Goal: Transaction & Acquisition: Purchase product/service

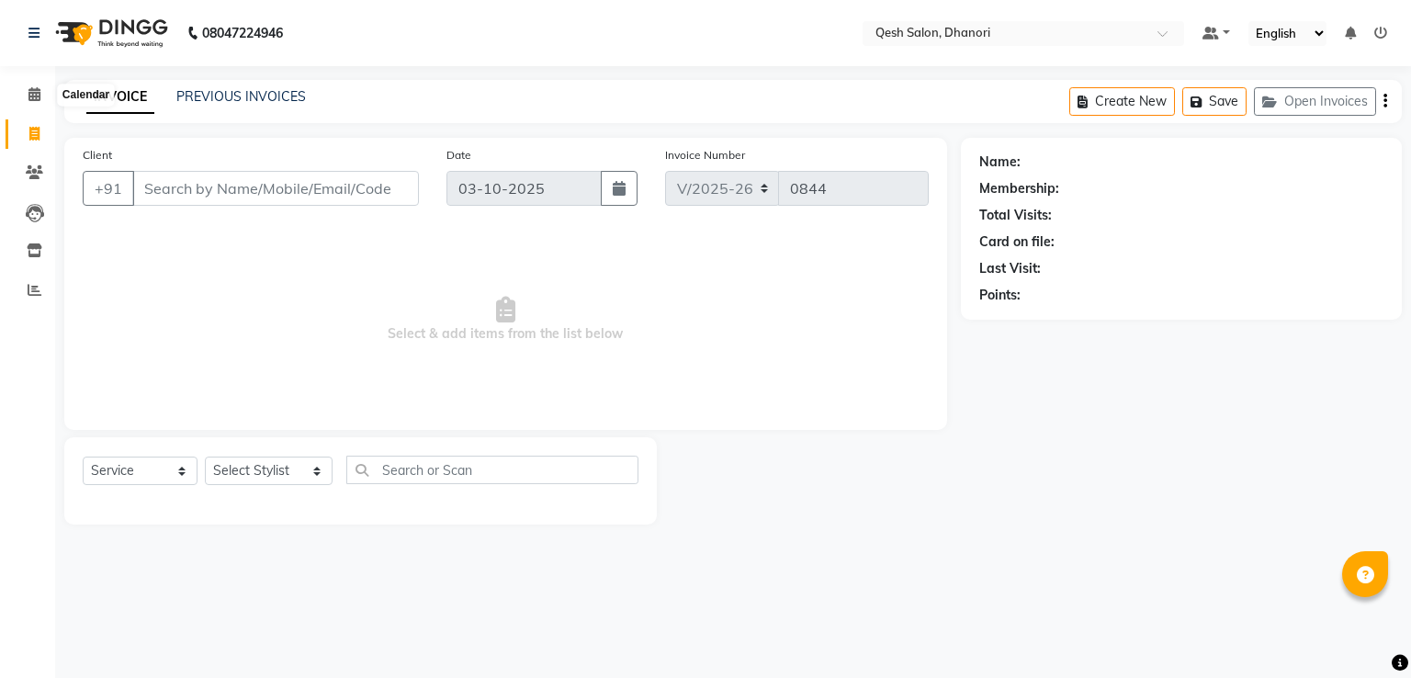
select select "7641"
select select "service"
click at [35, 98] on icon at bounding box center [34, 94] width 12 height 14
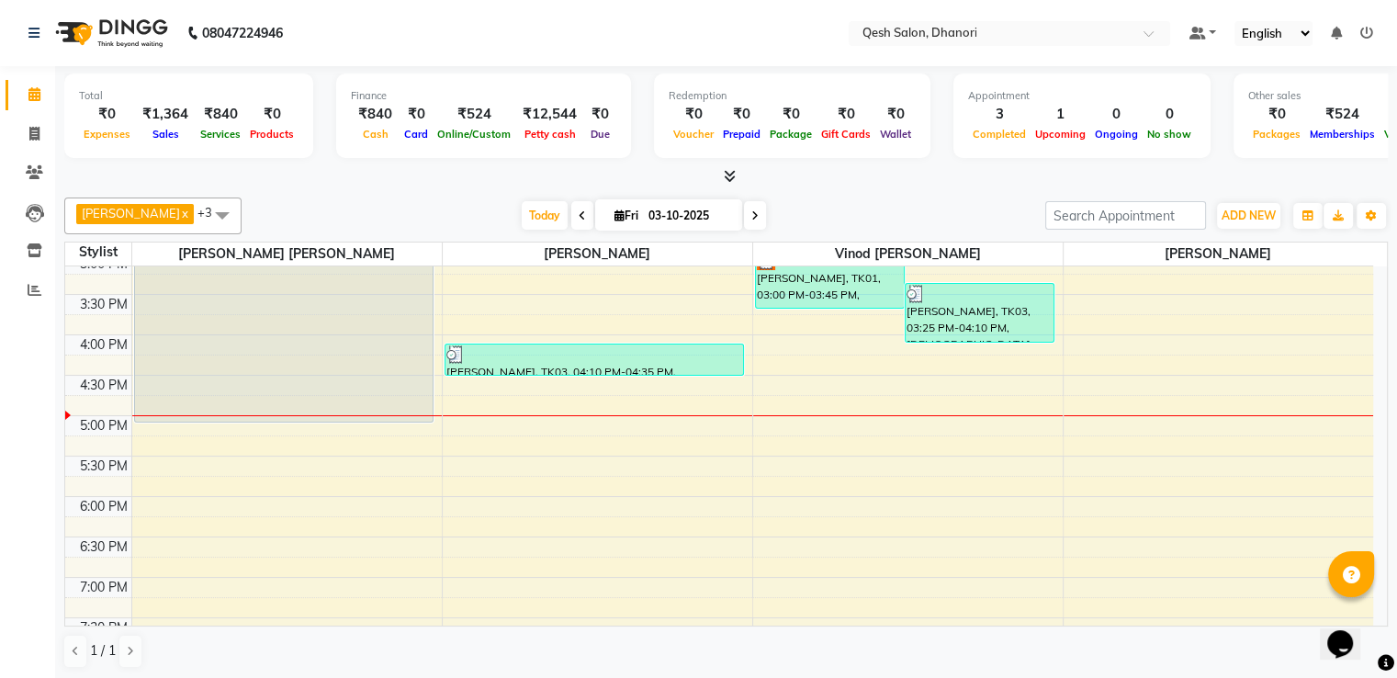
scroll to position [551, 0]
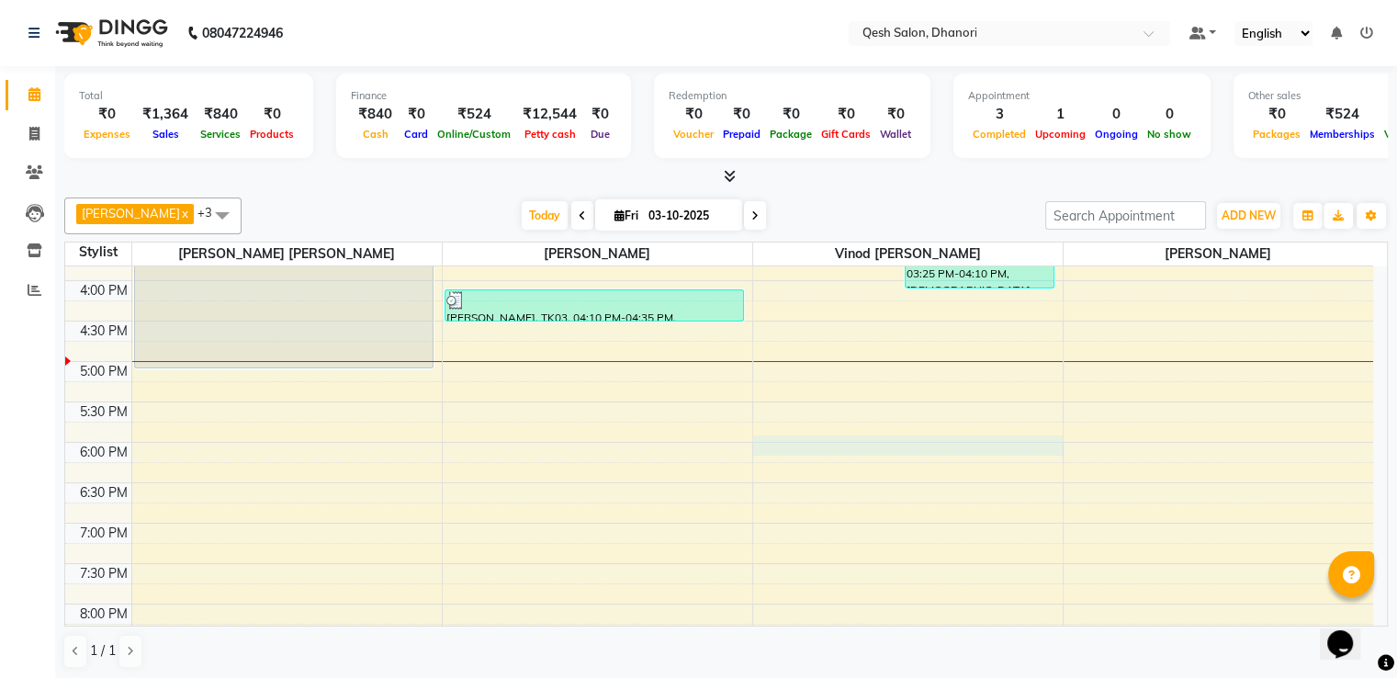
click at [849, 443] on div "9:00 AM 9:30 AM 10:00 AM 10:30 AM 11:00 AM 11:30 AM 12:00 PM 12:30 PM 1:00 PM 1…" at bounding box center [719, 280] width 1308 height 1131
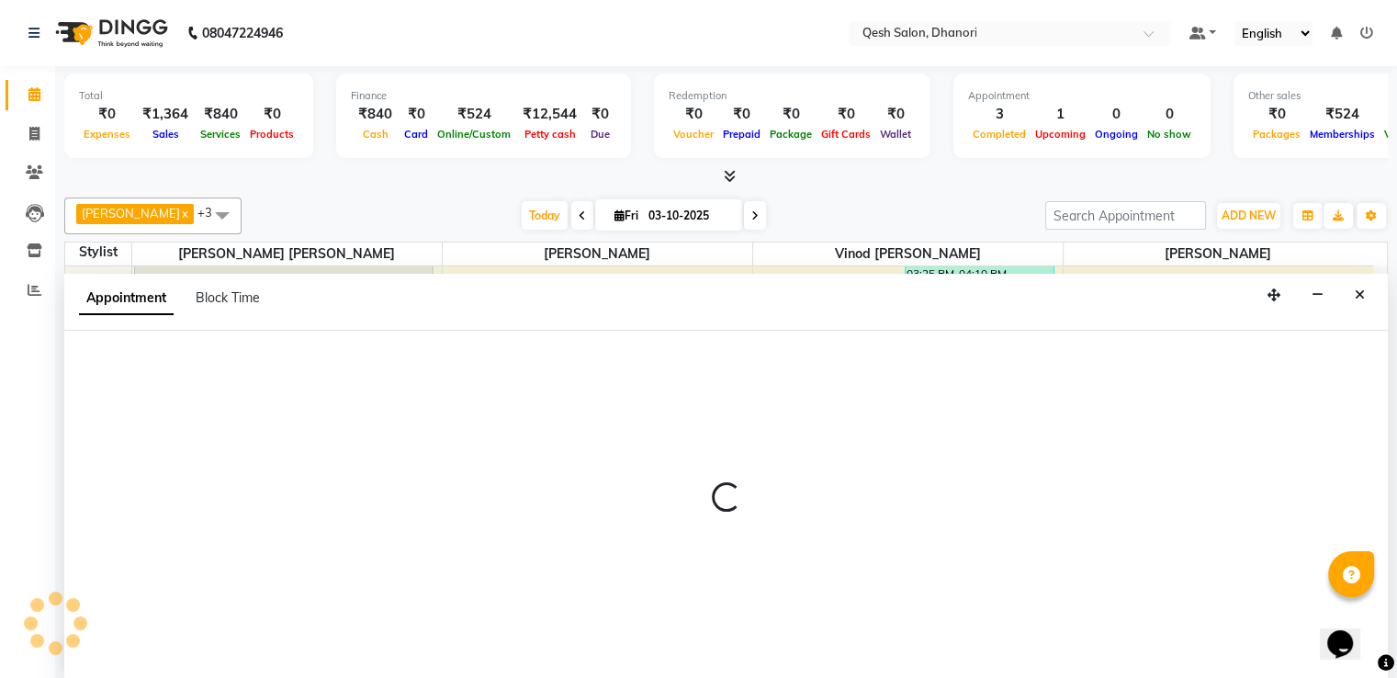
scroll to position [1, 0]
select select "83742"
select select "1080"
select select "tentative"
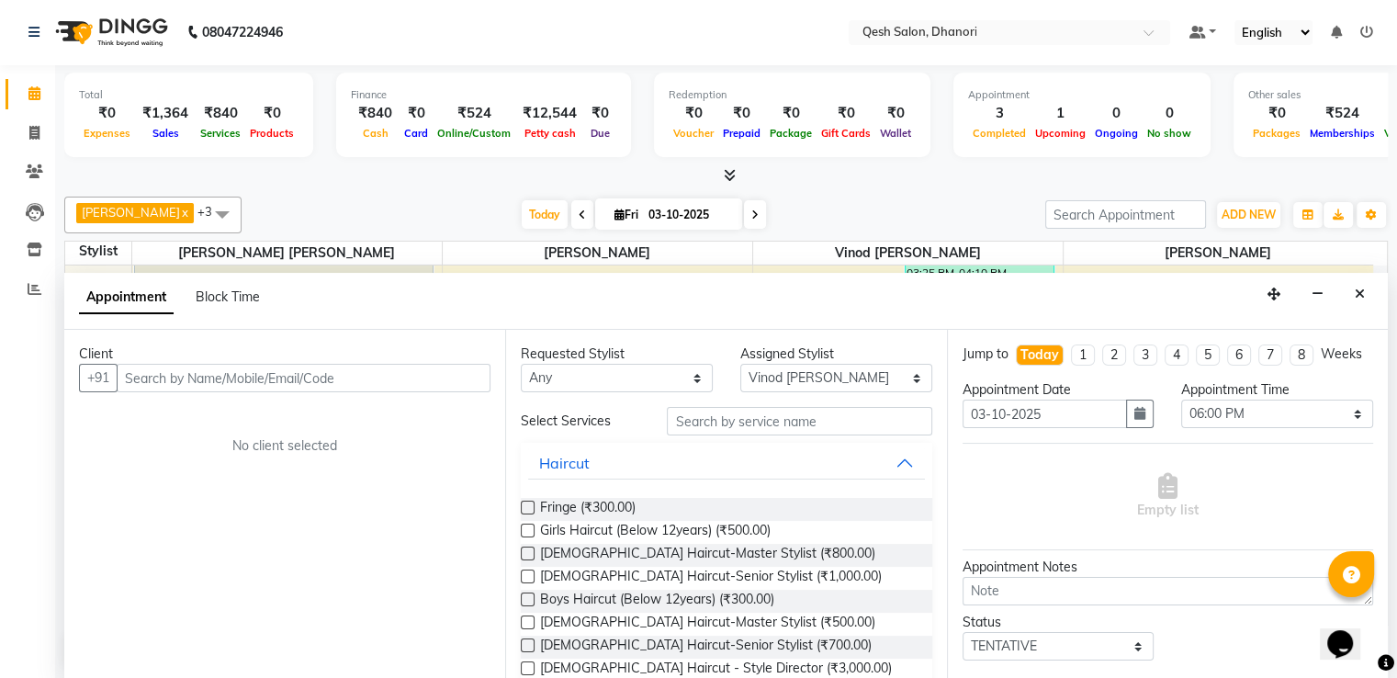
click at [440, 381] on input "text" at bounding box center [304, 378] width 374 height 28
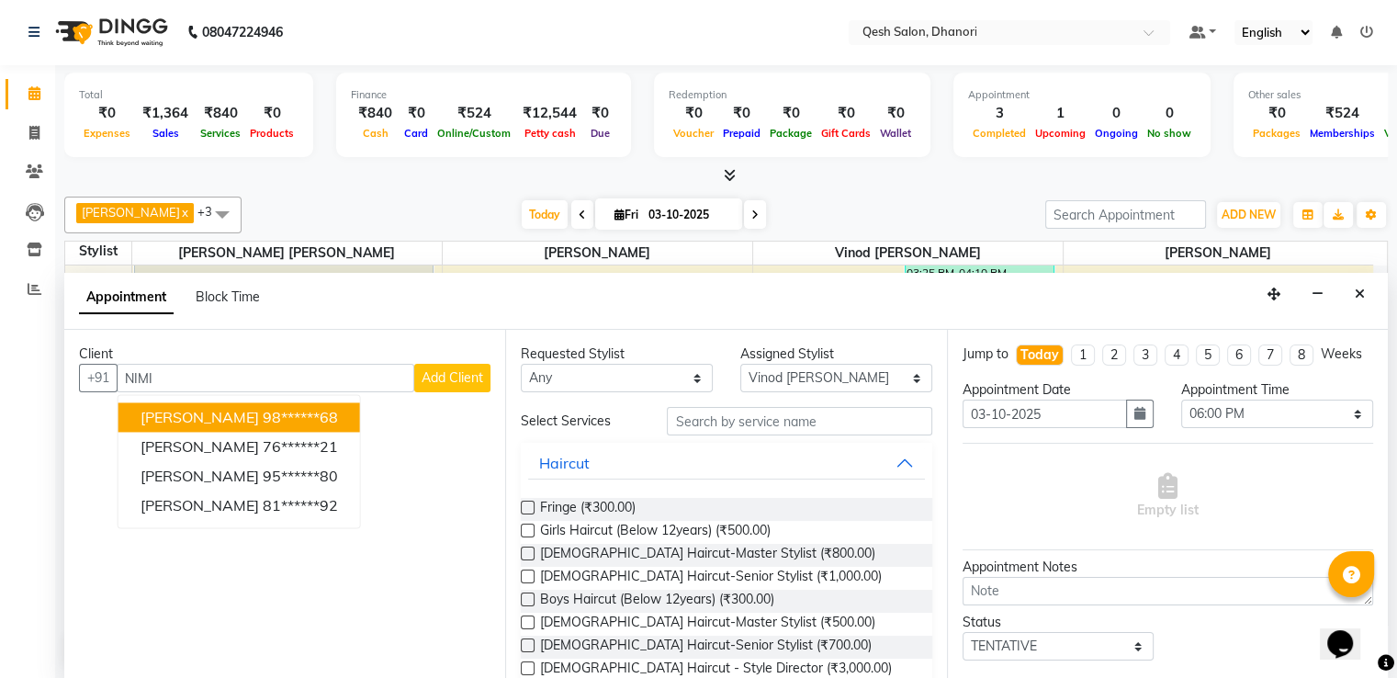
click at [306, 412] on button "Nimish 98******68" at bounding box center [239, 416] width 242 height 29
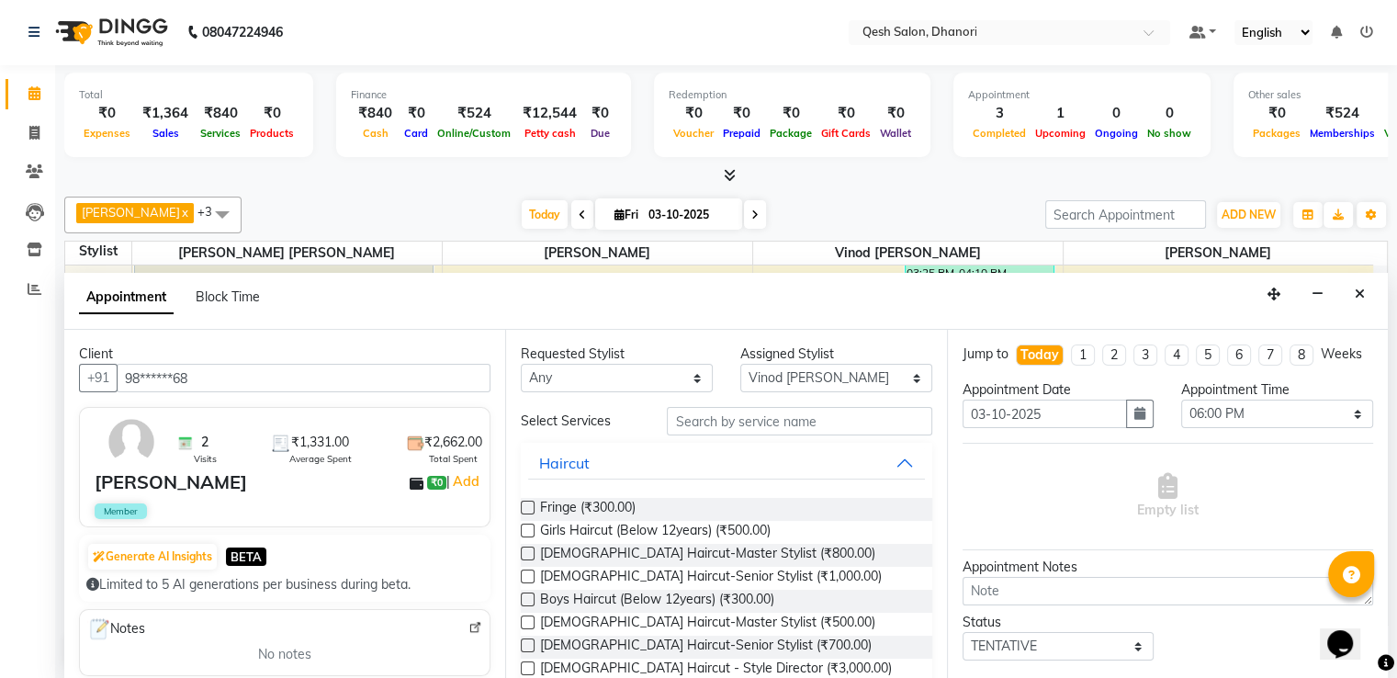
type input "98******68"
click at [713, 419] on input "text" at bounding box center [799, 421] width 265 height 28
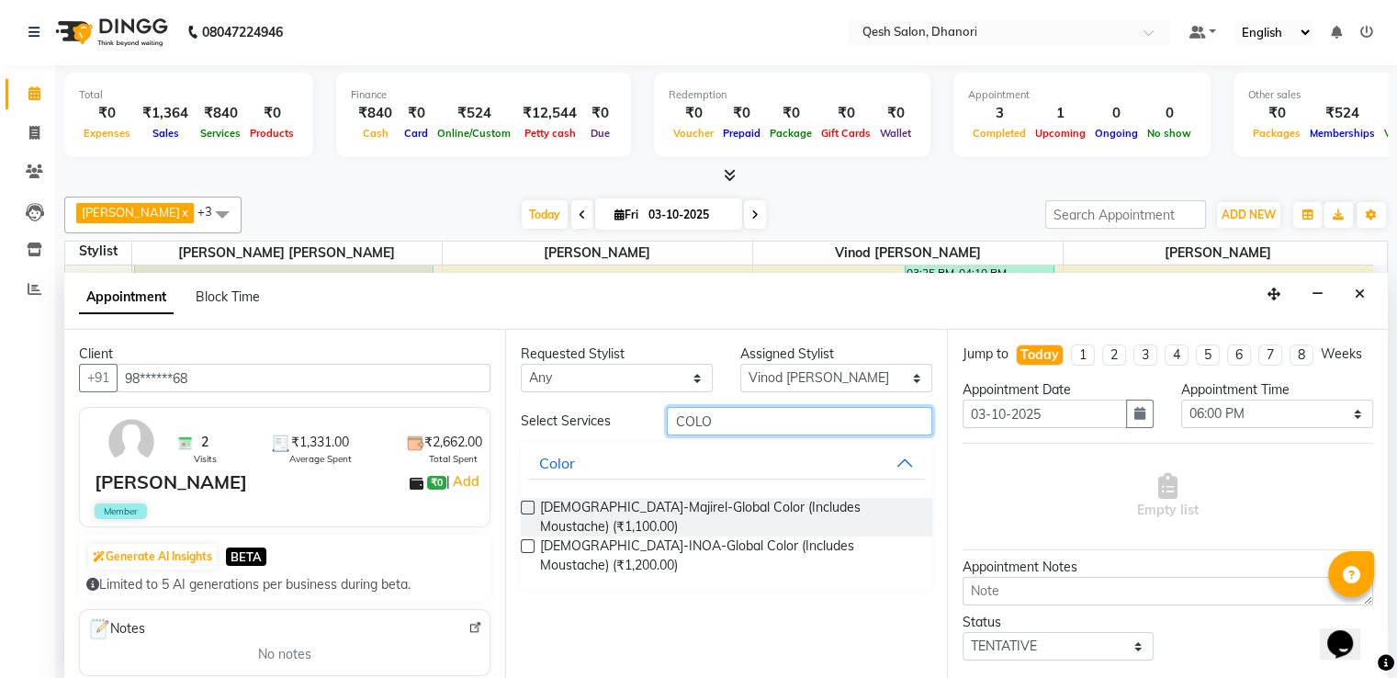
type input "COLO"
click at [525, 504] on label at bounding box center [528, 508] width 14 height 14
click at [525, 504] on input "checkbox" at bounding box center [527, 509] width 12 height 12
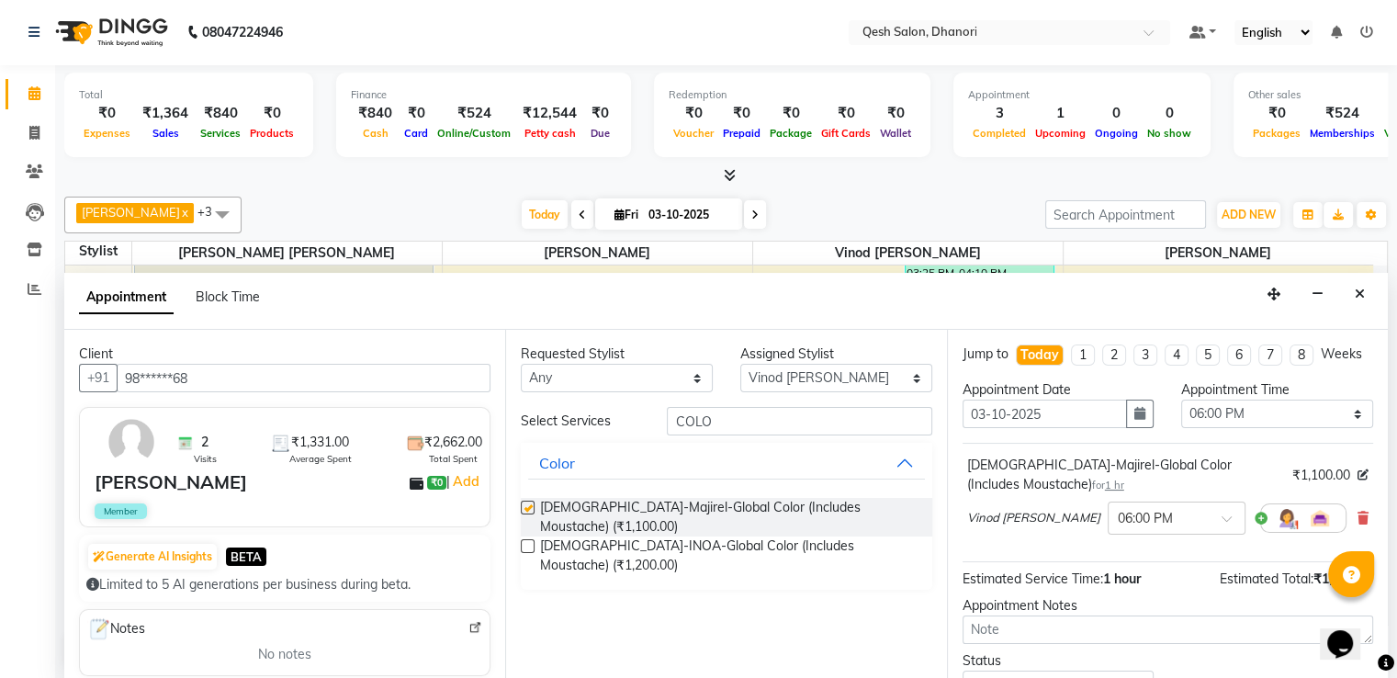
checkbox input "false"
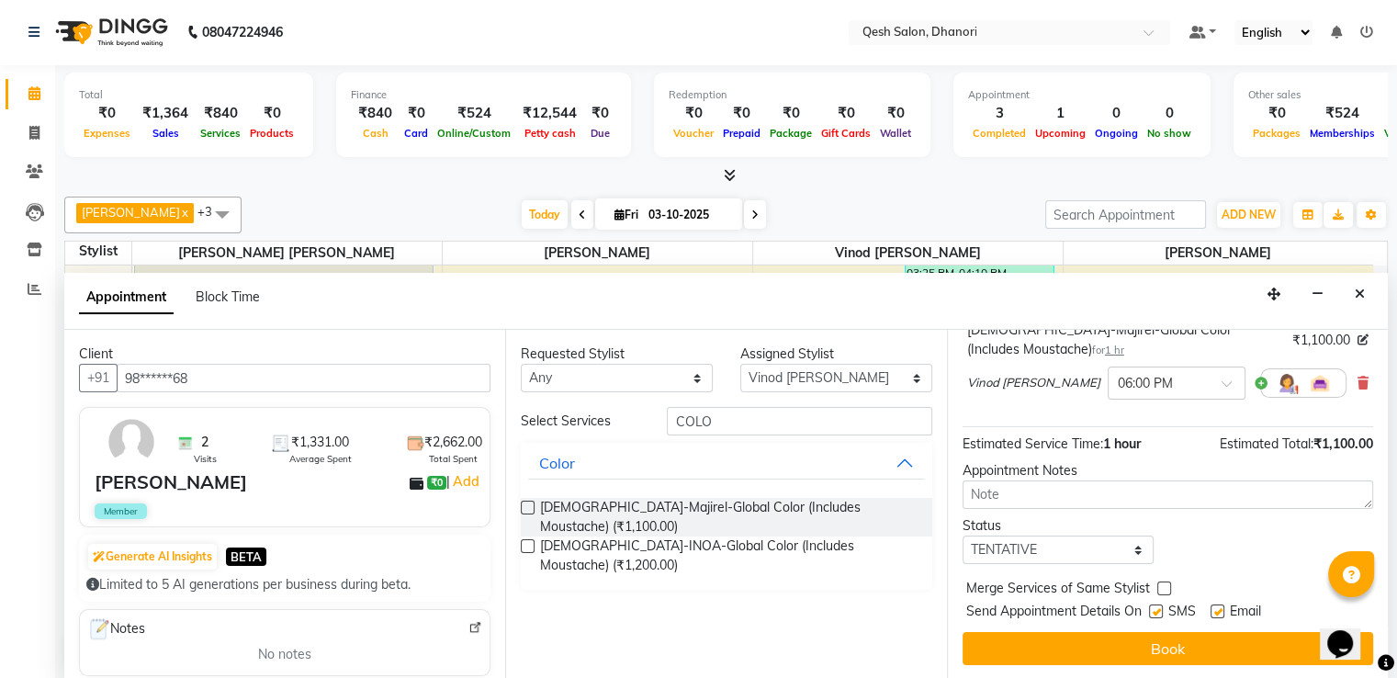
scroll to position [154, 0]
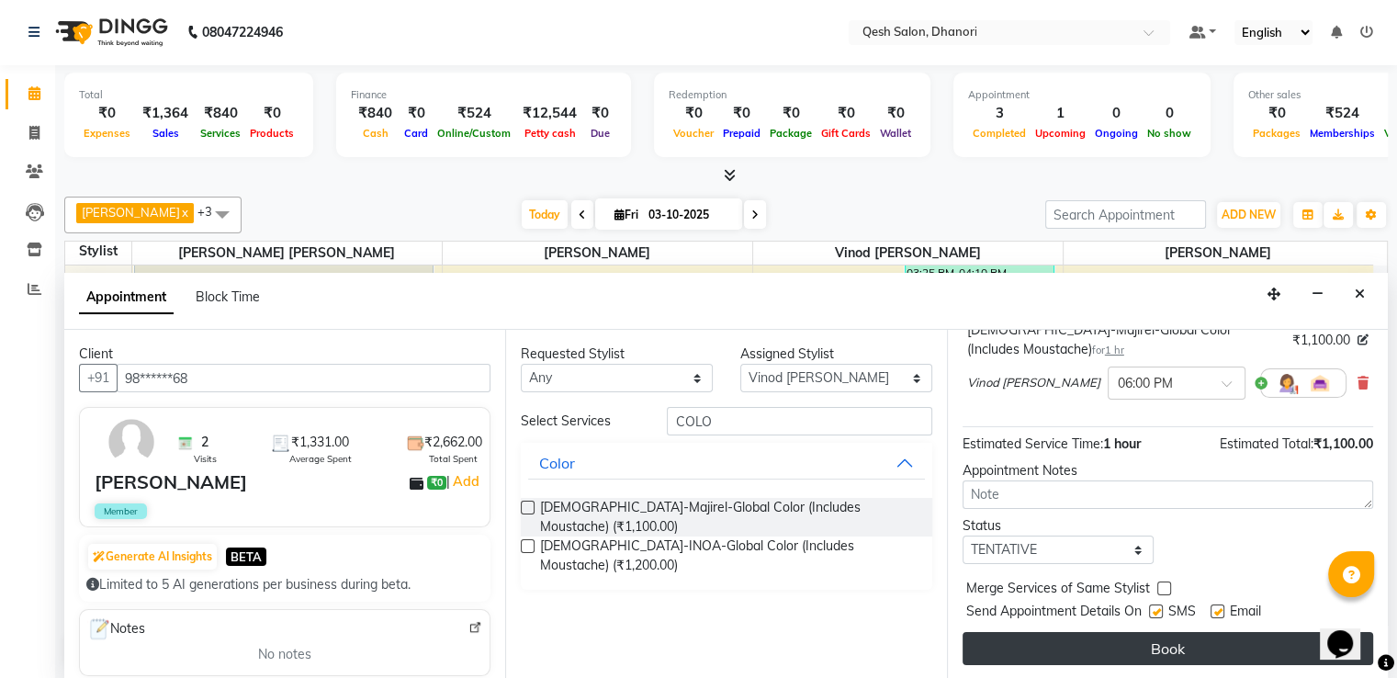
click at [1160, 648] on button "Book" at bounding box center [1168, 648] width 411 height 33
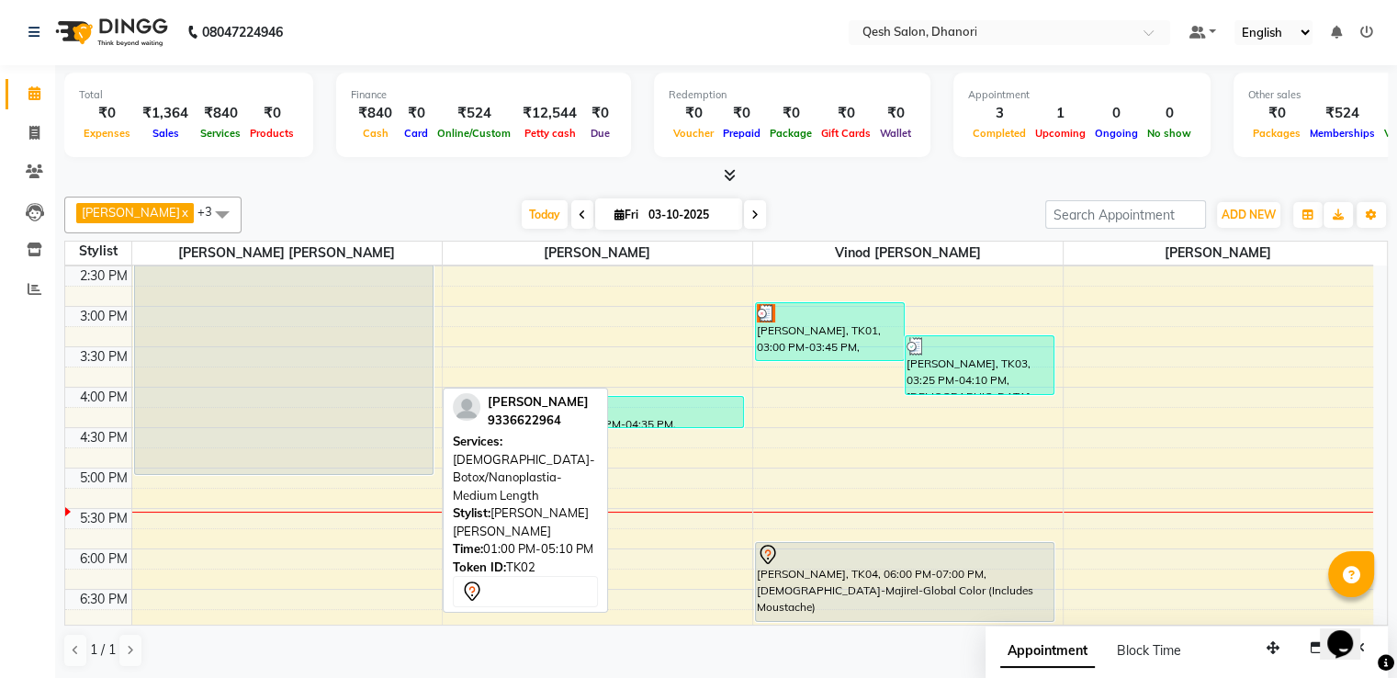
scroll to position [643, 0]
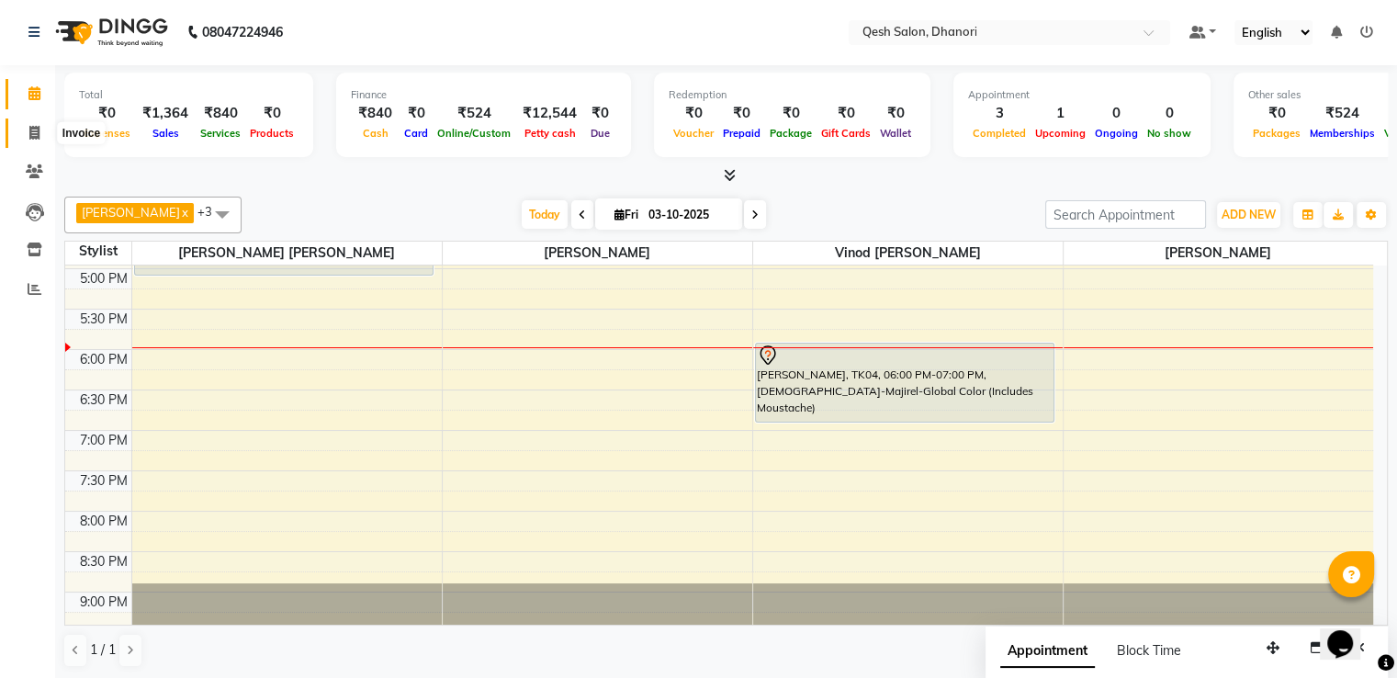
click at [37, 126] on icon at bounding box center [34, 133] width 10 height 14
select select "service"
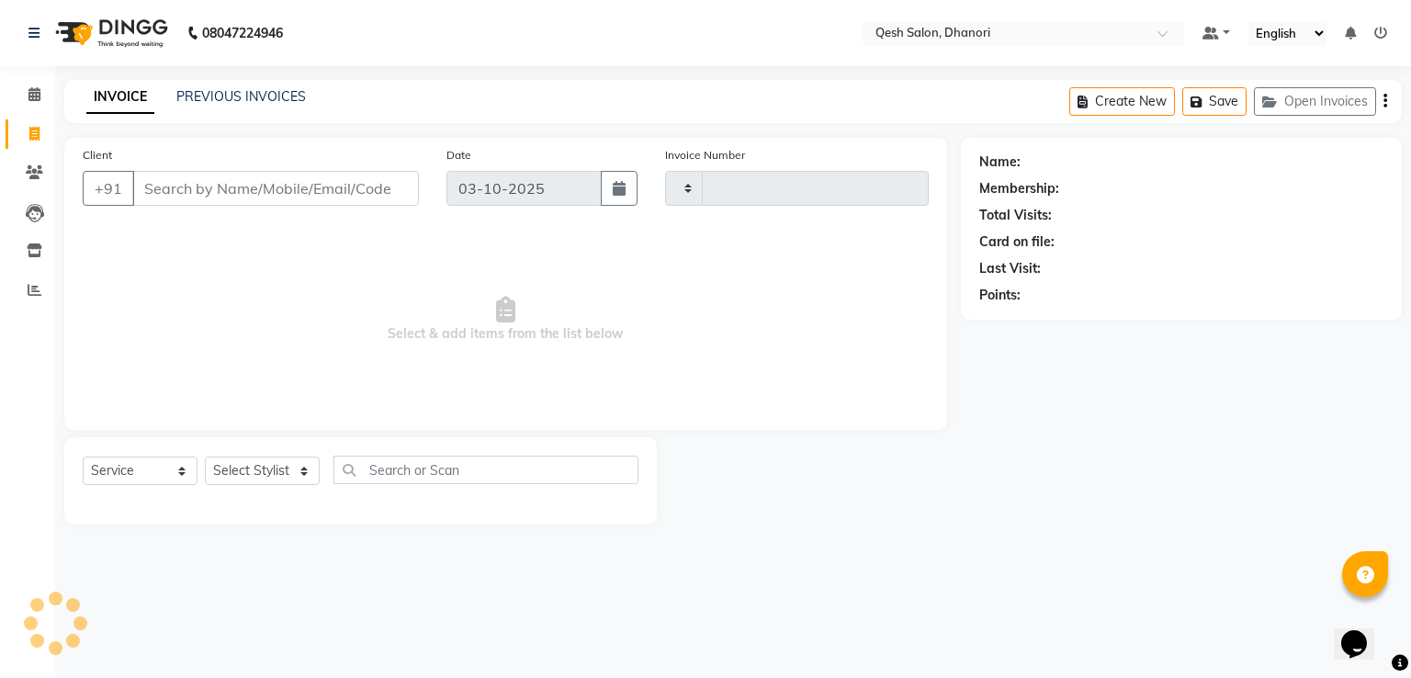
click at [280, 184] on input "Client" at bounding box center [275, 188] width 287 height 35
type input "0844"
select select "7641"
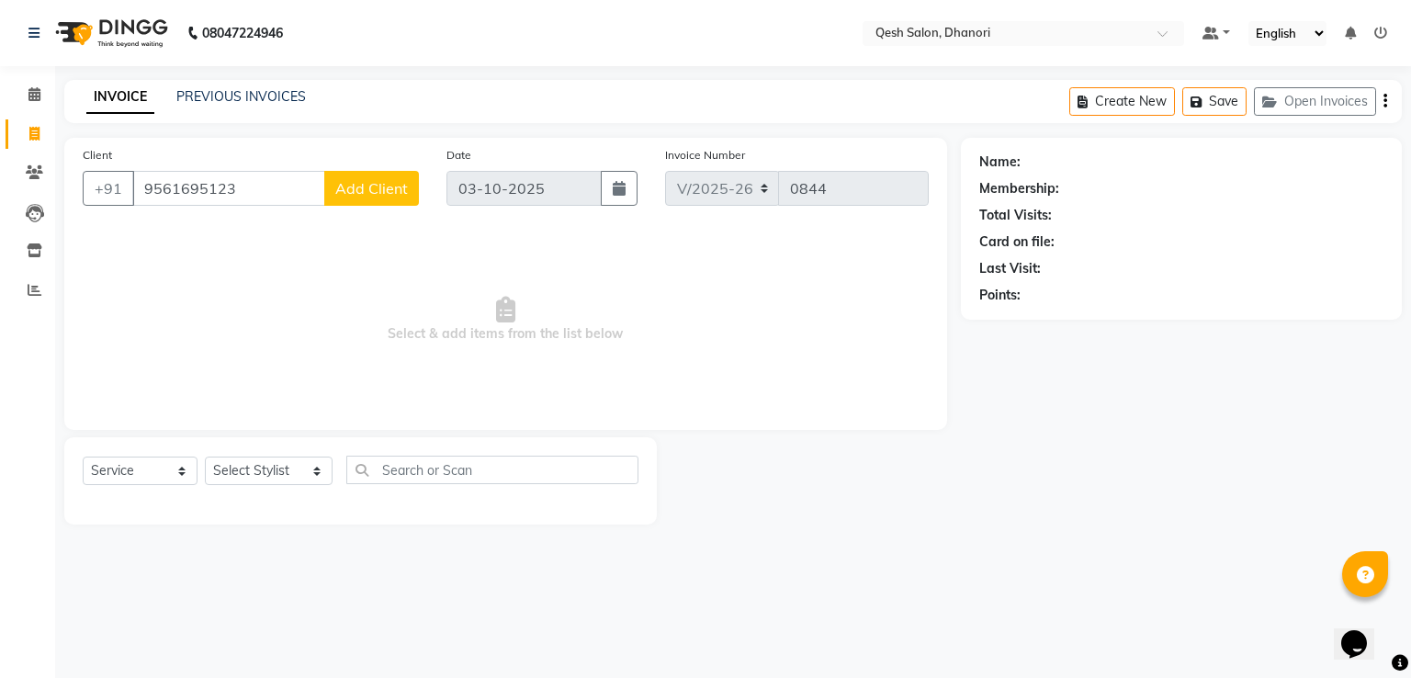
type input "9561695123"
click at [397, 184] on span "Add Client" at bounding box center [371, 188] width 73 height 18
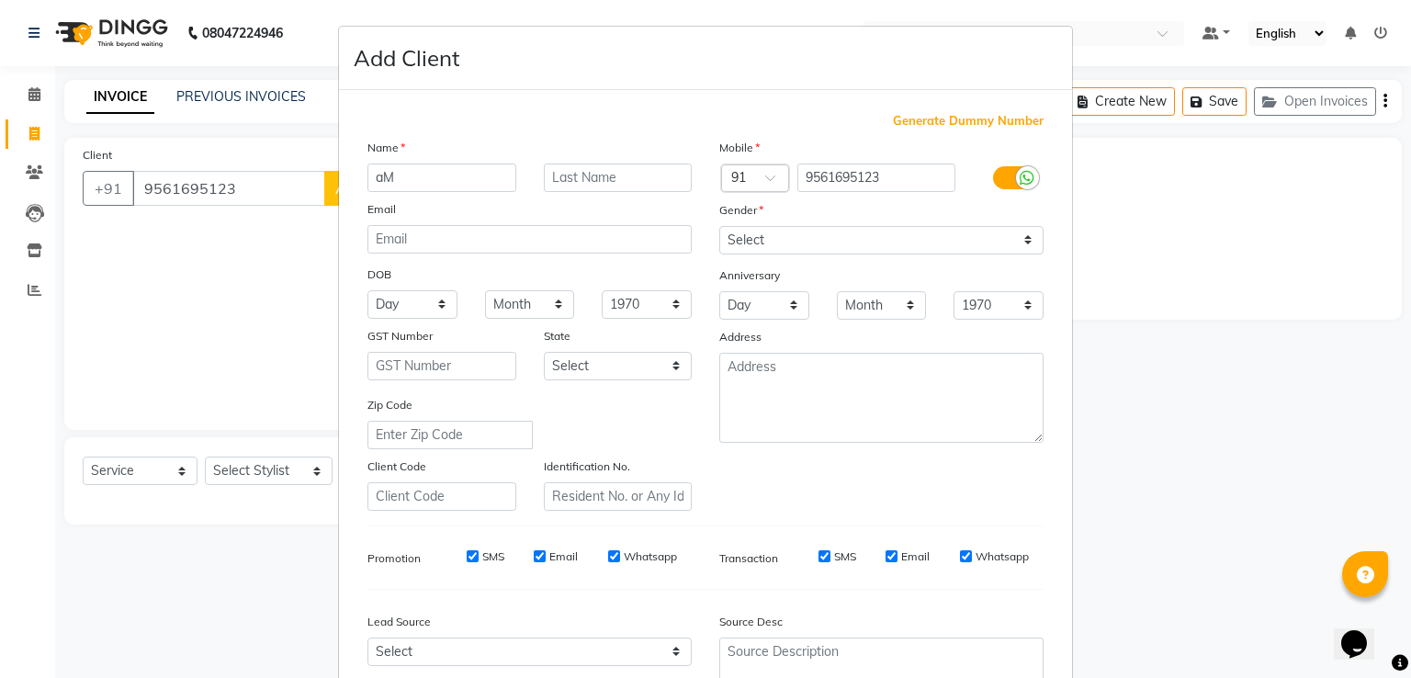
type input "a"
type input "Amul"
type input "p"
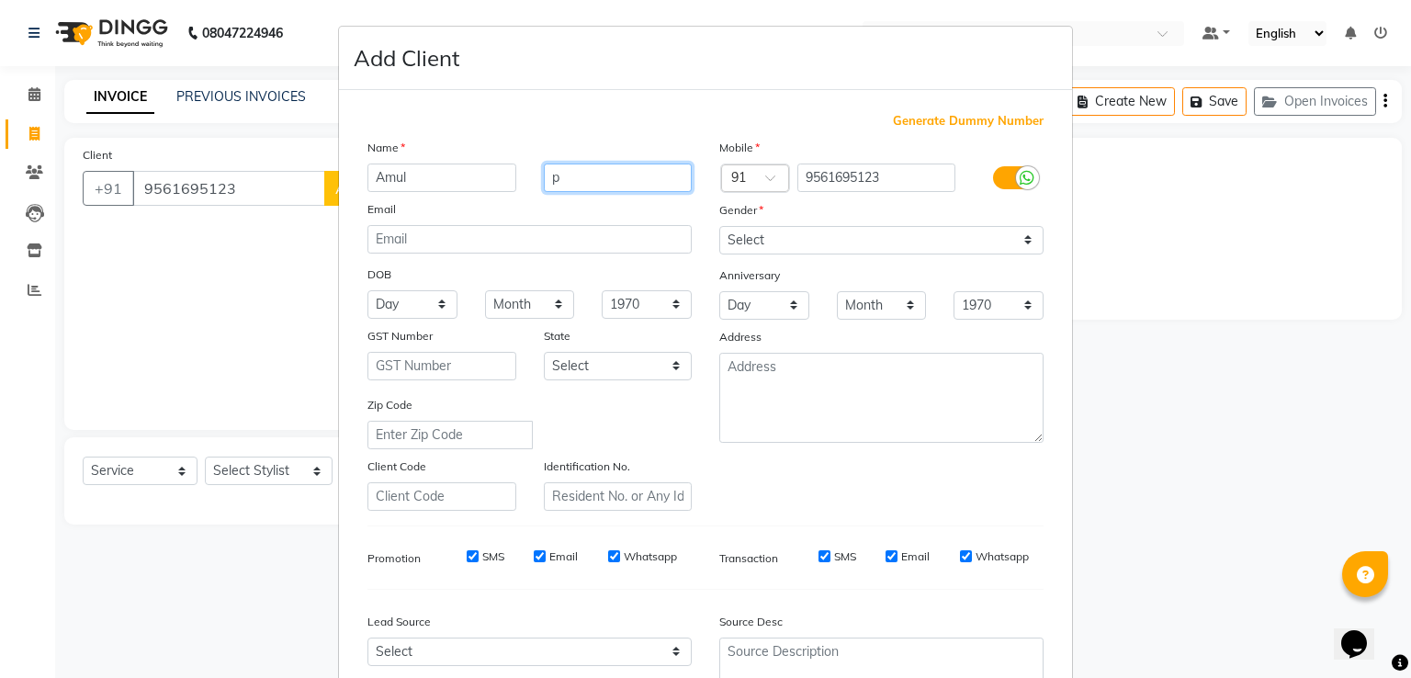
click at [579, 181] on input "p" at bounding box center [618, 177] width 149 height 28
type input "P"
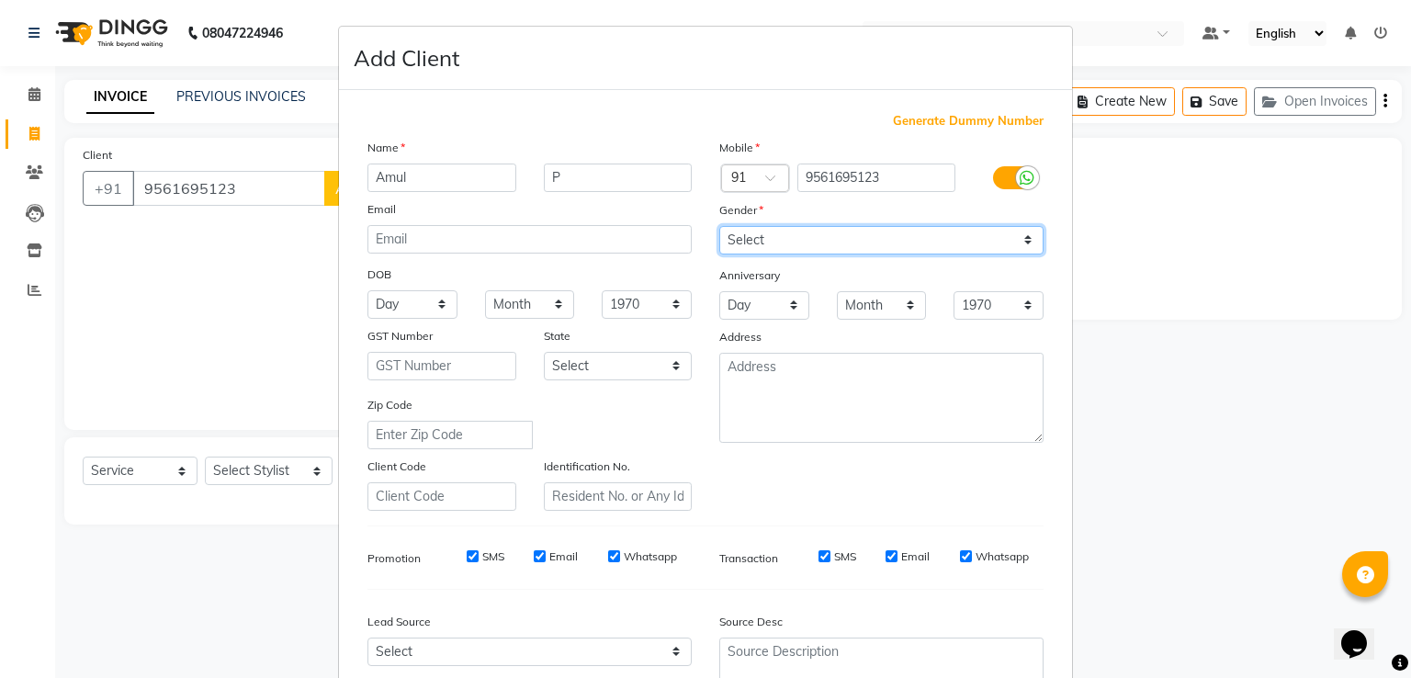
drag, startPoint x: 781, startPoint y: 232, endPoint x: 780, endPoint y: 251, distance: 18.4
click at [781, 234] on select "Select Male Female Other Prefer Not To Say" at bounding box center [881, 240] width 324 height 28
select select "male"
click at [719, 227] on select "Select Male Female Other Prefer Not To Say" at bounding box center [881, 240] width 324 height 28
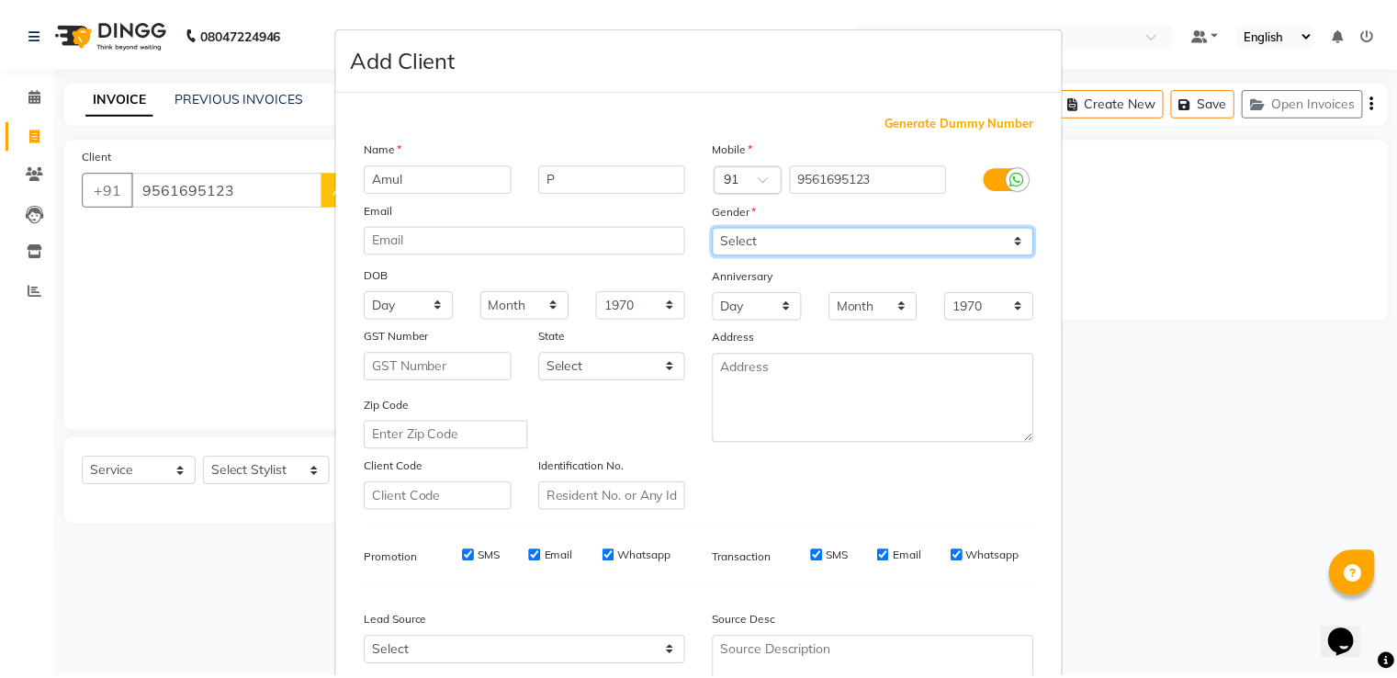
scroll to position [179, 0]
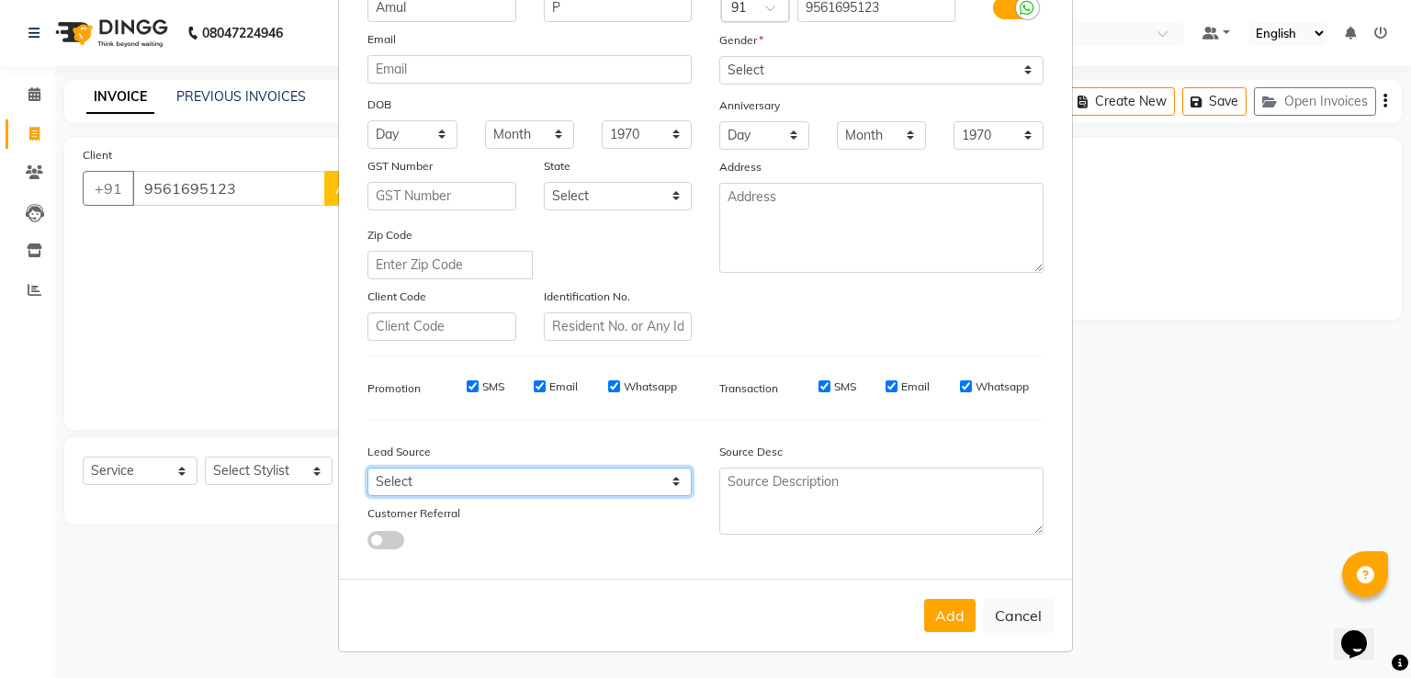
click at [455, 480] on select "Select Walk-in Referral Internet Friend Word of Mouth Advertisement Facebook Ju…" at bounding box center [529, 482] width 324 height 28
select select "51686"
click at [367, 468] on select "Select Walk-in Referral Internet Friend Word of Mouth Advertisement Facebook Ju…" at bounding box center [529, 482] width 324 height 28
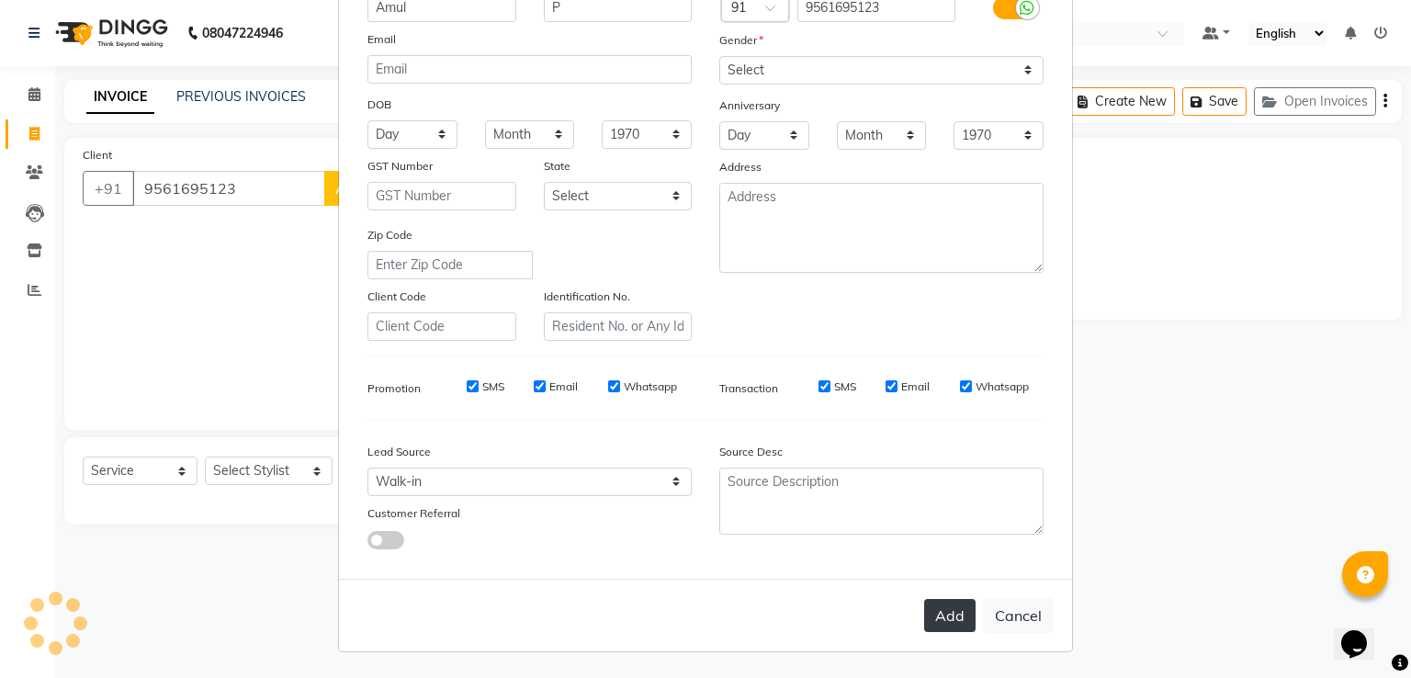
click at [950, 611] on button "Add" at bounding box center [949, 615] width 51 height 33
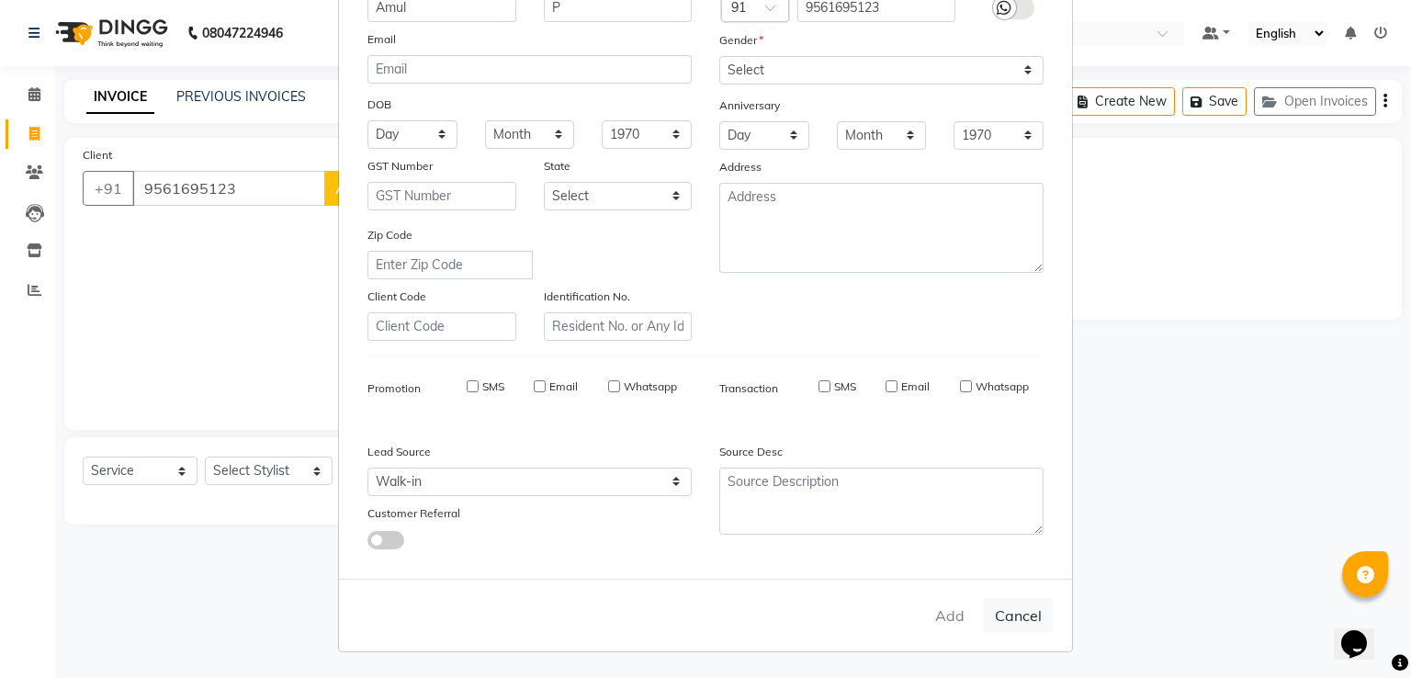
type input "95******23"
select select
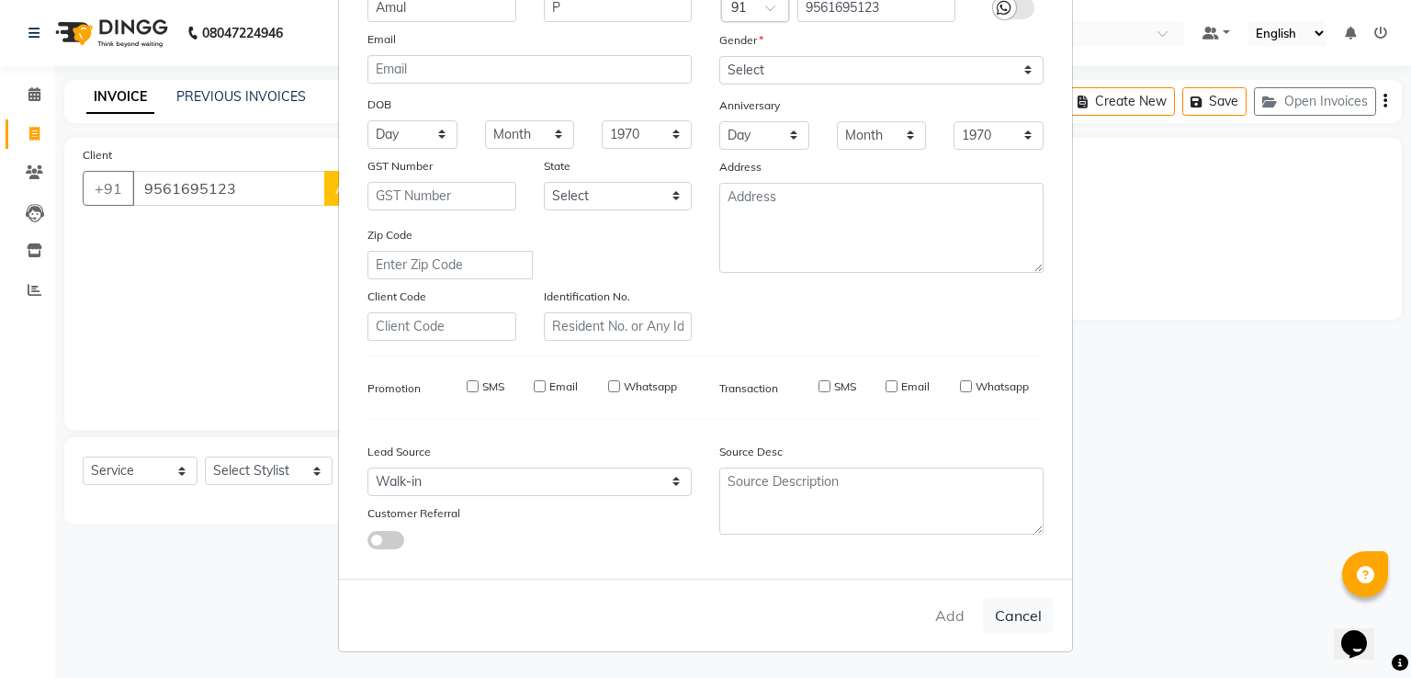
select select
checkbox input "false"
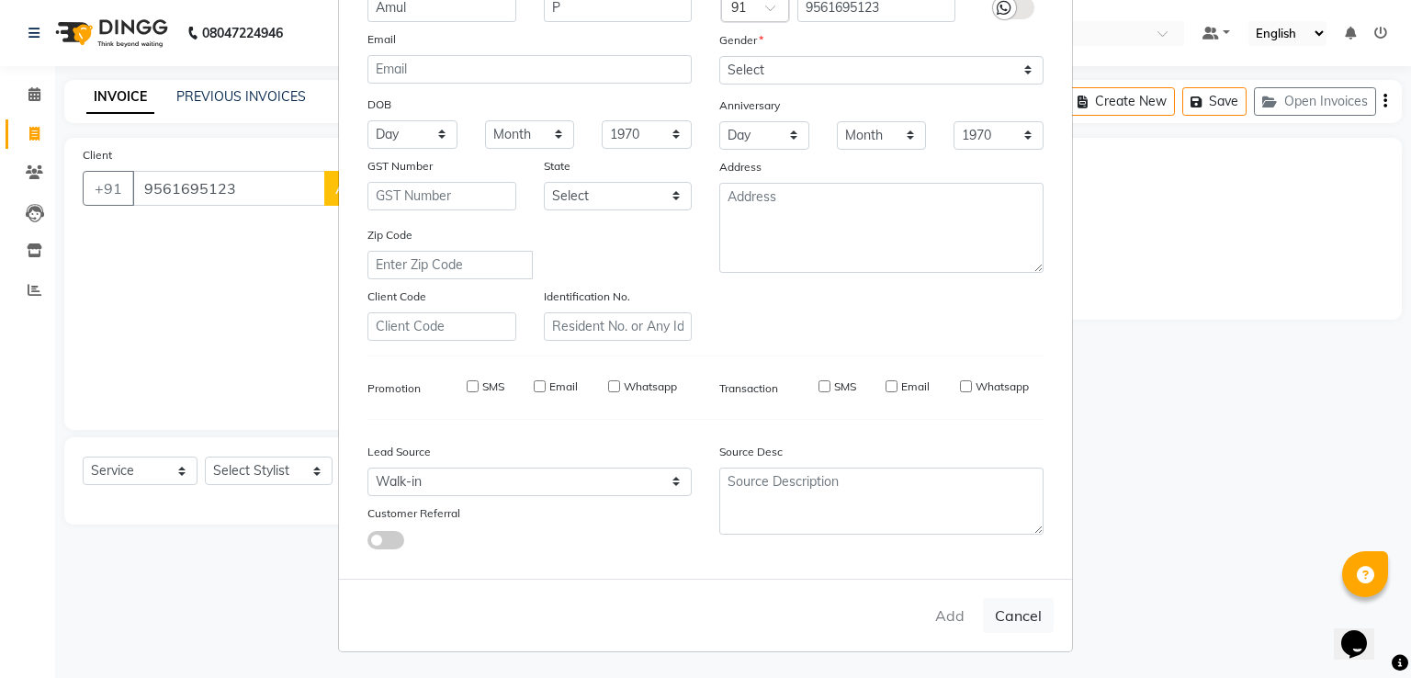
checkbox input "false"
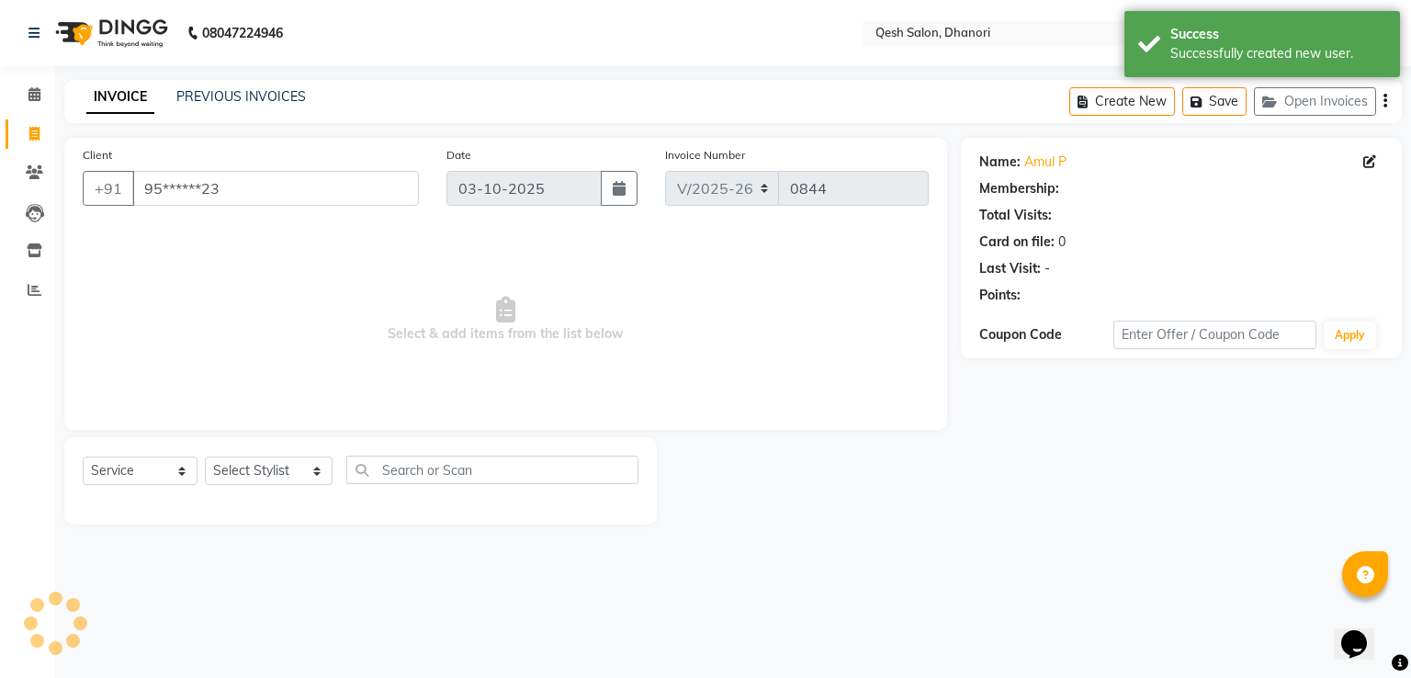
select select "1: Object"
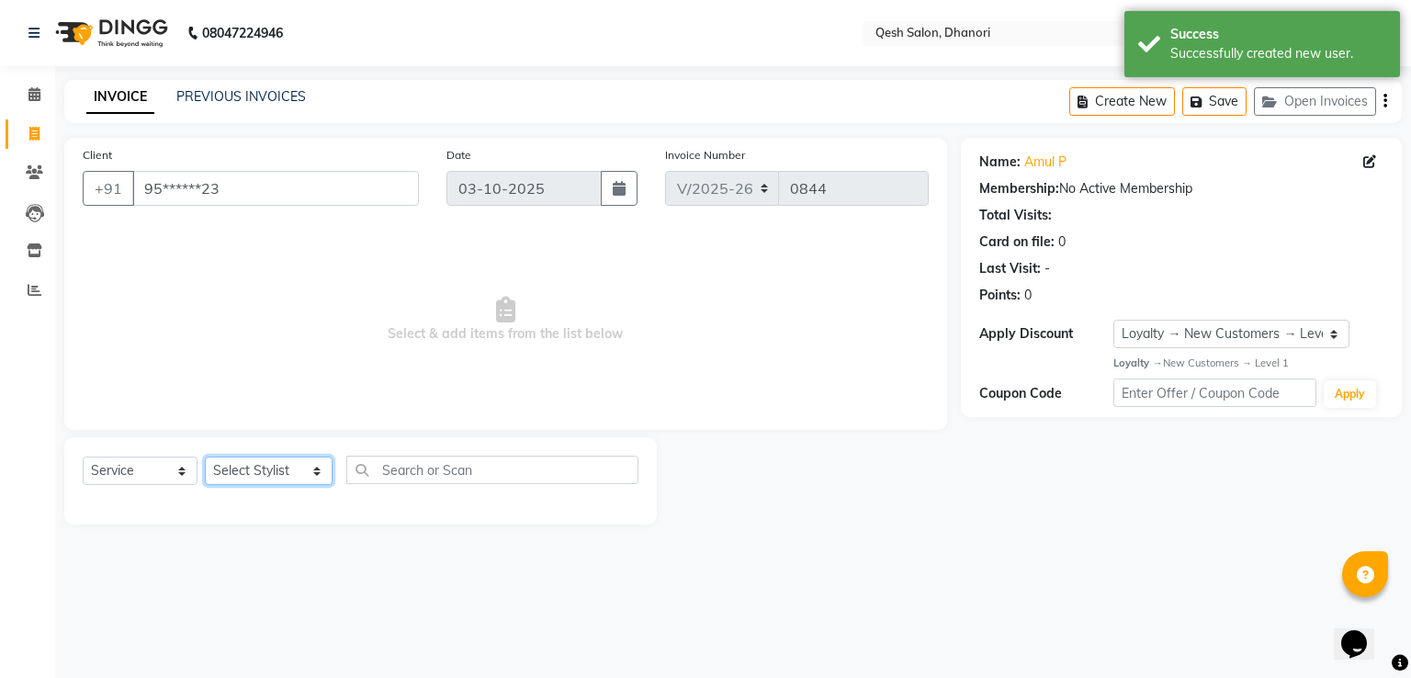
click at [239, 469] on select "Select Stylist [PERSON_NAME] [PERSON_NAME] [PERSON_NAME] [PERSON_NAME] [PERSON_…" at bounding box center [269, 471] width 128 height 28
select select "85050"
click at [205, 457] on select "Select Stylist [PERSON_NAME] [PERSON_NAME] [PERSON_NAME] [PERSON_NAME] [PERSON_…" at bounding box center [269, 471] width 128 height 28
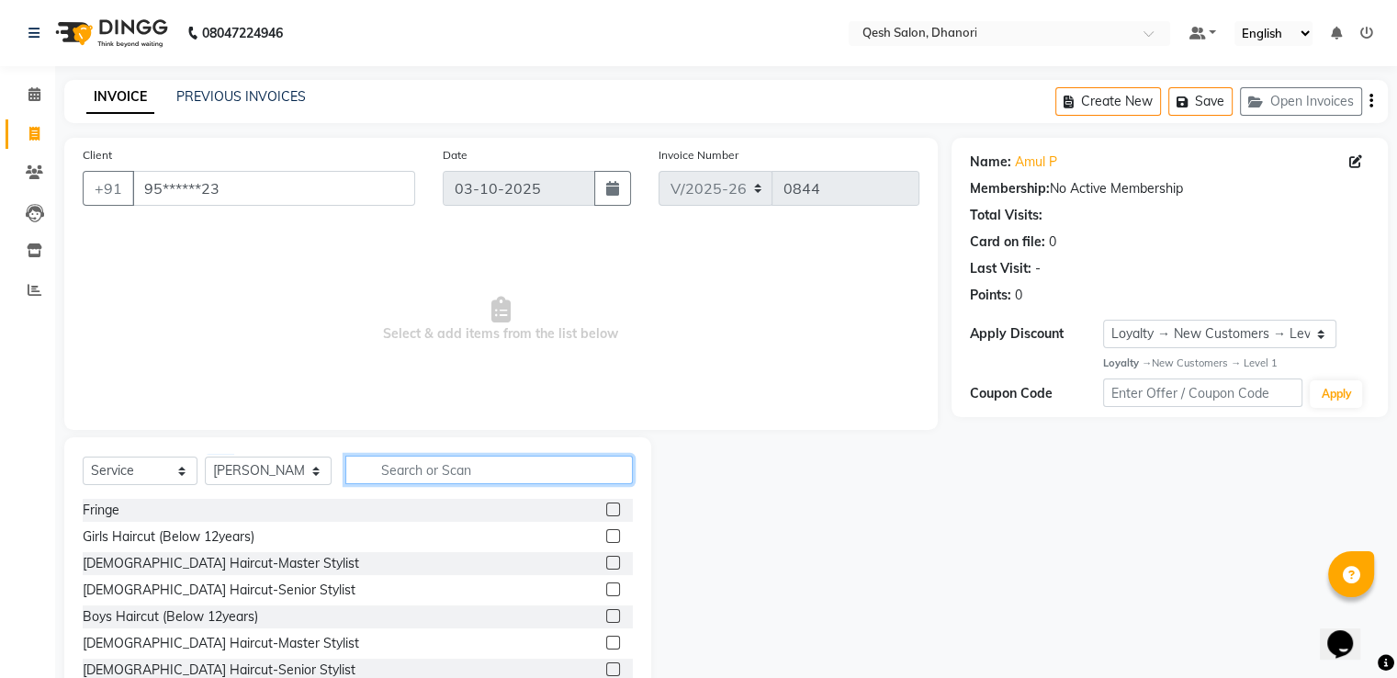
click at [397, 465] on input "text" at bounding box center [488, 470] width 287 height 28
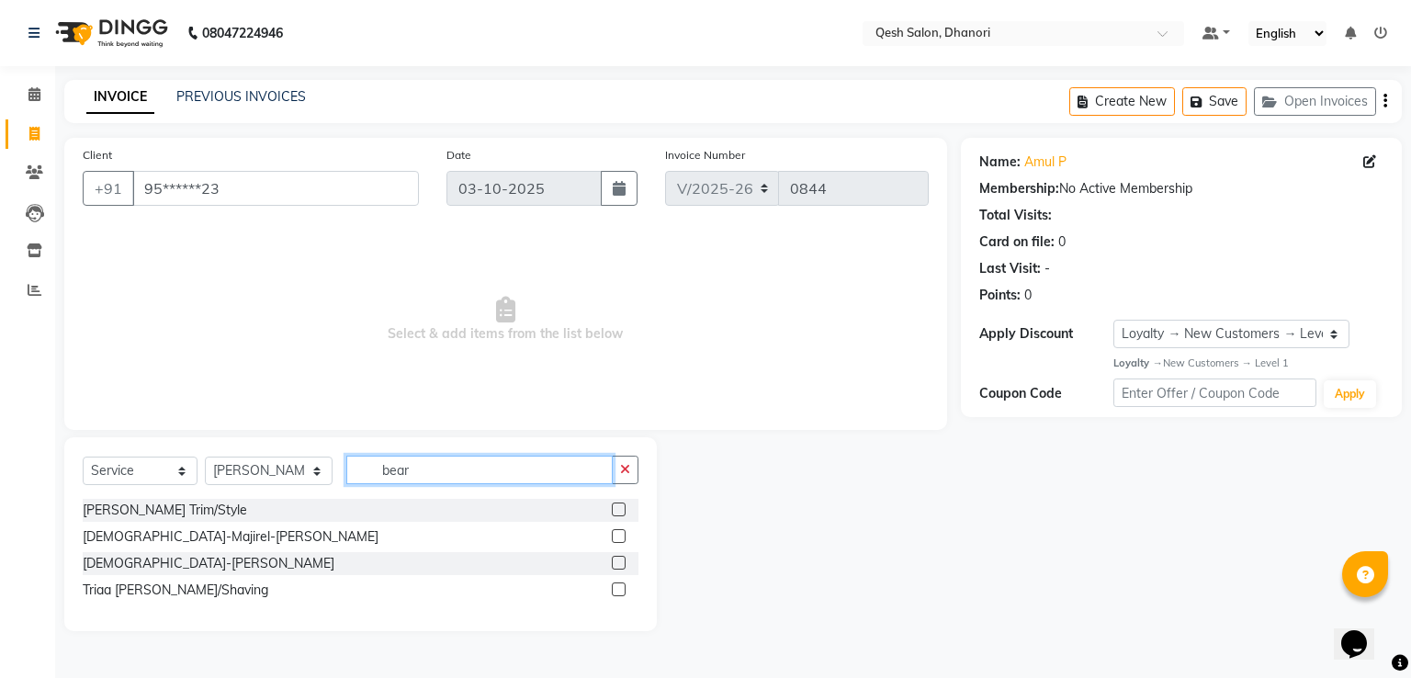
type input "bear"
click at [226, 514] on div "[PERSON_NAME] Trim/Style" at bounding box center [361, 510] width 556 height 23
click at [622, 509] on label at bounding box center [619, 509] width 14 height 14
click at [622, 509] on input "checkbox" at bounding box center [618, 510] width 12 height 12
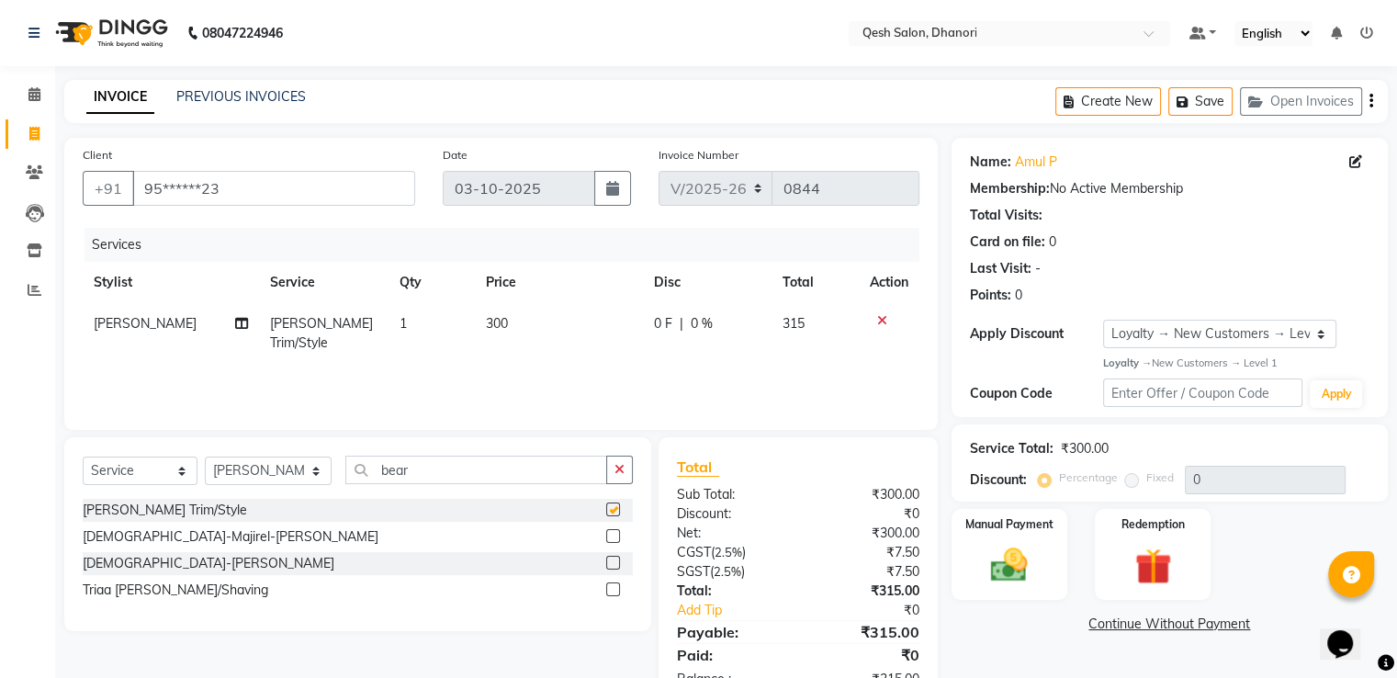
checkbox input "false"
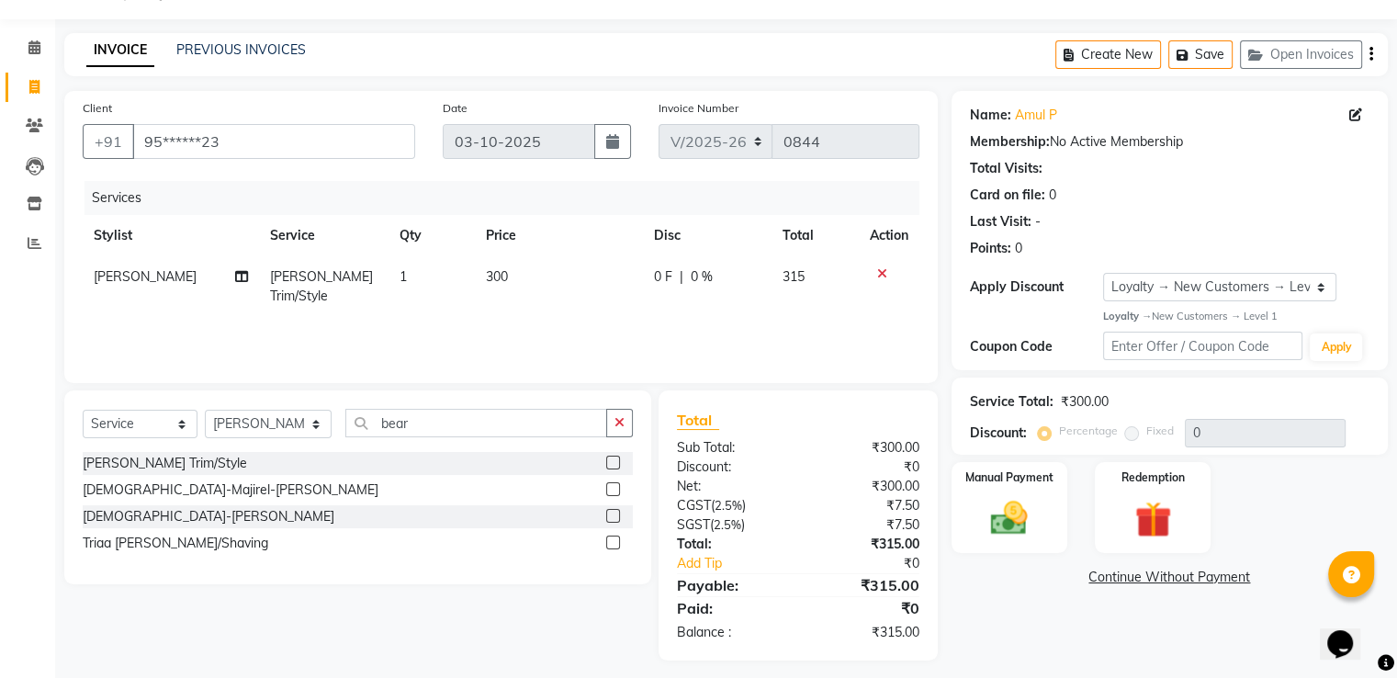
scroll to position [58, 0]
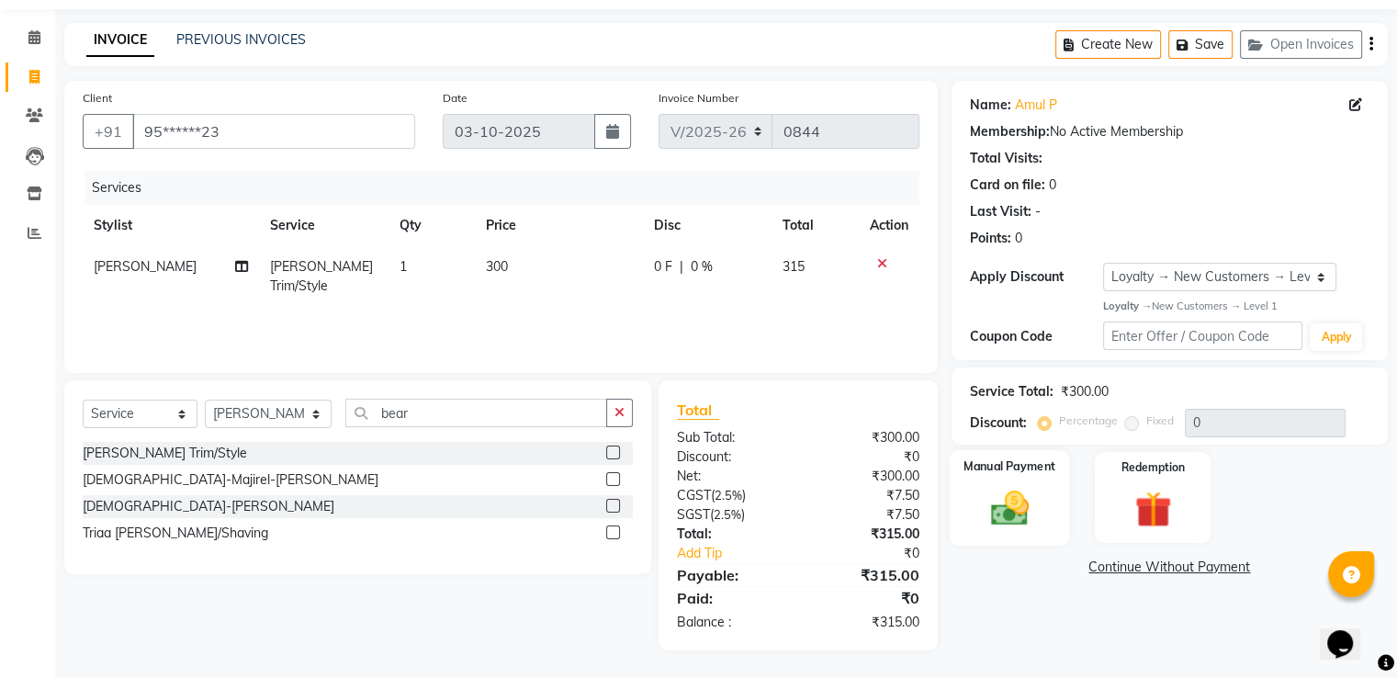
click at [1016, 512] on img at bounding box center [1009, 508] width 62 height 44
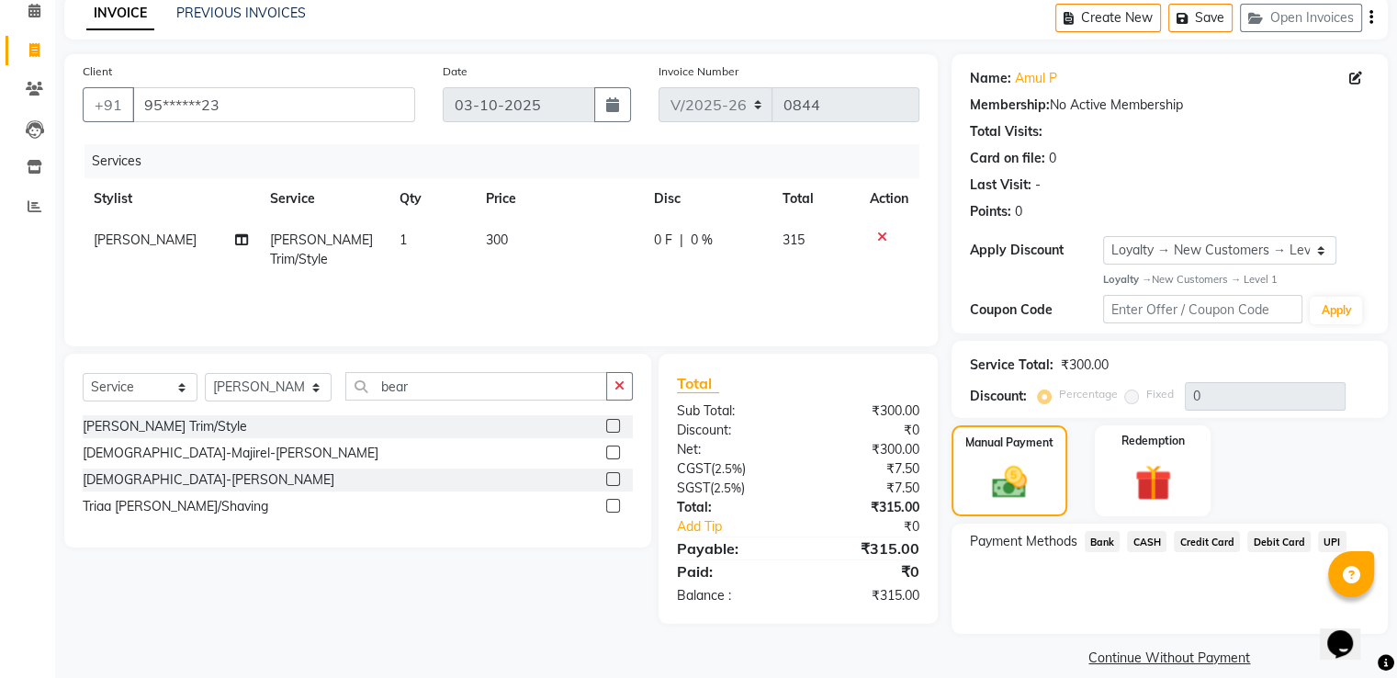
scroll to position [105, 0]
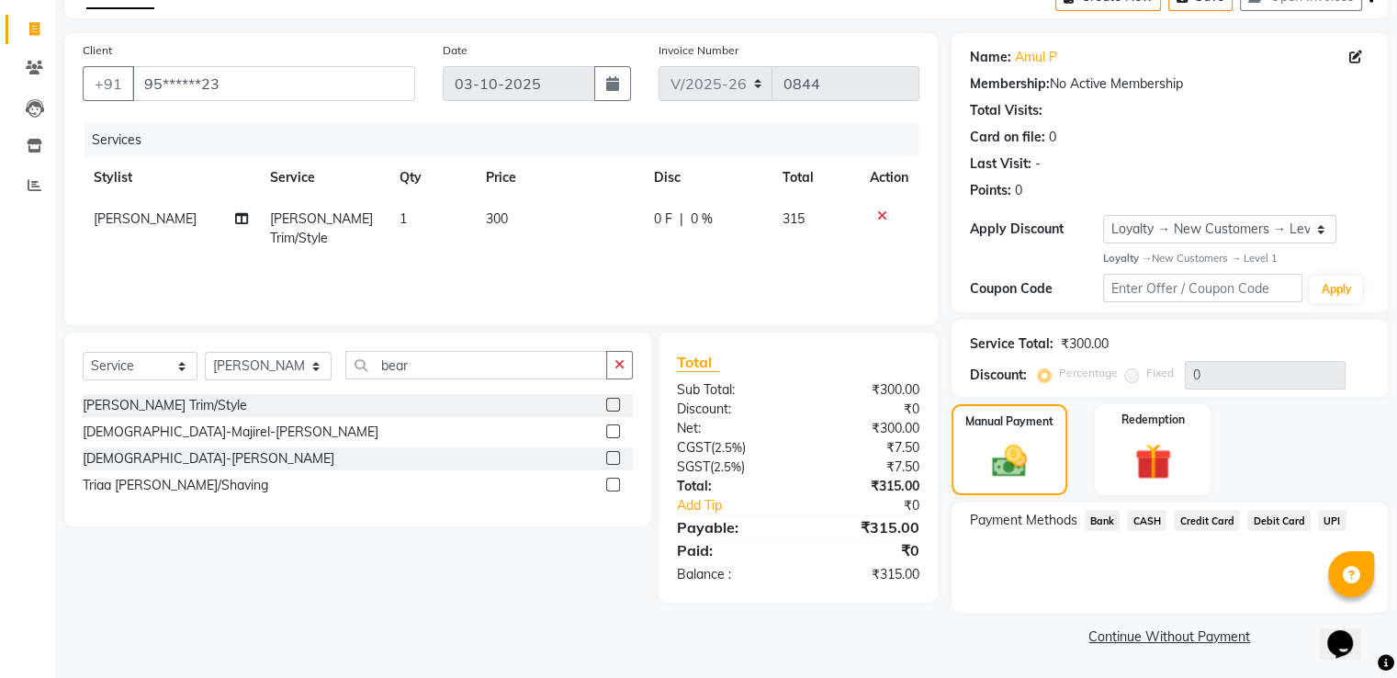
click at [1328, 519] on span "UPI" at bounding box center [1332, 520] width 28 height 21
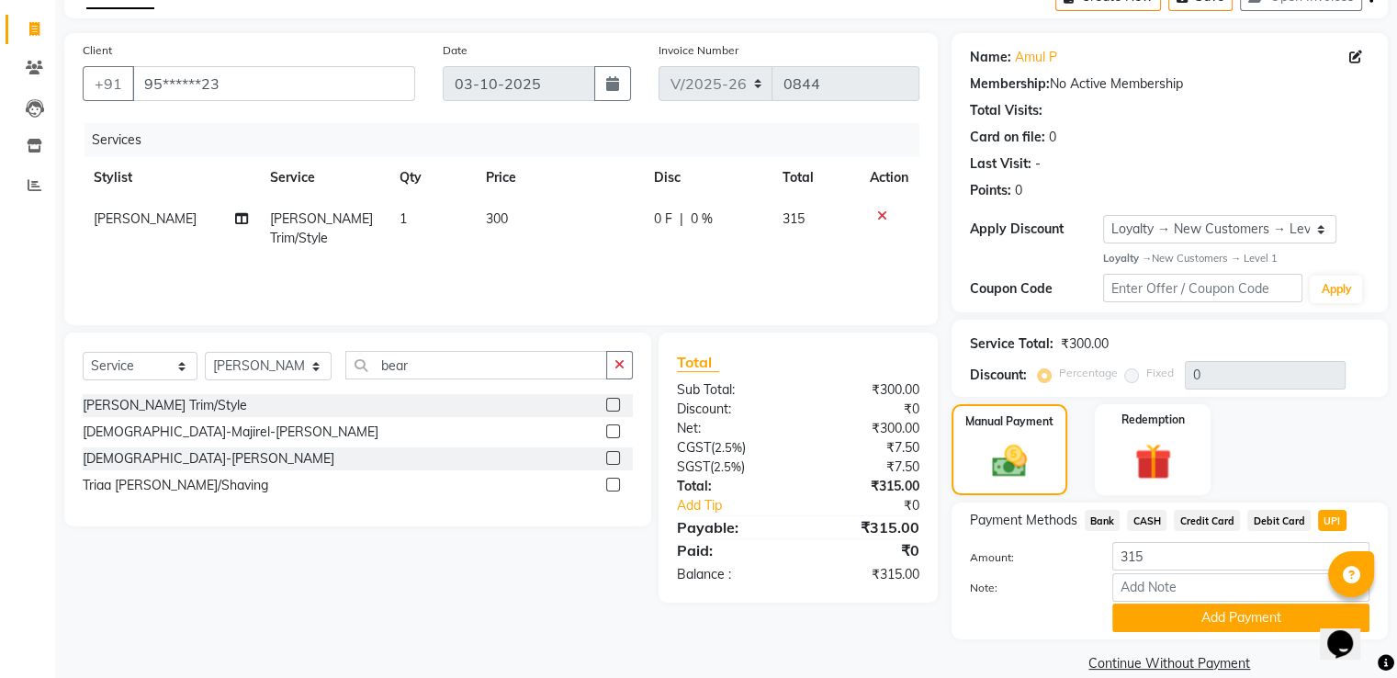
scroll to position [133, 0]
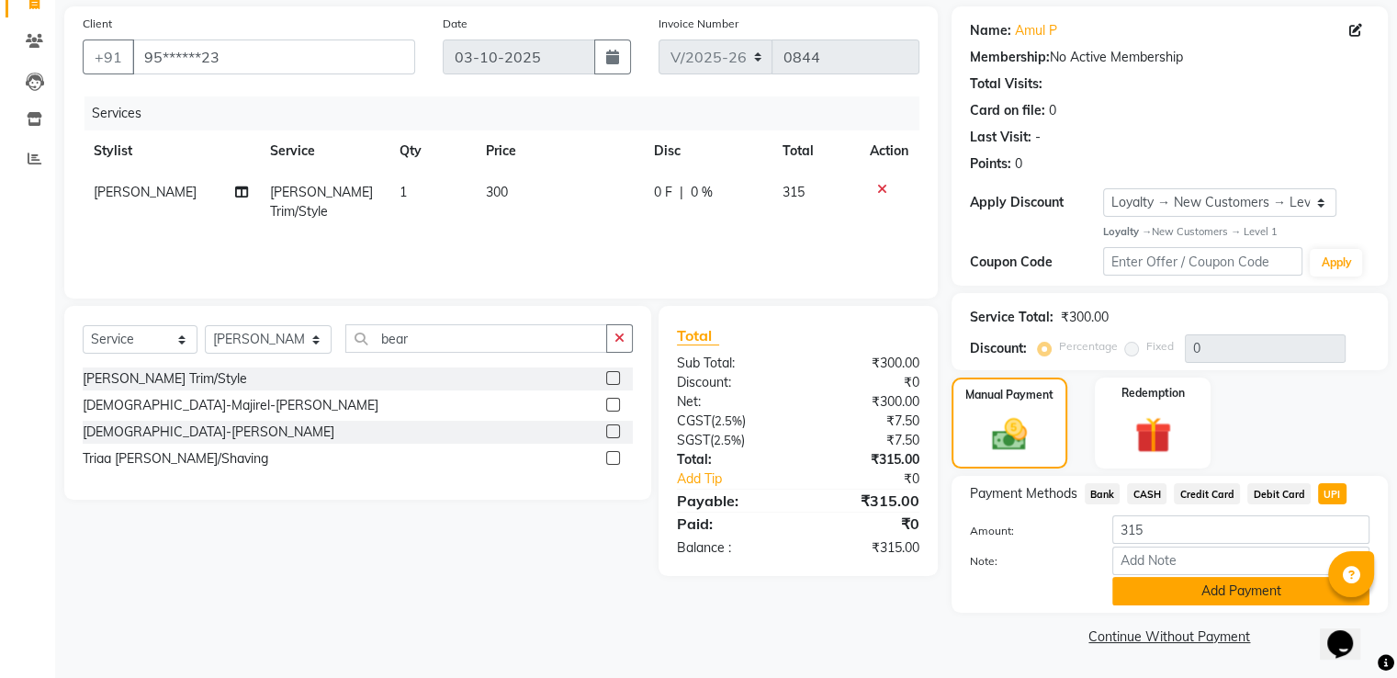
click at [1210, 594] on button "Add Payment" at bounding box center [1240, 591] width 257 height 28
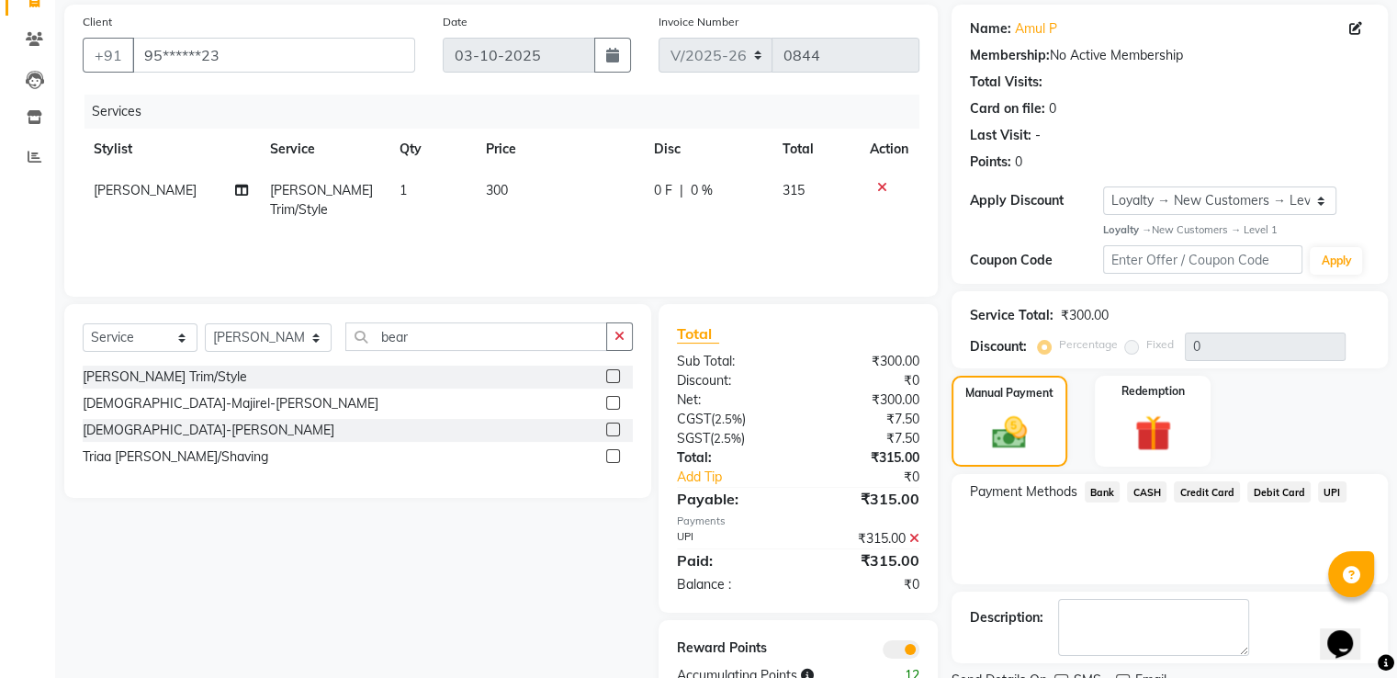
scroll to position [208, 0]
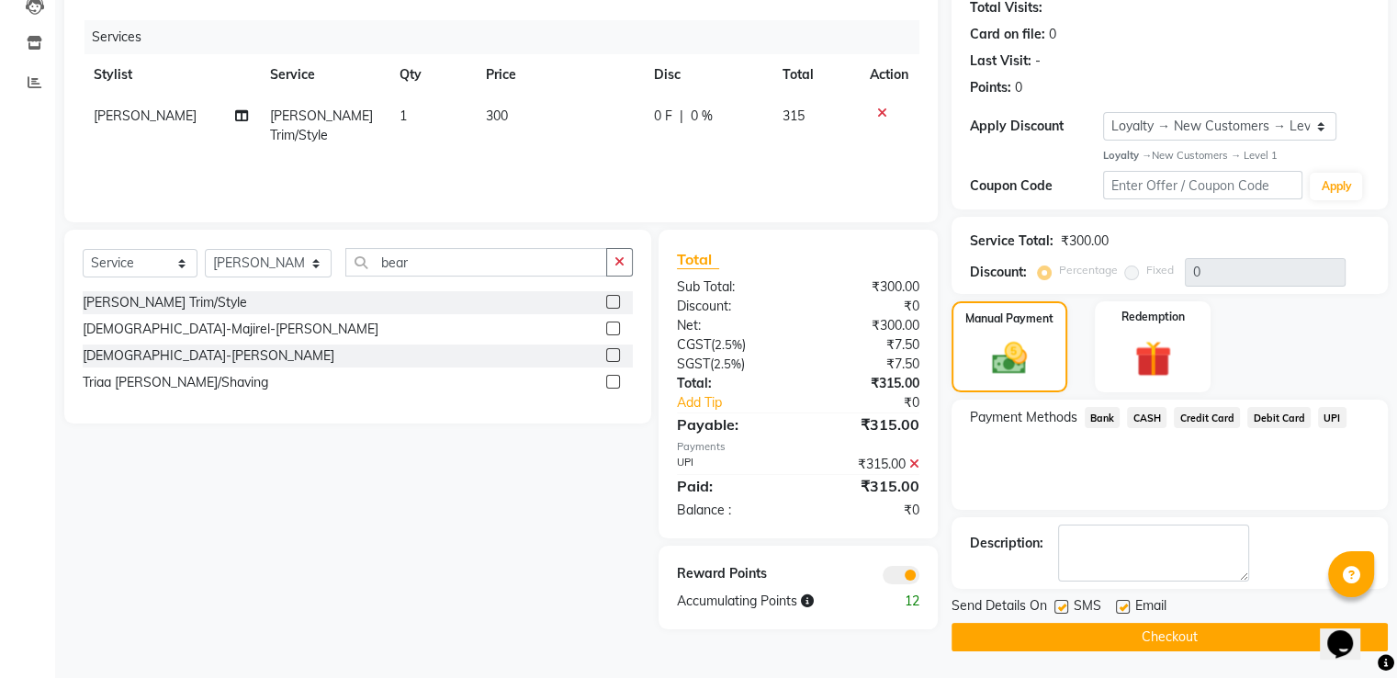
click at [1157, 635] on button "Checkout" at bounding box center [1170, 637] width 436 height 28
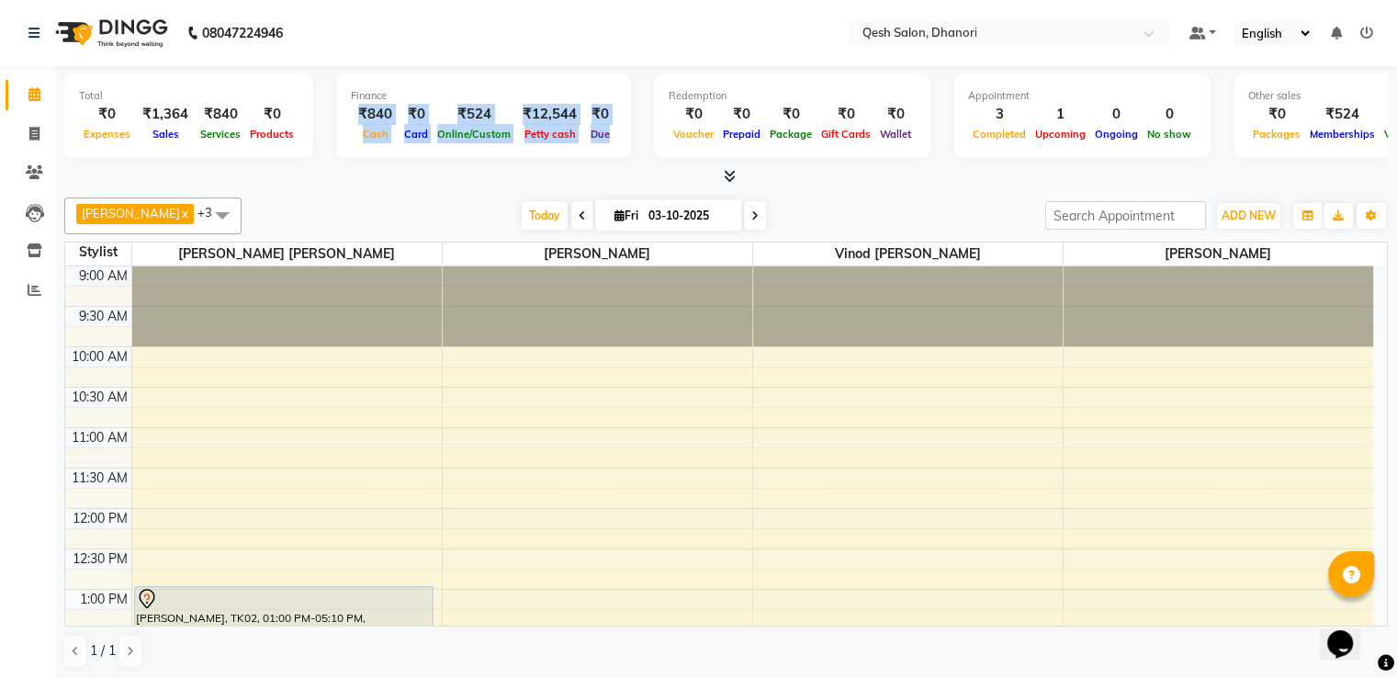
drag, startPoint x: 355, startPoint y: 118, endPoint x: 613, endPoint y: 138, distance: 258.9
click at [613, 138] on div "Finance ₹840 Cash ₹0 Card ₹524 Online/Custom ₹12,544 Petty cash ₹0 Due" at bounding box center [483, 115] width 295 height 85
drag, startPoint x: 378, startPoint y: 99, endPoint x: 404, endPoint y: 99, distance: 26.6
click at [404, 99] on div "Finance" at bounding box center [483, 96] width 265 height 16
click at [753, 213] on icon at bounding box center [754, 215] width 7 height 11
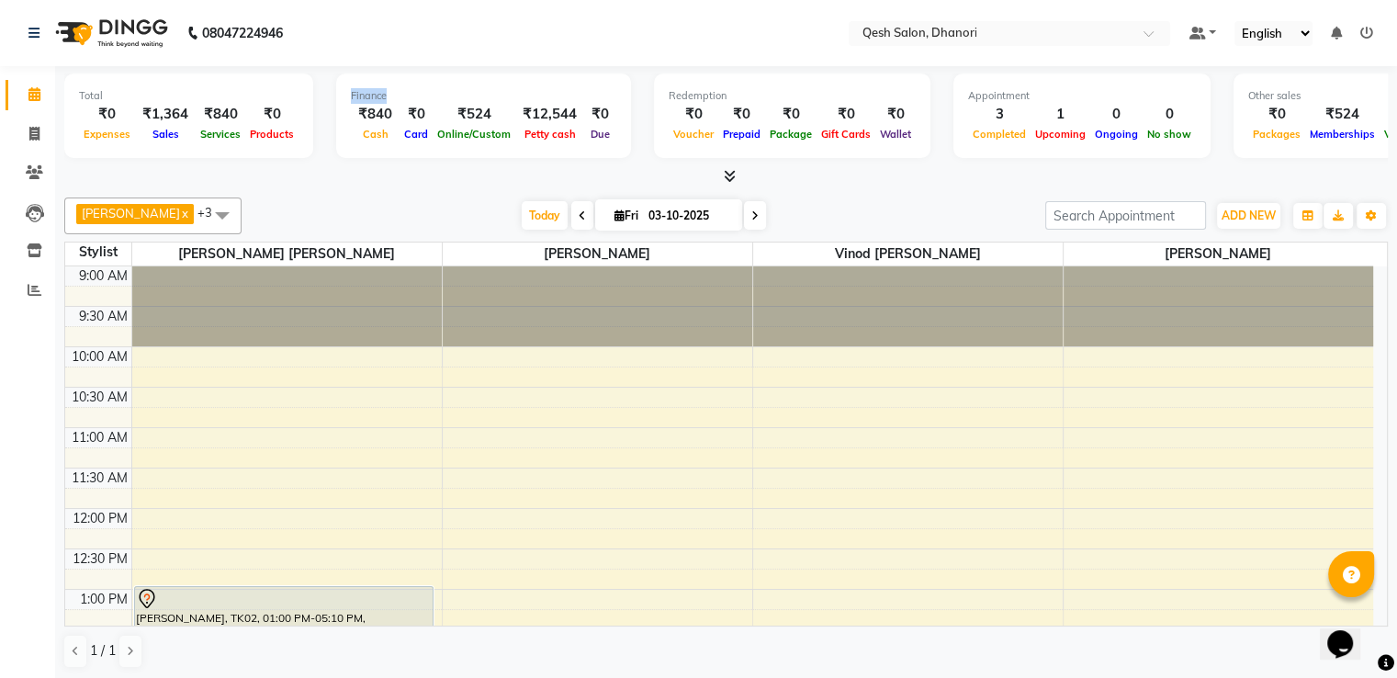
type input "04-10-2025"
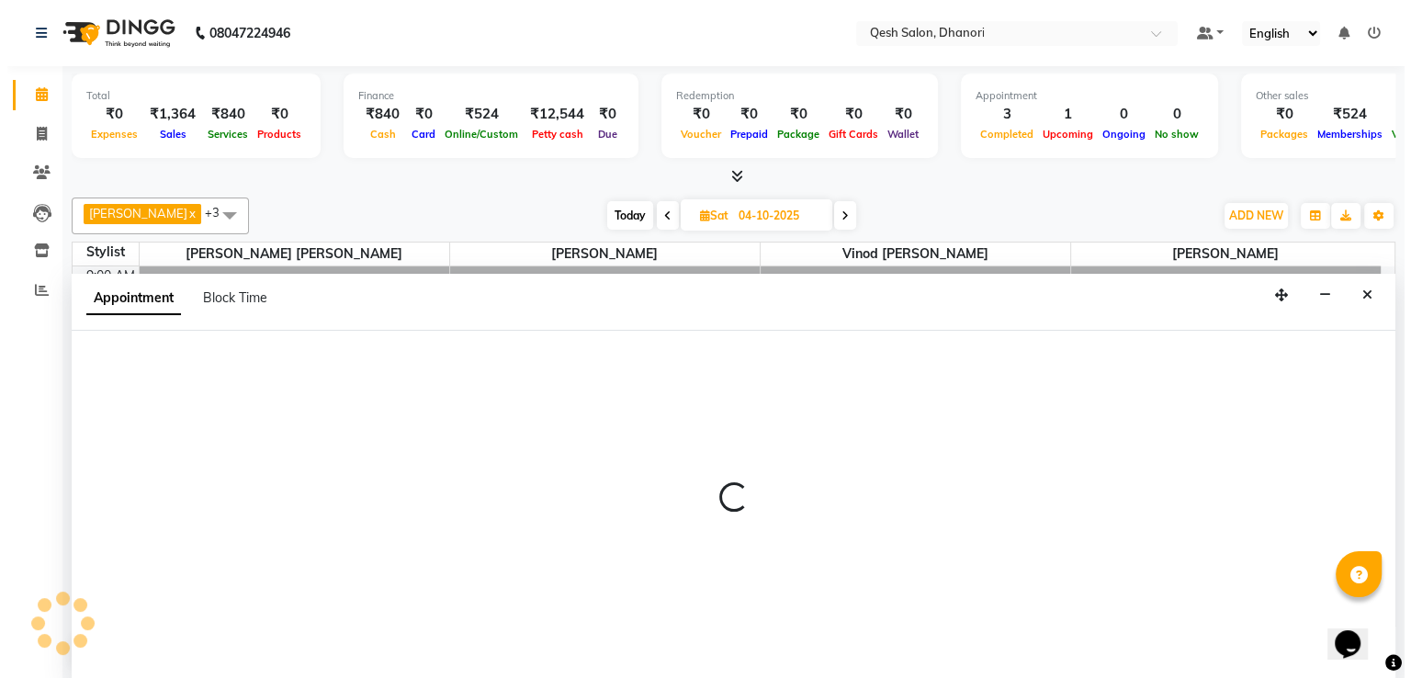
scroll to position [1, 0]
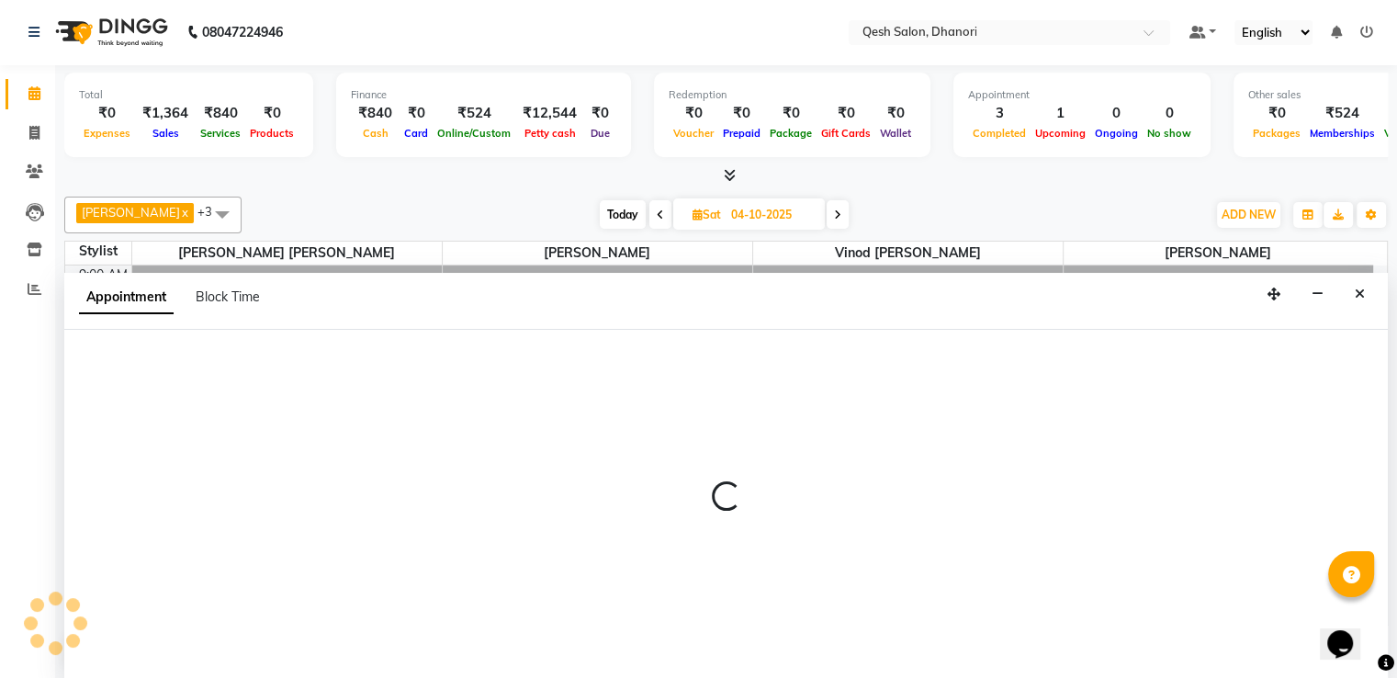
select select "85050"
select select "tentative"
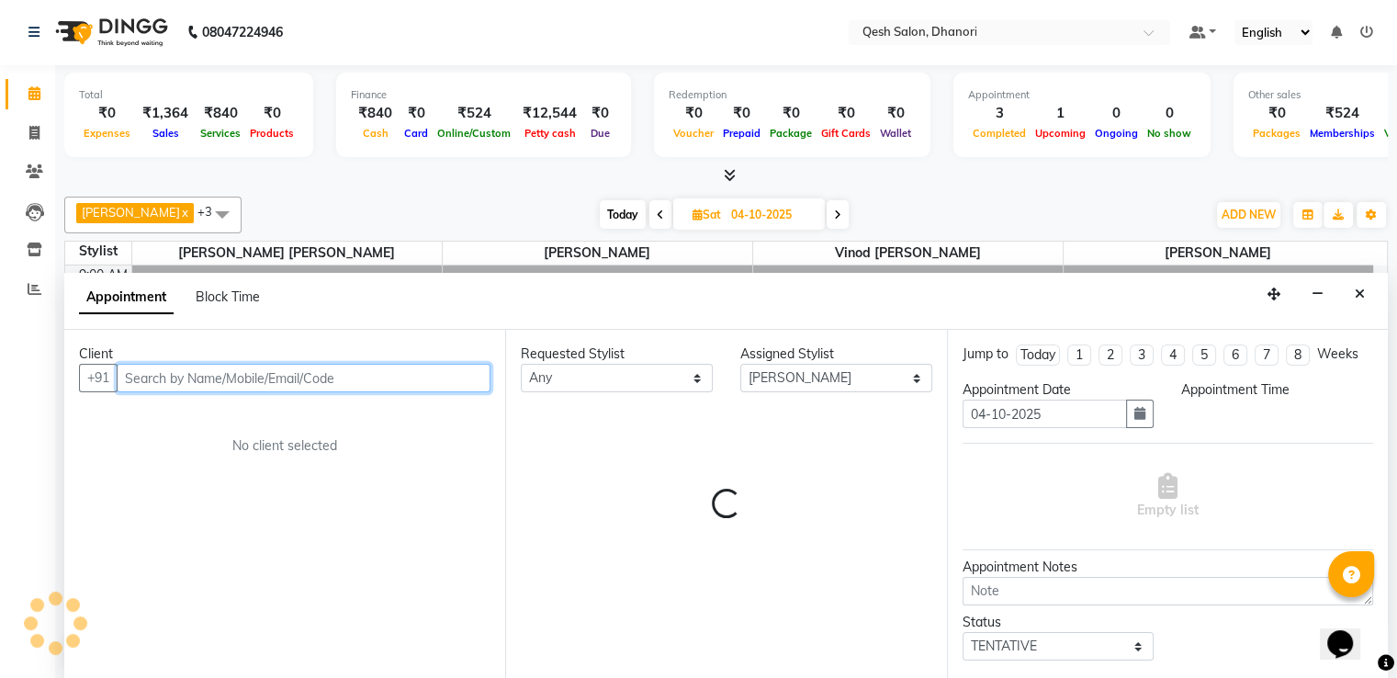
select select "720"
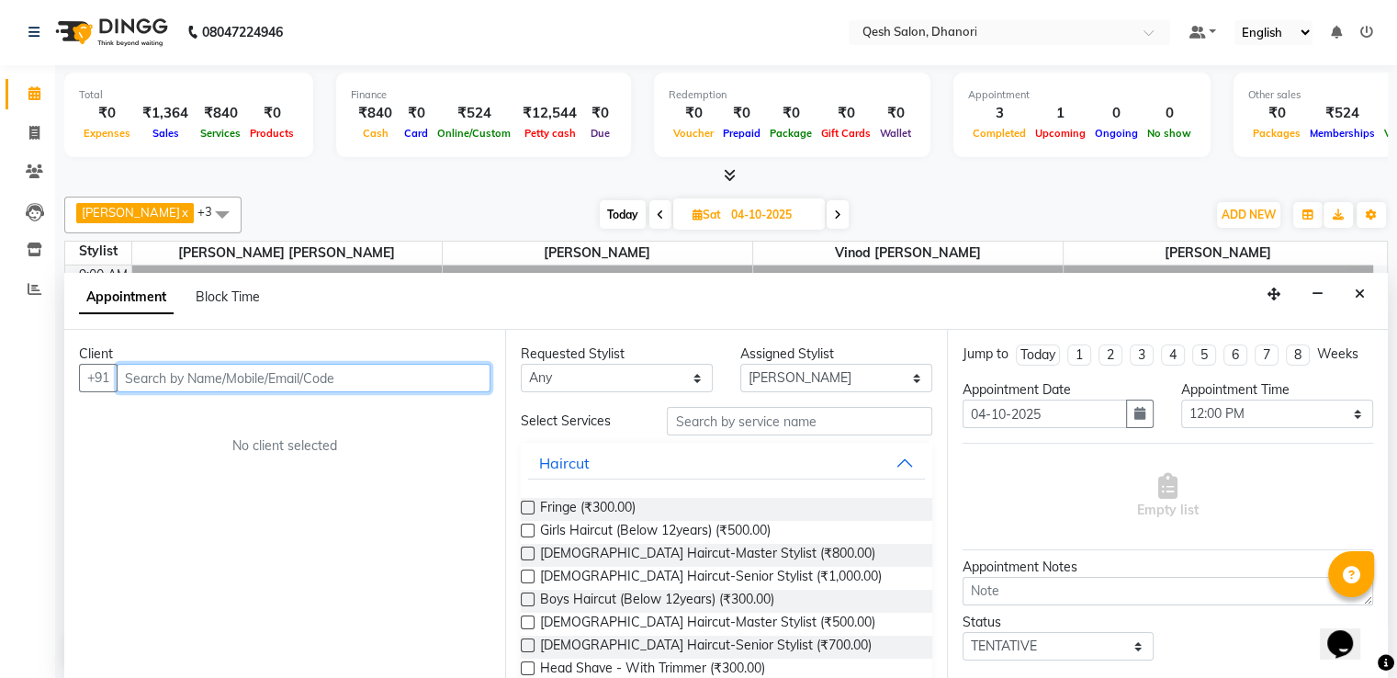
click at [185, 376] on input "text" at bounding box center [304, 378] width 374 height 28
click at [186, 376] on input "text" at bounding box center [304, 378] width 374 height 28
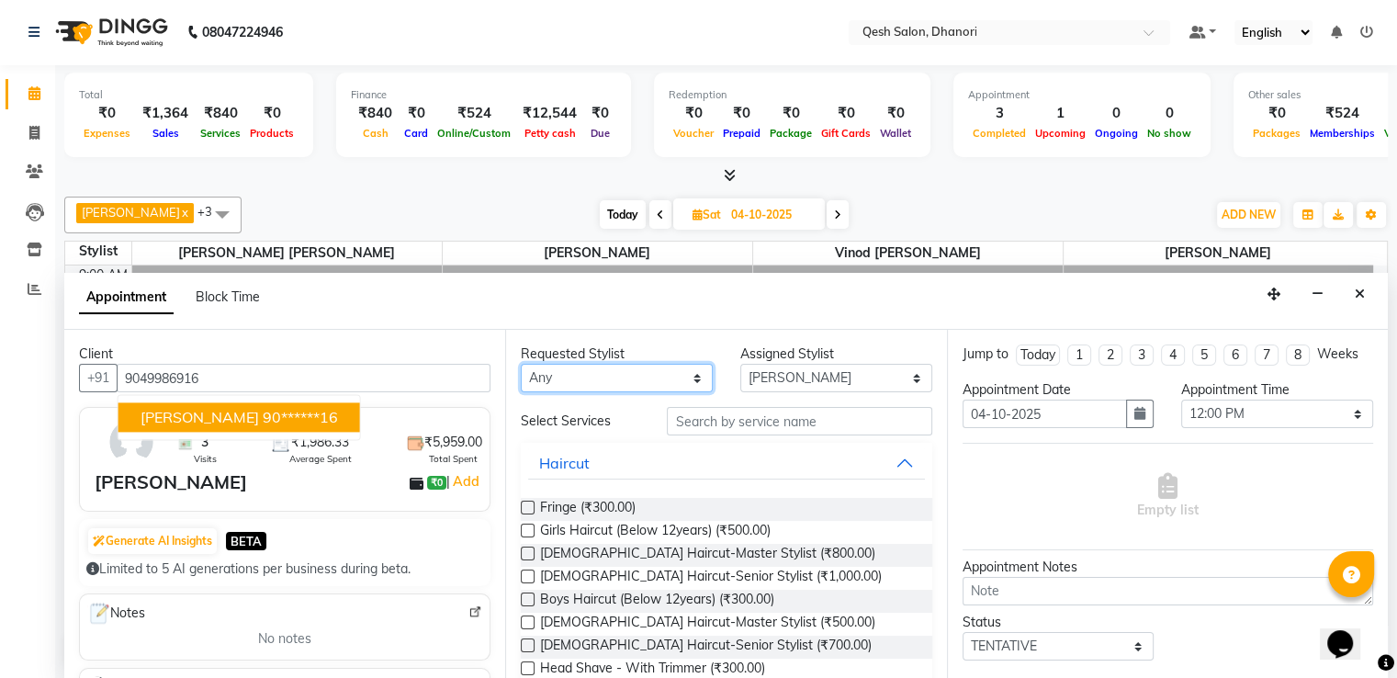
click at [628, 374] on select "Any Gagandeep Arora Harry Siril Anthony Salon Sunil Kisan Wani Vanita Kamble Vi…" at bounding box center [617, 378] width 192 height 28
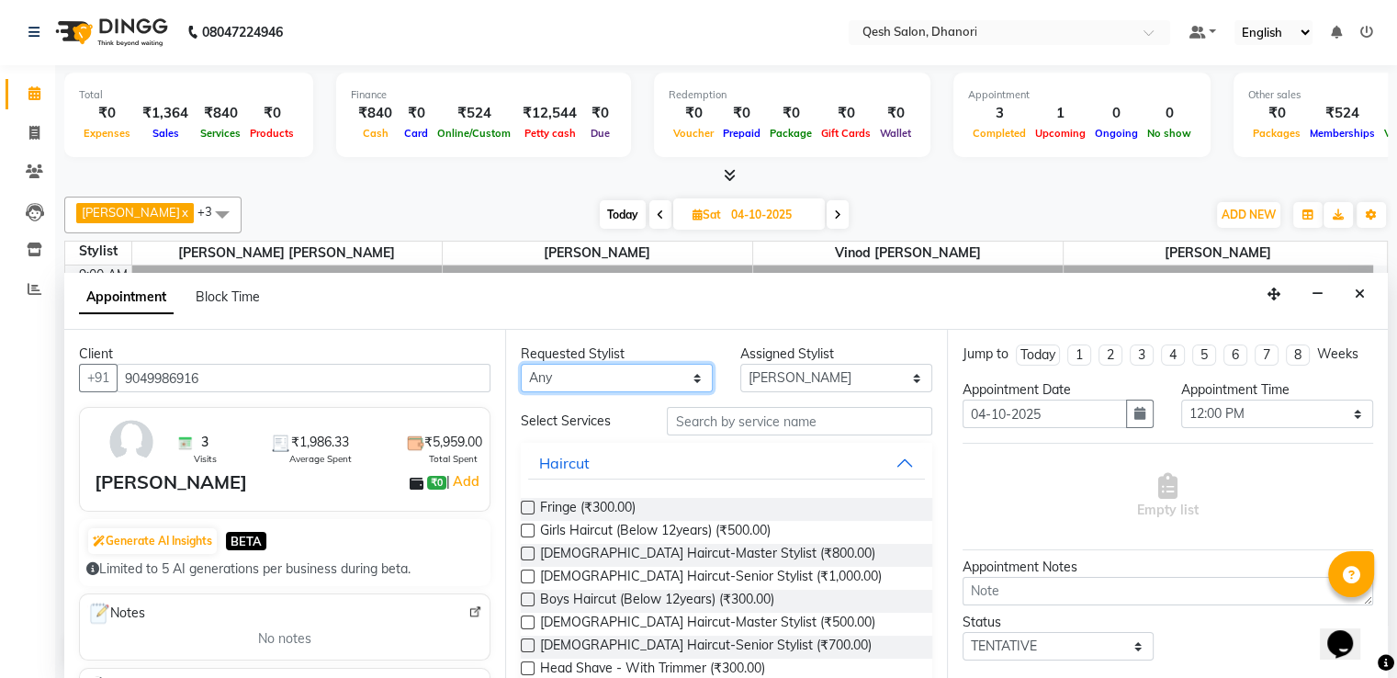
click at [628, 374] on select "Any Gagandeep Arora Harry Siril Anthony Salon Sunil Kisan Wani Vanita Kamble Vi…" at bounding box center [617, 378] width 192 height 28
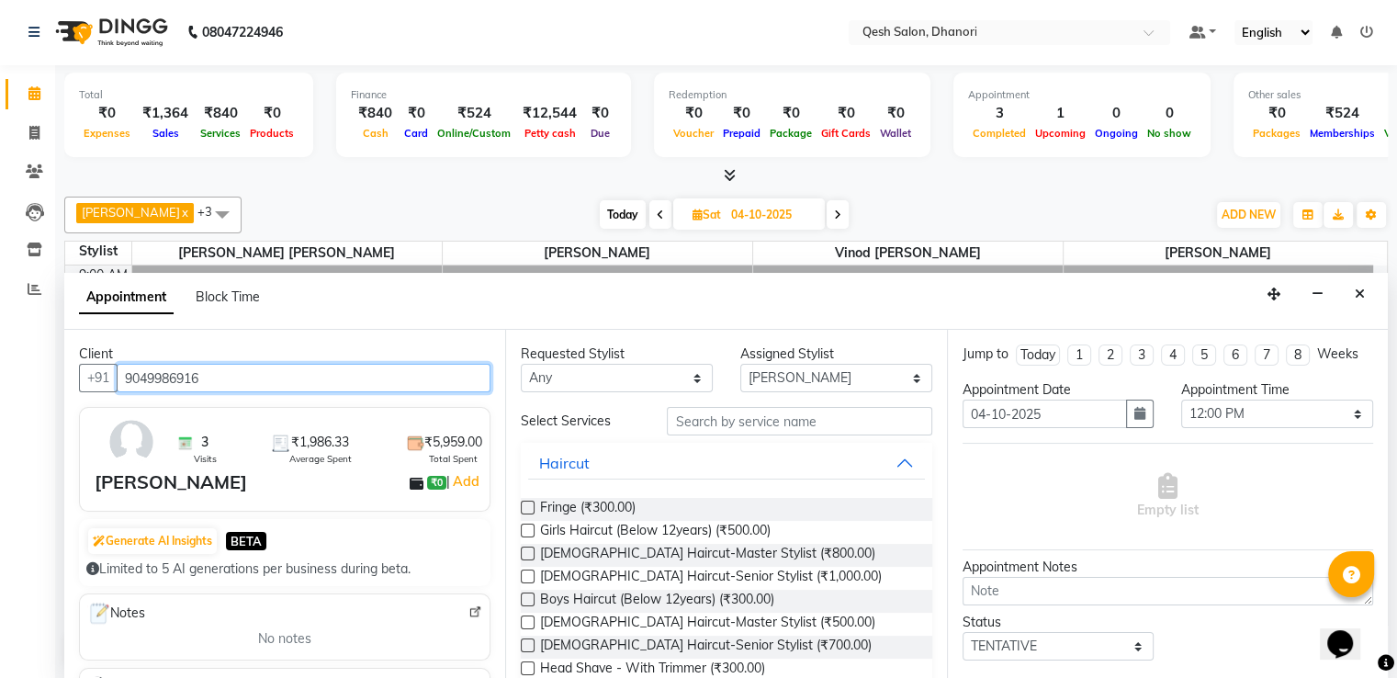
drag, startPoint x: 241, startPoint y: 370, endPoint x: 5, endPoint y: 367, distance: 236.1
click at [5, 367] on app-home "08047224946 Select Location × Qesh Salon, Dhanori Default Panel My Panel Englis…" at bounding box center [698, 339] width 1397 height 681
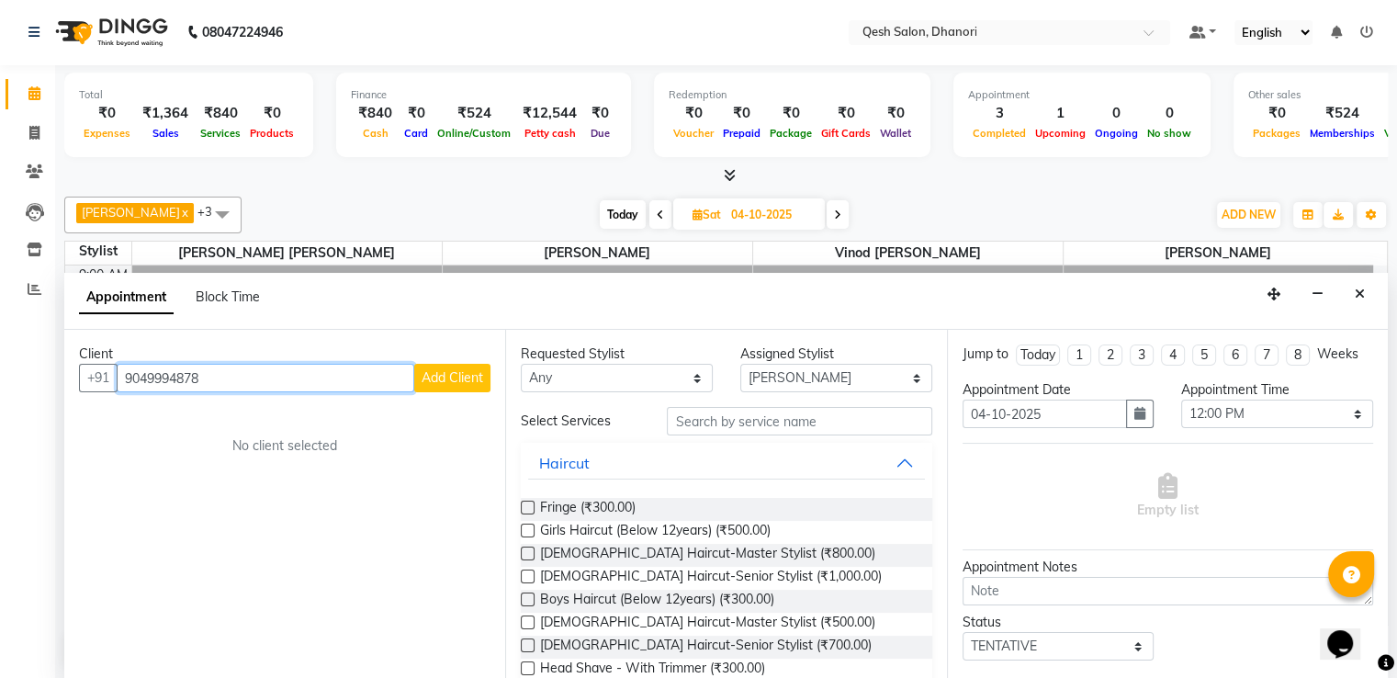
type input "9049994878"
click at [459, 371] on span "Add Client" at bounding box center [453, 377] width 62 height 17
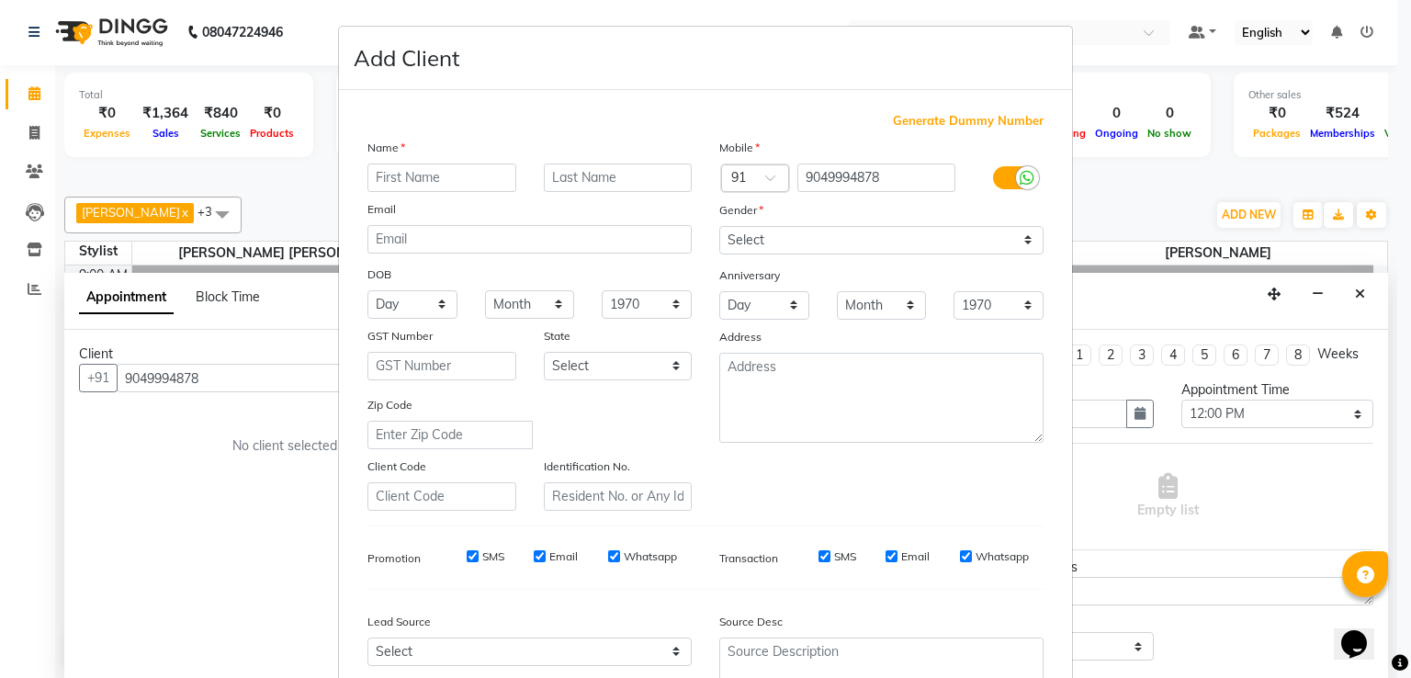
click at [413, 175] on input "text" at bounding box center [441, 177] width 149 height 28
type input "Vanshika"
type input "Kumap"
click at [806, 248] on select "Select Male Female Other Prefer Not To Say" at bounding box center [881, 240] width 324 height 28
select select "female"
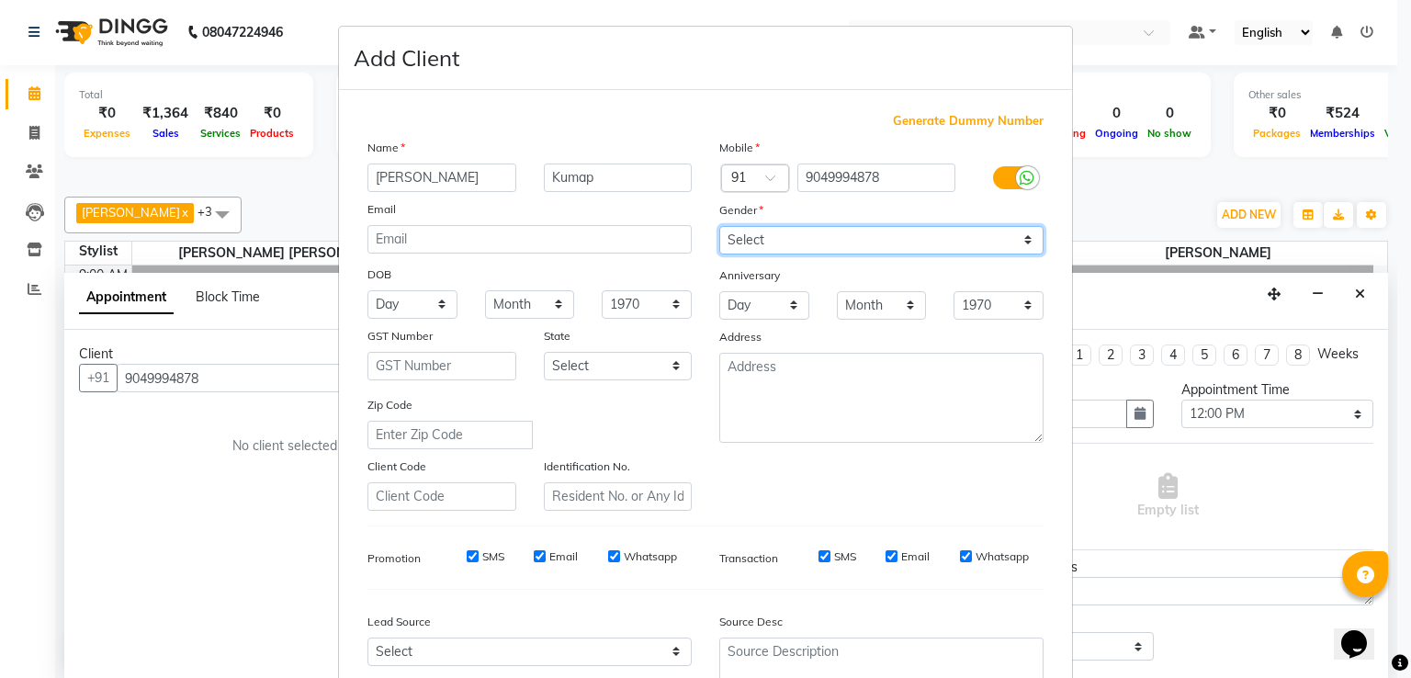
click at [719, 227] on select "Select Male Female Other Prefer Not To Say" at bounding box center [881, 240] width 324 height 28
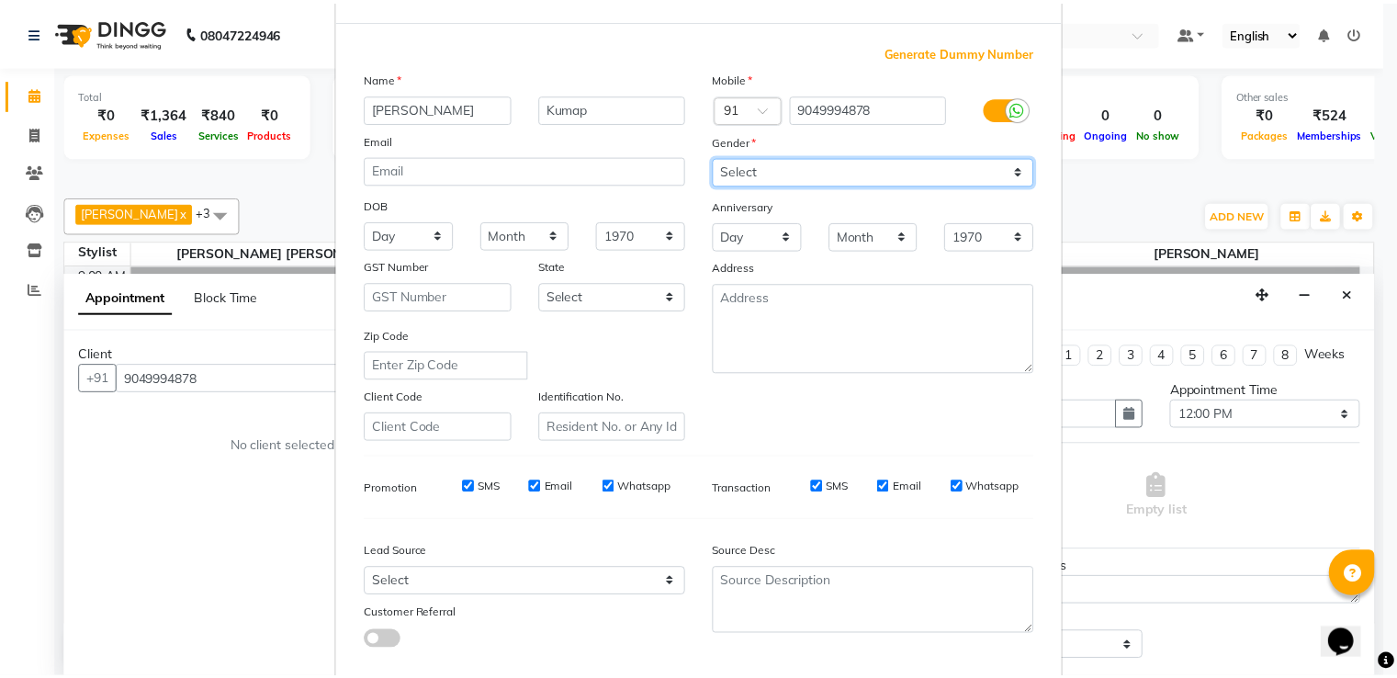
scroll to position [179, 0]
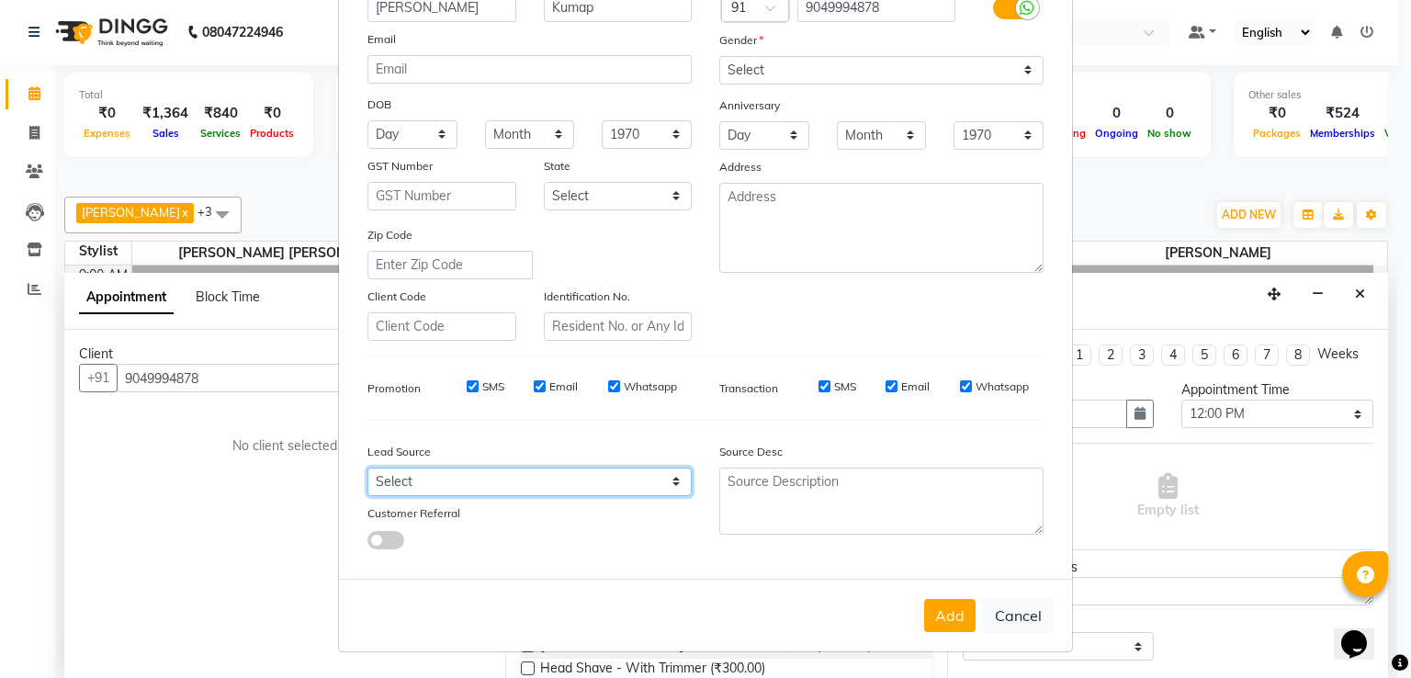
click at [576, 481] on select "Select Walk-in Referral Internet Friend Word of Mouth Advertisement Facebook Ju…" at bounding box center [529, 482] width 324 height 28
select select "51686"
click at [367, 468] on select "Select Walk-in Referral Internet Friend Word of Mouth Advertisement Facebook Ju…" at bounding box center [529, 482] width 324 height 28
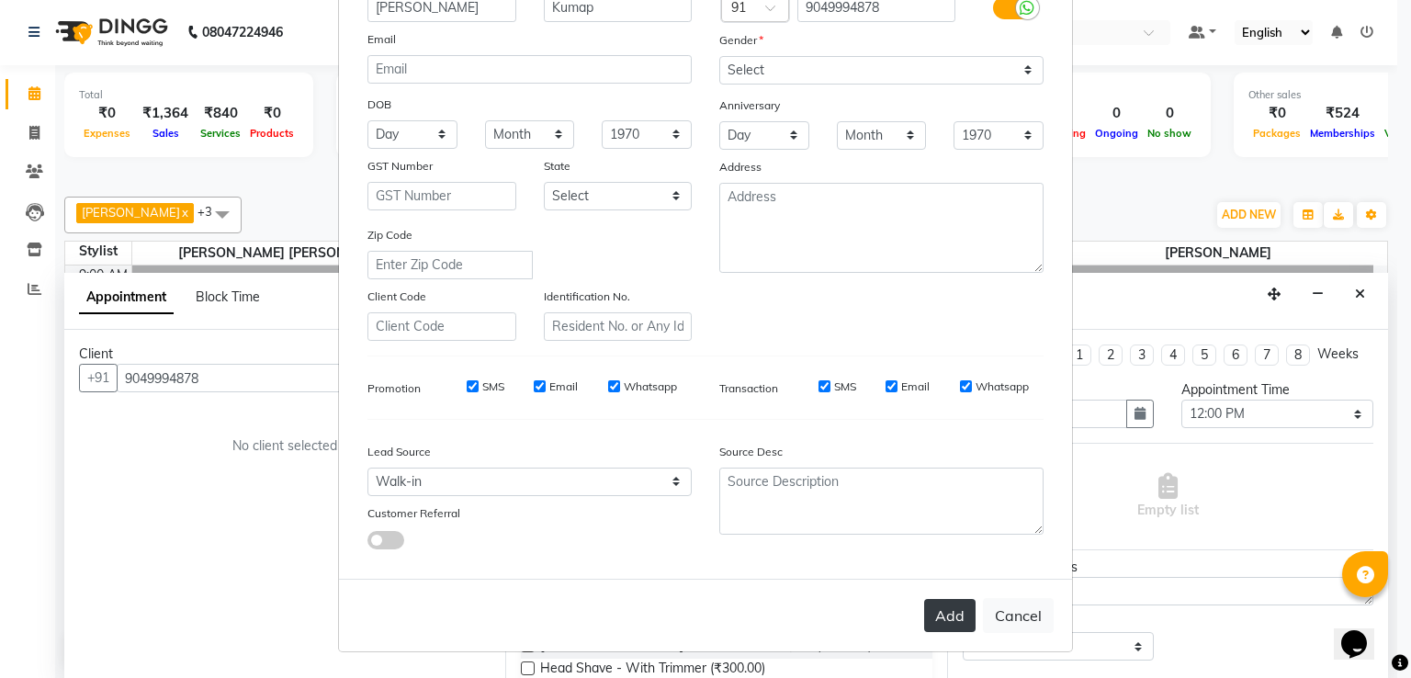
click at [943, 613] on button "Add" at bounding box center [949, 615] width 51 height 33
type input "90******78"
select select
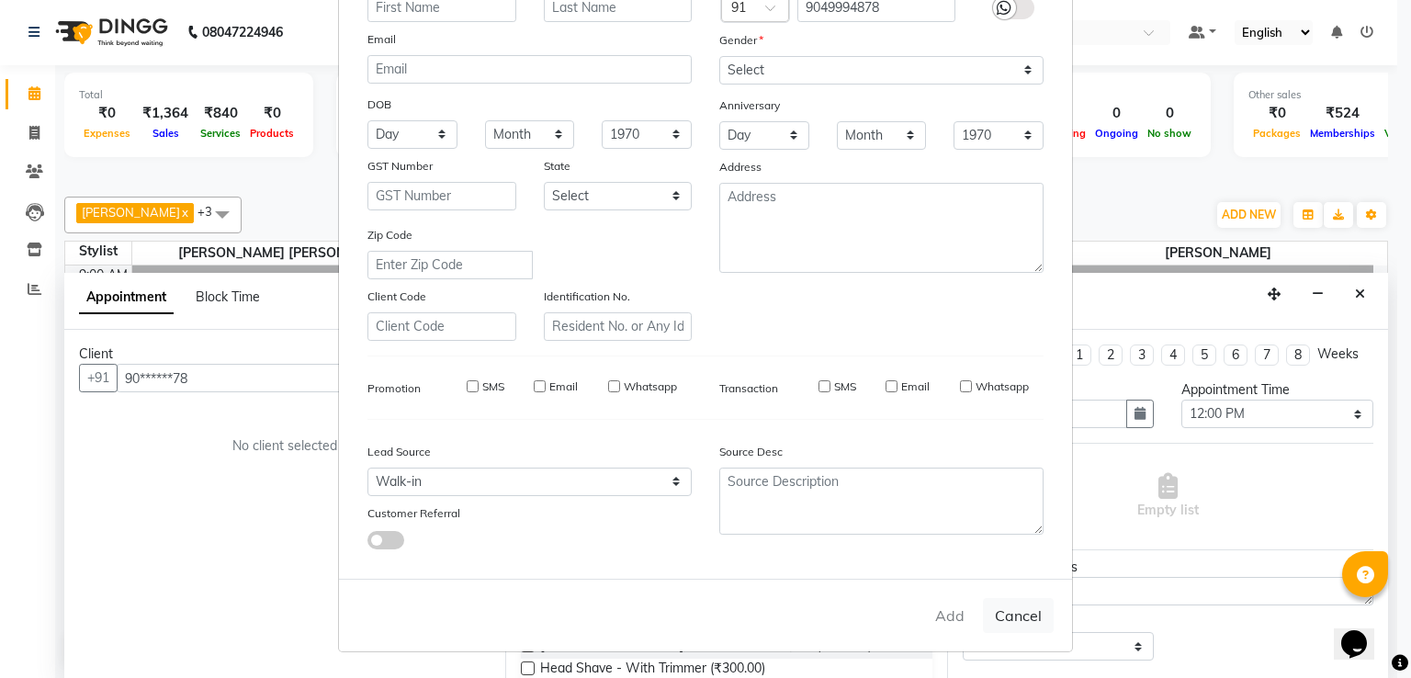
select select
checkbox input "false"
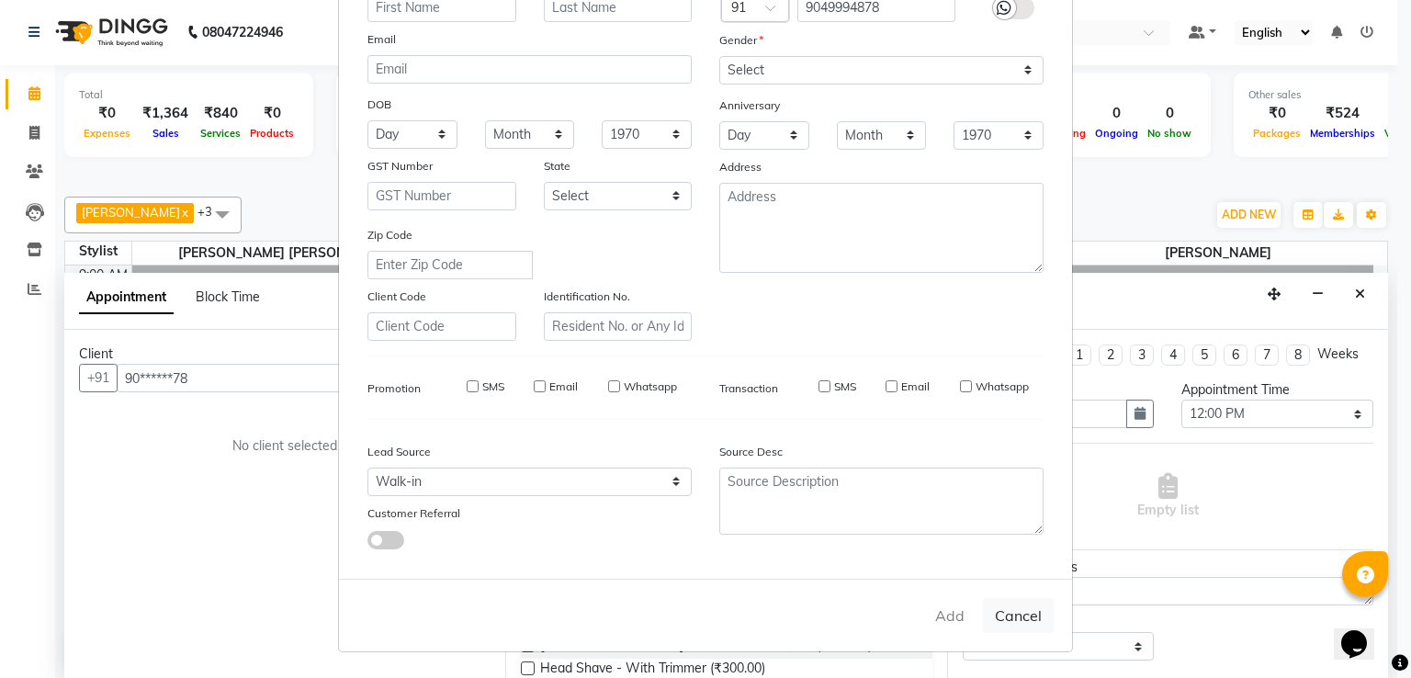
checkbox input "false"
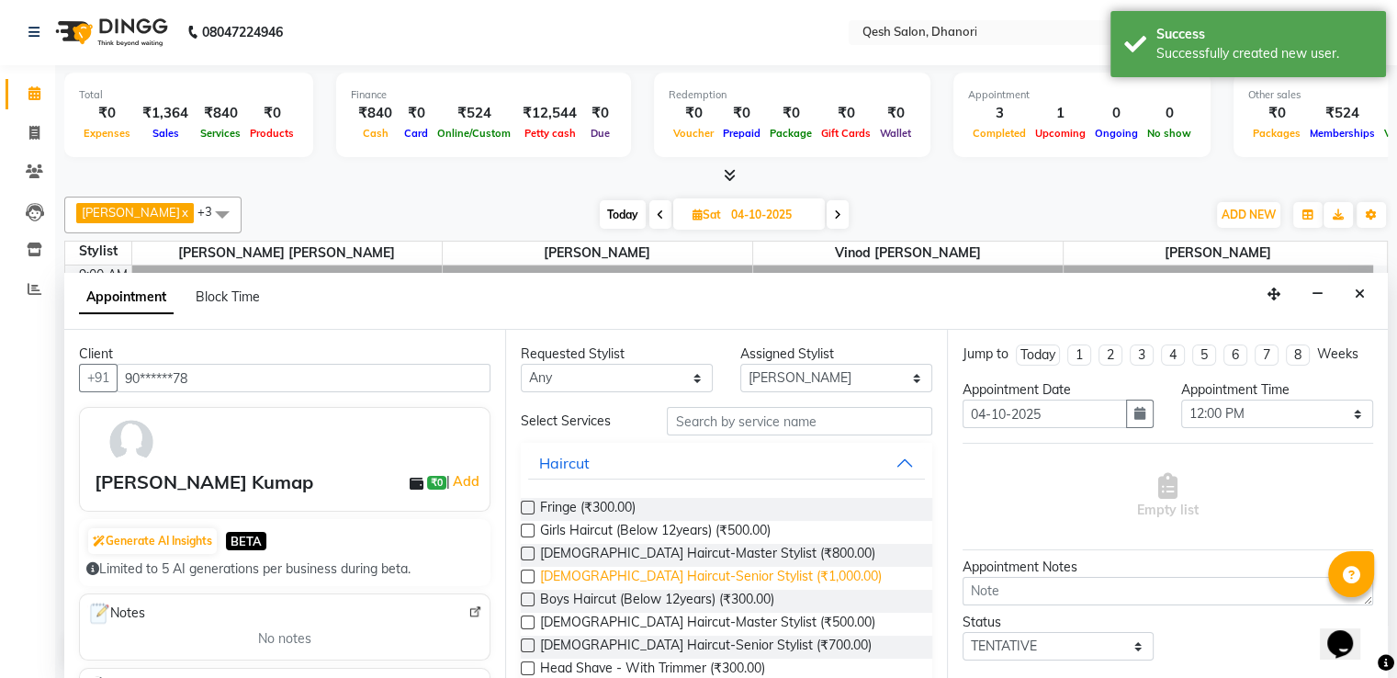
click at [620, 581] on span "Female Haircut-Senior Stylist (₹1,000.00)" at bounding box center [711, 578] width 342 height 23
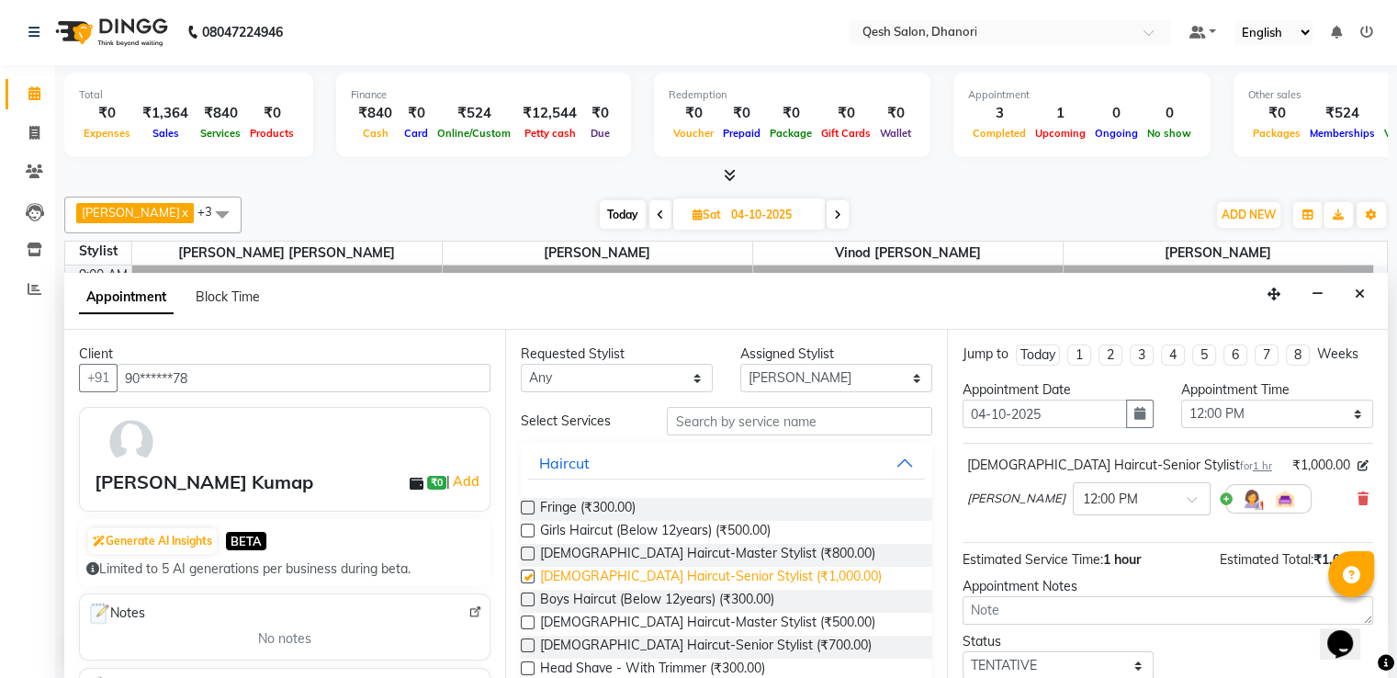
checkbox input "false"
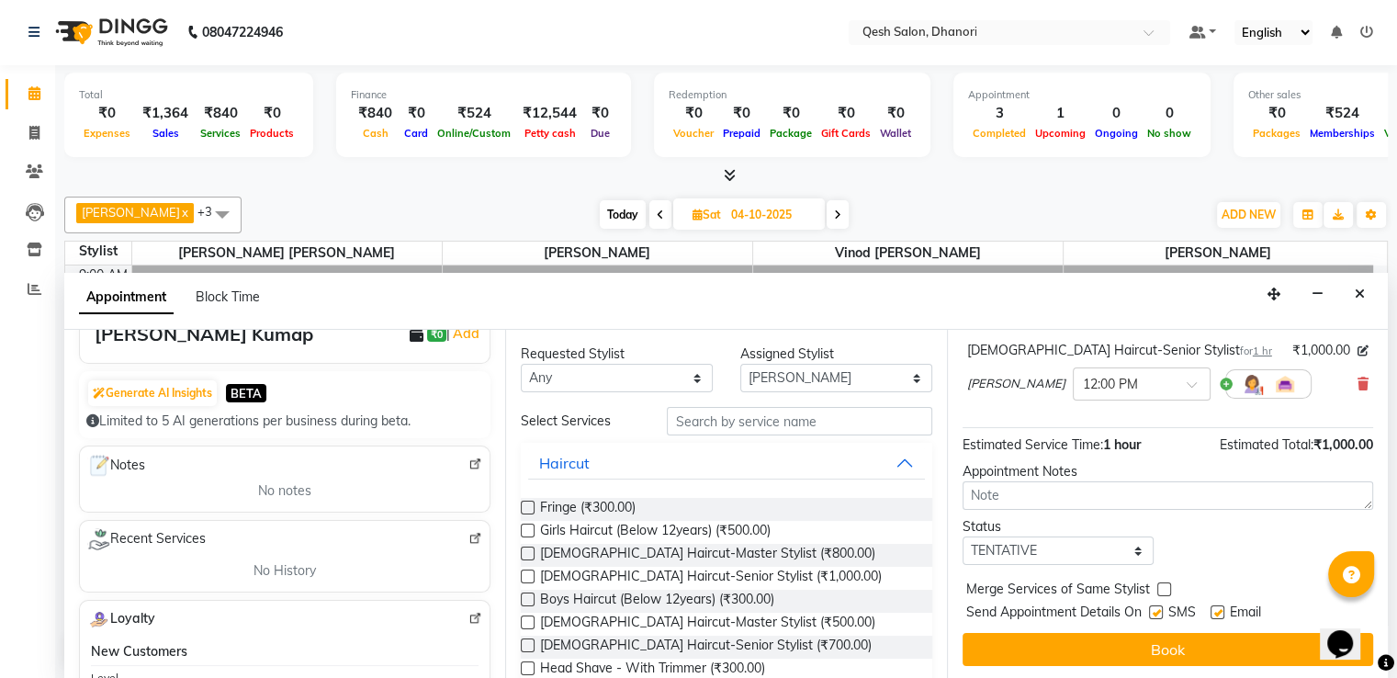
scroll to position [276, 0]
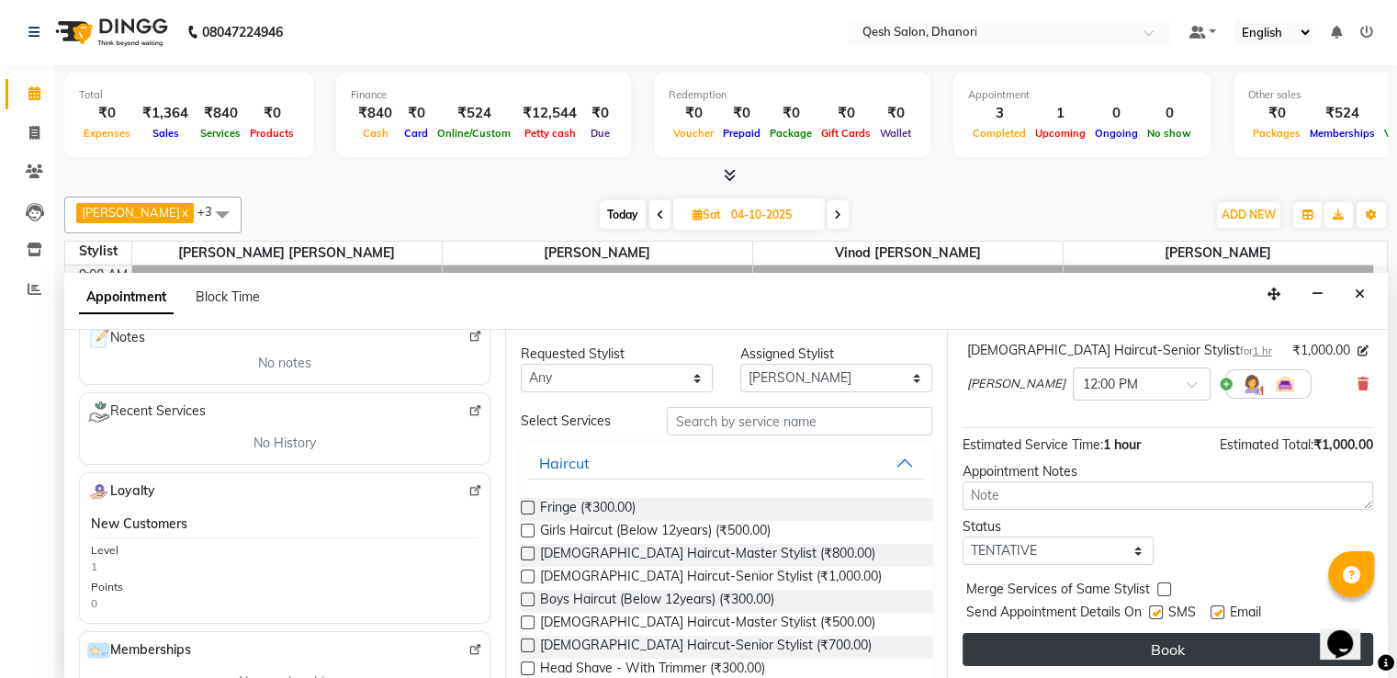
click at [1151, 644] on button "Book" at bounding box center [1168, 649] width 411 height 33
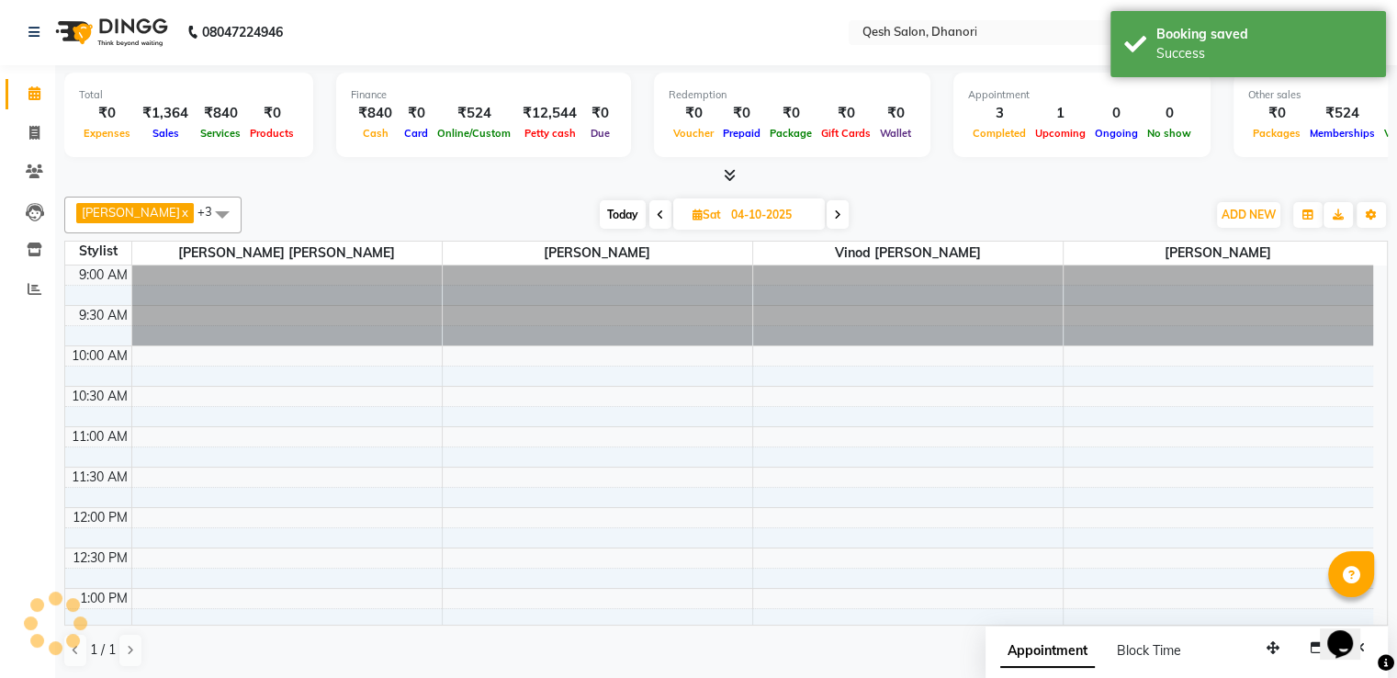
scroll to position [0, 0]
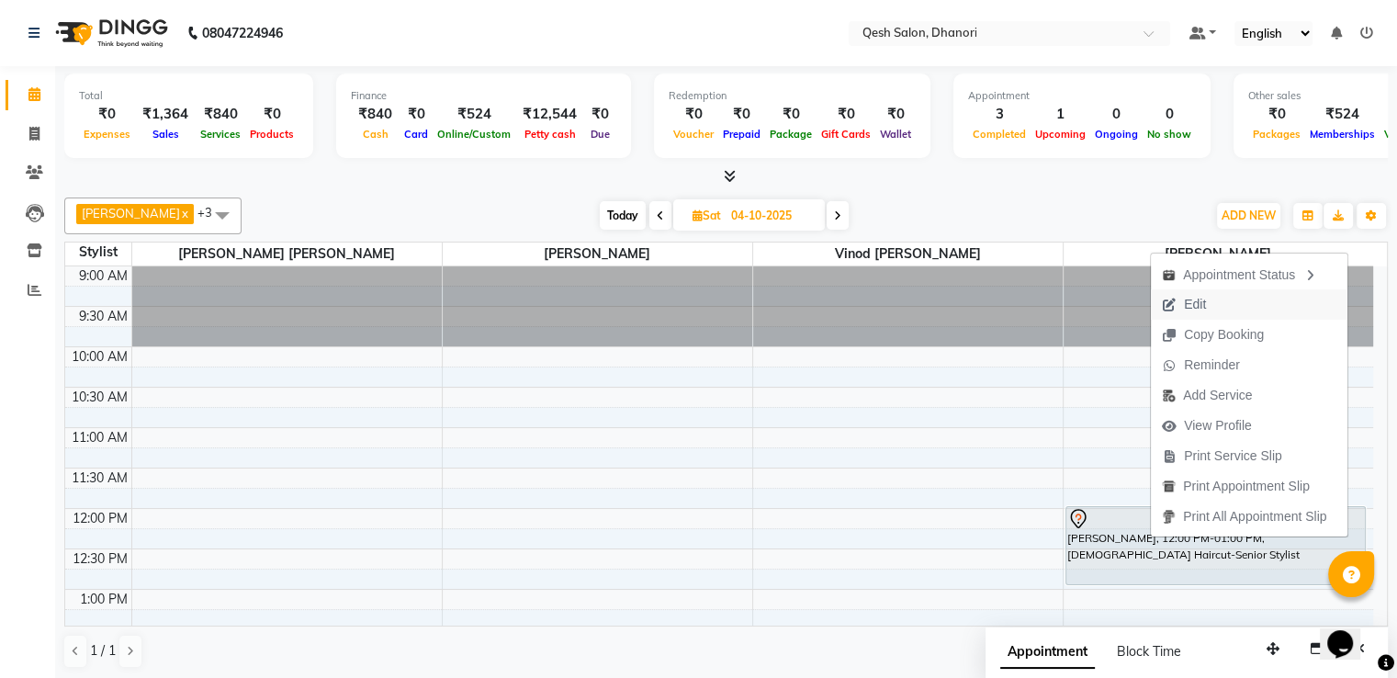
click at [1172, 299] on icon "button" at bounding box center [1169, 305] width 15 height 13
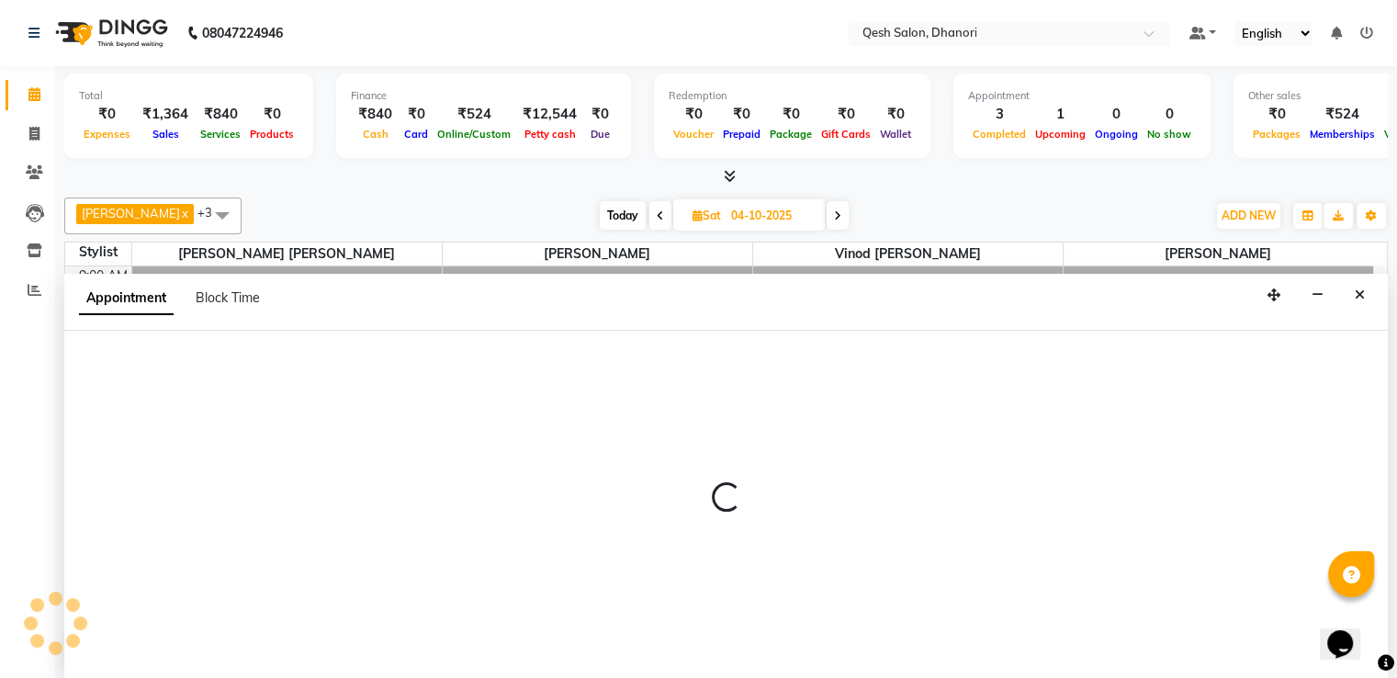
scroll to position [1, 0]
select select "tentative"
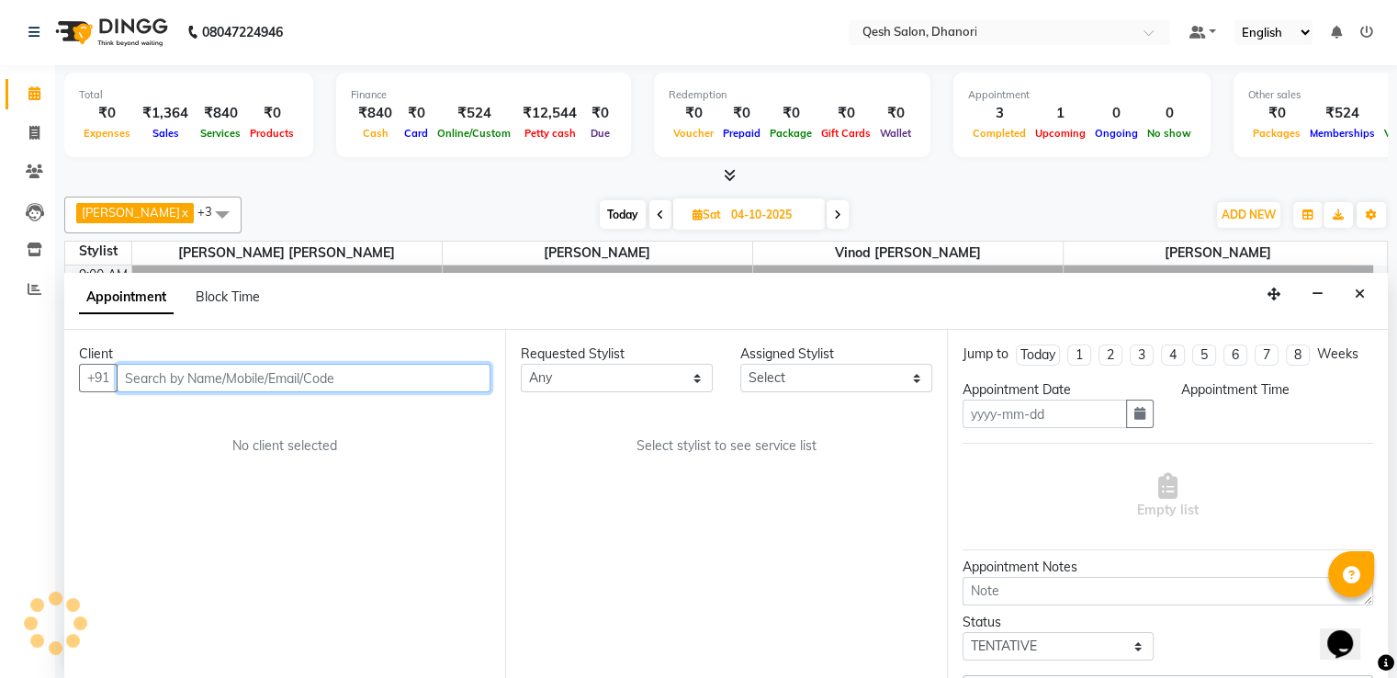
type input "04-10-2025"
select select "85050"
select select "720"
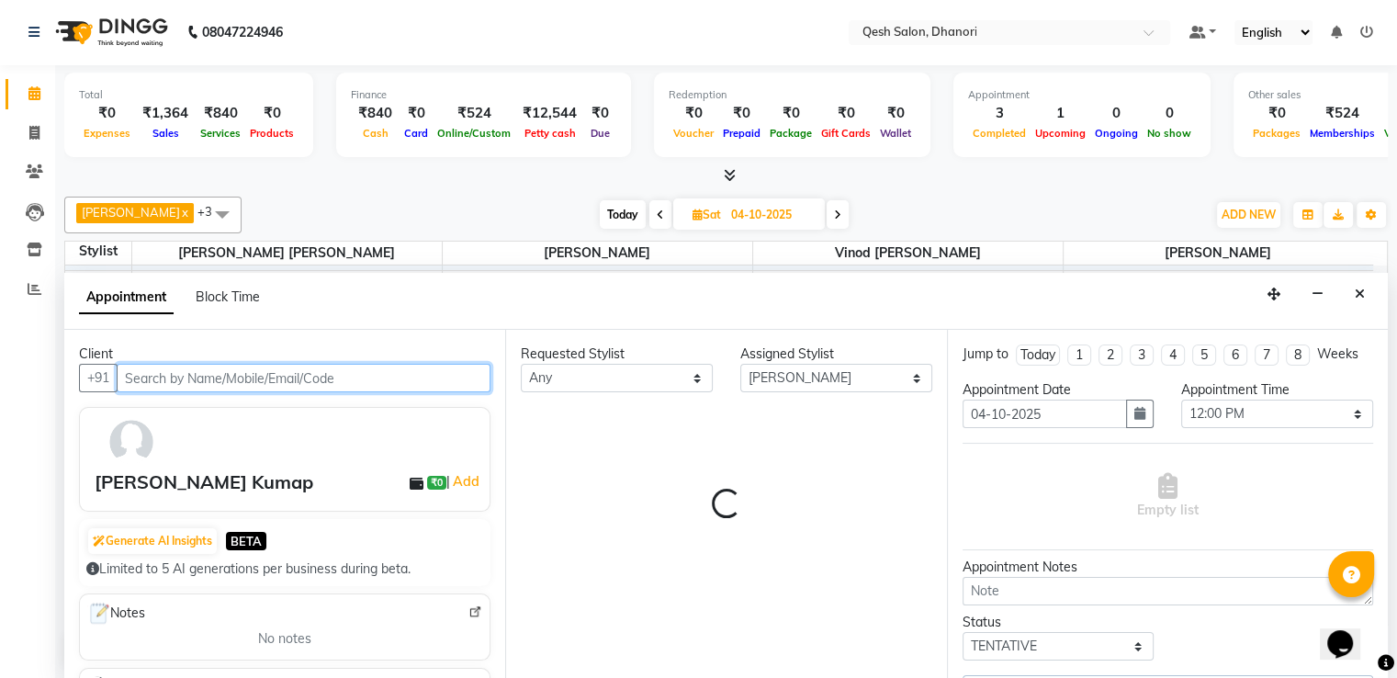
select select "3869"
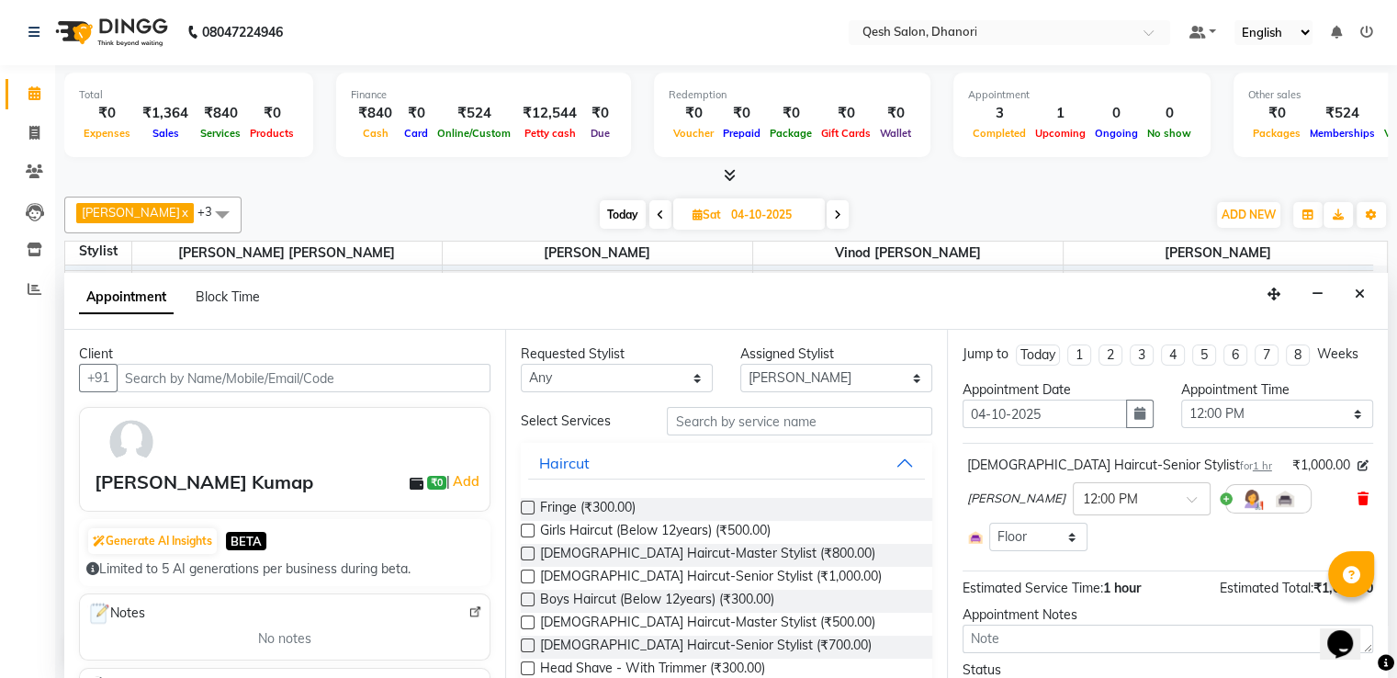
click at [1358, 501] on icon at bounding box center [1363, 498] width 11 height 13
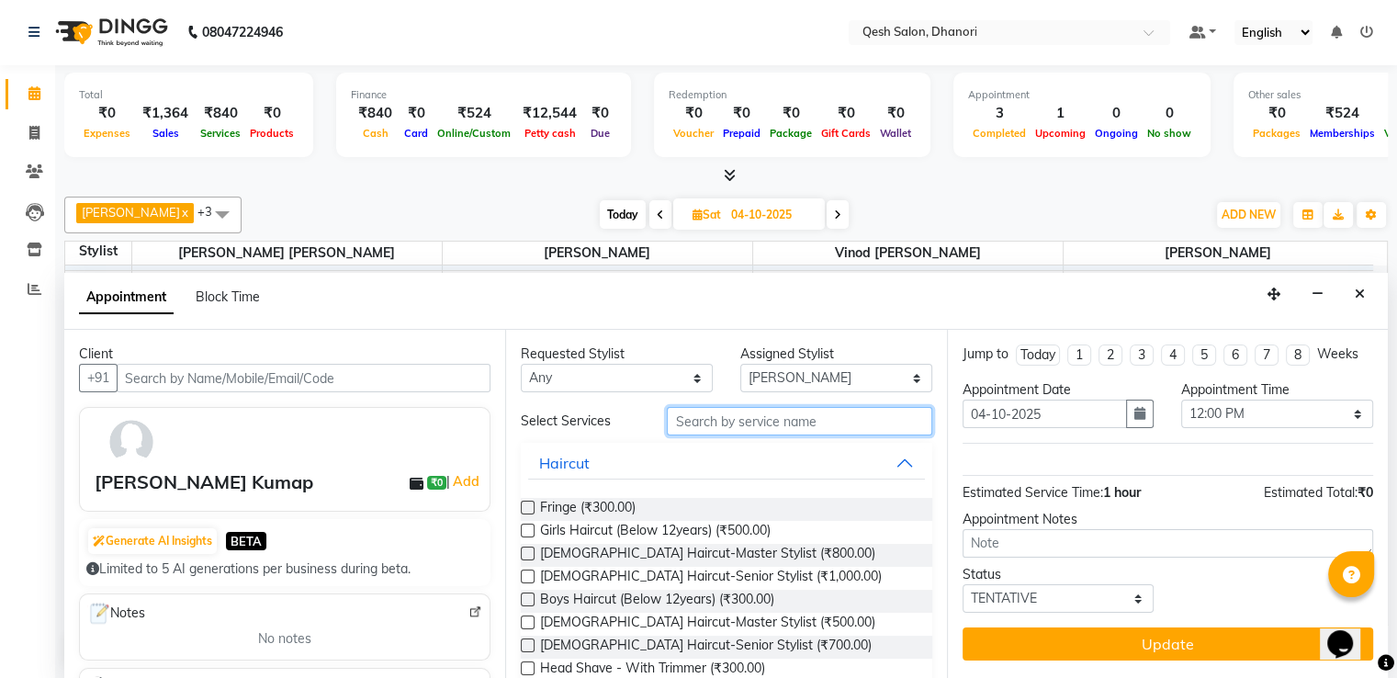
click at [700, 423] on input "text" at bounding box center [799, 421] width 265 height 28
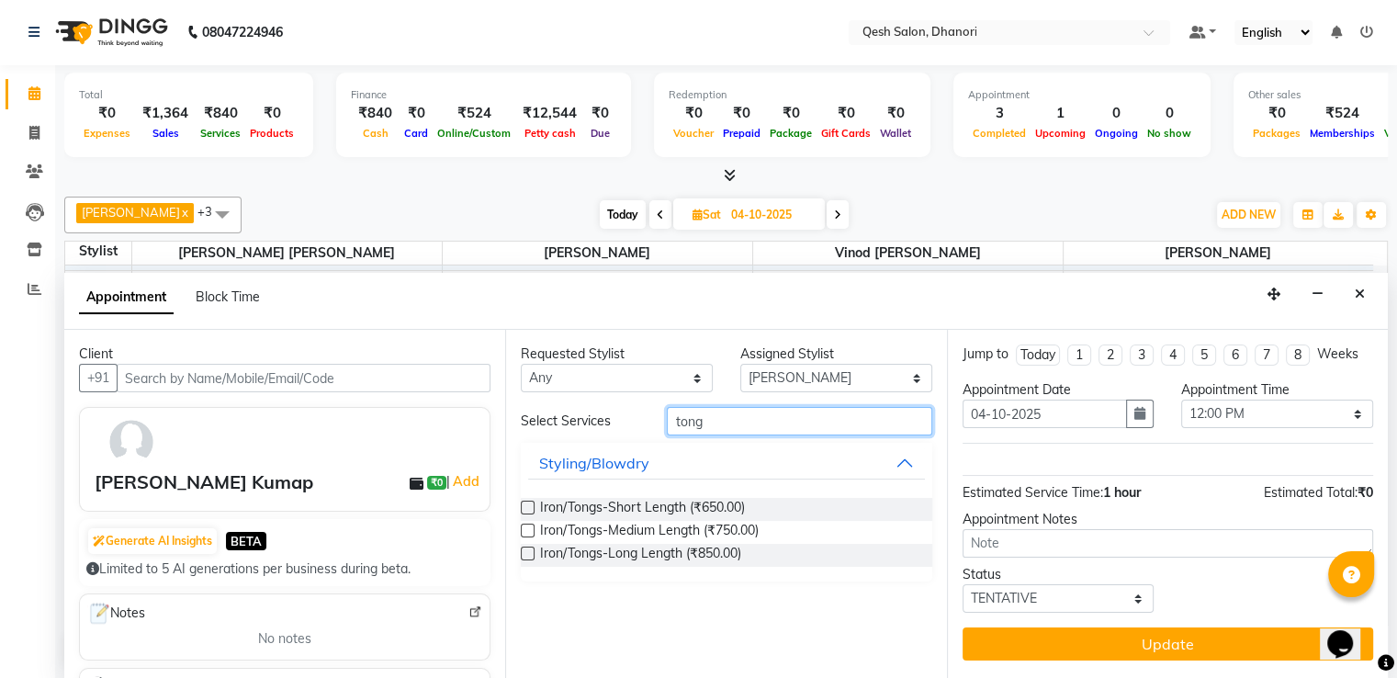
type input "tong"
click at [521, 524] on label at bounding box center [528, 531] width 14 height 14
click at [521, 526] on input "checkbox" at bounding box center [527, 532] width 12 height 12
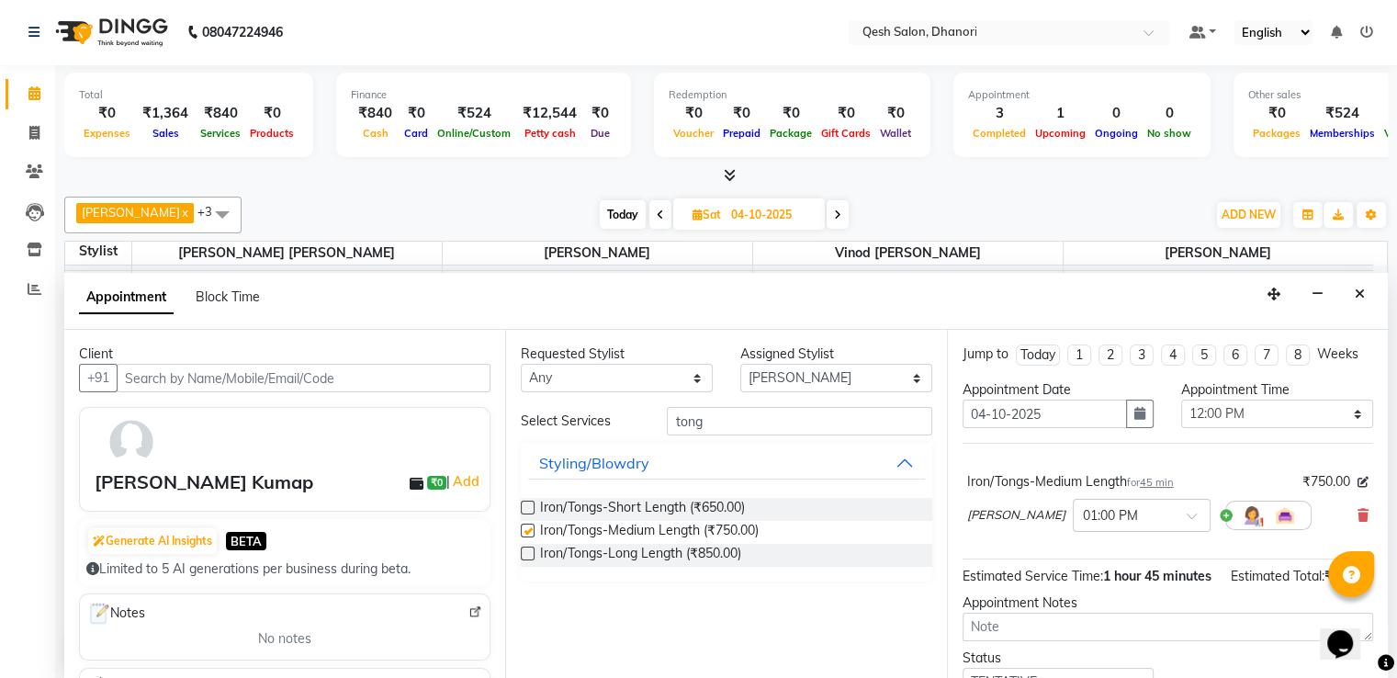
checkbox input "false"
click at [852, 416] on input "tong" at bounding box center [799, 421] width 265 height 28
type input "t"
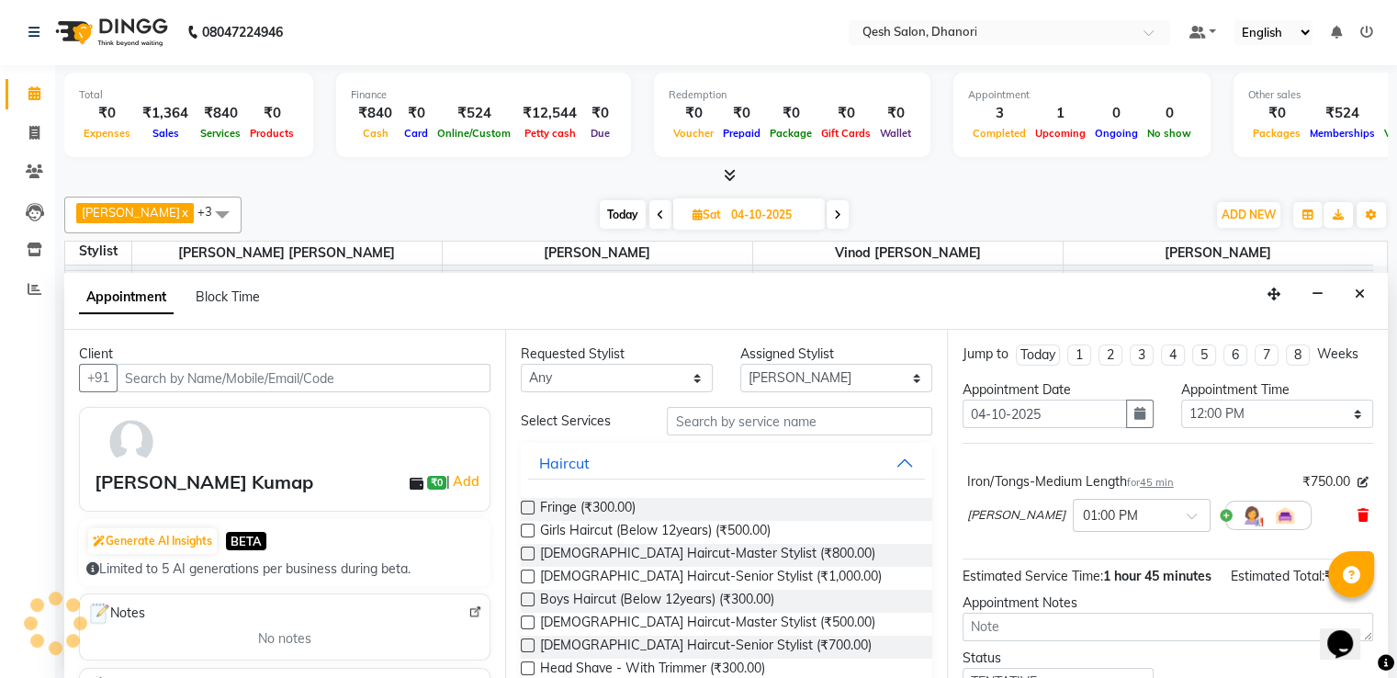
click at [1358, 509] on icon at bounding box center [1363, 515] width 11 height 13
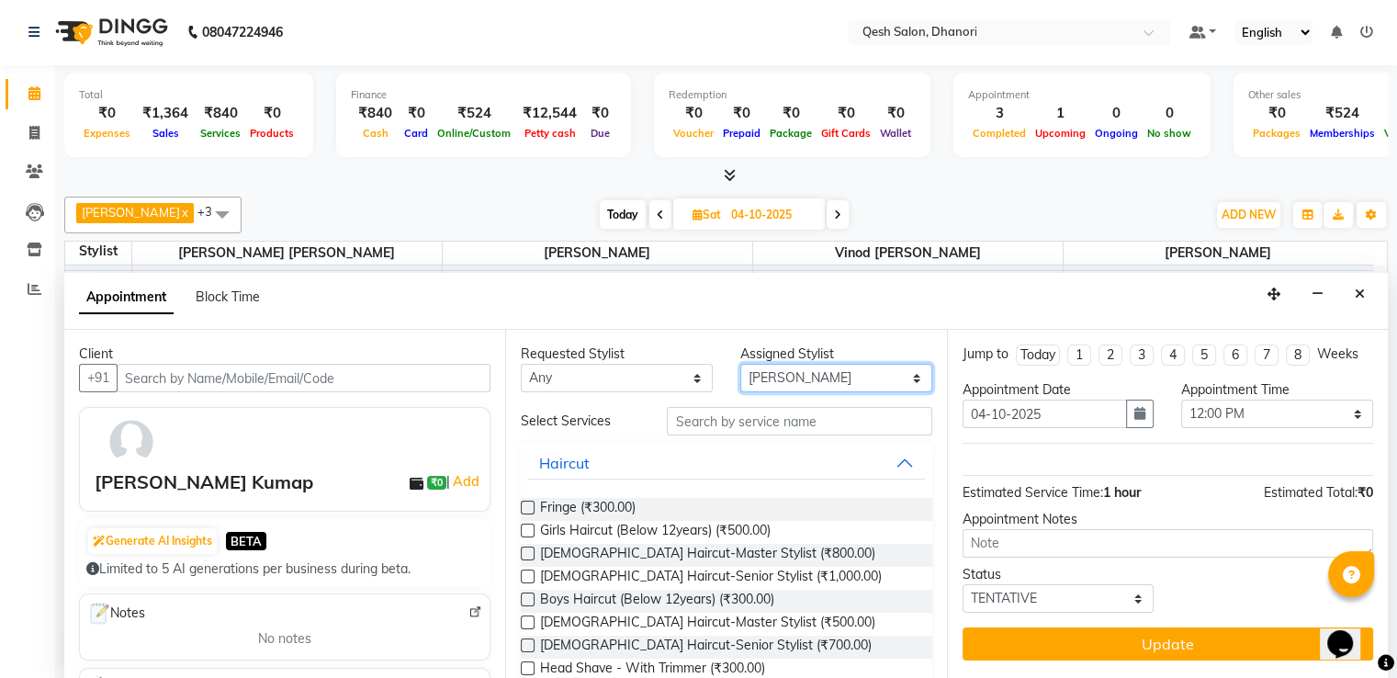
click at [836, 386] on select "Select Gagandeep Arora Harry Siril Anthony Salon Sunil Kisan Wani Vanita Kamble…" at bounding box center [836, 378] width 192 height 28
select select "79251"
click at [740, 364] on select "Select Gagandeep Arora Harry Siril Anthony Salon Sunil Kisan Wani Vanita Kamble…" at bounding box center [836, 378] width 192 height 28
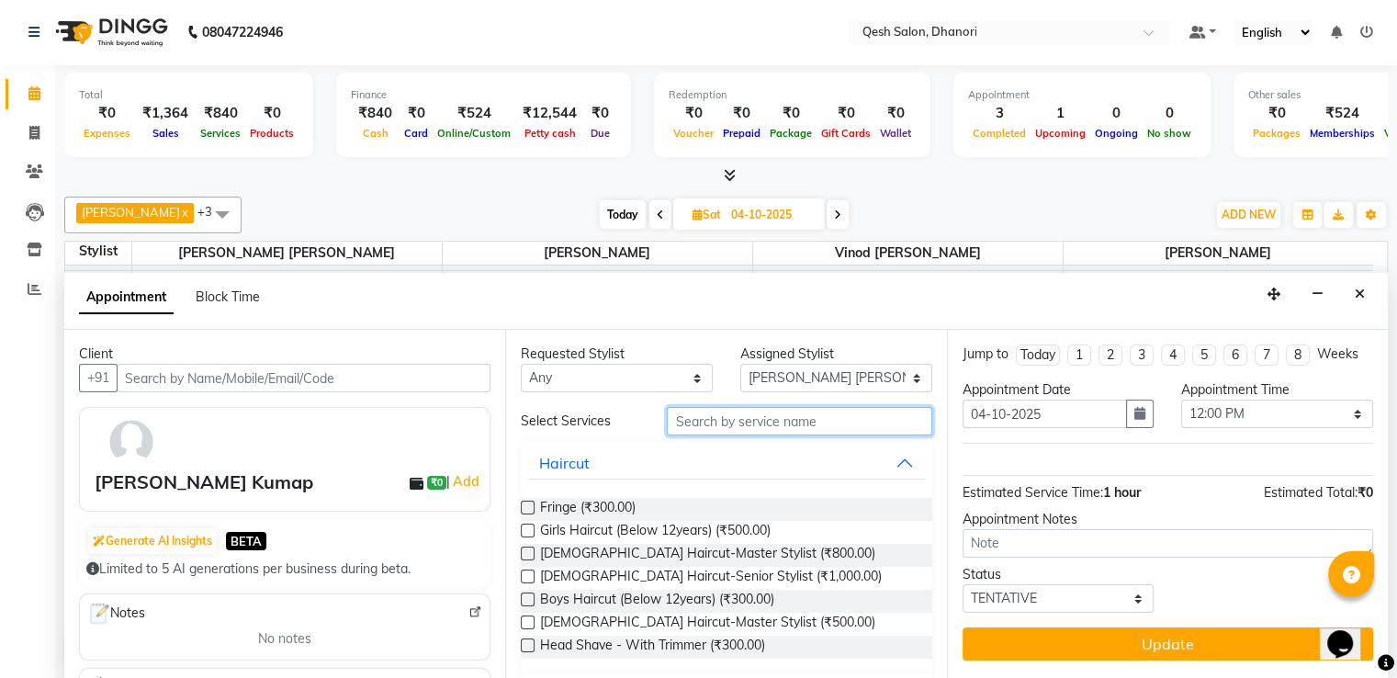
click at [745, 416] on input "text" at bounding box center [799, 421] width 265 height 28
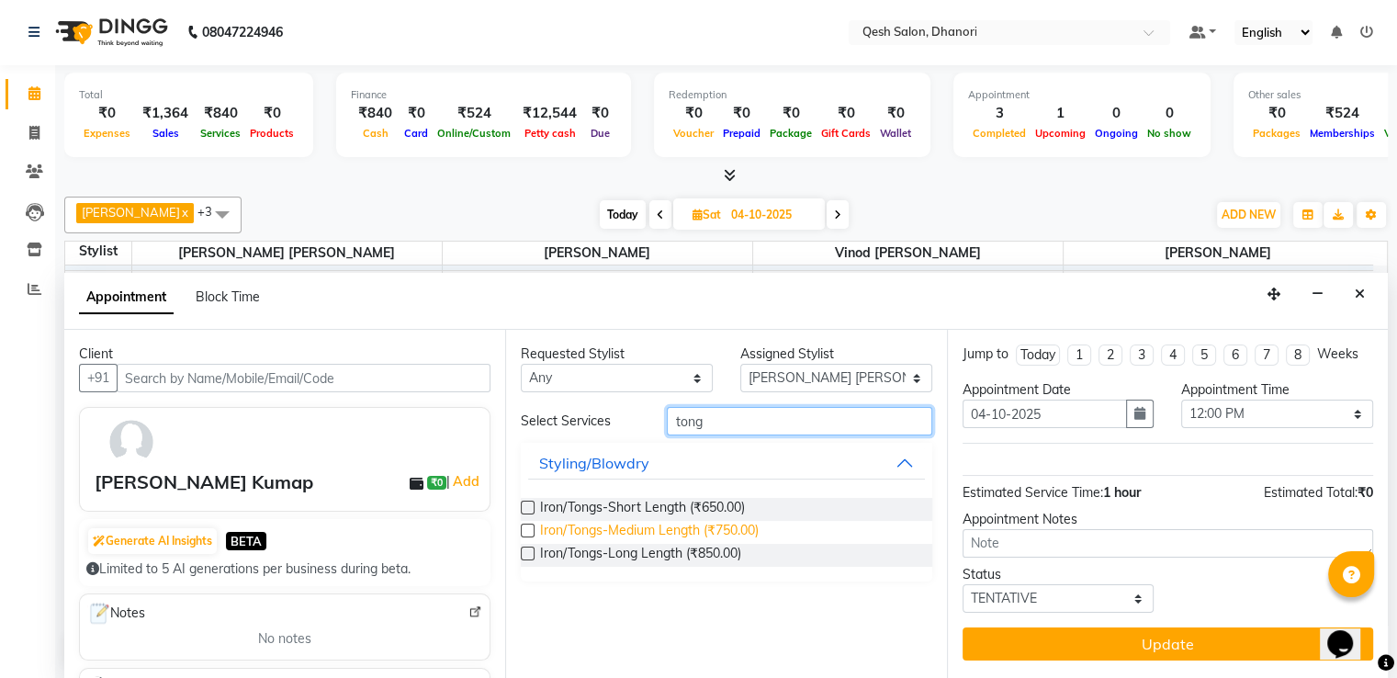
type input "tong"
click at [694, 521] on span "Iron/Tongs-Medium Length (₹750.00)" at bounding box center [649, 532] width 219 height 23
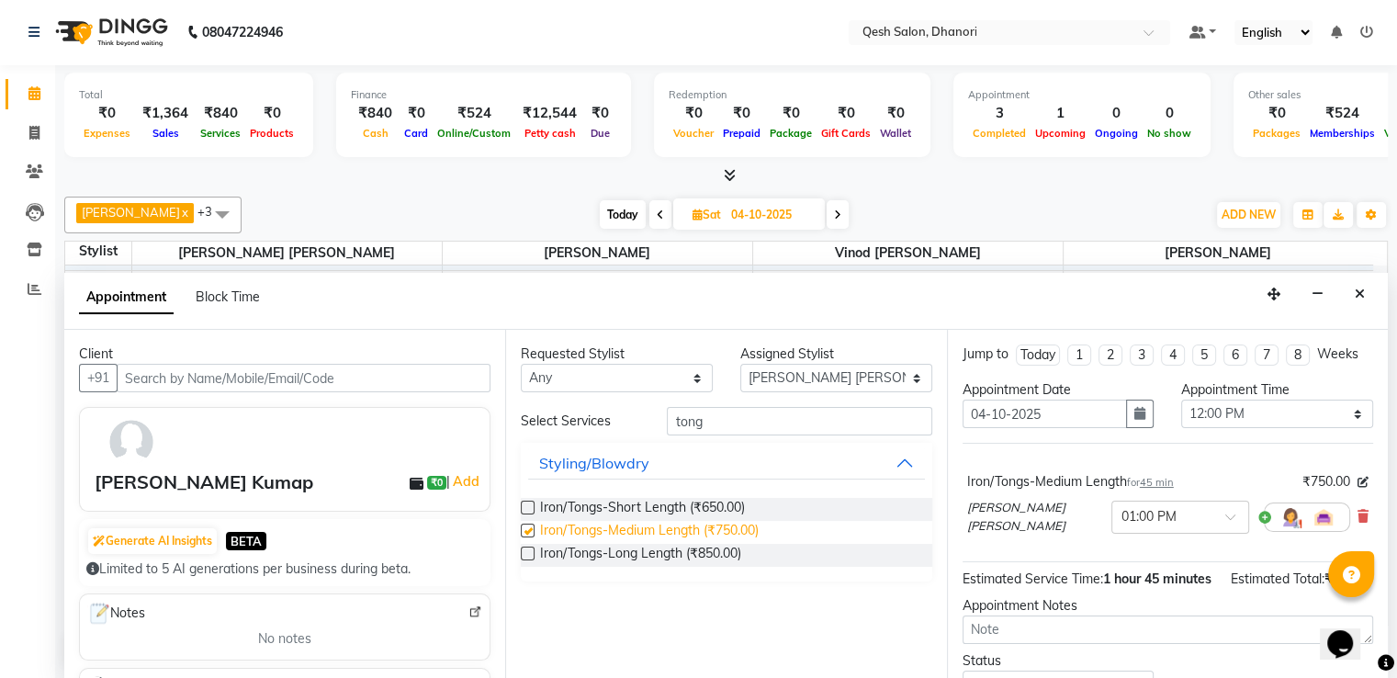
checkbox input "false"
click at [893, 383] on select "Select Gagandeep Arora Harry Siril Anthony Salon Sunil Kisan Wani Vanita Kamble…" at bounding box center [836, 378] width 192 height 28
select select "83667"
click at [740, 364] on select "Select Gagandeep Arora Harry Siril Anthony Salon Sunil Kisan Wani Vanita Kamble…" at bounding box center [836, 378] width 192 height 28
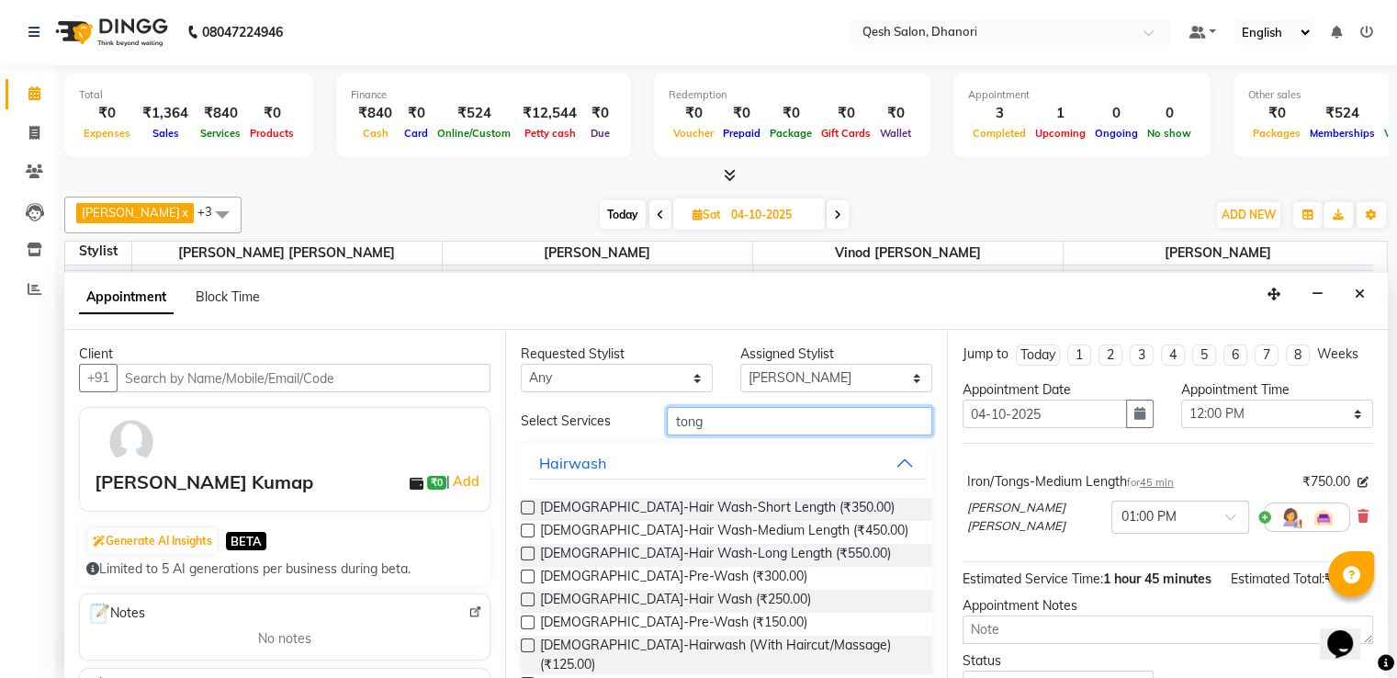
click at [745, 418] on input "tong" at bounding box center [799, 421] width 265 height 28
type input "t"
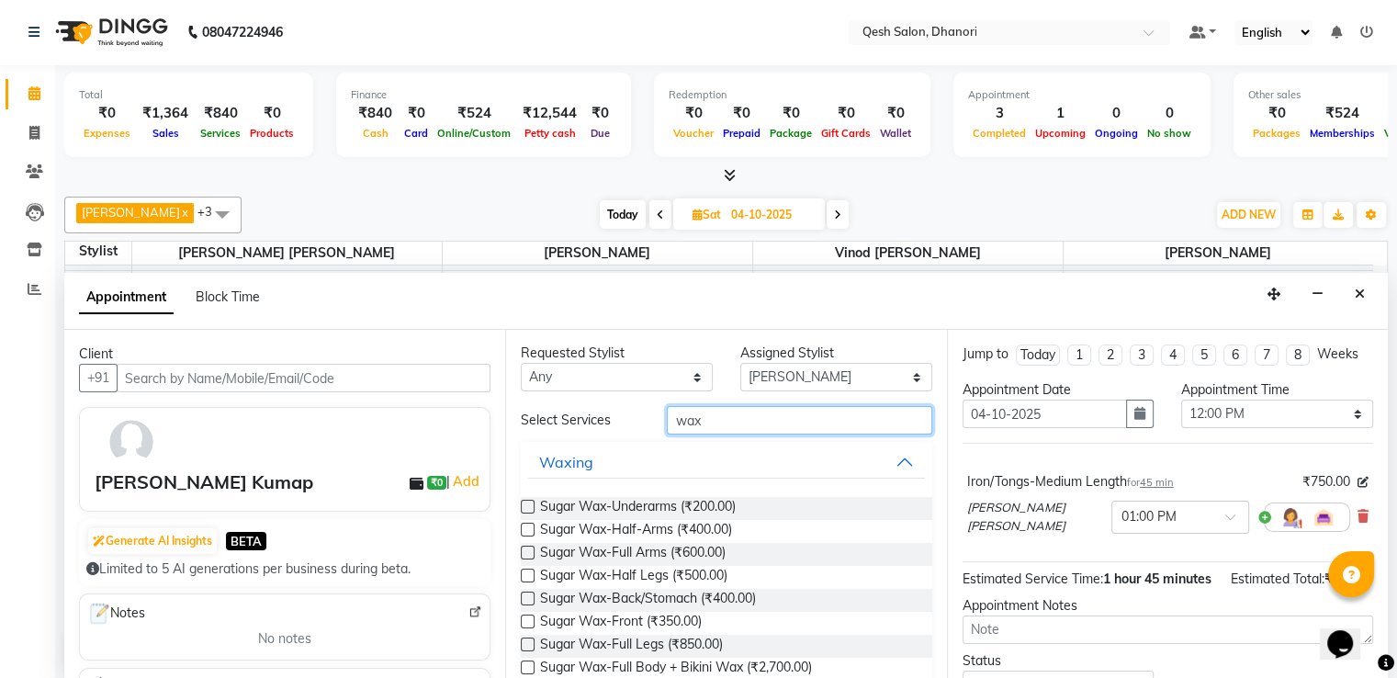
scroll to position [0, 0]
click at [874, 464] on button "Waxing" at bounding box center [726, 462] width 396 height 33
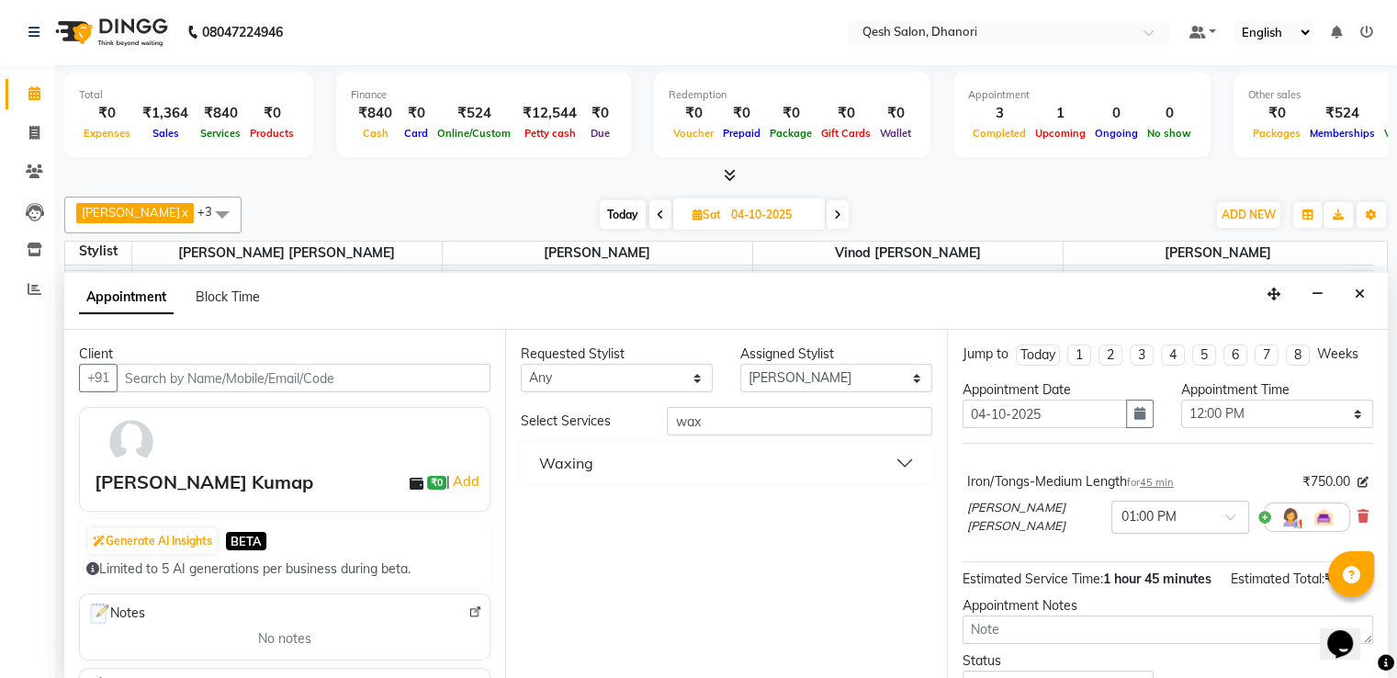
click at [874, 464] on button "Waxing" at bounding box center [726, 462] width 396 height 33
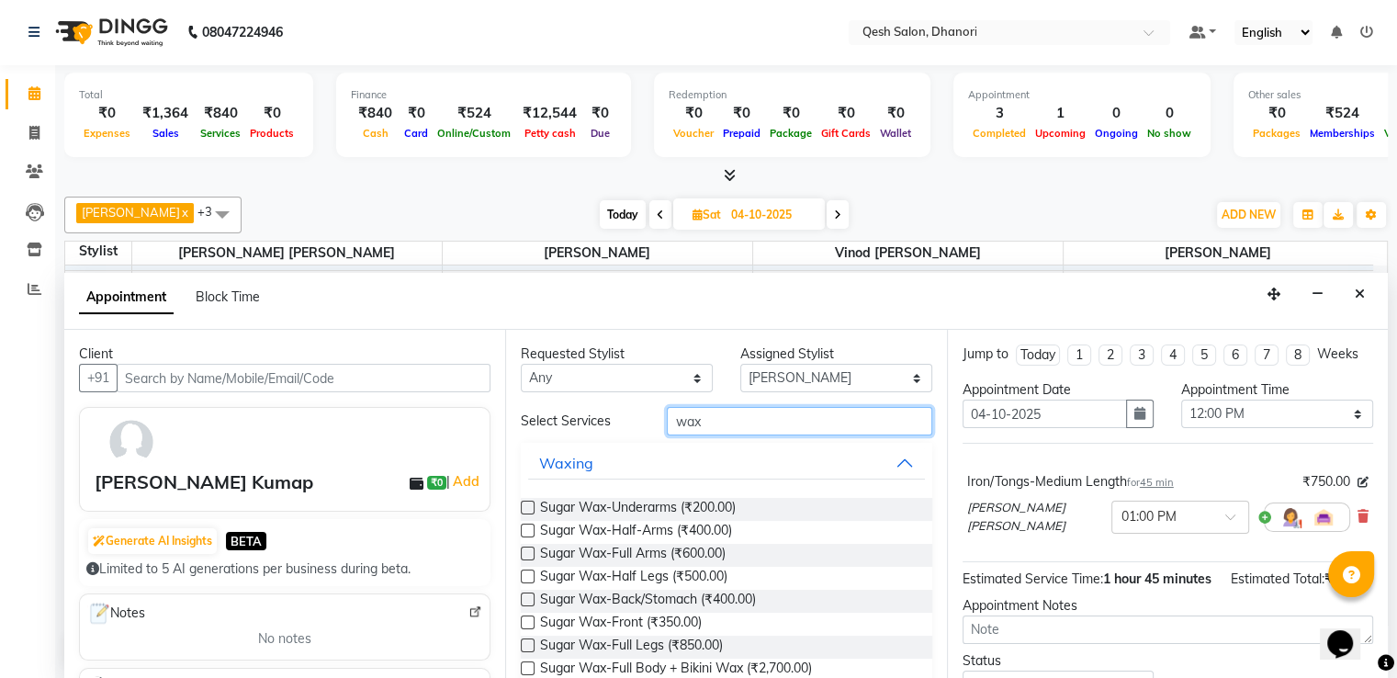
click at [828, 409] on input "wax" at bounding box center [799, 421] width 265 height 28
type input "w"
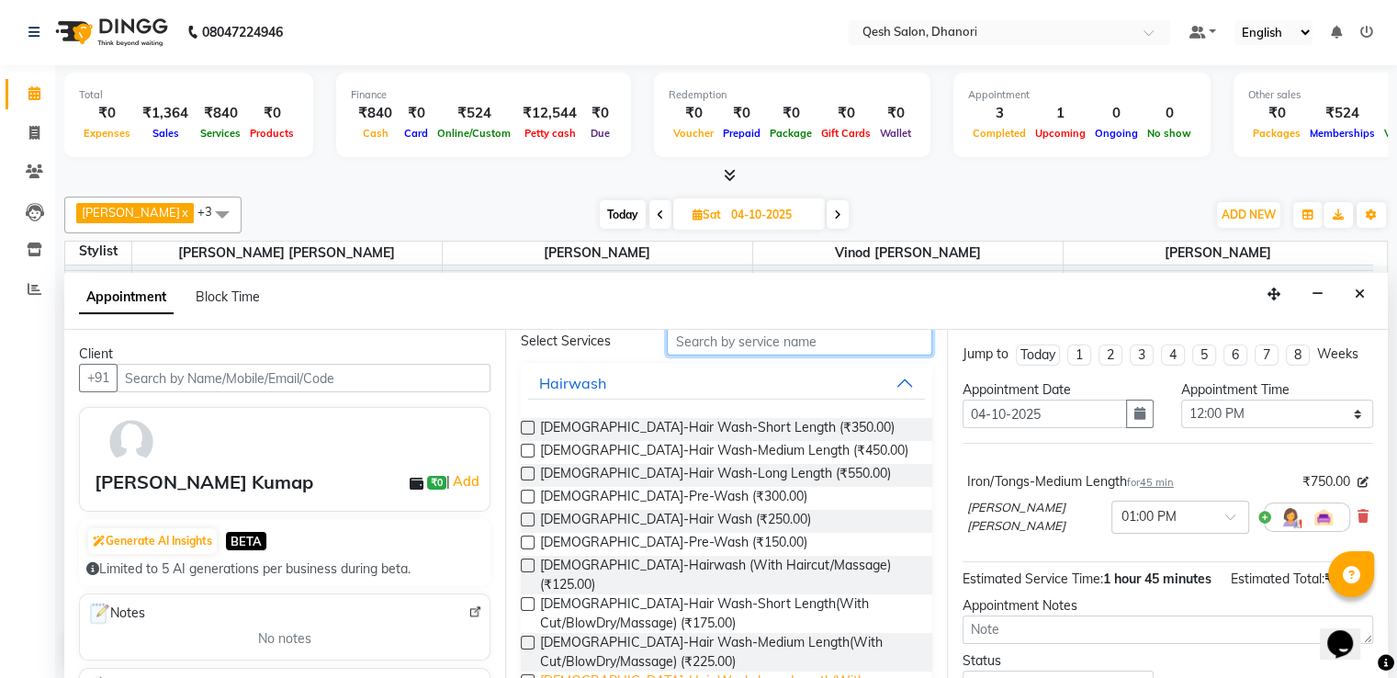
scroll to position [276, 0]
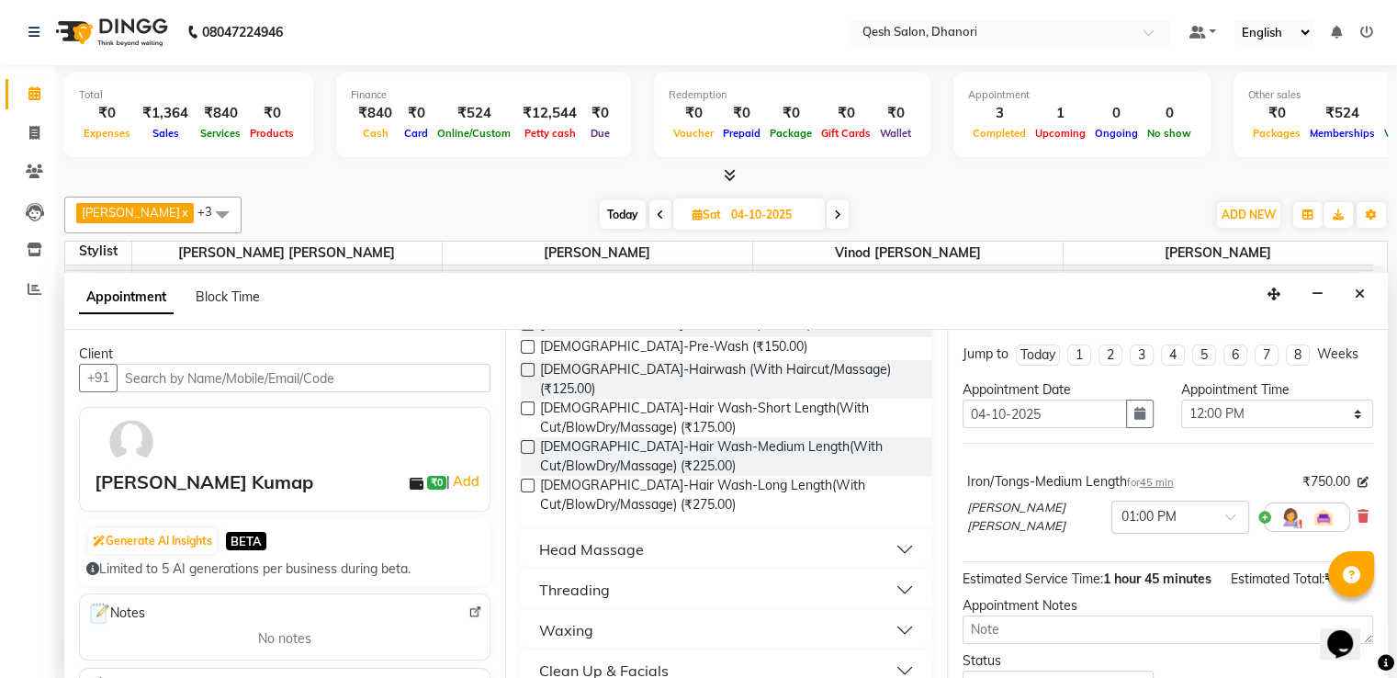
click at [765, 614] on button "Waxing" at bounding box center [726, 630] width 396 height 33
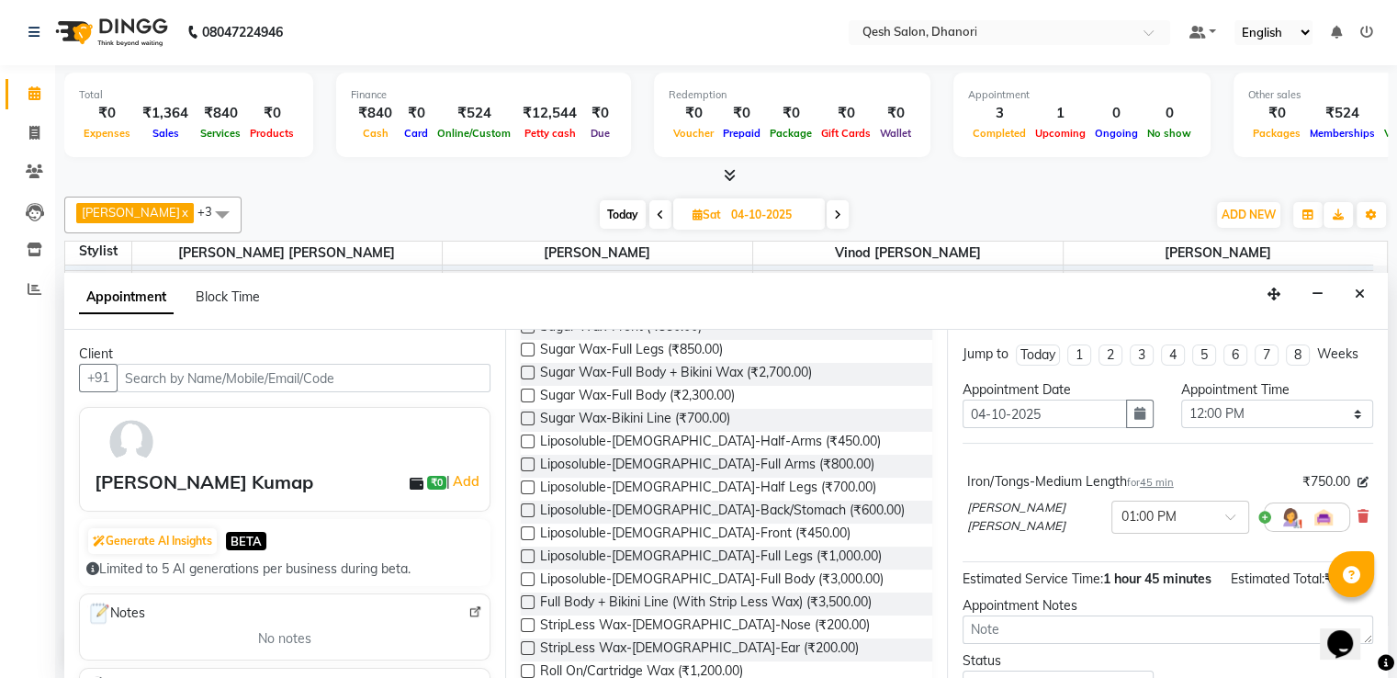
scroll to position [827, 0]
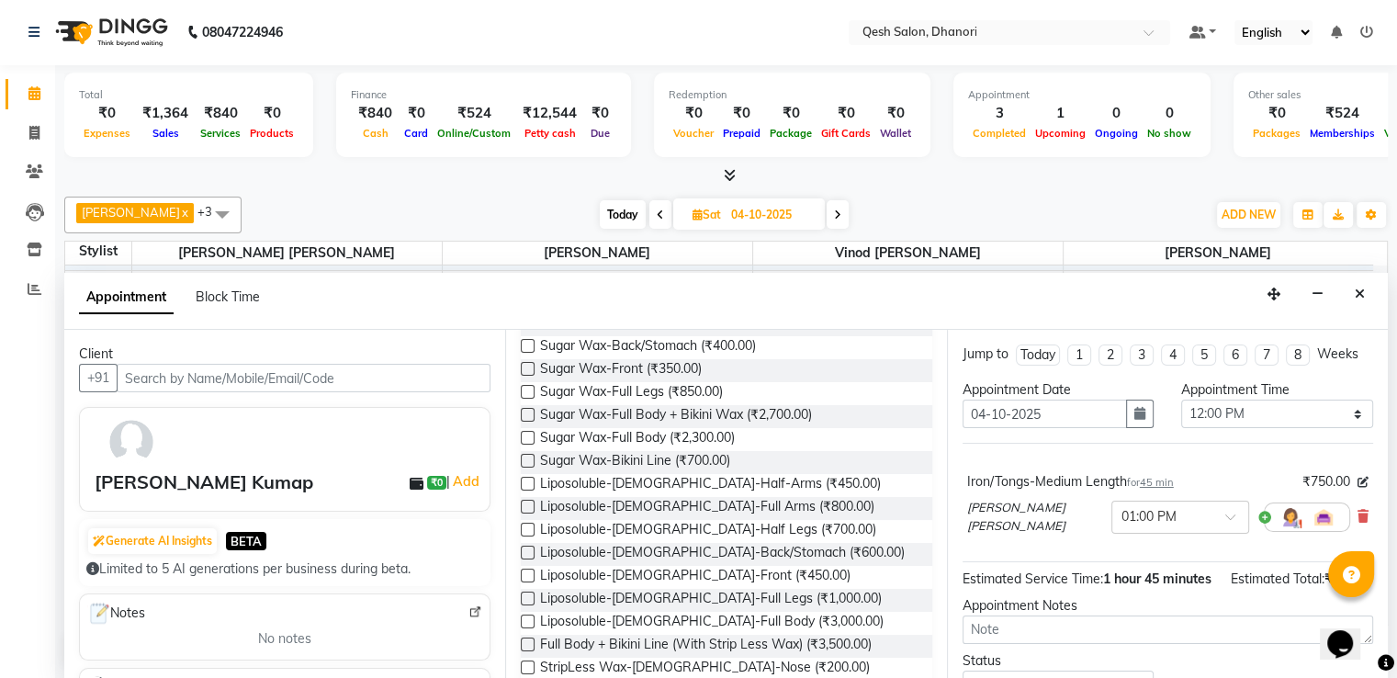
click at [528, 500] on label at bounding box center [528, 507] width 14 height 14
click at [528, 502] on input "checkbox" at bounding box center [527, 508] width 12 height 12
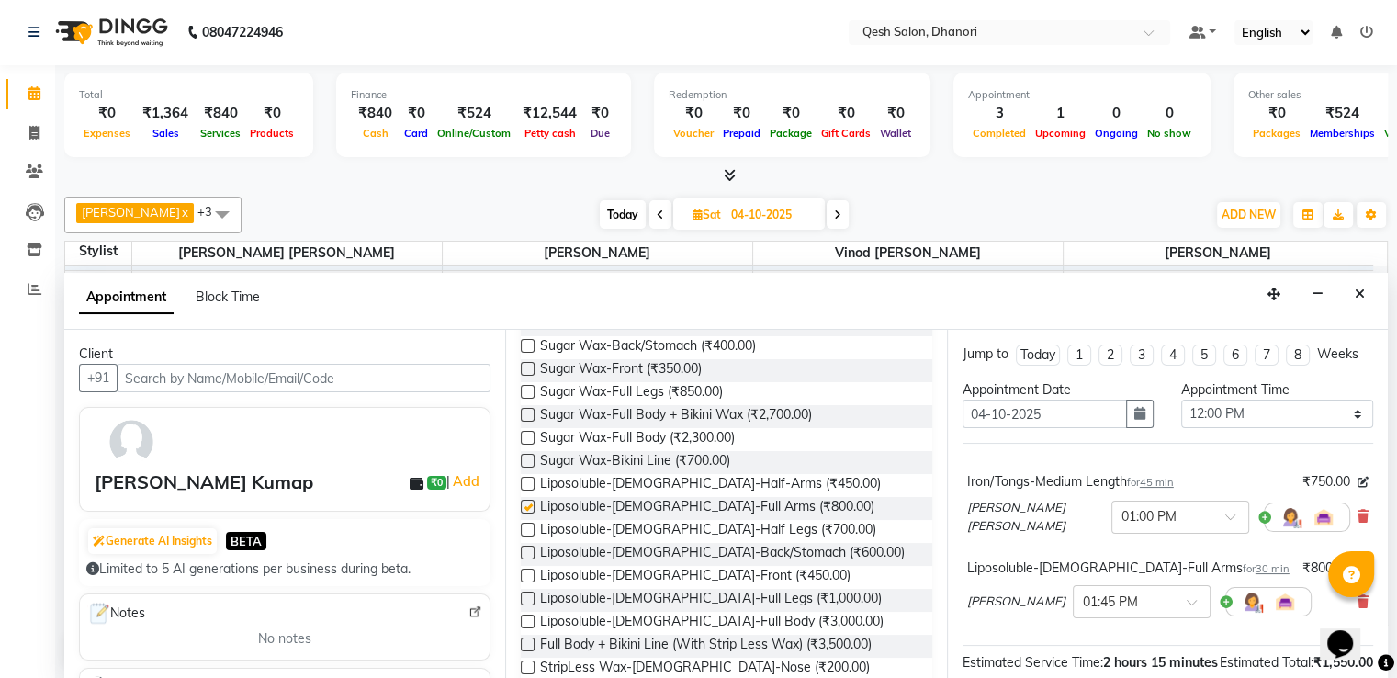
checkbox input "false"
click at [524, 592] on label at bounding box center [528, 599] width 14 height 14
click at [524, 594] on input "checkbox" at bounding box center [527, 600] width 12 height 12
checkbox input "false"
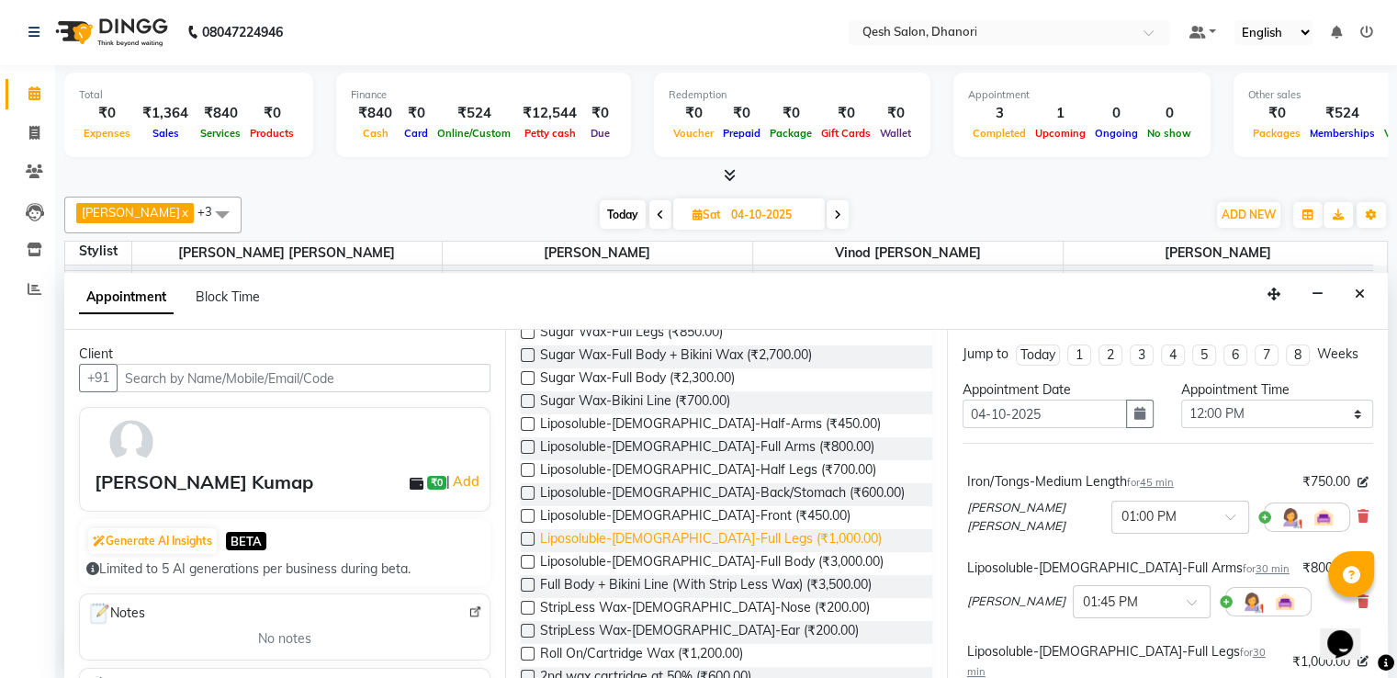
scroll to position [919, 0]
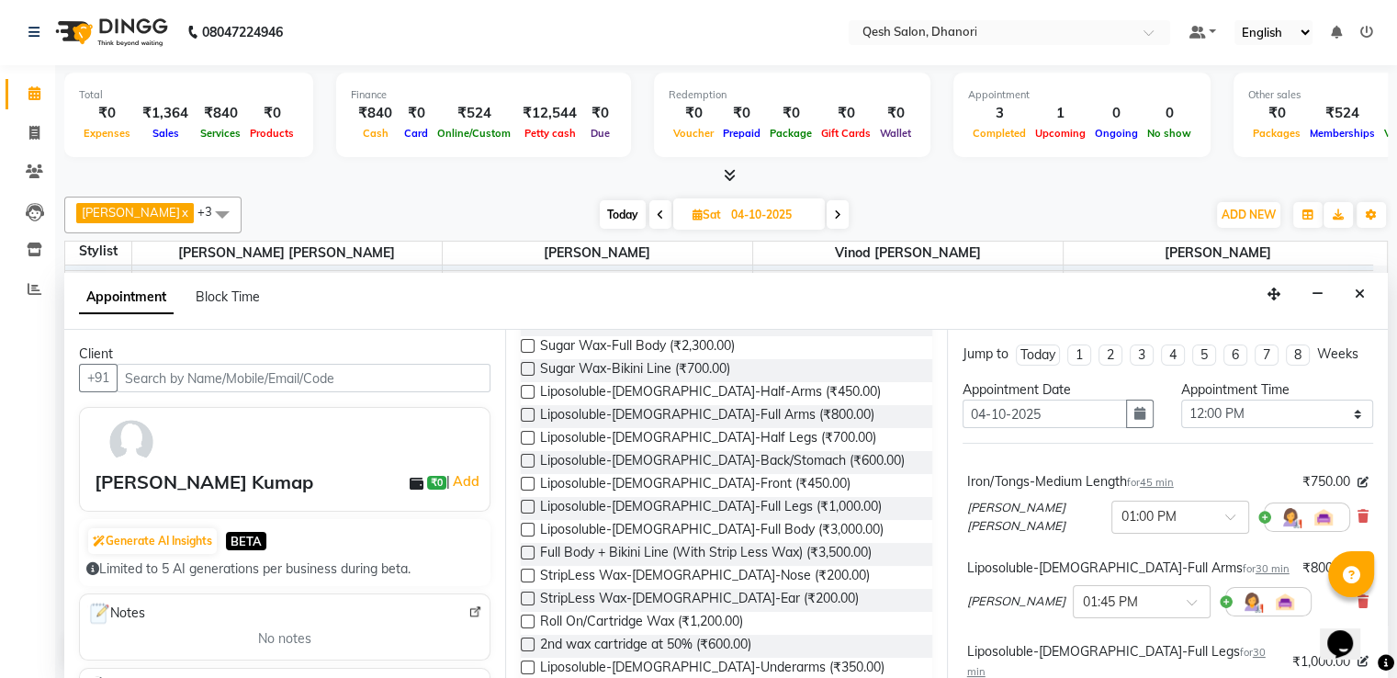
click at [531, 660] on label at bounding box center [528, 667] width 14 height 14
click at [531, 663] on input "checkbox" at bounding box center [527, 669] width 12 height 12
checkbox input "false"
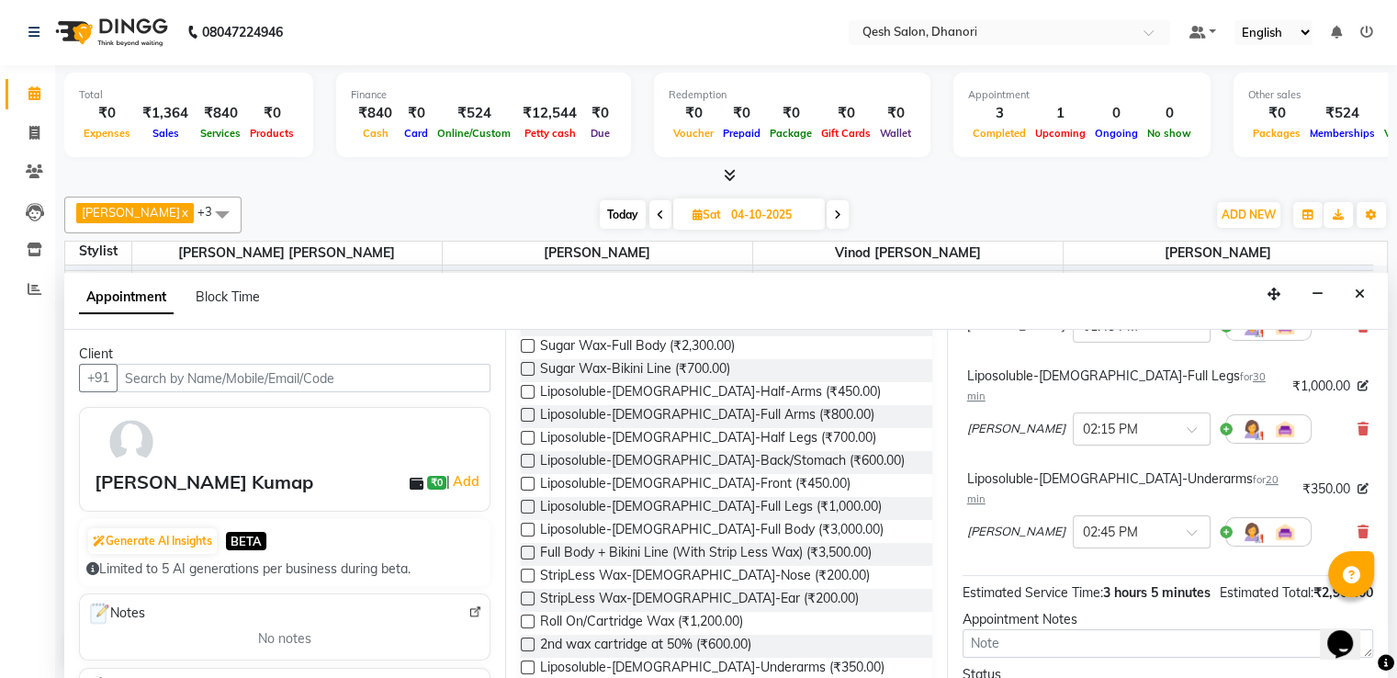
scroll to position [348, 0]
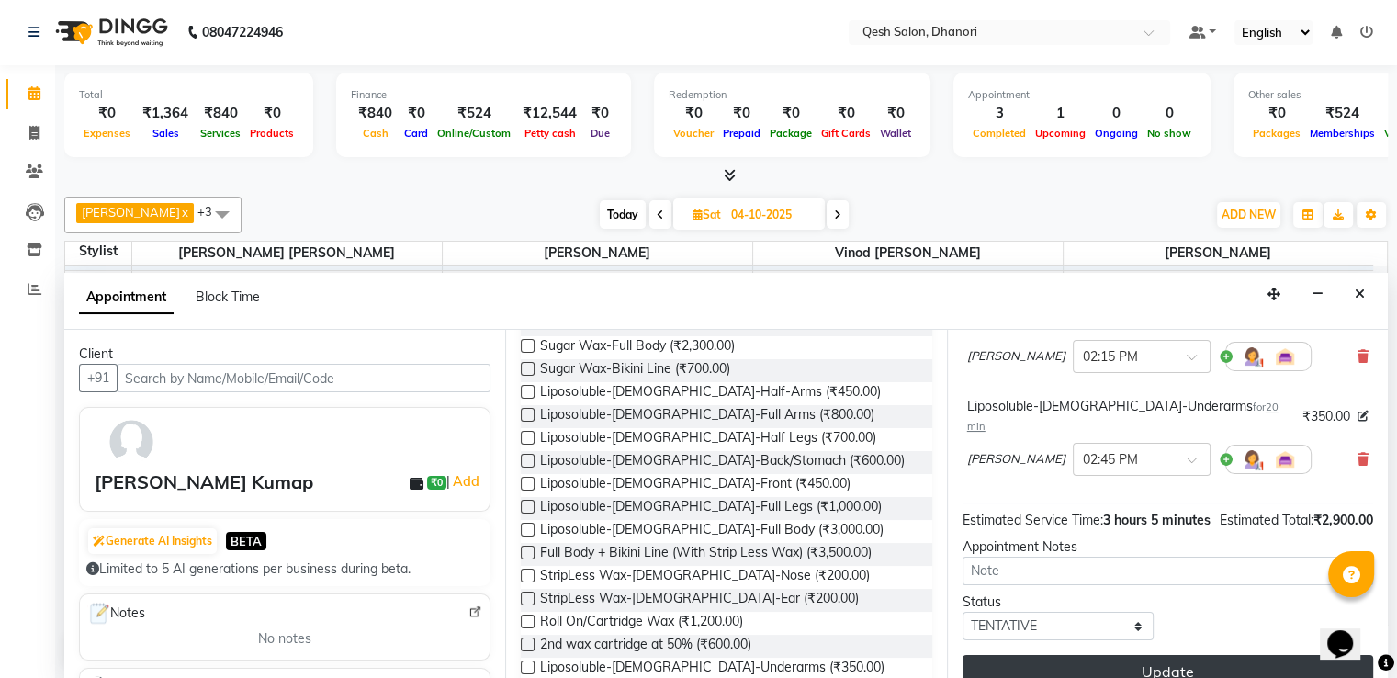
click at [1154, 655] on button "Update" at bounding box center [1168, 671] width 411 height 33
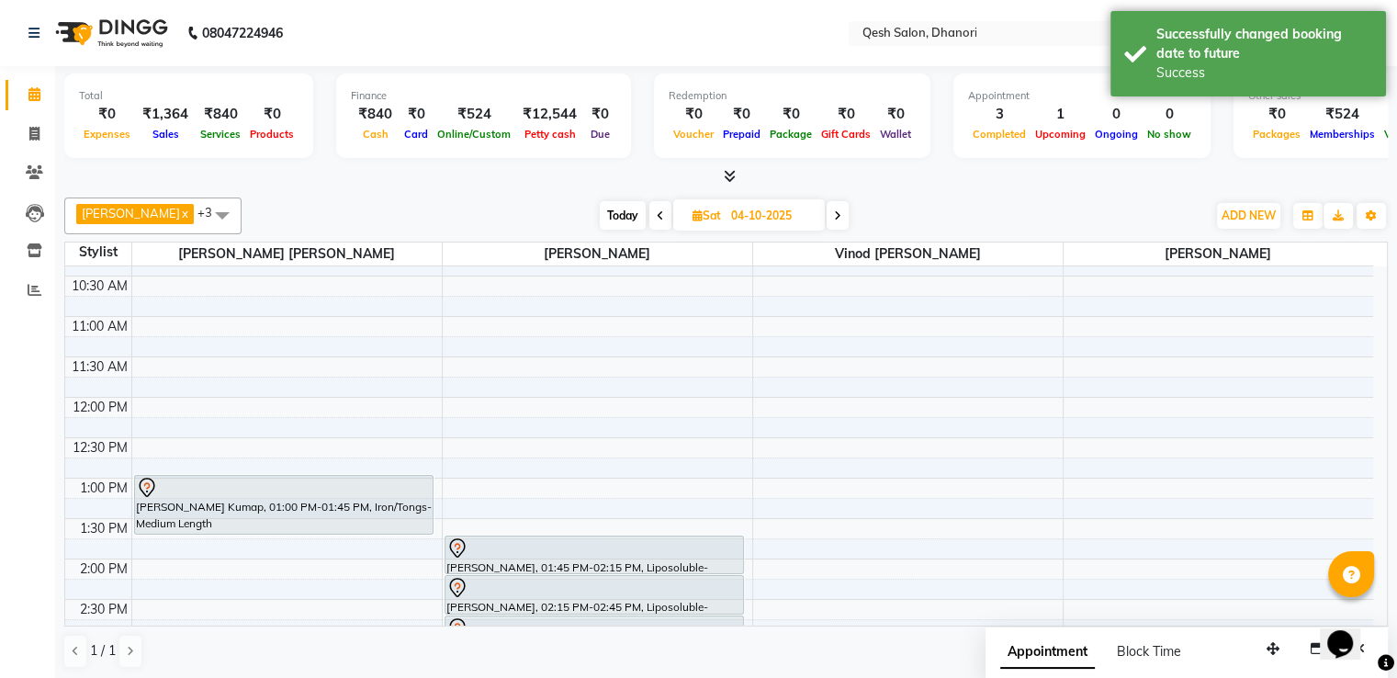
scroll to position [79, 0]
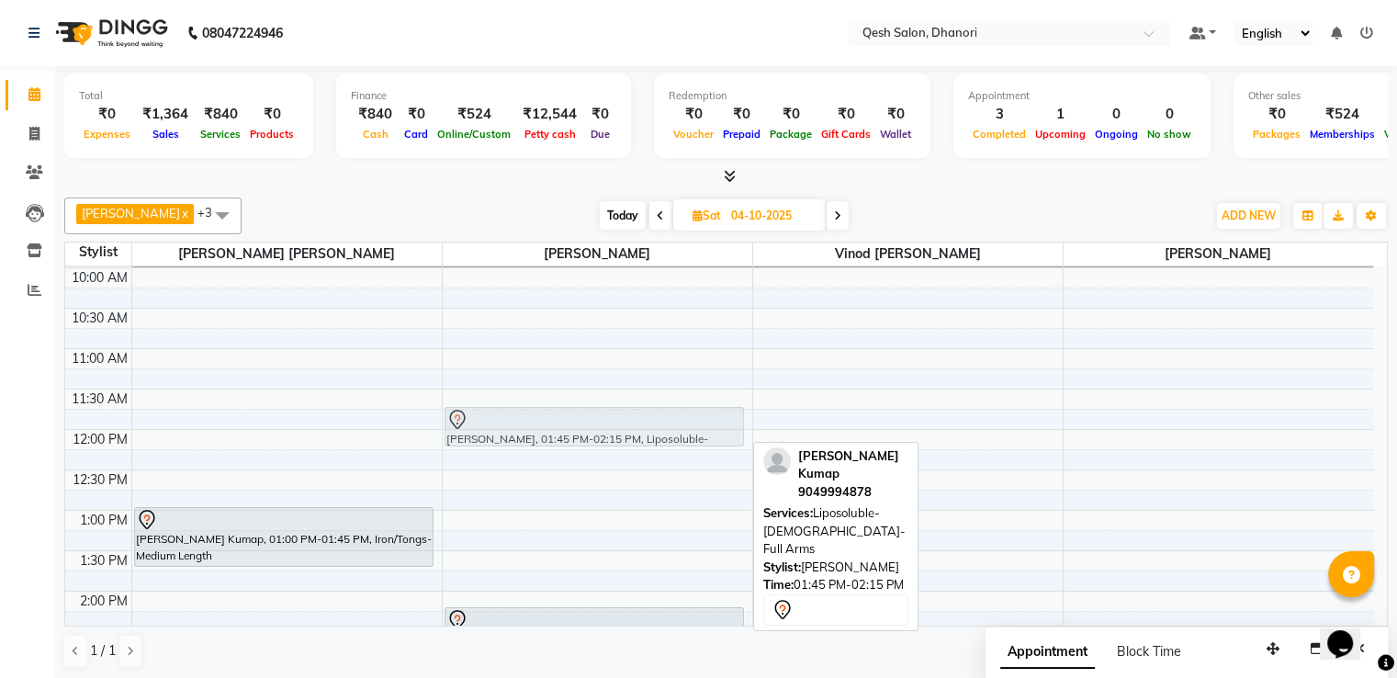
drag, startPoint x: 552, startPoint y: 587, endPoint x: 604, endPoint y: 436, distance: 159.5
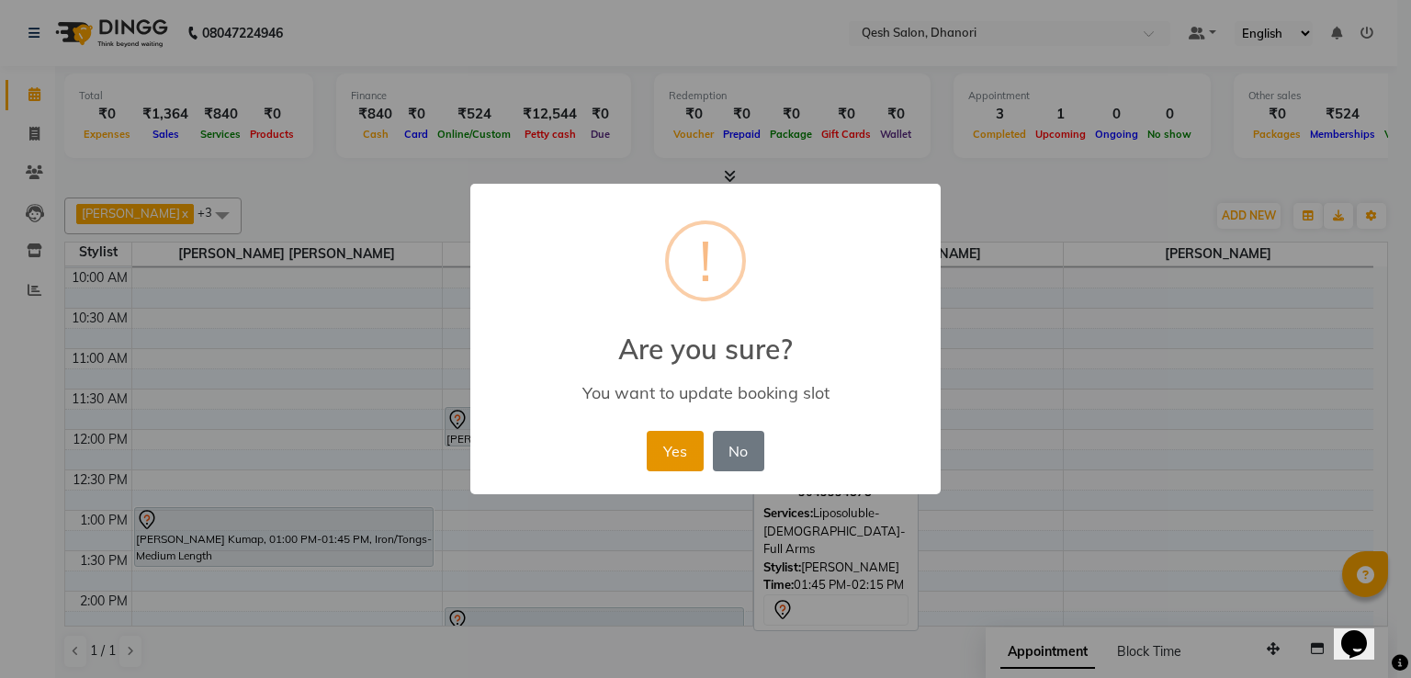
click at [672, 452] on button "Yes" at bounding box center [675, 451] width 56 height 40
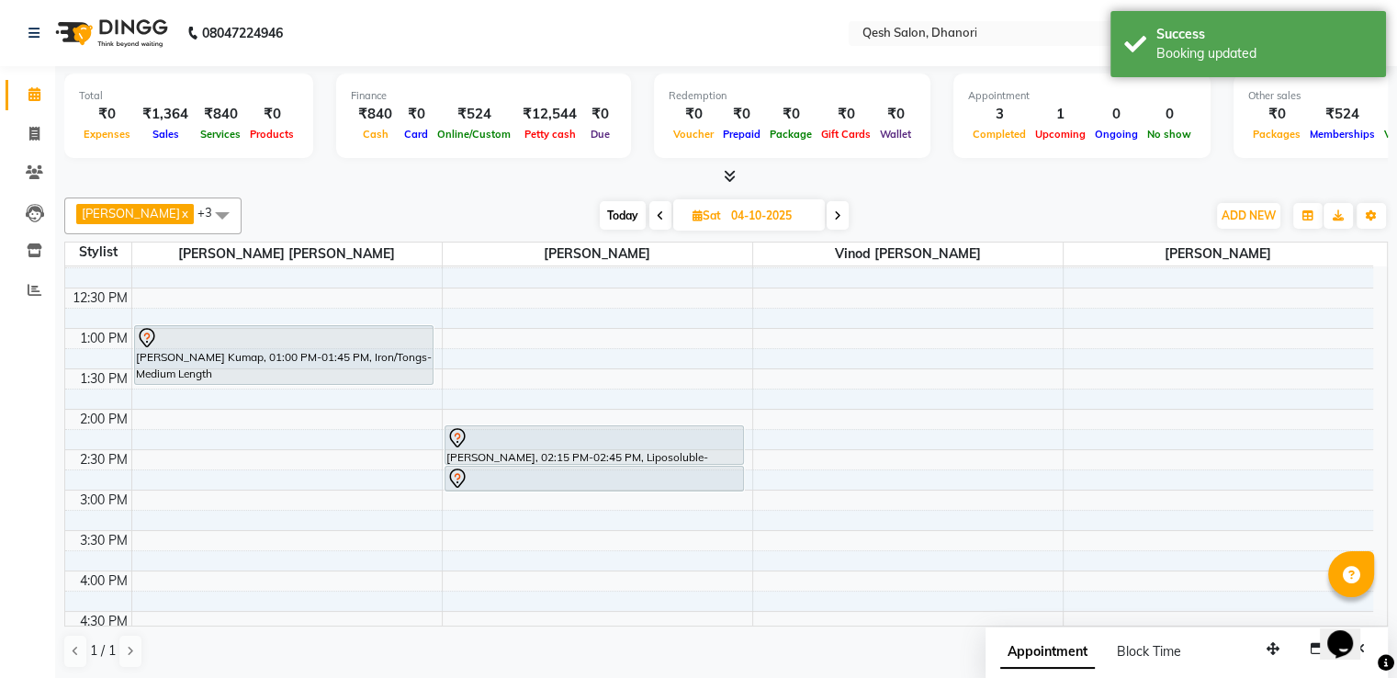
scroll to position [263, 0]
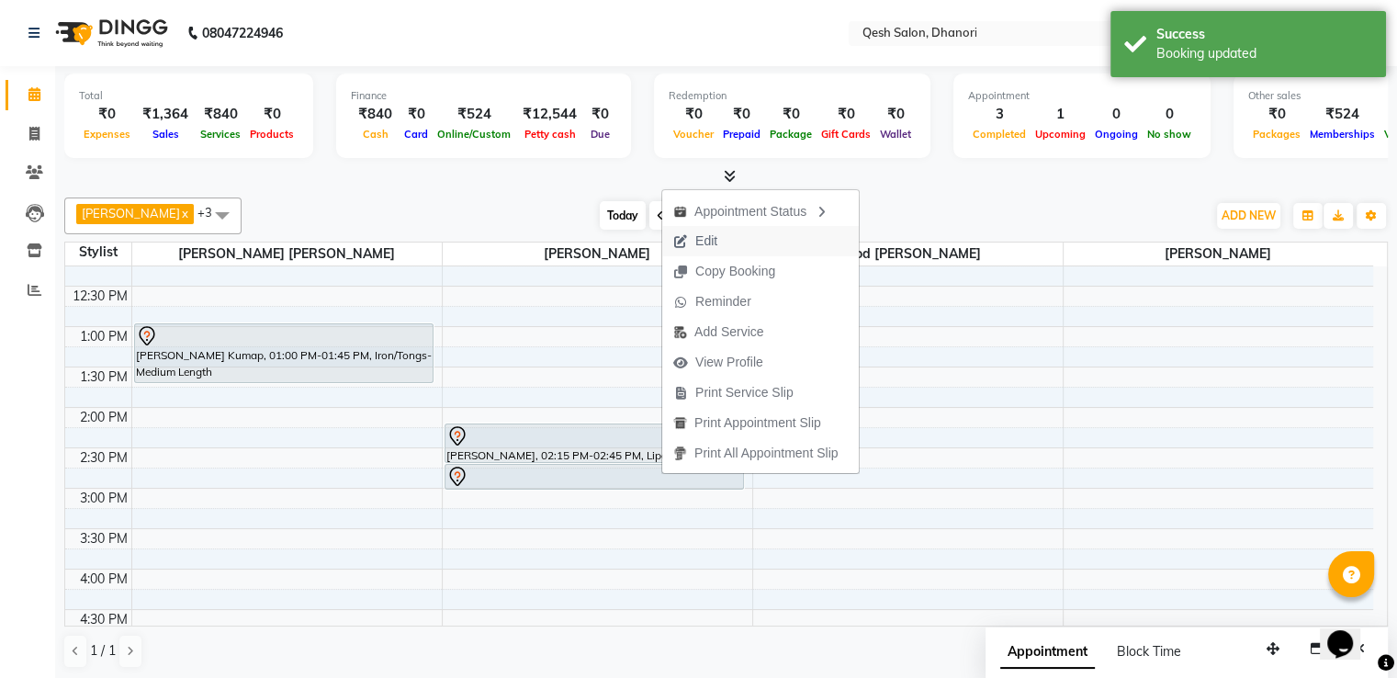
click at [711, 240] on span "Edit" at bounding box center [706, 240] width 22 height 19
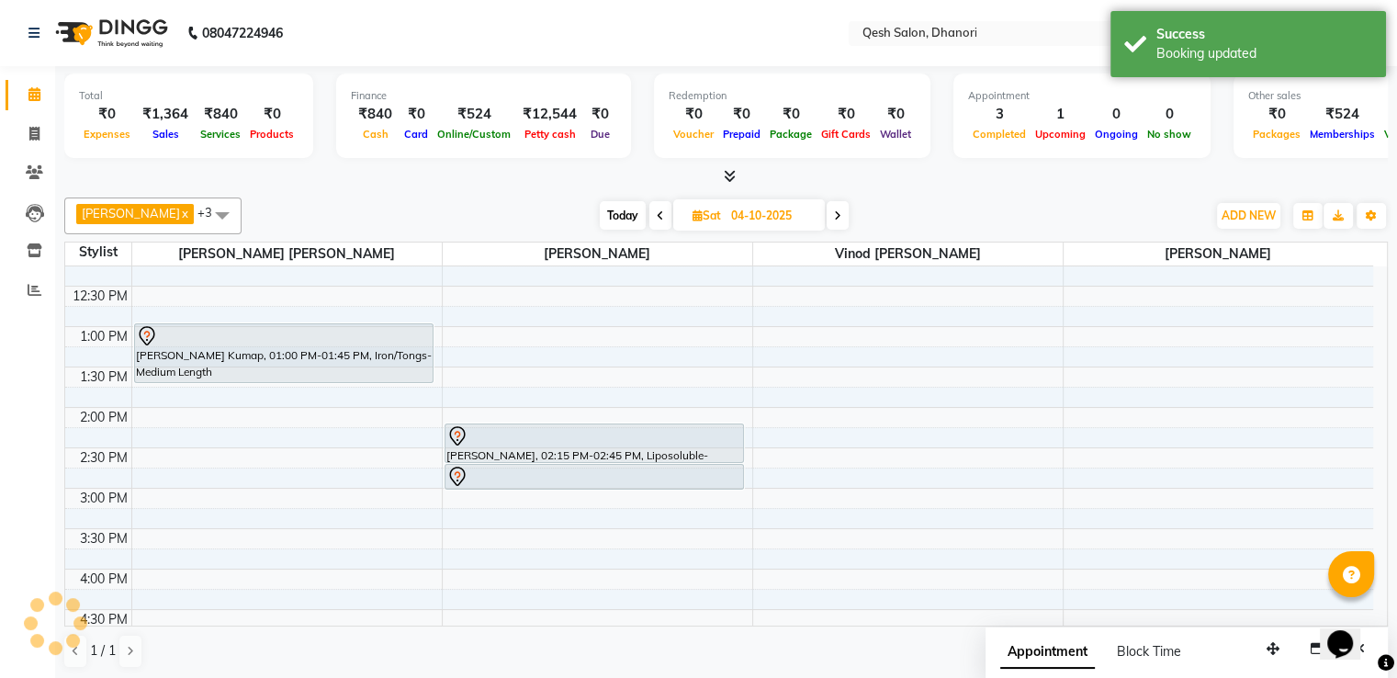
select select "tentative"
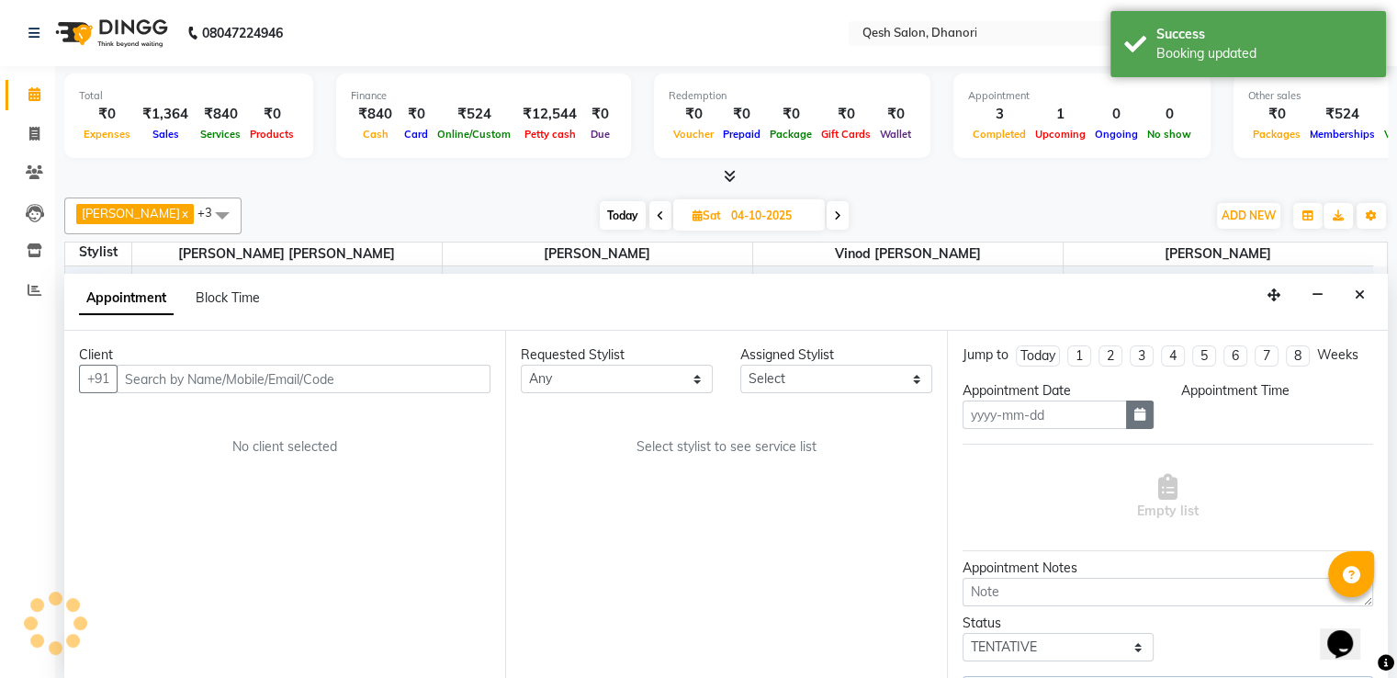
scroll to position [1, 0]
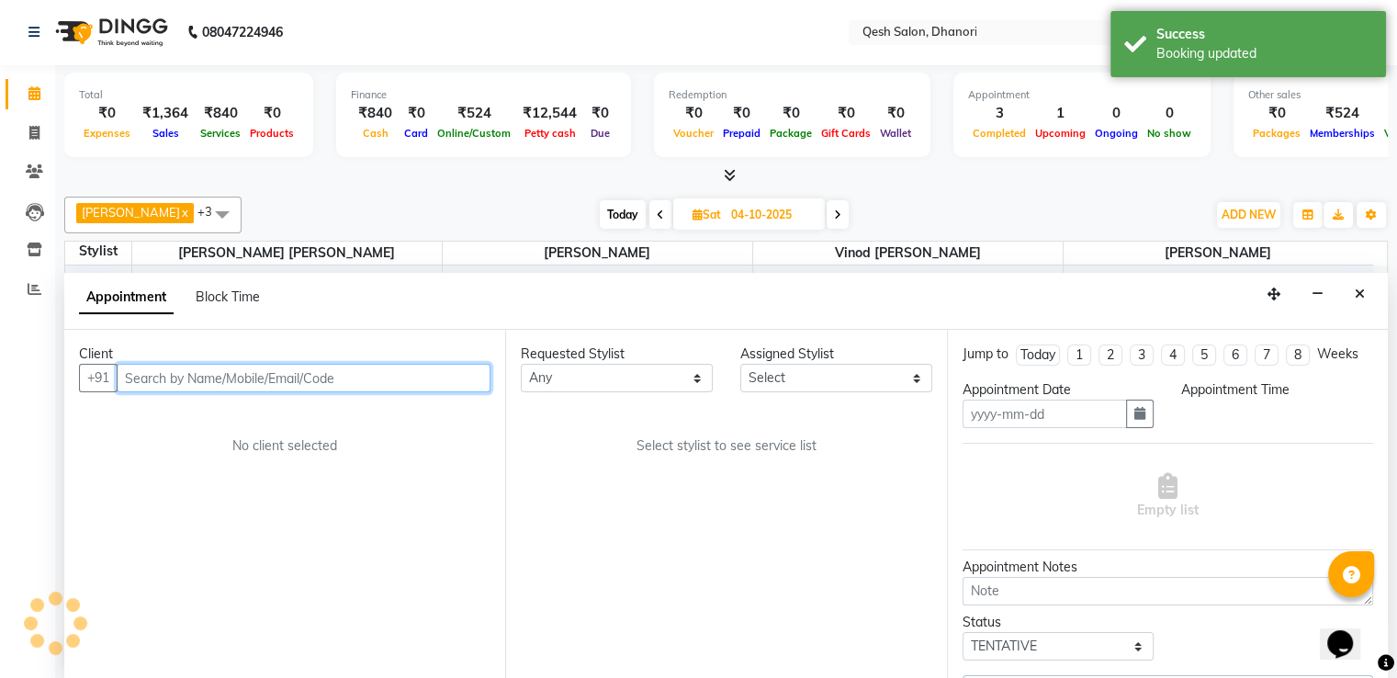
type input "04-10-2025"
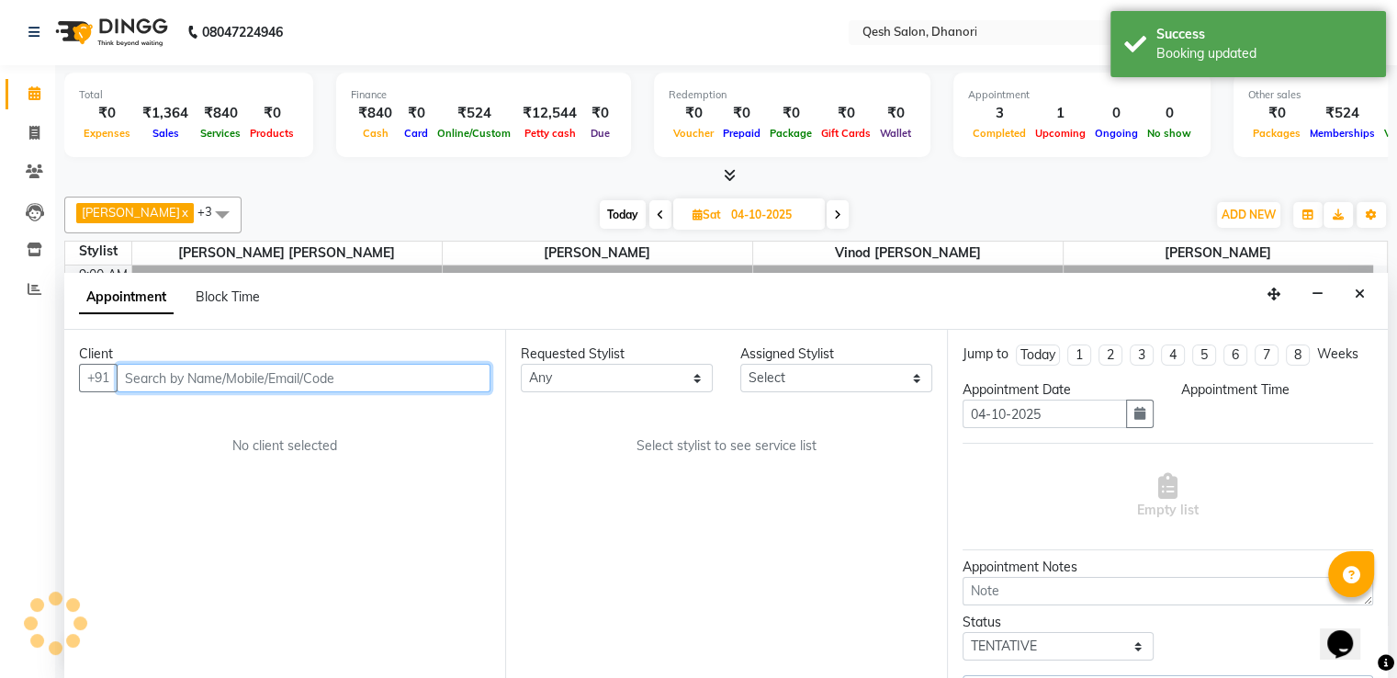
select select "83667"
select select "705"
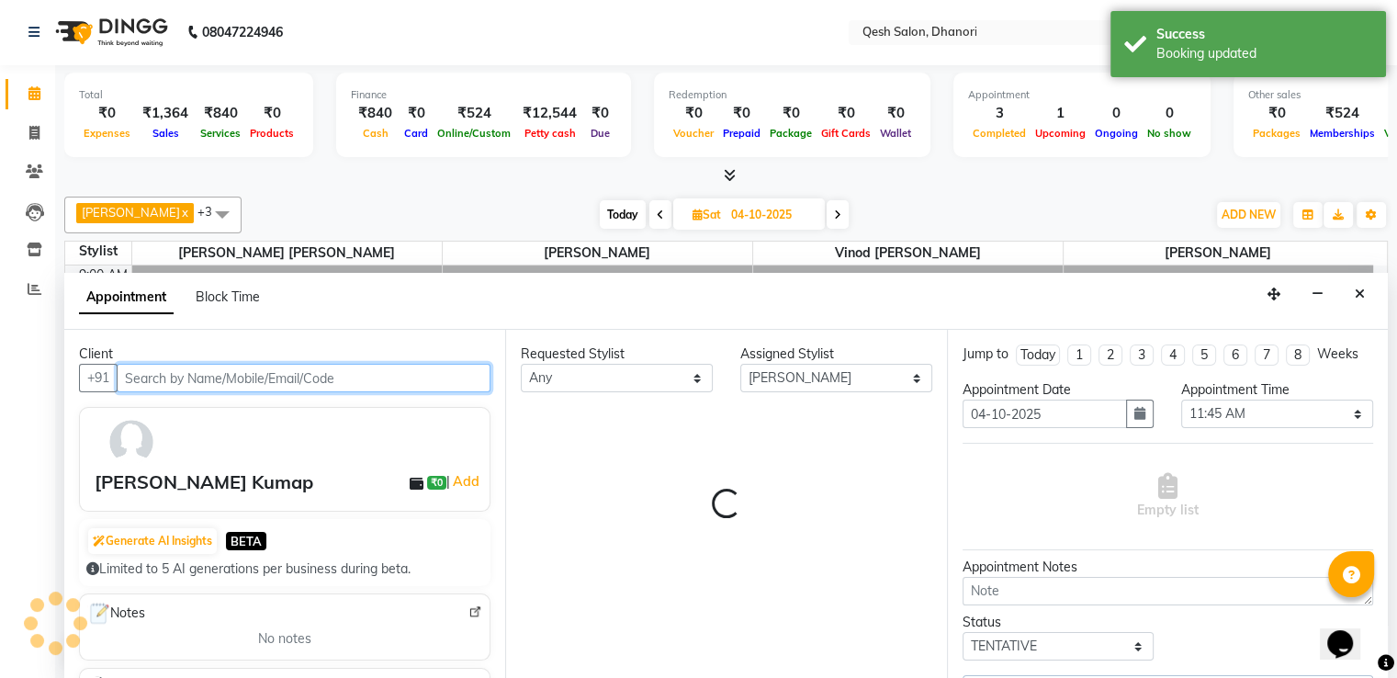
scroll to position [722, 0]
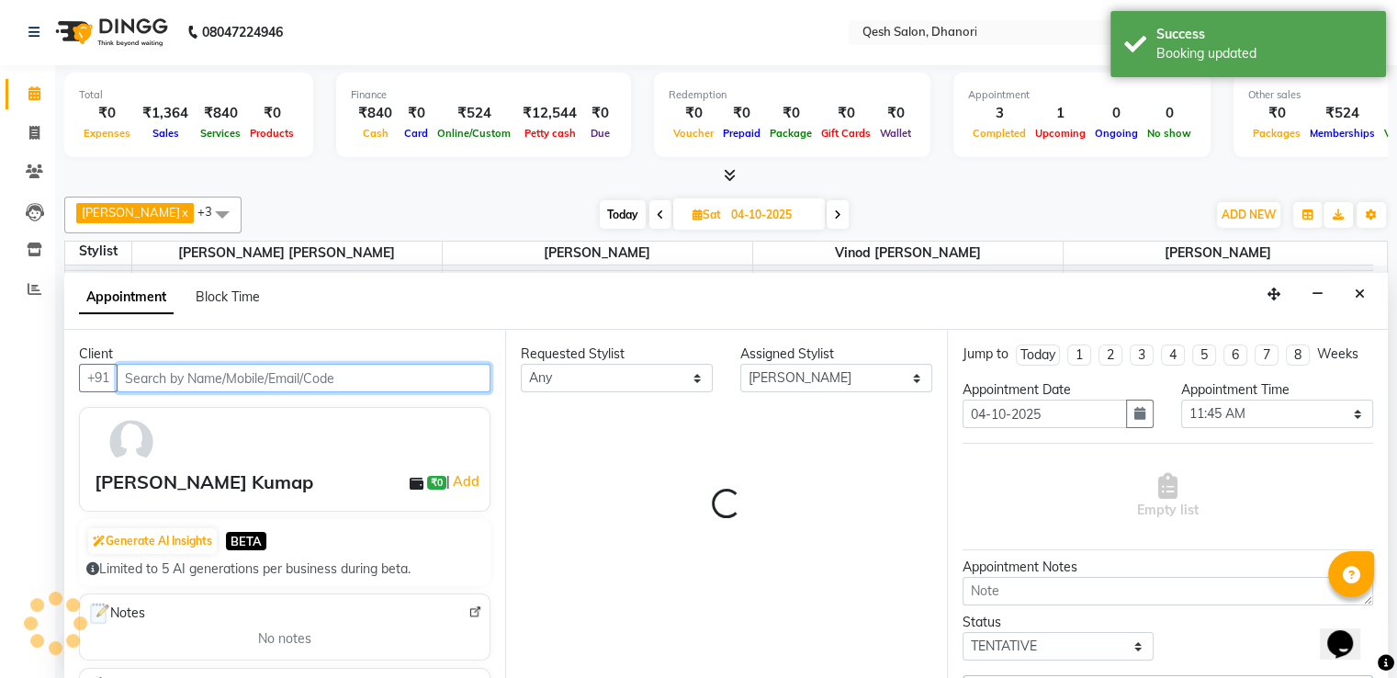
select select "3869"
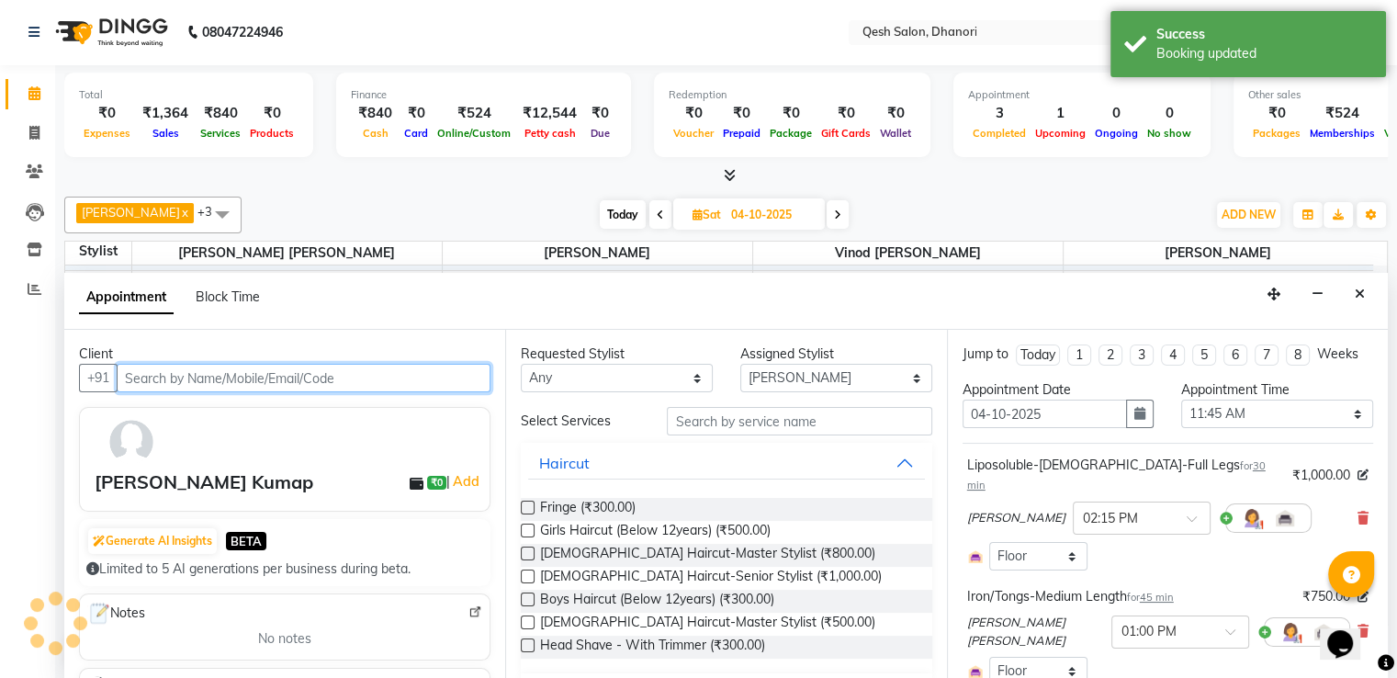
select select "3869"
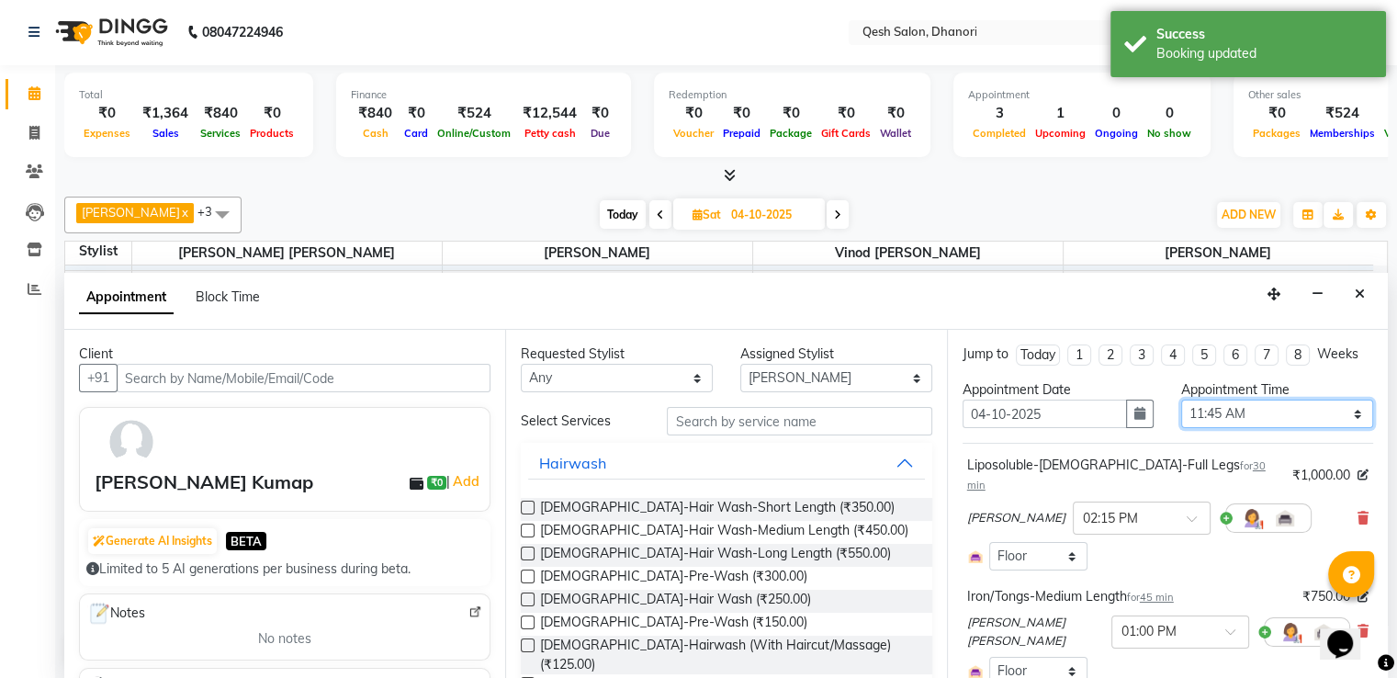
click at [1326, 409] on select "Select 10:00 AM 10:15 AM 10:30 AM 10:45 AM 11:00 AM 11:15 AM 11:30 AM 11:45 AM …" at bounding box center [1277, 414] width 192 height 28
select select "720"
click at [1181, 400] on select "Select 10:00 AM 10:15 AM 10:30 AM 10:45 AM 11:00 AM 11:15 AM 11:30 AM 11:45 AM …" at bounding box center [1277, 414] width 192 height 28
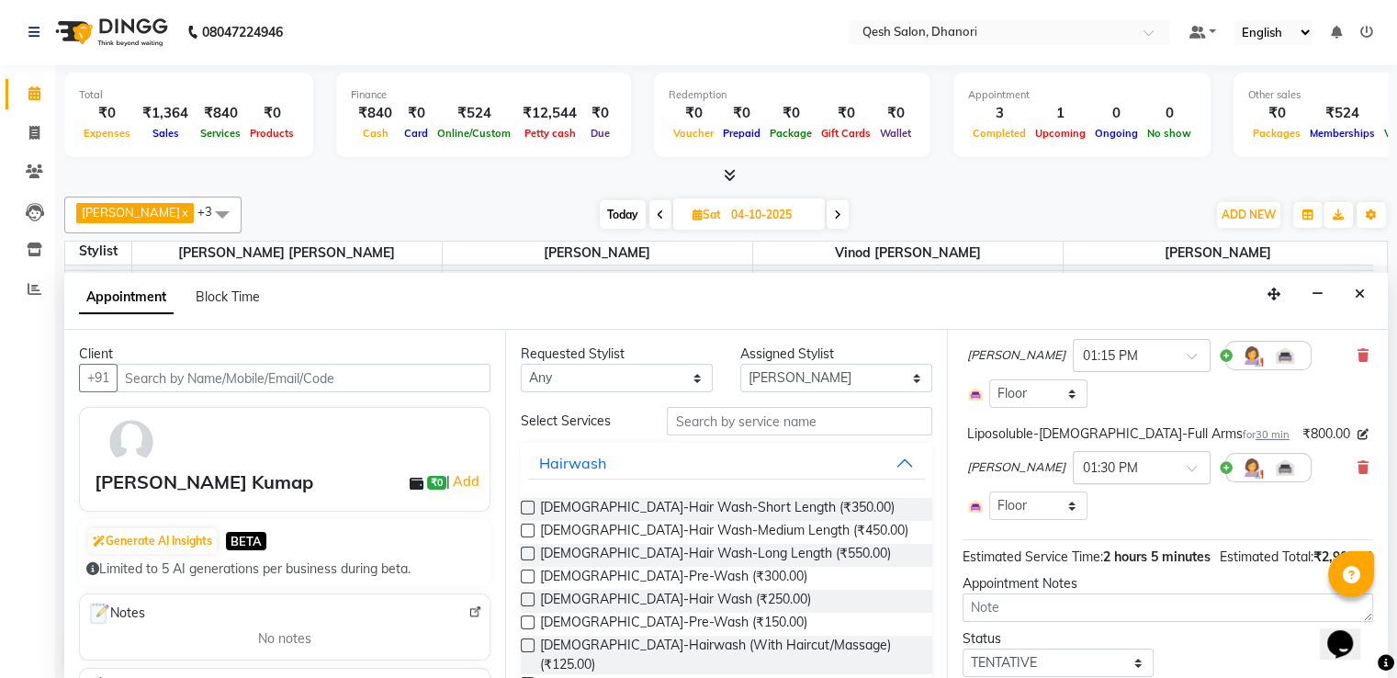
scroll to position [445, 0]
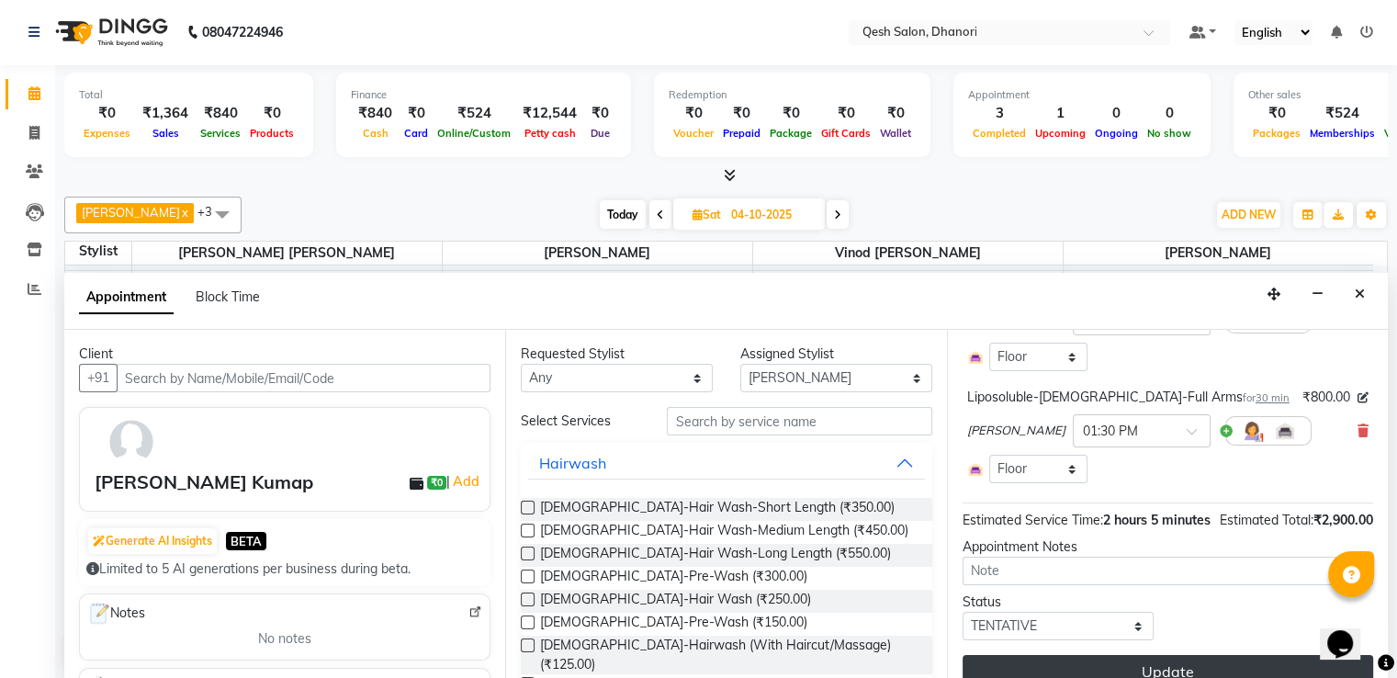
click at [1155, 655] on button "Update" at bounding box center [1168, 671] width 411 height 33
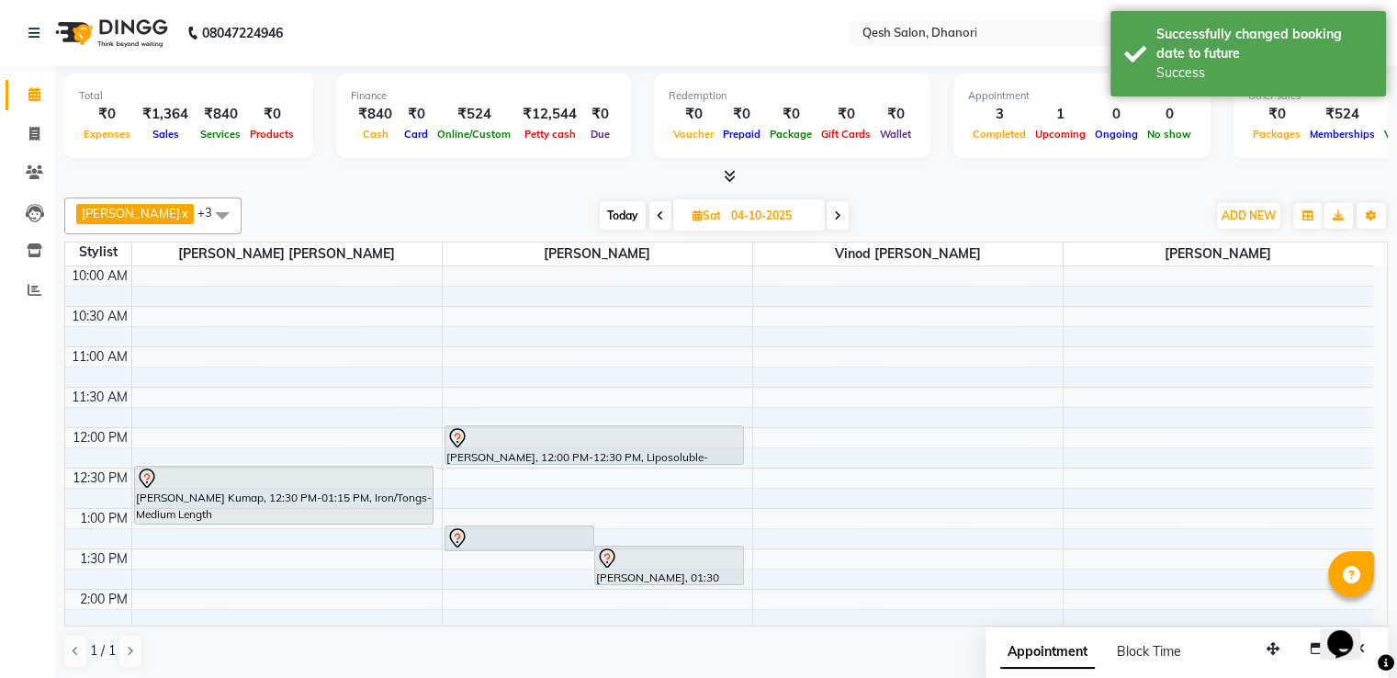
scroll to position [79, 0]
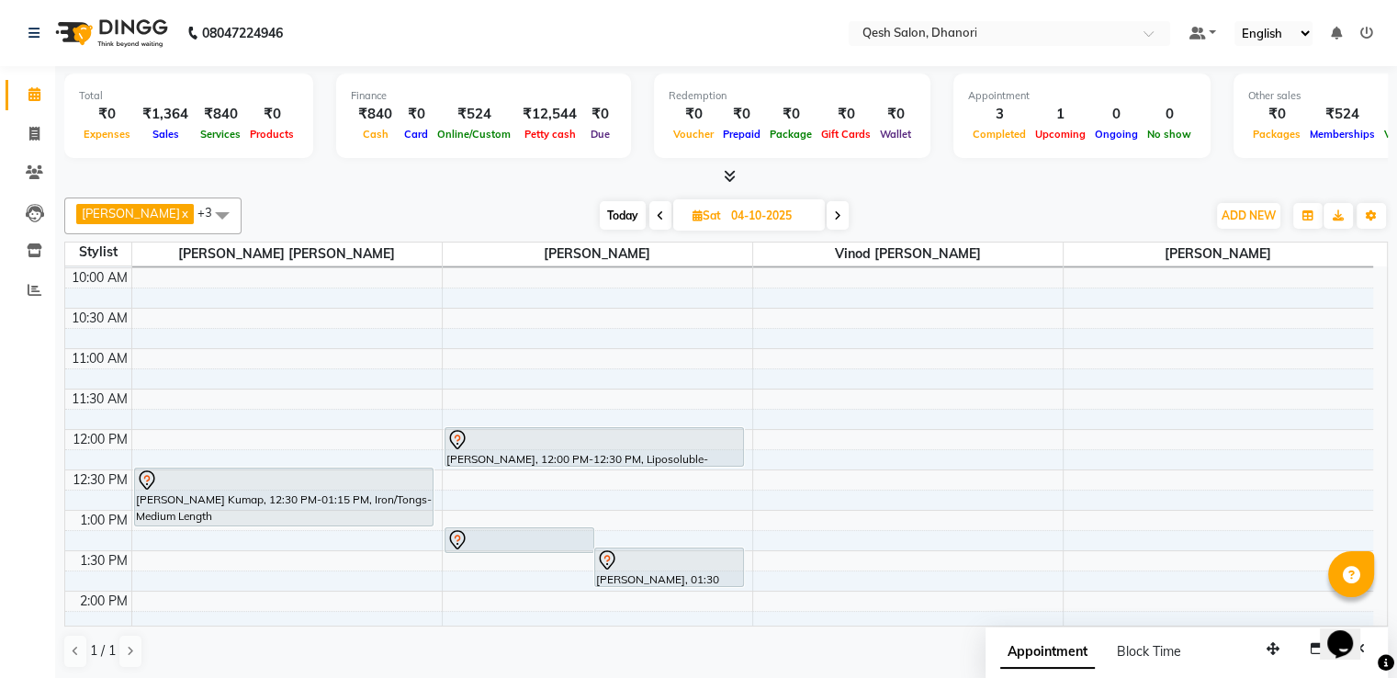
click at [662, 214] on span at bounding box center [660, 215] width 22 height 28
type input "03-10-2025"
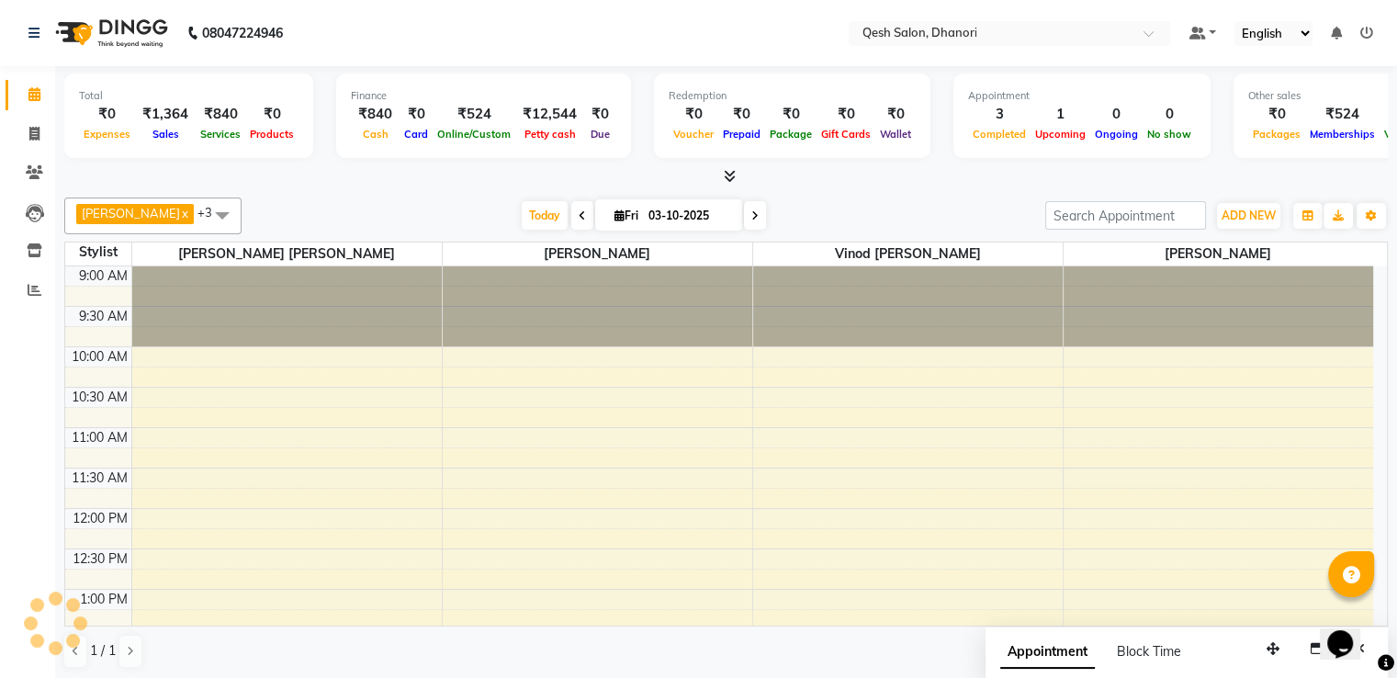
scroll to position [722, 0]
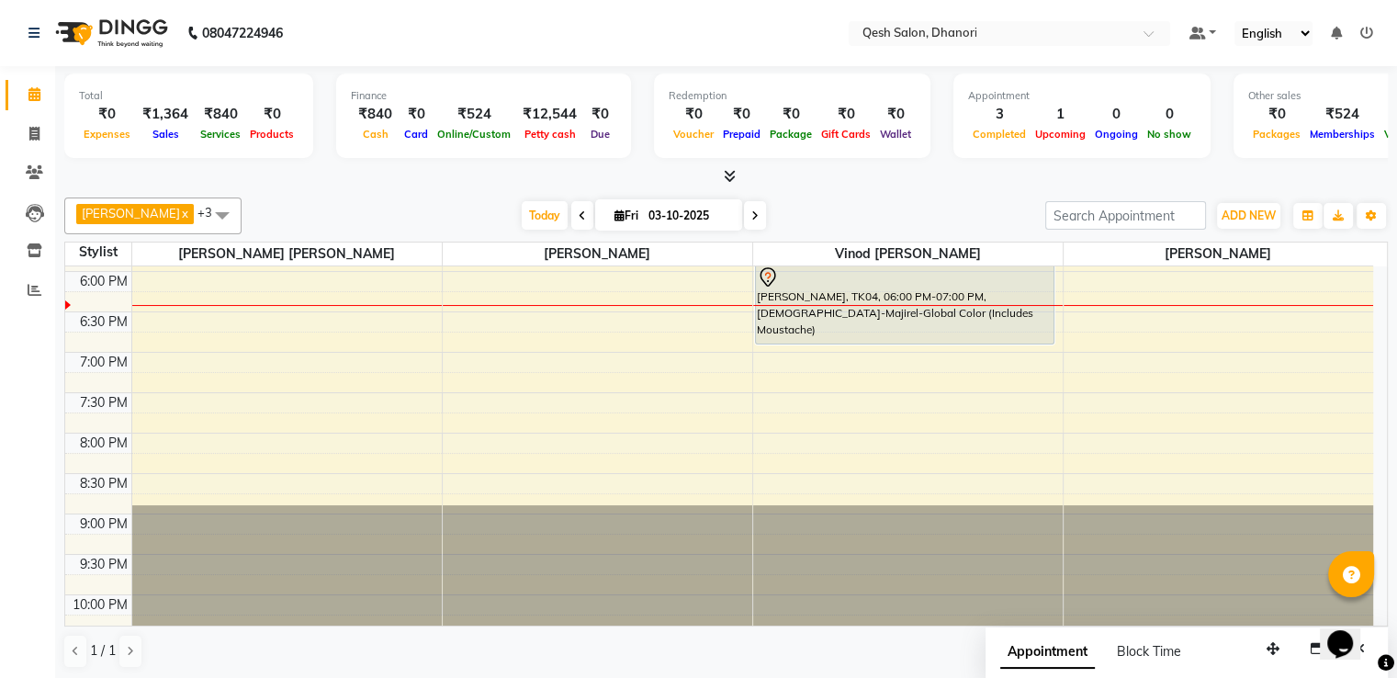
click at [1098, 313] on div "9:00 AM 9:30 AM 10:00 AM 10:30 AM 11:00 AM 11:30 AM 12:00 PM 12:30 PM 1:00 PM 1…" at bounding box center [719, 109] width 1308 height 1131
select select "85050"
select select "1110"
select select "tentative"
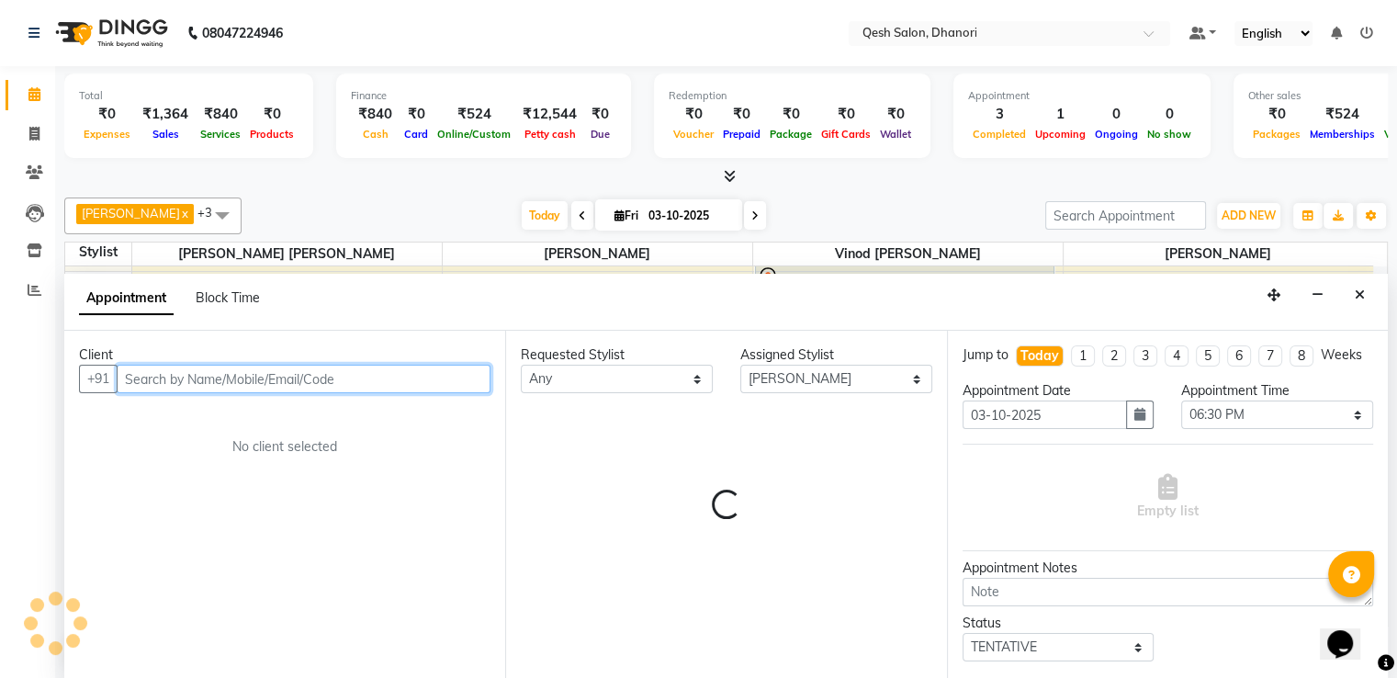
scroll to position [1, 0]
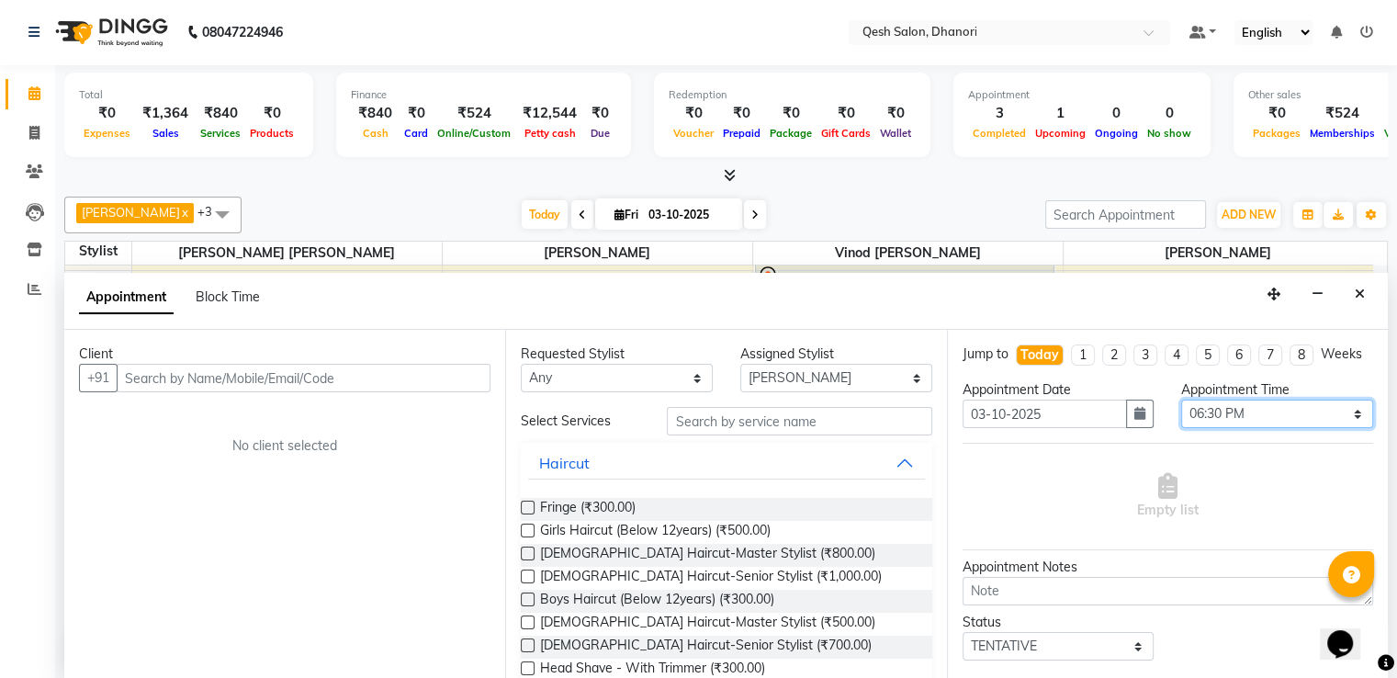
click at [1209, 427] on select "Select 10:00 AM 10:15 AM 10:30 AM 10:45 AM 11:00 AM 11:15 AM 11:30 AM 11:45 AM …" at bounding box center [1277, 414] width 192 height 28
click at [1181, 414] on select "Select 10:00 AM 10:15 AM 10:30 AM 10:45 AM 11:00 AM 11:15 AM 11:30 AM 11:45 AM …" at bounding box center [1277, 414] width 192 height 28
click at [1223, 428] on select "Select 10:00 AM 10:15 AM 10:30 AM 10:45 AM 11:00 AM 11:15 AM 11:30 AM 11:45 AM …" at bounding box center [1277, 414] width 192 height 28
select select "1125"
click at [1181, 414] on select "Select 10:00 AM 10:15 AM 10:30 AM 10:45 AM 11:00 AM 11:15 AM 11:30 AM 11:45 AM …" at bounding box center [1277, 414] width 192 height 28
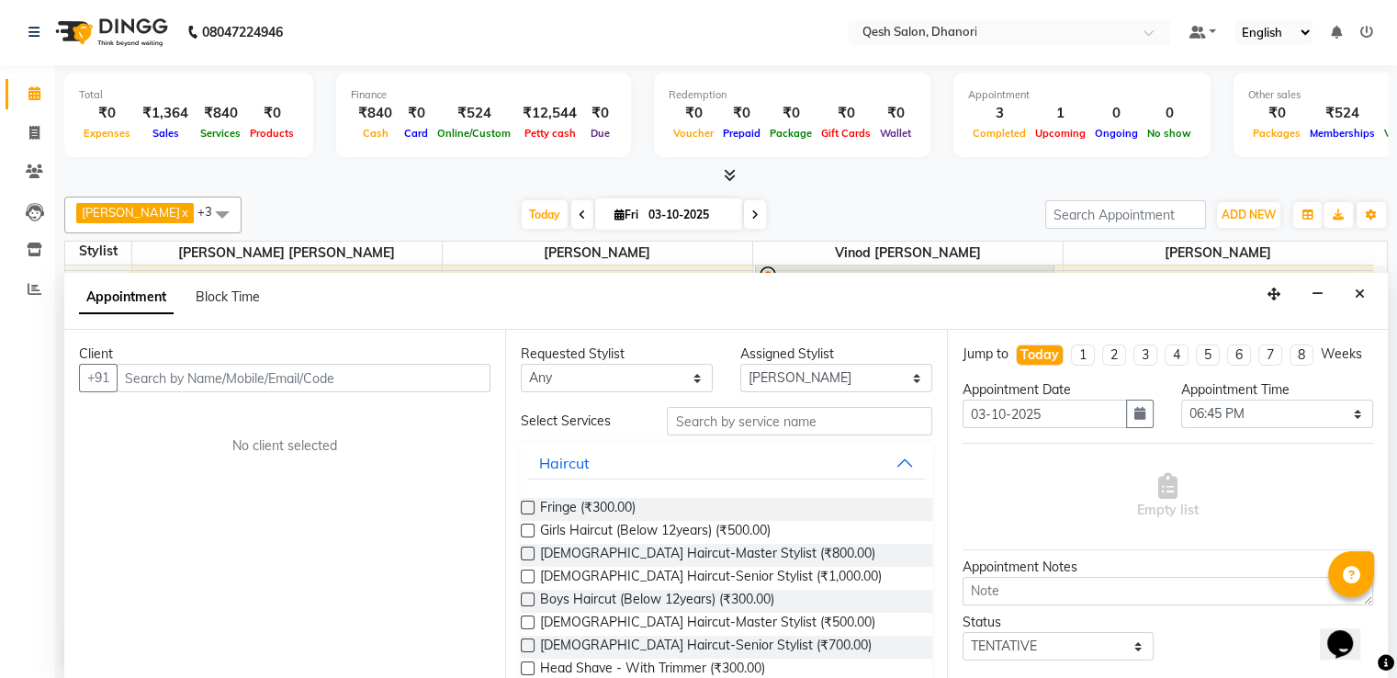
click at [373, 352] on div "Client" at bounding box center [284, 353] width 411 height 19
click at [347, 372] on input "text" at bounding box center [304, 378] width 374 height 28
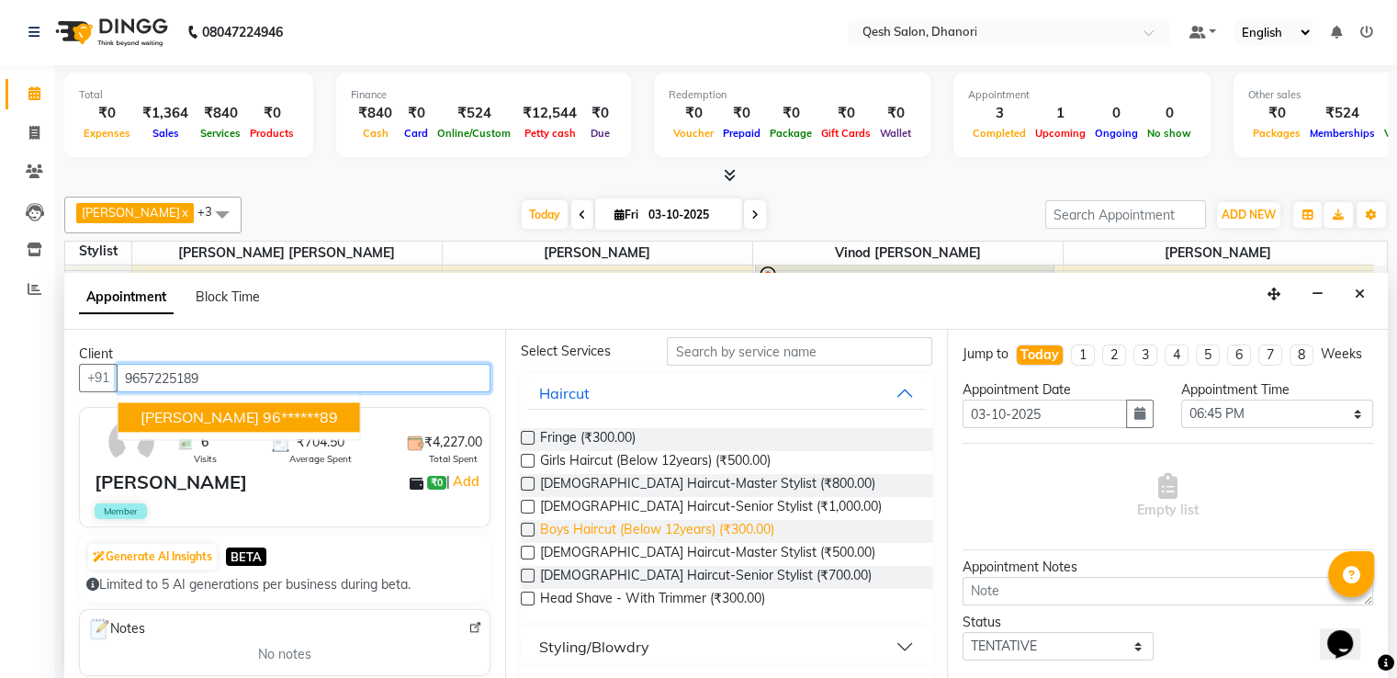
scroll to position [0, 0]
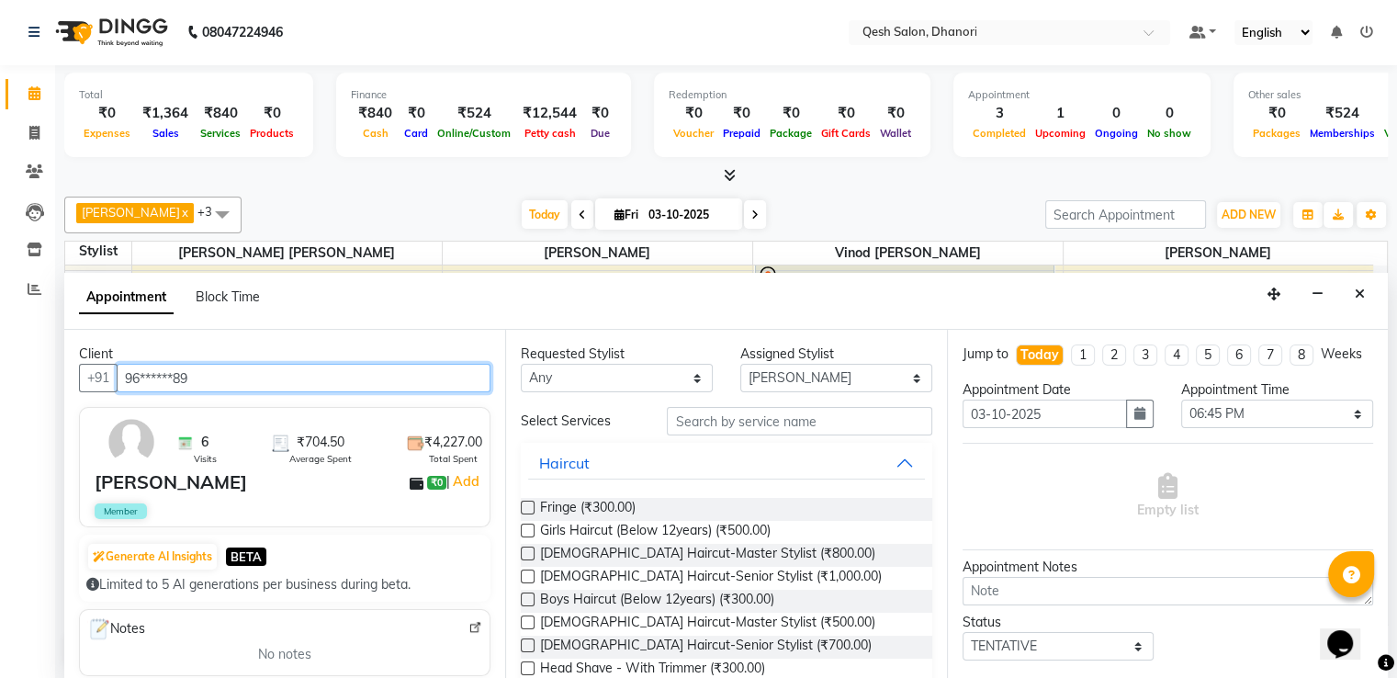
type input "96******89"
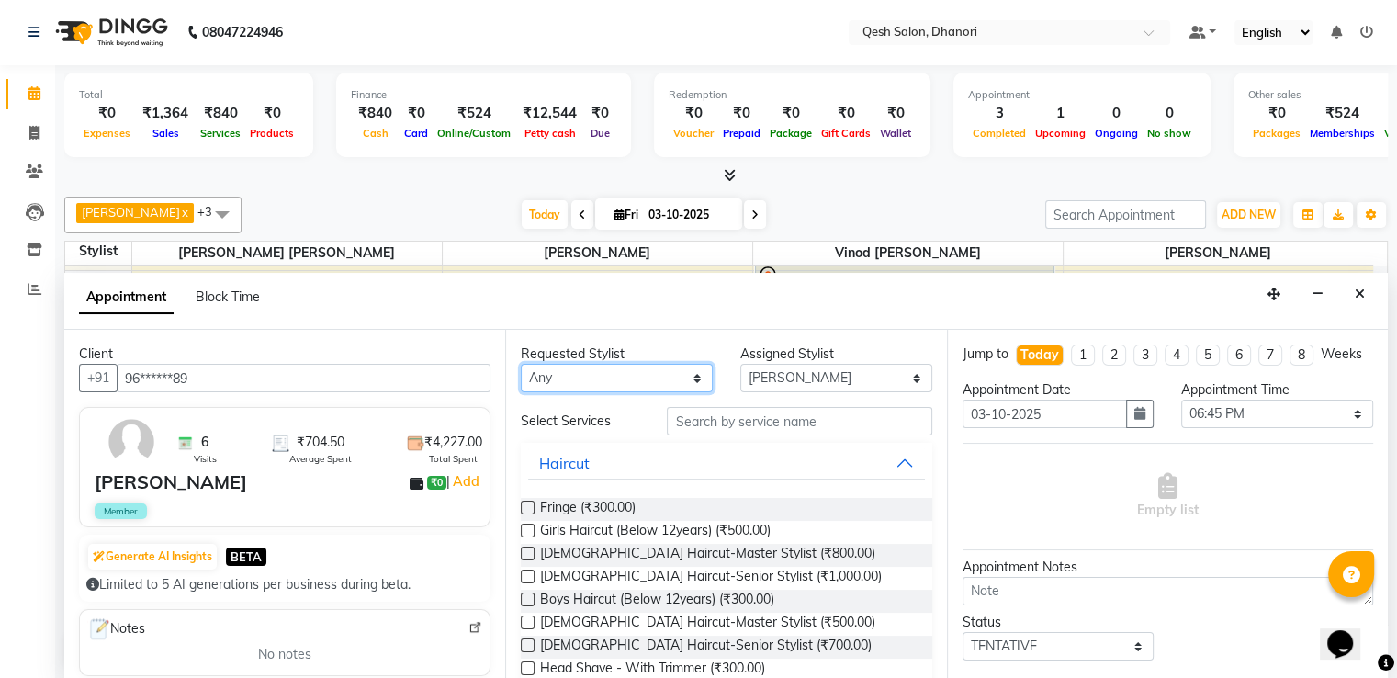
click at [554, 379] on select "Any Gagandeep Arora Harry Siril Anthony Salon Sunil Kisan Wani Vanita Kamble Vi…" at bounding box center [617, 378] width 192 height 28
click at [569, 379] on select "Any Gagandeep Arora Harry Siril Anthony Salon Sunil Kisan Wani Vanita Kamble Vi…" at bounding box center [617, 378] width 192 height 28
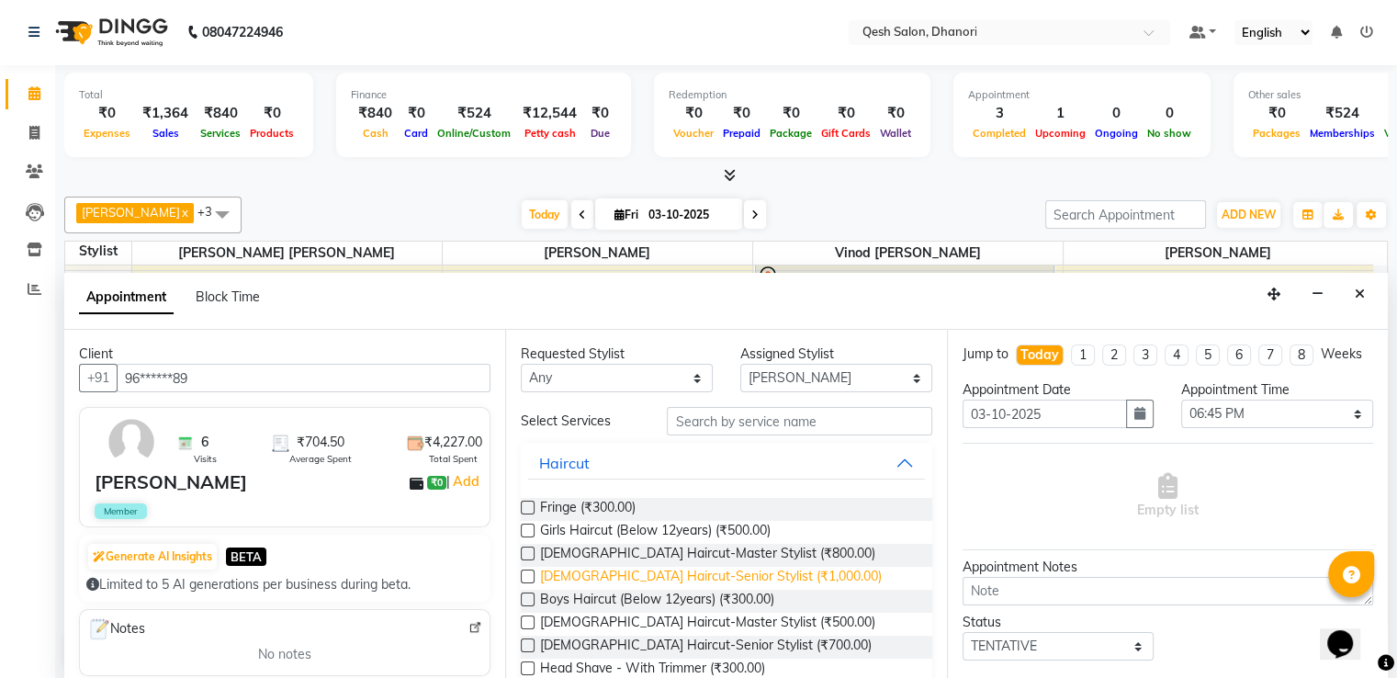
click at [632, 573] on span "Female Haircut-Senior Stylist (₹1,000.00)" at bounding box center [711, 578] width 342 height 23
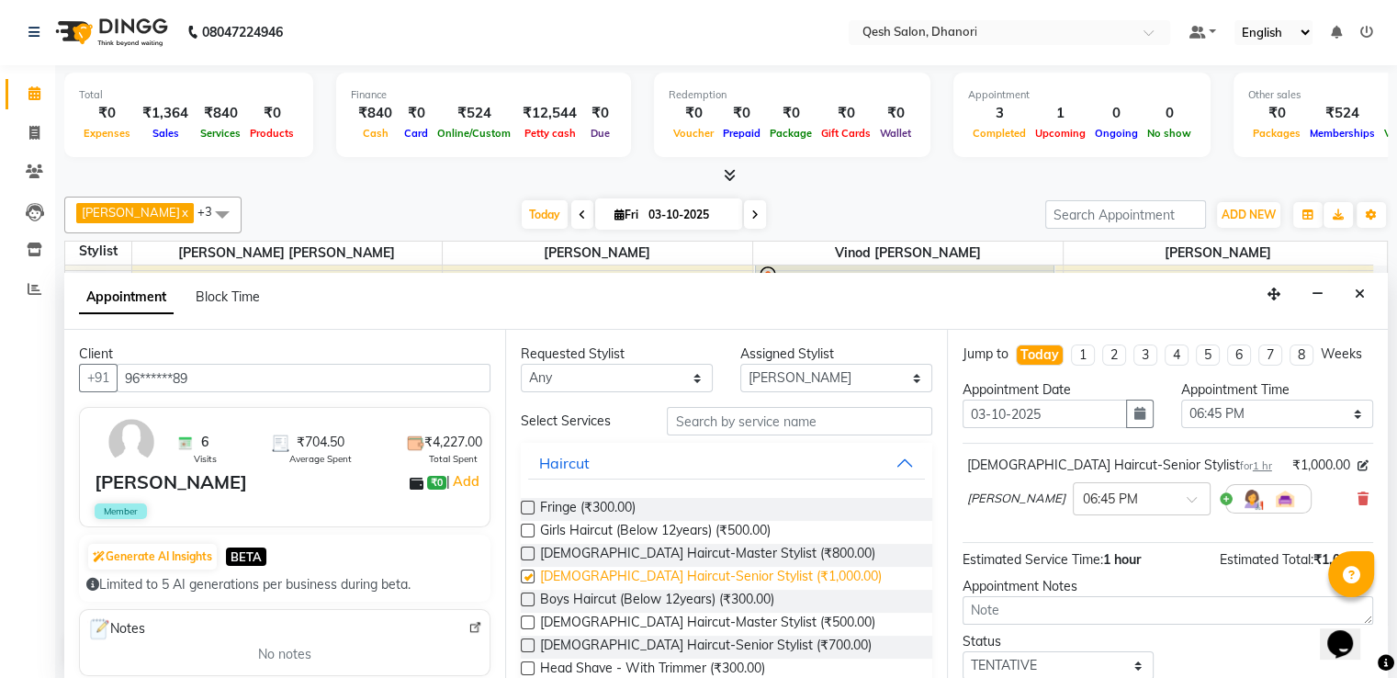
checkbox input "false"
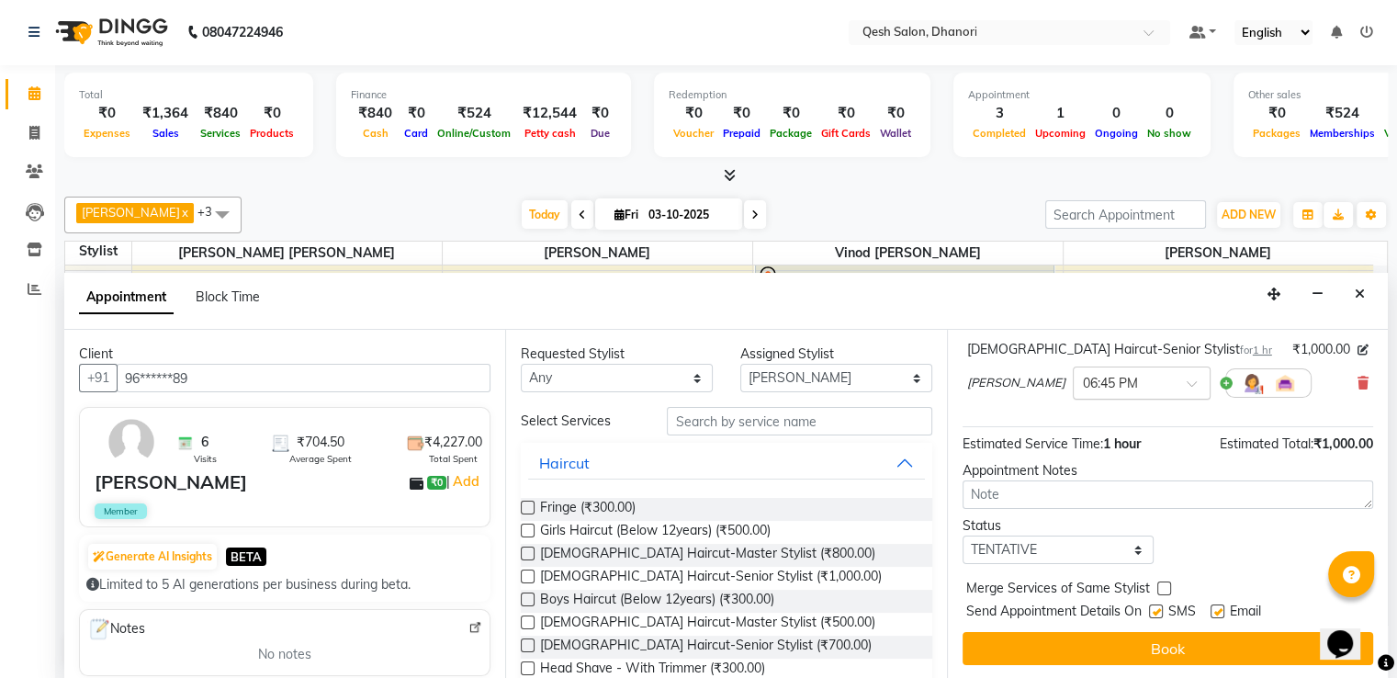
scroll to position [132, 0]
click at [718, 419] on input "text" at bounding box center [799, 421] width 265 height 28
type input "b"
click at [1358, 384] on icon at bounding box center [1363, 383] width 11 height 13
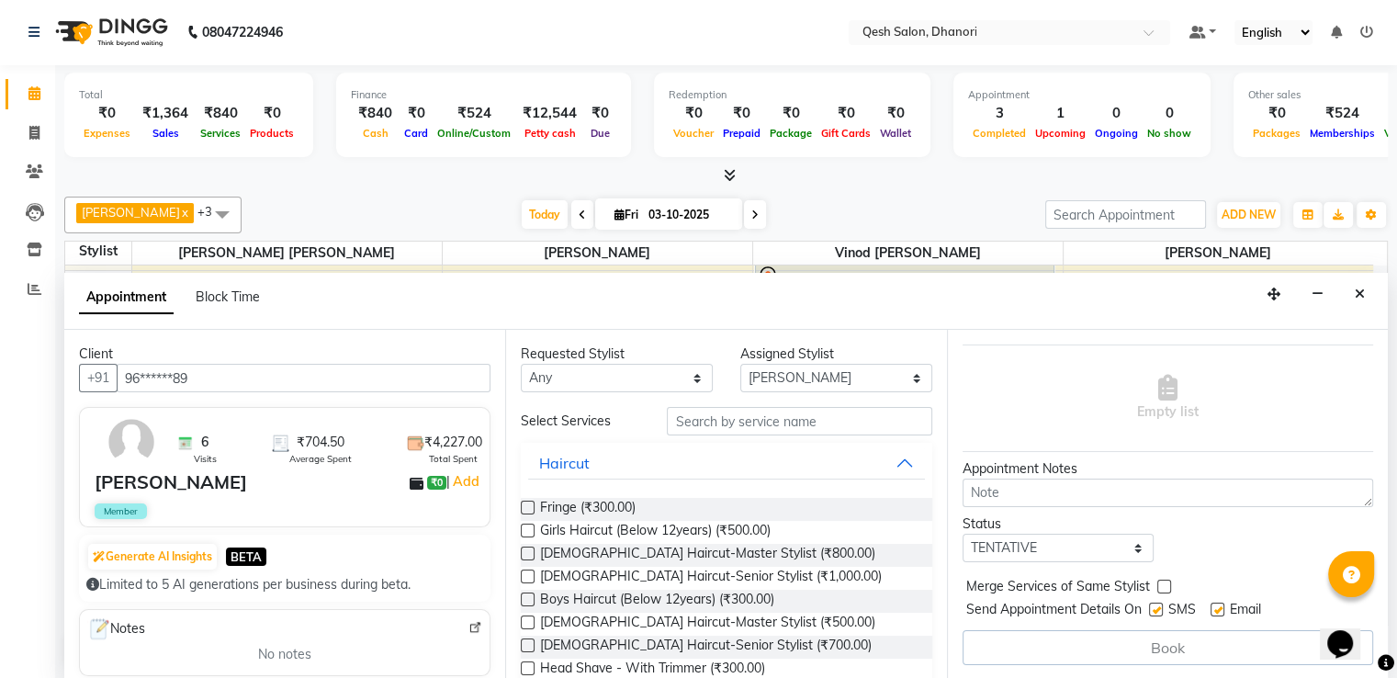
scroll to position [114, 0]
click at [727, 431] on input "text" at bounding box center [799, 421] width 265 height 28
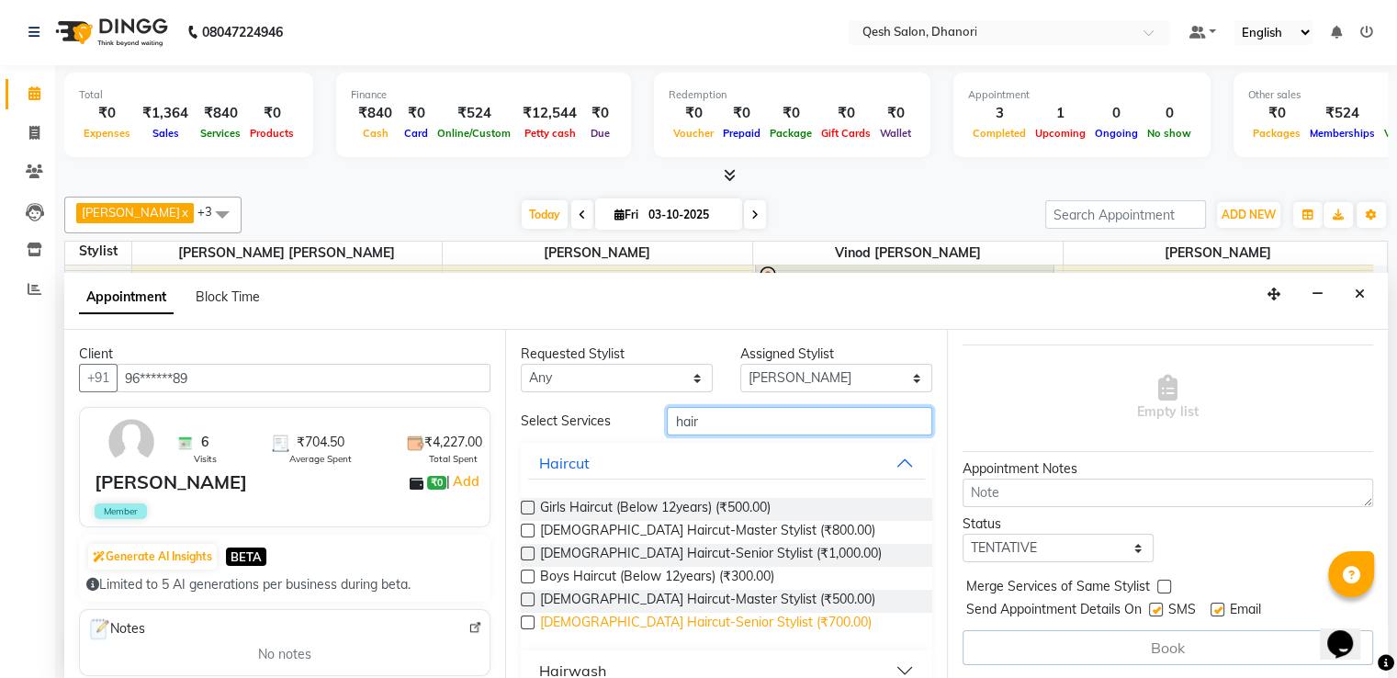
type input "hair"
click at [697, 621] on span "Male Haircut-Senior Stylist (₹700.00)" at bounding box center [706, 624] width 332 height 23
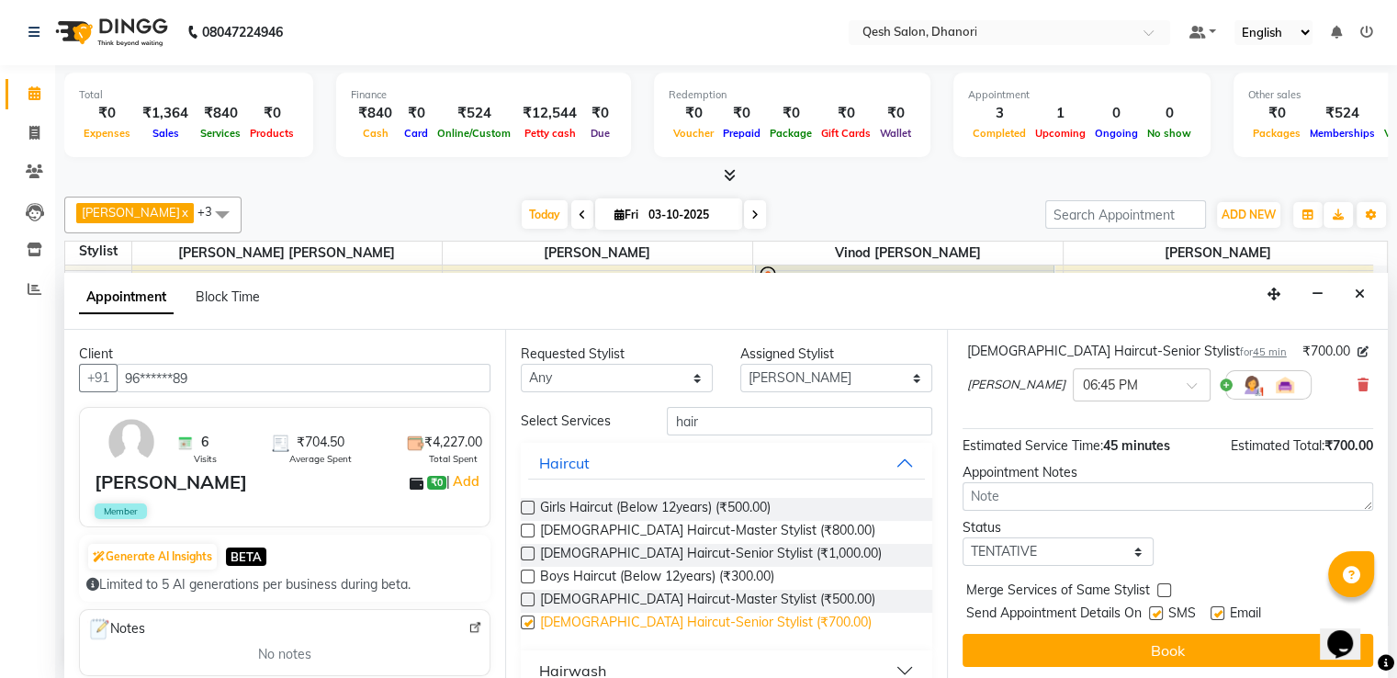
scroll to position [132, 0]
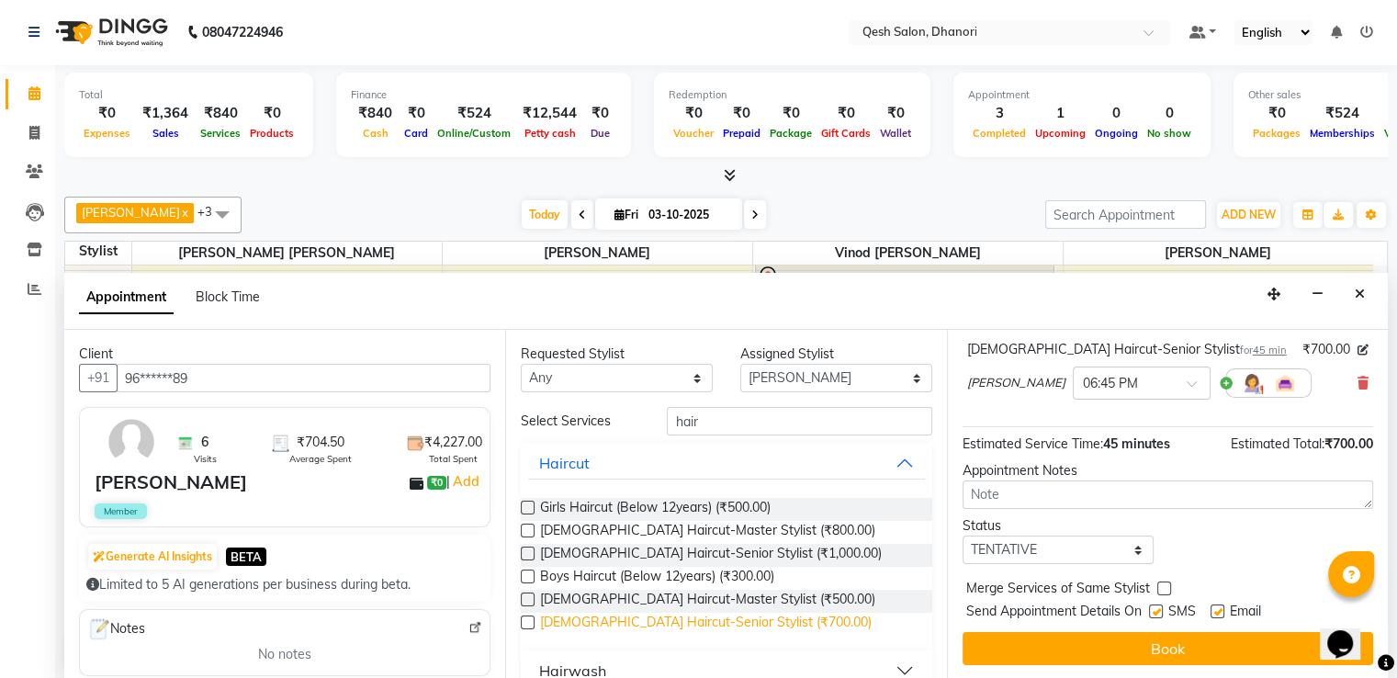
checkbox input "false"
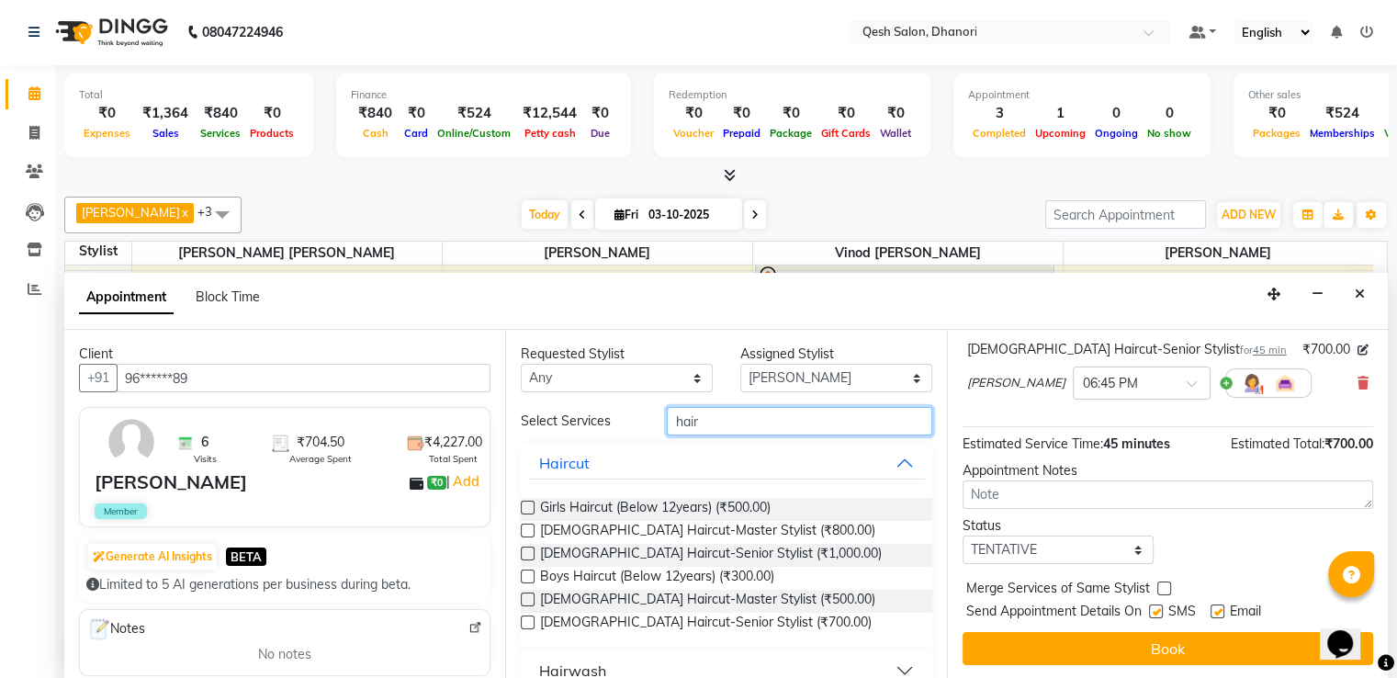
drag, startPoint x: 721, startPoint y: 419, endPoint x: 502, endPoint y: 419, distance: 218.6
click at [502, 419] on div "Client +91 96******89 6 Visits ₹704.50 Average Spent ₹4,227.00 Total Spent Malk…" at bounding box center [726, 505] width 1324 height 350
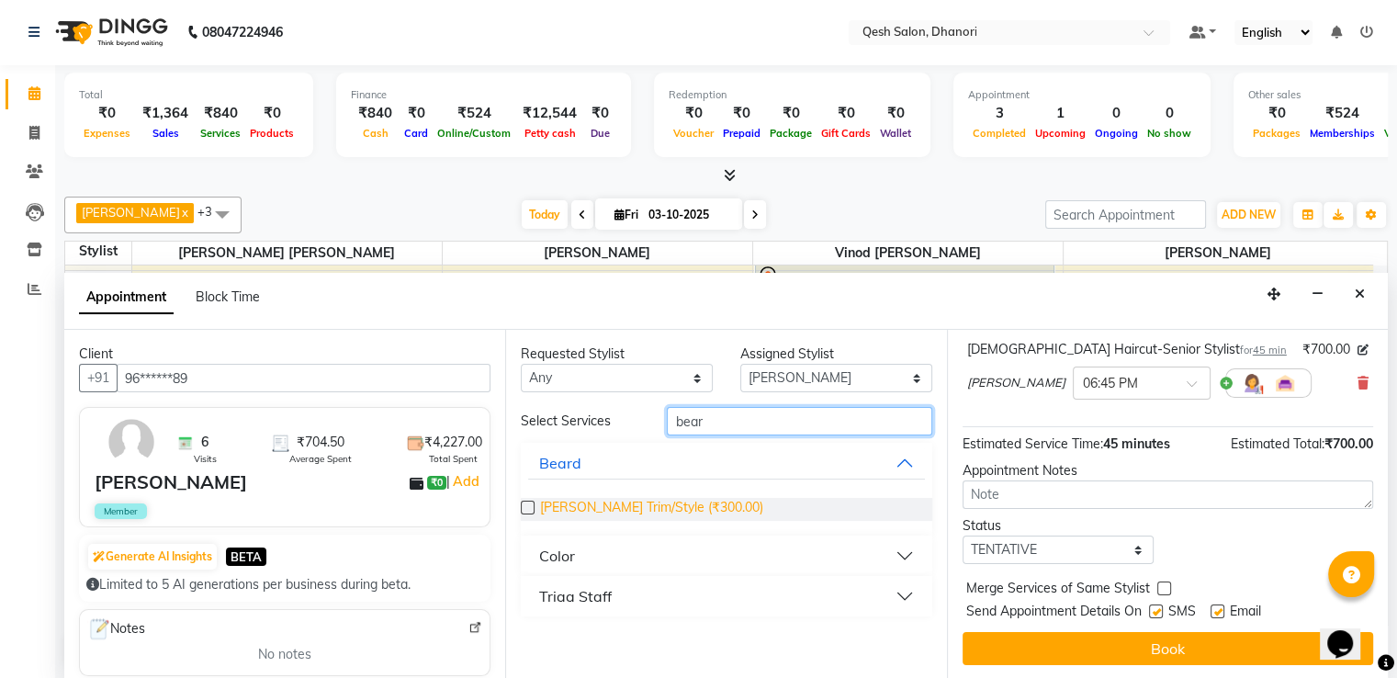
type input "bear"
click at [664, 507] on span "Beard Trim/Style (₹300.00)" at bounding box center [651, 509] width 223 height 23
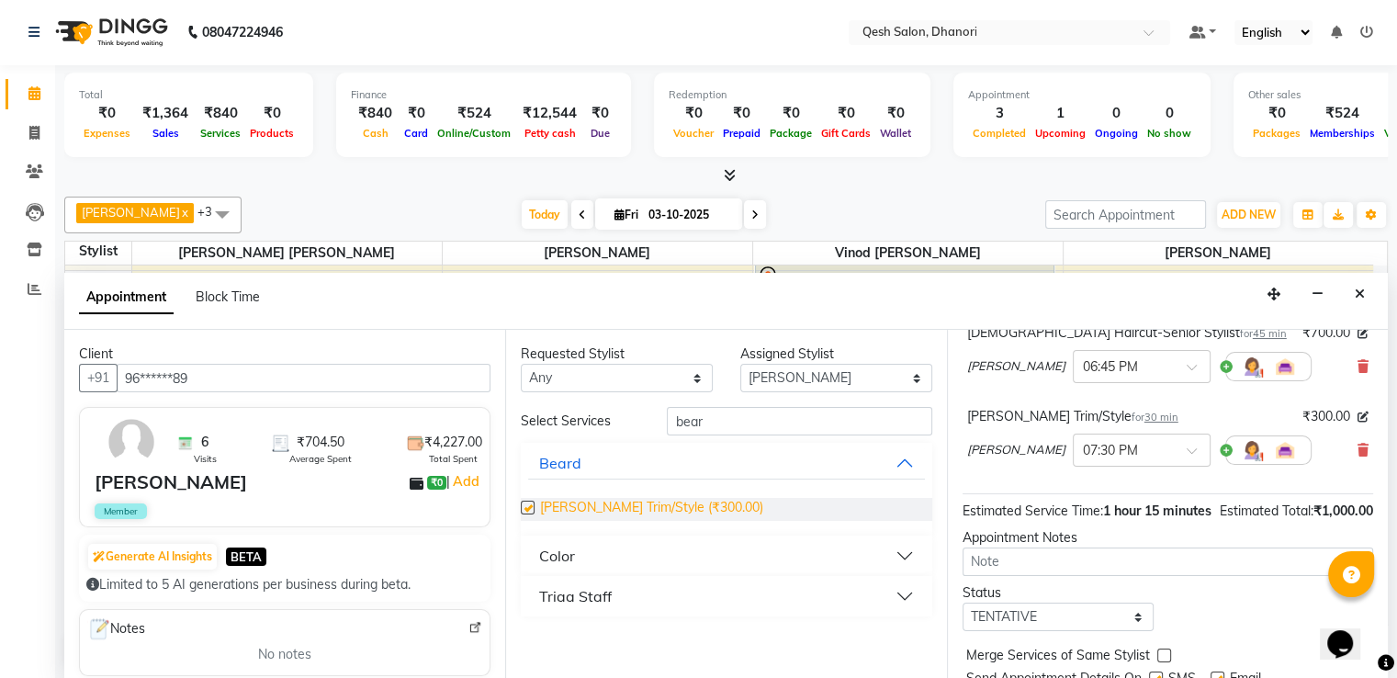
checkbox input "false"
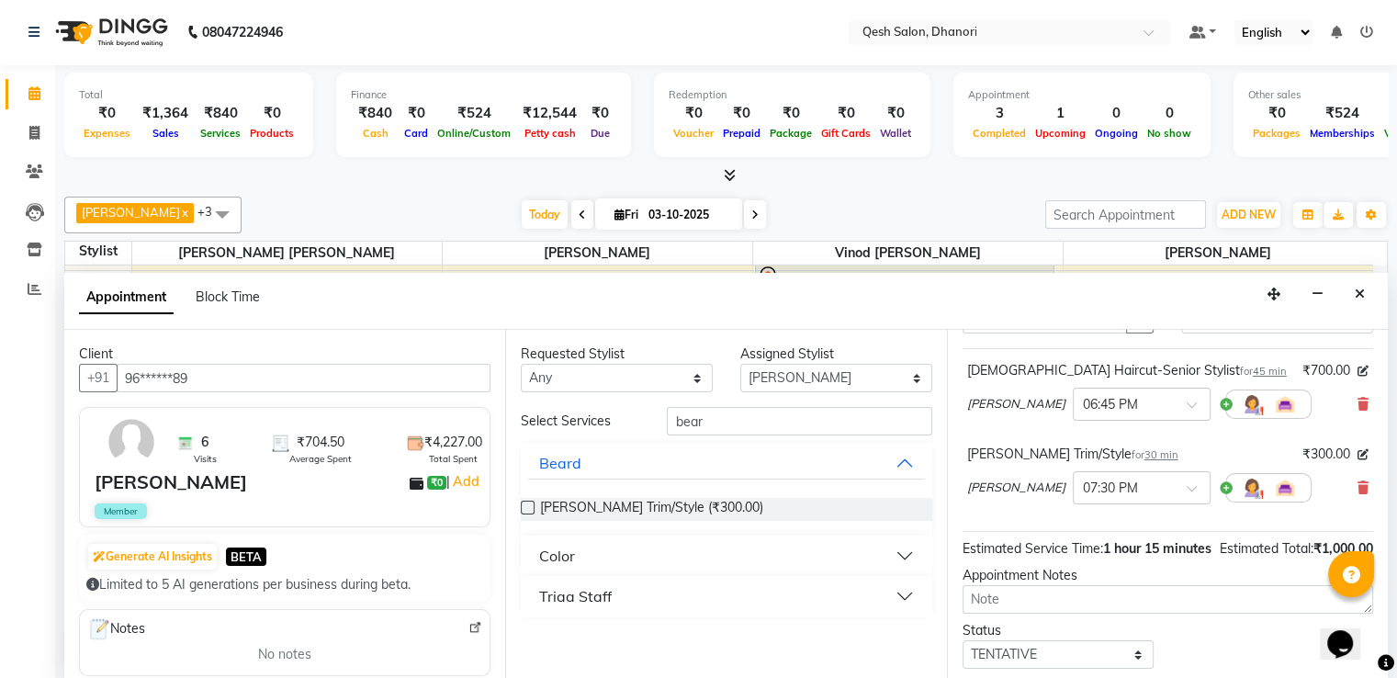
scroll to position [235, 0]
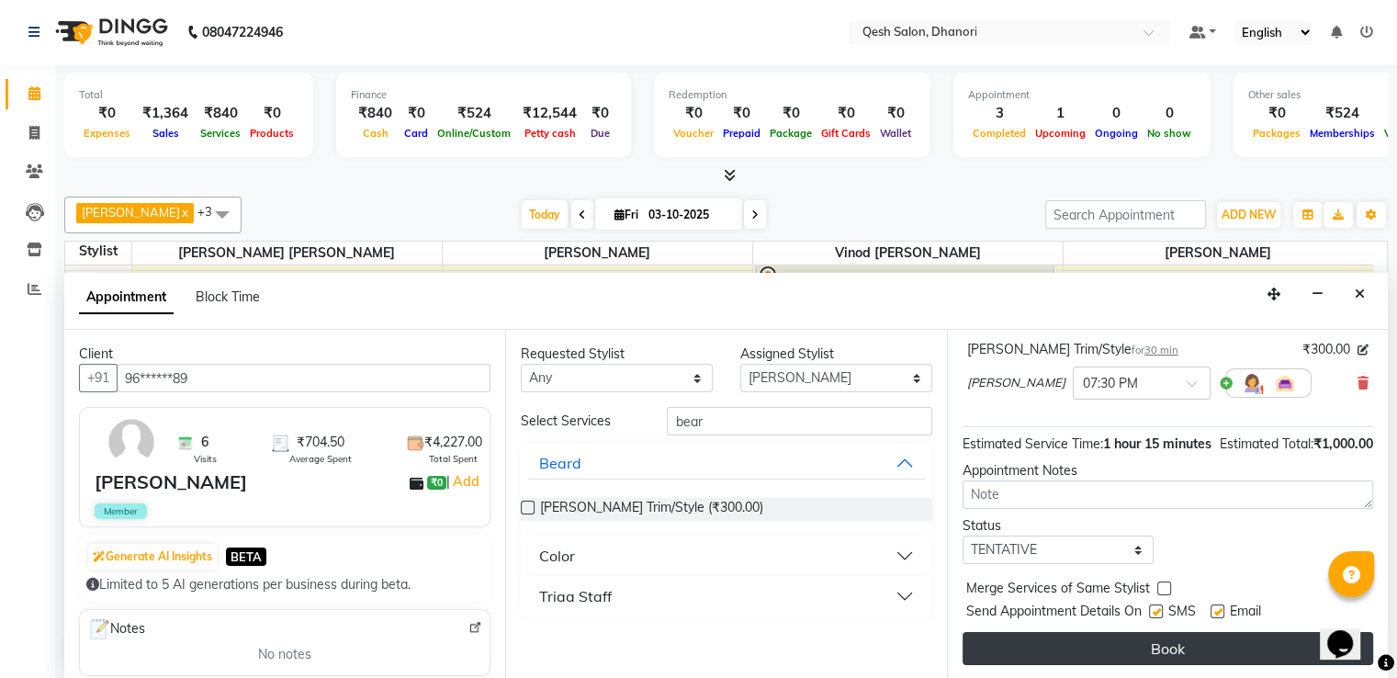
click at [1166, 641] on button "Book" at bounding box center [1168, 648] width 411 height 33
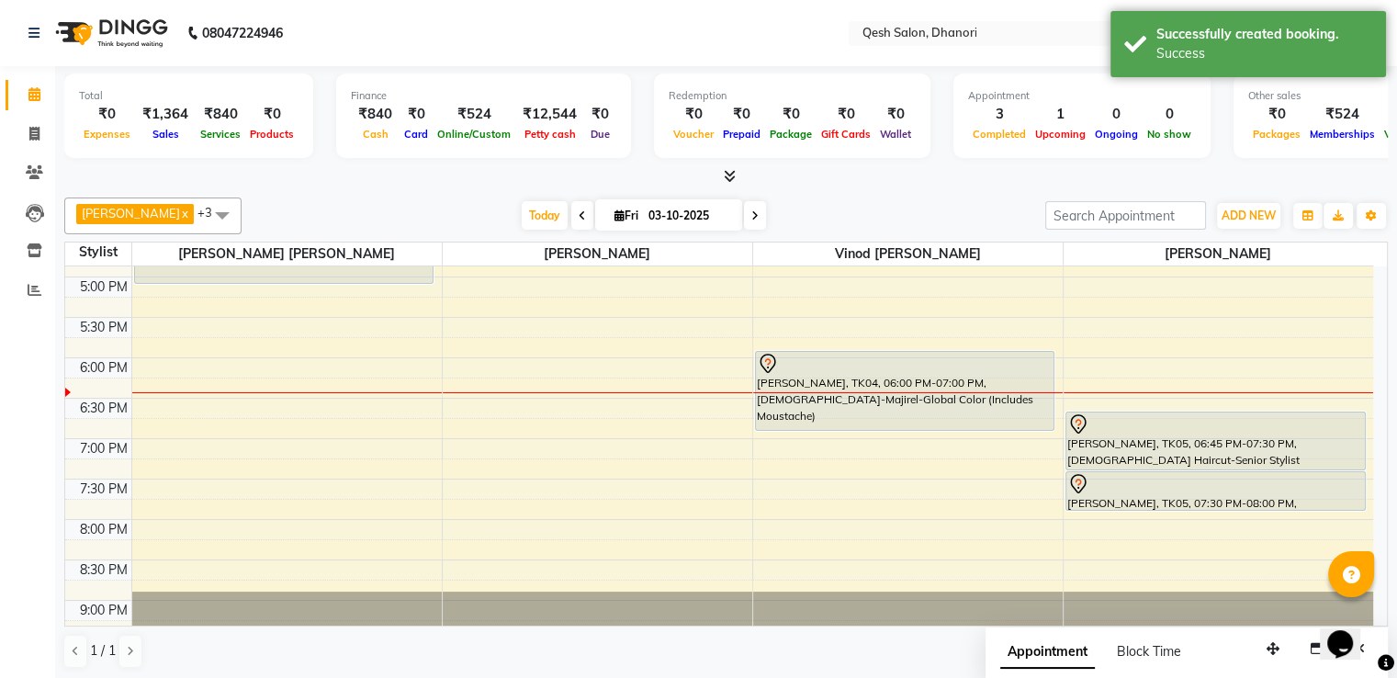
scroll to position [538, 0]
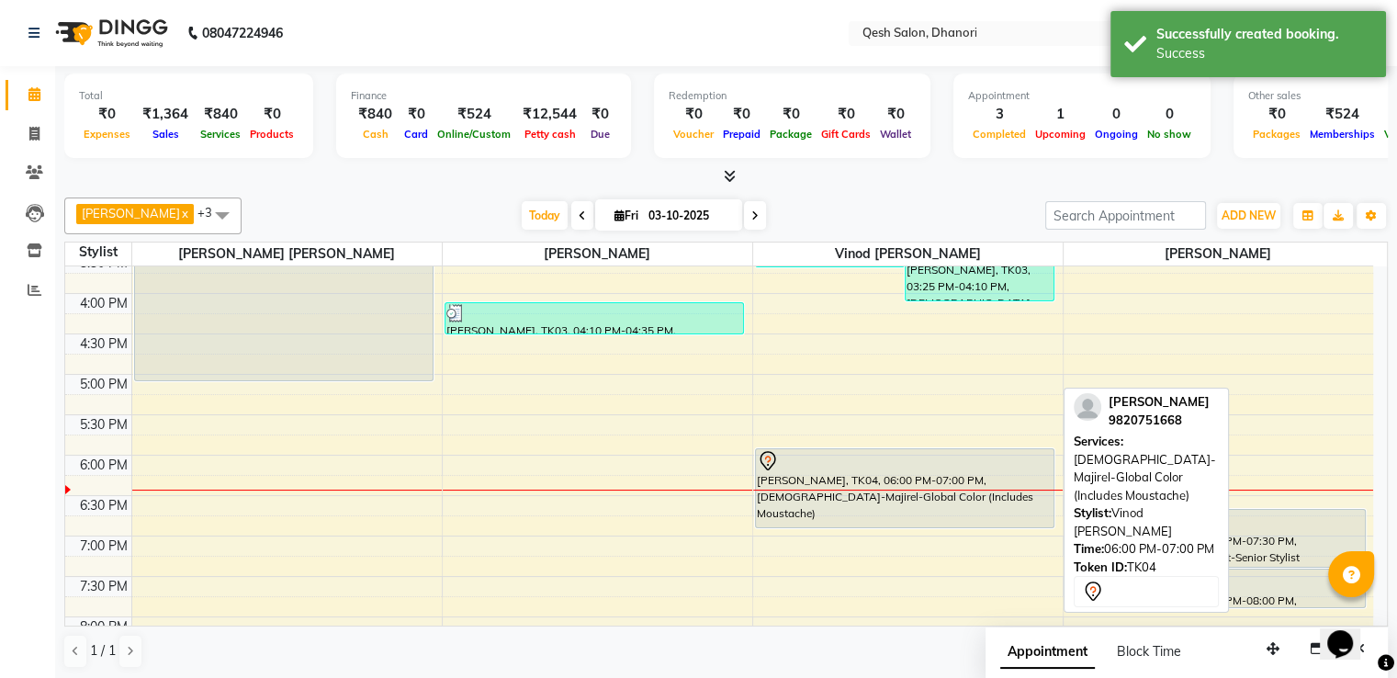
click at [931, 476] on div "[PERSON_NAME], TK04, 06:00 PM-07:00 PM, [DEMOGRAPHIC_DATA]-Majirel-Global Color…" at bounding box center [905, 488] width 299 height 78
click at [933, 482] on div "[PERSON_NAME], TK04, 06:00 PM-07:00 PM, [DEMOGRAPHIC_DATA]-Majirel-Global Color…" at bounding box center [905, 488] width 299 height 78
select select "7"
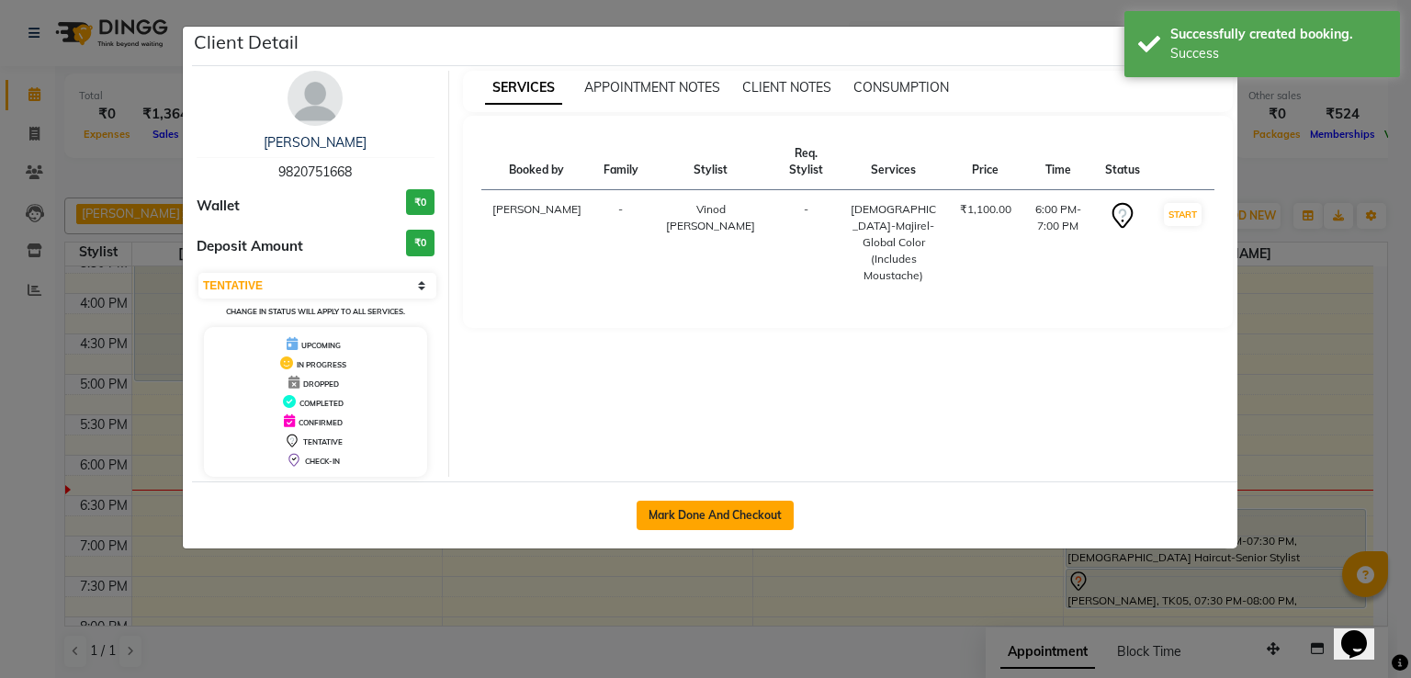
click at [750, 513] on button "Mark Done And Checkout" at bounding box center [715, 515] width 157 height 29
select select "service"
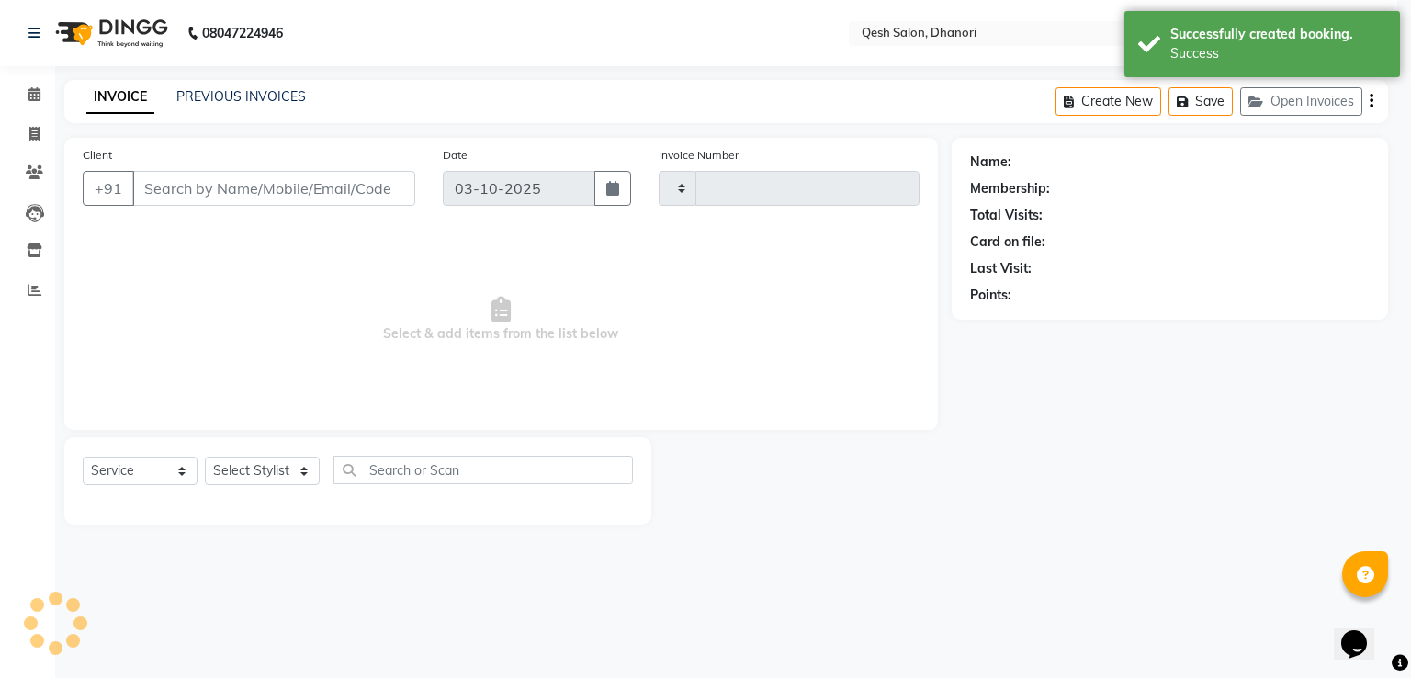
type input "0844"
select select "7641"
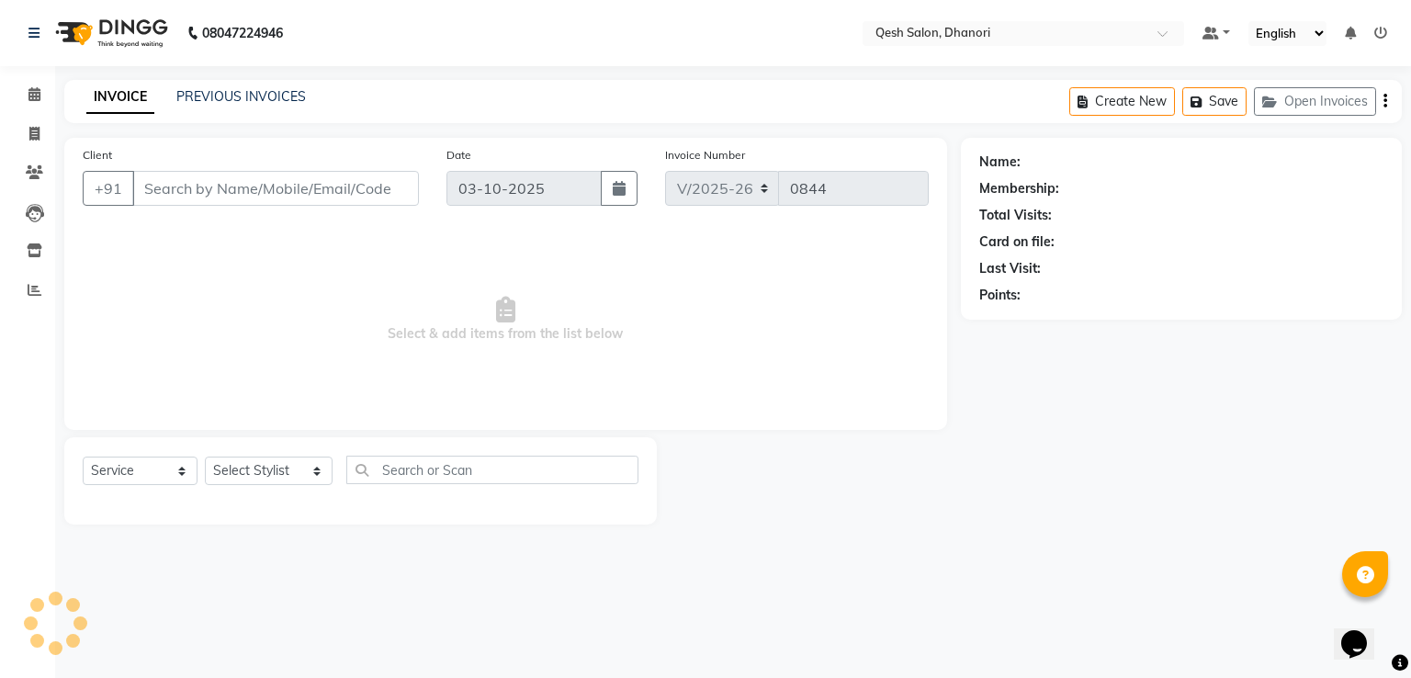
type input "98******68"
select select "83742"
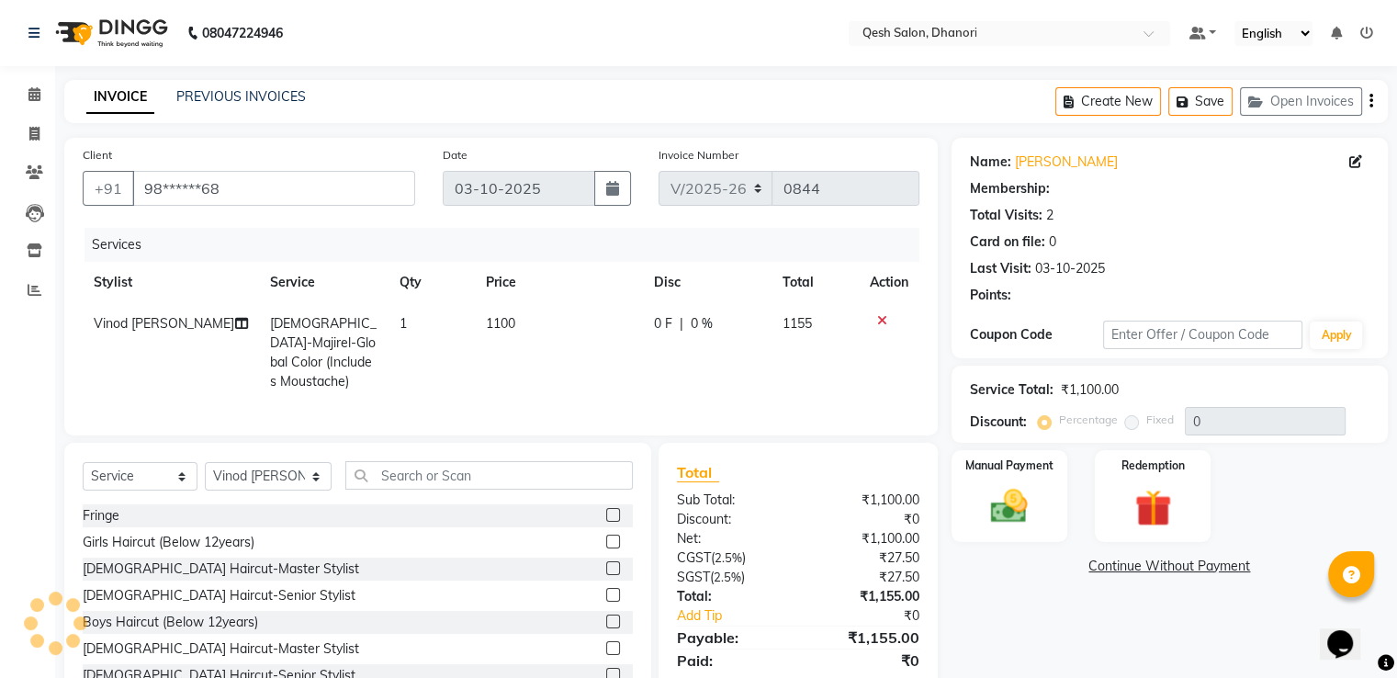
select select "2: Object"
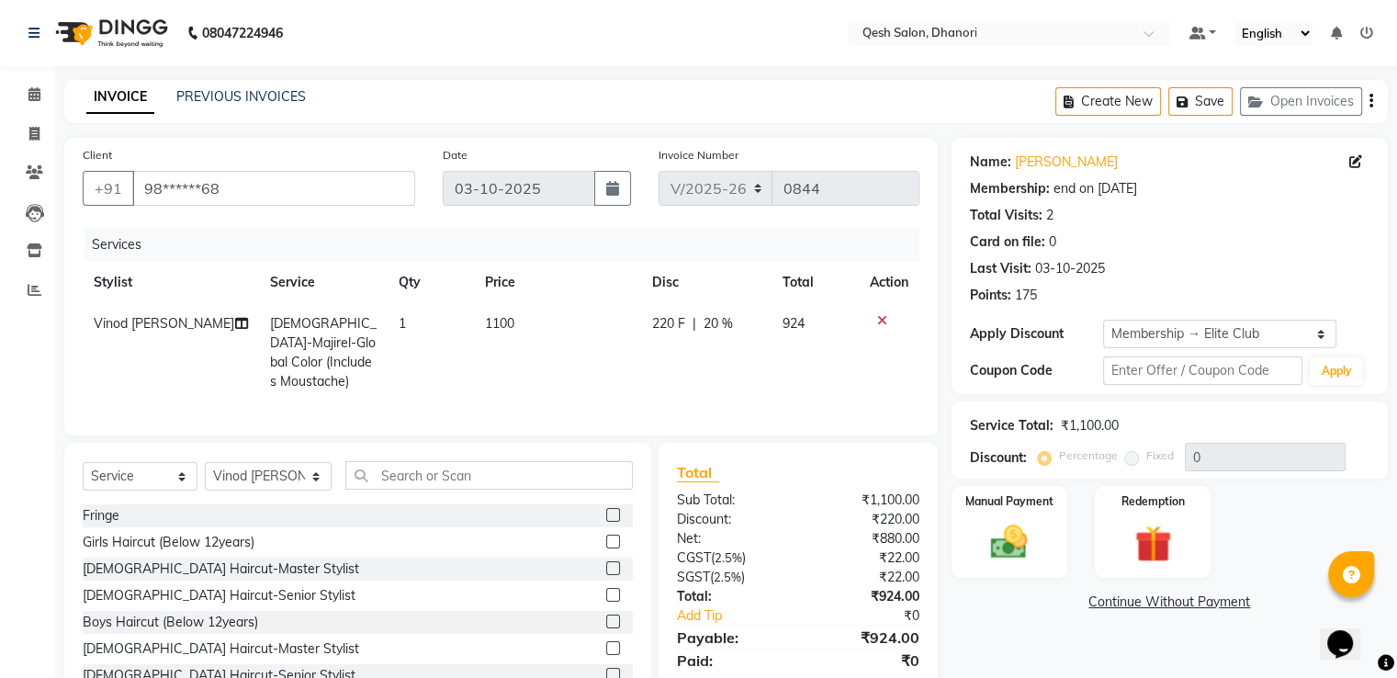
type input "20"
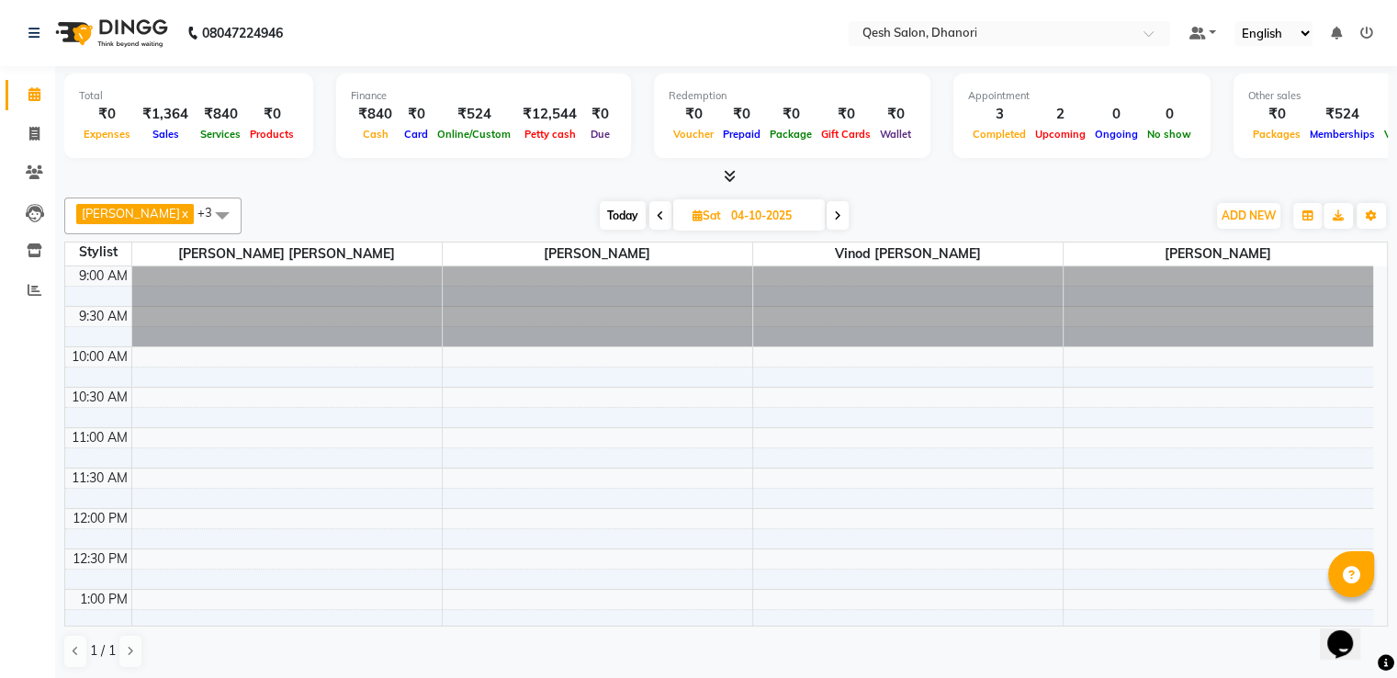
click at [624, 212] on span "Today" at bounding box center [623, 215] width 46 height 28
type input "03-10-2025"
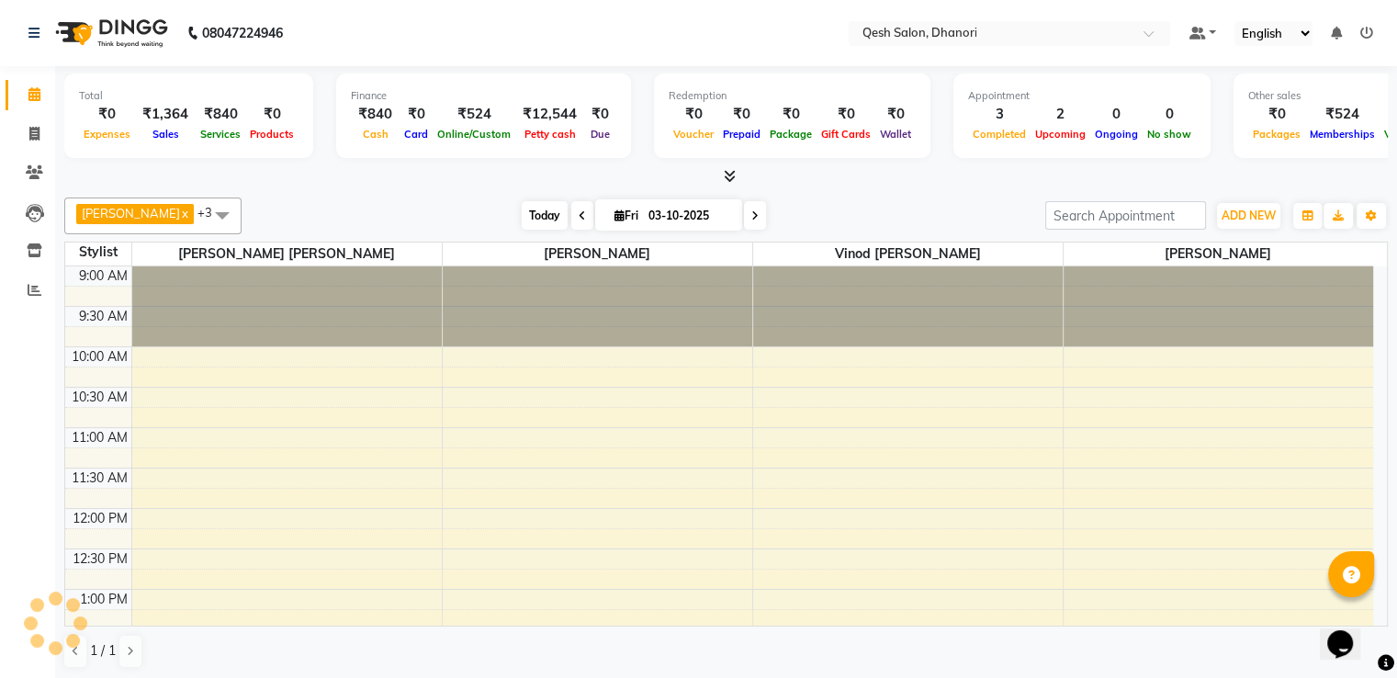
scroll to position [722, 0]
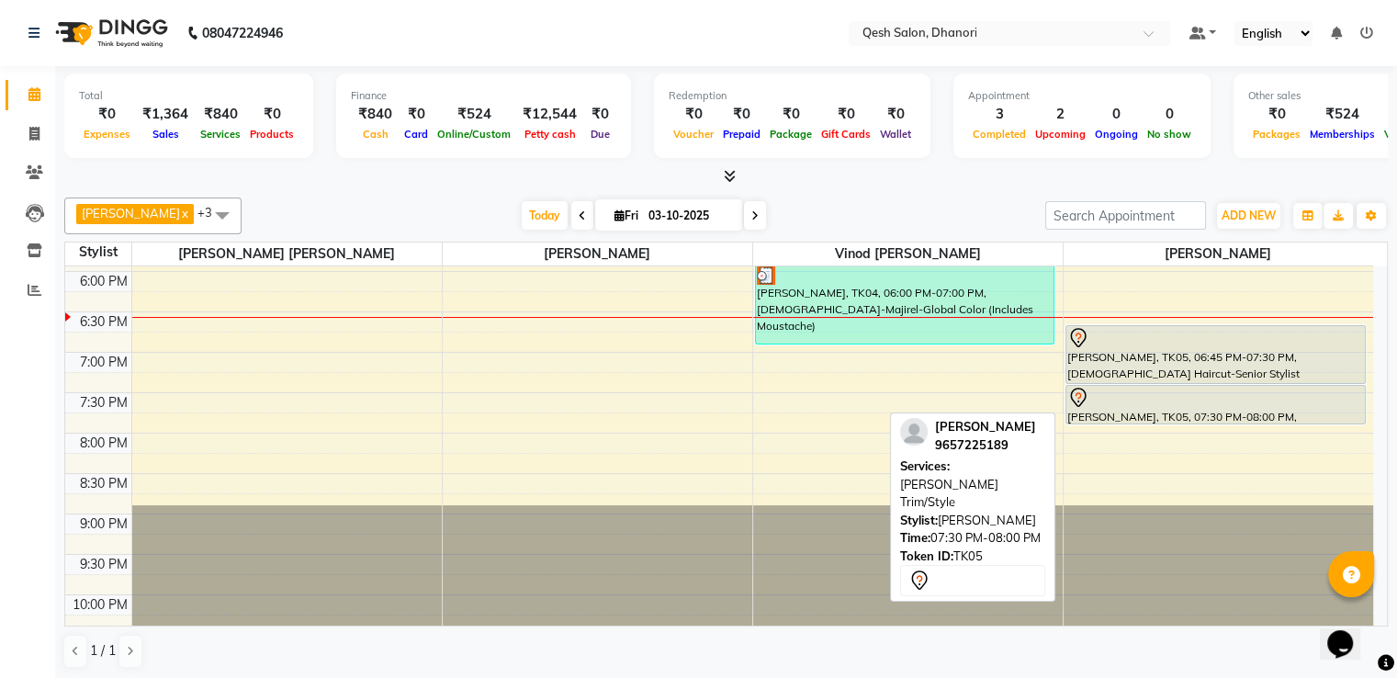
click at [1135, 409] on div "Malkinder Singh, TK05, 07:30 PM-08:00 PM, Beard Trim/Style" at bounding box center [1215, 405] width 299 height 38
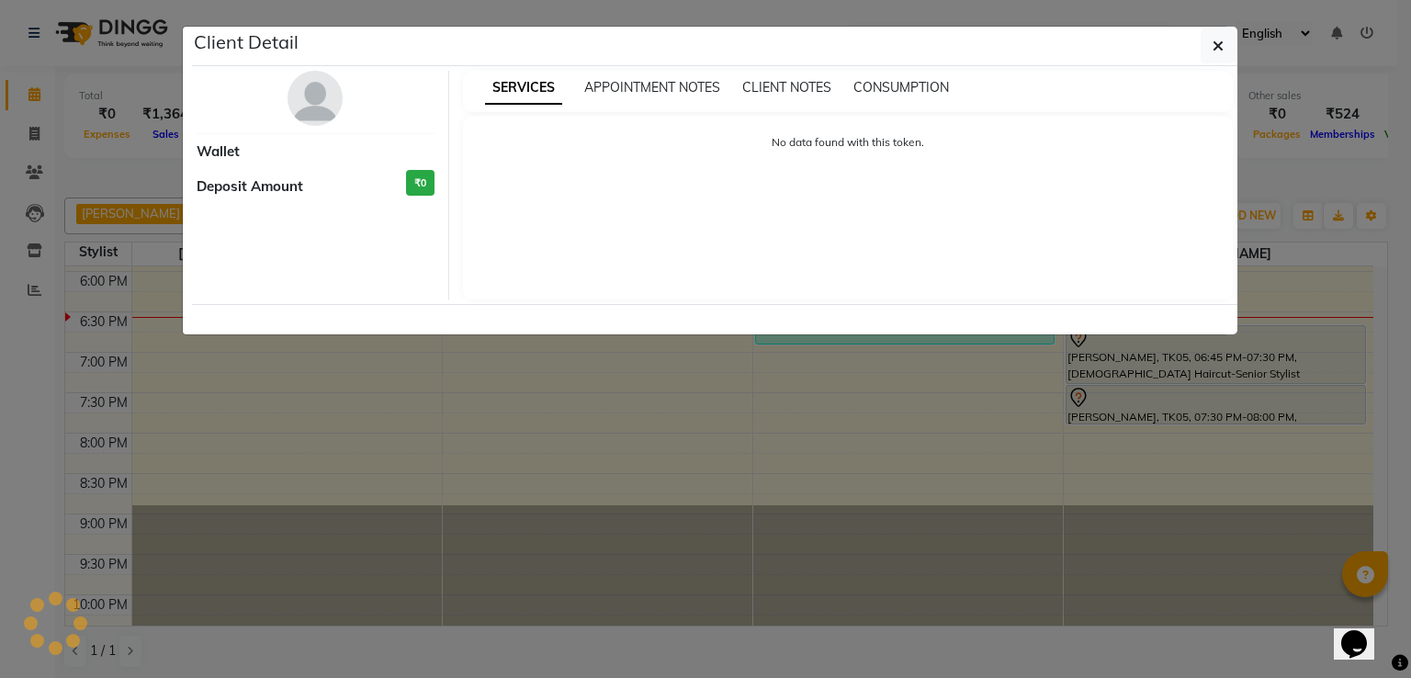
select select "7"
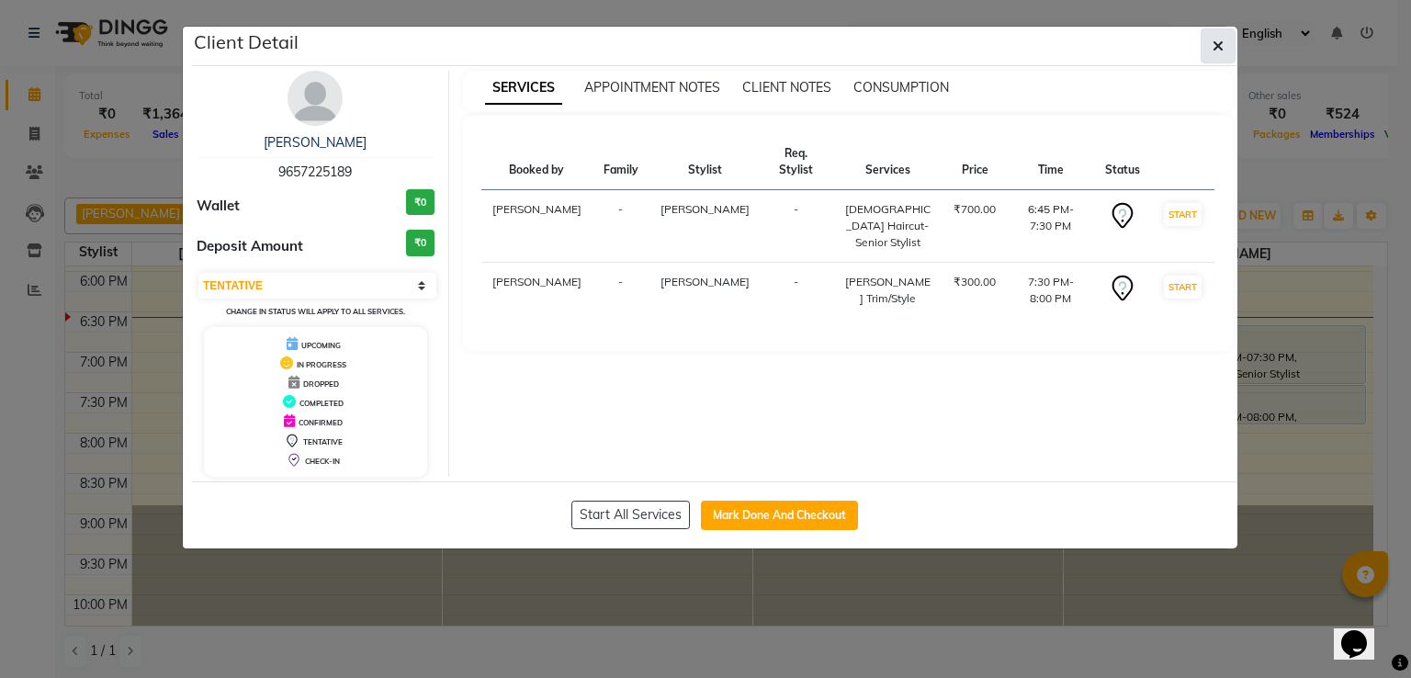
click at [1223, 39] on button "button" at bounding box center [1218, 45] width 35 height 35
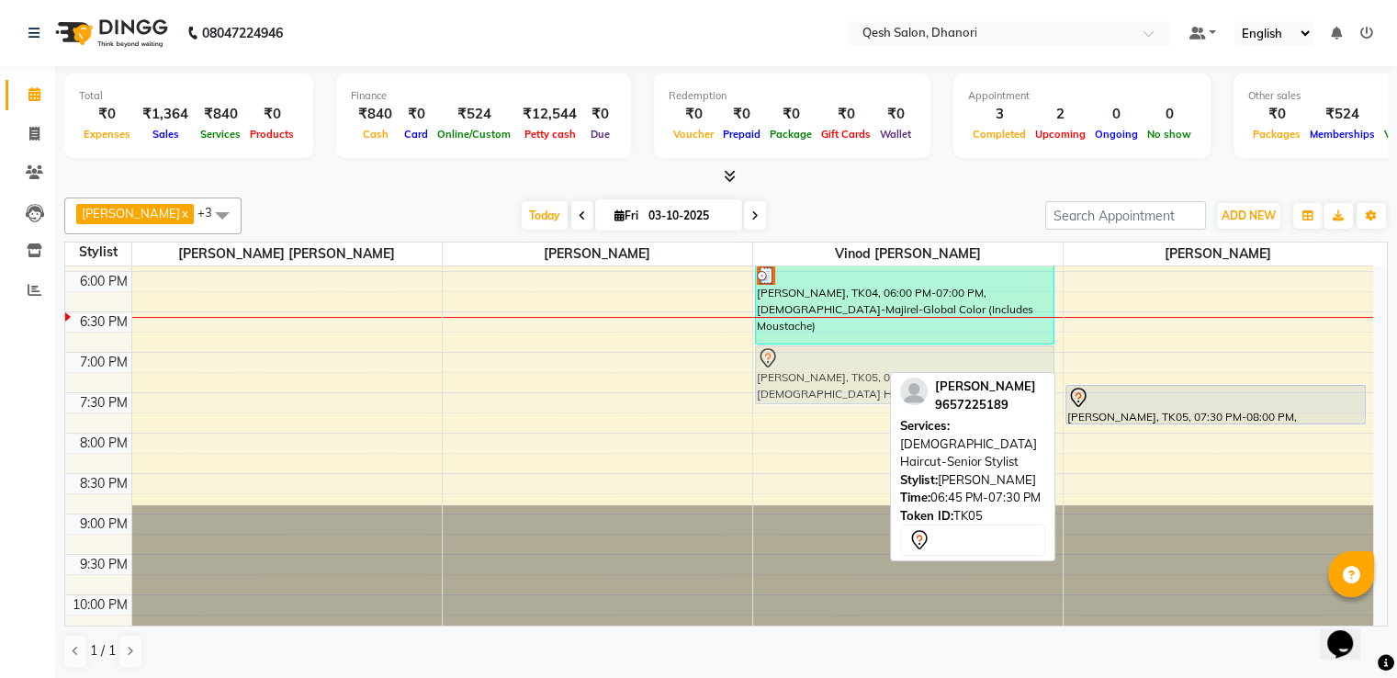
drag, startPoint x: 1146, startPoint y: 366, endPoint x: 790, endPoint y: 386, distance: 357.0
click at [790, 386] on tr "Arshi Zaidi, TK02, 01:00 PM-05:10 PM, Female-Botox/Nanoplastia-Medium Length Ni…" at bounding box center [719, 109] width 1308 height 1131
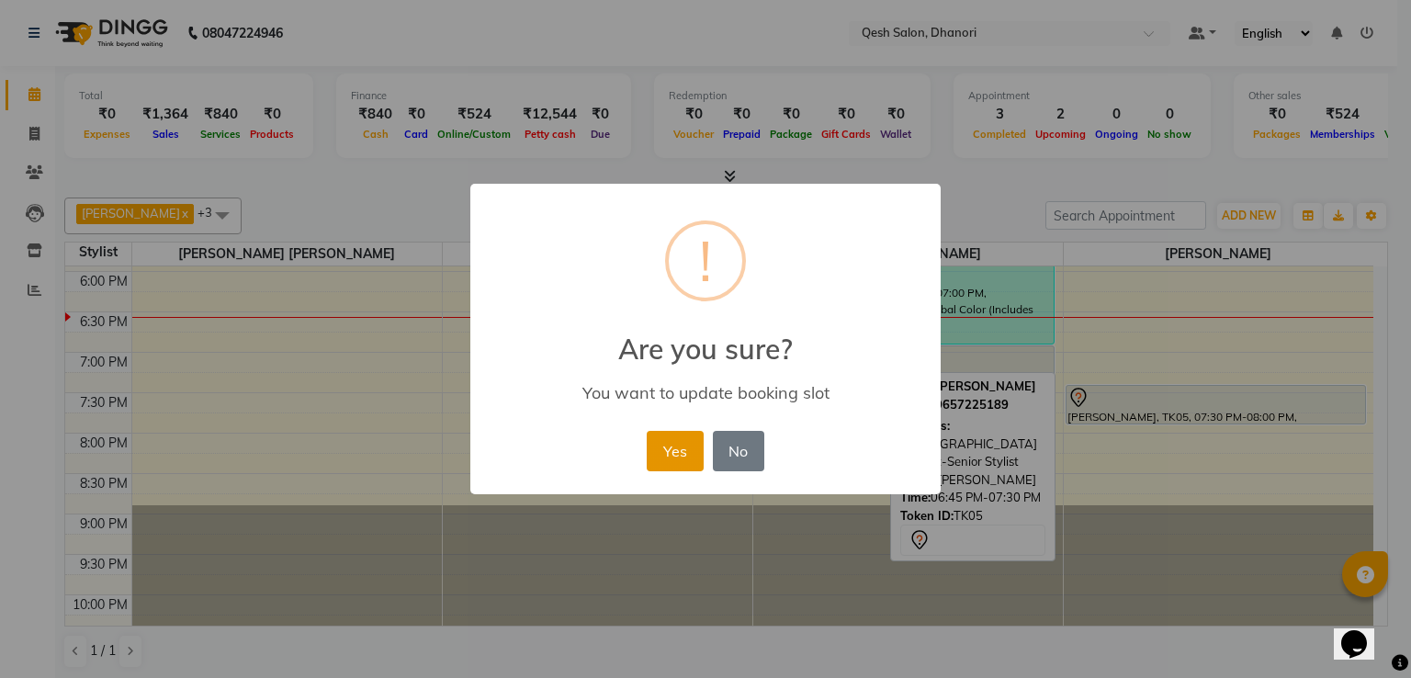
click at [691, 442] on button "Yes" at bounding box center [675, 451] width 56 height 40
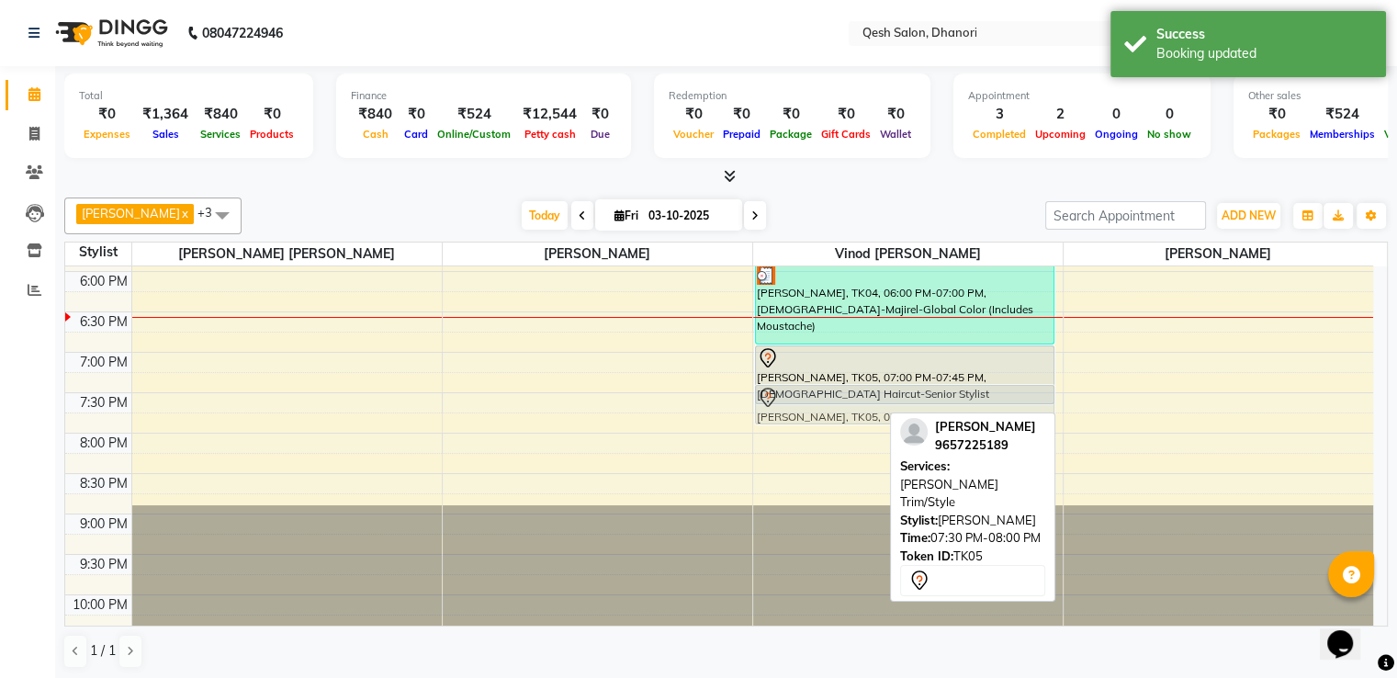
drag, startPoint x: 1204, startPoint y: 400, endPoint x: 907, endPoint y: 409, distance: 296.8
click at [907, 409] on tr "Arshi Zaidi, TK02, 01:00 PM-05:10 PM, Female-Botox/Nanoplastia-Medium Length Ni…" at bounding box center [719, 109] width 1308 height 1131
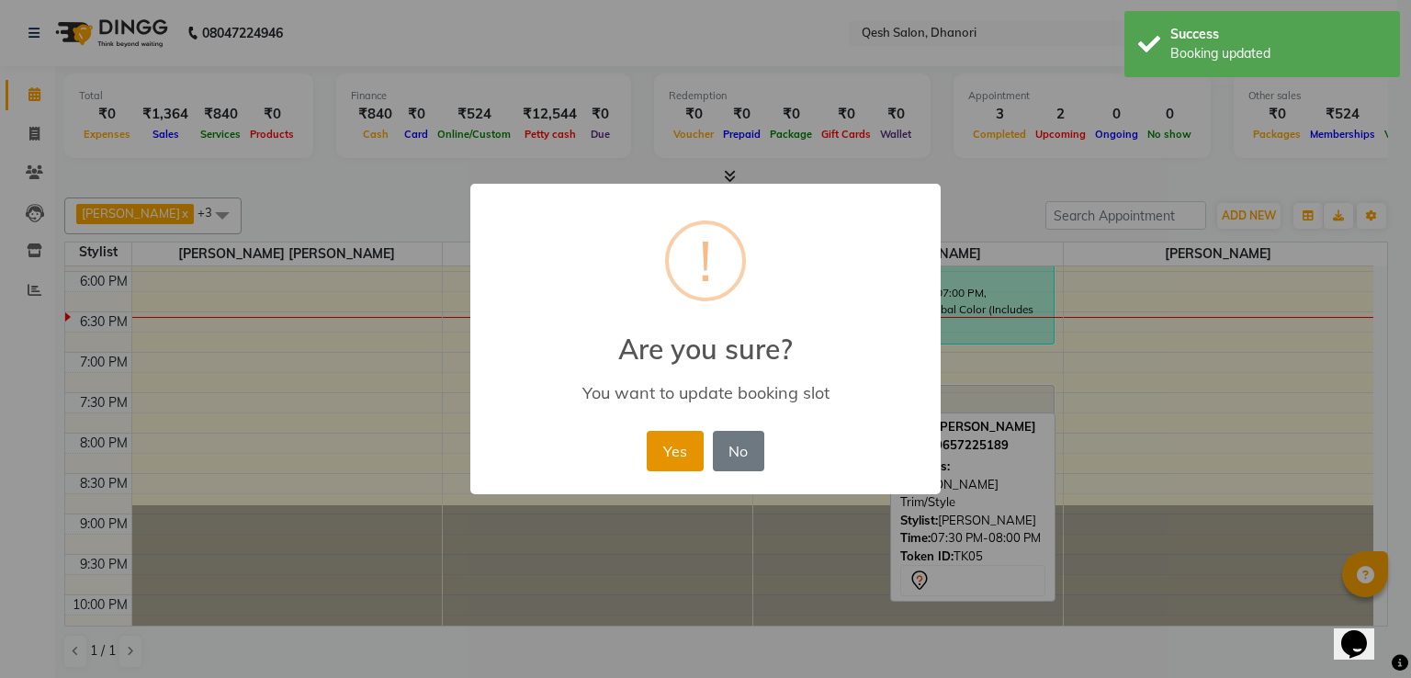
click at [663, 463] on button "Yes" at bounding box center [675, 451] width 56 height 40
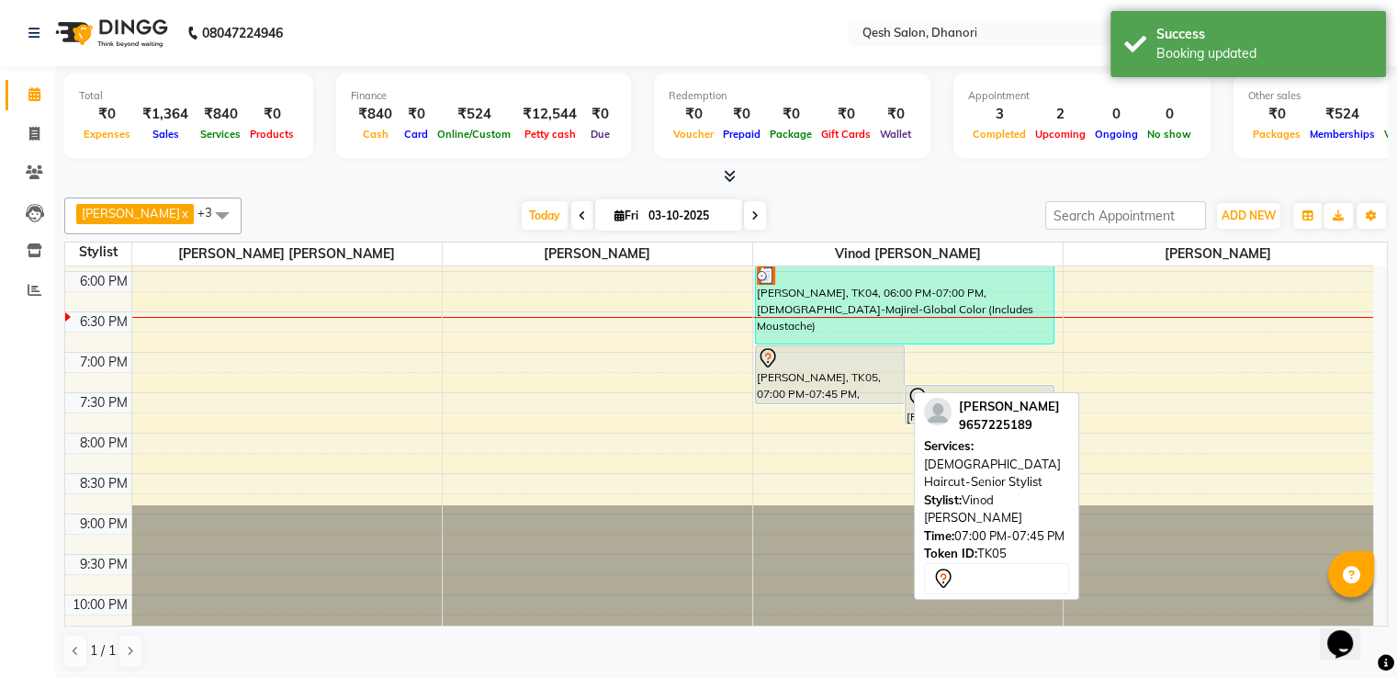
click at [830, 374] on div "[PERSON_NAME], TK05, 07:00 PM-07:45 PM, [DEMOGRAPHIC_DATA] Haircut-Senior Styli…" at bounding box center [830, 374] width 148 height 57
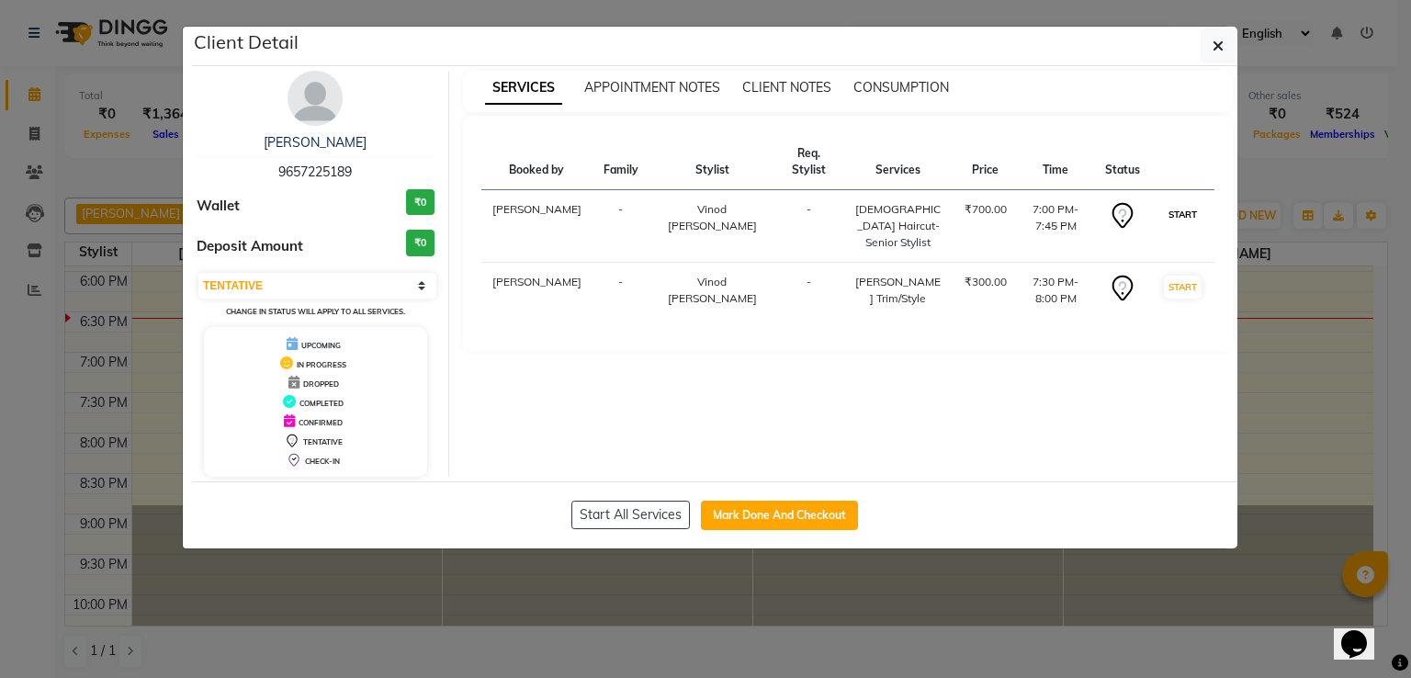
click at [1170, 204] on button "START" at bounding box center [1183, 214] width 38 height 23
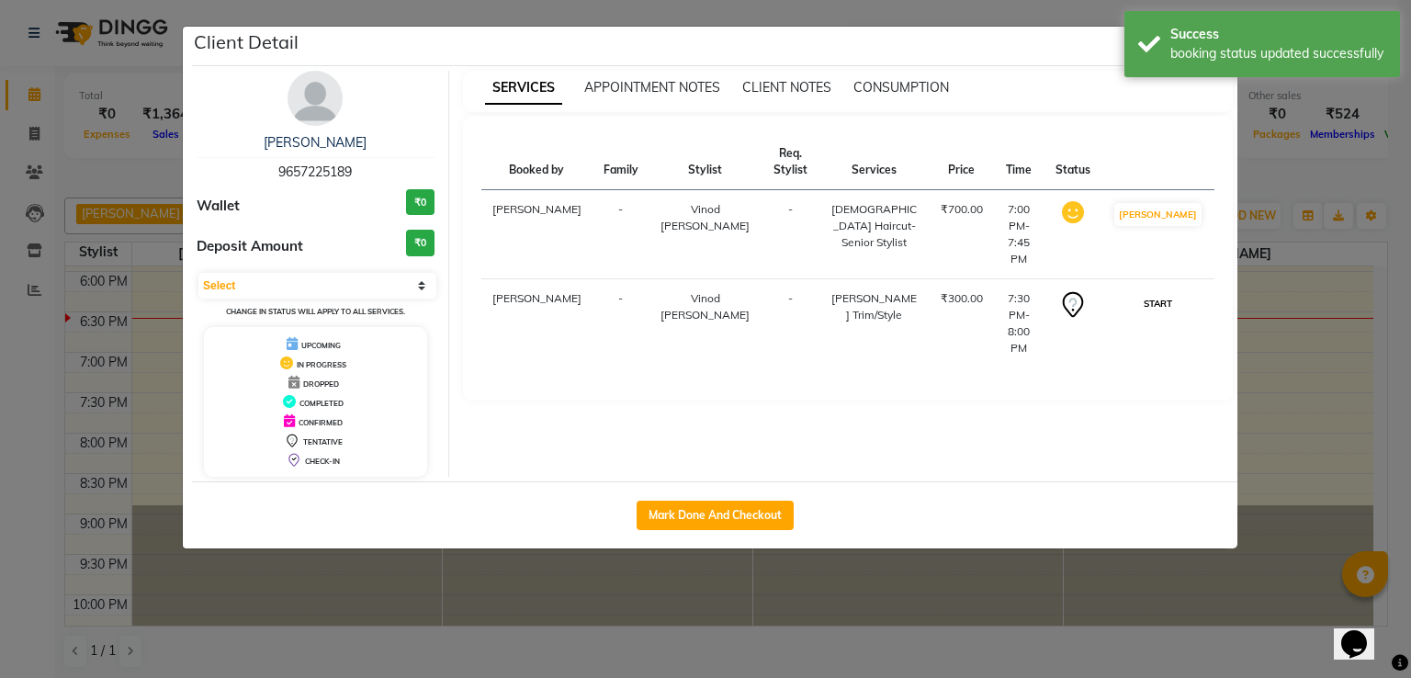
click at [1176, 292] on button "START" at bounding box center [1158, 303] width 38 height 23
select select "1"
click at [1310, 376] on ngb-modal-window "Client Detail Malkinder Singh 9657225189 Wallet ₹0 Deposit Amount ₹0 Select IN …" at bounding box center [705, 339] width 1411 height 678
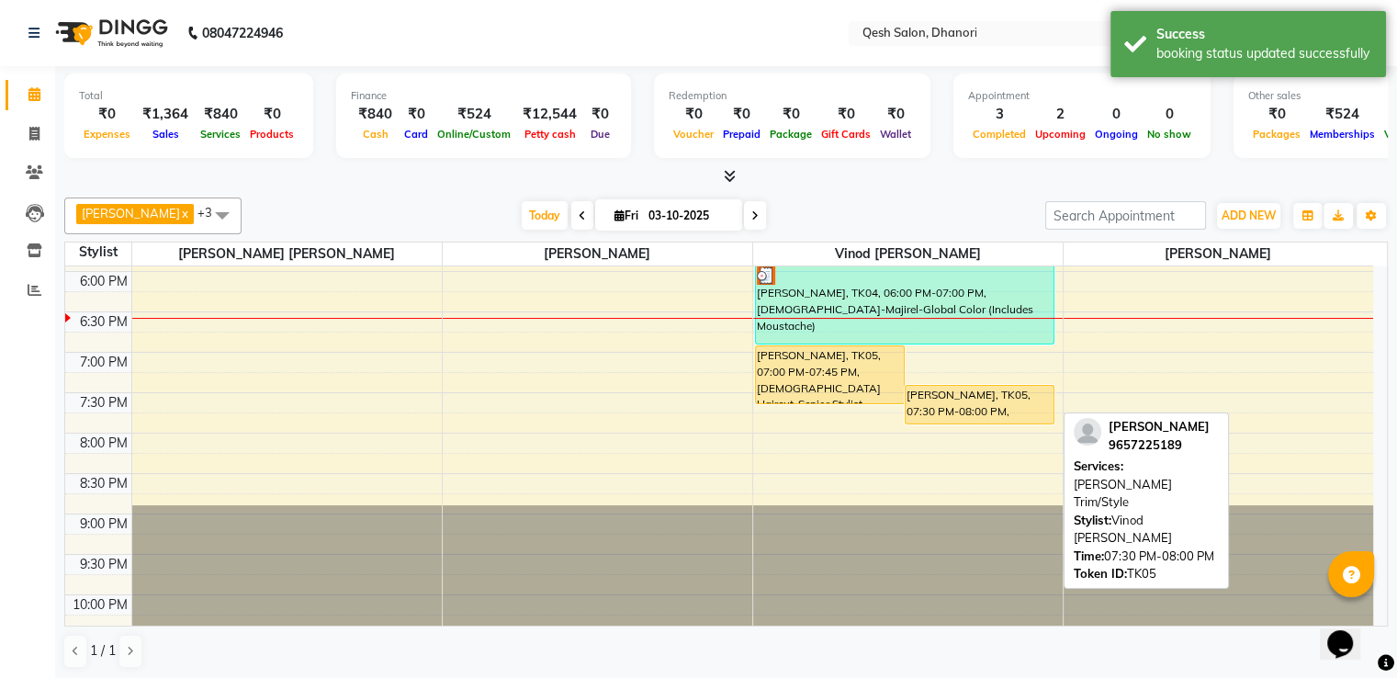
click at [940, 409] on div "[PERSON_NAME], TK05, 07:30 PM-08:00 PM, [PERSON_NAME] Trim/Style" at bounding box center [980, 405] width 148 height 38
select select "1"
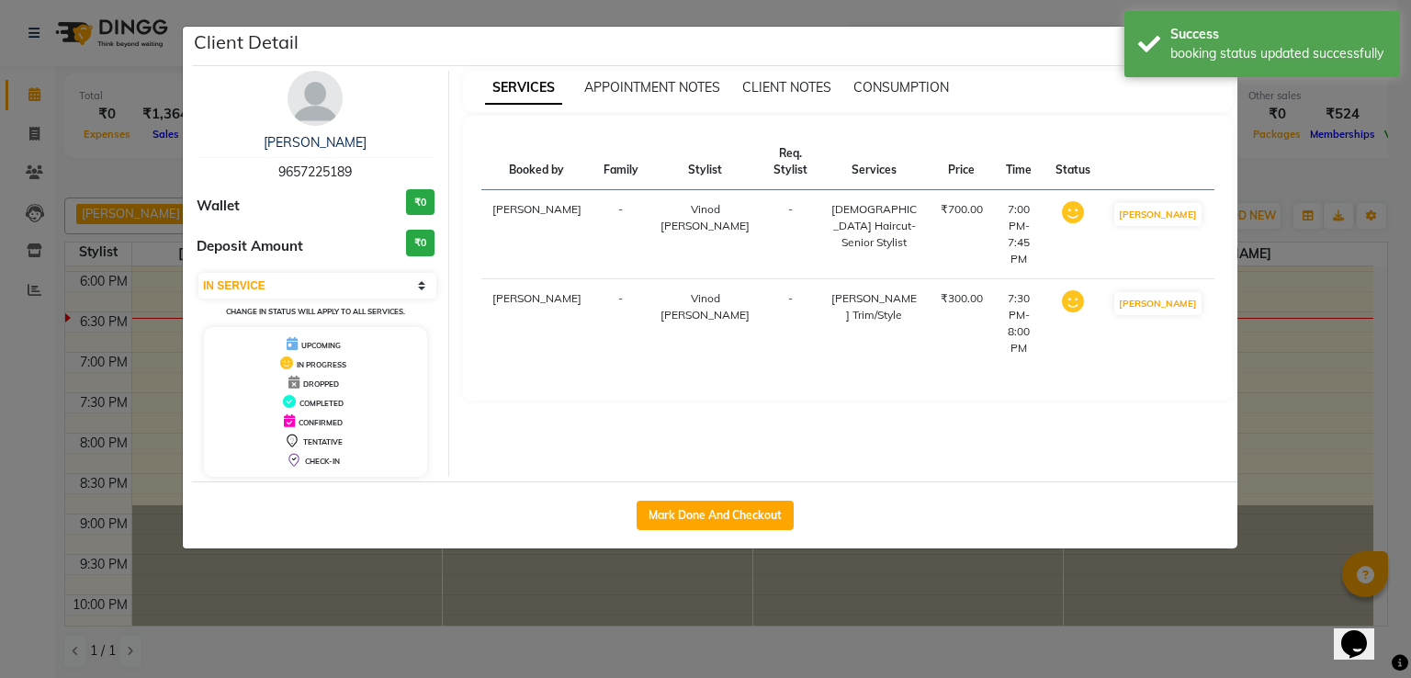
click at [1321, 445] on ngb-modal-window "Client Detail Malkinder Singh 9657225189 Wallet ₹0 Deposit Amount ₹0 Select IN …" at bounding box center [705, 339] width 1411 height 678
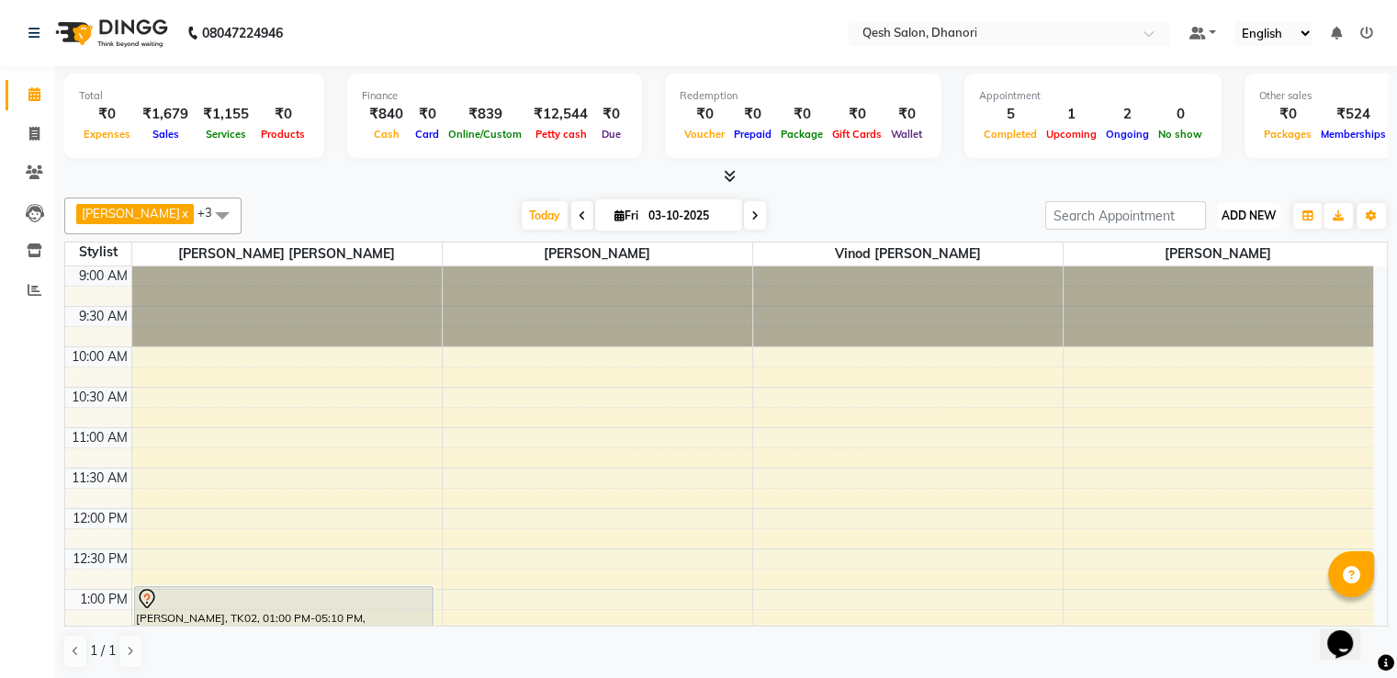
click at [1254, 203] on button "ADD NEW Toggle Dropdown" at bounding box center [1248, 216] width 63 height 26
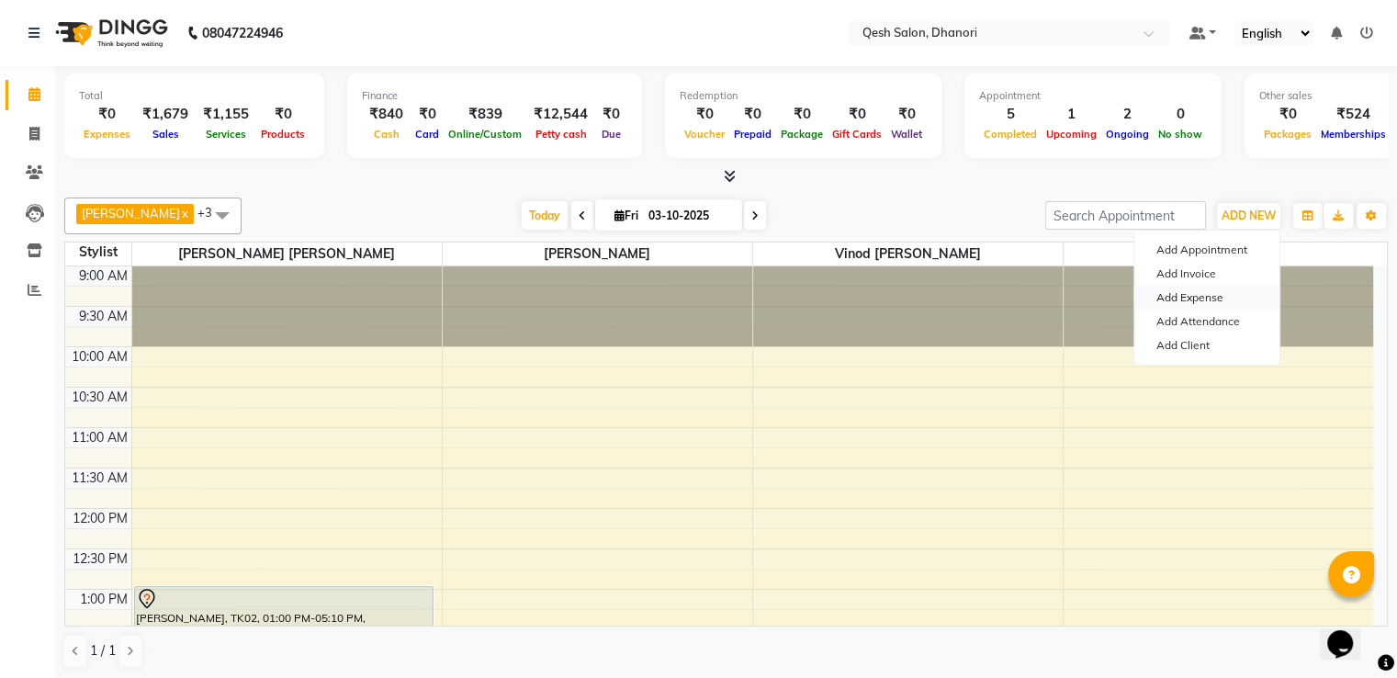
click at [1228, 304] on link "Add Expense" at bounding box center [1206, 298] width 145 height 24
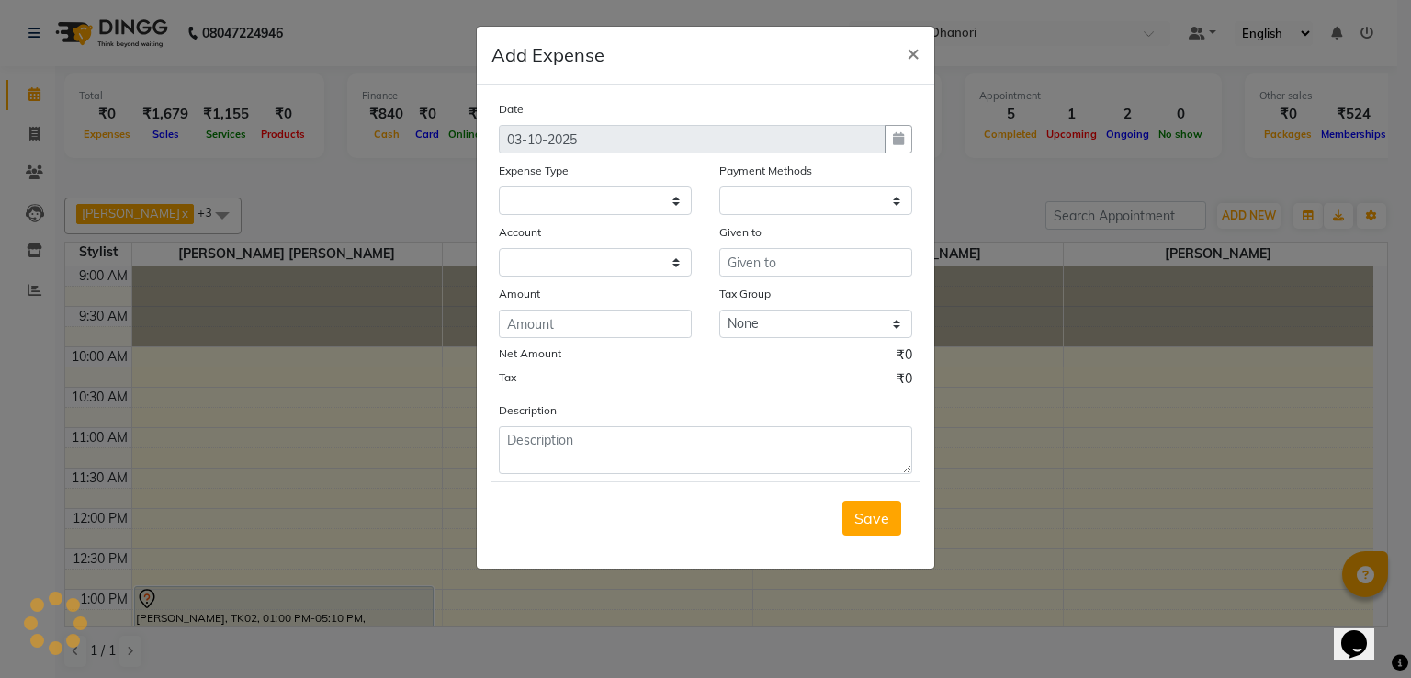
select select
select select "1"
select select "6771"
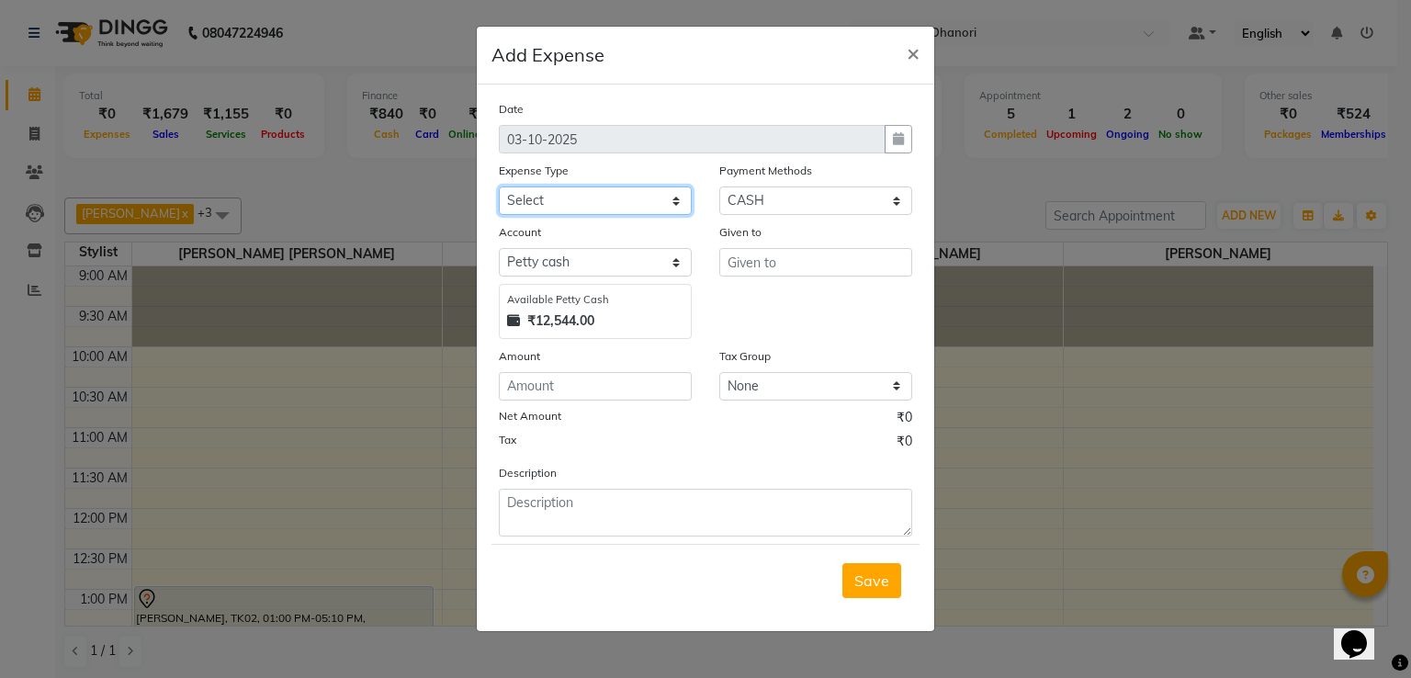
click at [627, 207] on select "Select Bank Payment charges Cash transfer to bank Client Snacks Consumable Prod…" at bounding box center [595, 200] width 193 height 28
select select "23657"
click at [499, 188] on select "Select Bank Payment charges Cash transfer to bank Client Snacks Consumable Prod…" at bounding box center [595, 200] width 193 height 28
click at [761, 273] on input "text" at bounding box center [815, 262] width 193 height 28
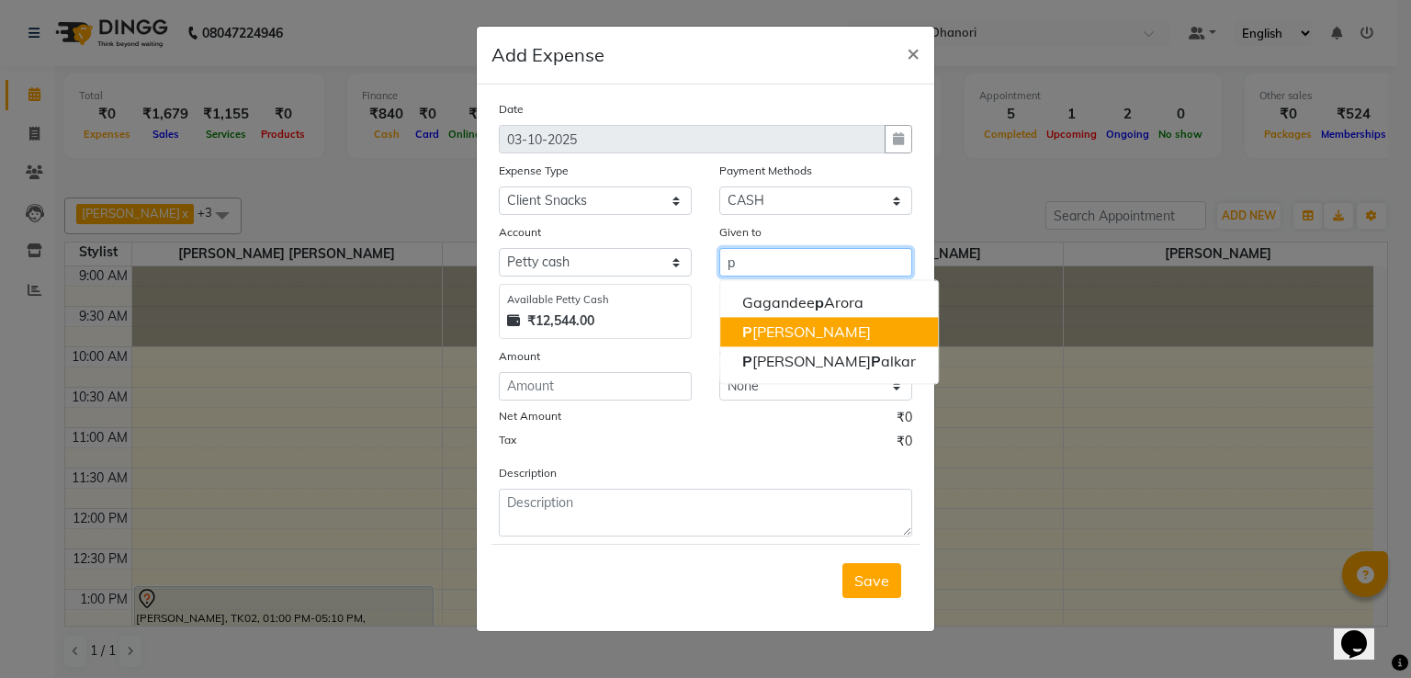
click at [771, 343] on button "P rashansa Kumari" at bounding box center [829, 331] width 218 height 29
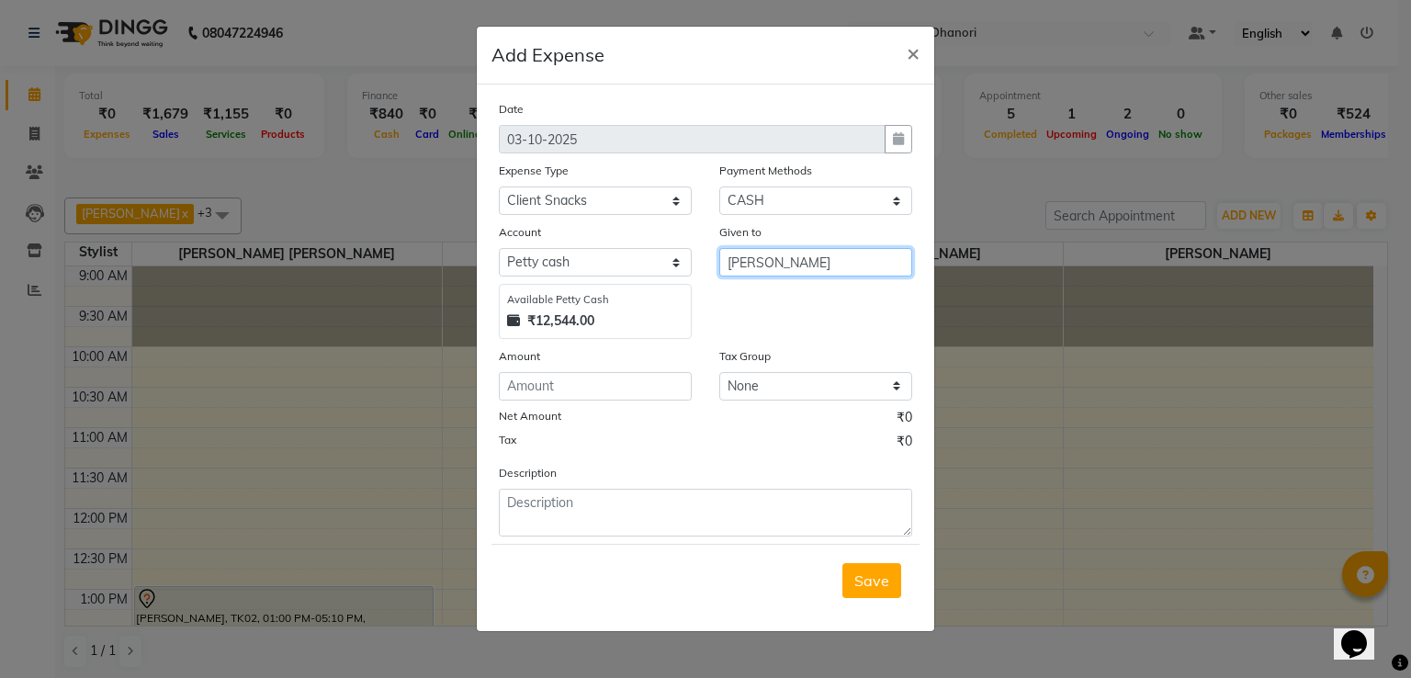
type input "[PERSON_NAME]"
click at [584, 396] on input "number" at bounding box center [595, 386] width 193 height 28
type input "20"
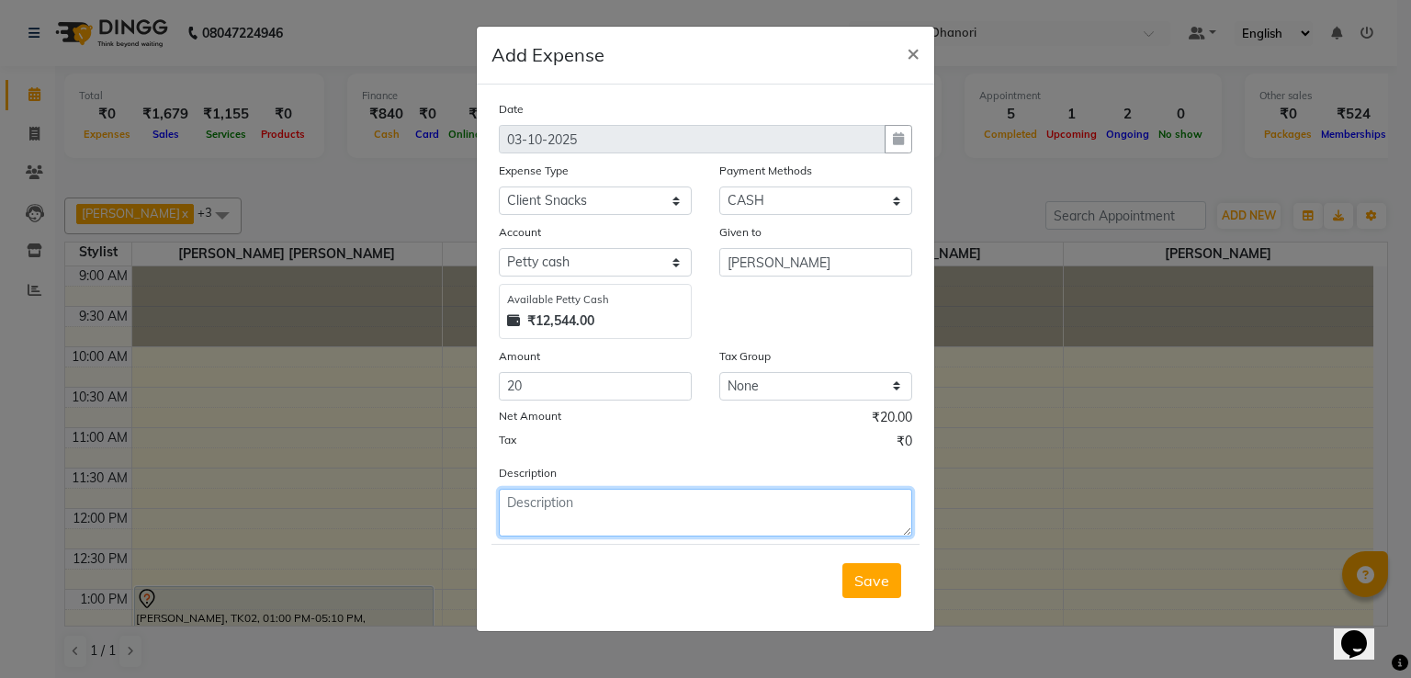
click at [553, 514] on textarea at bounding box center [705, 513] width 413 height 48
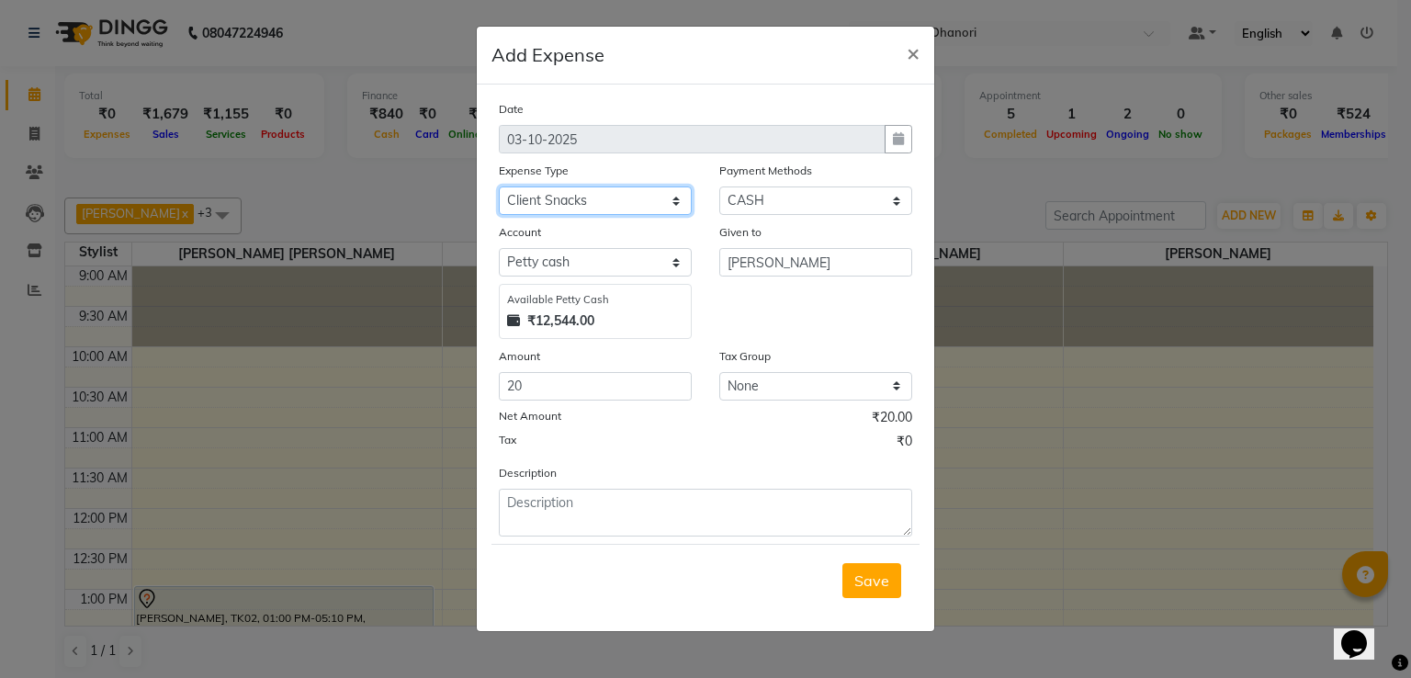
click at [623, 199] on select "Select Bank Payment charges Cash transfer to bank Client Snacks Consumable Prod…" at bounding box center [595, 200] width 193 height 28
click at [499, 188] on select "Select Bank Payment charges Cash transfer to bank Client Snacks Consumable Prod…" at bounding box center [595, 200] width 193 height 28
click at [612, 207] on select "Select Bank Payment charges Cash transfer to bank Client Snacks Consumable Prod…" at bounding box center [595, 200] width 193 height 28
click at [499, 188] on select "Select Bank Payment charges Cash transfer to bank Client Snacks Consumable Prod…" at bounding box center [595, 200] width 193 height 28
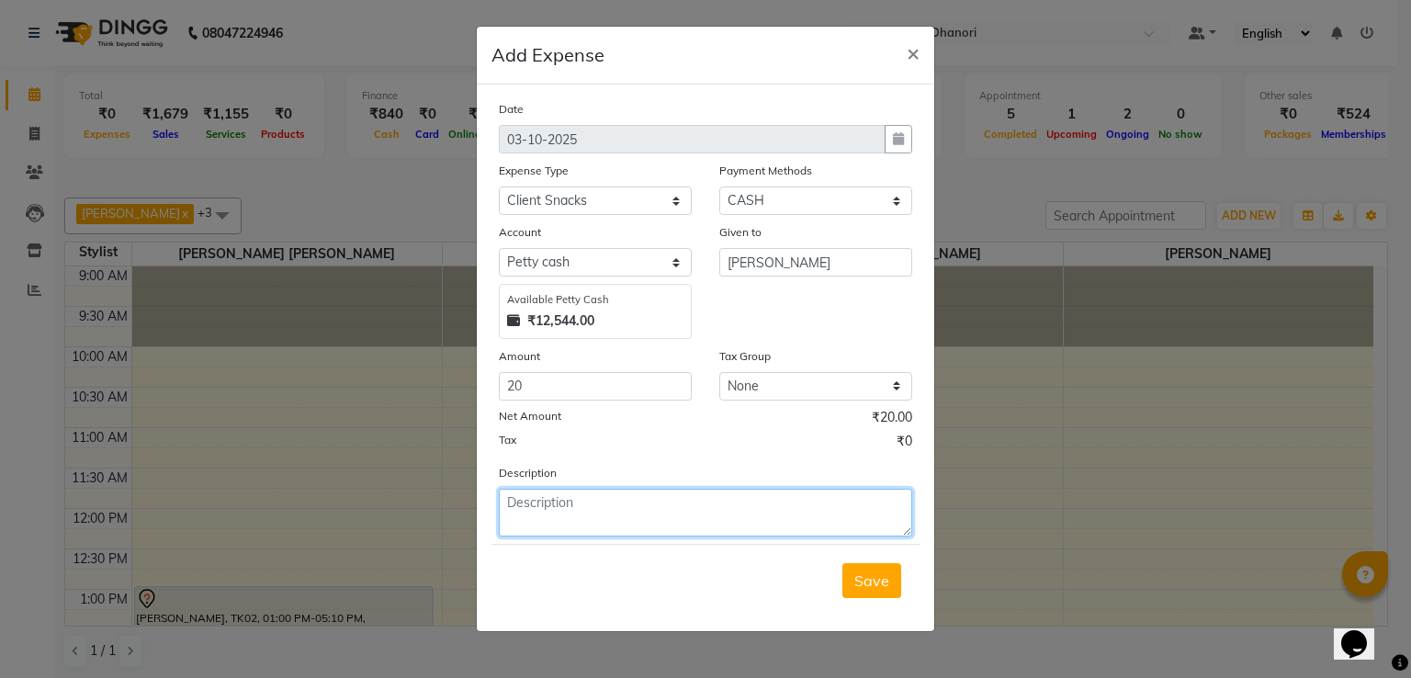
click at [587, 521] on textarea at bounding box center [705, 513] width 413 height 48
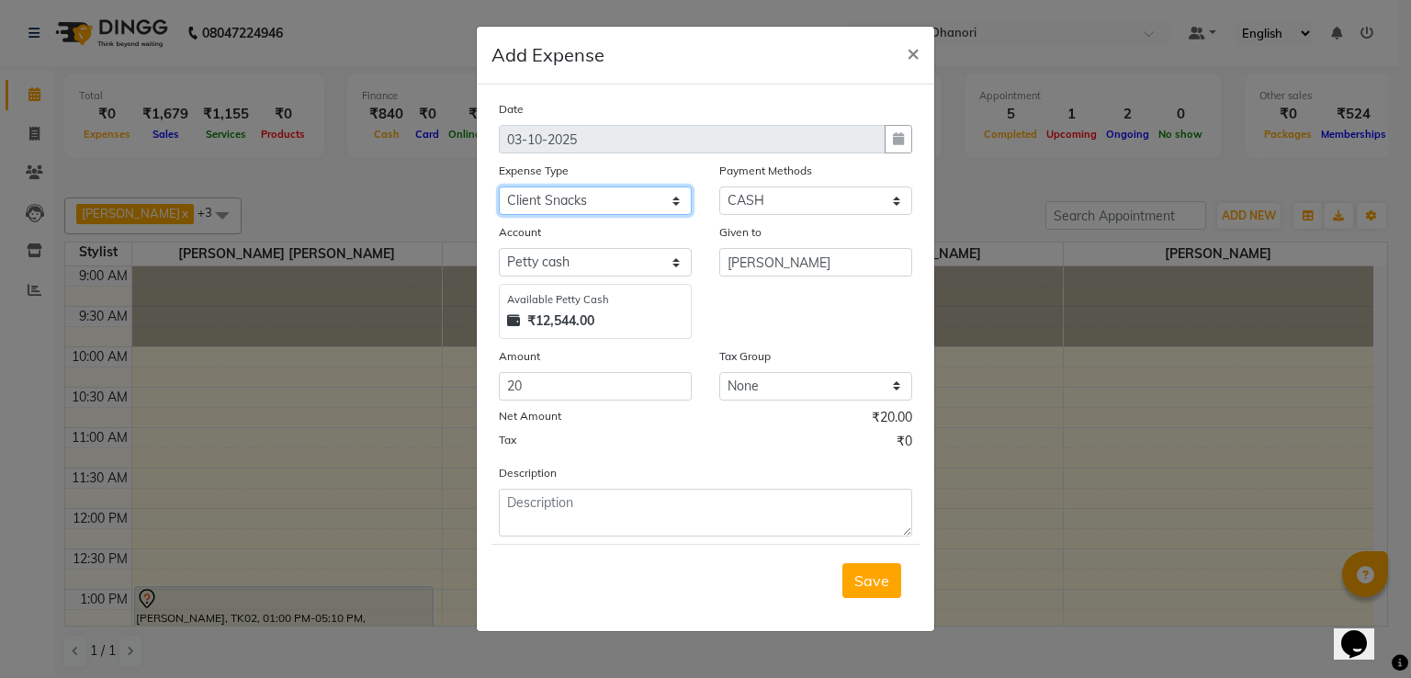
click at [643, 201] on select "Select Bank Payment charges Cash transfer to bank Client Snacks Consumable Prod…" at bounding box center [595, 200] width 193 height 28
select select "23656"
click at [499, 188] on select "Select Bank Payment charges Cash transfer to bank Client Snacks Consumable Prod…" at bounding box center [595, 200] width 193 height 28
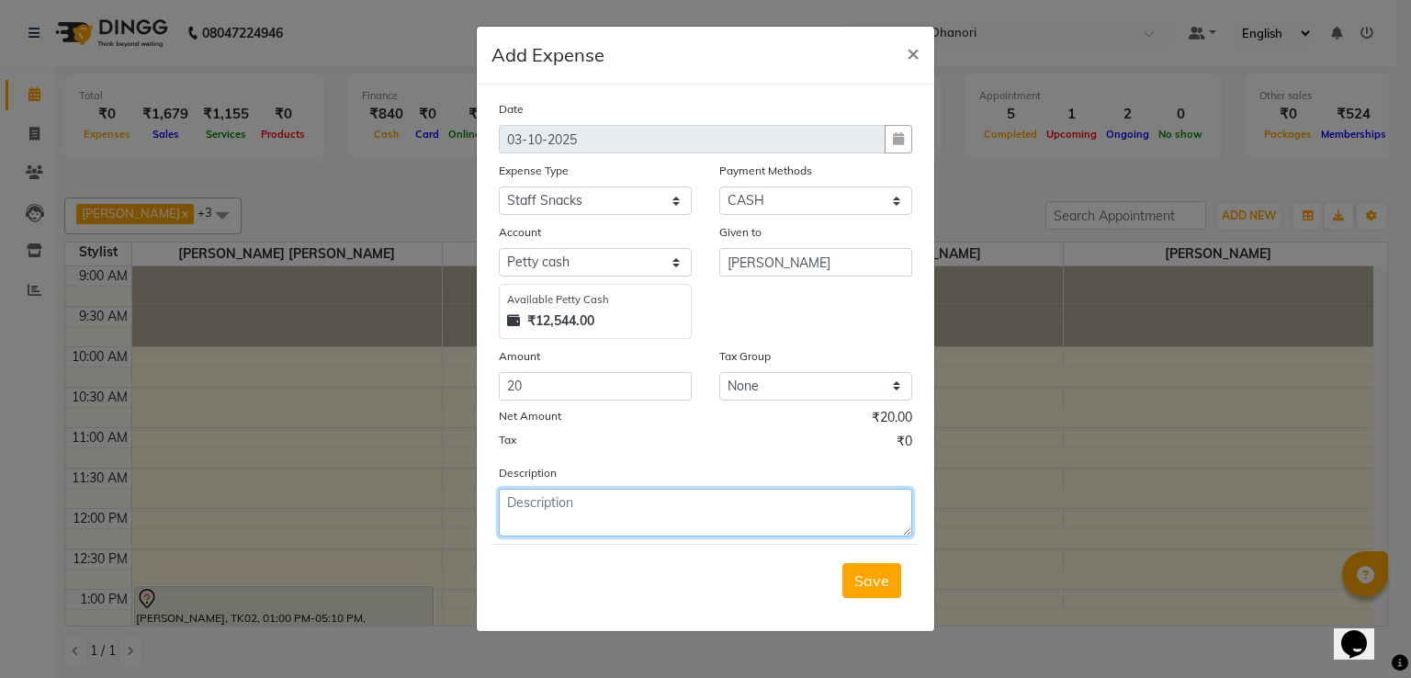
click at [566, 534] on textarea at bounding box center [705, 513] width 413 height 48
type textarea "tea"
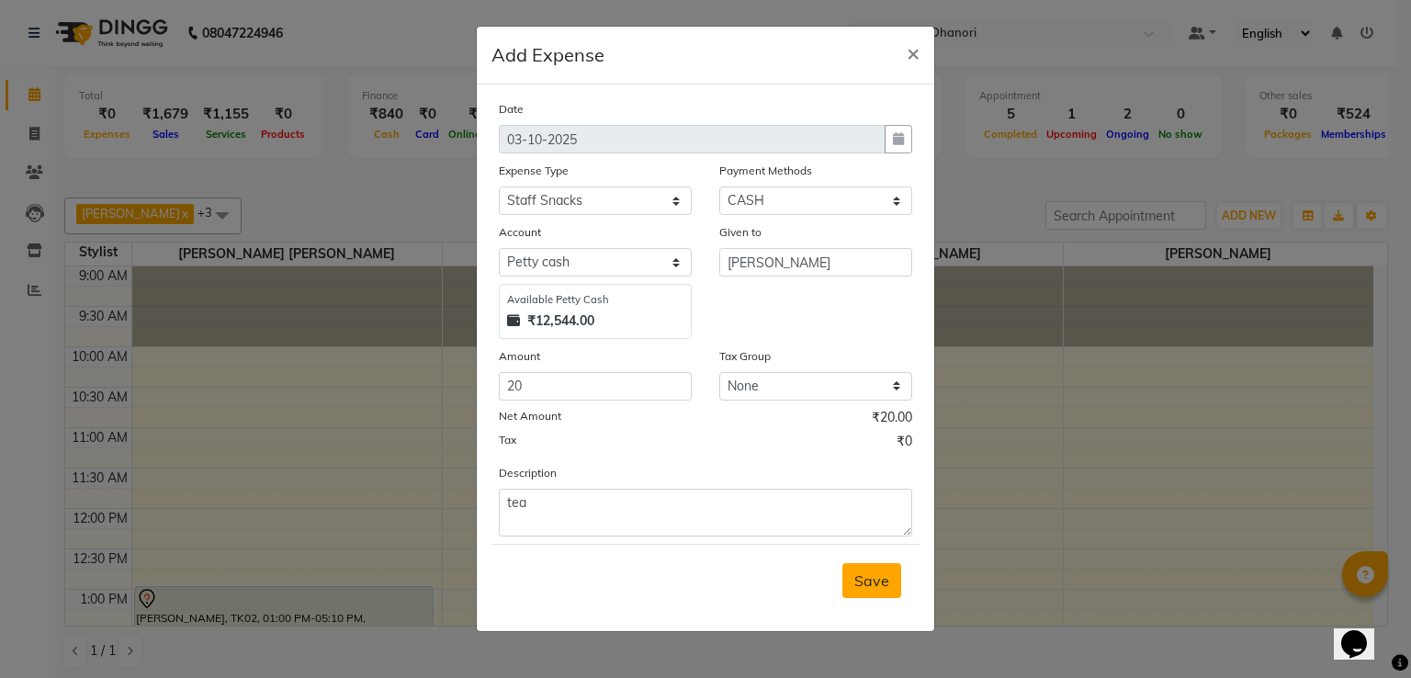
click at [878, 590] on span "Save" at bounding box center [871, 580] width 35 height 18
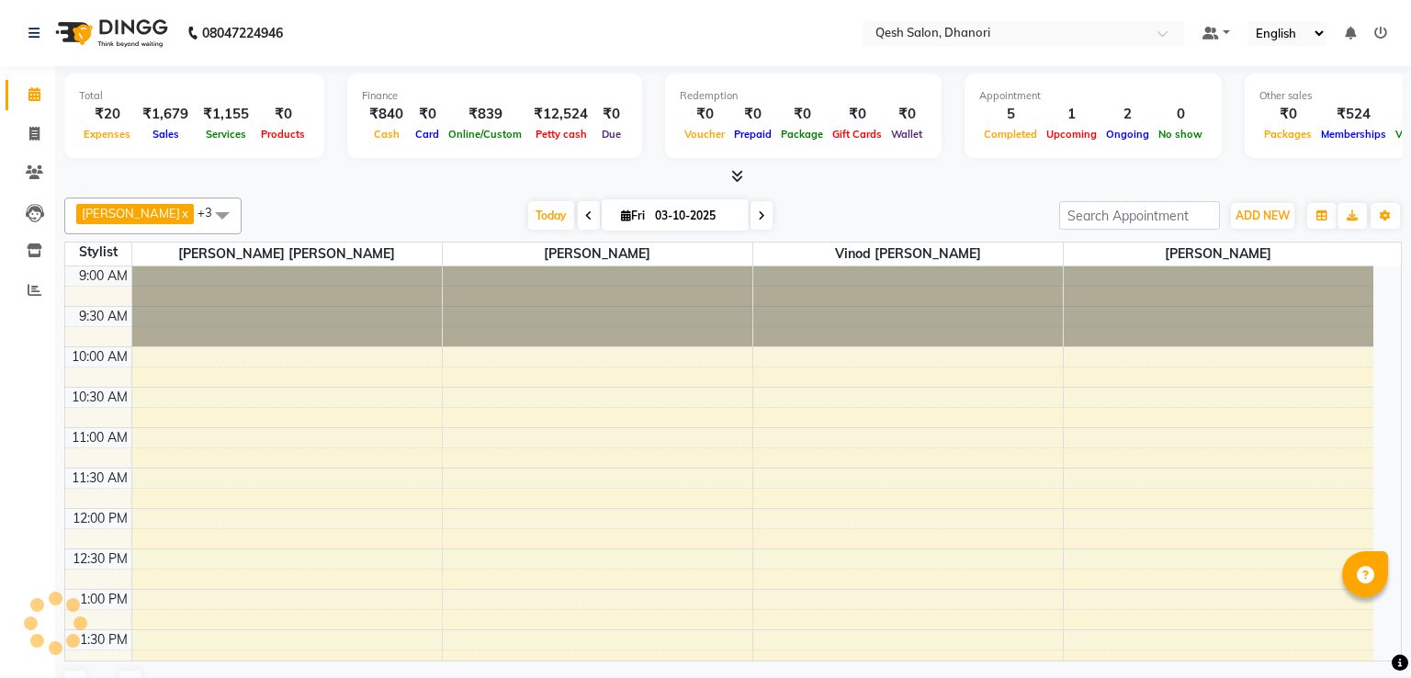
select select "en"
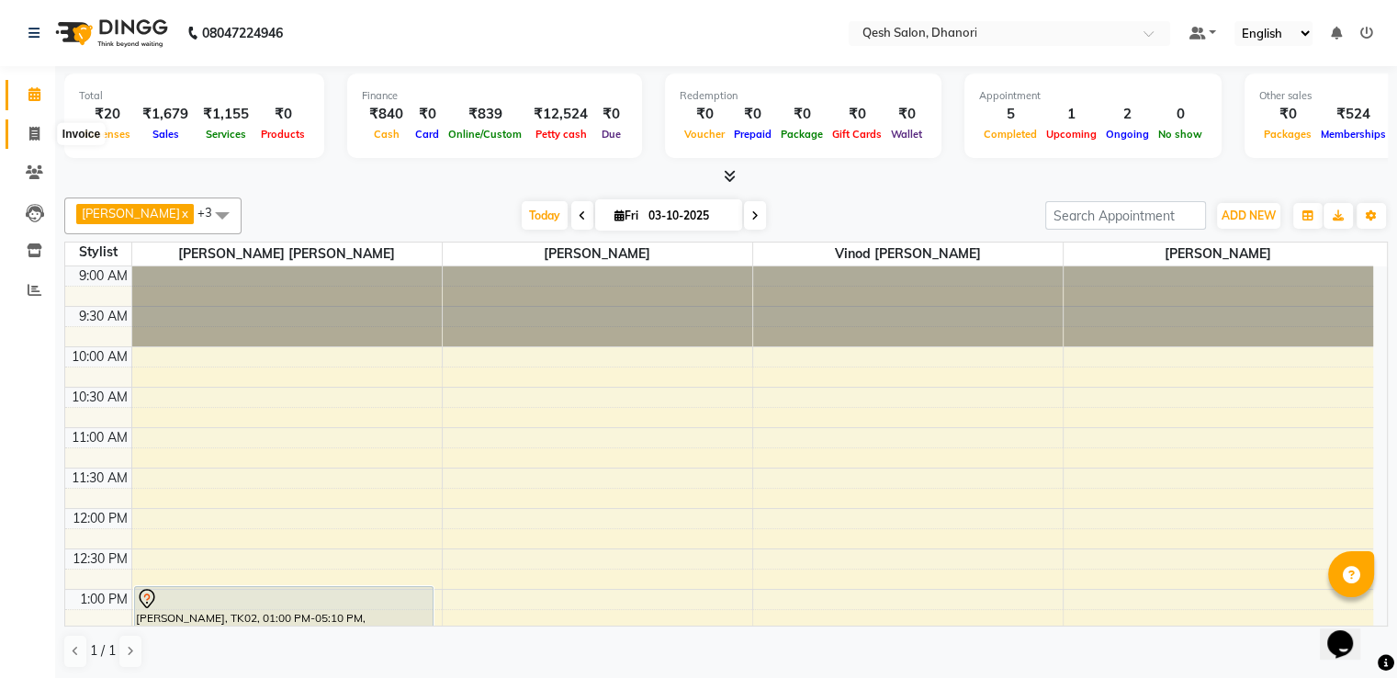
click at [29, 127] on icon at bounding box center [34, 134] width 10 height 14
select select "service"
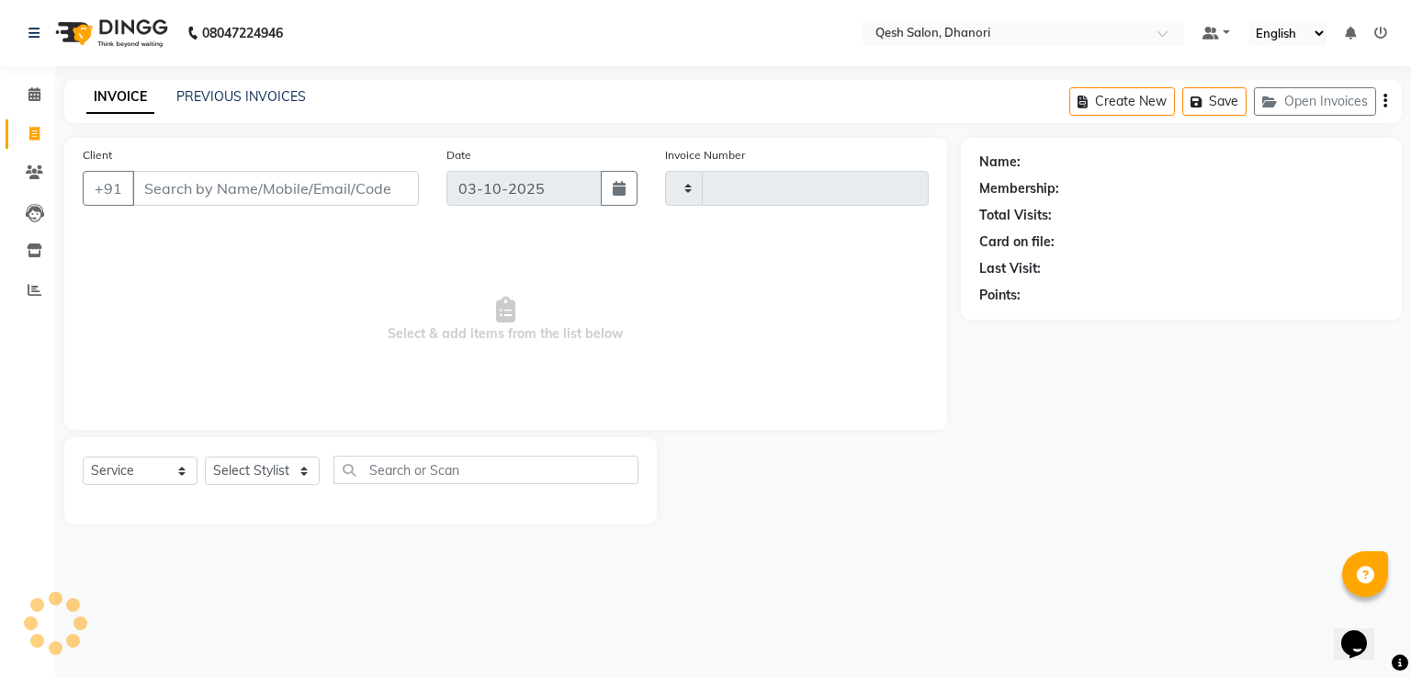
type input "0845"
select select "7641"
click at [1410, 671] on div "08047224946 Select Location × Qesh Salon, Dhanori Default Panel My Panel Englis…" at bounding box center [705, 339] width 1411 height 678
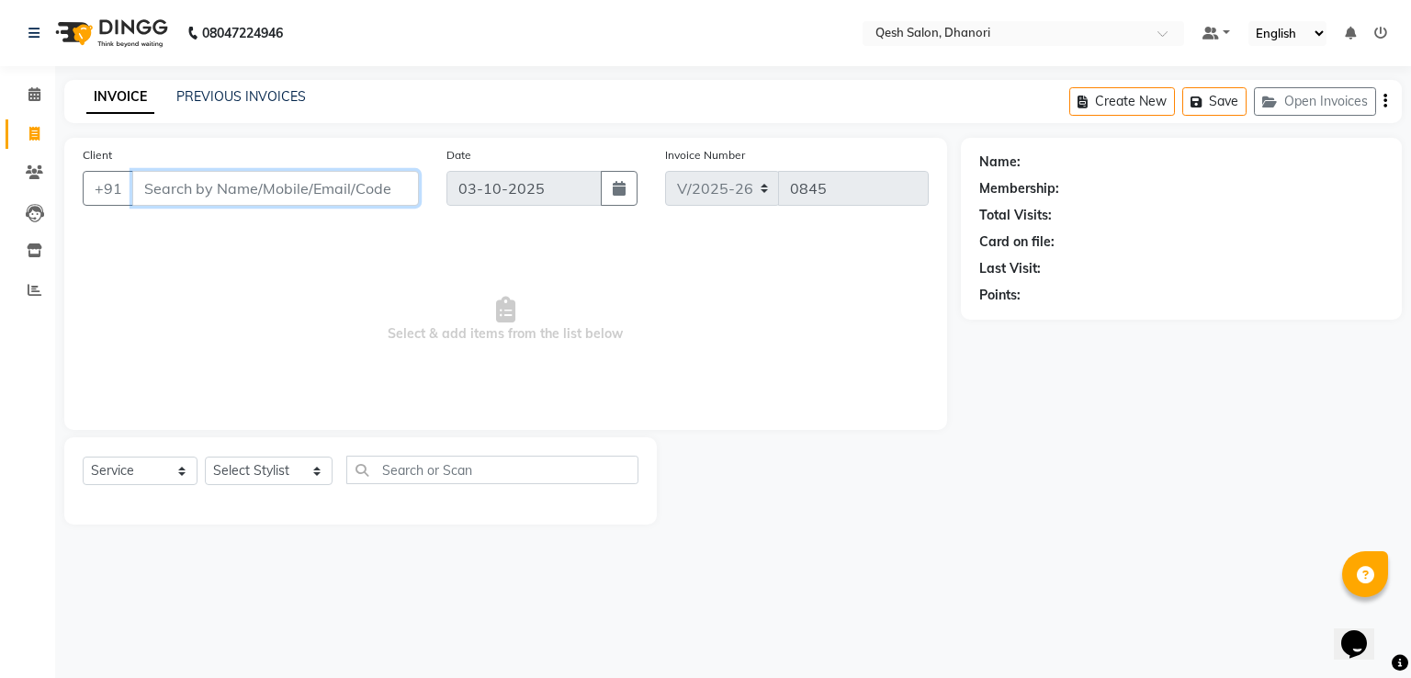
click at [165, 194] on input "Client" at bounding box center [275, 188] width 287 height 35
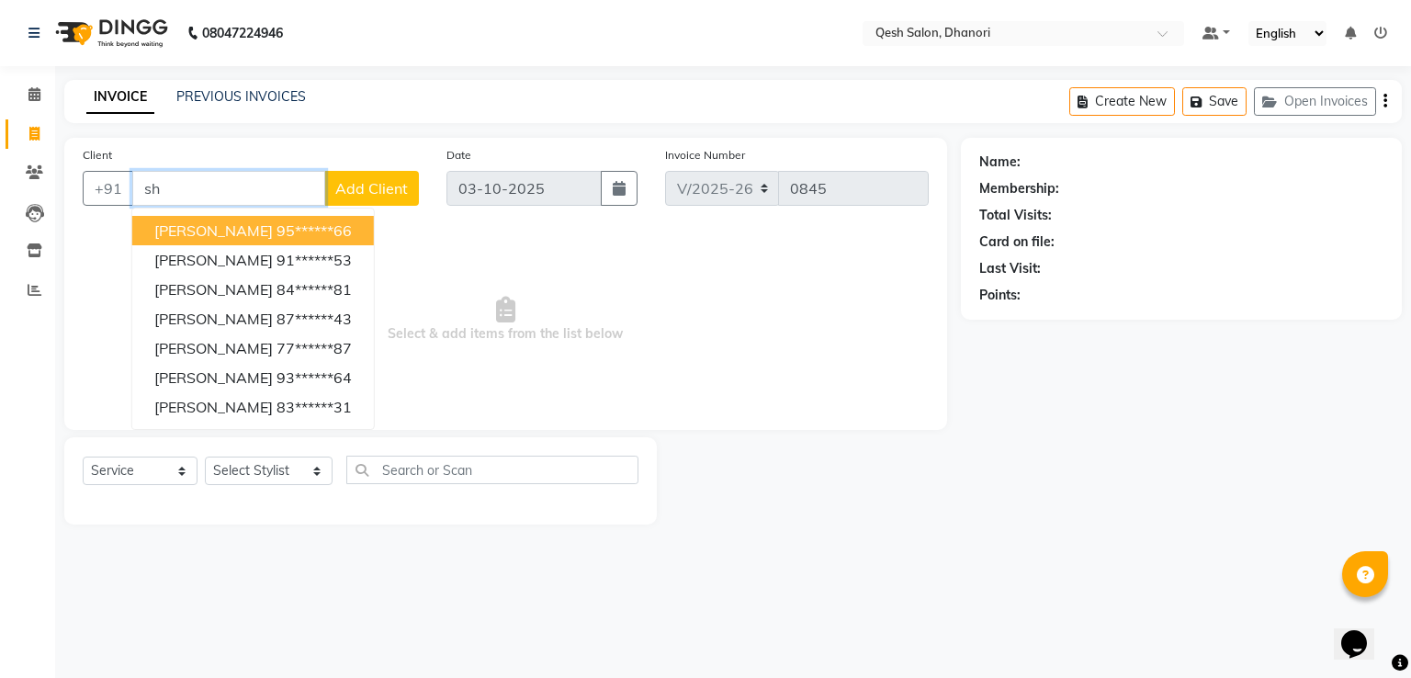
type input "s"
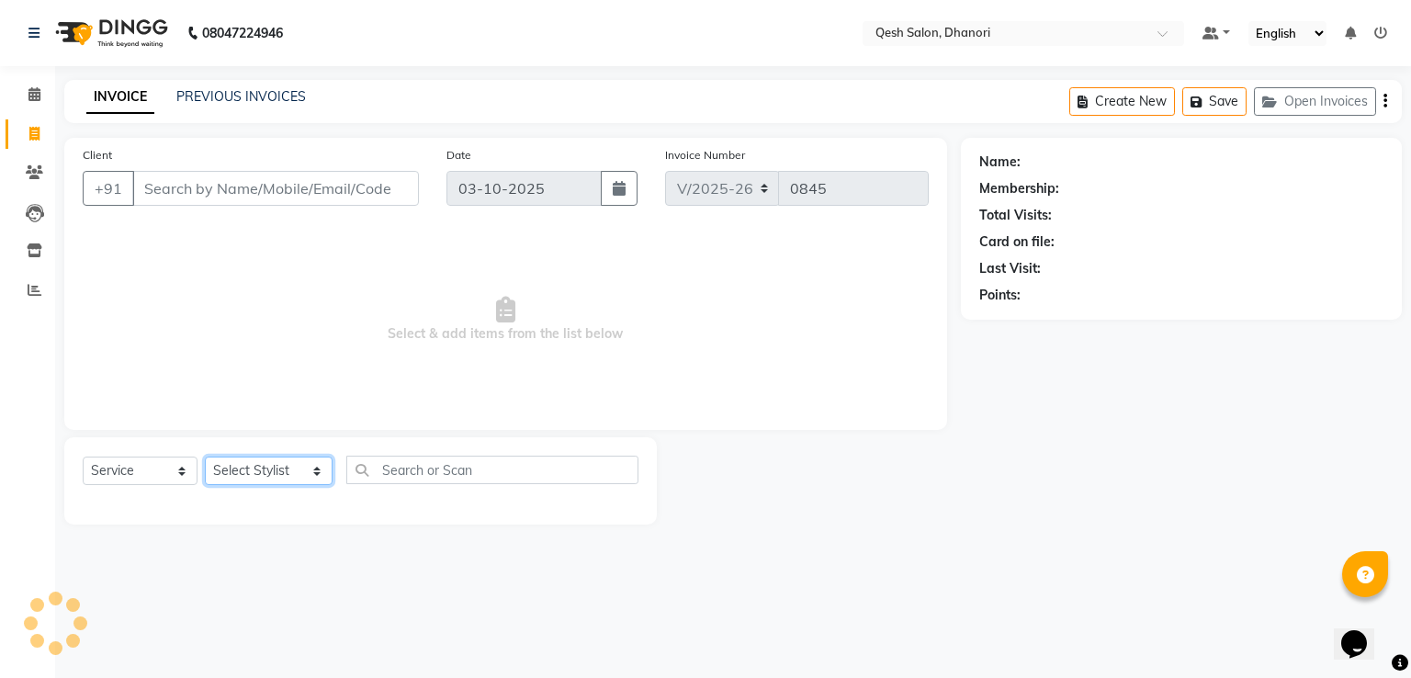
click at [271, 474] on select "Select Stylist [PERSON_NAME] [PERSON_NAME] [PERSON_NAME] [PERSON_NAME] [PERSON_…" at bounding box center [269, 471] width 128 height 28
select select "83742"
click at [205, 457] on select "Select Stylist [PERSON_NAME] [PERSON_NAME] [PERSON_NAME] [PERSON_NAME] [PERSON_…" at bounding box center [269, 471] width 128 height 28
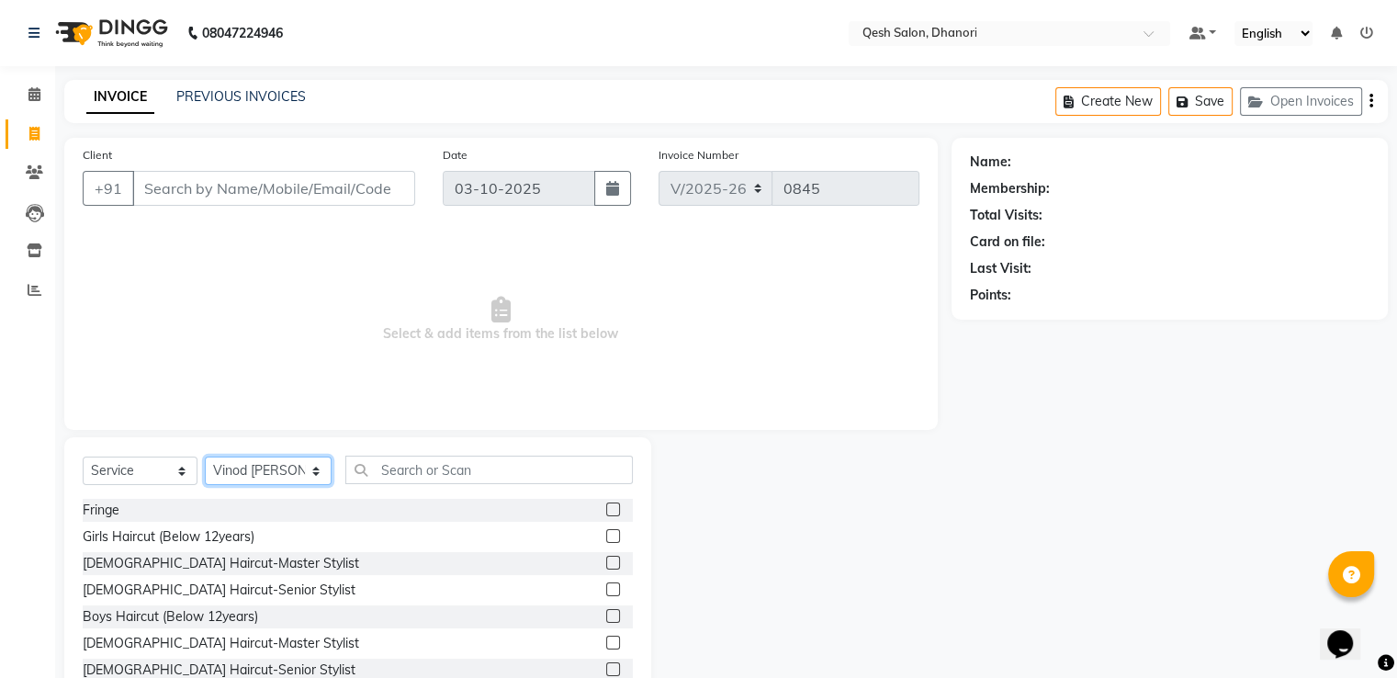
scroll to position [92, 0]
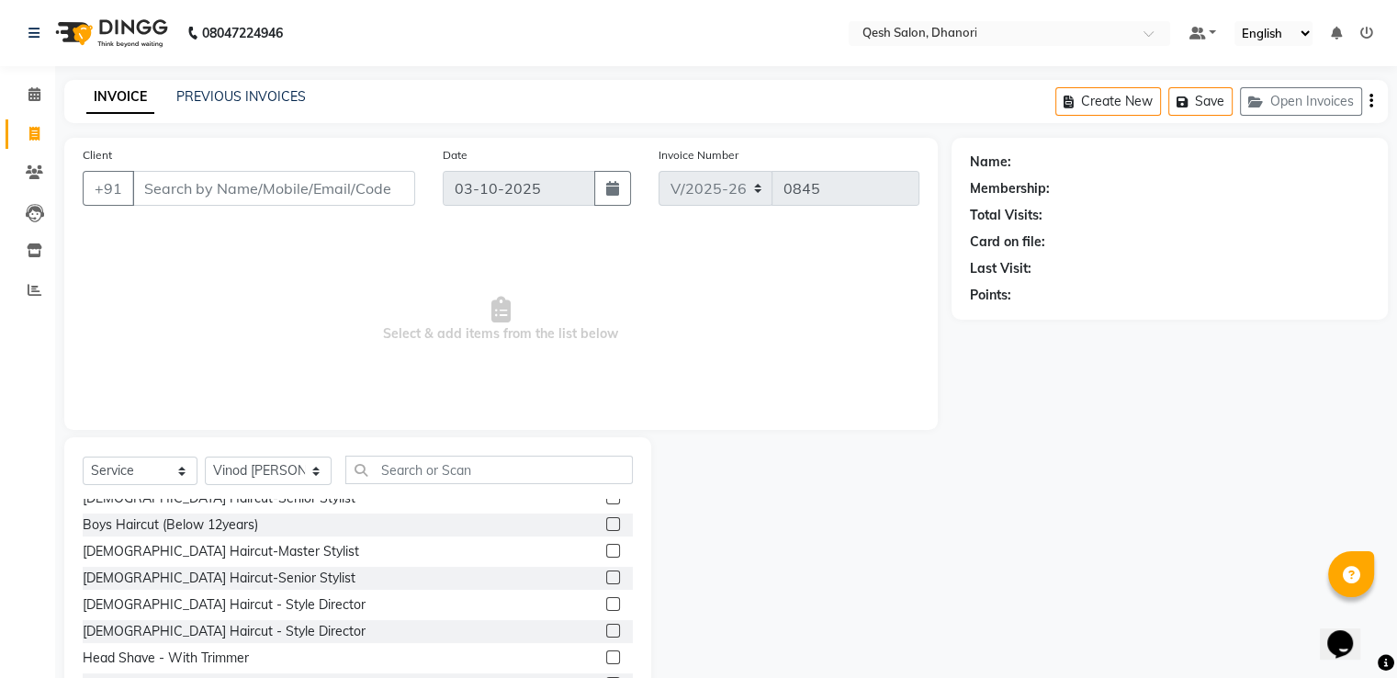
click at [606, 579] on label at bounding box center [613, 577] width 14 height 14
click at [606, 579] on input "checkbox" at bounding box center [612, 578] width 12 height 12
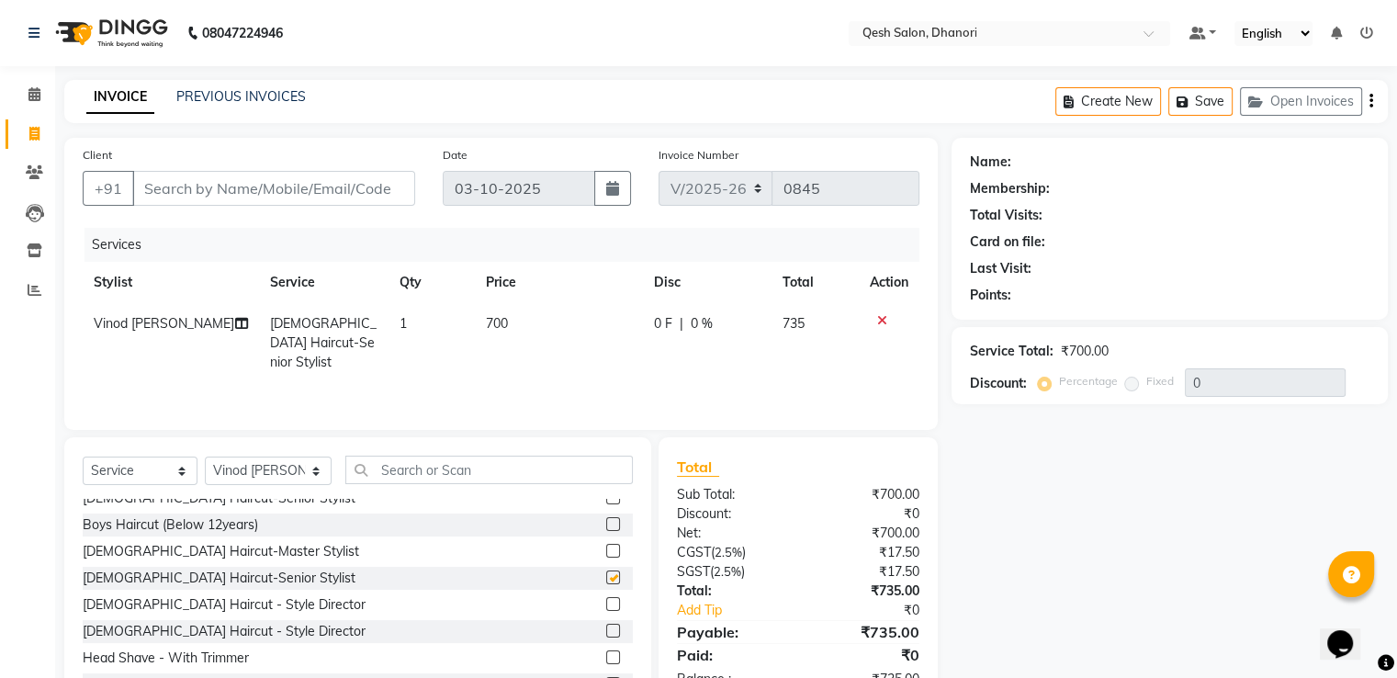
checkbox input "false"
click at [291, 473] on select "Select Stylist [PERSON_NAME] [PERSON_NAME] [PERSON_NAME] [PERSON_NAME] [PERSON_…" at bounding box center [268, 471] width 127 height 28
select select "79251"
click at [205, 457] on select "Select Stylist [PERSON_NAME] [PERSON_NAME] [PERSON_NAME] [PERSON_NAME] [PERSON_…" at bounding box center [268, 471] width 127 height 28
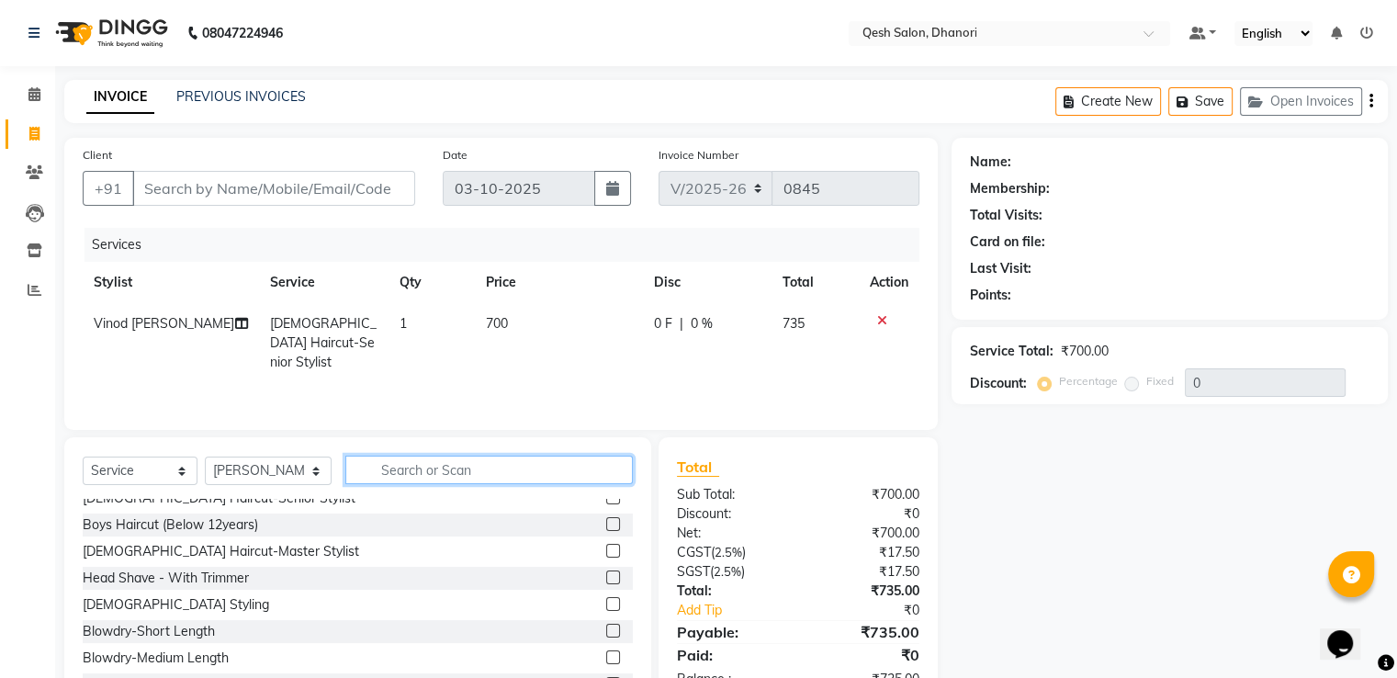
click at [391, 471] on input "text" at bounding box center [488, 470] width 287 height 28
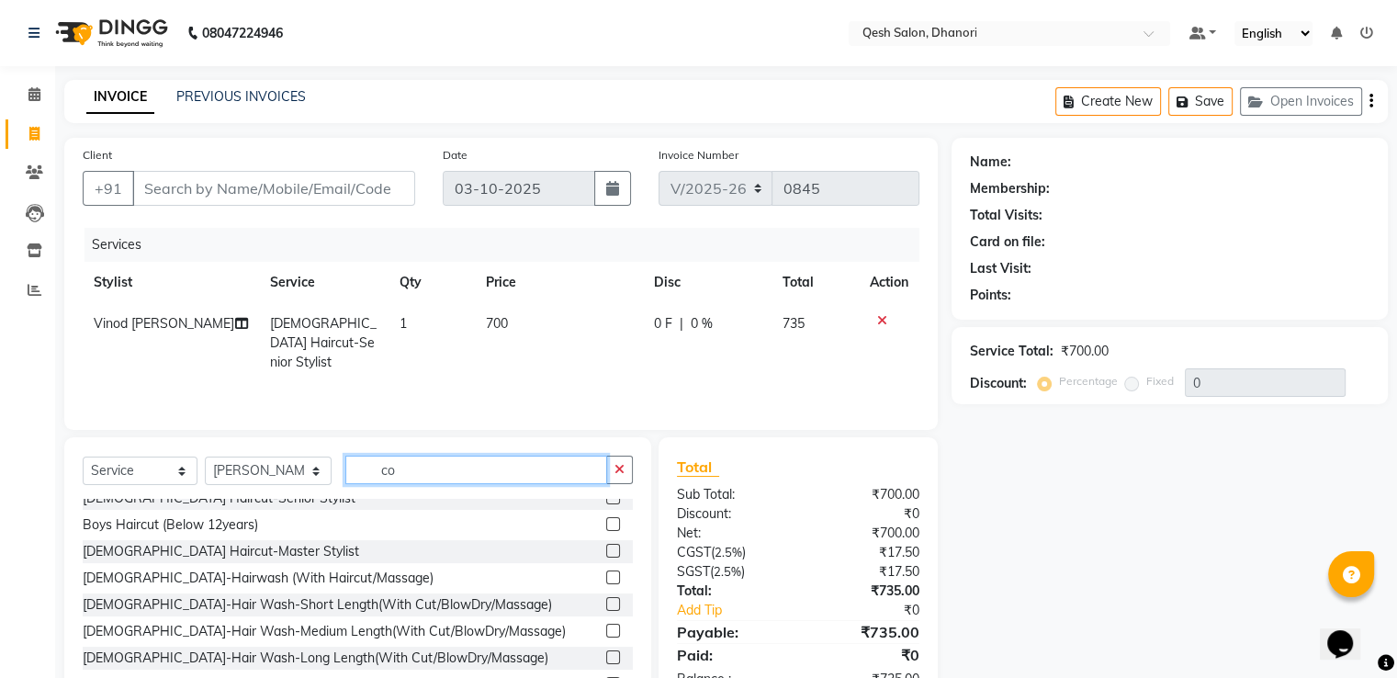
scroll to position [0, 0]
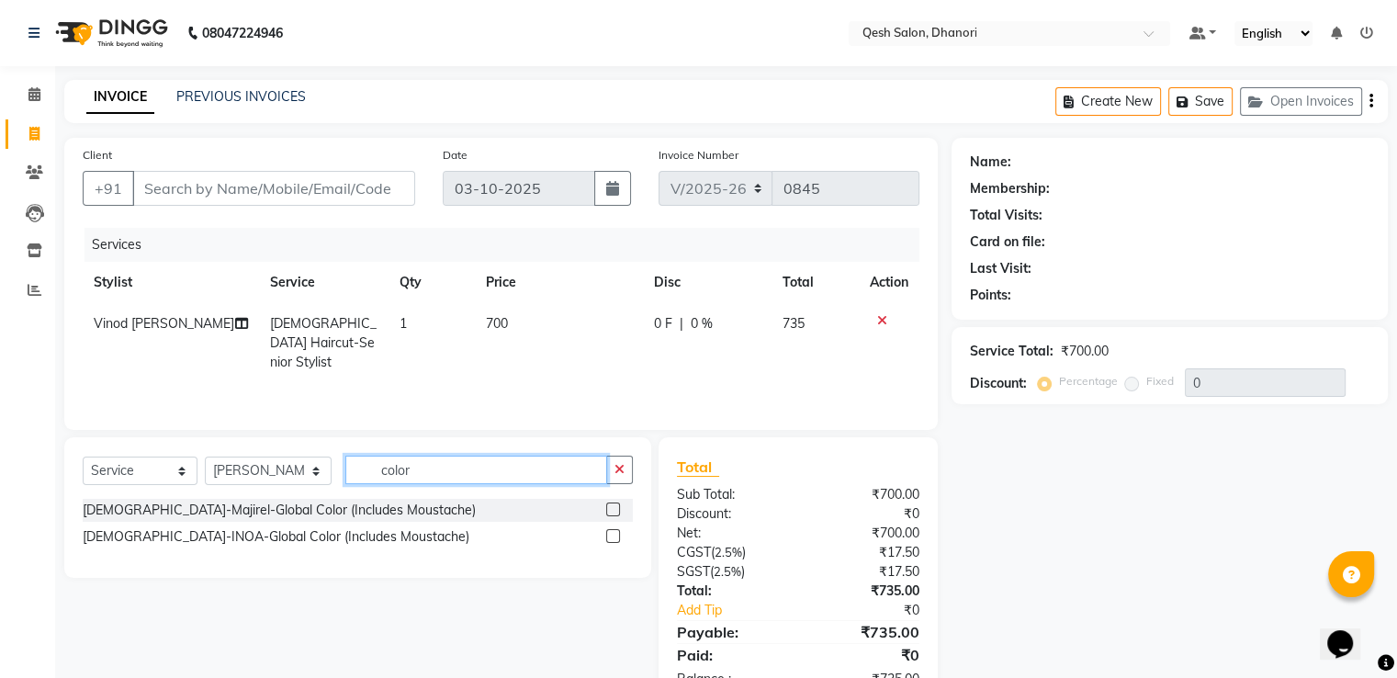
type input "color"
click at [614, 515] on label at bounding box center [613, 509] width 14 height 14
click at [614, 515] on input "checkbox" at bounding box center [612, 510] width 12 height 12
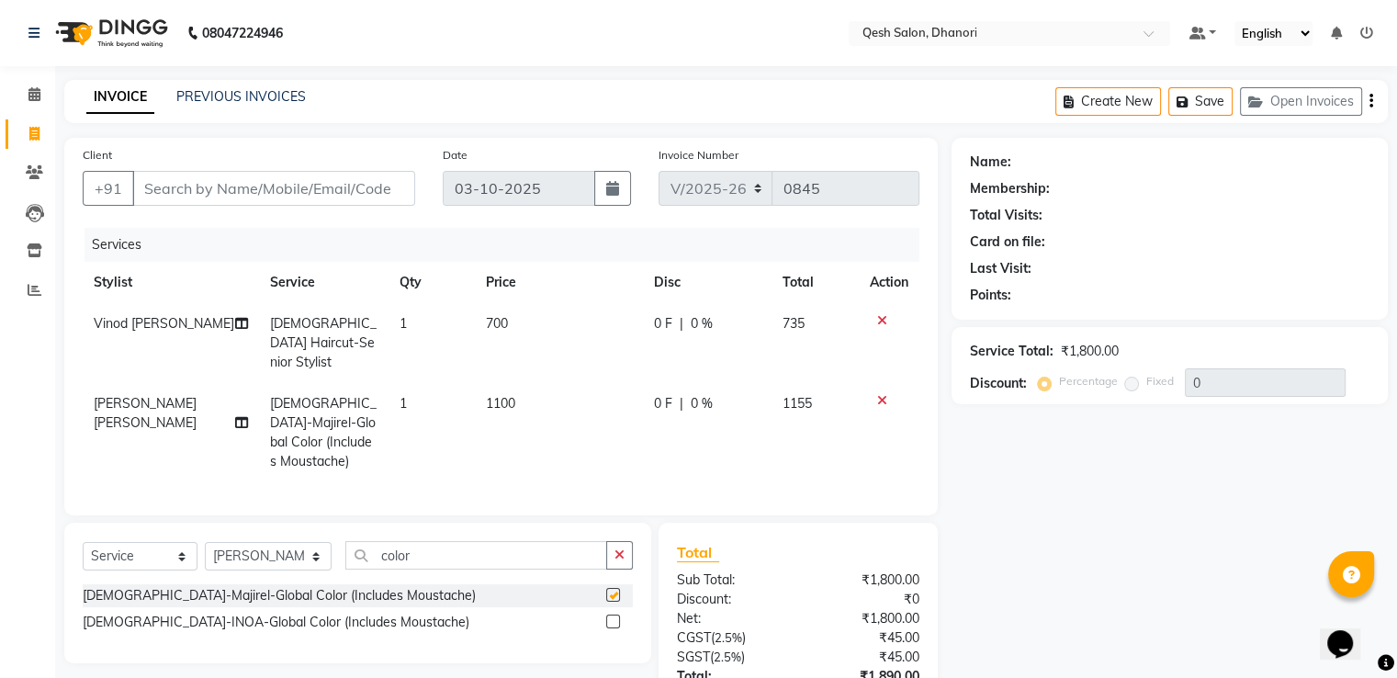
checkbox input "false"
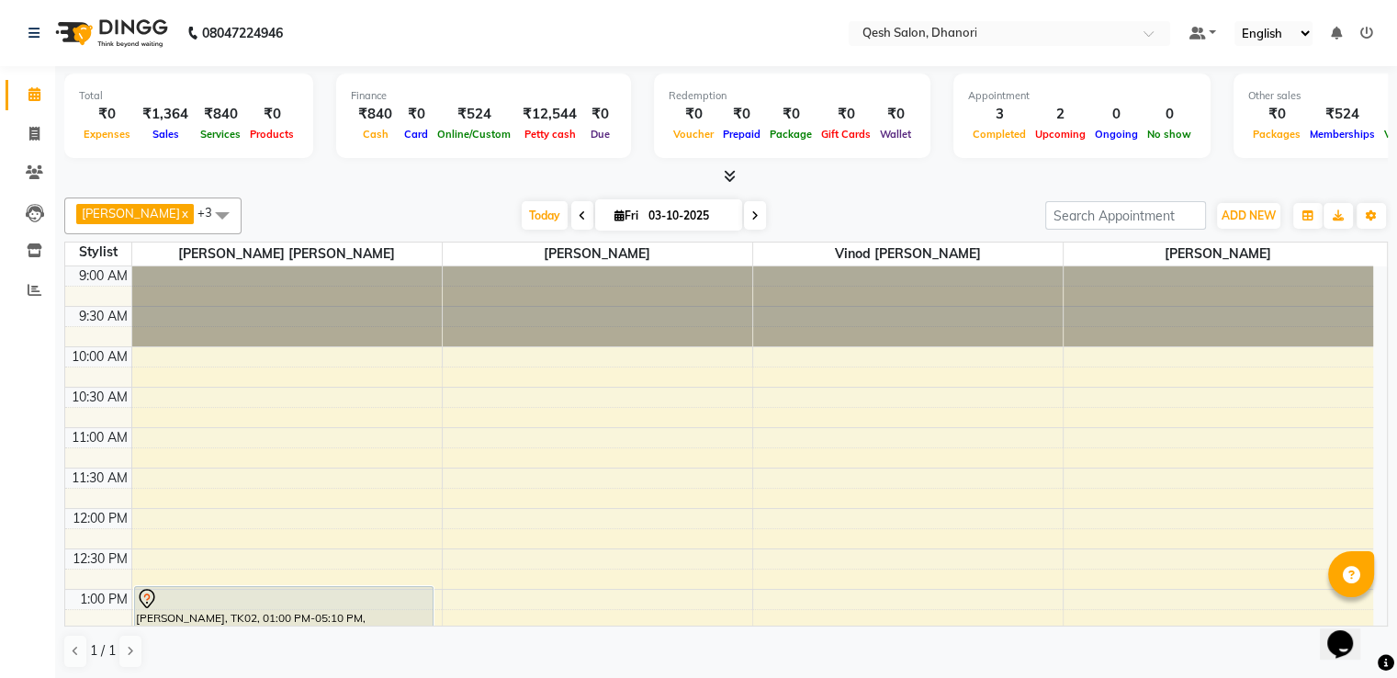
scroll to position [722, 0]
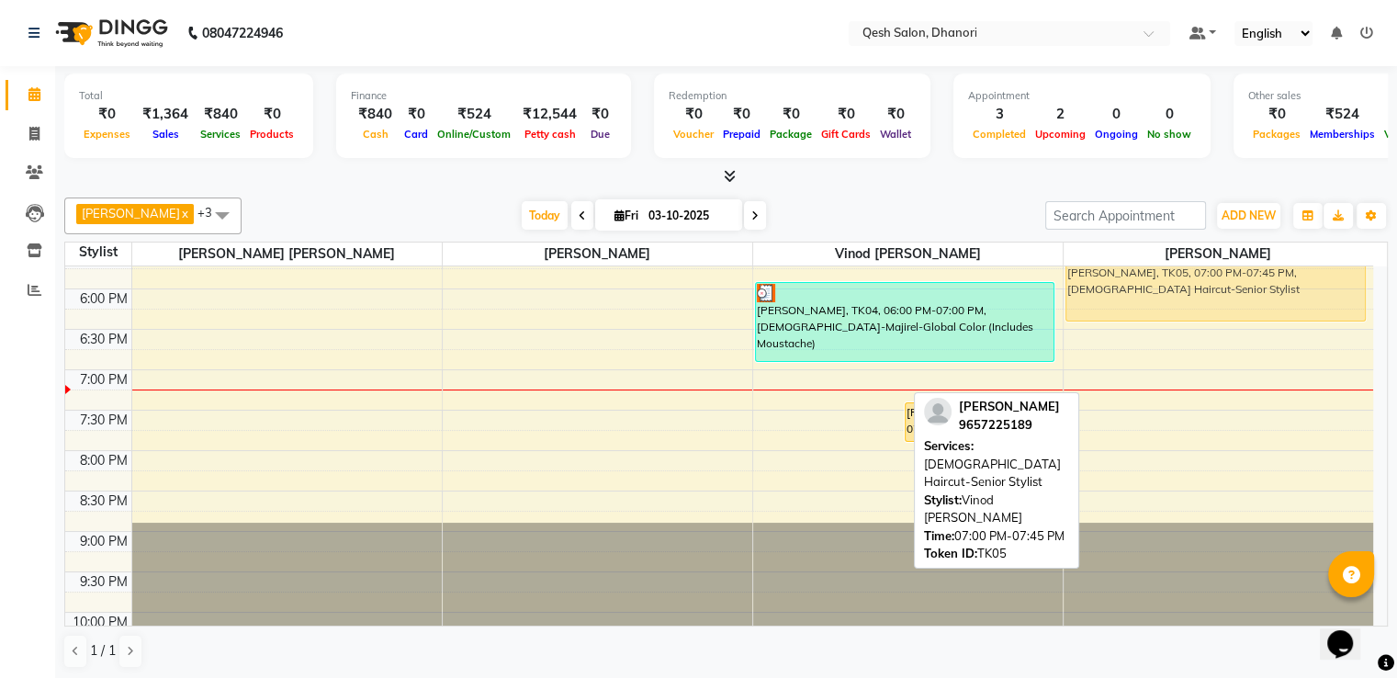
drag, startPoint x: 866, startPoint y: 362, endPoint x: 1245, endPoint y: 288, distance: 385.5
click at [1245, 288] on tr "[PERSON_NAME], TK02, 01:00 PM-05:10 PM, [DEMOGRAPHIC_DATA]-Botox/Nanoplastia-Me…" at bounding box center [719, 127] width 1308 height 1131
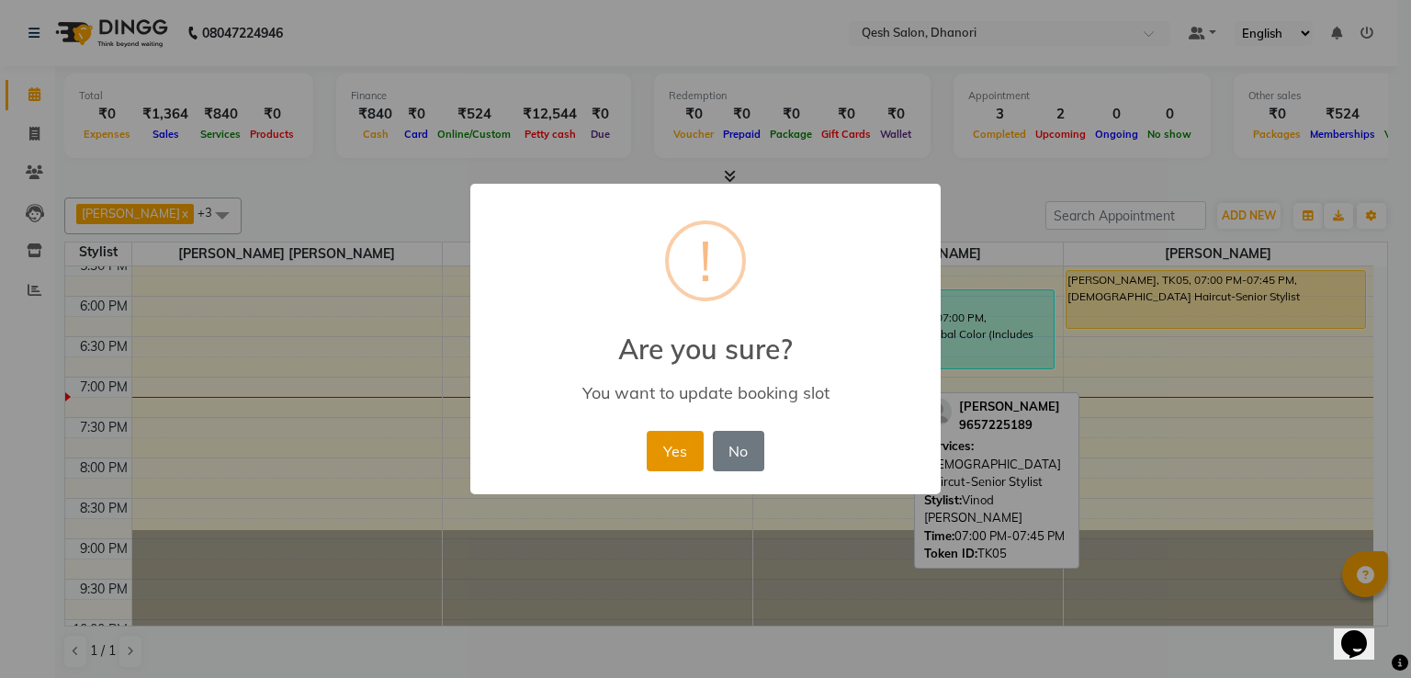
click at [680, 445] on button "Yes" at bounding box center [675, 451] width 56 height 40
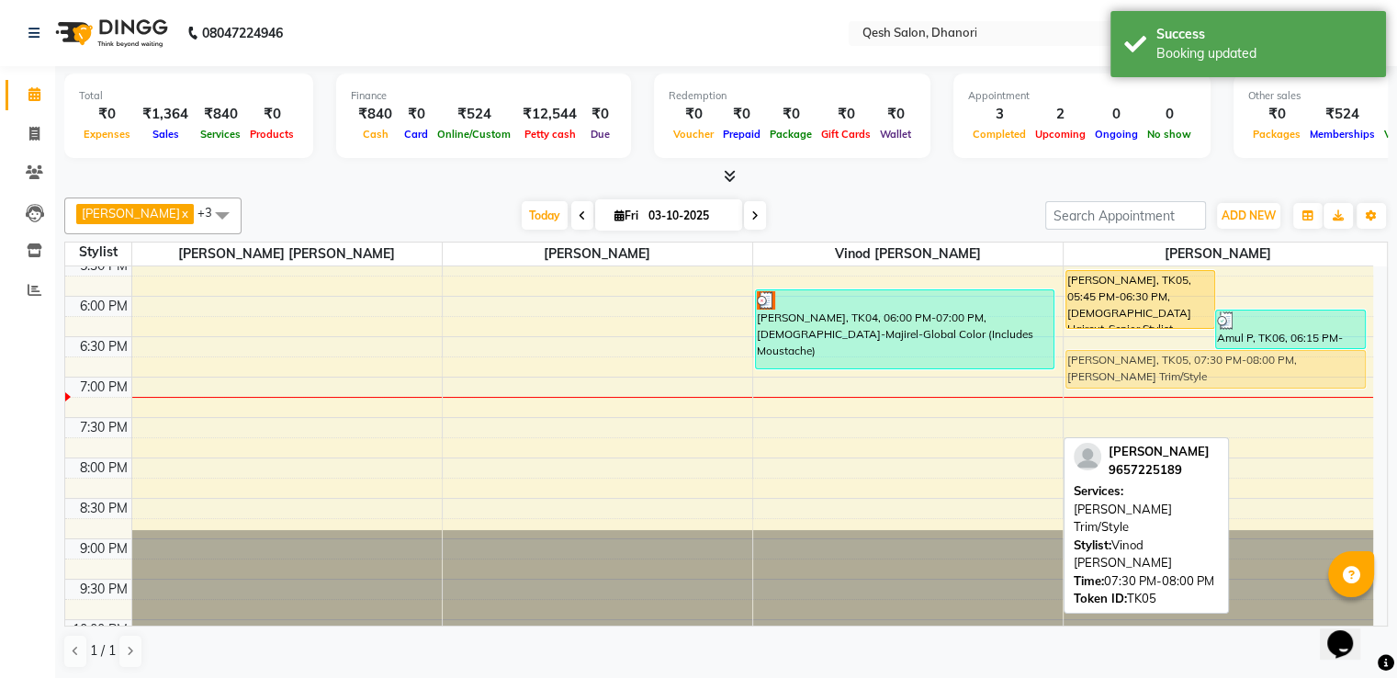
drag, startPoint x: 823, startPoint y: 430, endPoint x: 1138, endPoint y: 378, distance: 319.2
click at [1138, 378] on tr "[PERSON_NAME], TK02, 01:00 PM-05:10 PM, [DEMOGRAPHIC_DATA]-Botox/Nanoplastia-Me…" at bounding box center [719, 134] width 1308 height 1131
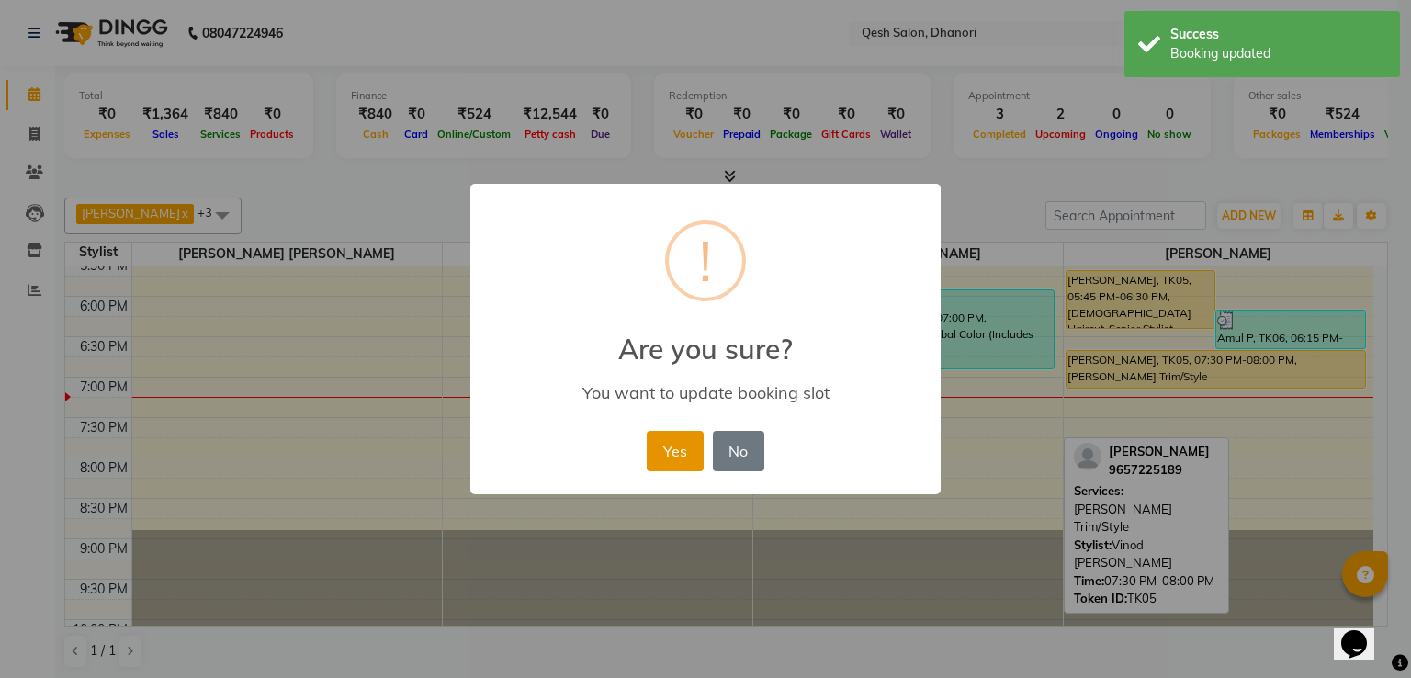
click at [687, 443] on button "Yes" at bounding box center [675, 451] width 56 height 40
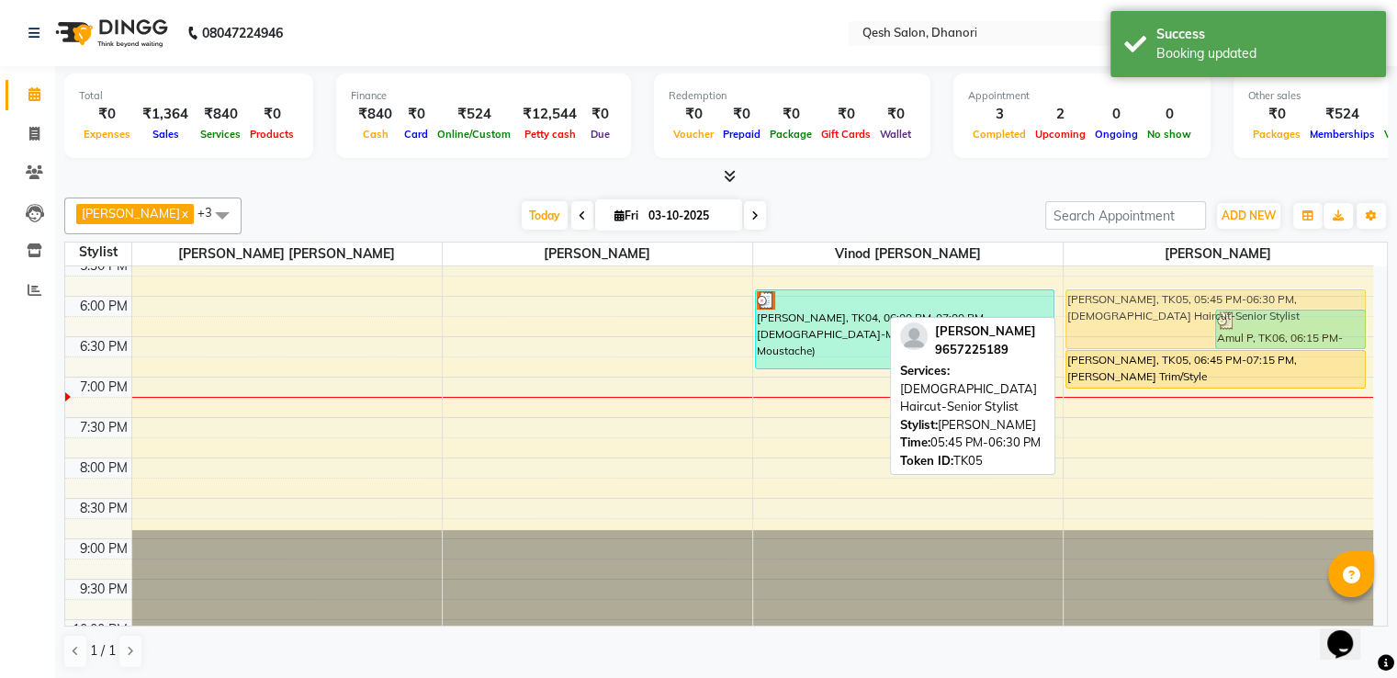
drag, startPoint x: 1080, startPoint y: 302, endPoint x: 1081, endPoint y: 318, distance: 15.6
click at [1081, 318] on div "[PERSON_NAME], TK05, 05:45 PM-06:30 PM, [DEMOGRAPHIC_DATA] Haircut-Senior Styli…" at bounding box center [1219, 134] width 310 height 1131
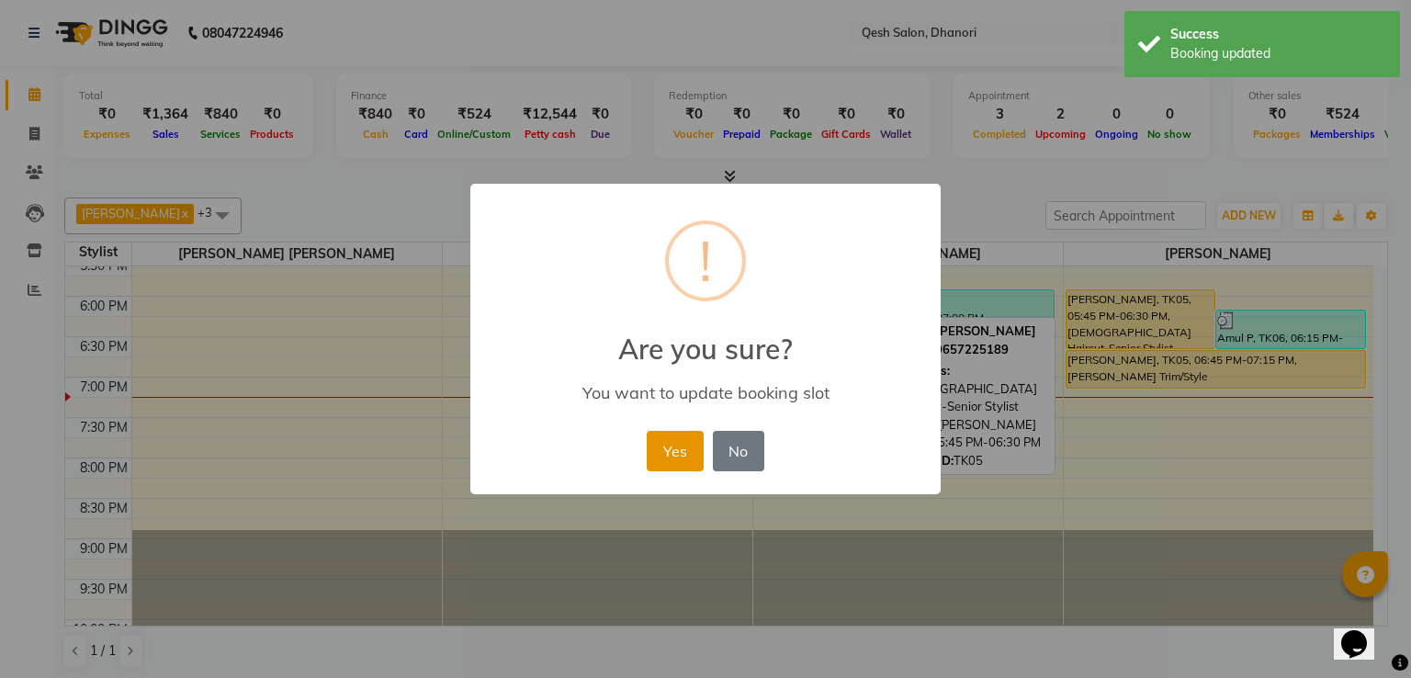
click at [658, 437] on button "Yes" at bounding box center [675, 451] width 56 height 40
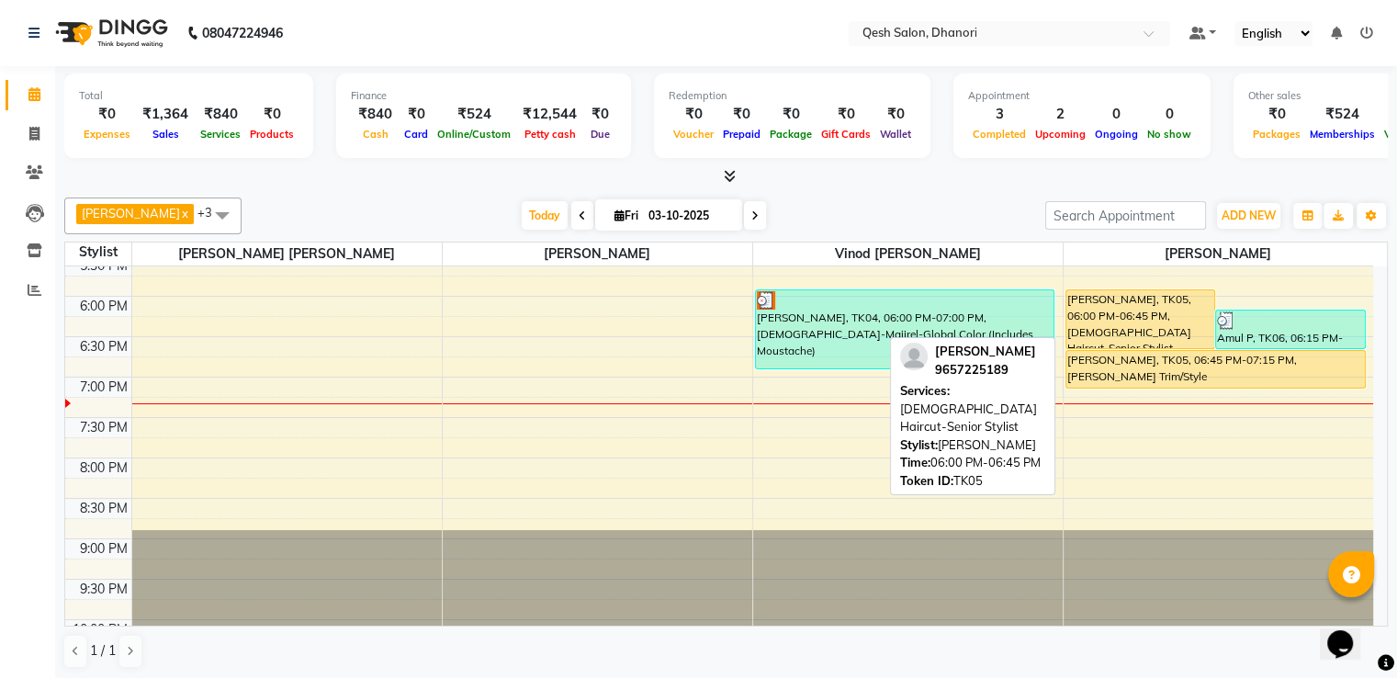
click at [1097, 344] on div at bounding box center [1140, 347] width 149 height 7
click at [1124, 304] on div "[PERSON_NAME], TK05, 06:00 PM-06:45 PM, [DEMOGRAPHIC_DATA] Haircut-Senior Styli…" at bounding box center [1140, 319] width 149 height 58
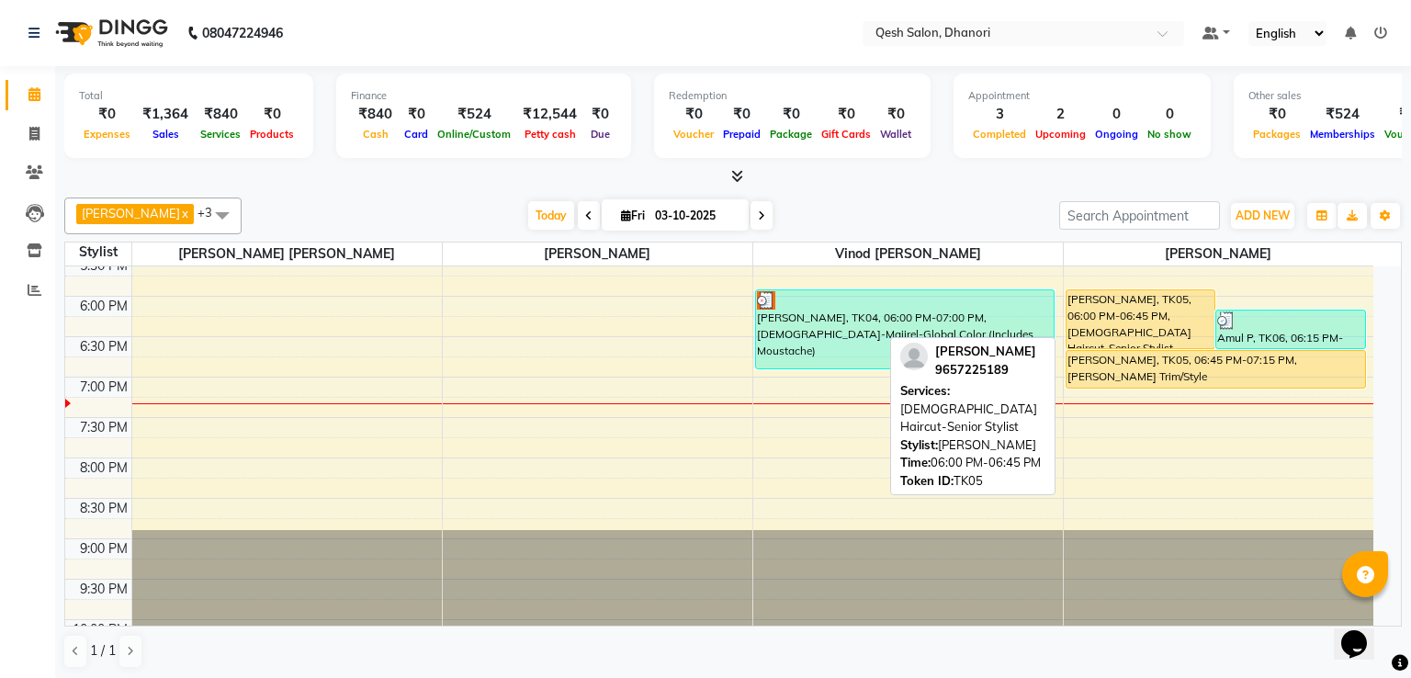
select select "1"
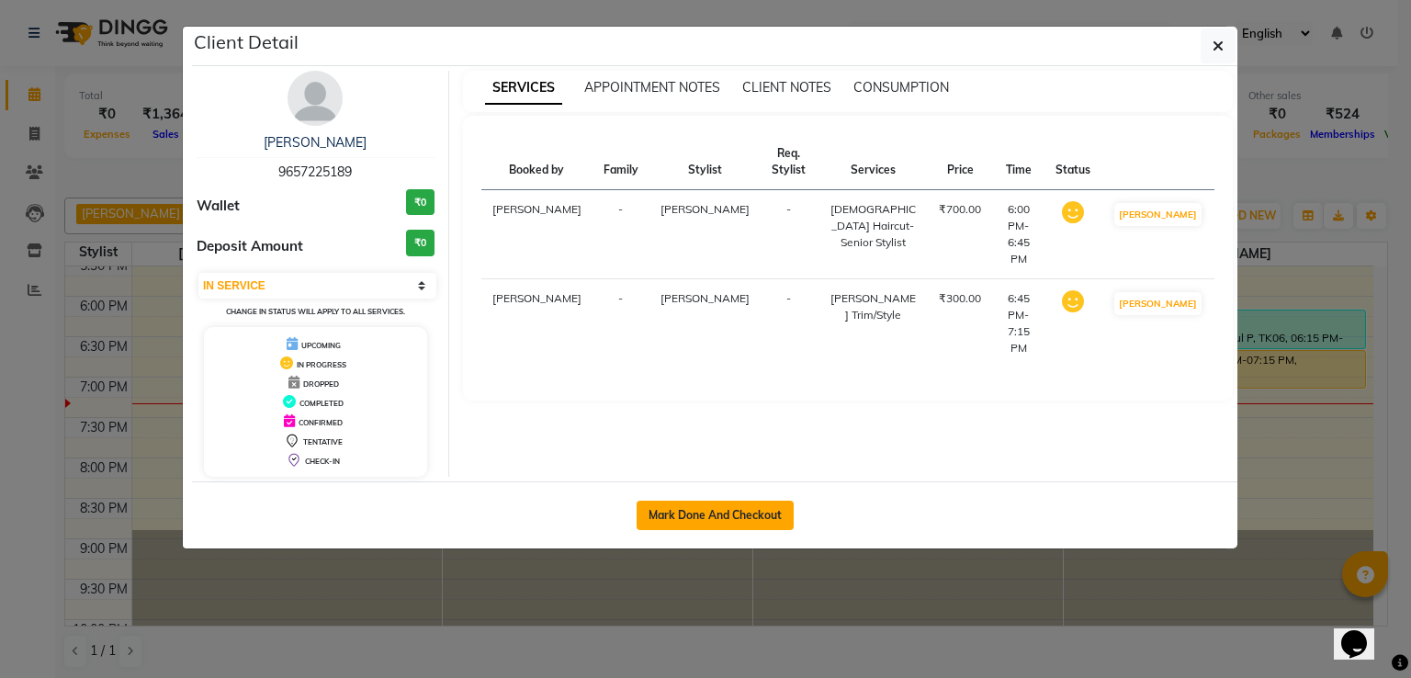
click at [750, 512] on button "Mark Done And Checkout" at bounding box center [715, 515] width 157 height 29
select select "service"
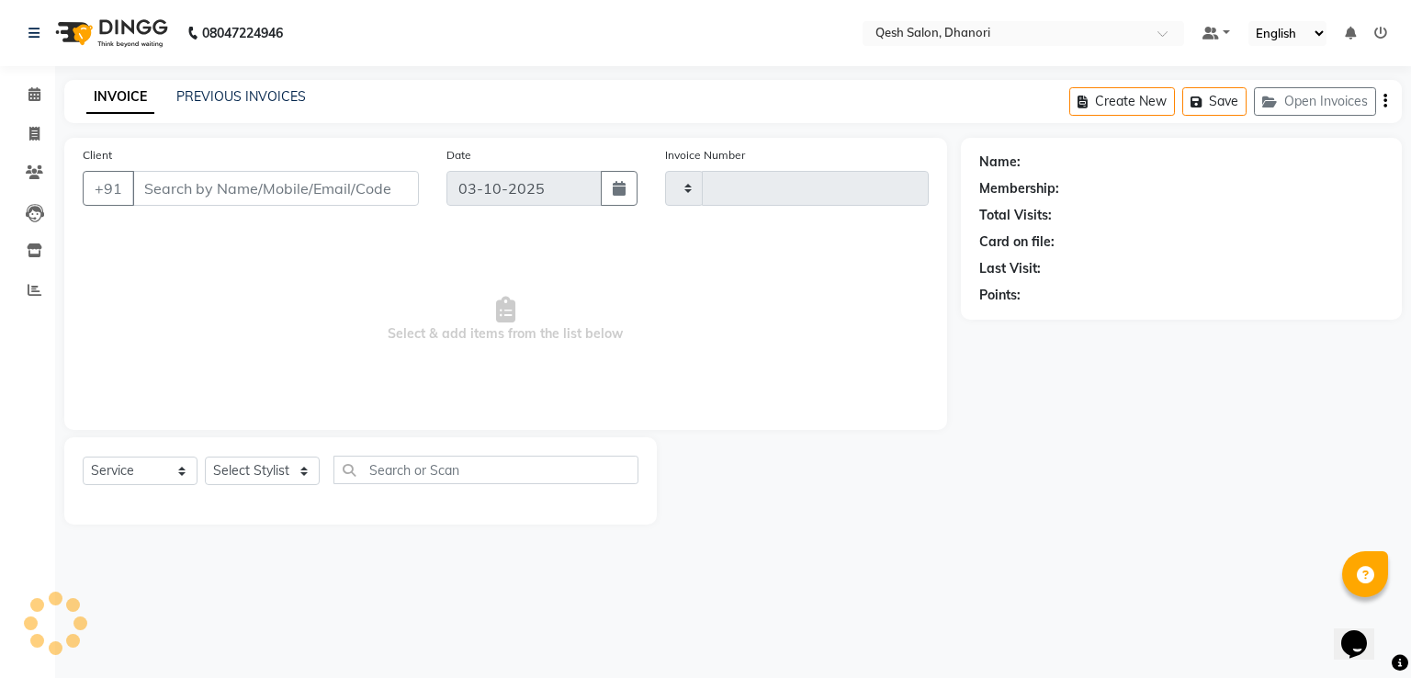
type input "0845"
select select "7641"
type input "96******89"
select select "85050"
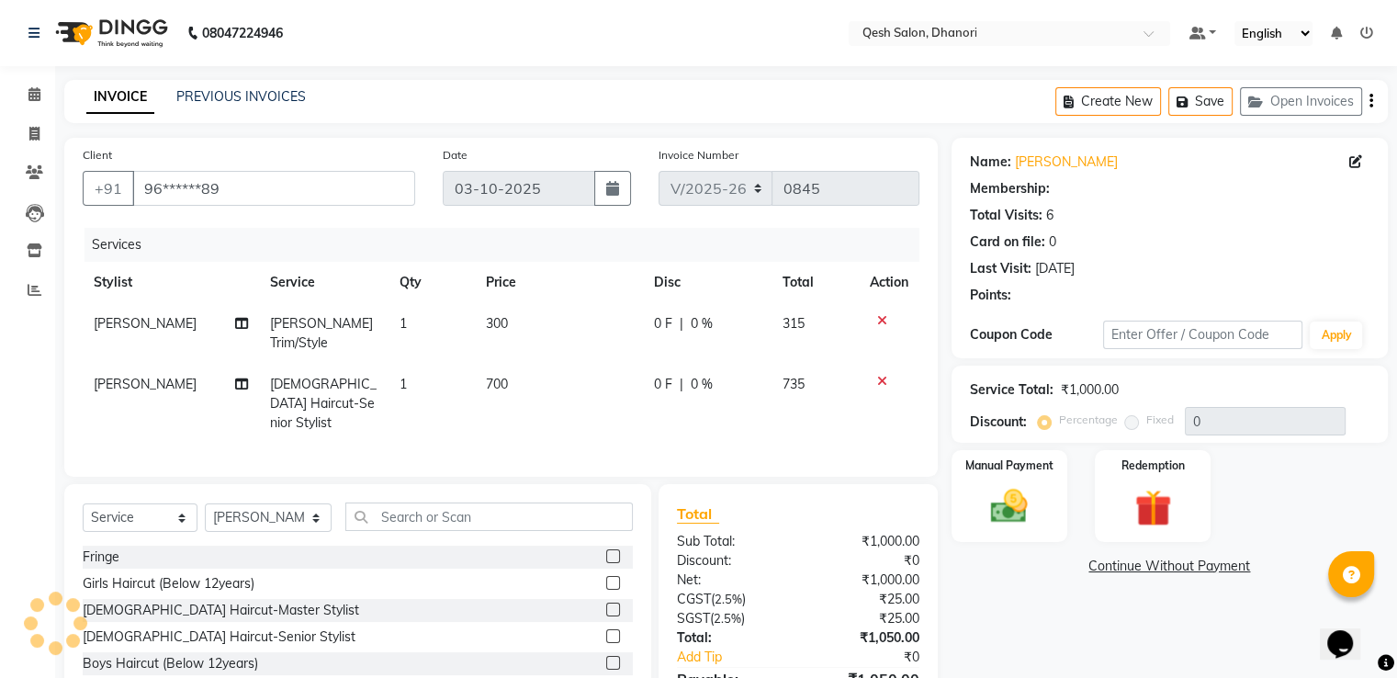
select select "1: Object"
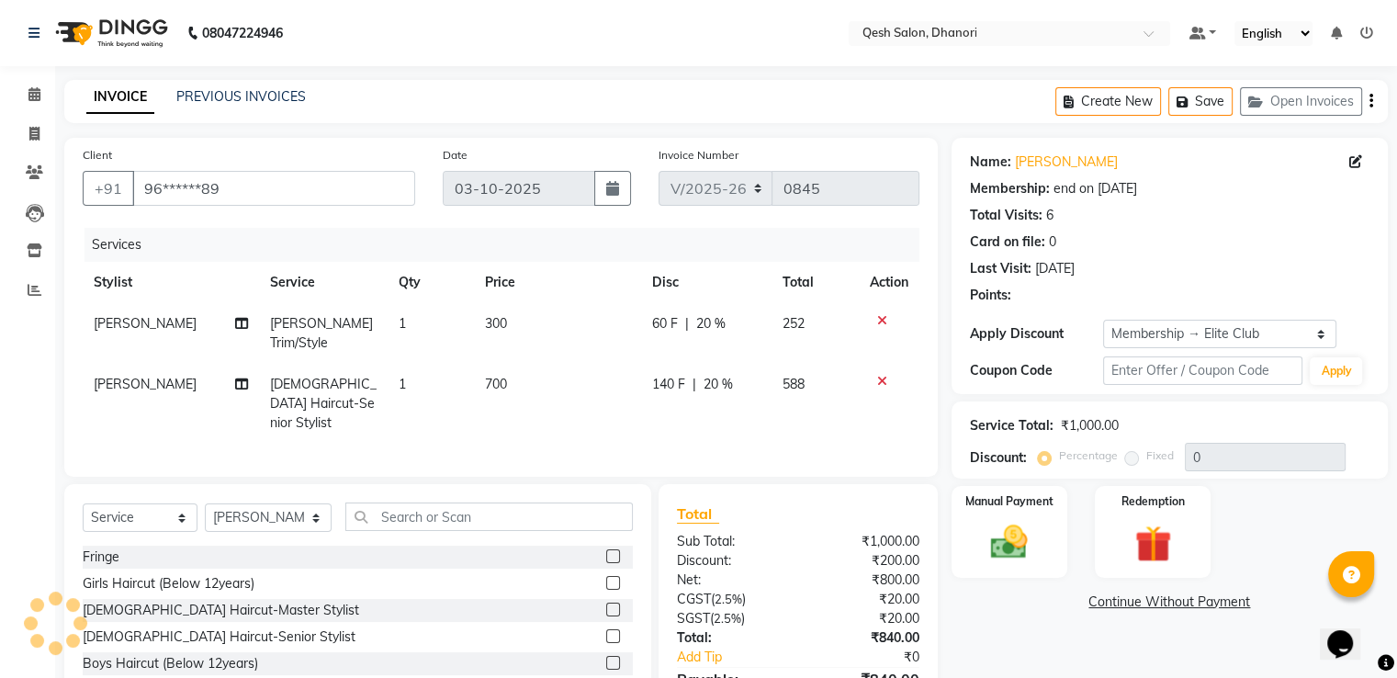
type input "20"
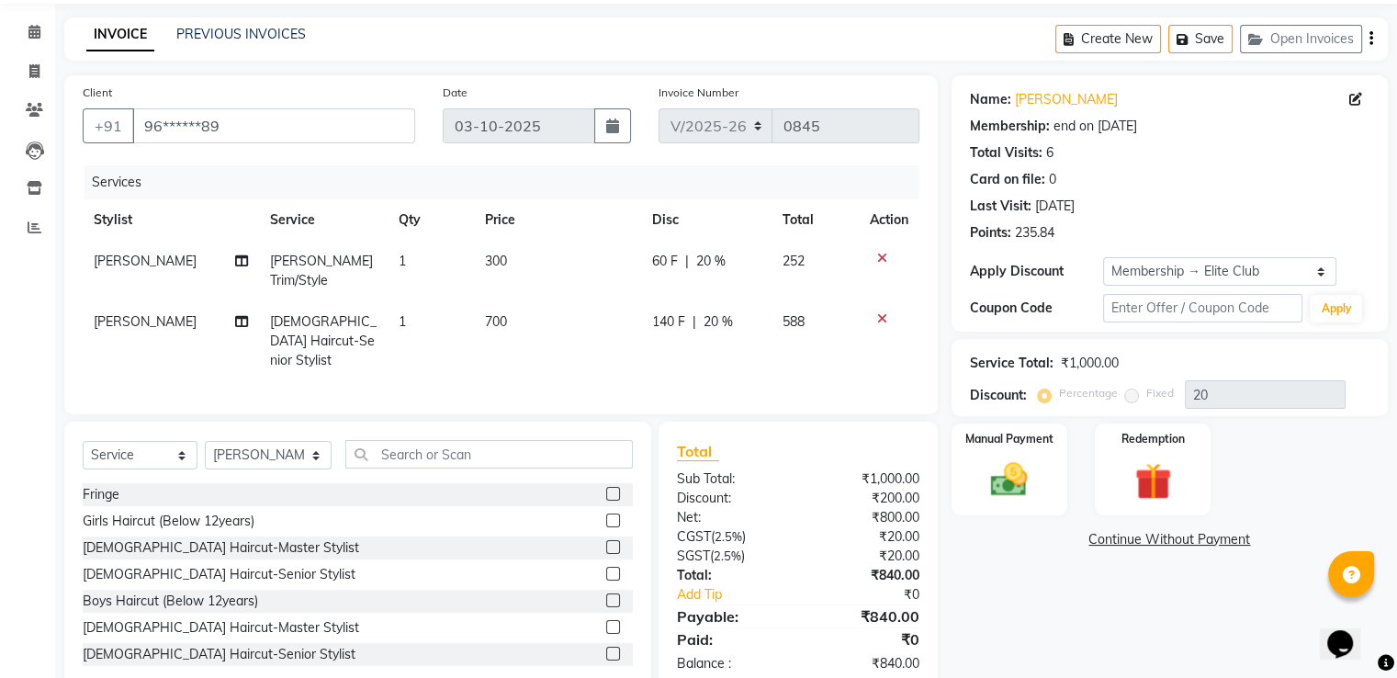
scroll to position [81, 0]
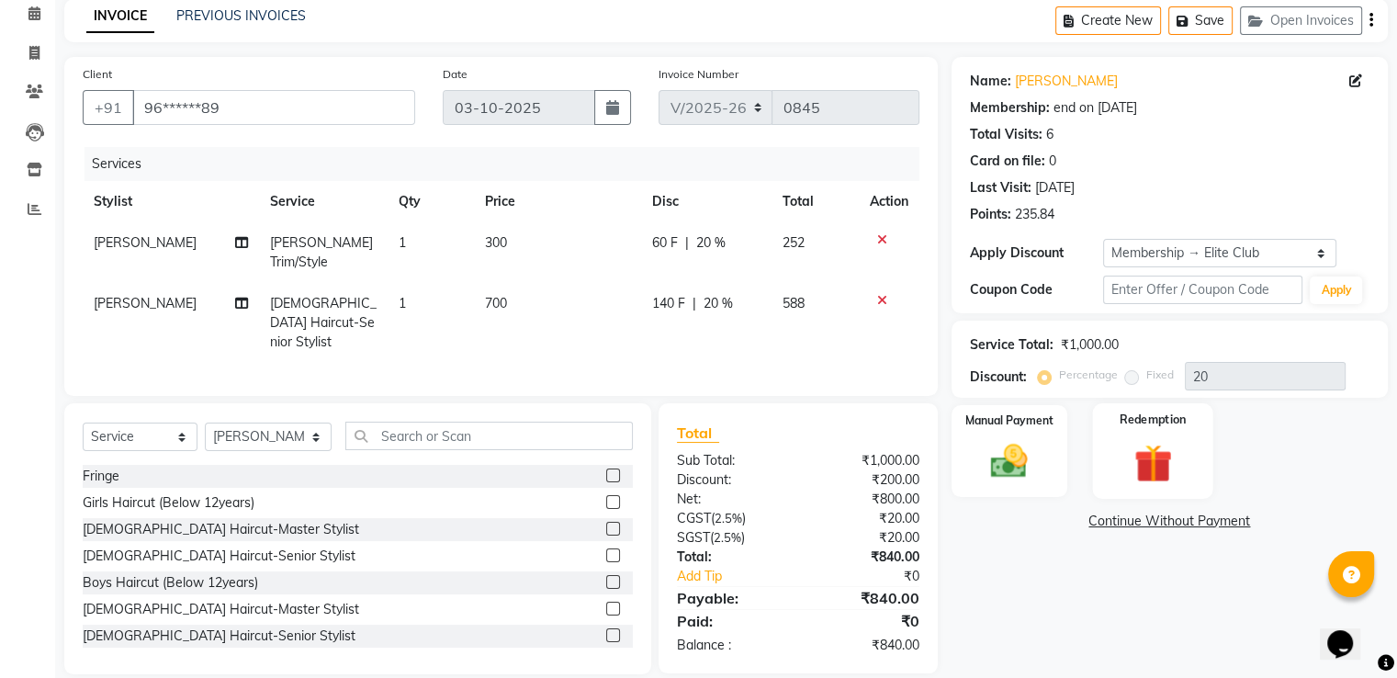
click at [1161, 448] on img at bounding box center [1153, 463] width 62 height 47
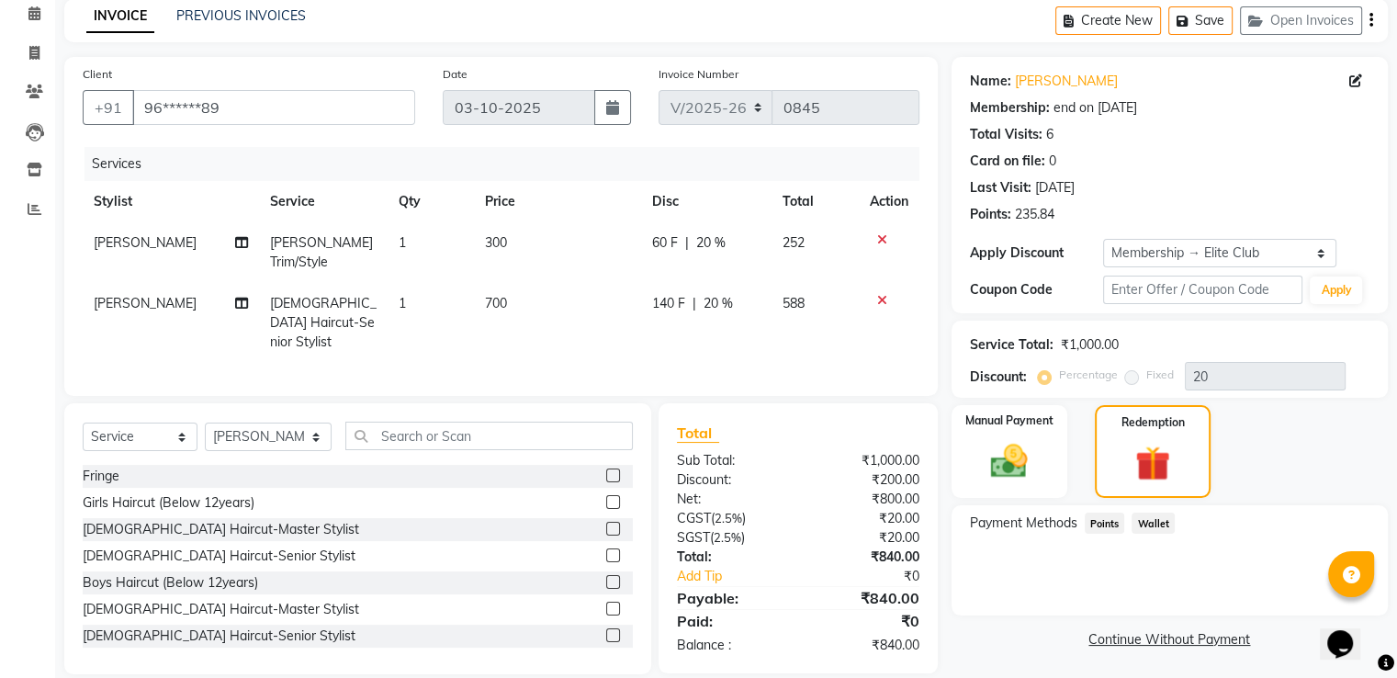
click at [1102, 523] on span "Points" at bounding box center [1105, 523] width 40 height 21
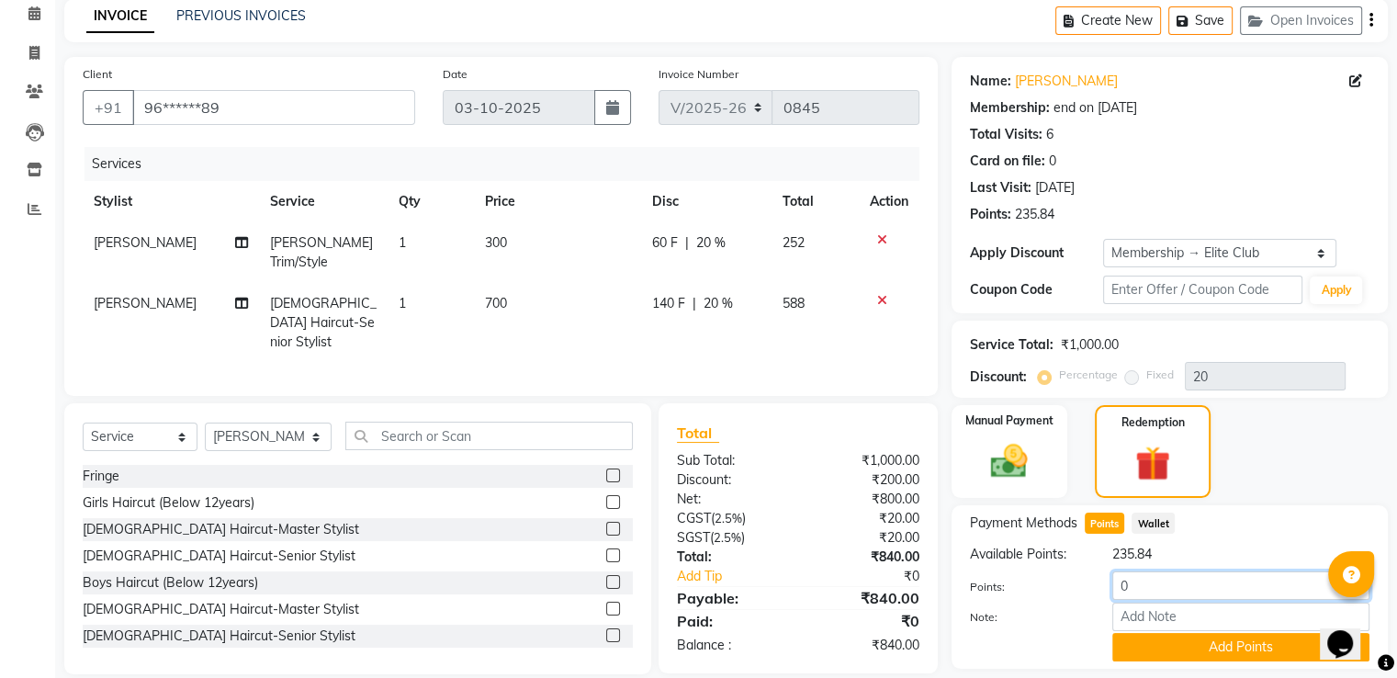
click at [1194, 590] on input "0" at bounding box center [1240, 585] width 257 height 28
type input "100"
click at [1230, 640] on button "Add Points" at bounding box center [1240, 647] width 257 height 28
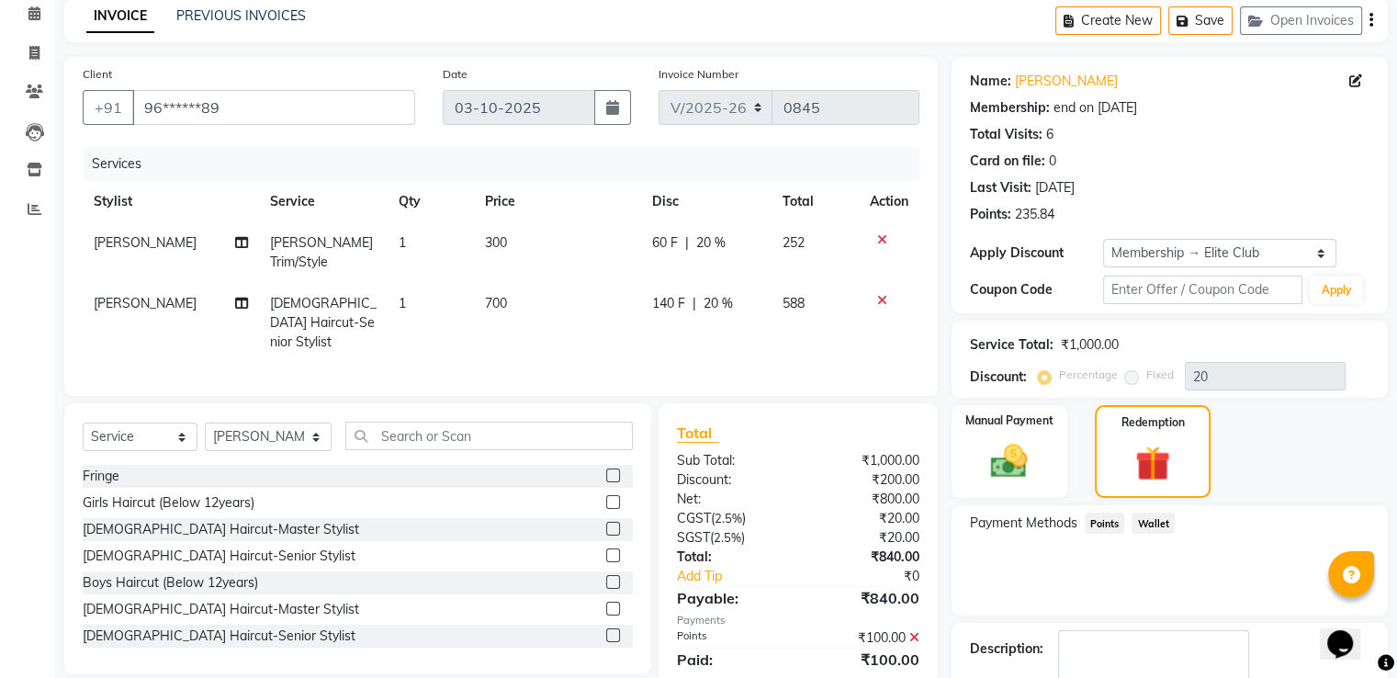
scroll to position [210, 0]
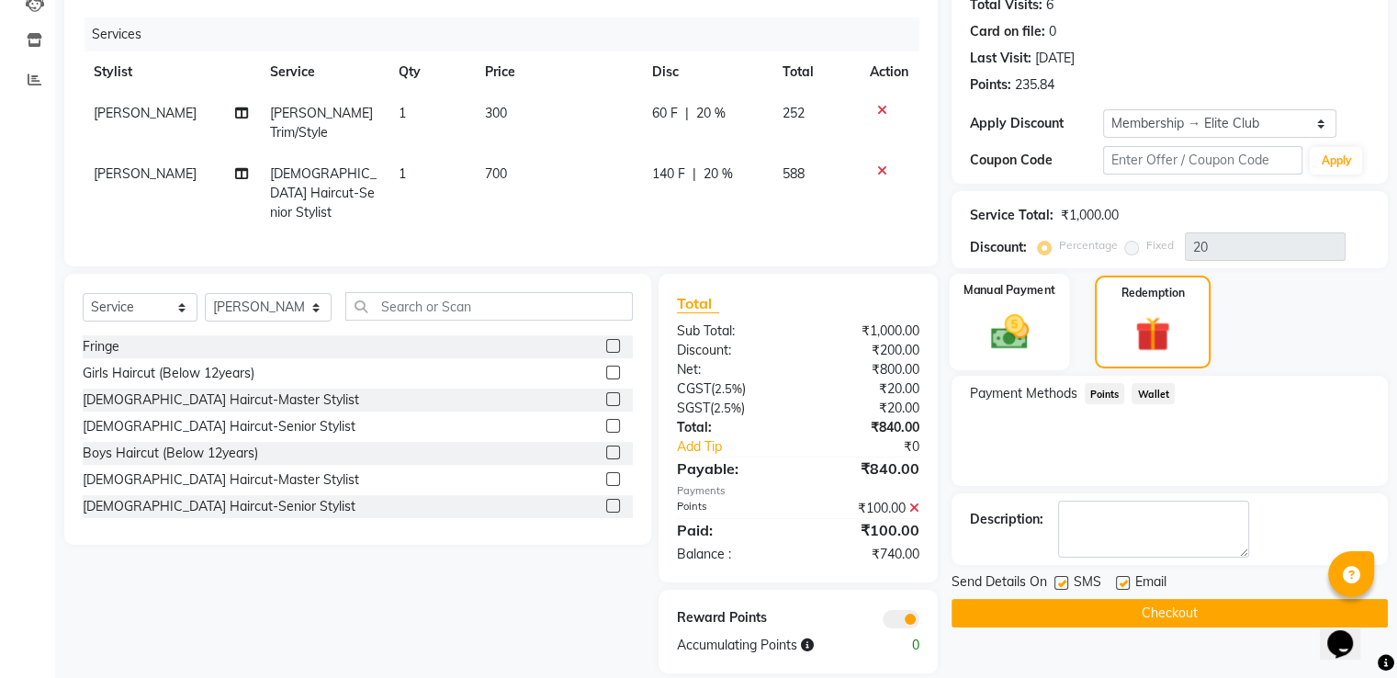
click at [1005, 339] on img at bounding box center [1009, 332] width 62 height 44
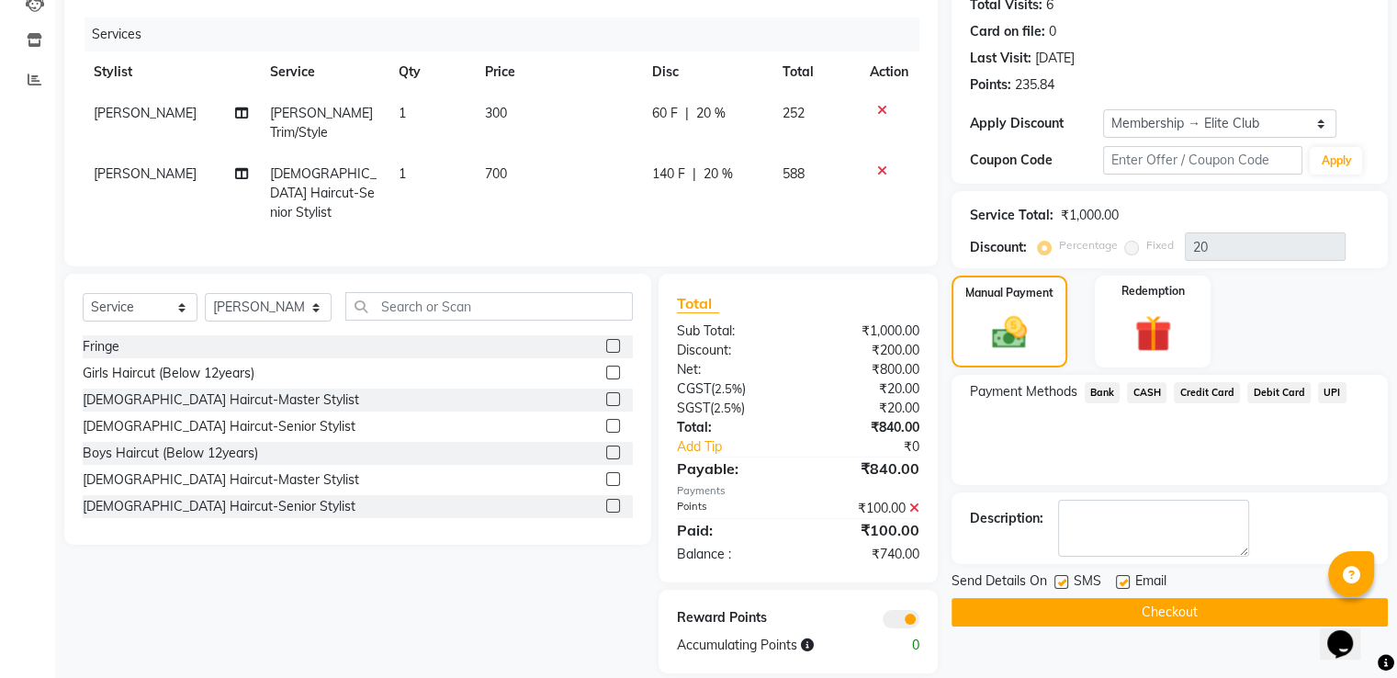
click at [1325, 383] on span "UPI" at bounding box center [1332, 392] width 28 height 21
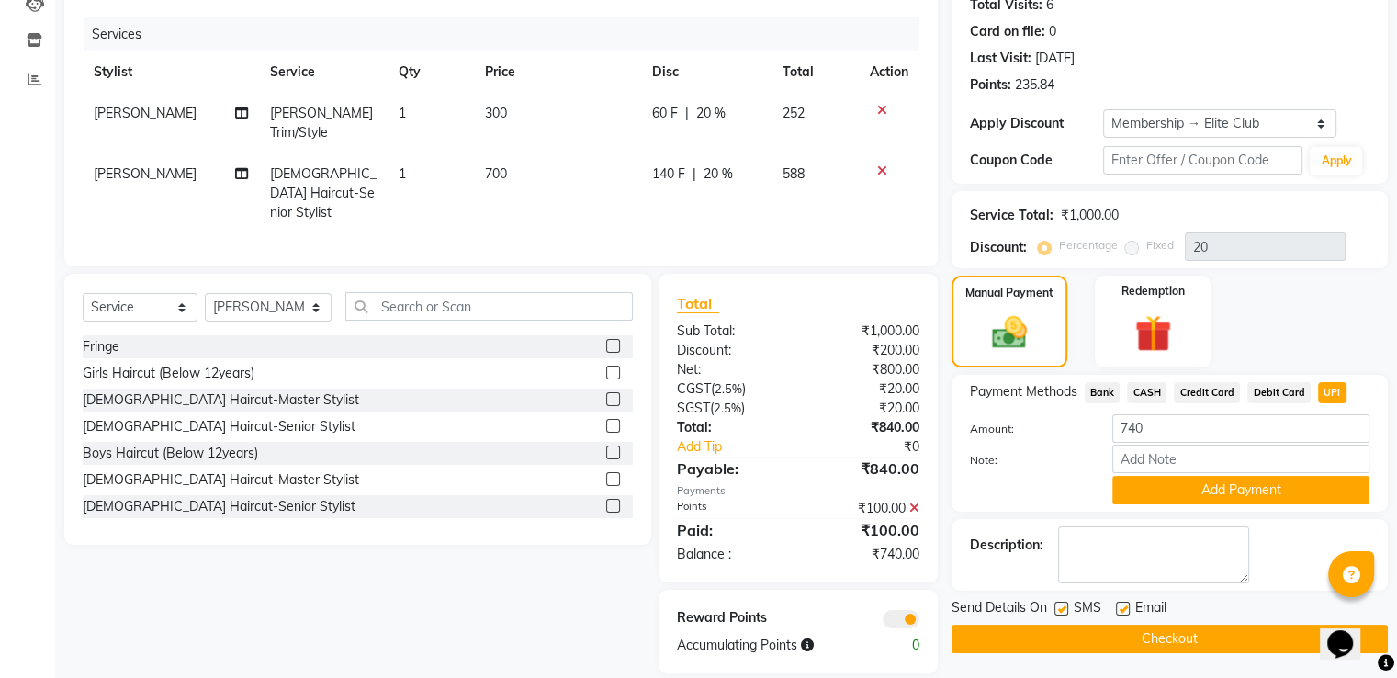
scroll to position [213, 0]
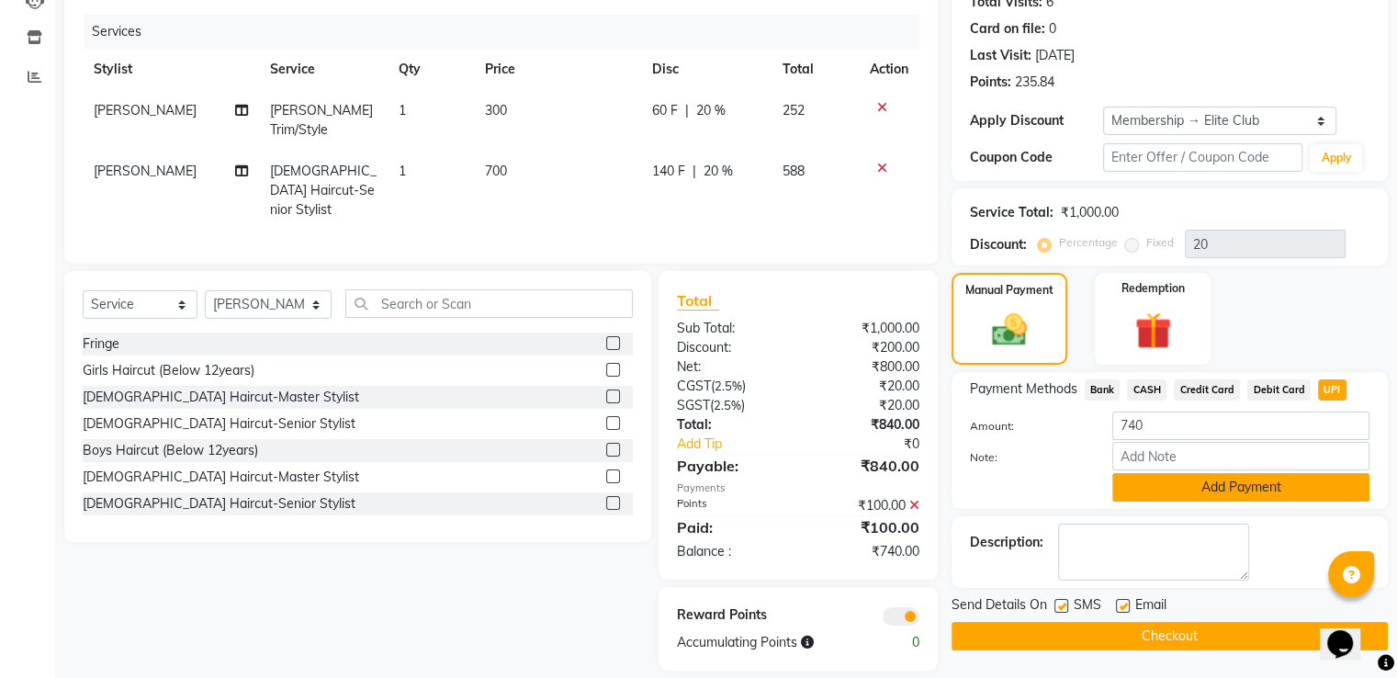
click at [1205, 489] on button "Add Payment" at bounding box center [1240, 487] width 257 height 28
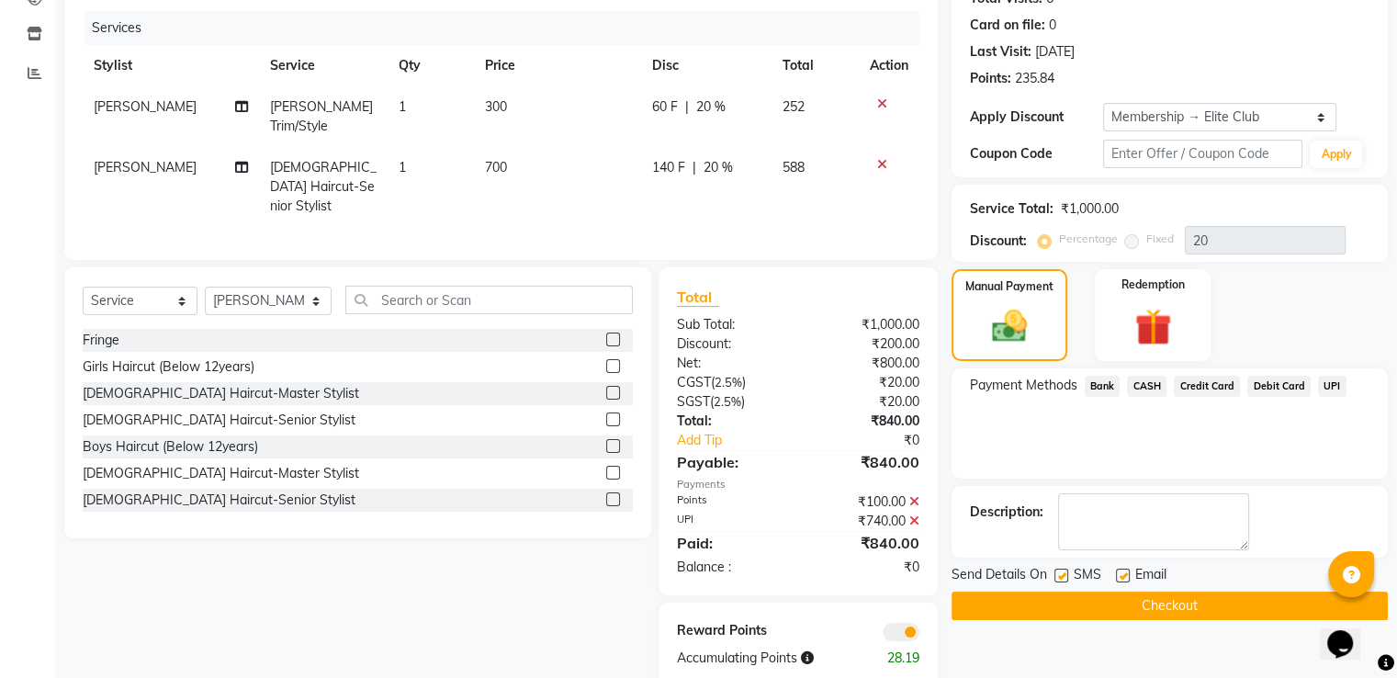
scroll to position [230, 0]
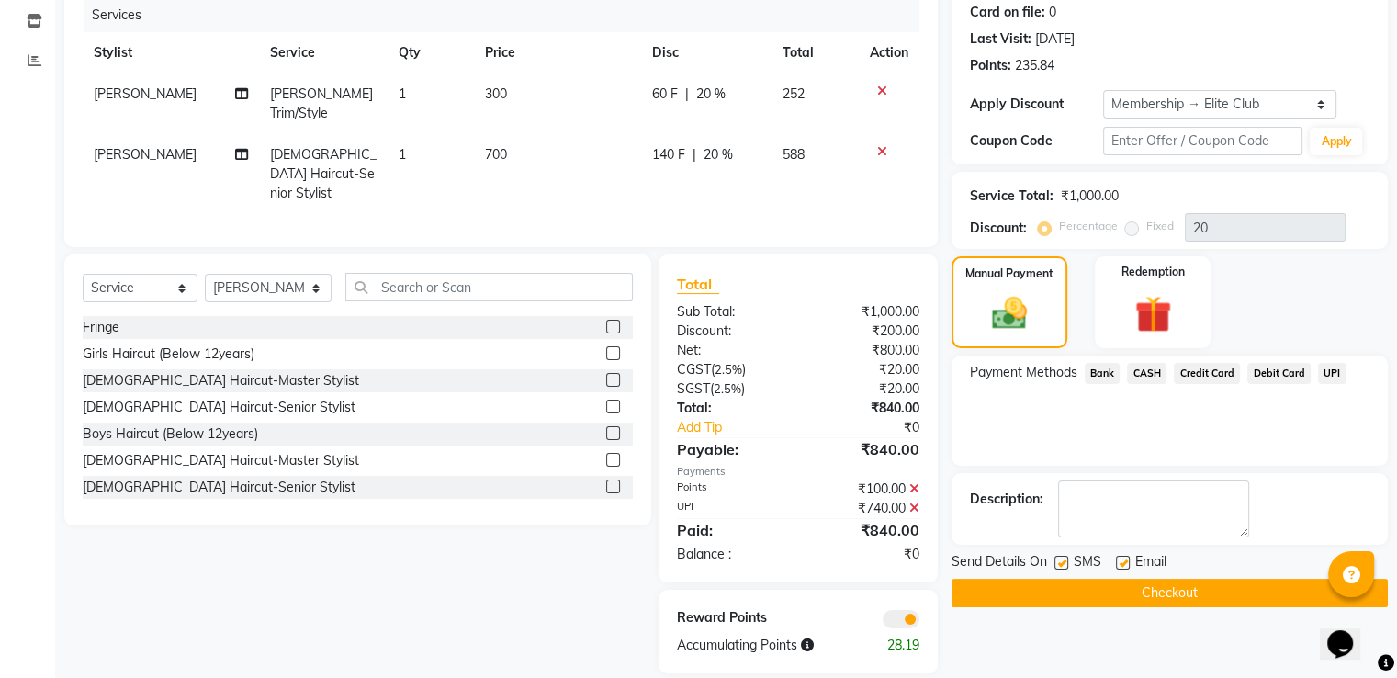
click at [1158, 585] on button "Checkout" at bounding box center [1170, 593] width 436 height 28
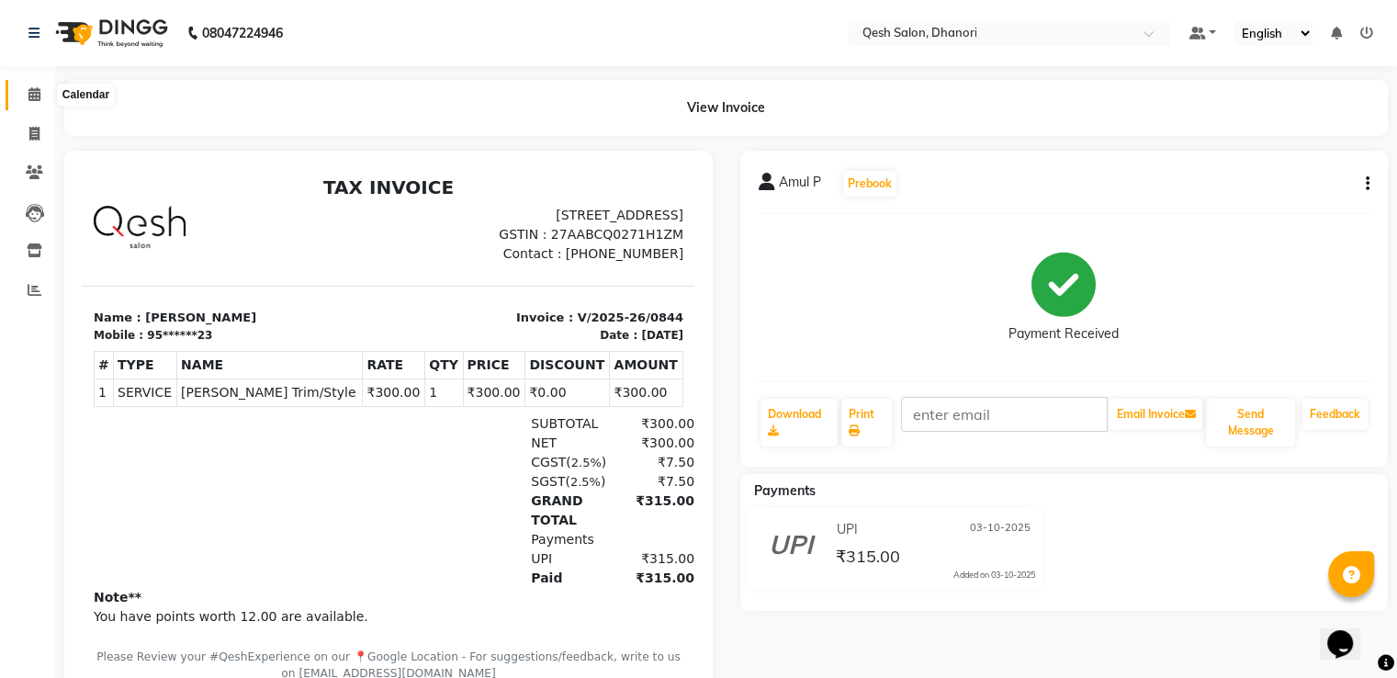
click at [39, 90] on icon at bounding box center [34, 94] width 12 height 14
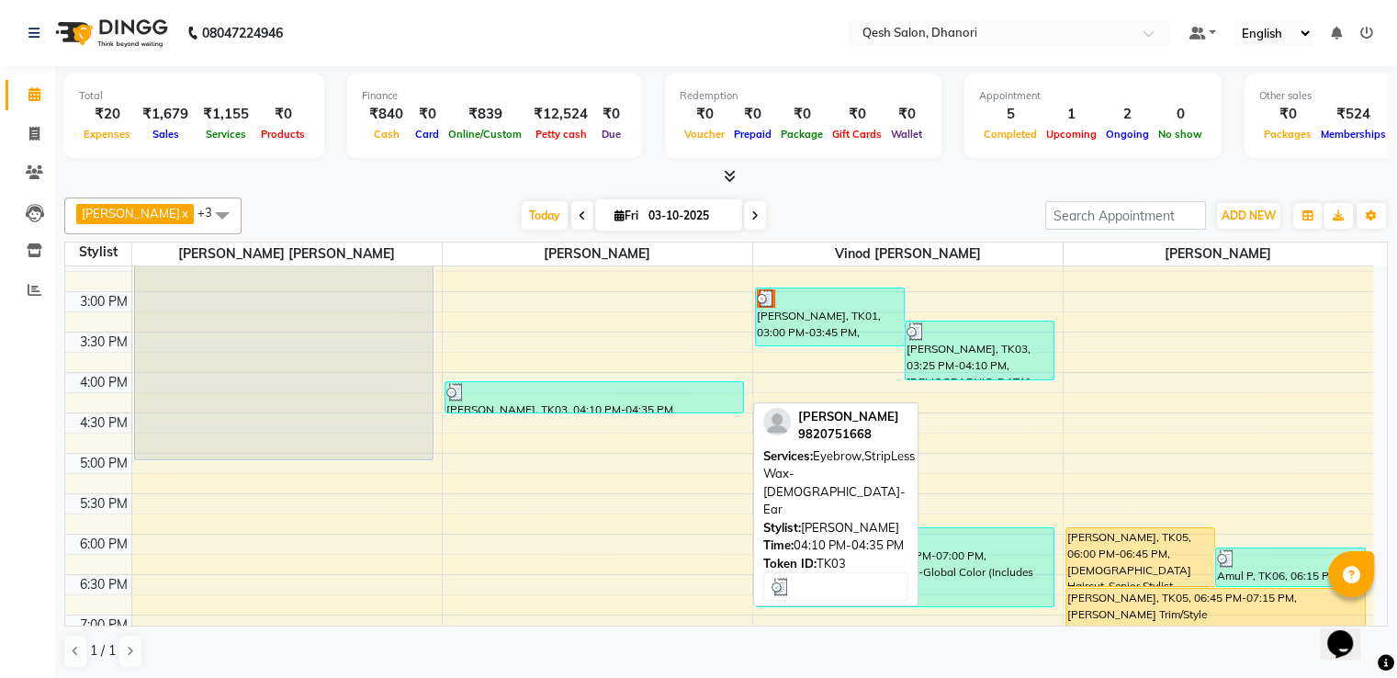
scroll to position [643, 0]
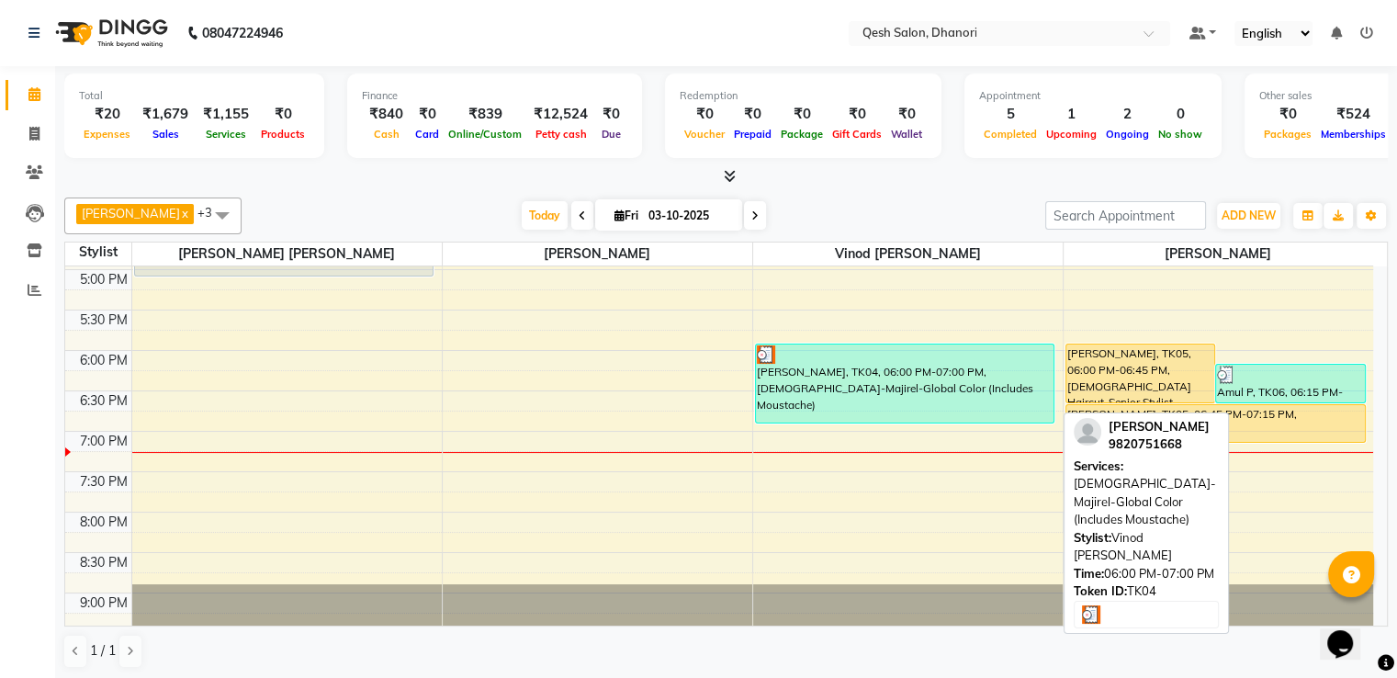
click at [830, 380] on div "[PERSON_NAME], TK04, 06:00 PM-07:00 PM, [DEMOGRAPHIC_DATA]-Majirel-Global Color…" at bounding box center [905, 383] width 299 height 78
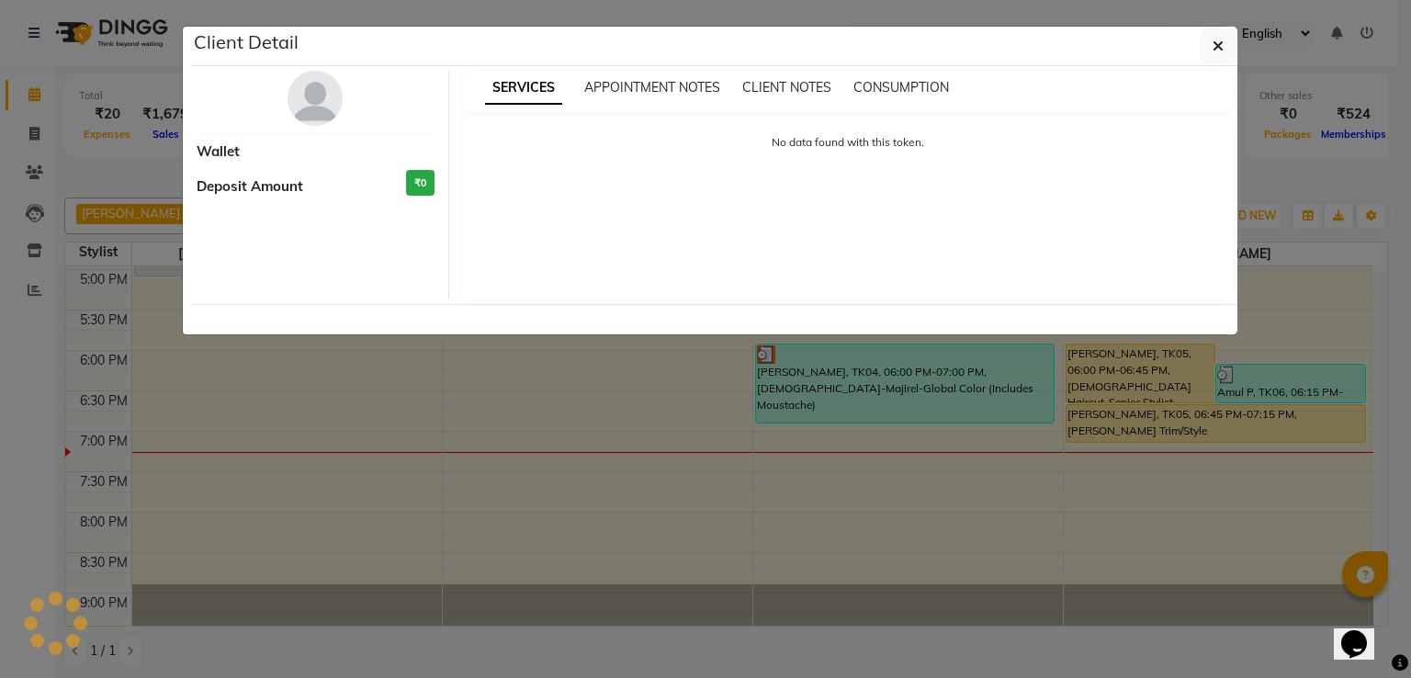
select select "3"
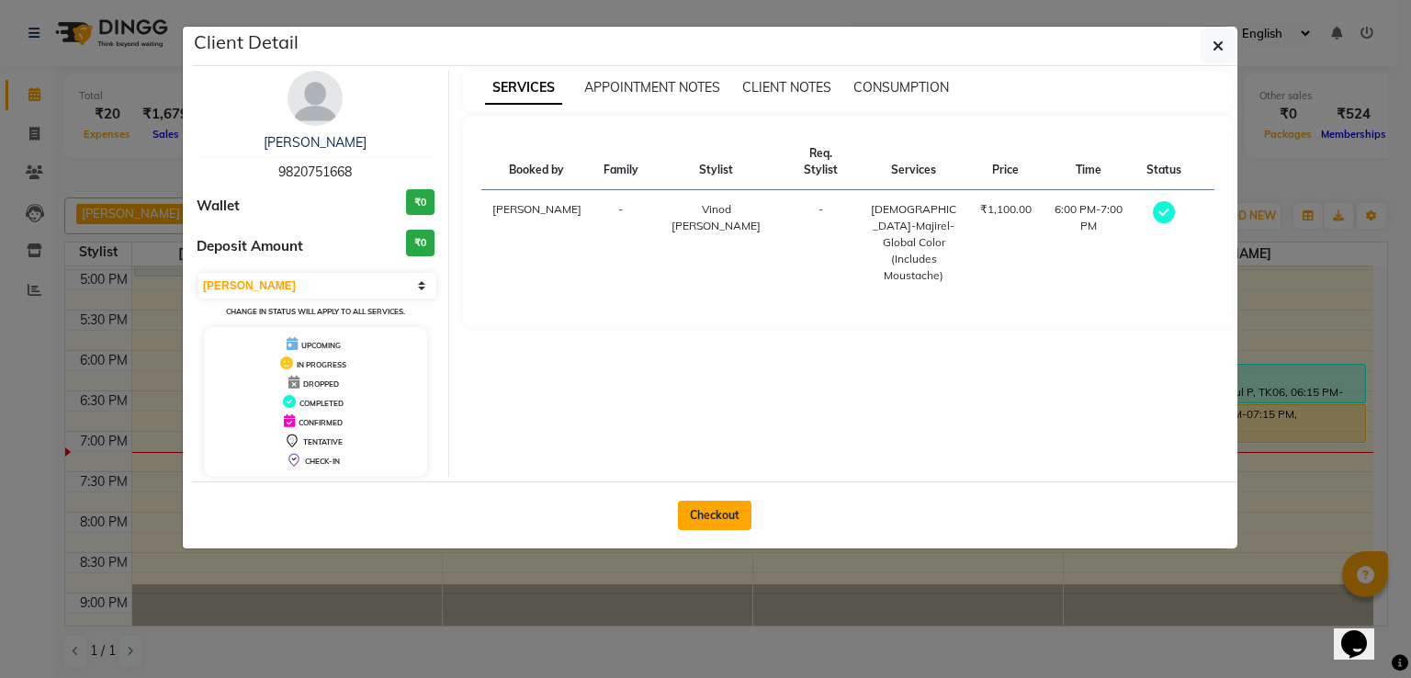
click at [729, 519] on button "Checkout" at bounding box center [714, 515] width 73 height 29
select select "service"
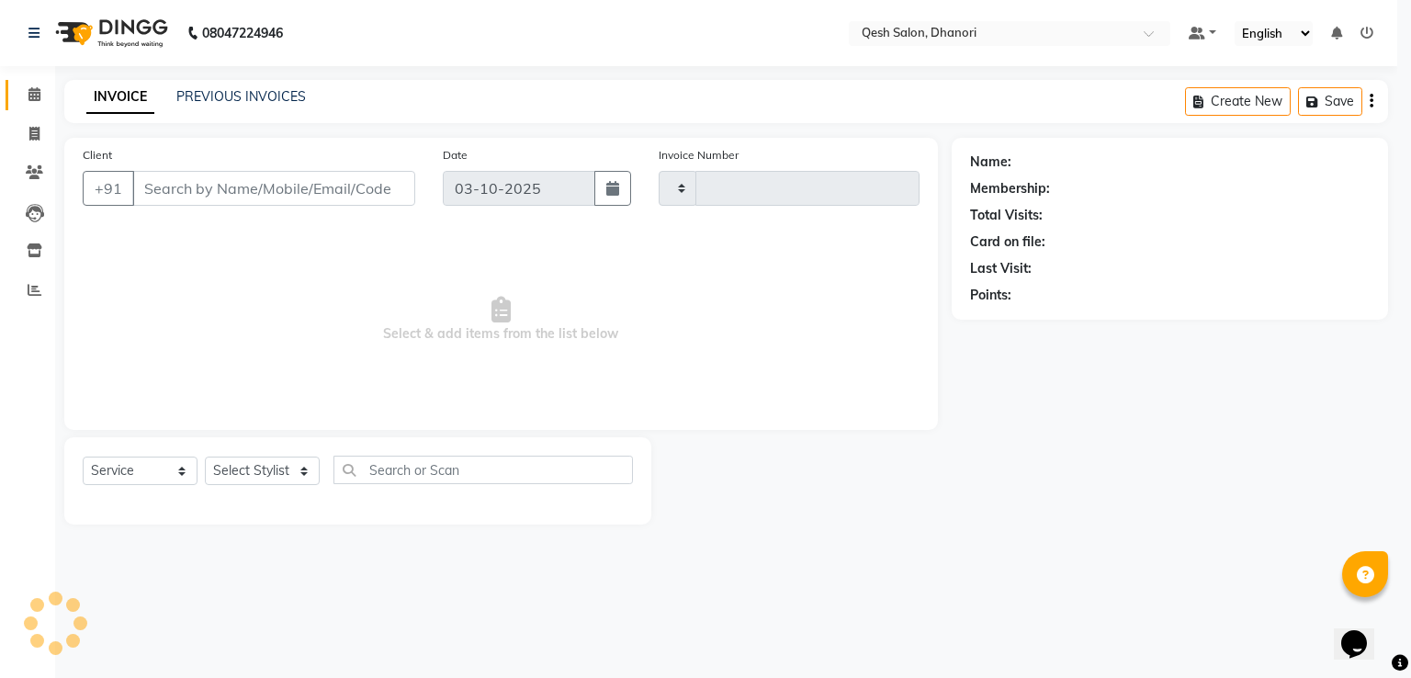
type input "0845"
select select "7641"
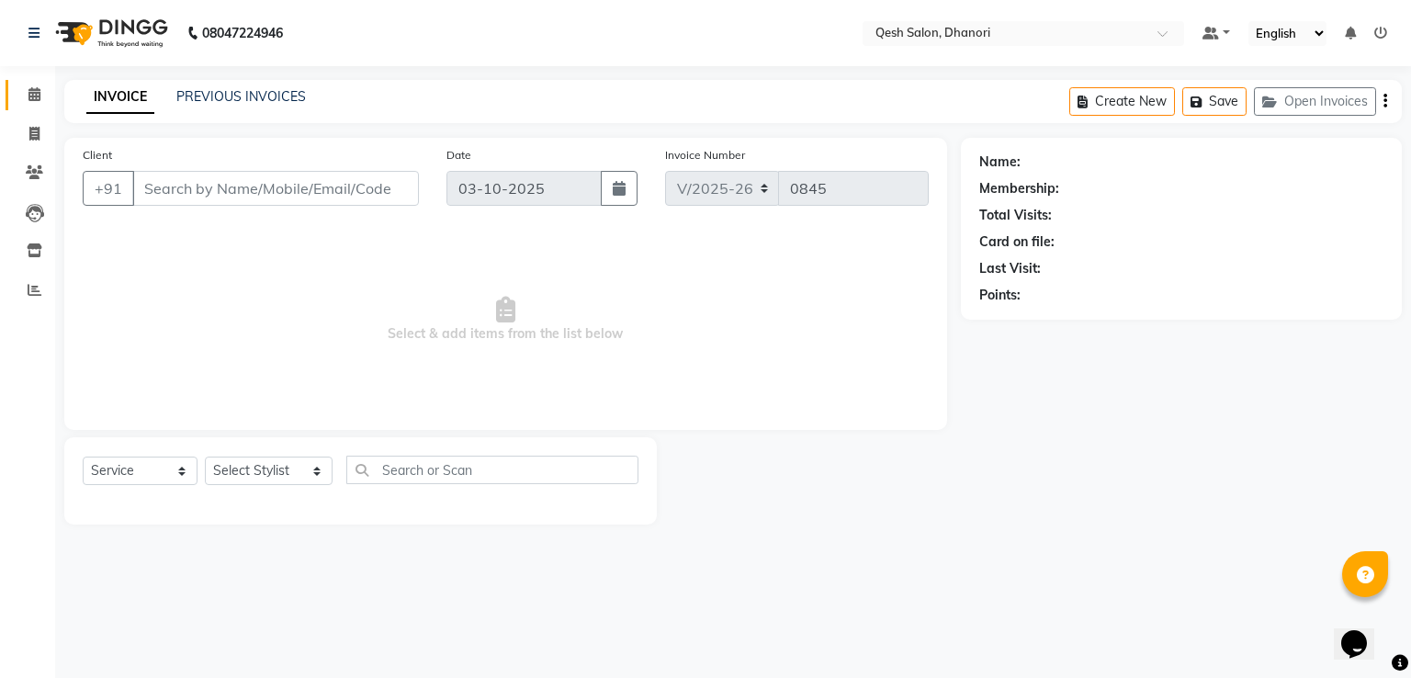
type input "98******68"
select select "83742"
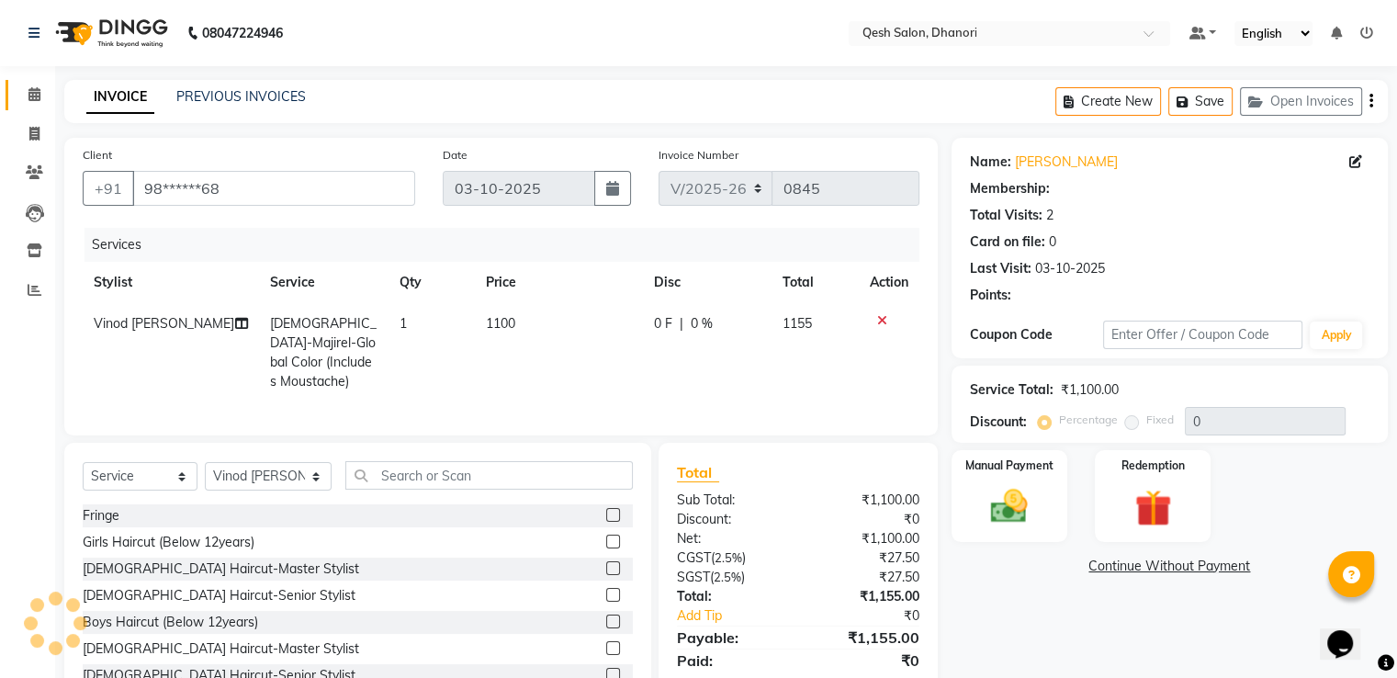
select select "2: Object"
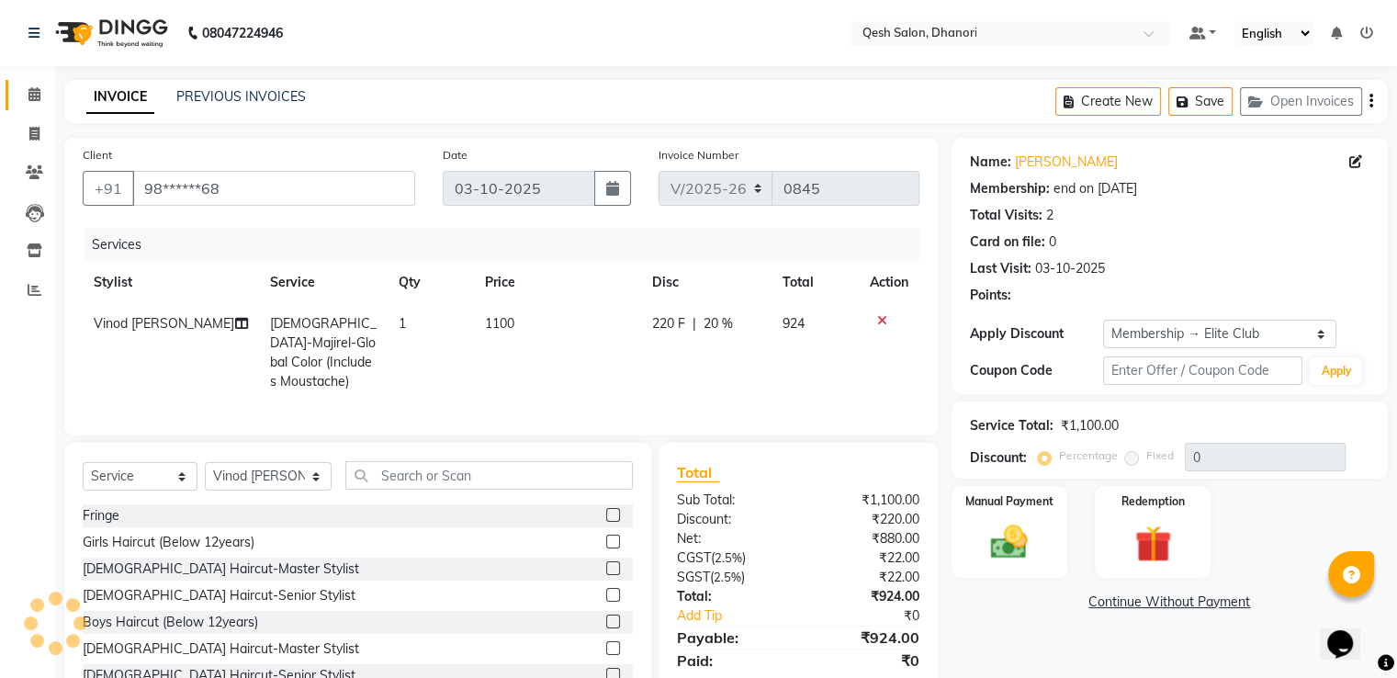
type input "20"
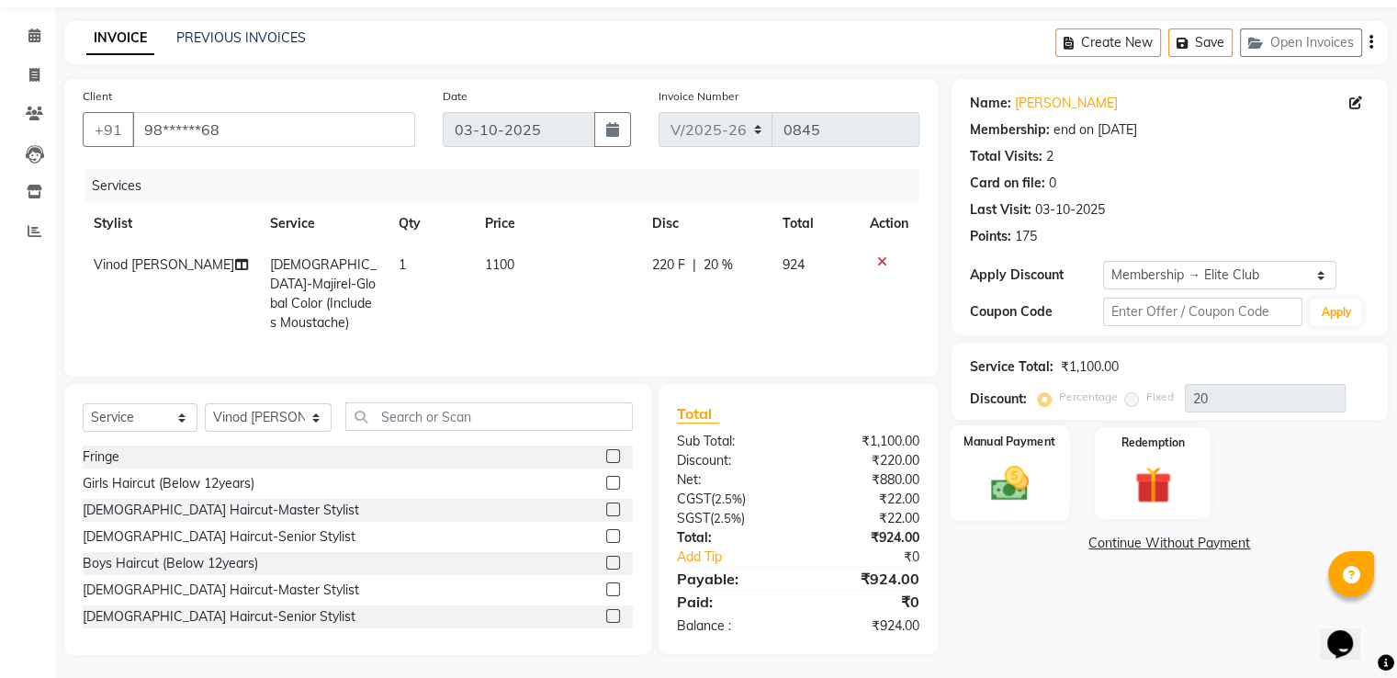
click at [996, 455] on div "Manual Payment" at bounding box center [1009, 472] width 120 height 95
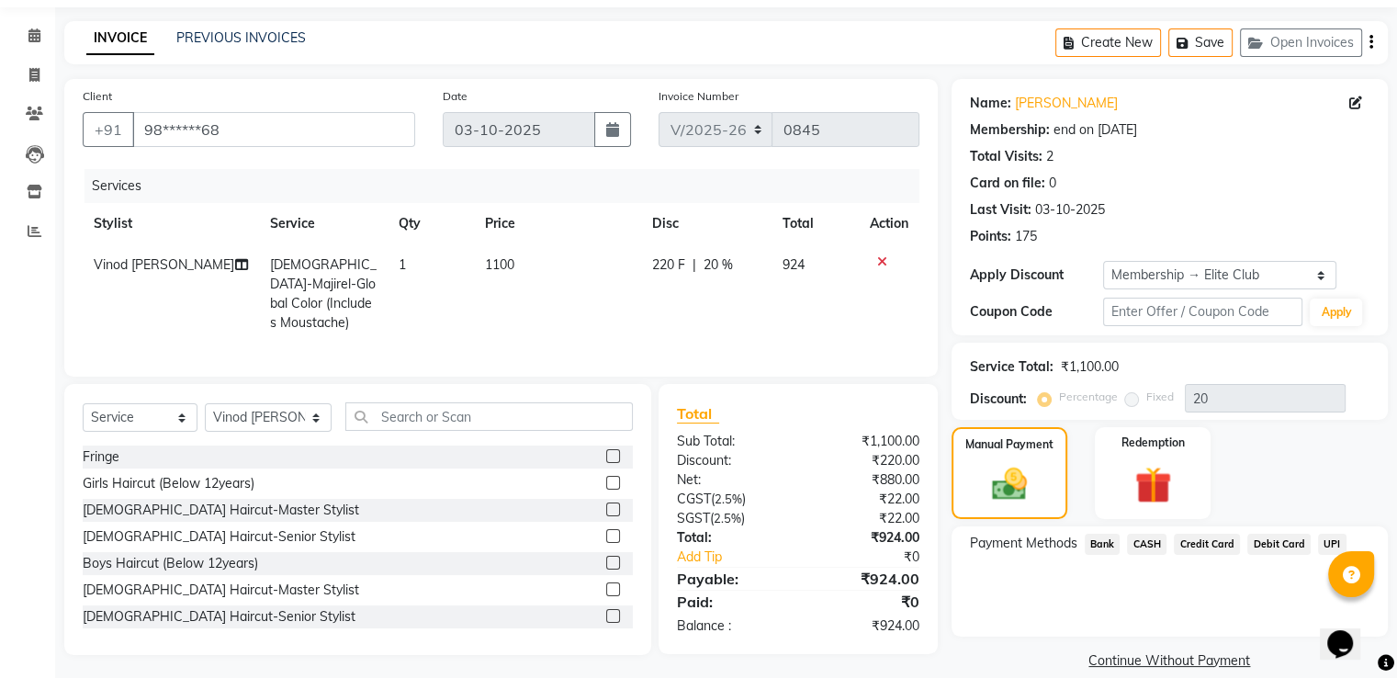
scroll to position [82, 0]
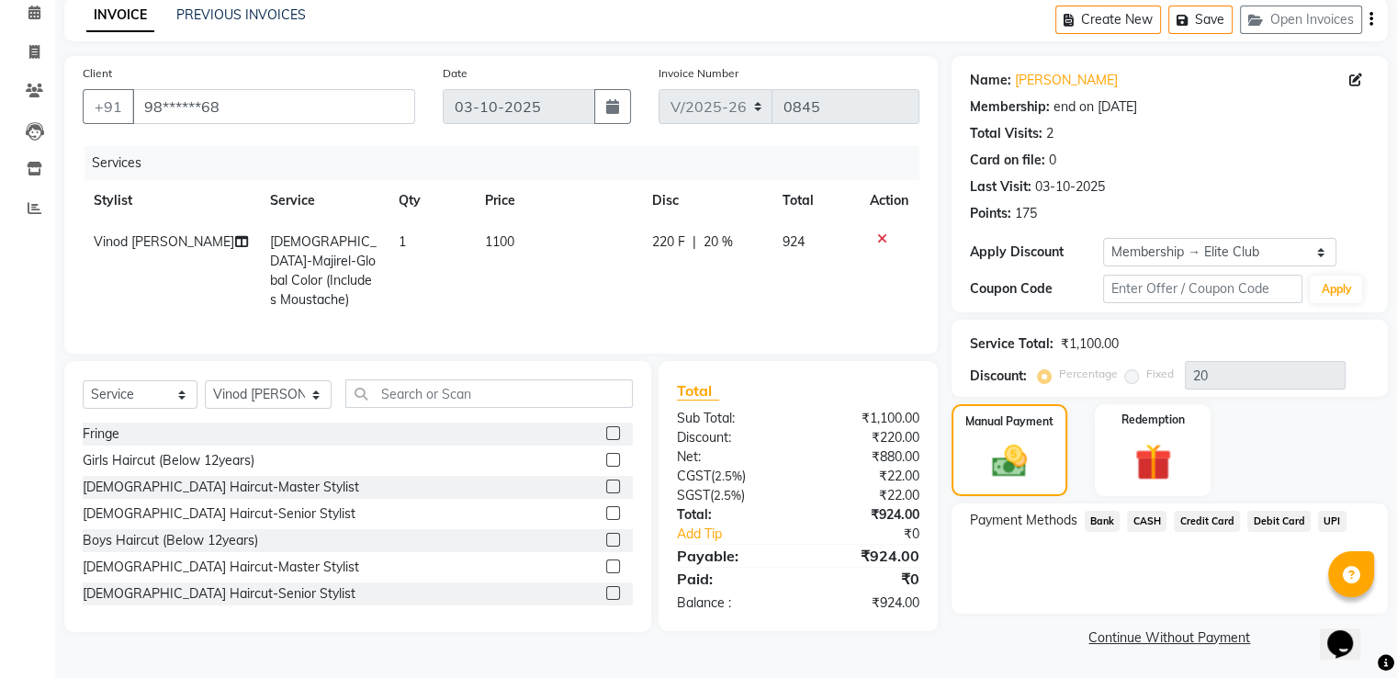
click at [1154, 513] on span "CASH" at bounding box center [1146, 521] width 39 height 21
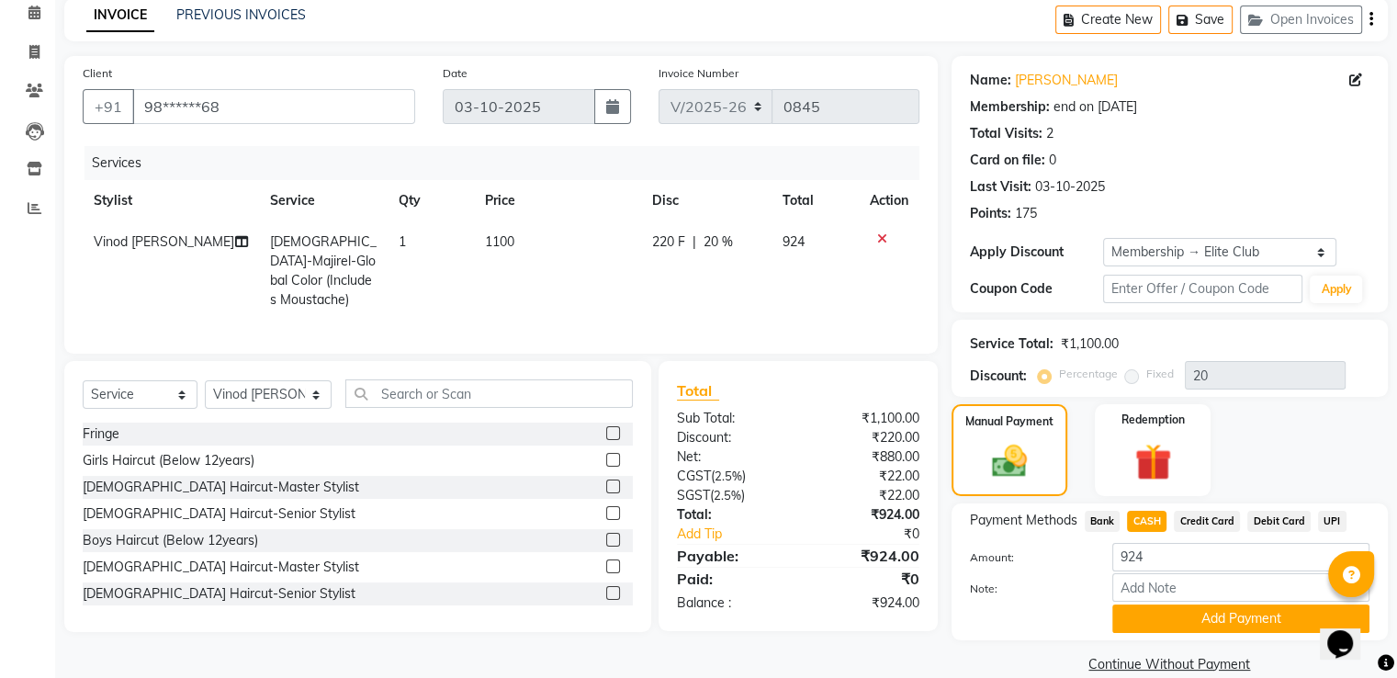
scroll to position [110, 0]
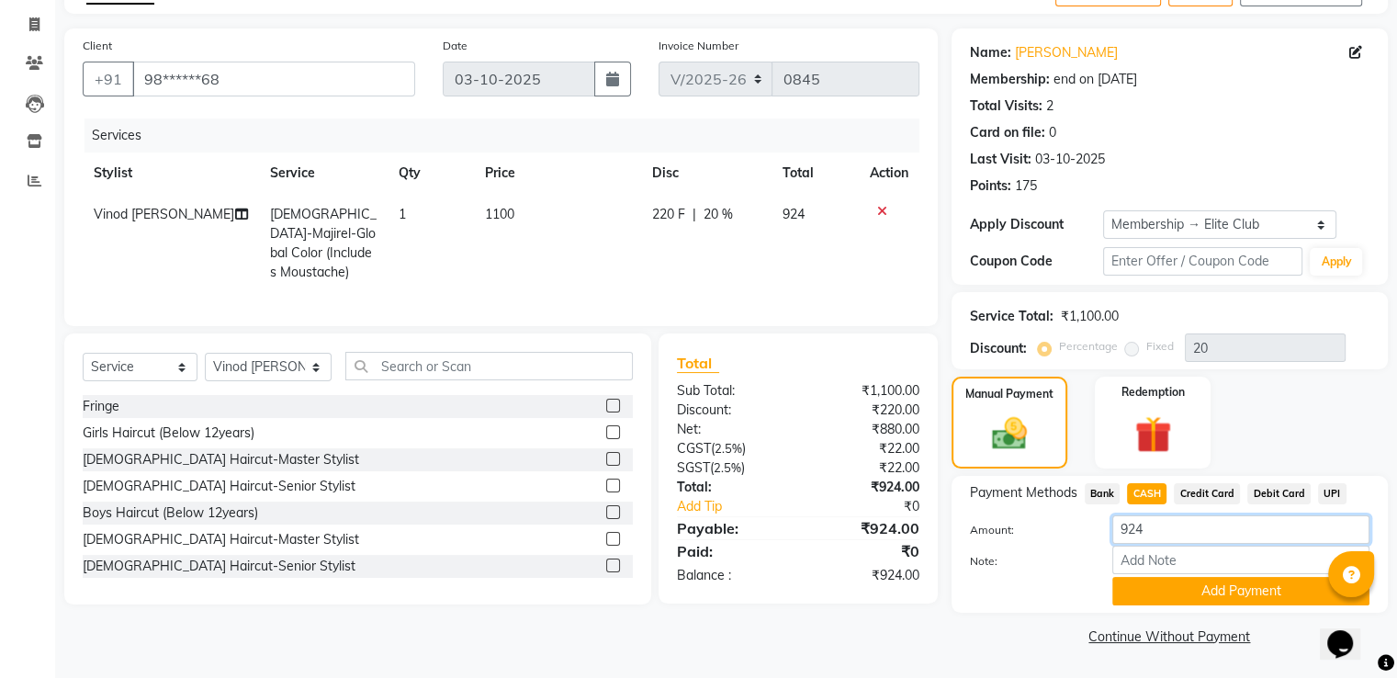
click at [1171, 537] on input "924" at bounding box center [1240, 529] width 257 height 28
type input "9"
type input "1000"
click at [1220, 585] on button "Add Payment" at bounding box center [1240, 591] width 257 height 28
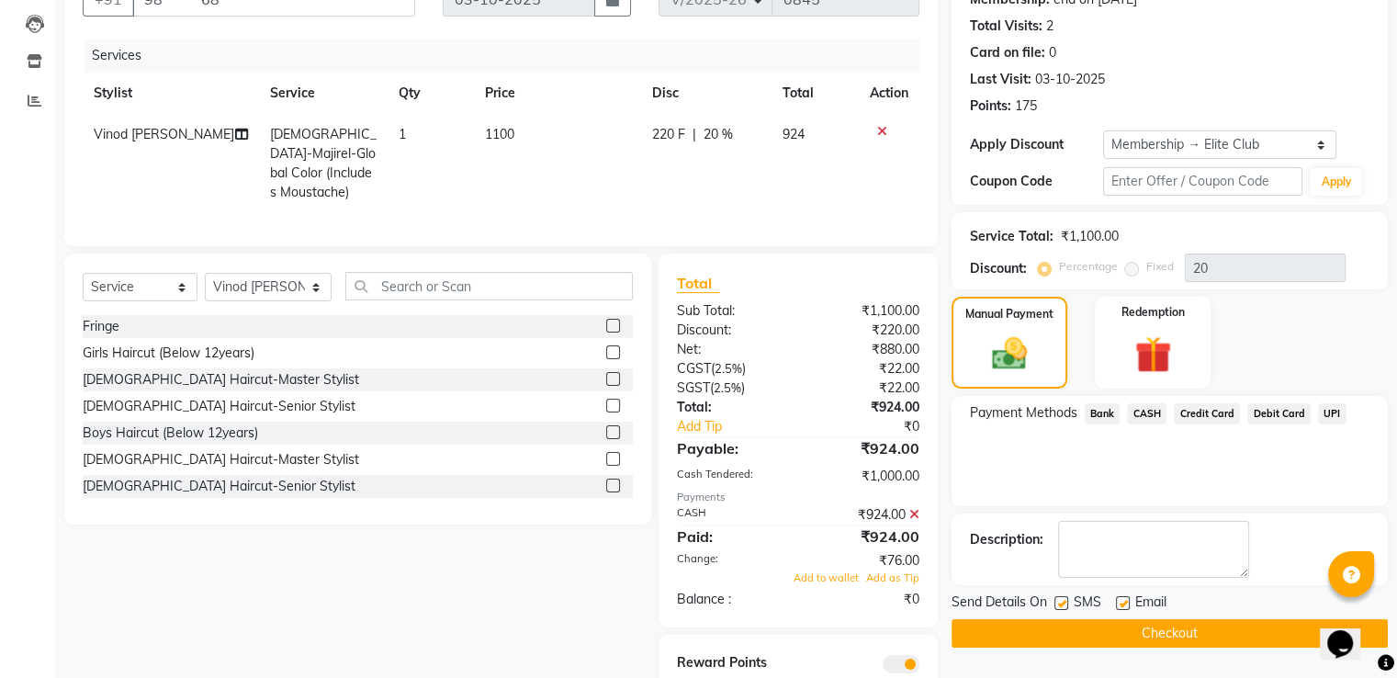
scroll to position [281, 0]
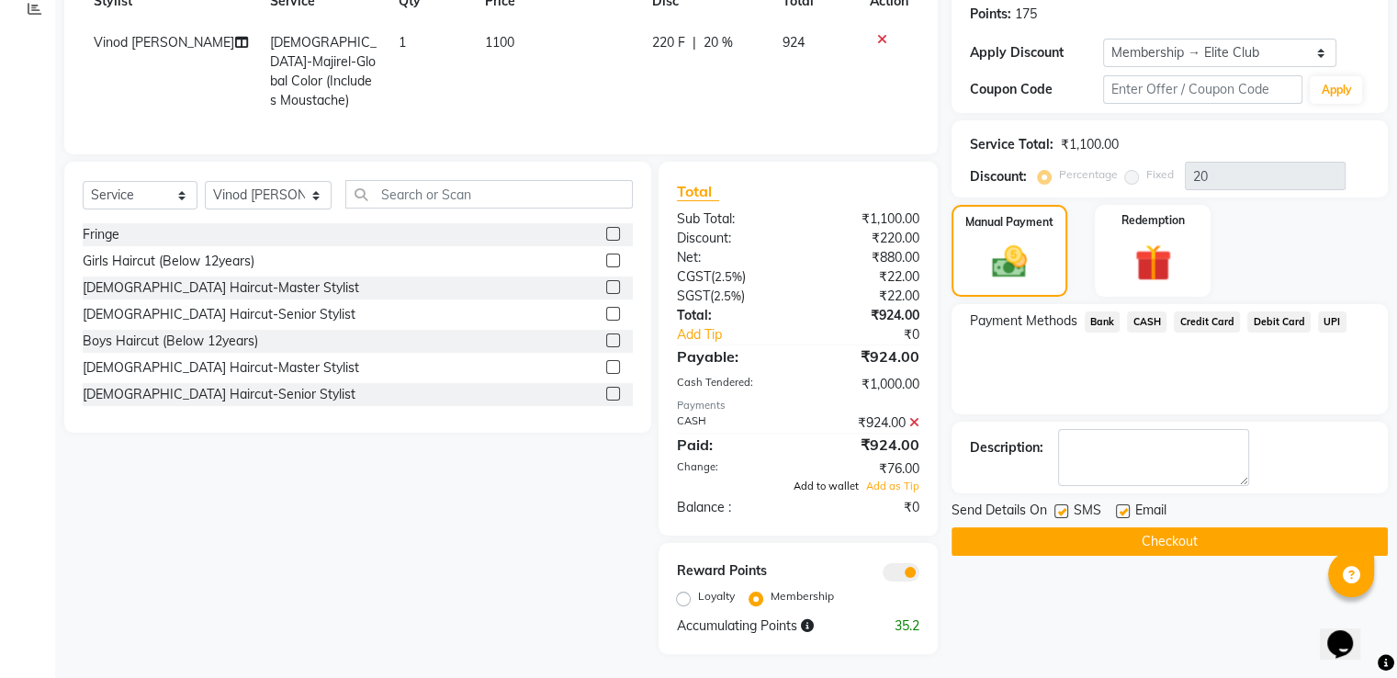
click at [831, 484] on span "Add to wallet" at bounding box center [826, 485] width 65 height 13
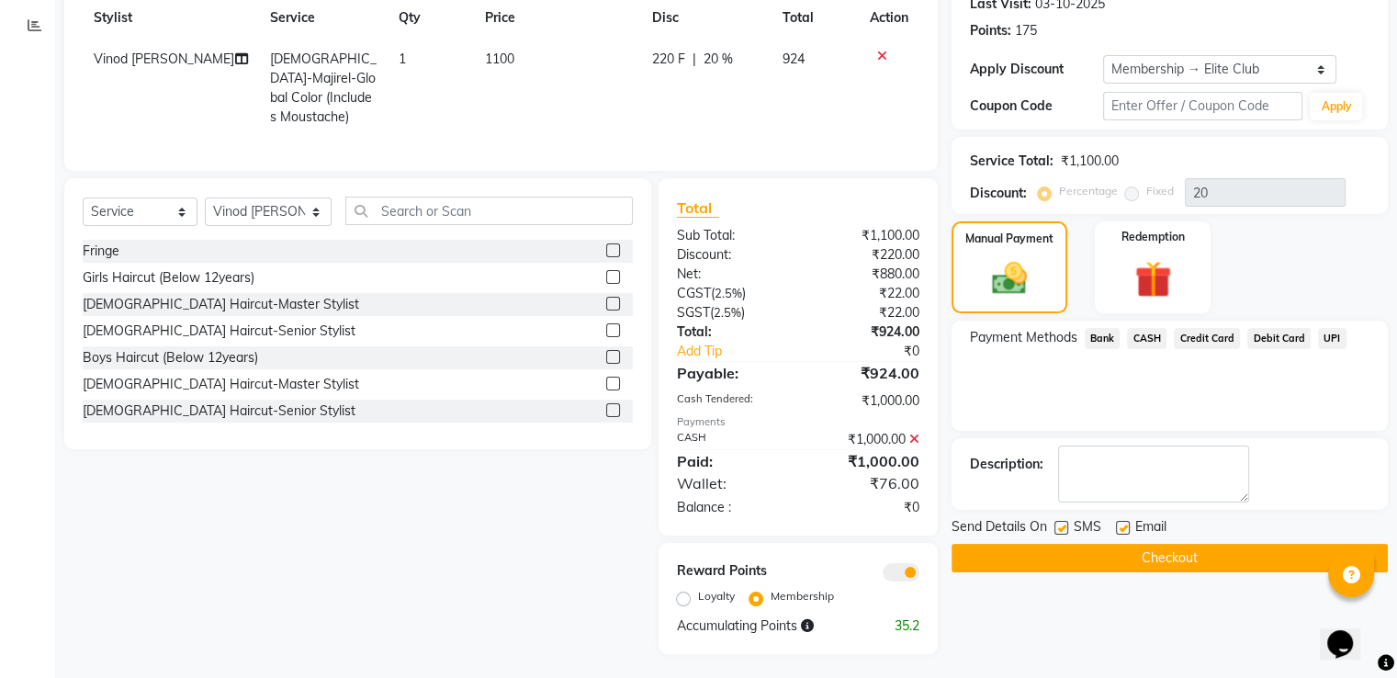
click at [907, 437] on div "₹1,000.00" at bounding box center [865, 439] width 135 height 19
click at [909, 434] on icon at bounding box center [914, 439] width 10 height 13
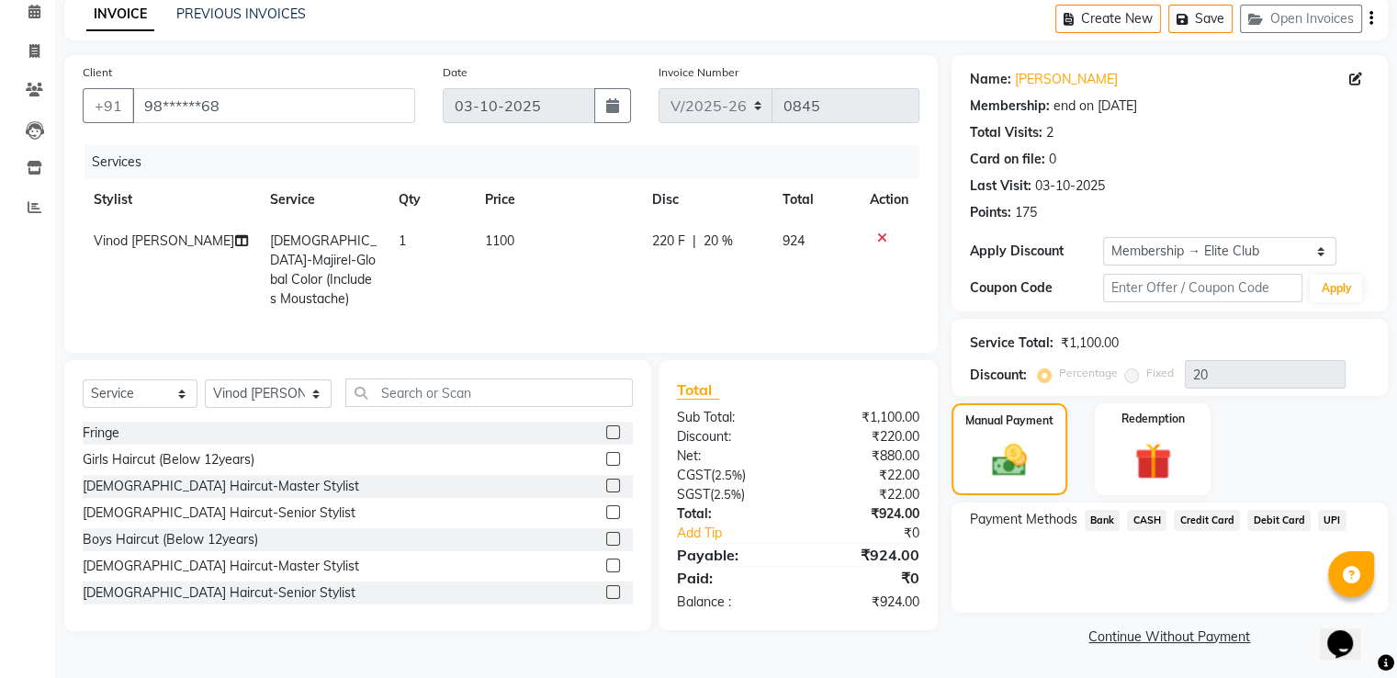
scroll to position [82, 0]
click at [1137, 514] on span "CASH" at bounding box center [1146, 521] width 39 height 21
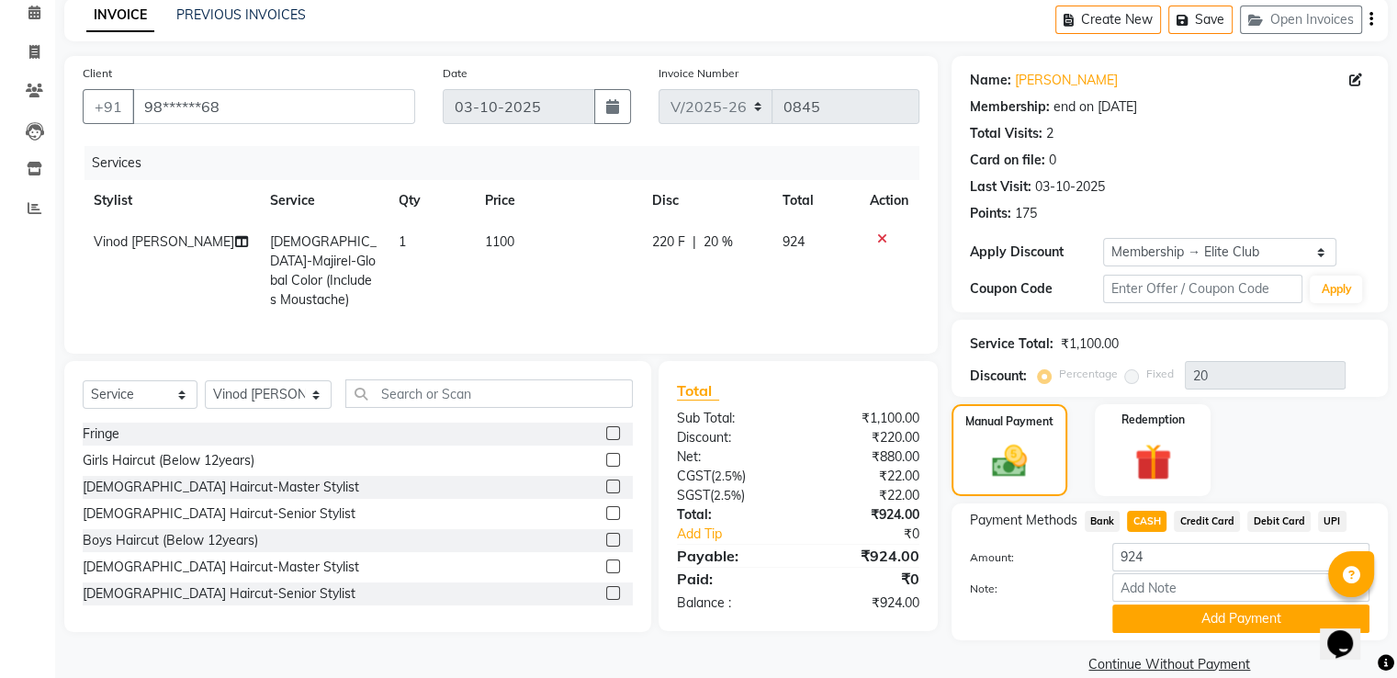
scroll to position [110, 0]
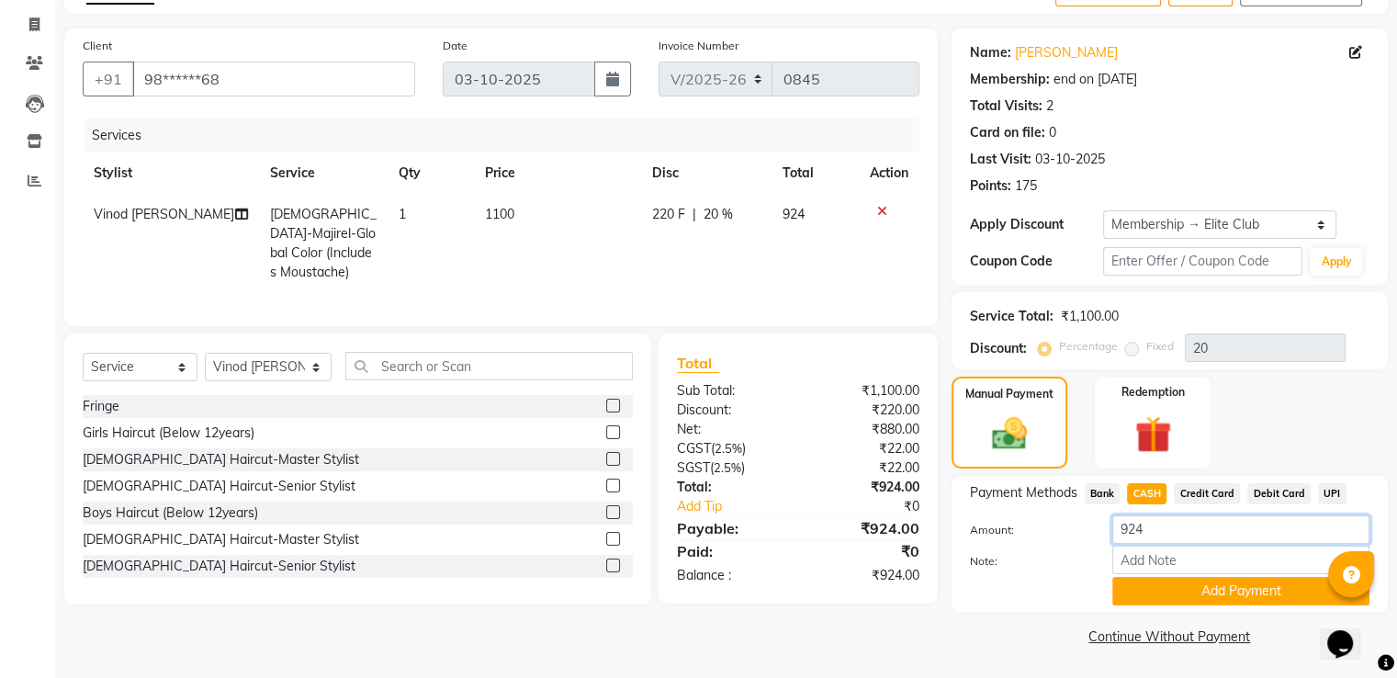
click at [1172, 527] on input "924" at bounding box center [1240, 529] width 257 height 28
type input "9"
type input "1000"
click at [1186, 582] on button "Add Payment" at bounding box center [1240, 591] width 257 height 28
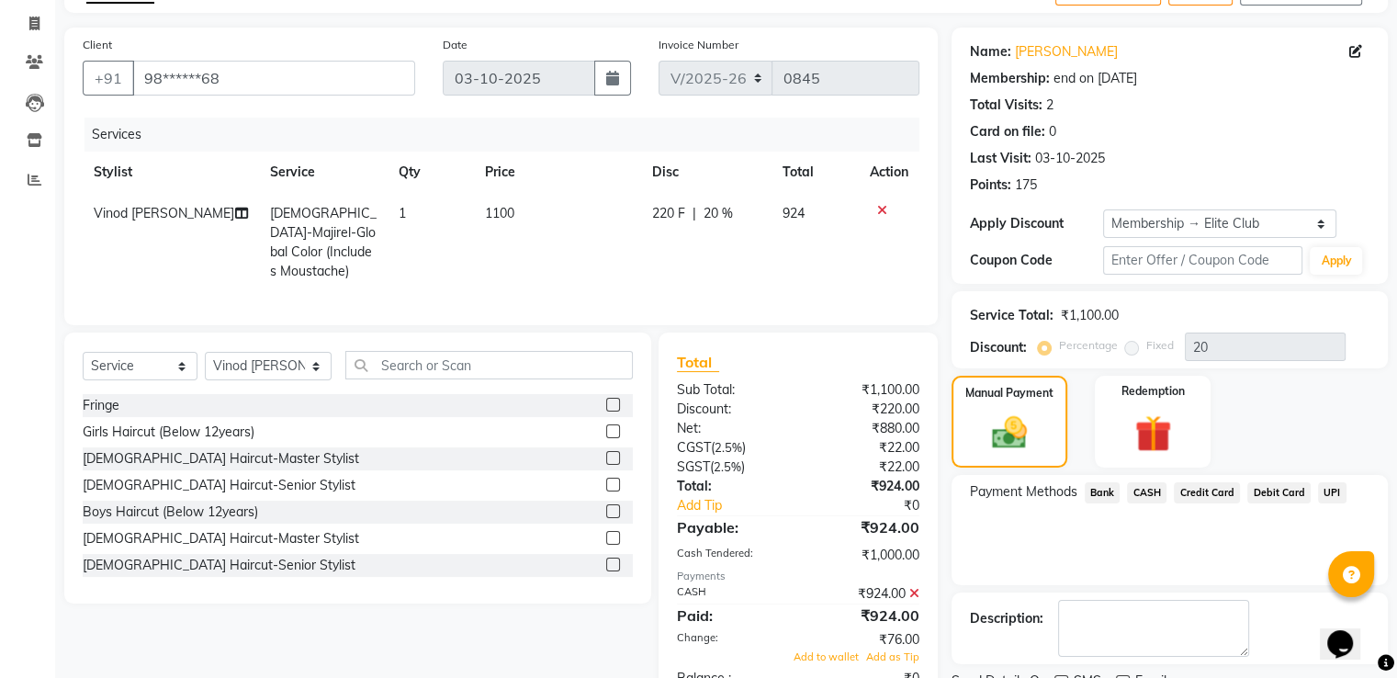
scroll to position [281, 0]
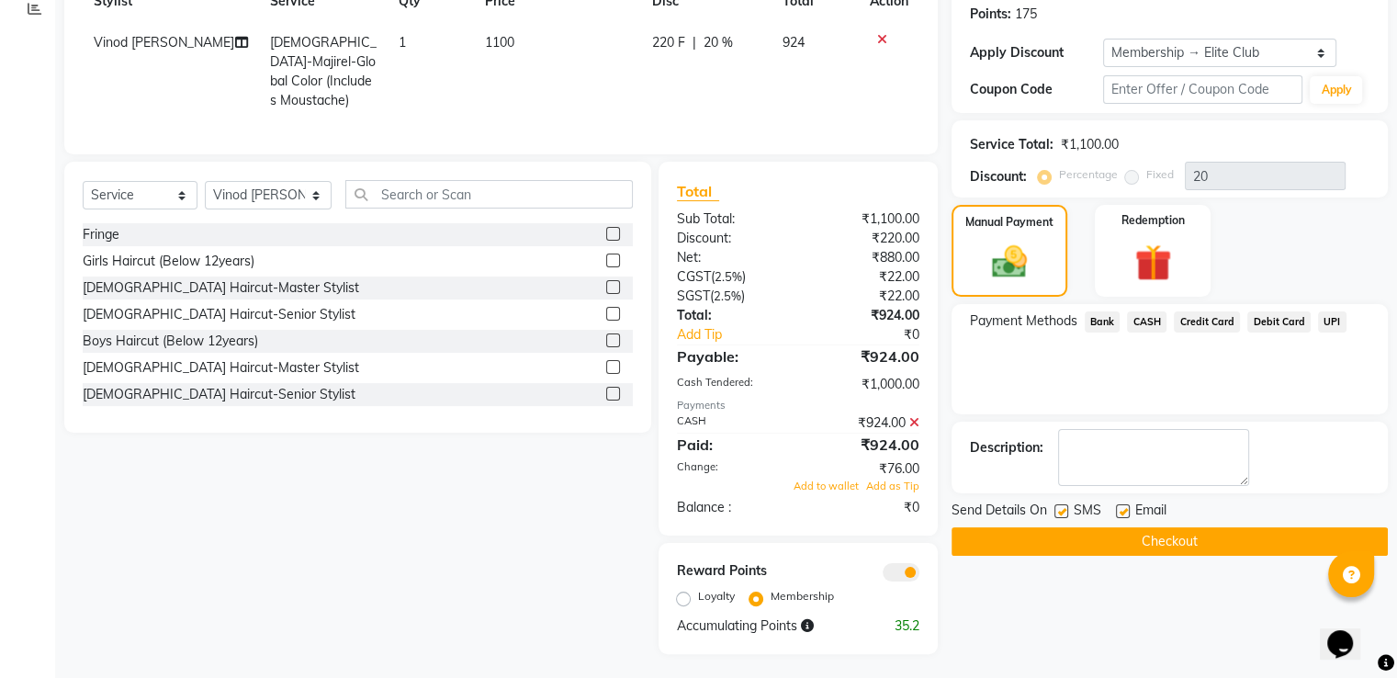
click at [1144, 321] on span "CASH" at bounding box center [1146, 321] width 39 height 21
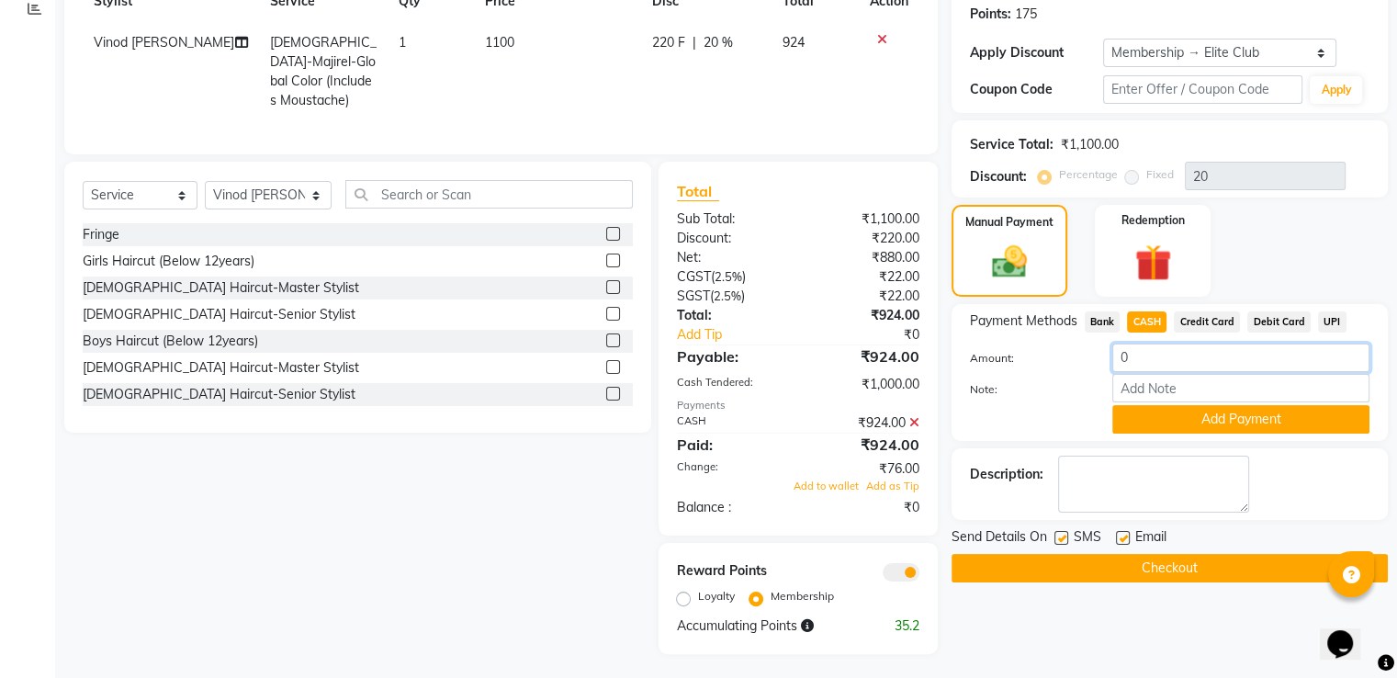
click at [1138, 355] on input "0" at bounding box center [1240, 358] width 257 height 28
click at [913, 416] on icon at bounding box center [914, 422] width 10 height 13
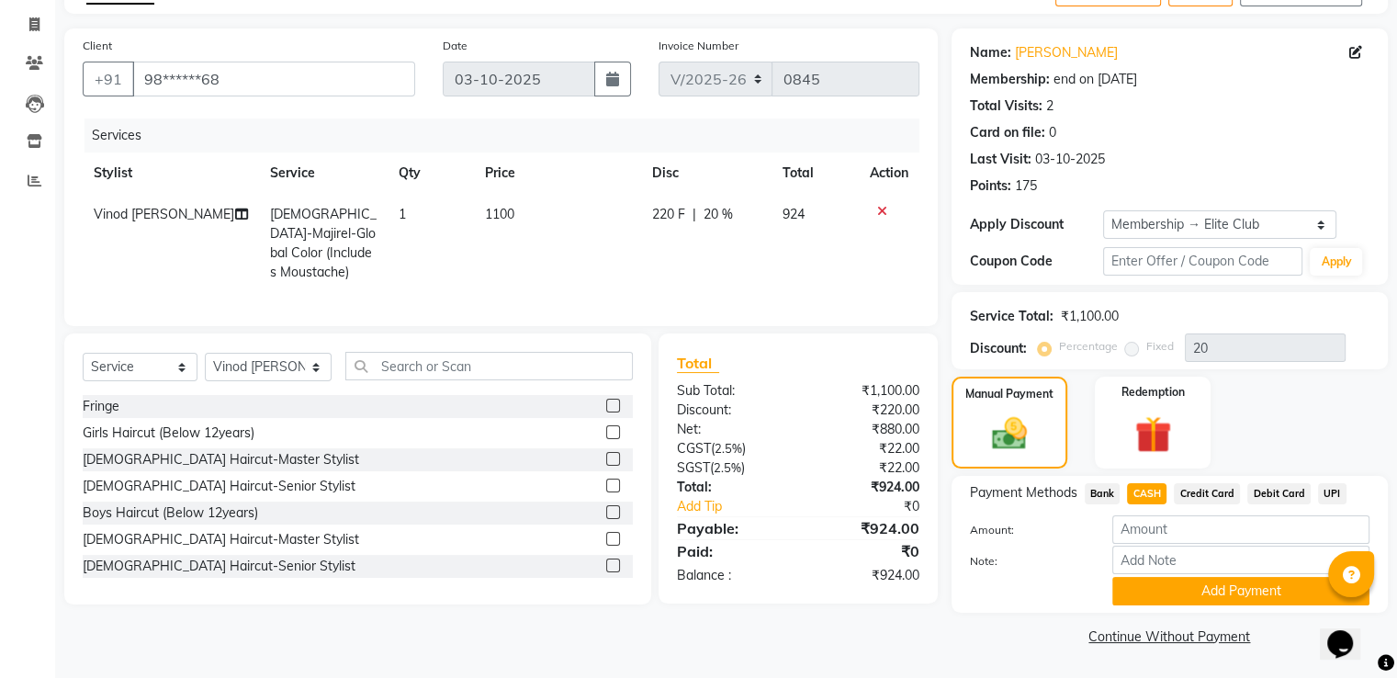
scroll to position [110, 0]
click at [1180, 527] on input "number" at bounding box center [1240, 529] width 257 height 28
type input "1000"
click at [1223, 590] on button "Add Payment" at bounding box center [1240, 591] width 257 height 28
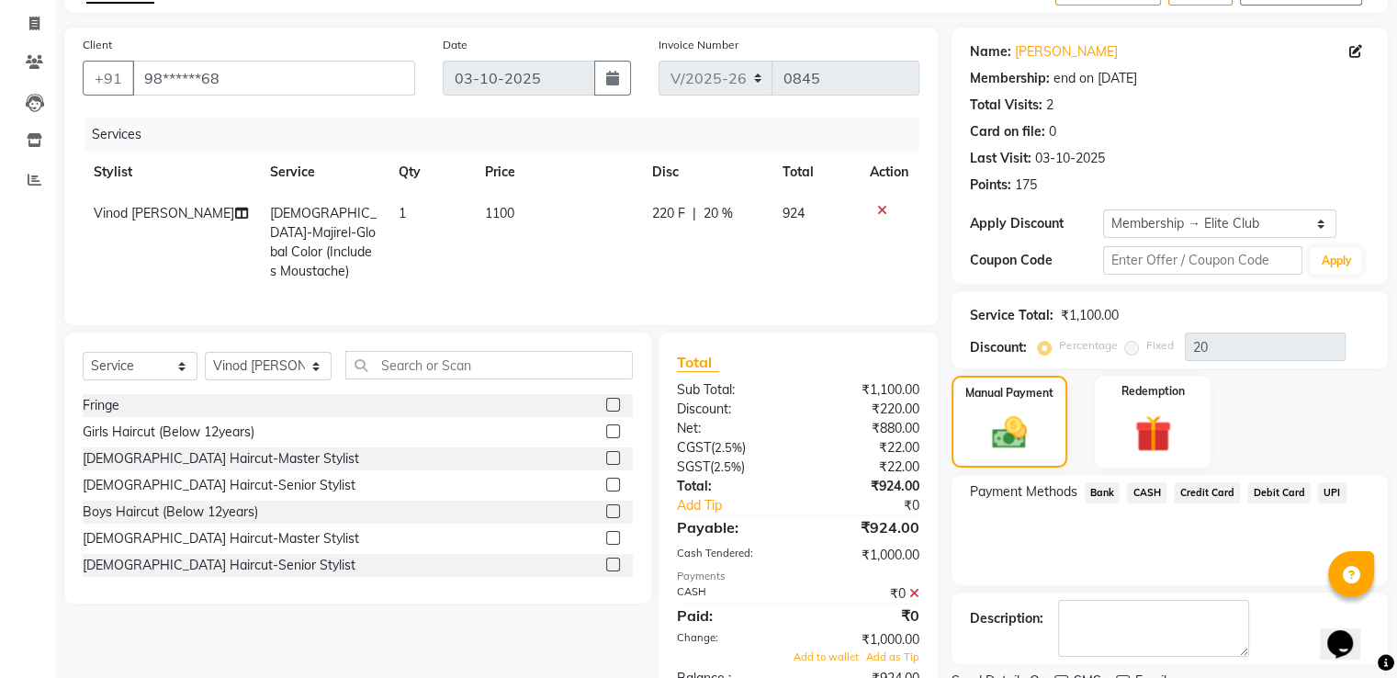
scroll to position [281, 0]
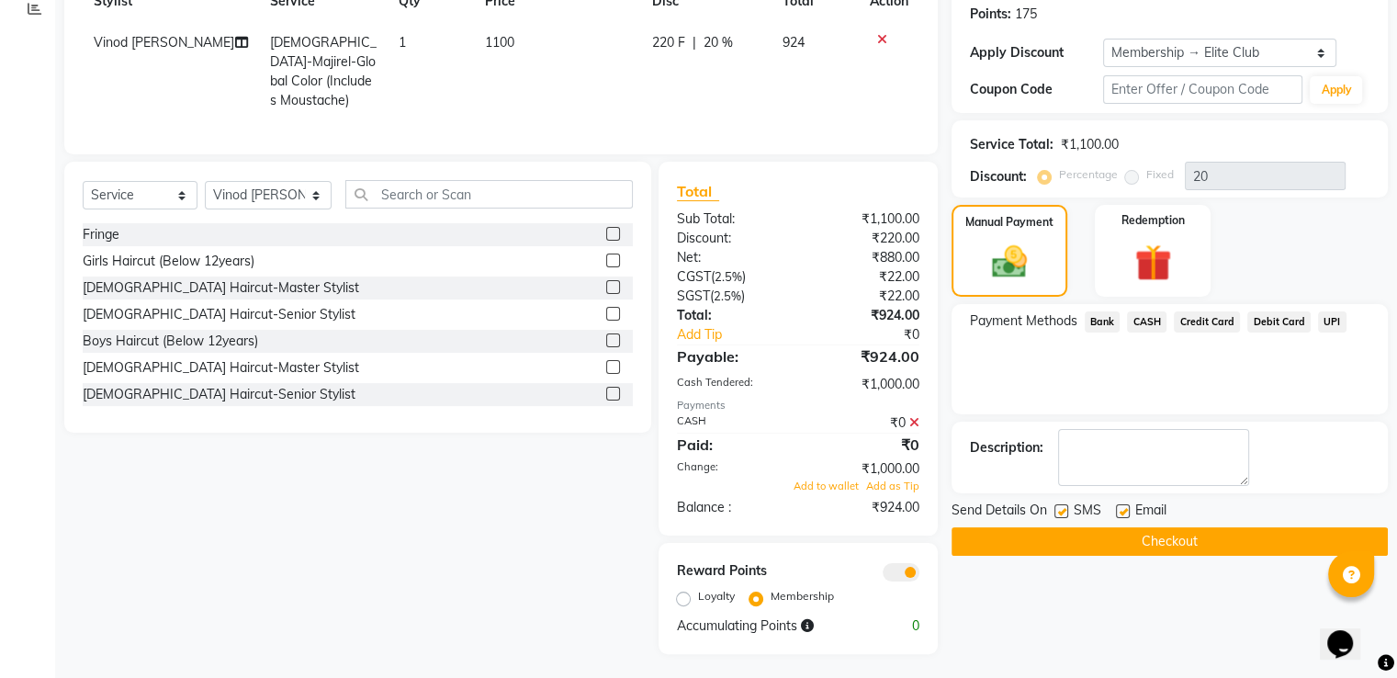
click at [917, 416] on icon at bounding box center [914, 422] width 10 height 13
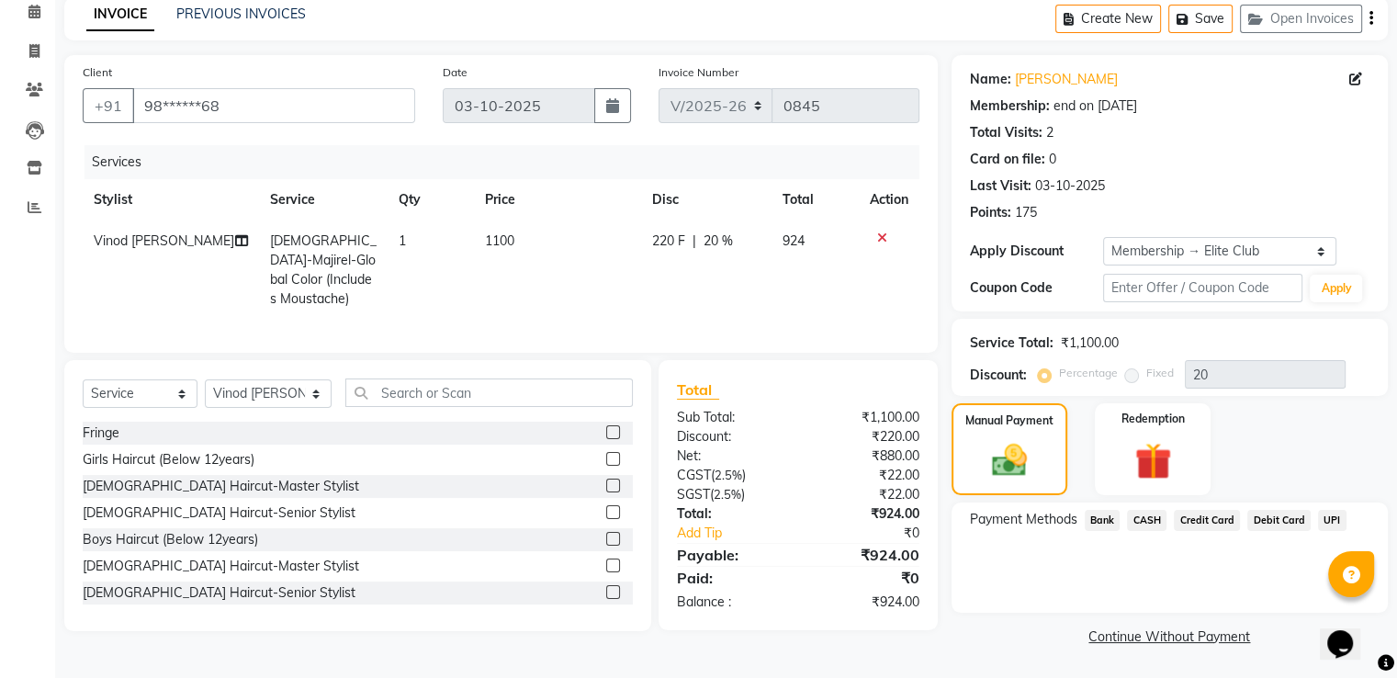
scroll to position [82, 0]
click at [1143, 526] on span "CASH" at bounding box center [1146, 521] width 39 height 21
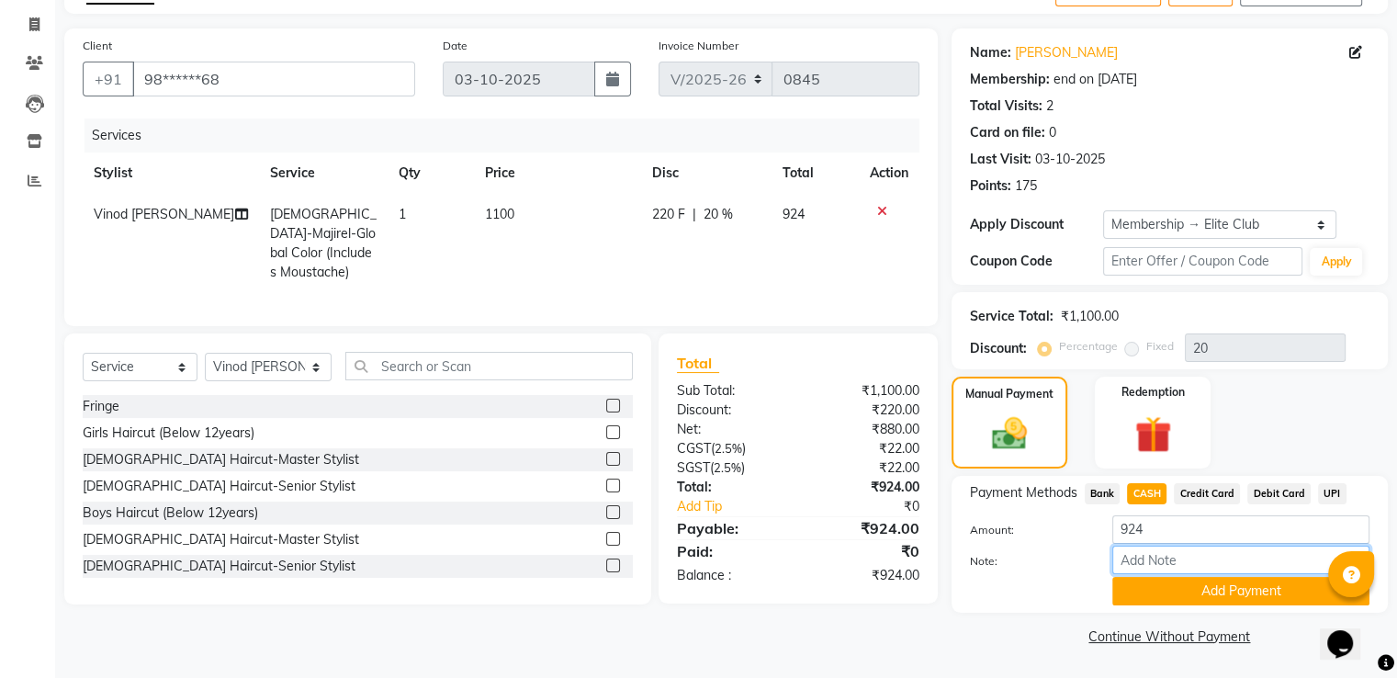
click at [1155, 560] on input "Note:" at bounding box center [1240, 560] width 257 height 28
click at [1155, 528] on input "924" at bounding box center [1240, 529] width 257 height 28
type input "9"
type input "1000"
click at [1219, 584] on button "Add Payment" at bounding box center [1240, 591] width 257 height 28
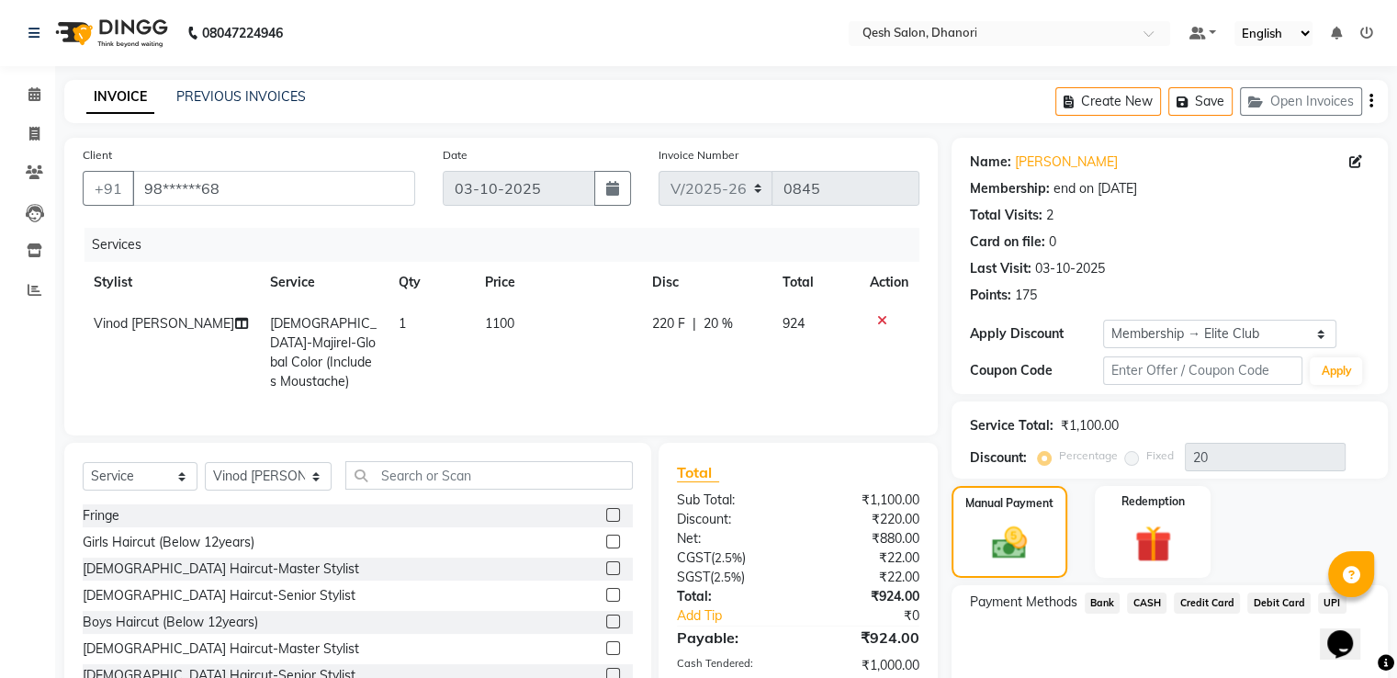
scroll to position [276, 0]
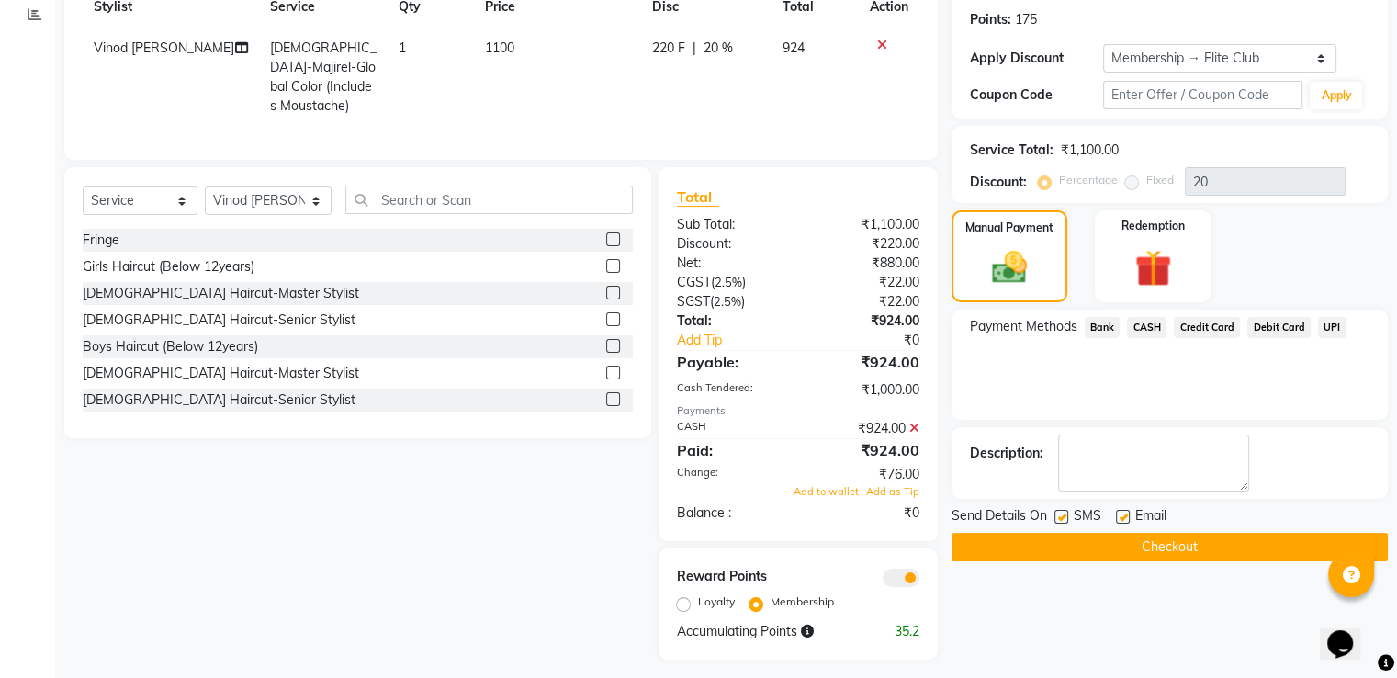
click at [896, 468] on div "₹76.00" at bounding box center [865, 474] width 135 height 19
click at [902, 468] on div "₹76.00" at bounding box center [865, 474] width 135 height 19
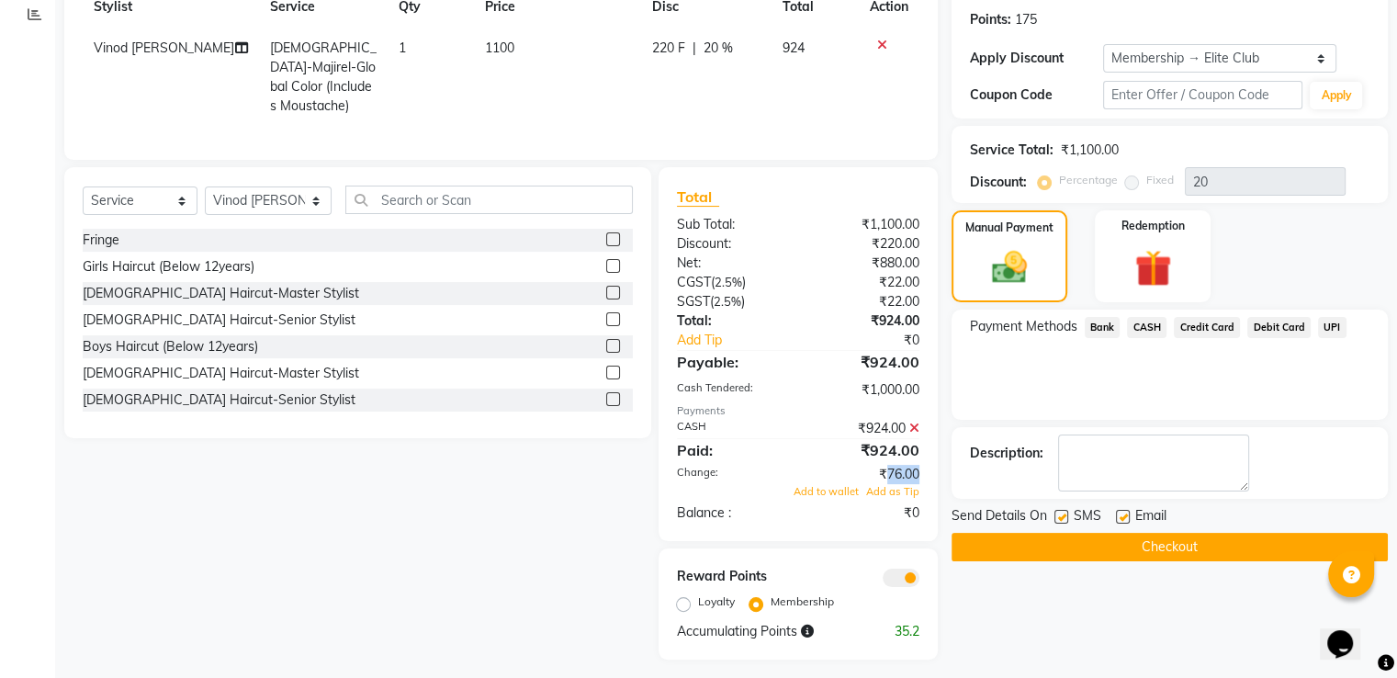
click at [902, 468] on div "₹76.00" at bounding box center [865, 474] width 135 height 19
click at [1021, 20] on div "175" at bounding box center [1026, 19] width 22 height 19
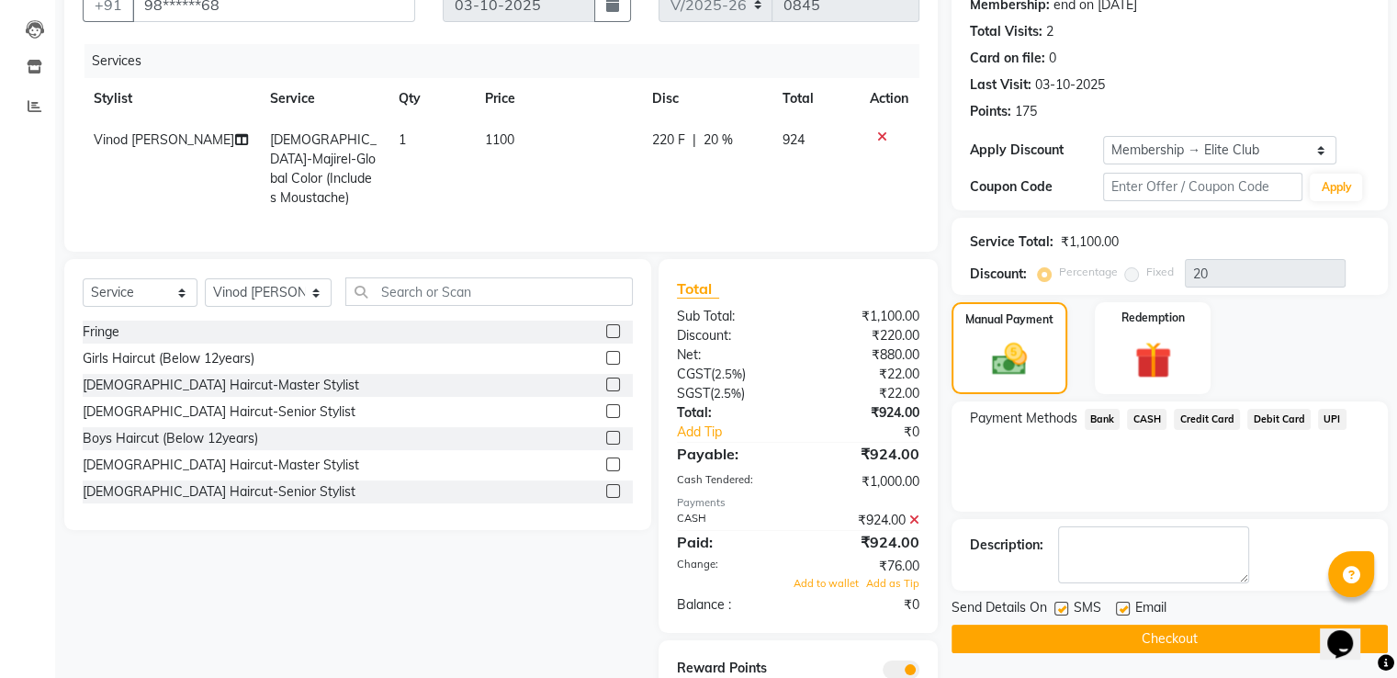
click at [952, 226] on div "Service Total: ₹1,100.00 Discount: Percentage Fixed 20" at bounding box center [1170, 256] width 436 height 77
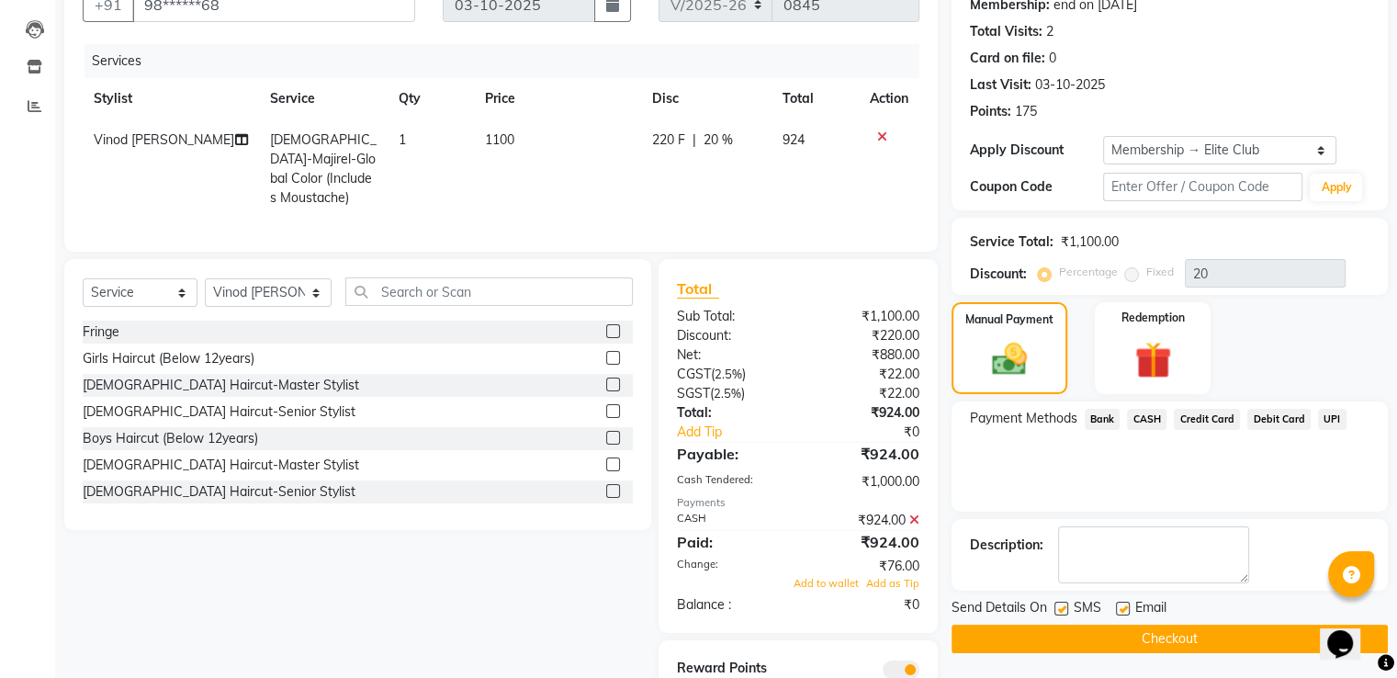
click at [952, 226] on div "Service Total: ₹1,100.00 Discount: Percentage Fixed 20" at bounding box center [1170, 256] width 436 height 77
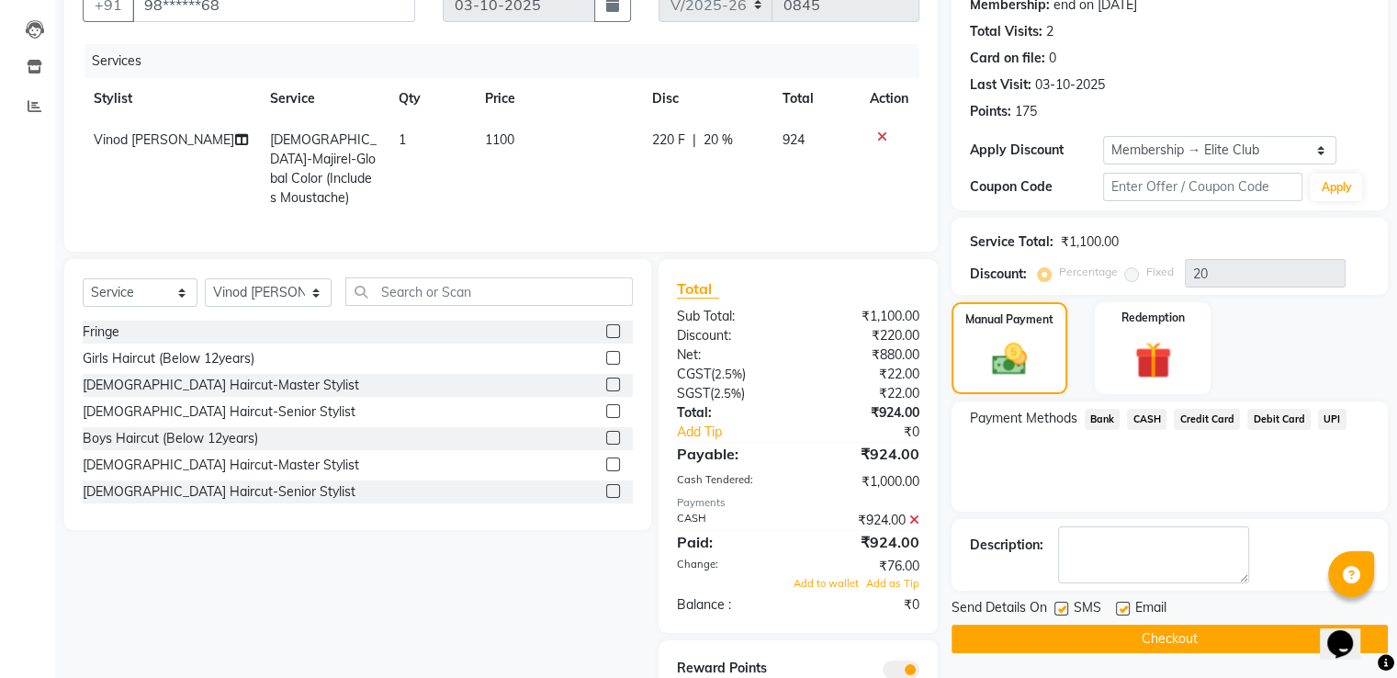
click at [952, 226] on div "Service Total: ₹1,100.00 Discount: Percentage Fixed 20" at bounding box center [1170, 256] width 436 height 77
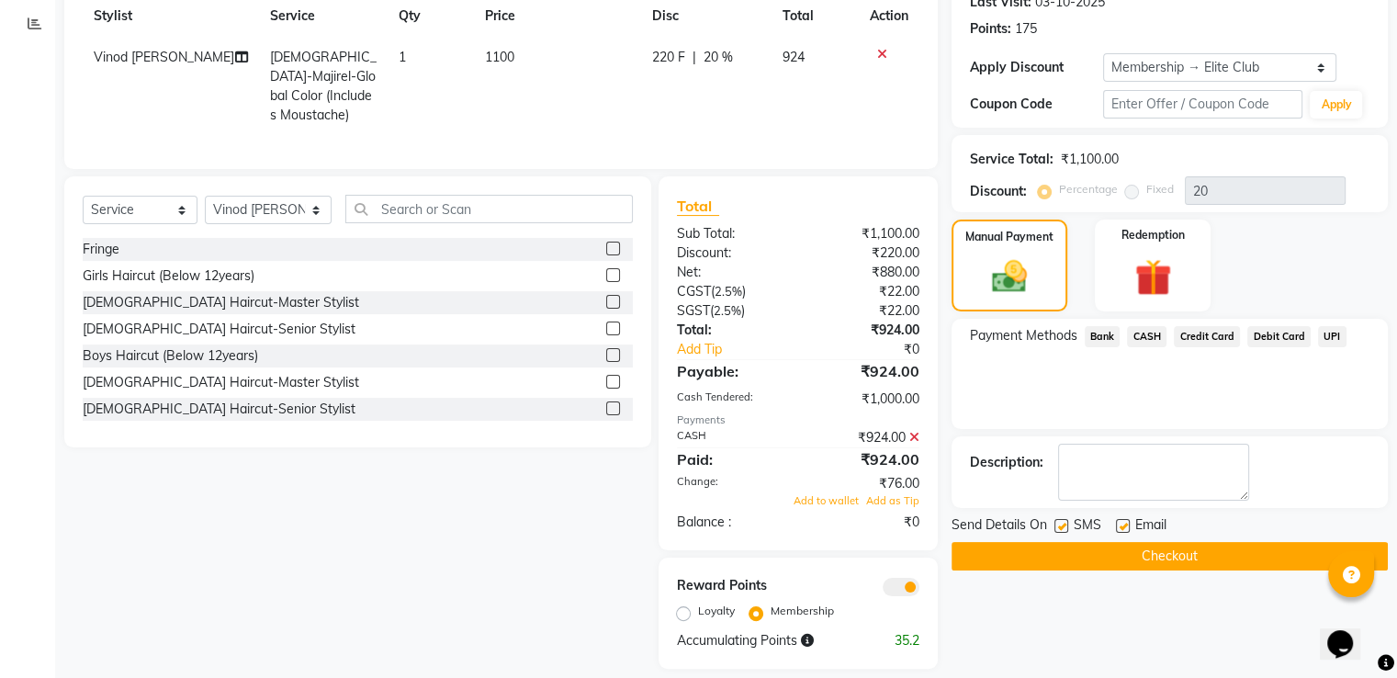
click at [1297, 258] on div "Manual Payment Redemption" at bounding box center [1170, 266] width 464 height 92
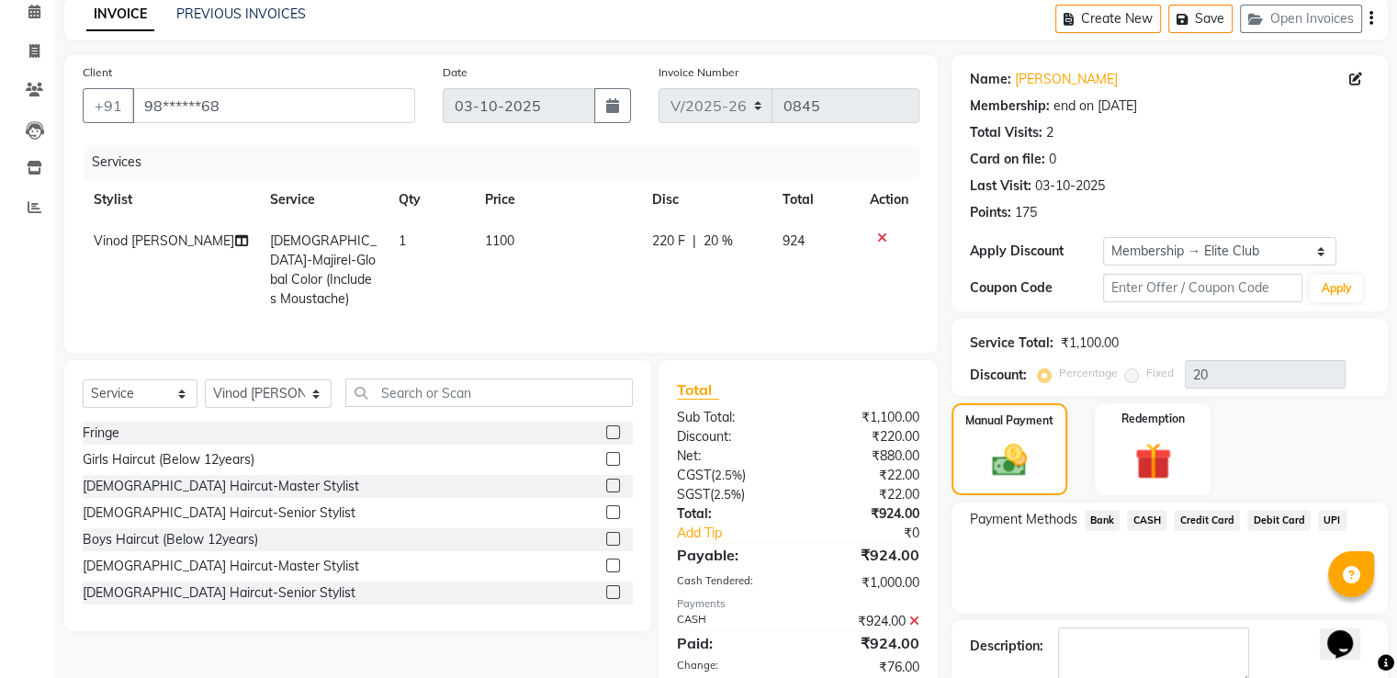
scroll to position [239, 0]
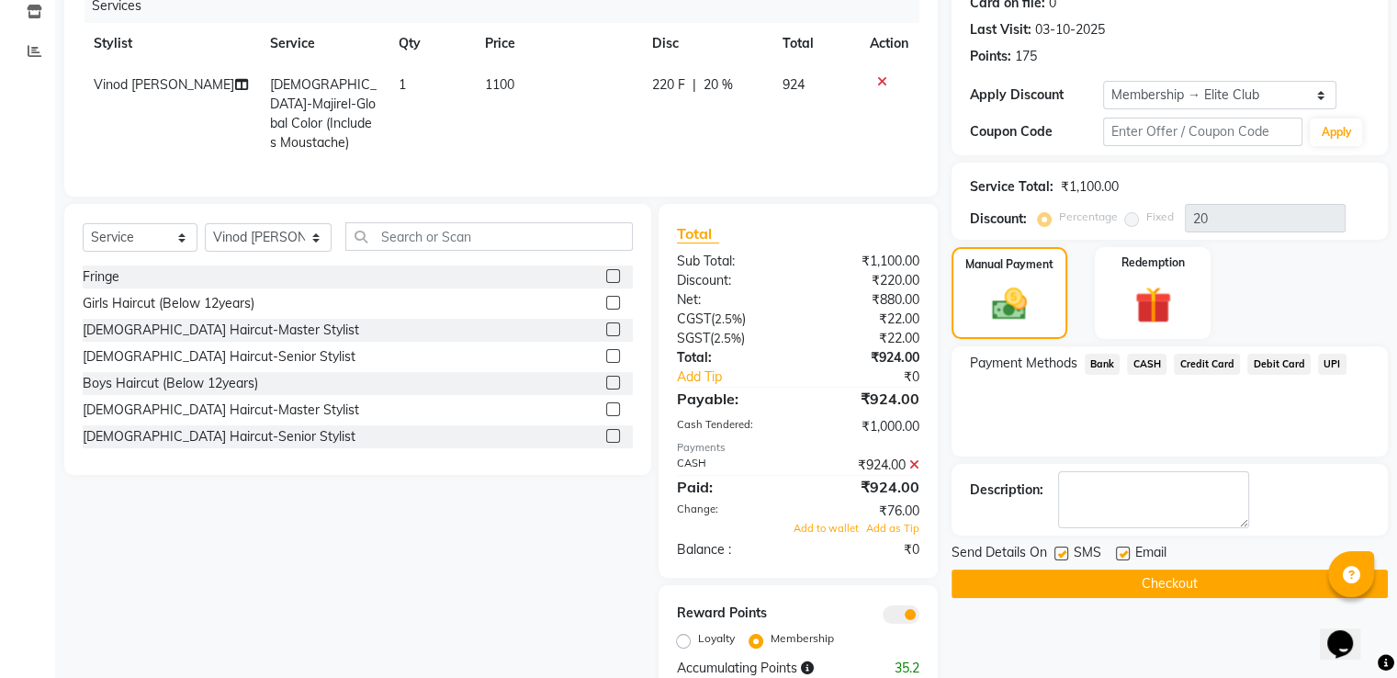
click at [1052, 473] on div "Description:" at bounding box center [1170, 499] width 400 height 57
click at [1052, 473] on div "Name: Nimish Membership: end on 03-10-2026 Total Visits: 2 Card on file: 0 Last…" at bounding box center [1177, 297] width 450 height 797
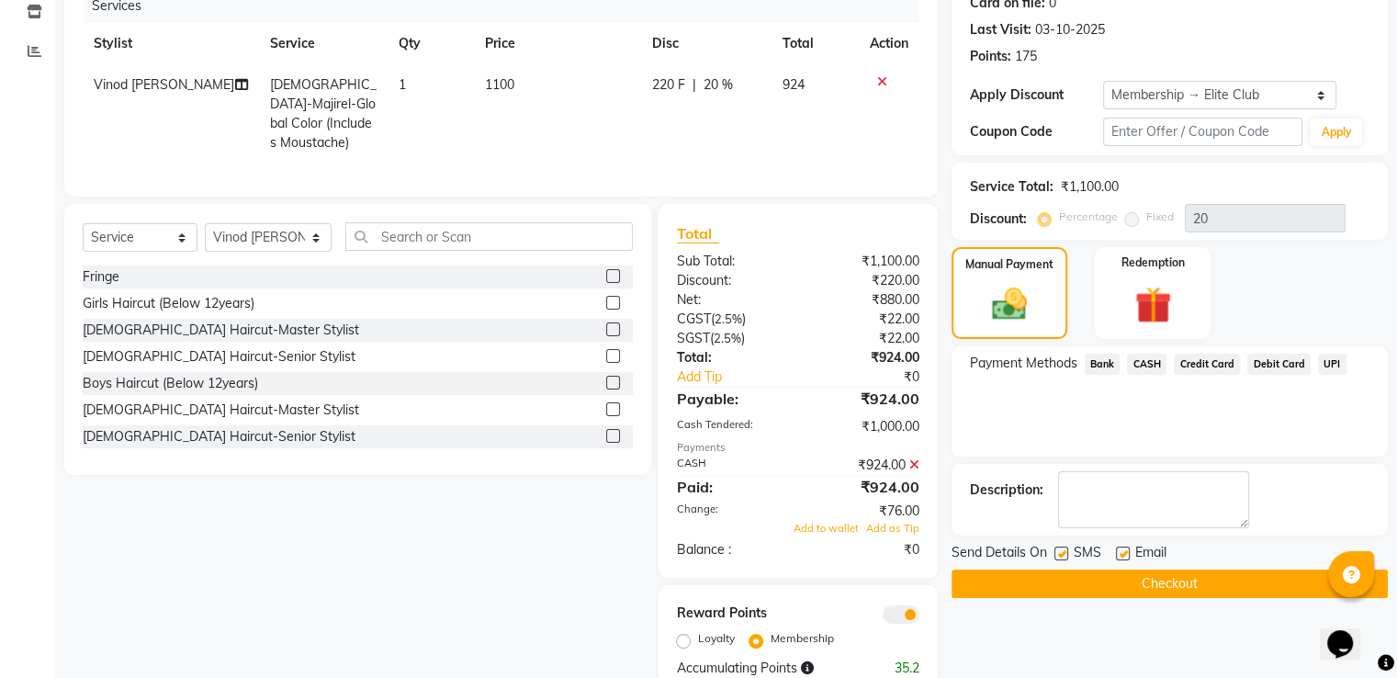
click at [1052, 473] on div "Name: Nimish Membership: end on 03-10-2026 Total Visits: 2 Card on file: 0 Last…" at bounding box center [1177, 297] width 450 height 797
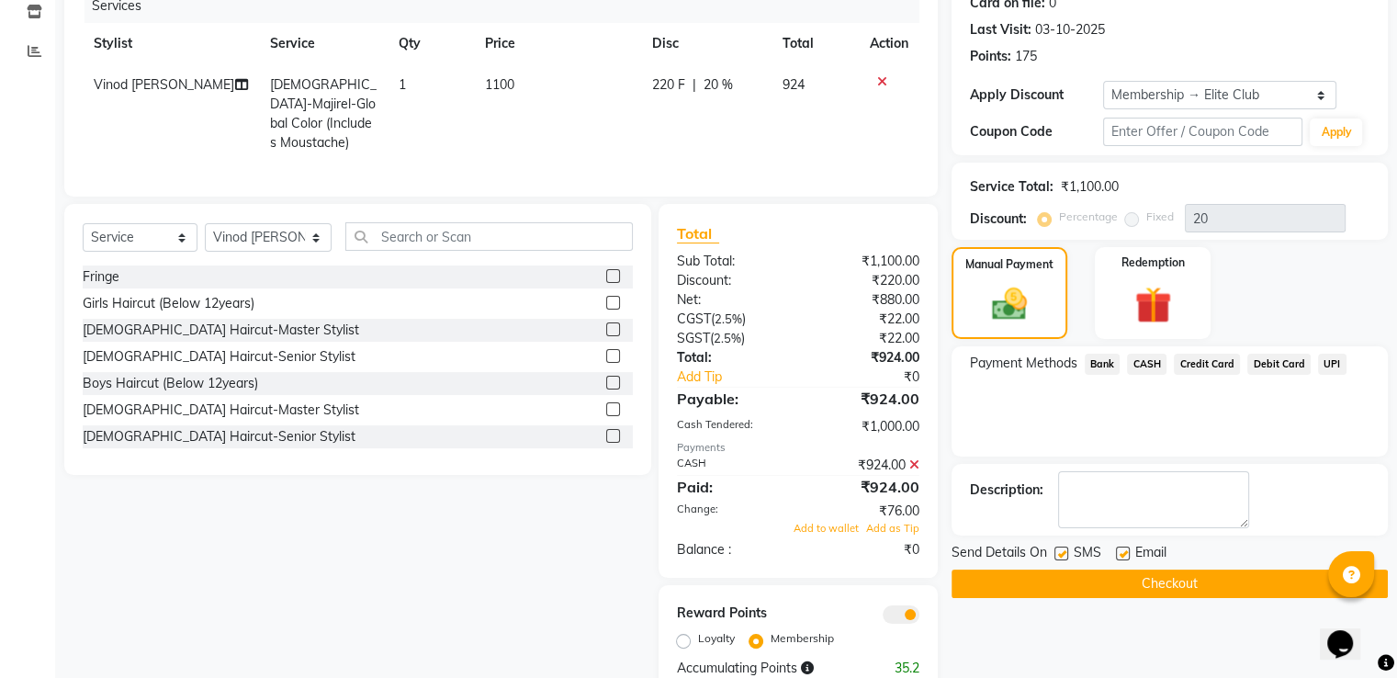
click at [1052, 473] on div "Name: Nimish Membership: end on 03-10-2026 Total Visits: 2 Card on file: 0 Last…" at bounding box center [1177, 297] width 450 height 797
click at [1052, 457] on div "Payment Methods Bank CASH Credit Card Debit Card UPI" at bounding box center [1170, 401] width 436 height 110
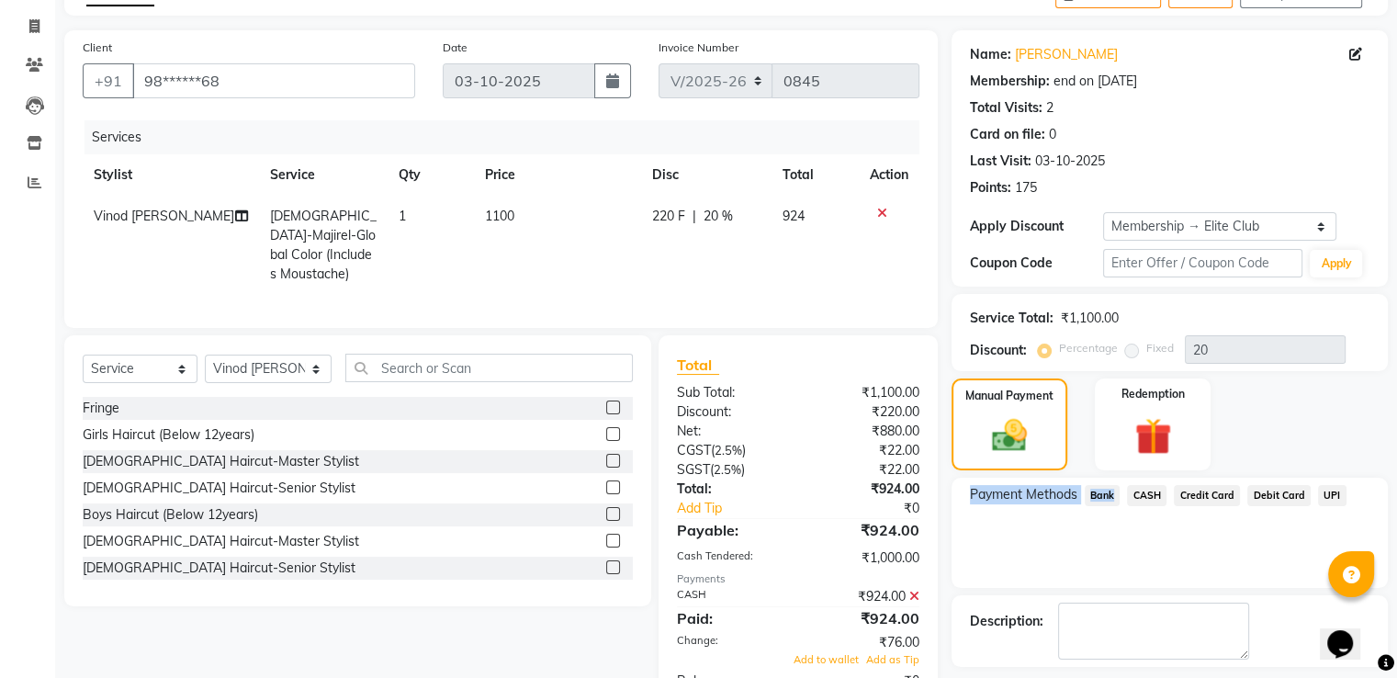
scroll to position [143, 0]
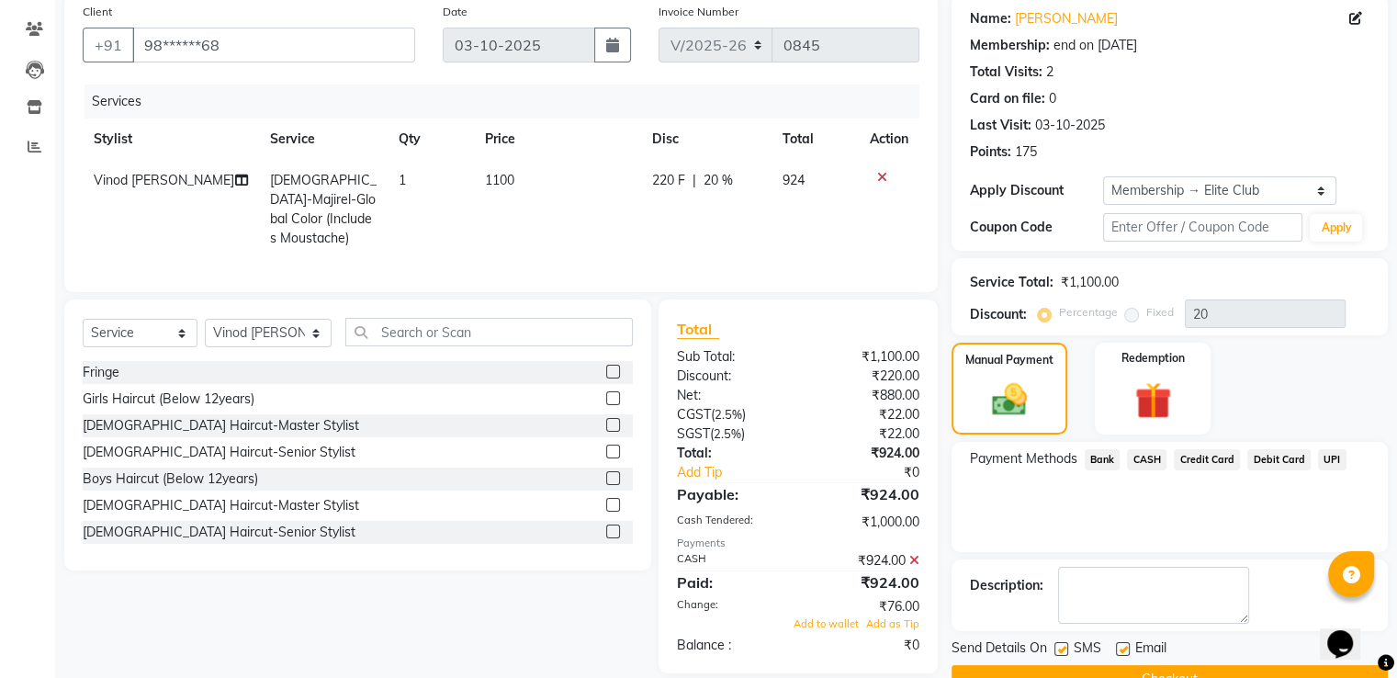
click at [911, 554] on icon at bounding box center [914, 560] width 10 height 13
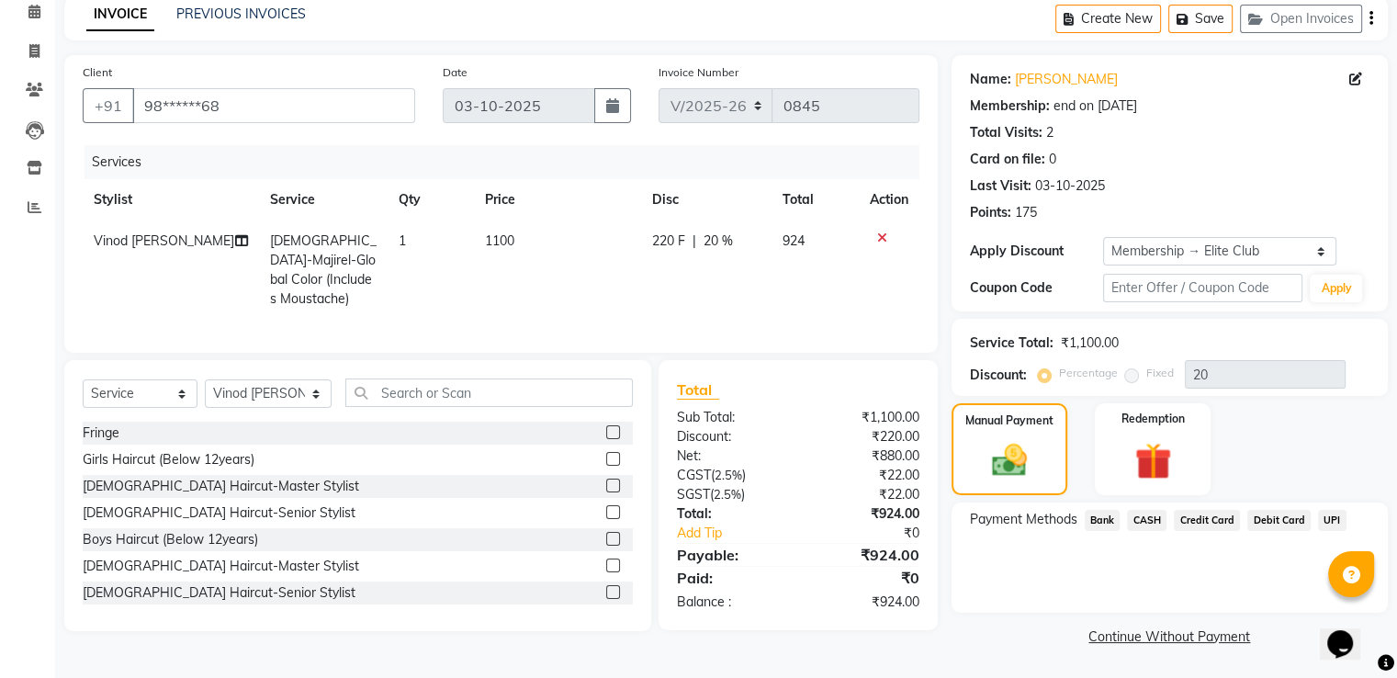
scroll to position [82, 0]
click at [1142, 521] on span "CASH" at bounding box center [1146, 521] width 39 height 21
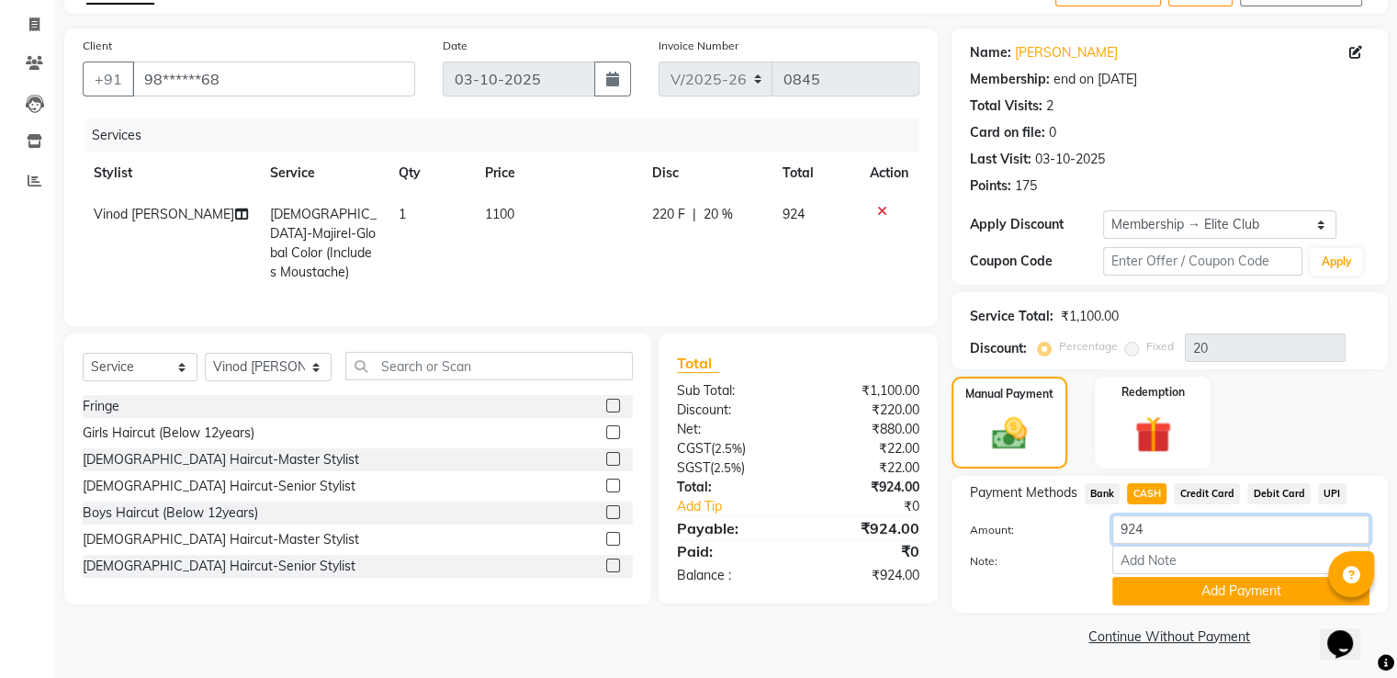
click at [1148, 526] on input "924" at bounding box center [1240, 529] width 257 height 28
type input "950"
click at [1187, 588] on button "Add Payment" at bounding box center [1240, 591] width 257 height 28
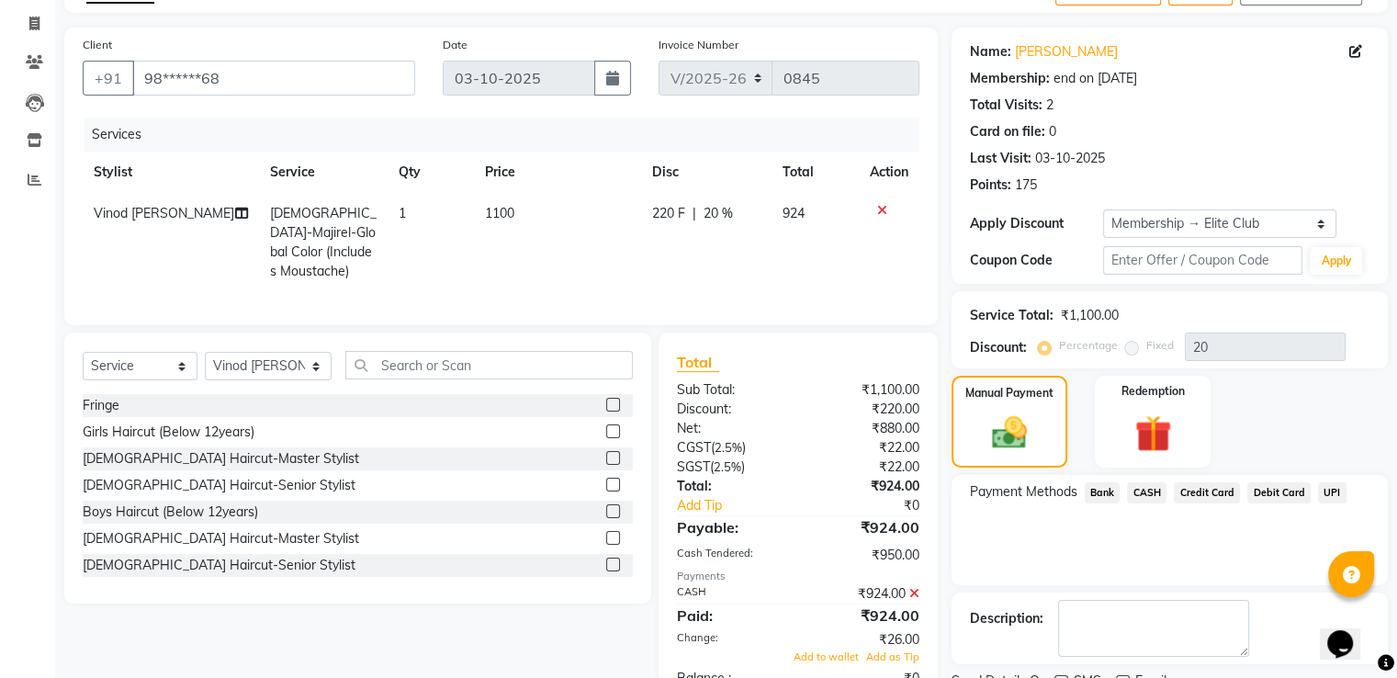
scroll to position [281, 0]
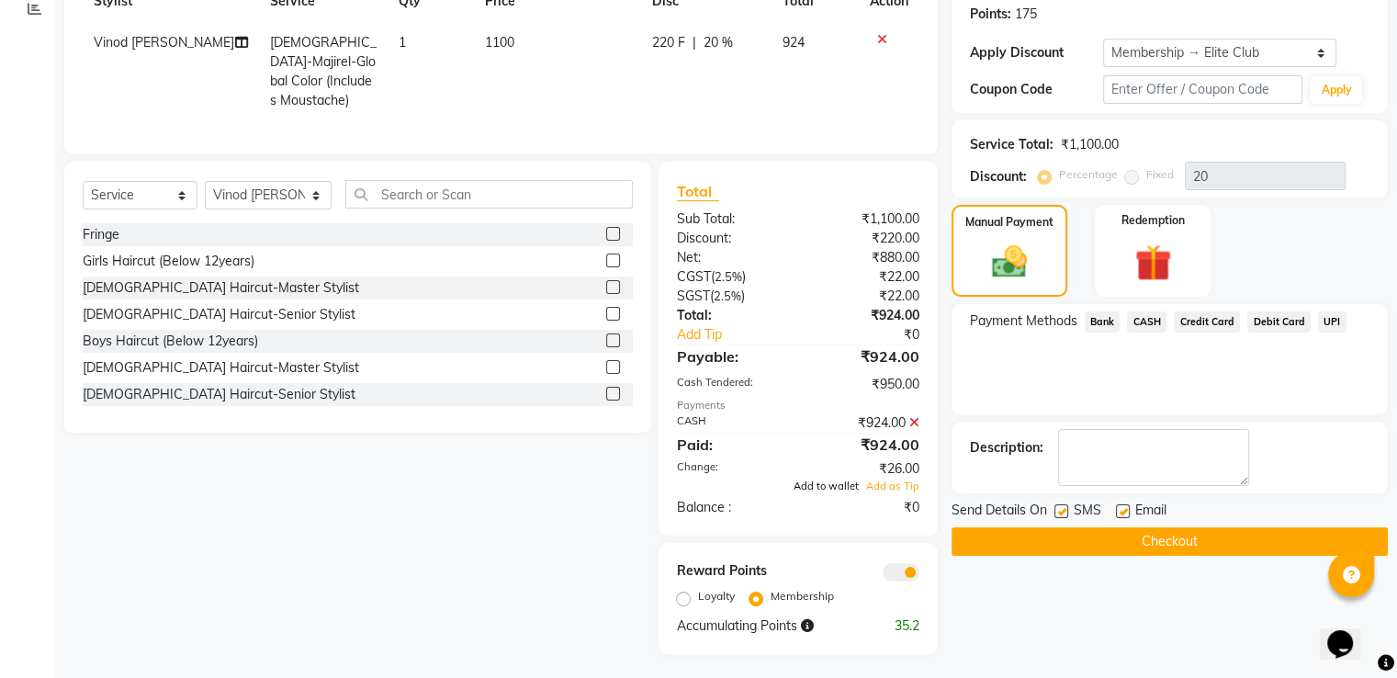
click at [827, 482] on span "Add to wallet" at bounding box center [826, 485] width 65 height 13
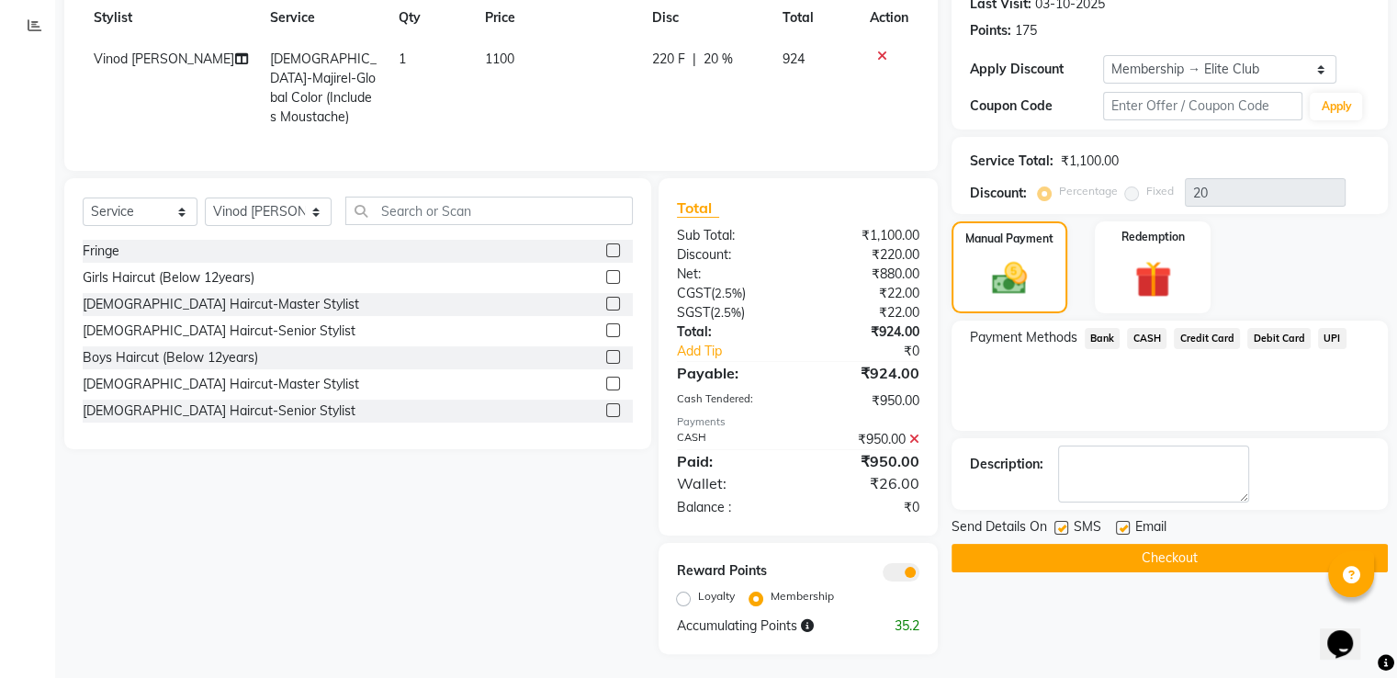
click at [1158, 559] on button "Checkout" at bounding box center [1170, 558] width 436 height 28
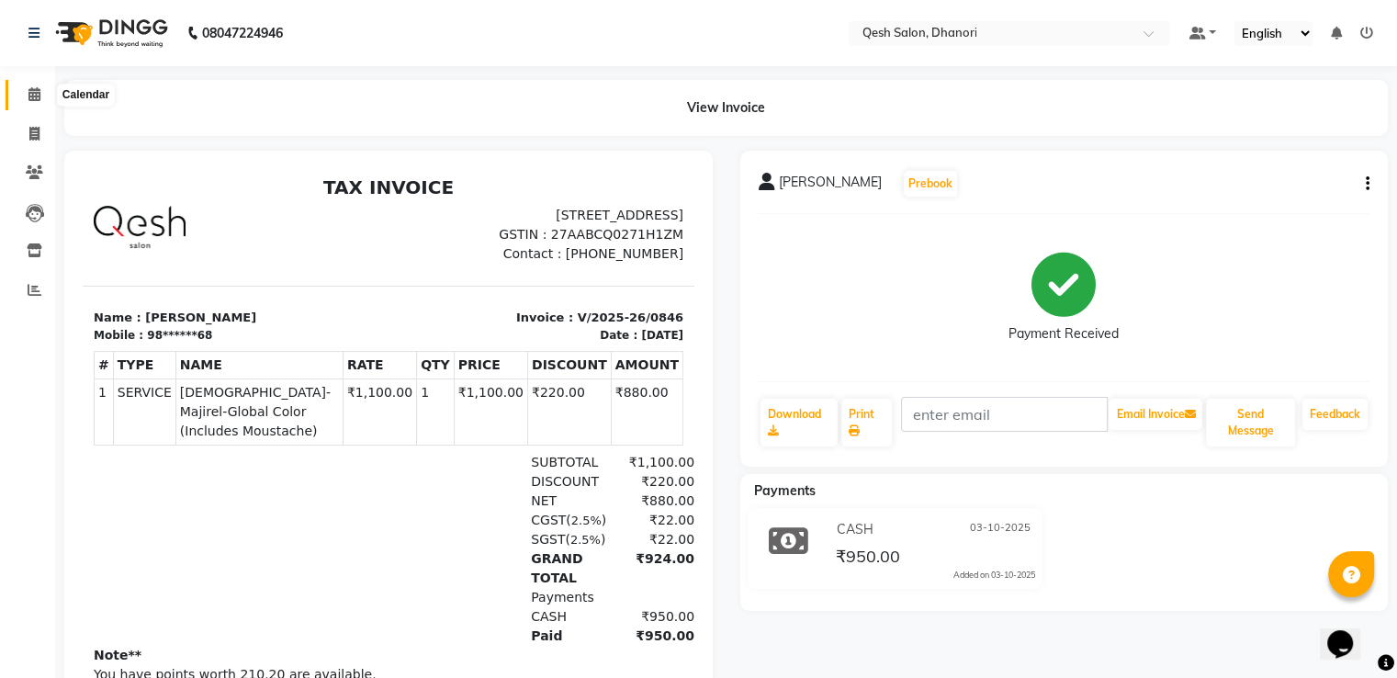
click at [33, 90] on icon at bounding box center [34, 94] width 12 height 14
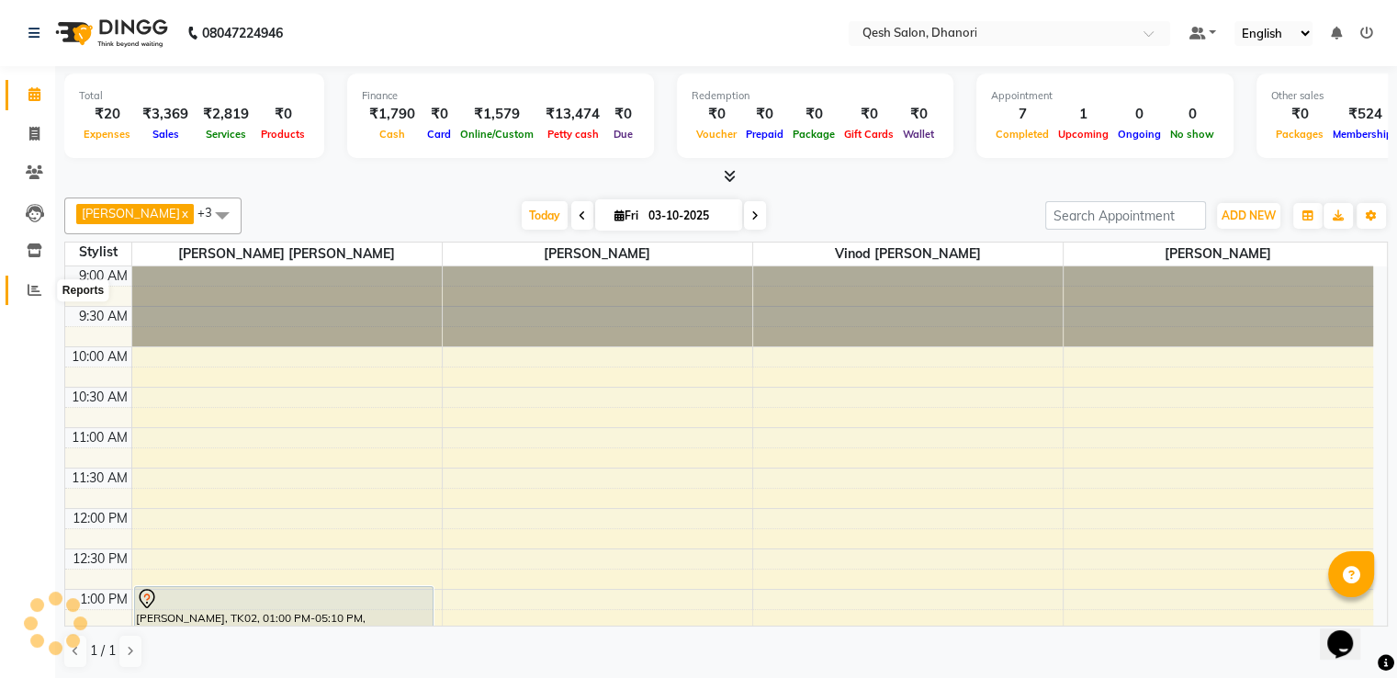
click at [29, 287] on icon at bounding box center [35, 290] width 14 height 14
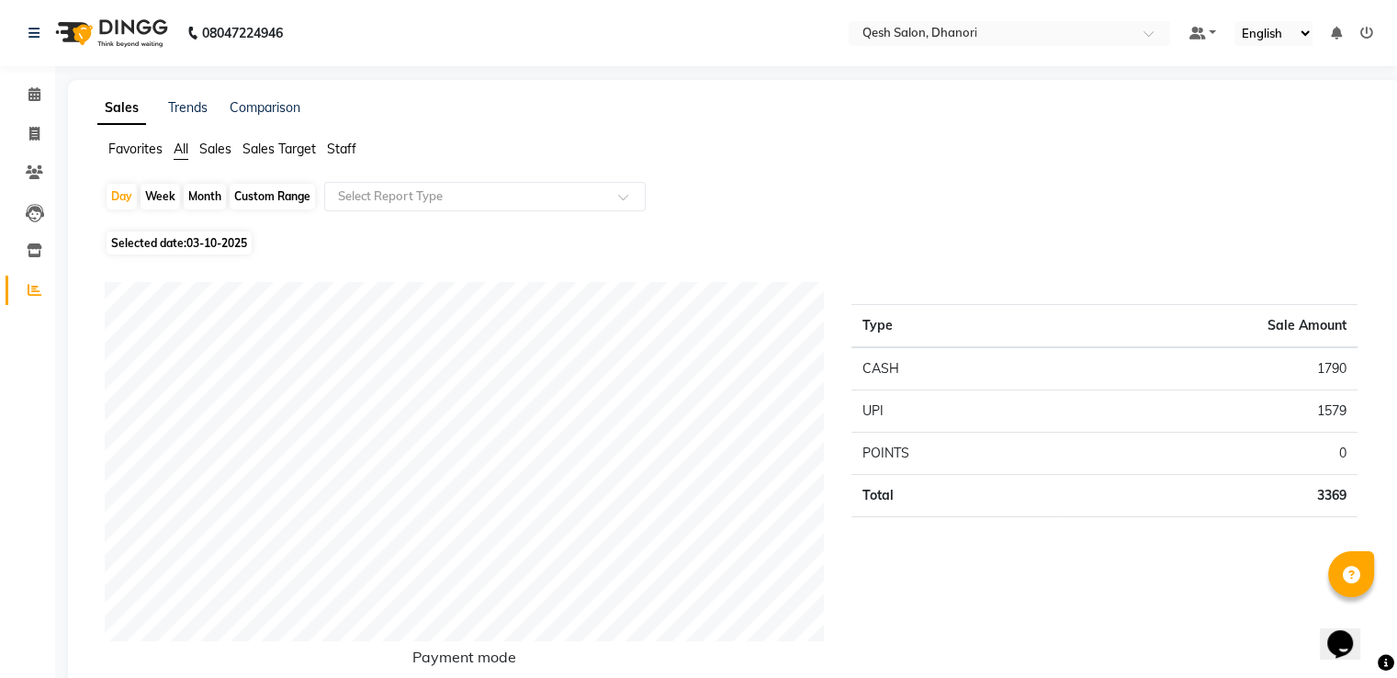
click at [333, 148] on span "Staff" at bounding box center [341, 149] width 29 height 17
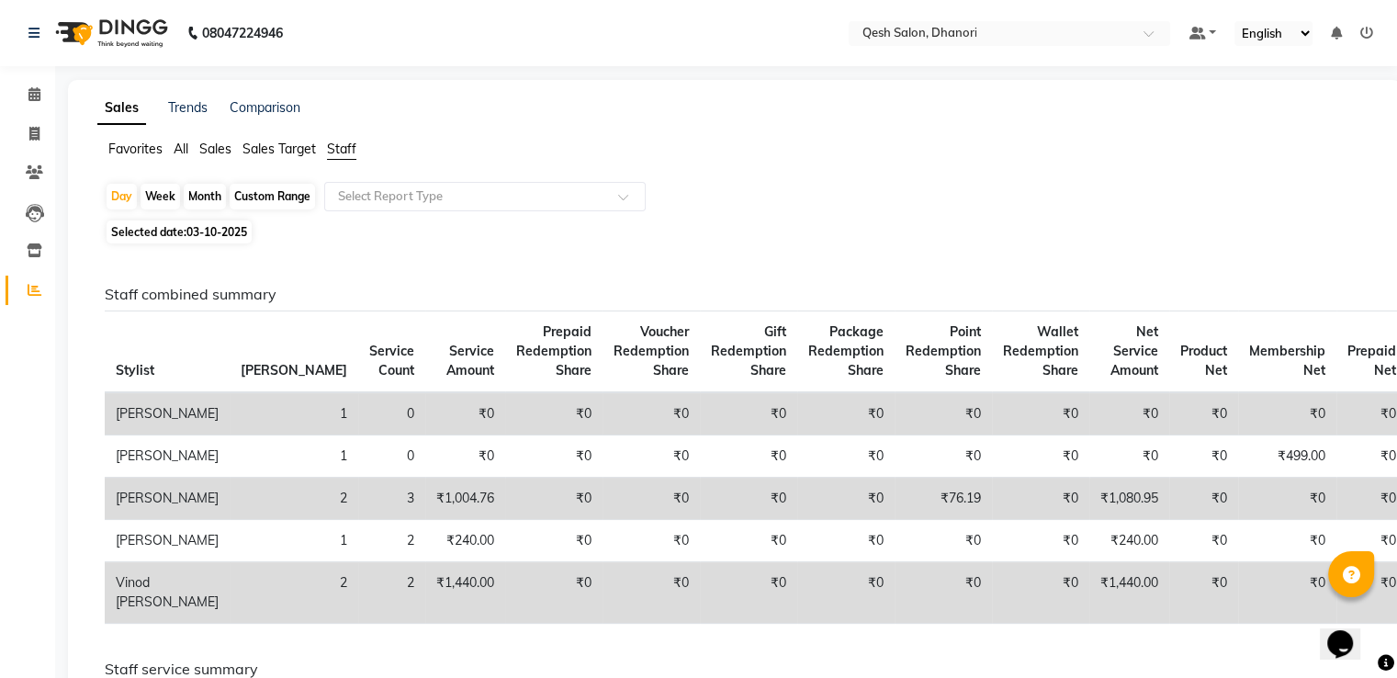
click at [197, 232] on span "03-10-2025" at bounding box center [216, 232] width 61 height 14
click at [270, 187] on div "Custom Range" at bounding box center [272, 197] width 85 height 26
select select "10"
select select "2025"
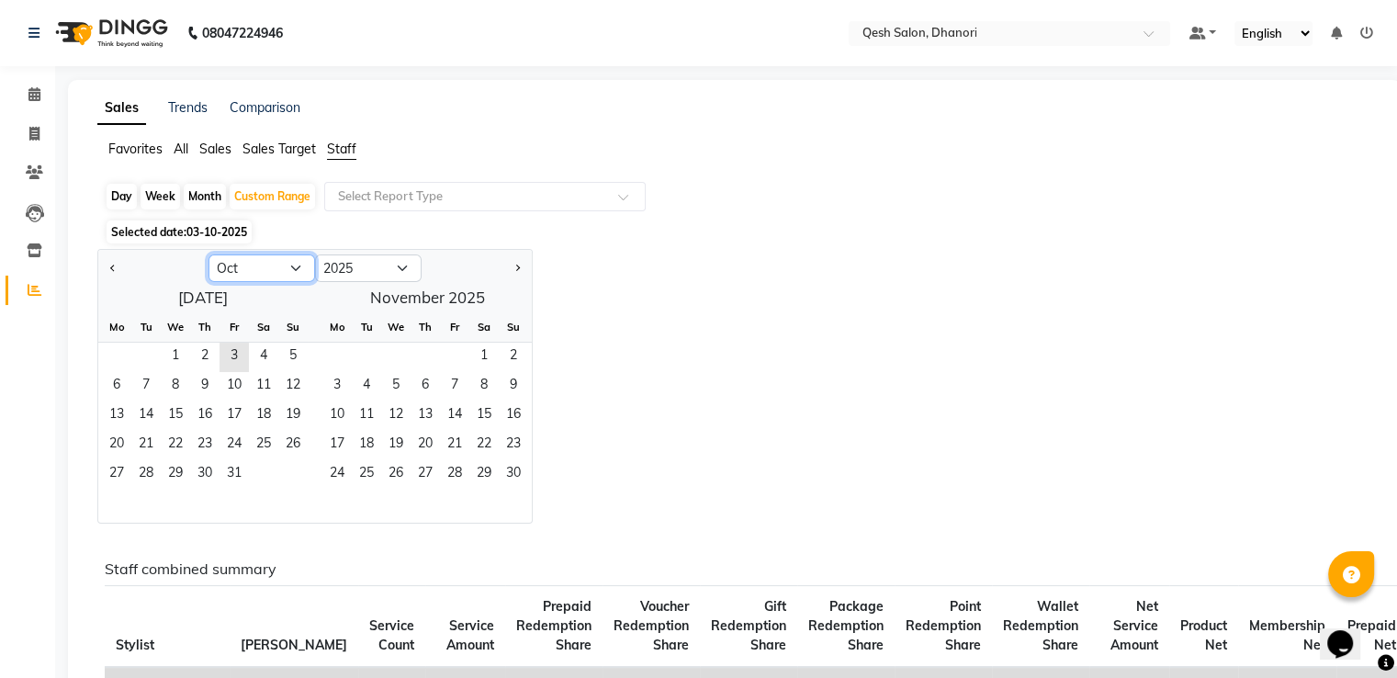
click at [289, 265] on select "Jan Feb Mar Apr May Jun Jul Aug Sep Oct Nov Dec" at bounding box center [262, 268] width 107 height 28
select select "9"
click at [209, 254] on select "Jan Feb Mar Apr May Jun Jul Aug Sep Oct Nov Dec" at bounding box center [262, 268] width 107 height 28
click at [118, 352] on span "1" at bounding box center [116, 357] width 29 height 29
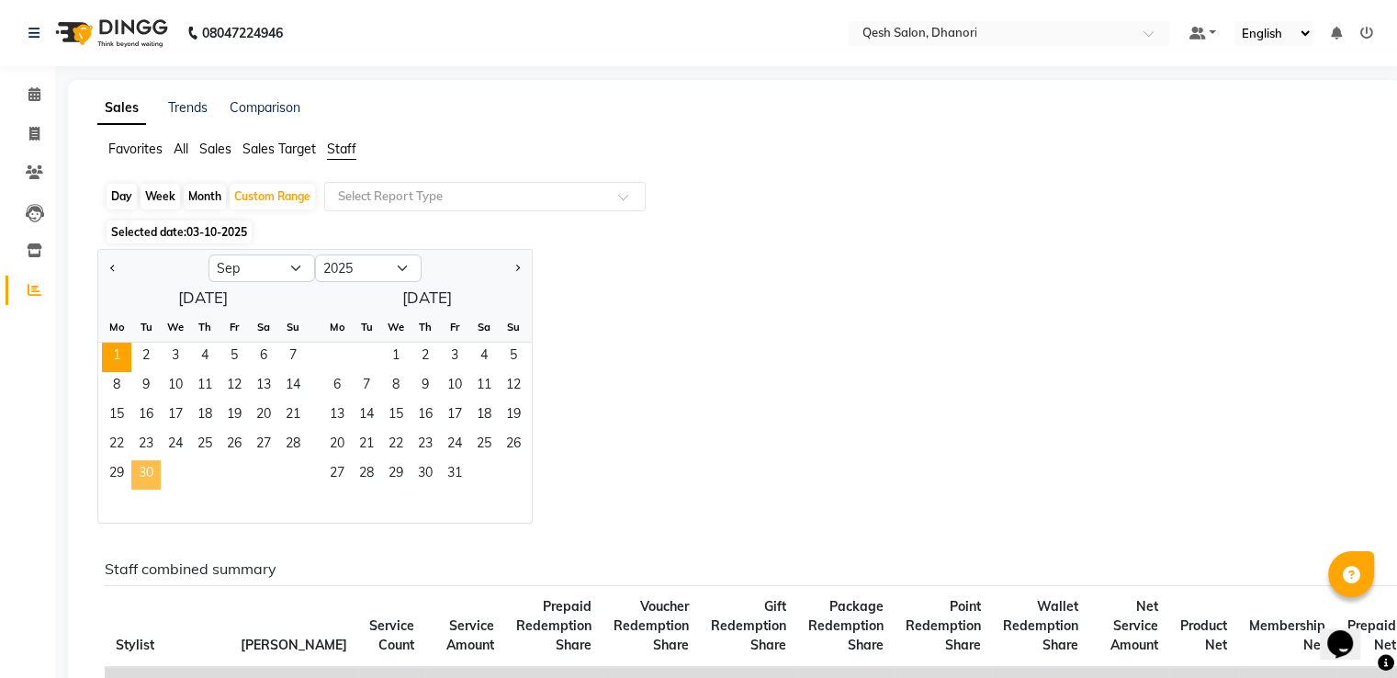
click at [153, 478] on span "30" at bounding box center [145, 474] width 29 height 29
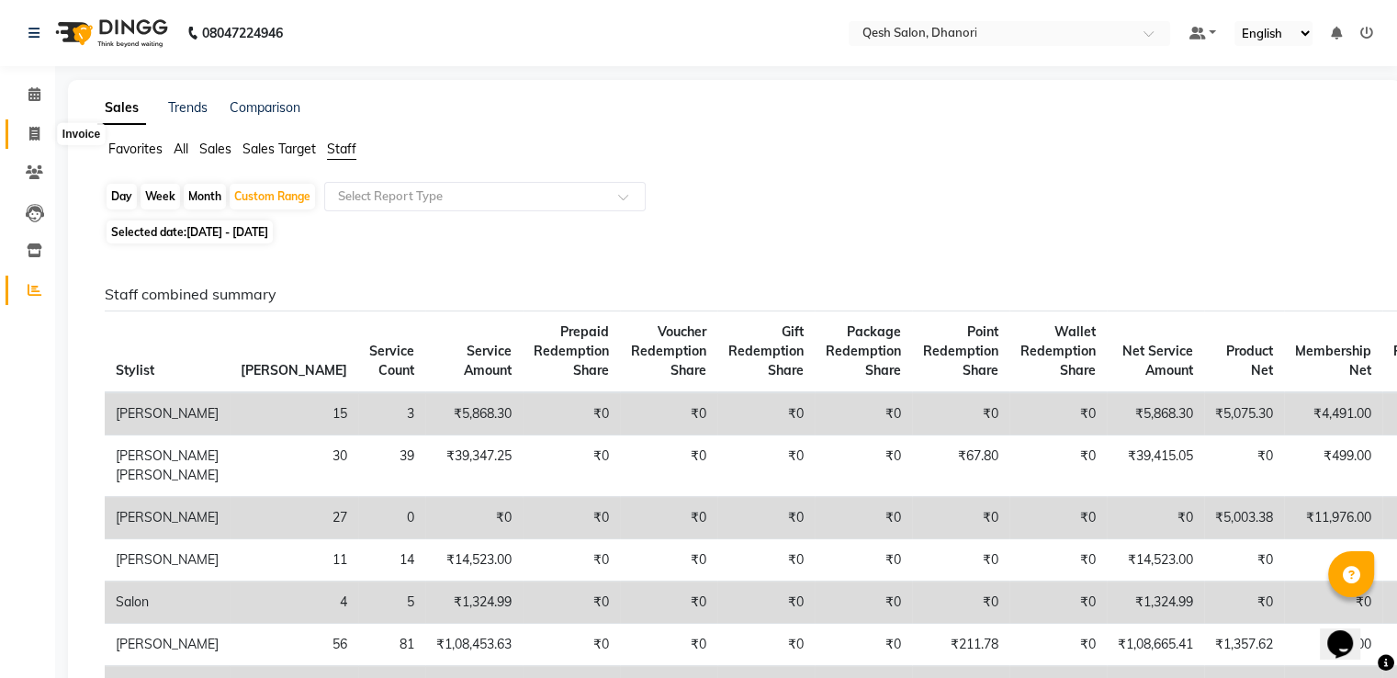
click at [28, 136] on span at bounding box center [34, 134] width 32 height 21
select select "service"
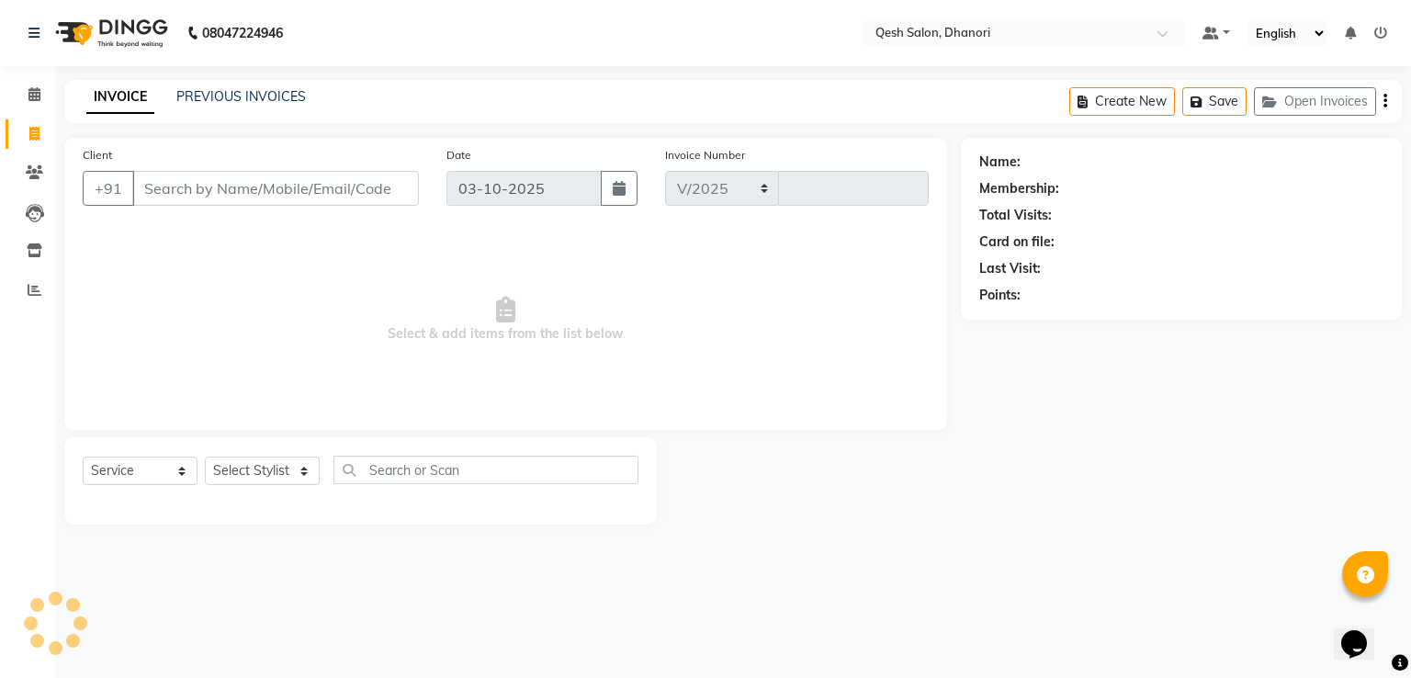
select select "7641"
type input "0847"
click at [29, 93] on icon at bounding box center [34, 94] width 12 height 14
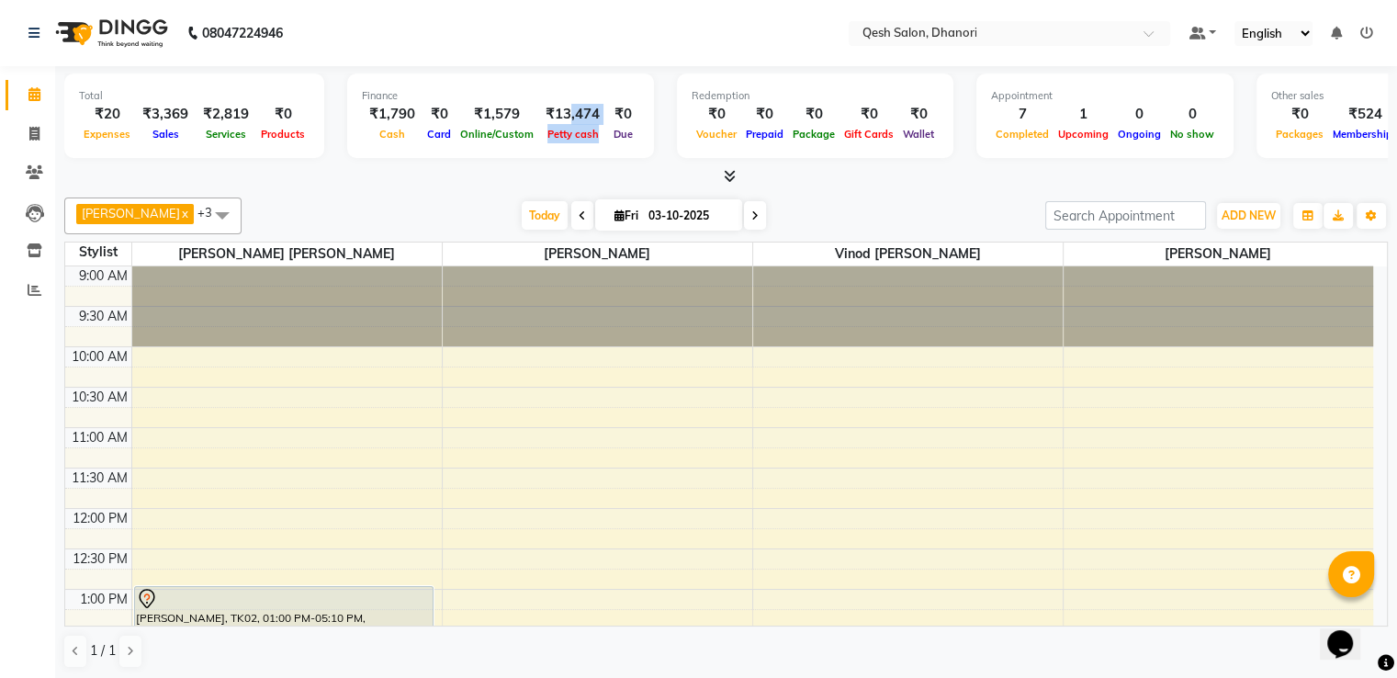
drag, startPoint x: 559, startPoint y: 116, endPoint x: 595, endPoint y: 118, distance: 35.9
click at [595, 118] on div "₹1,790 Cash ₹0 Card ₹1,579 Online/Custom ₹13,474 Petty cash ₹0 Due" at bounding box center [500, 124] width 277 height 40
click at [961, 188] on div "Total ₹20 Expenses ₹3,369 Sales ₹2,819 Services ₹0 Products Finance ₹1,790 Cash…" at bounding box center [726, 373] width 1342 height 614
click at [746, 218] on span at bounding box center [755, 215] width 22 height 28
type input "04-10-2025"
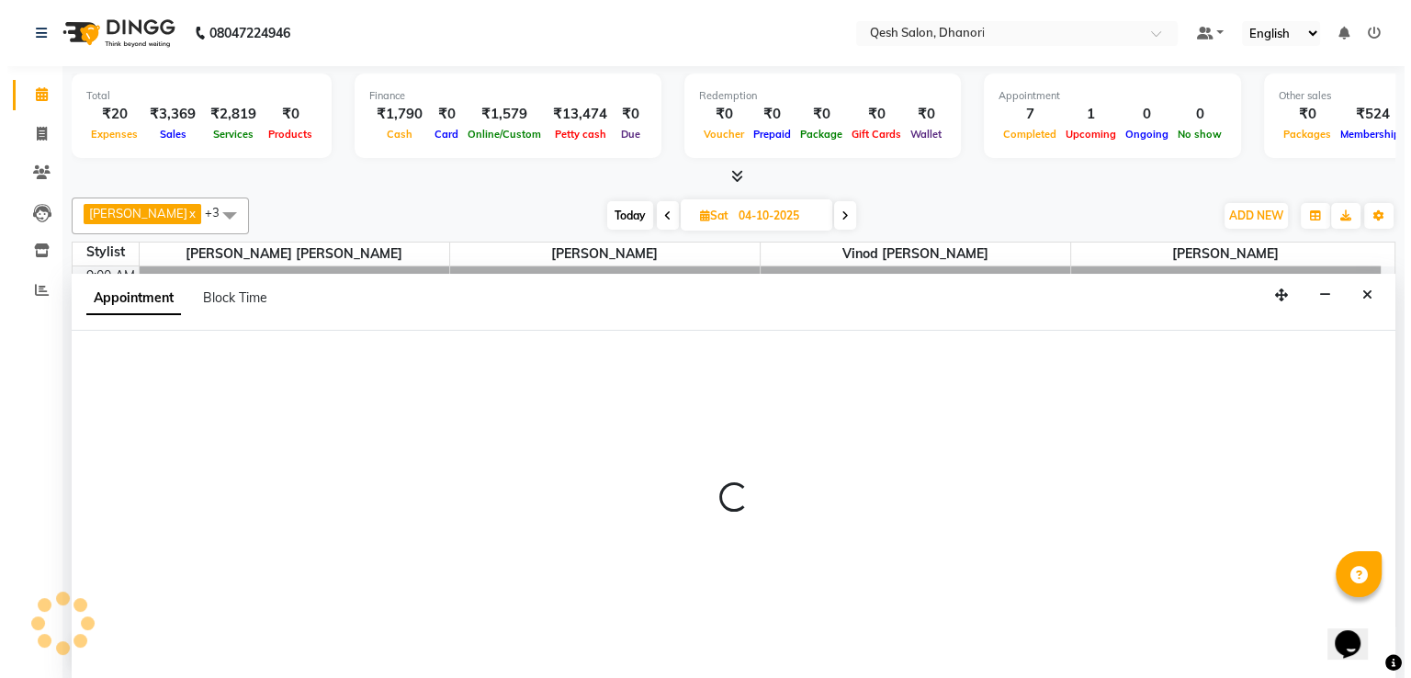
scroll to position [1, 0]
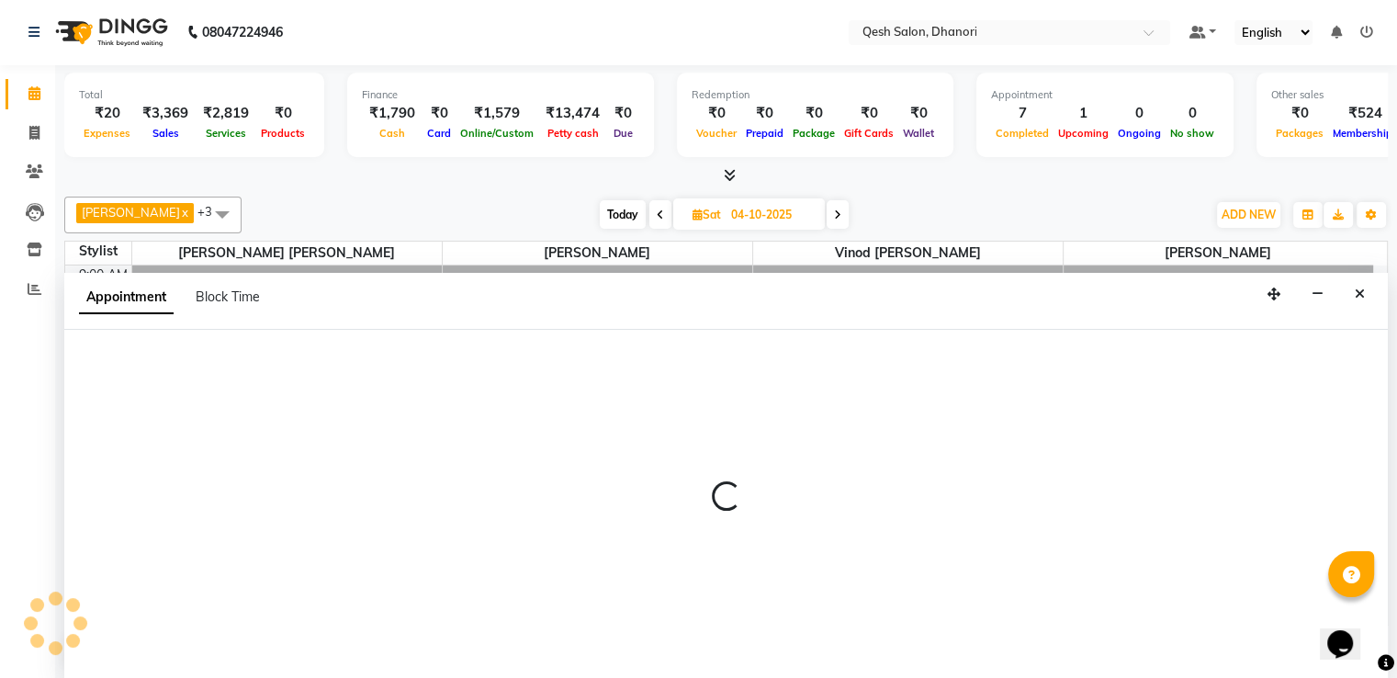
select select "83667"
select select "645"
select select "tentative"
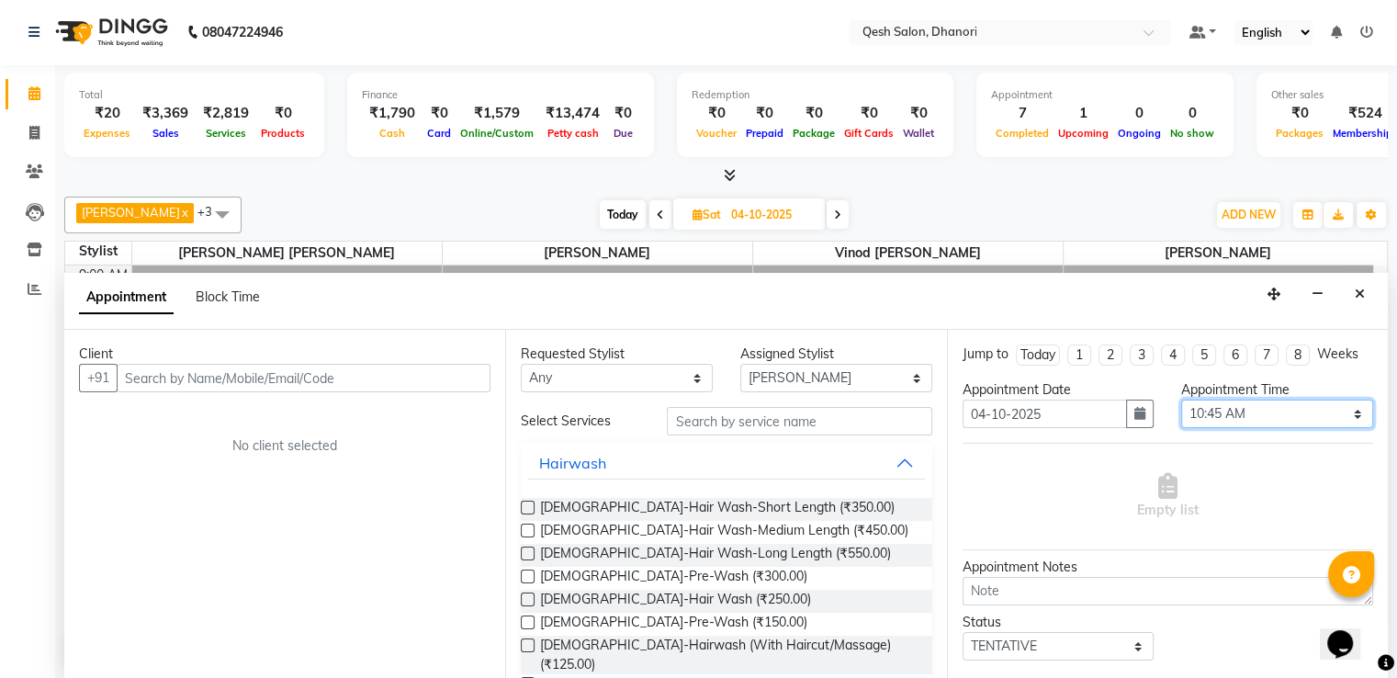
click at [1326, 416] on select "Select 10:00 AM 10:15 AM 10:30 AM 10:45 AM 11:00 AM 11:15 AM 11:30 AM 11:45 AM …" at bounding box center [1277, 414] width 192 height 28
click at [1181, 400] on select "Select 10:00 AM 10:15 AM 10:30 AM 10:45 AM 11:00 AM 11:15 AM 11:30 AM 11:45 AM …" at bounding box center [1277, 414] width 192 height 28
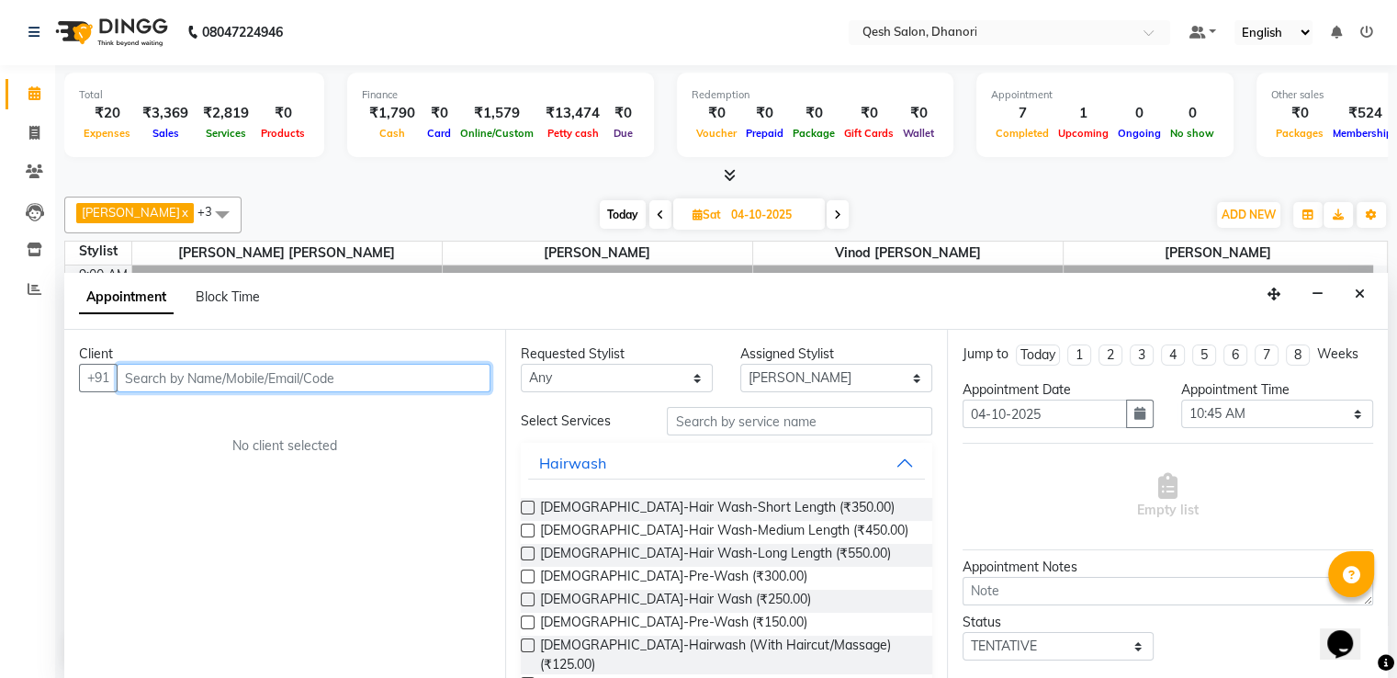
click at [295, 372] on input "text" at bounding box center [304, 378] width 374 height 28
click at [170, 377] on input "text" at bounding box center [304, 378] width 374 height 28
type input "9867059289"
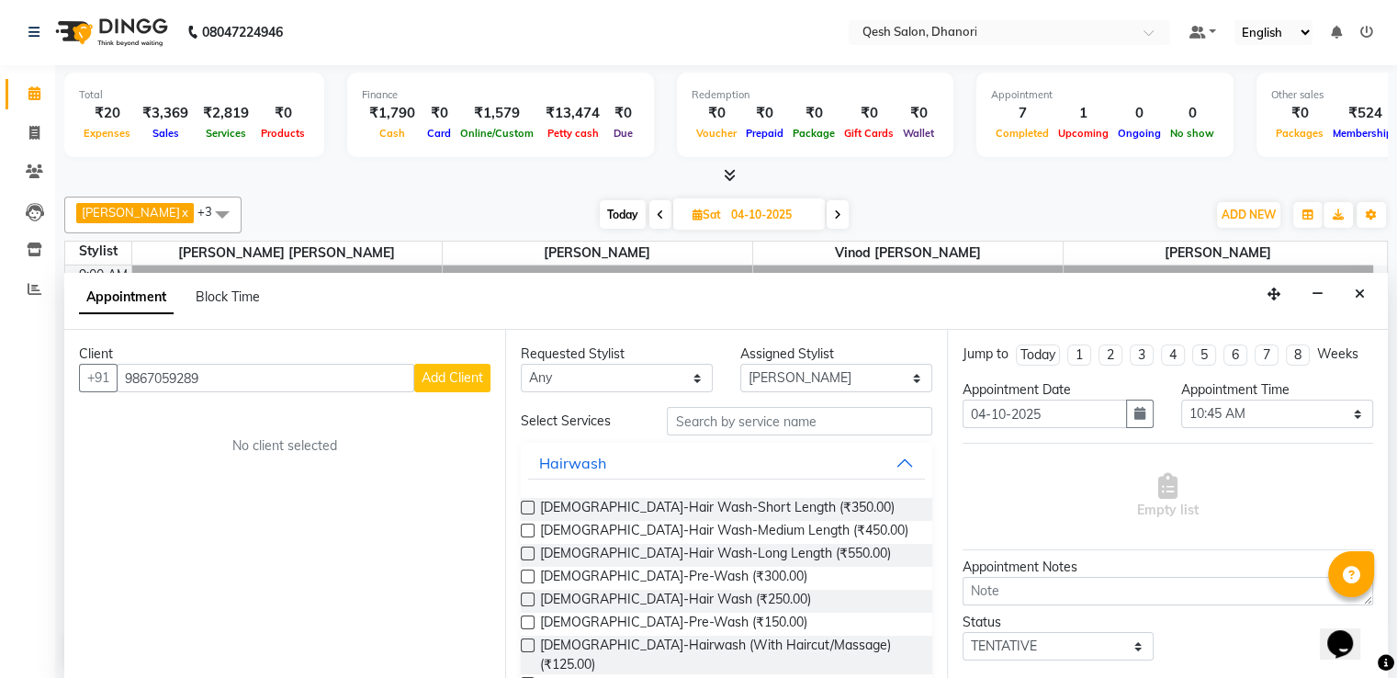
click at [452, 380] on span "Add Client" at bounding box center [453, 377] width 62 height 17
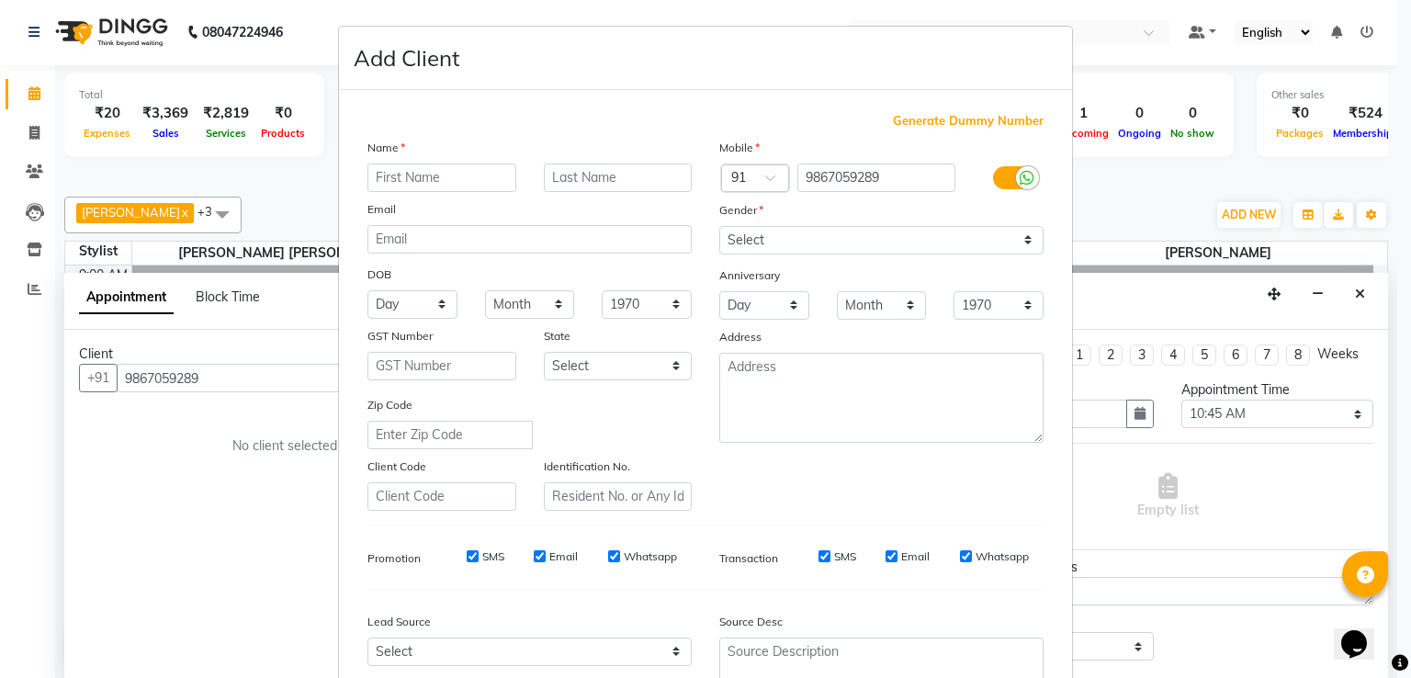
type input "n"
type input "N"
type input "guest"
click at [785, 235] on select "Select Male Female Other Prefer Not To Say" at bounding box center [881, 240] width 324 height 28
select select "female"
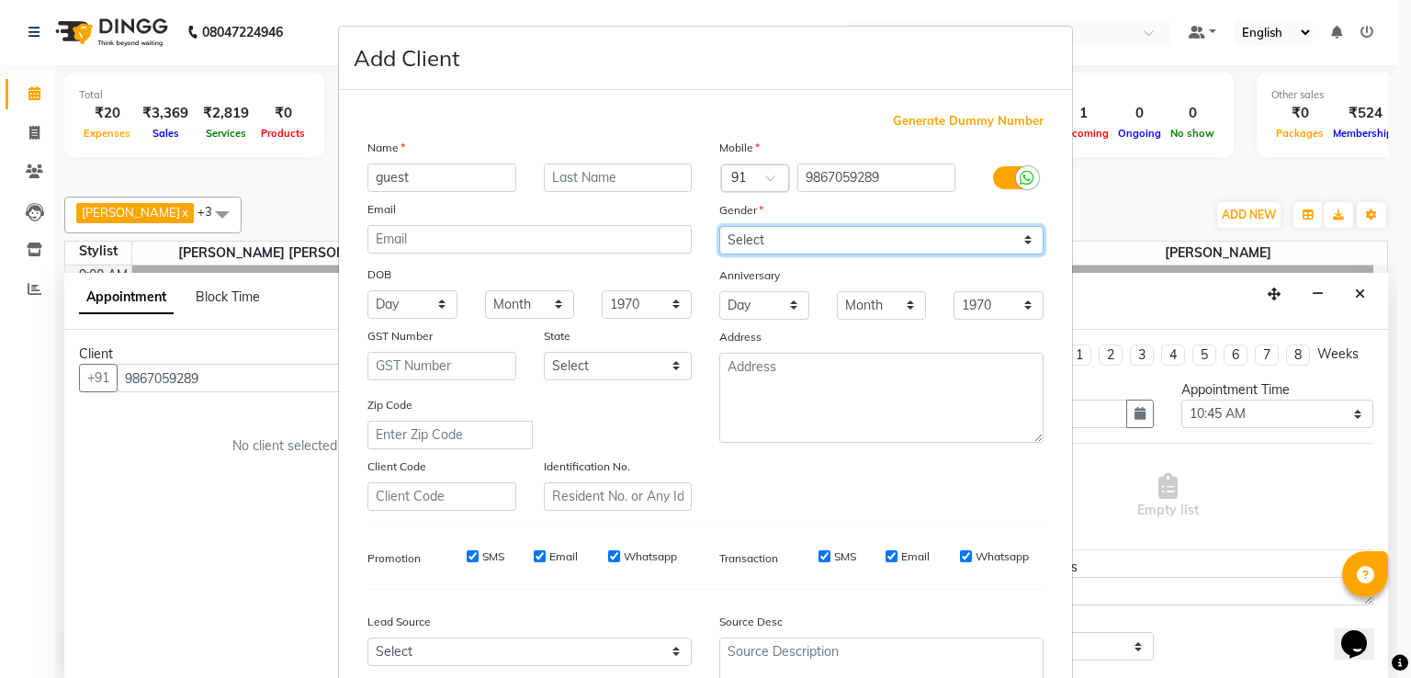
click at [719, 227] on select "Select Male Female Other Prefer Not To Say" at bounding box center [881, 240] width 324 height 28
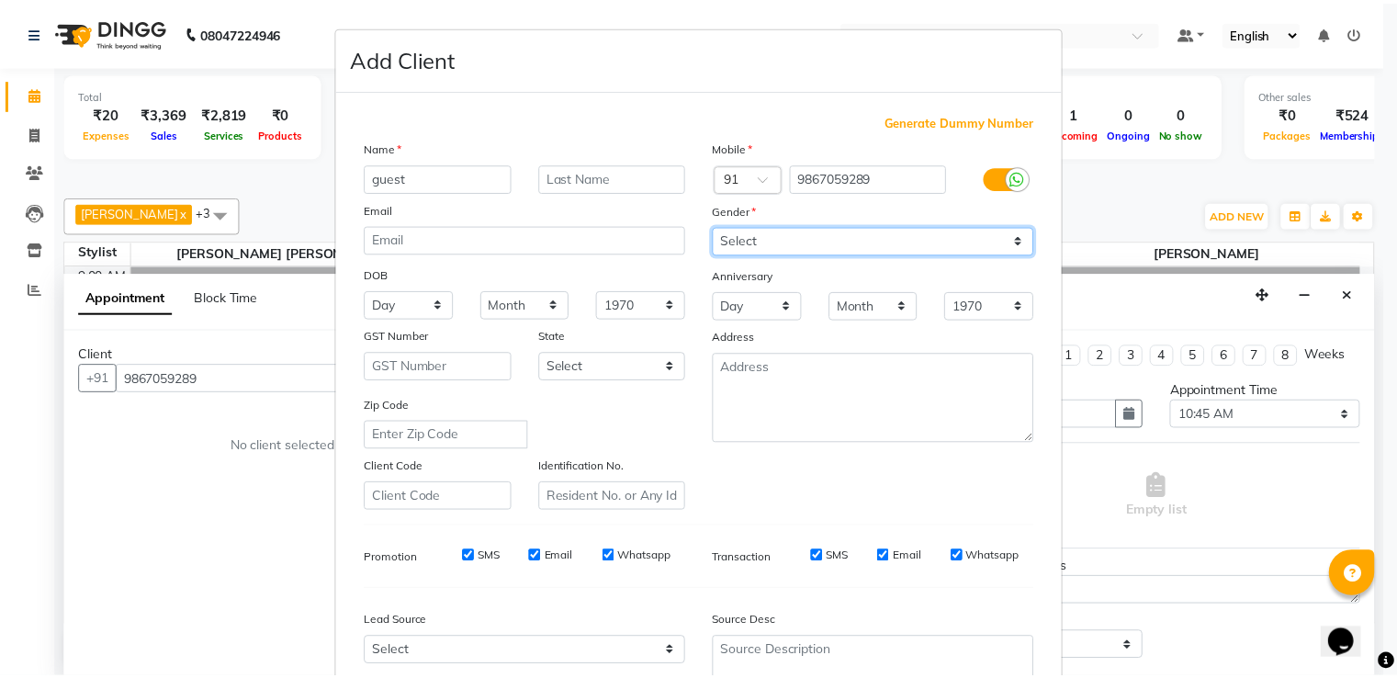
scroll to position [179, 0]
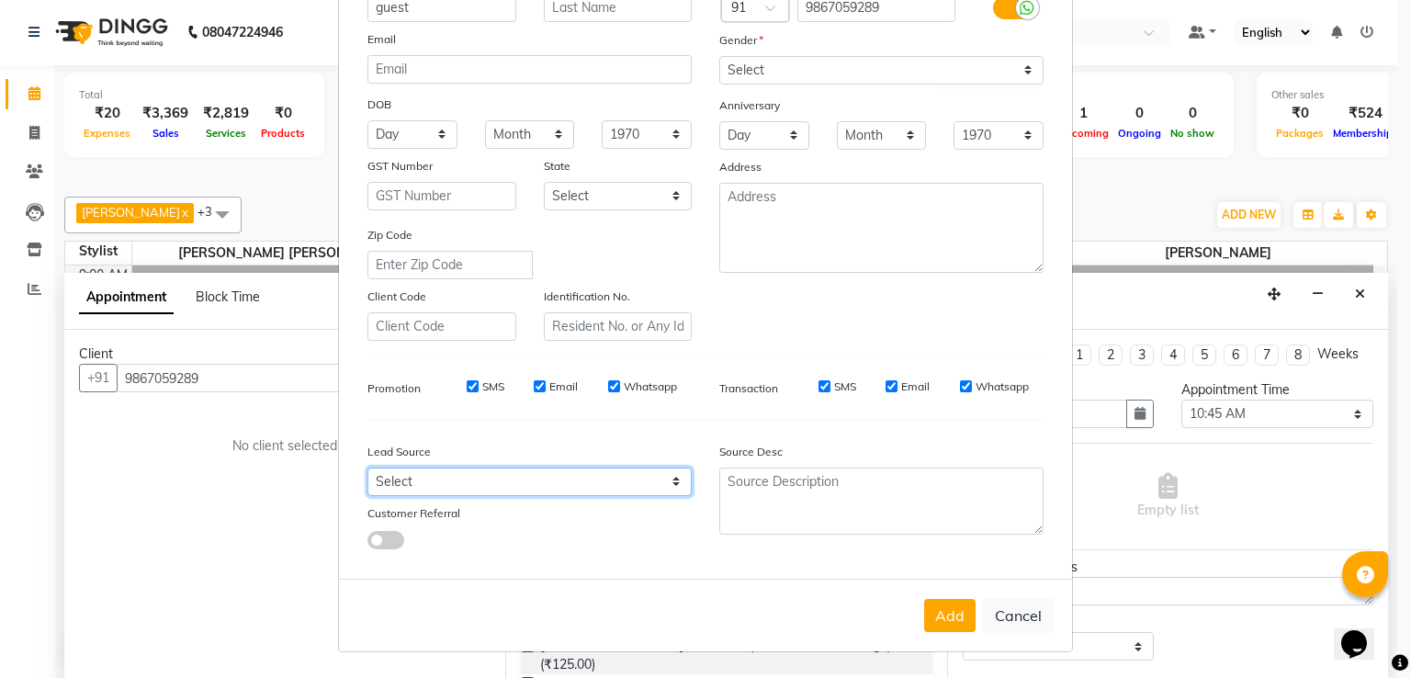
click at [591, 486] on select "Select Walk-in Referral Internet Friend Word of Mouth Advertisement Facebook Ju…" at bounding box center [529, 482] width 324 height 28
click at [367, 468] on select "Select Walk-in Referral Internet Friend Word of Mouth Advertisement Facebook Ju…" at bounding box center [529, 482] width 324 height 28
click at [575, 486] on select "Select Walk-in Referral Internet Friend Word of Mouth Advertisement Facebook Ju…" at bounding box center [529, 482] width 324 height 28
select select "51687"
click at [367, 468] on select "Select Walk-in Referral Internet Friend Word of Mouth Advertisement Facebook Ju…" at bounding box center [529, 482] width 324 height 28
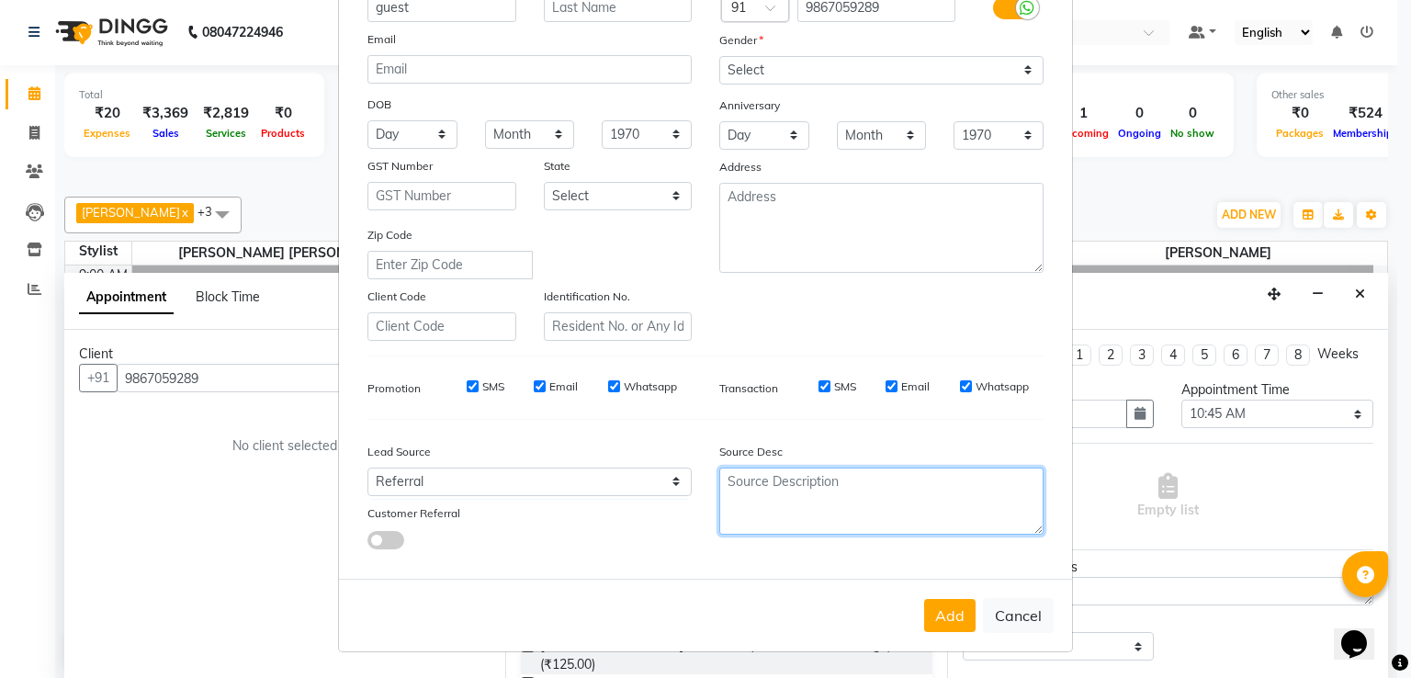
click at [809, 493] on textarea at bounding box center [881, 501] width 324 height 67
type textarea "Madhvi jha"
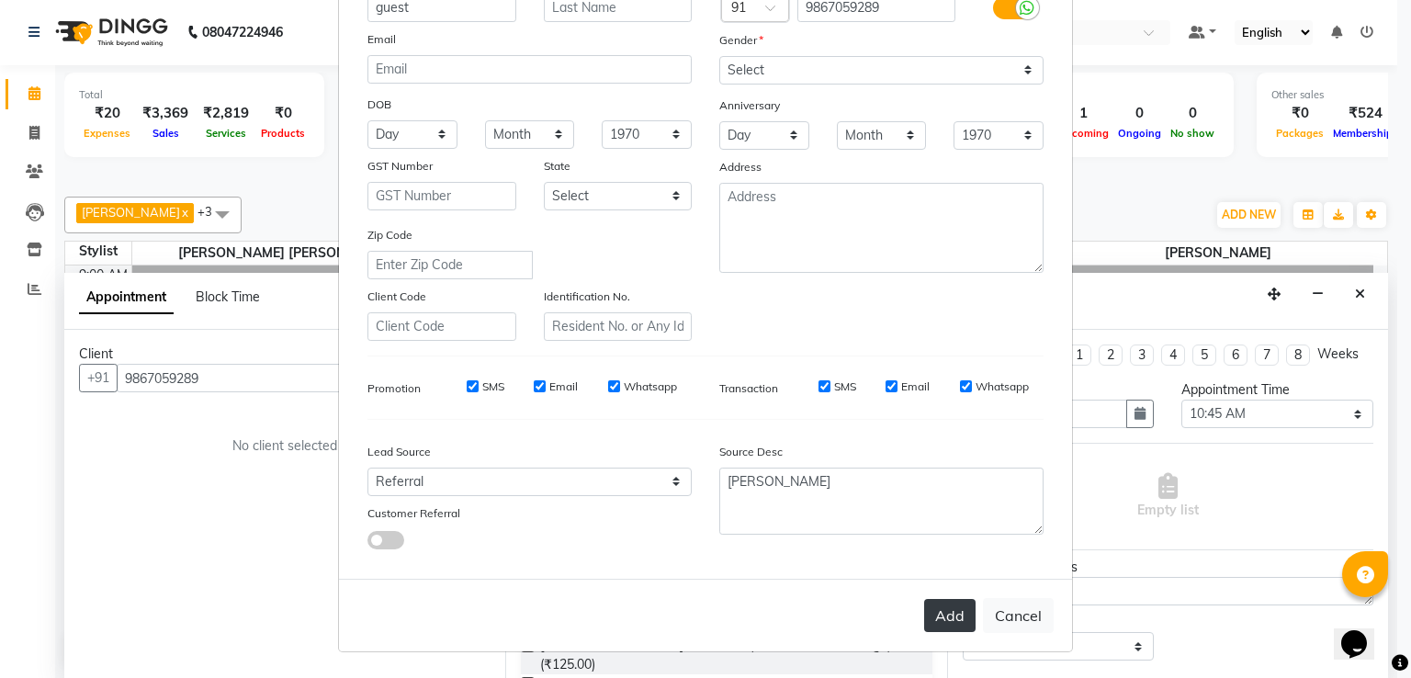
click at [934, 622] on button "Add" at bounding box center [949, 615] width 51 height 33
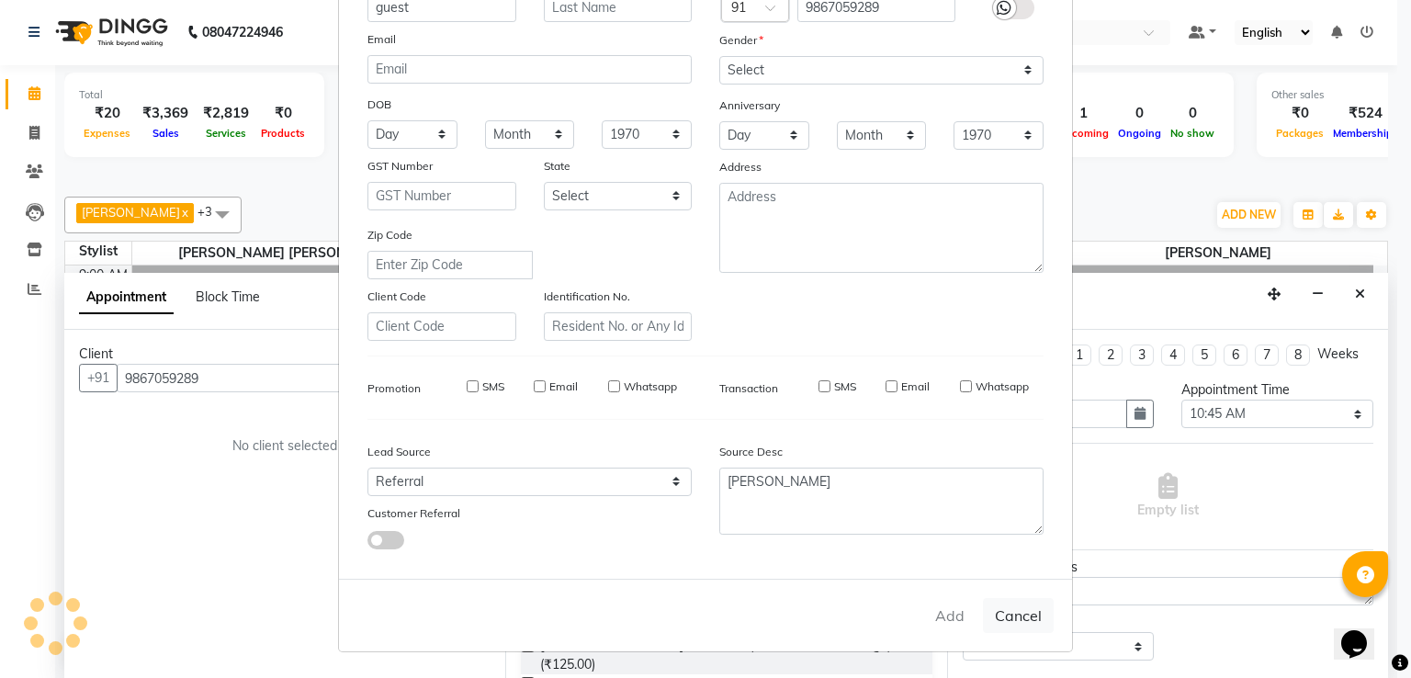
type input "98******89"
select select
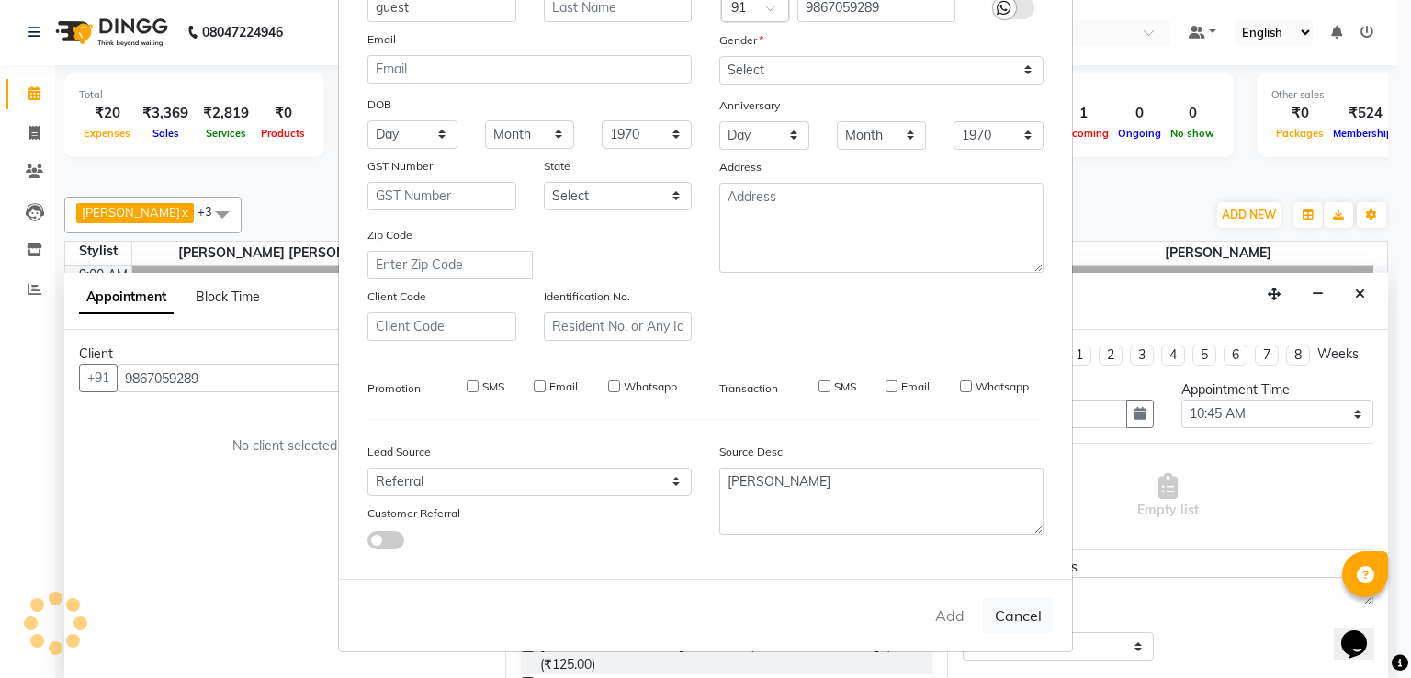
select select
checkbox input "false"
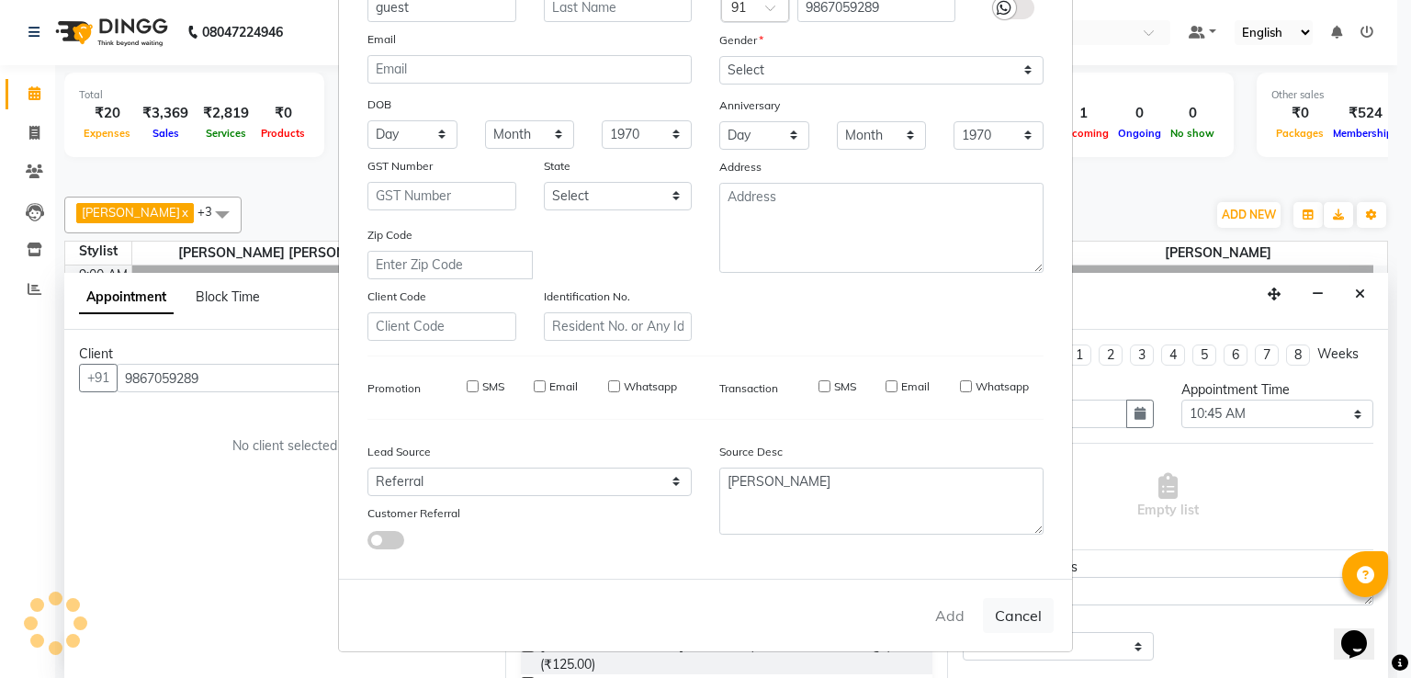
checkbox input "false"
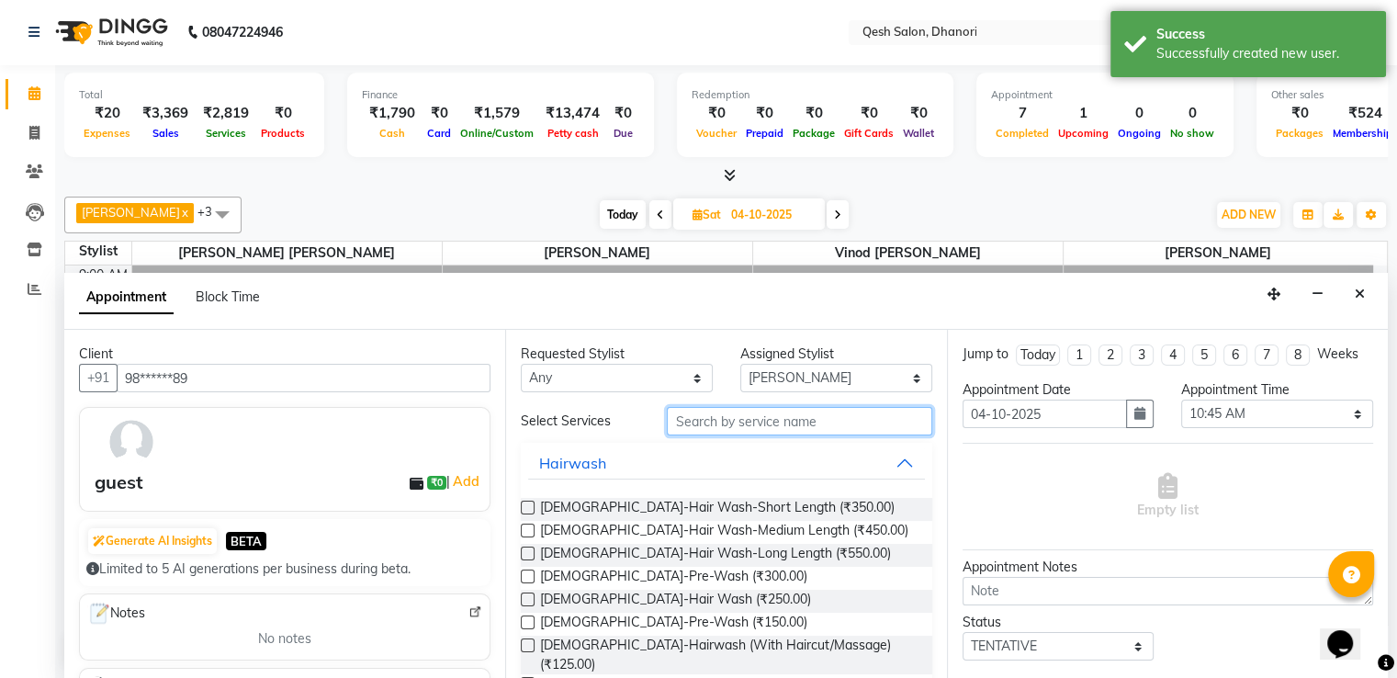
click at [702, 420] on input "text" at bounding box center [799, 421] width 265 height 28
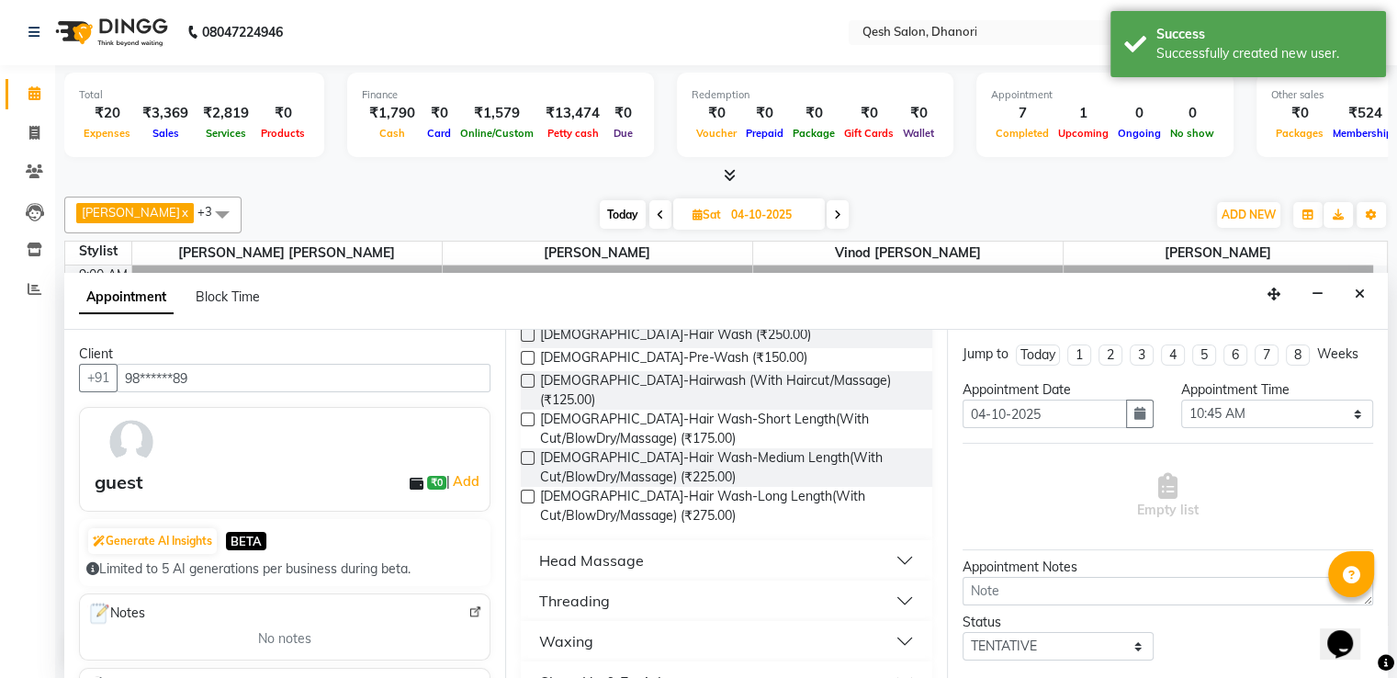
scroll to position [361, 0]
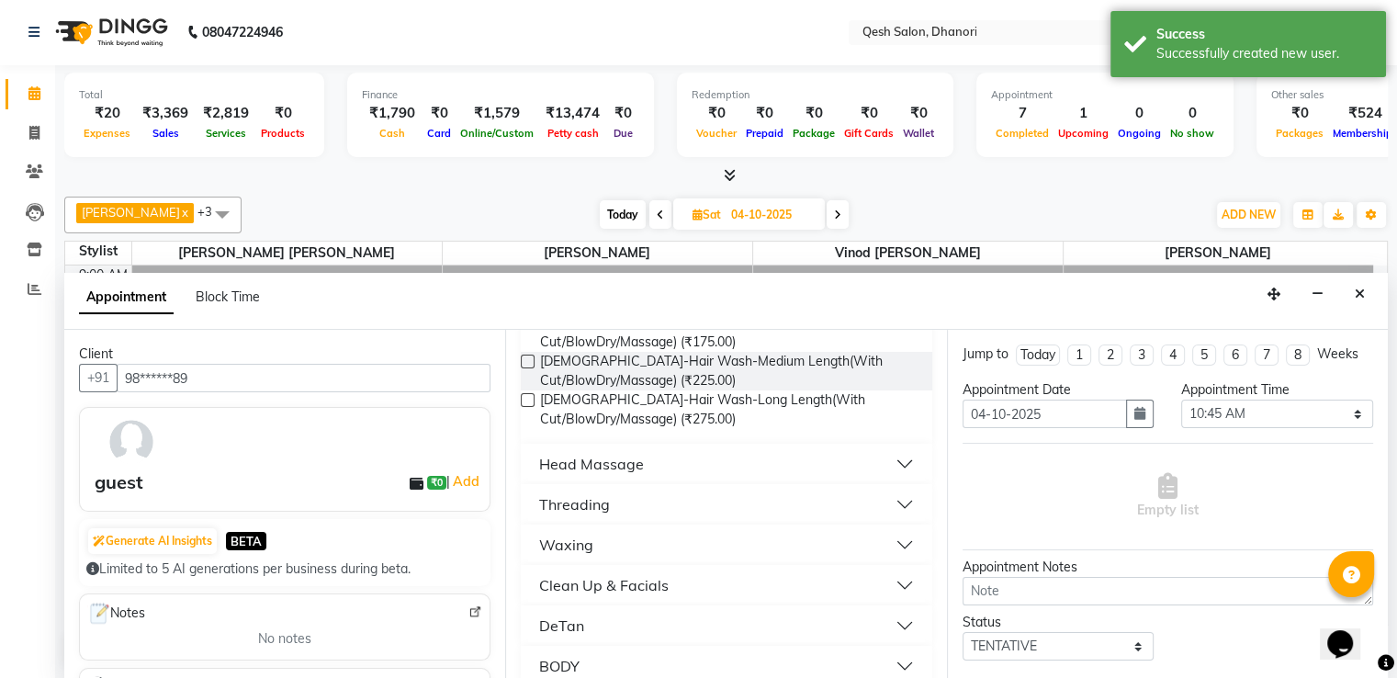
click at [707, 528] on button "Waxing" at bounding box center [726, 544] width 396 height 33
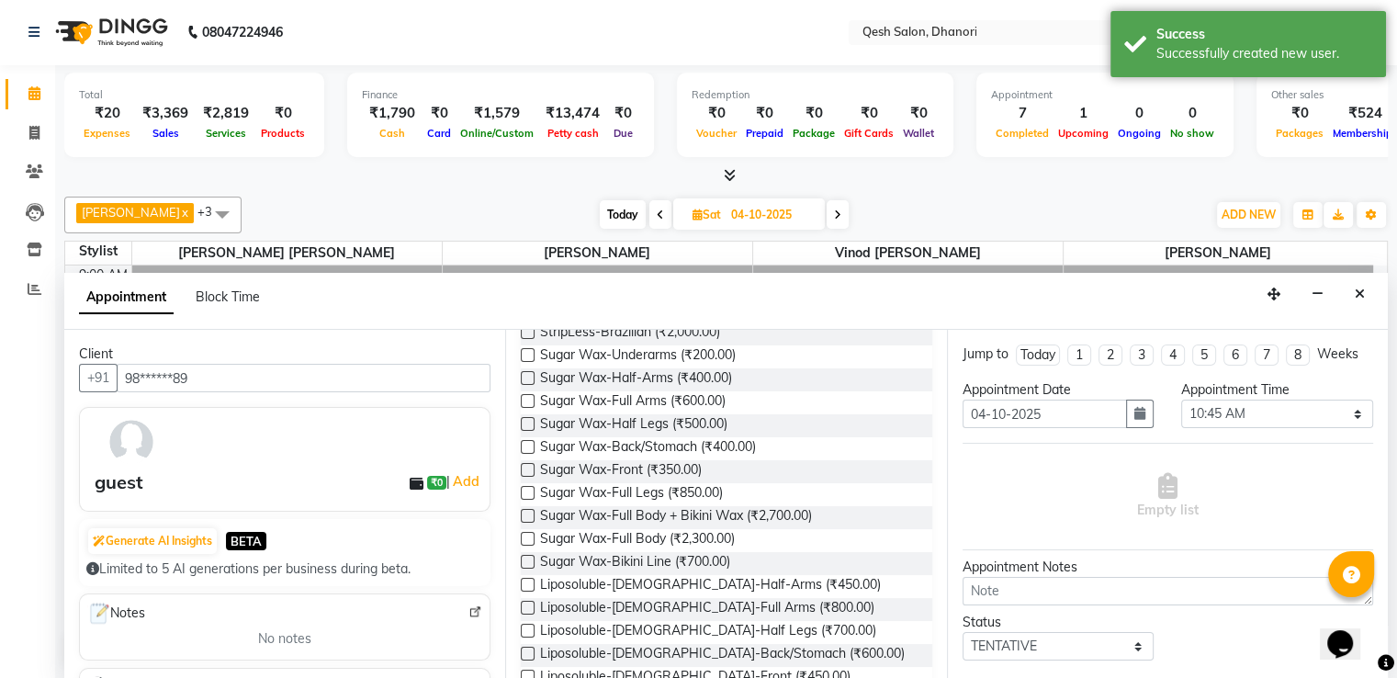
scroll to position [768, 0]
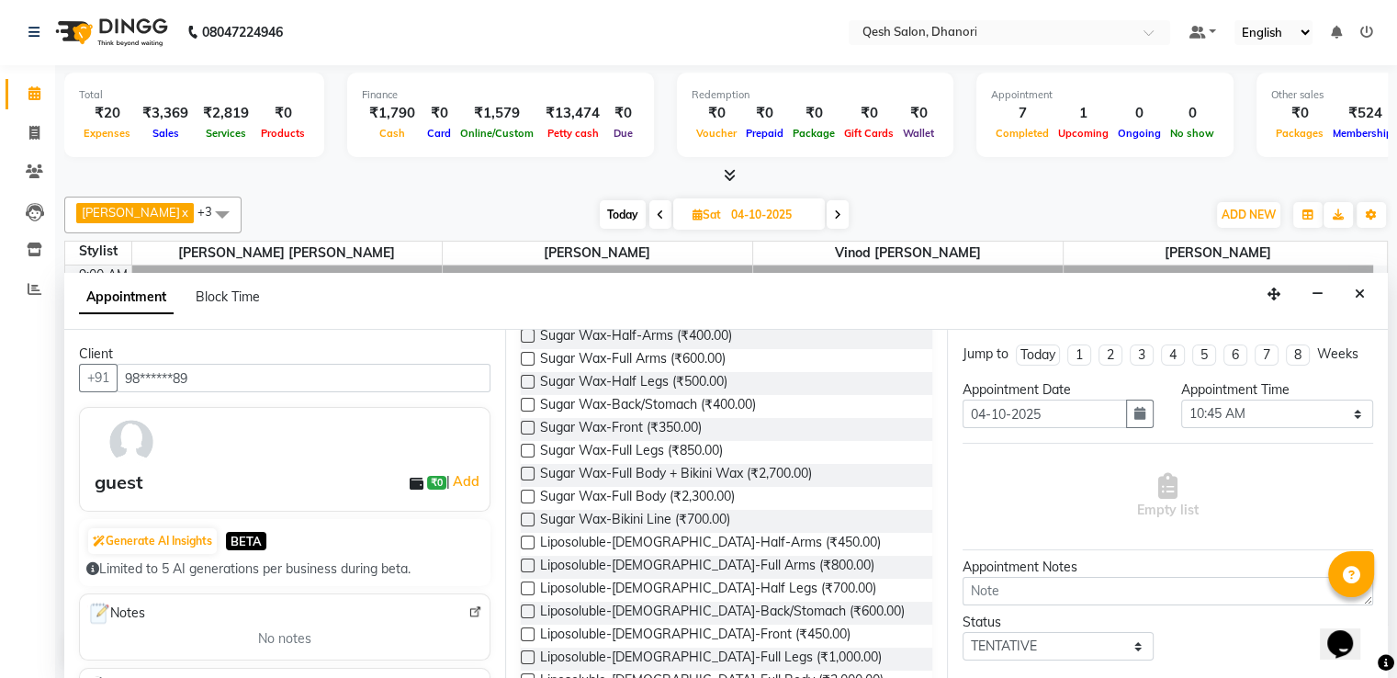
click at [531, 558] on label at bounding box center [528, 565] width 14 height 14
click at [531, 561] on input "checkbox" at bounding box center [527, 567] width 12 height 12
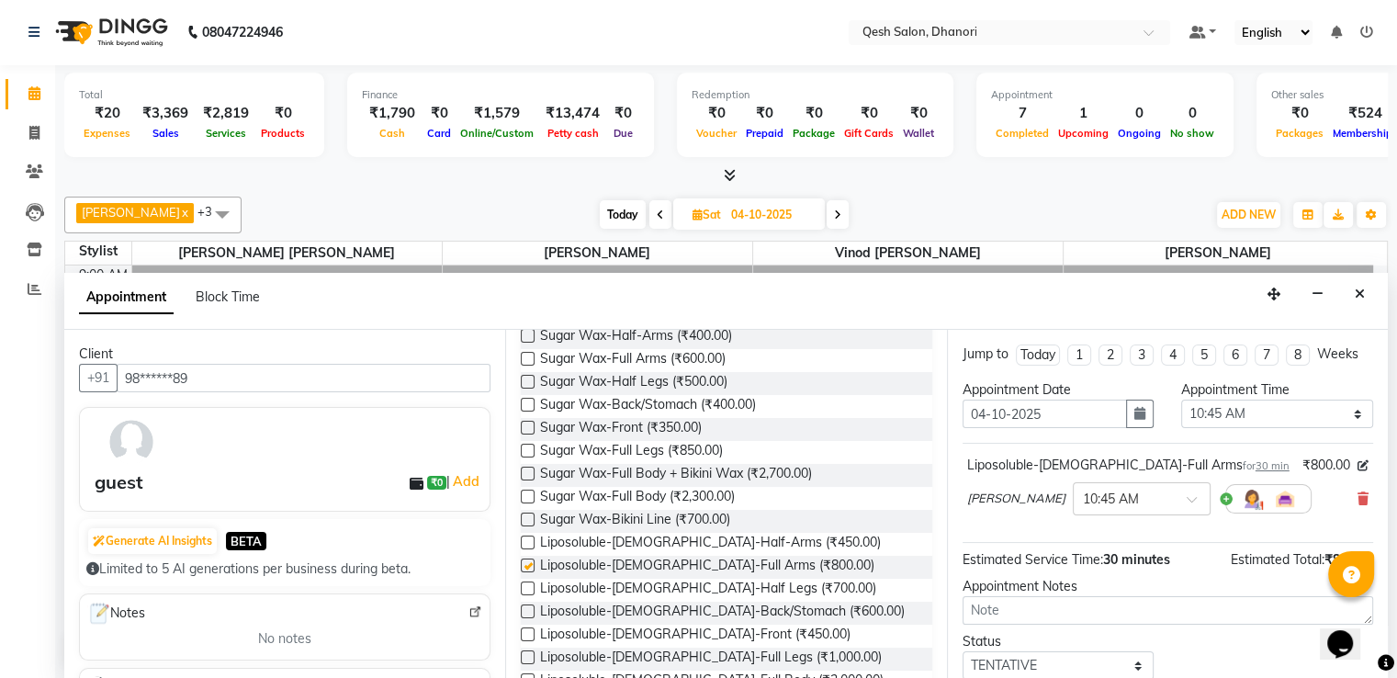
checkbox input "false"
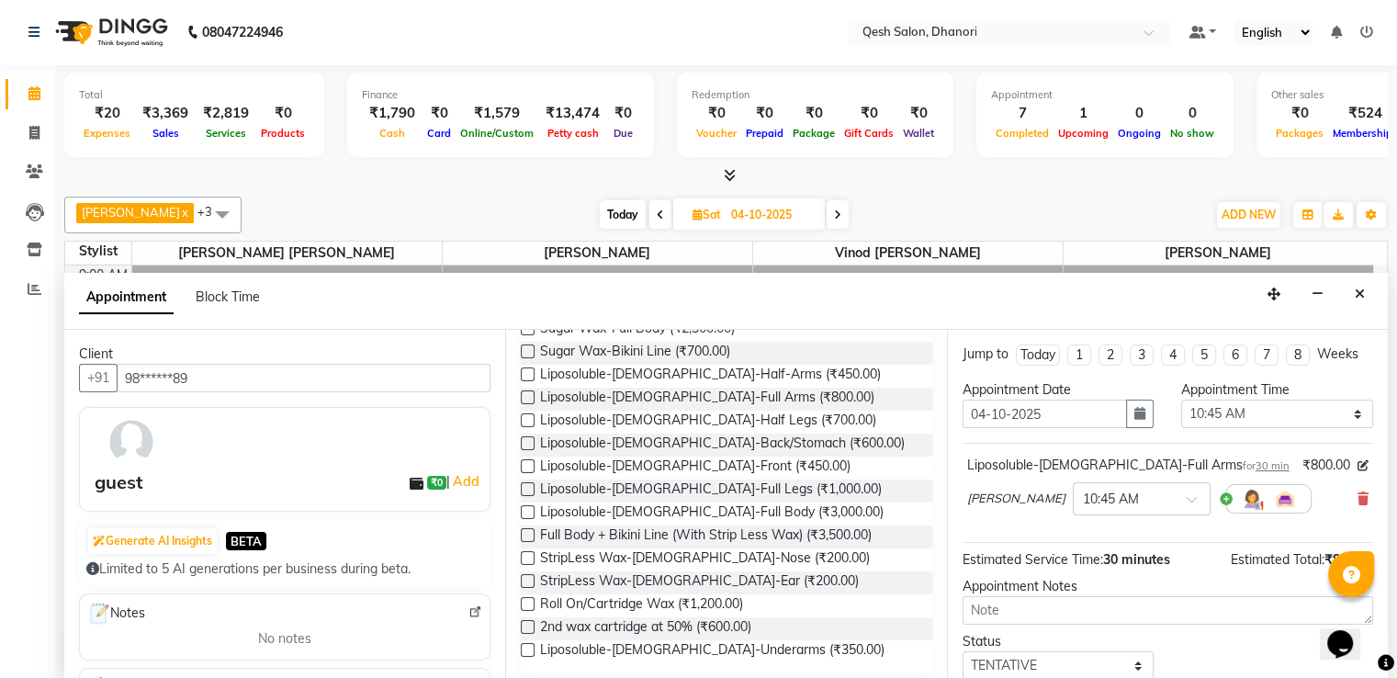
scroll to position [938, 0]
click at [528, 641] on label at bounding box center [528, 648] width 14 height 14
click at [528, 644] on input "checkbox" at bounding box center [527, 650] width 12 height 12
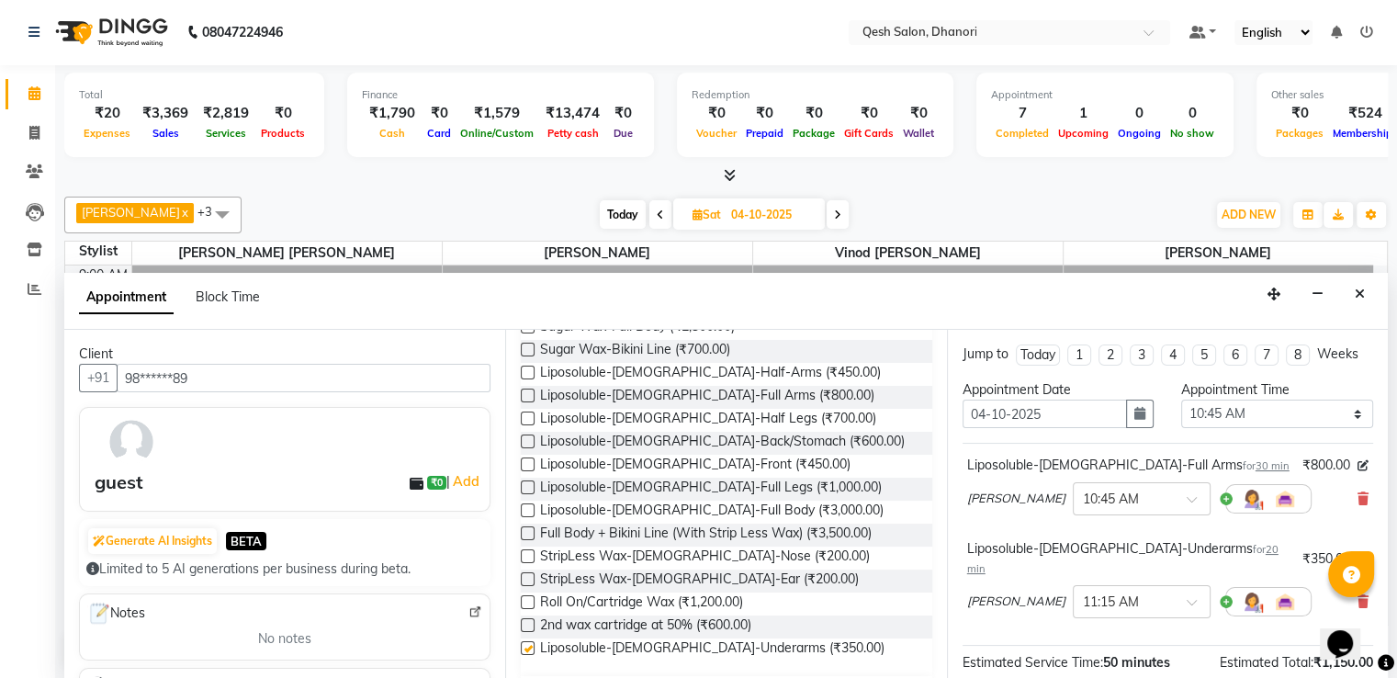
checkbox input "false"
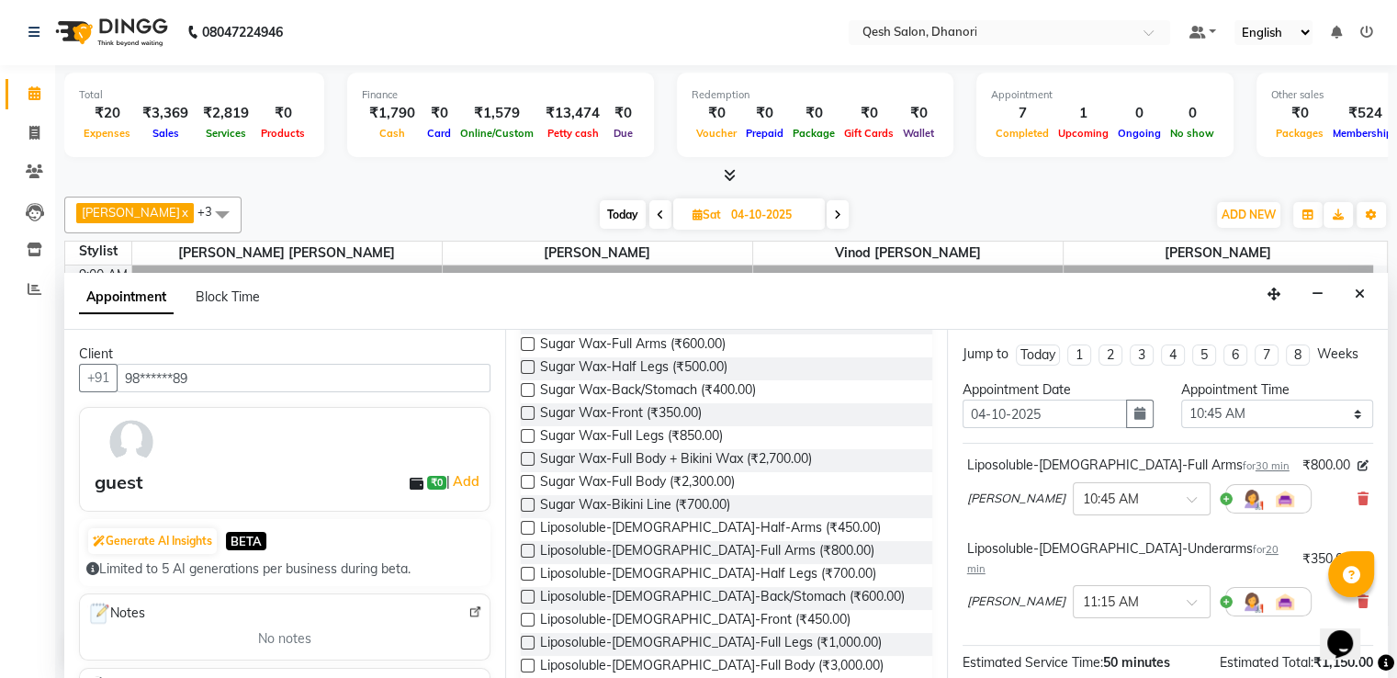
scroll to position [763, 0]
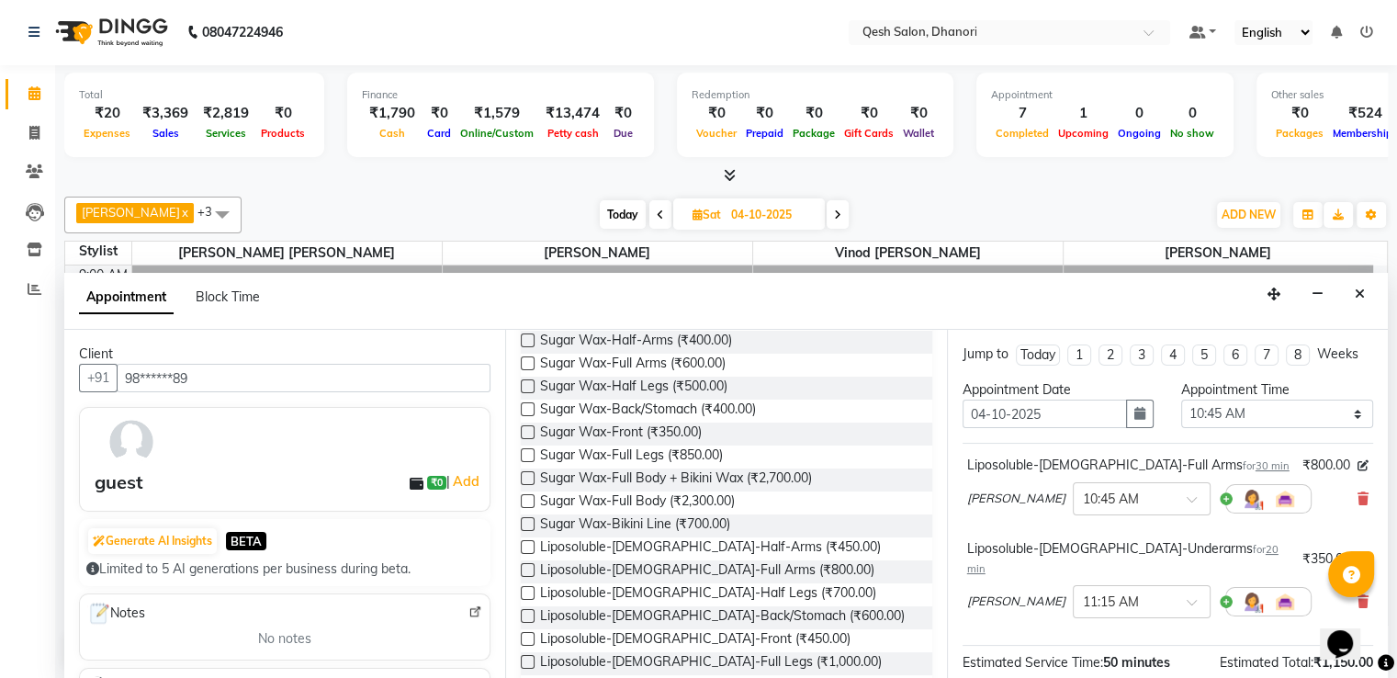
click at [852, 560] on div "Liposoluble-Female-Full Arms (₹800.00)" at bounding box center [726, 571] width 411 height 23
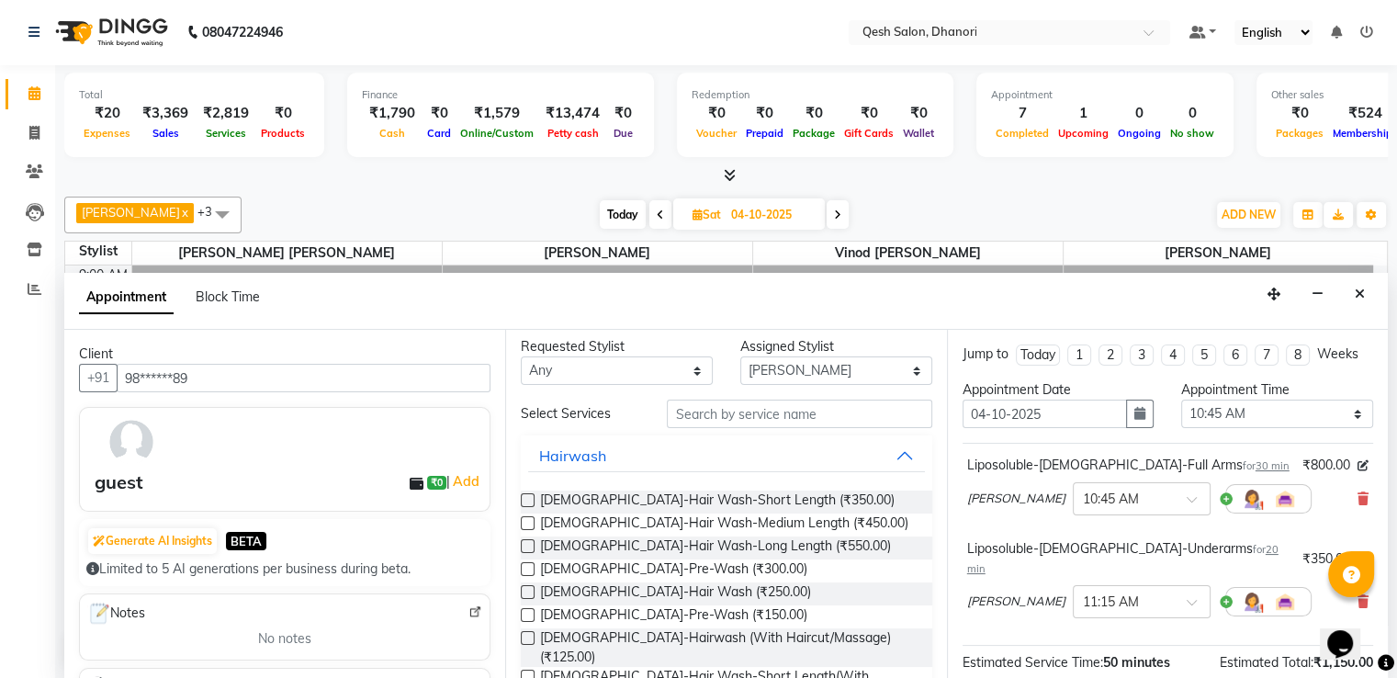
scroll to position [0, 0]
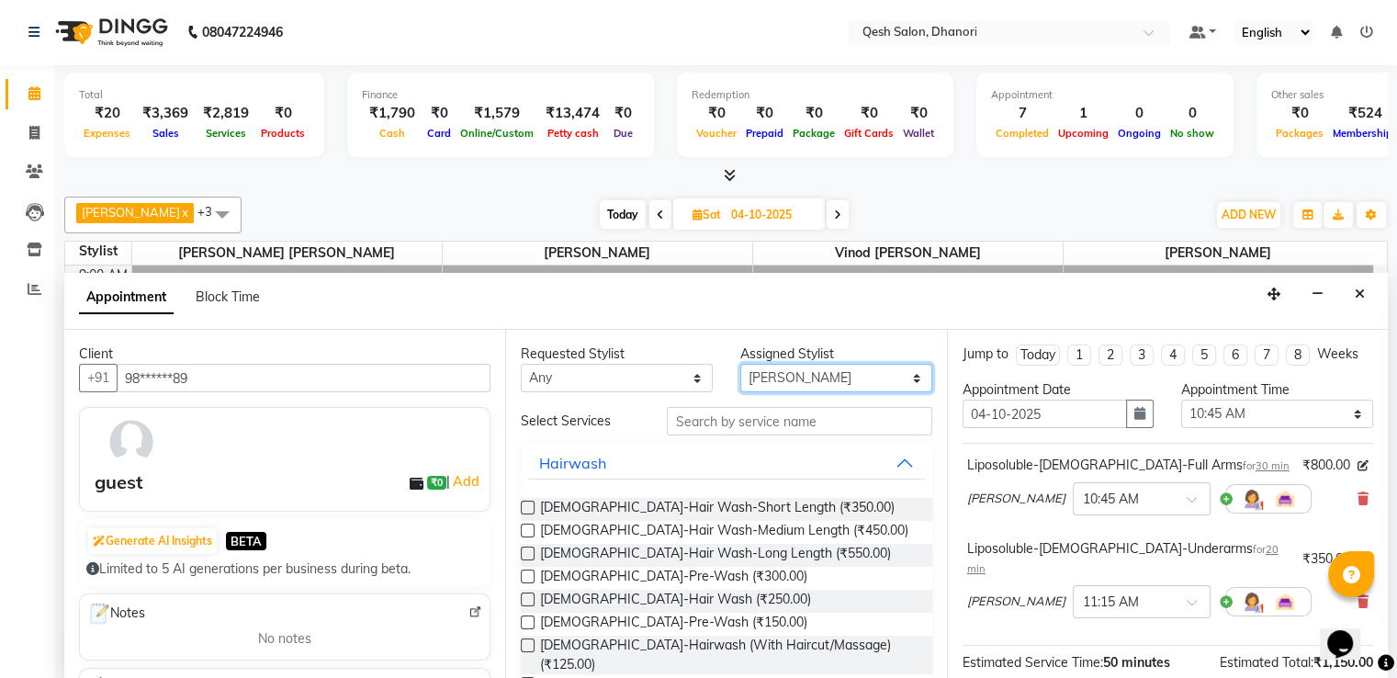
click at [860, 379] on select "Select Gagandeep Arora Harry Siril Anthony Salon Sunil Kisan Wani Vanita Kamble…" at bounding box center [836, 378] width 192 height 28
select select "79251"
click at [740, 364] on select "Select Gagandeep Arora Harry Siril Anthony Salon Sunil Kisan Wani Vanita Kamble…" at bounding box center [836, 378] width 192 height 28
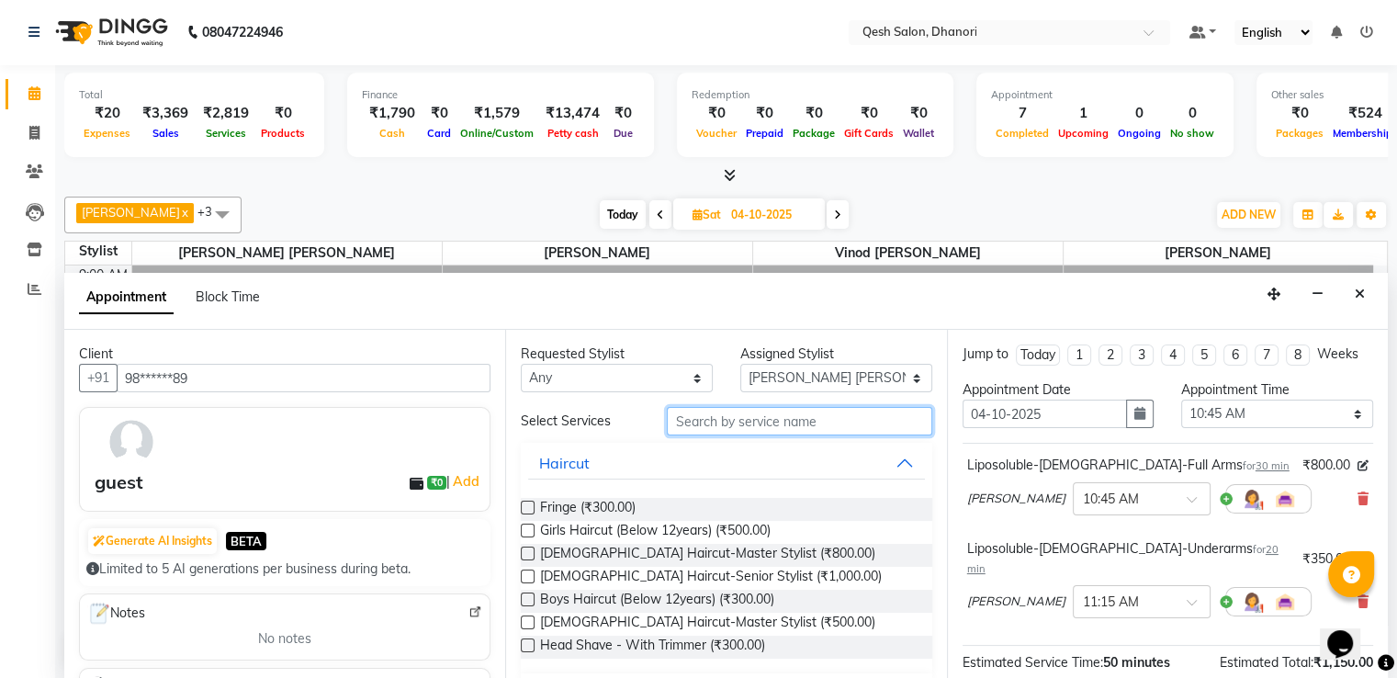
click at [750, 417] on input "text" at bounding box center [799, 421] width 265 height 28
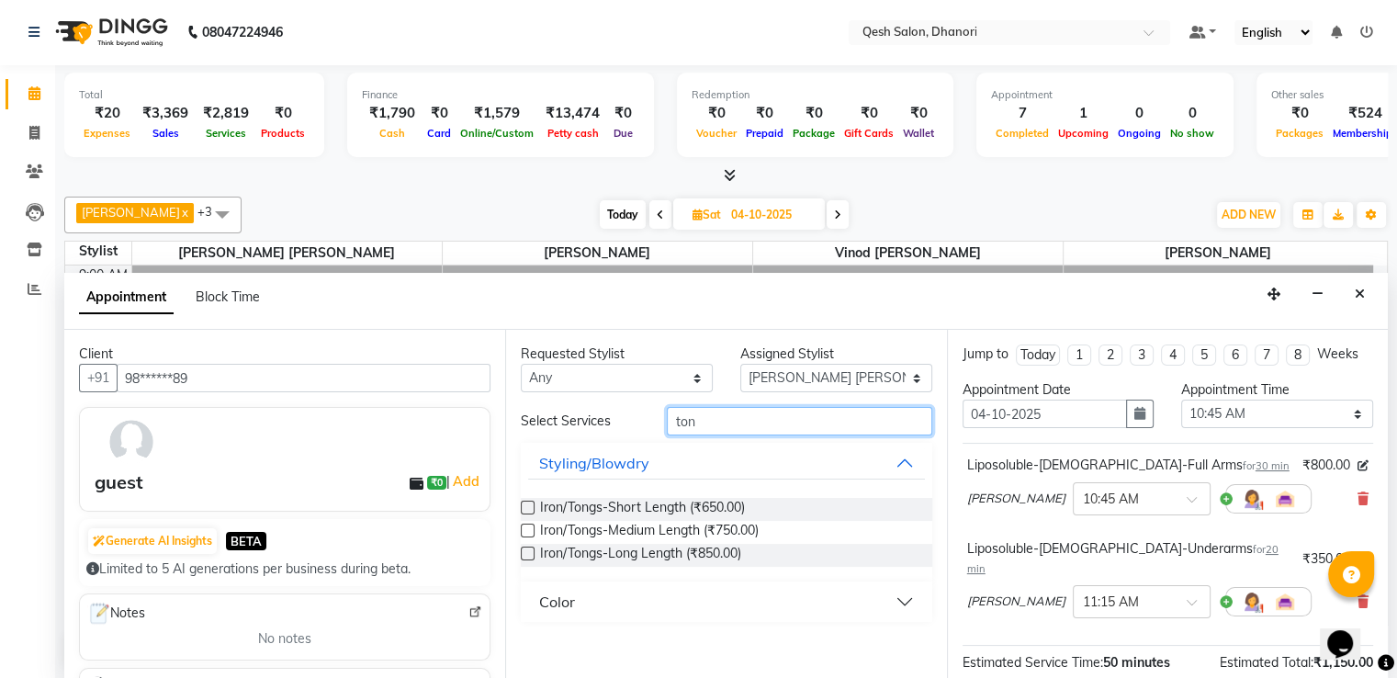
type input "ton"
click at [537, 523] on div "Iron/Tongs-Medium Length (₹750.00)" at bounding box center [726, 532] width 411 height 23
click at [529, 530] on label at bounding box center [528, 531] width 14 height 14
click at [529, 530] on input "checkbox" at bounding box center [527, 532] width 12 height 12
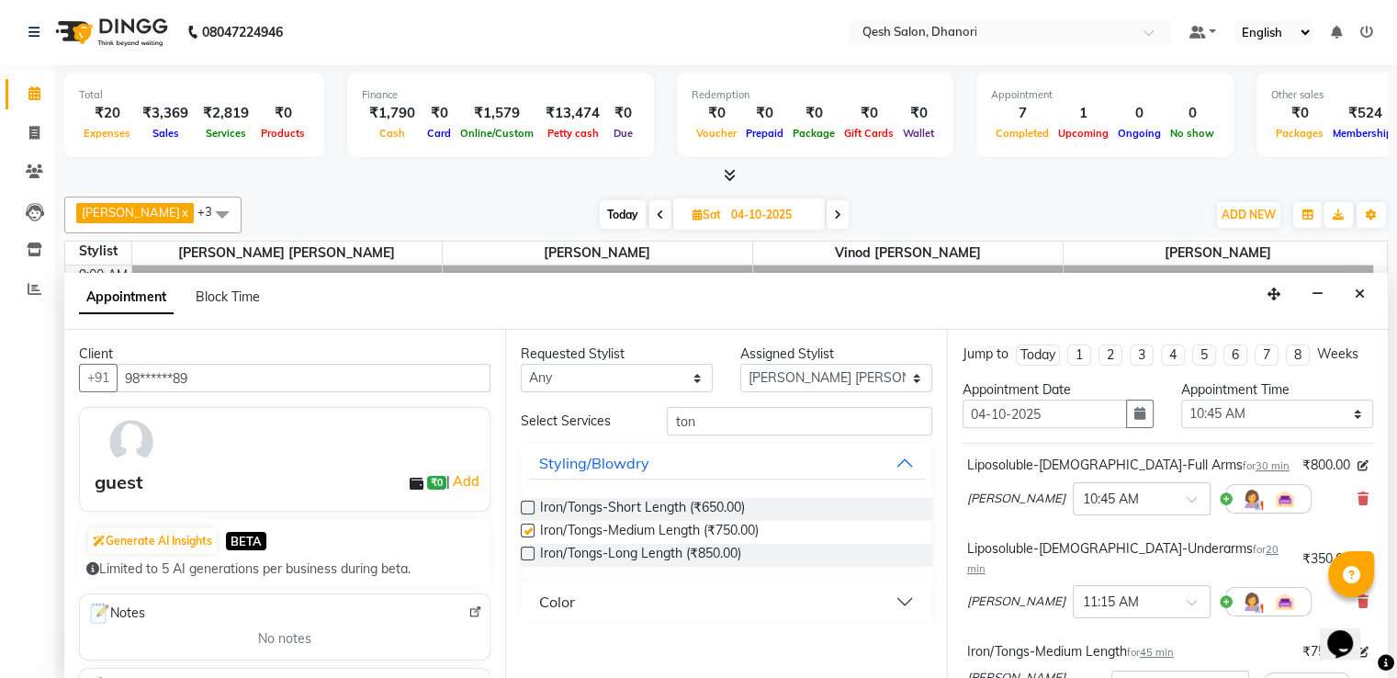
checkbox input "false"
click at [1000, 637] on div "Iron/Tongs-Medium Length for 45 min ₹750.00 Harry Siril Anthony × 11:30 AM" at bounding box center [1168, 676] width 411 height 79
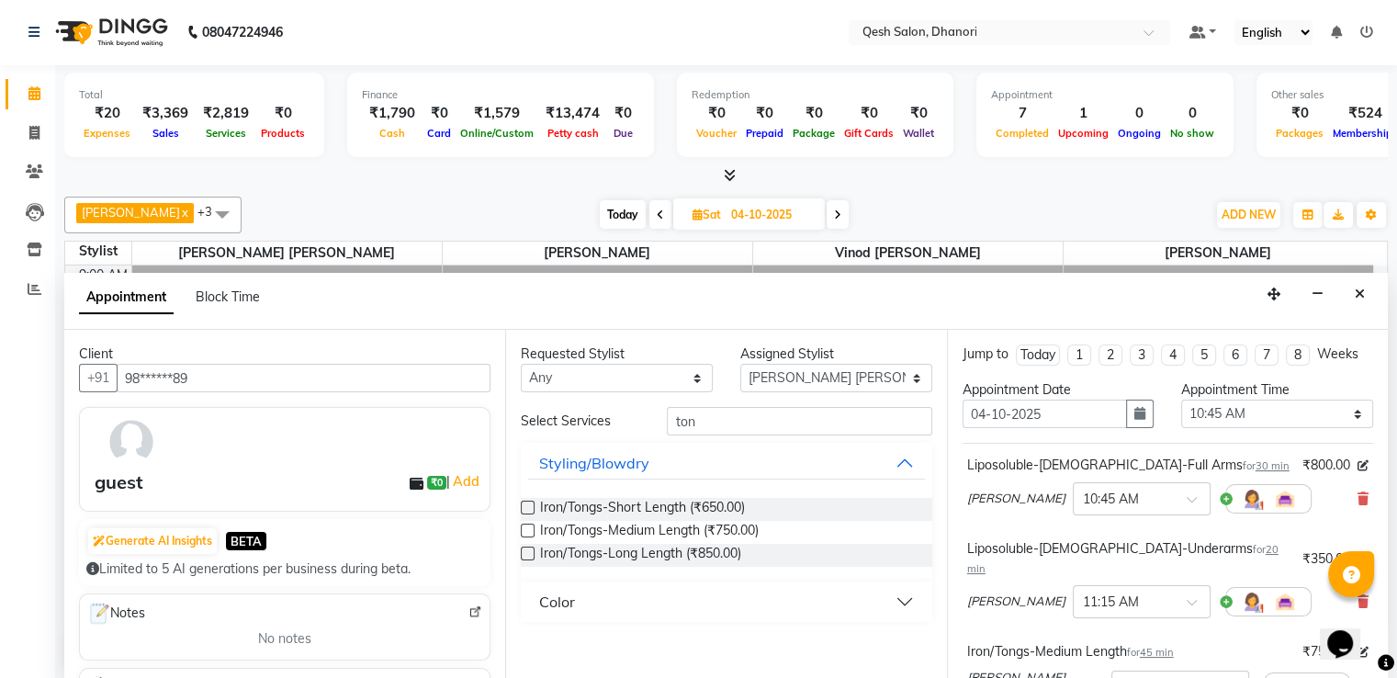
click at [1000, 637] on div "Iron/Tongs-Medium Length for 45 min ₹750.00 Harry Siril Anthony × 11:30 AM" at bounding box center [1168, 676] width 411 height 79
click at [1000, 642] on div "Iron/Tongs-Medium Length for 45 min" at bounding box center [1070, 651] width 207 height 19
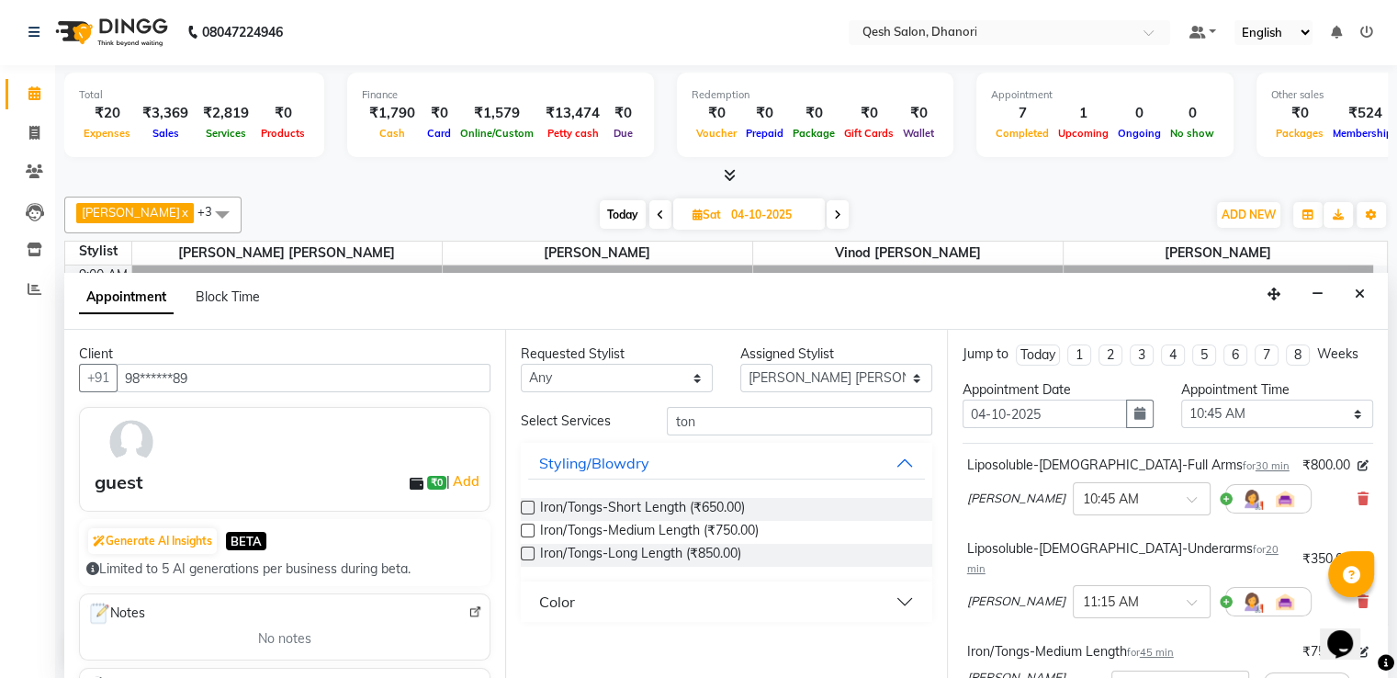
click at [1000, 642] on div "Iron/Tongs-Medium Length for 45 min" at bounding box center [1070, 651] width 207 height 19
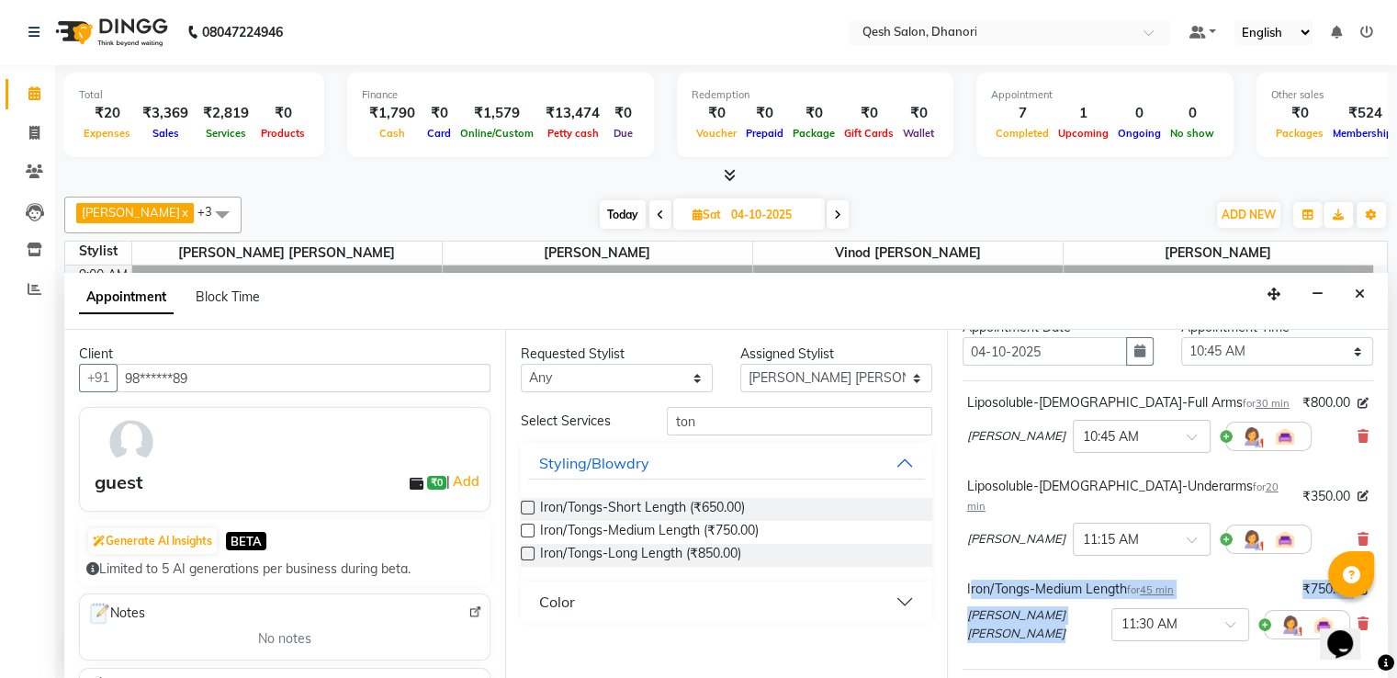
click at [1000, 614] on div "Iron/Tongs-Medium Length for 45 min ₹750.00 Harry Siril Anthony × 11:30 AM" at bounding box center [1168, 614] width 411 height 79
drag, startPoint x: 1000, startPoint y: 614, endPoint x: 1020, endPoint y: 570, distance: 48.5
click at [1000, 614] on div "Harry Siril Anthony × 11:30 AM" at bounding box center [1158, 624] width 383 height 51
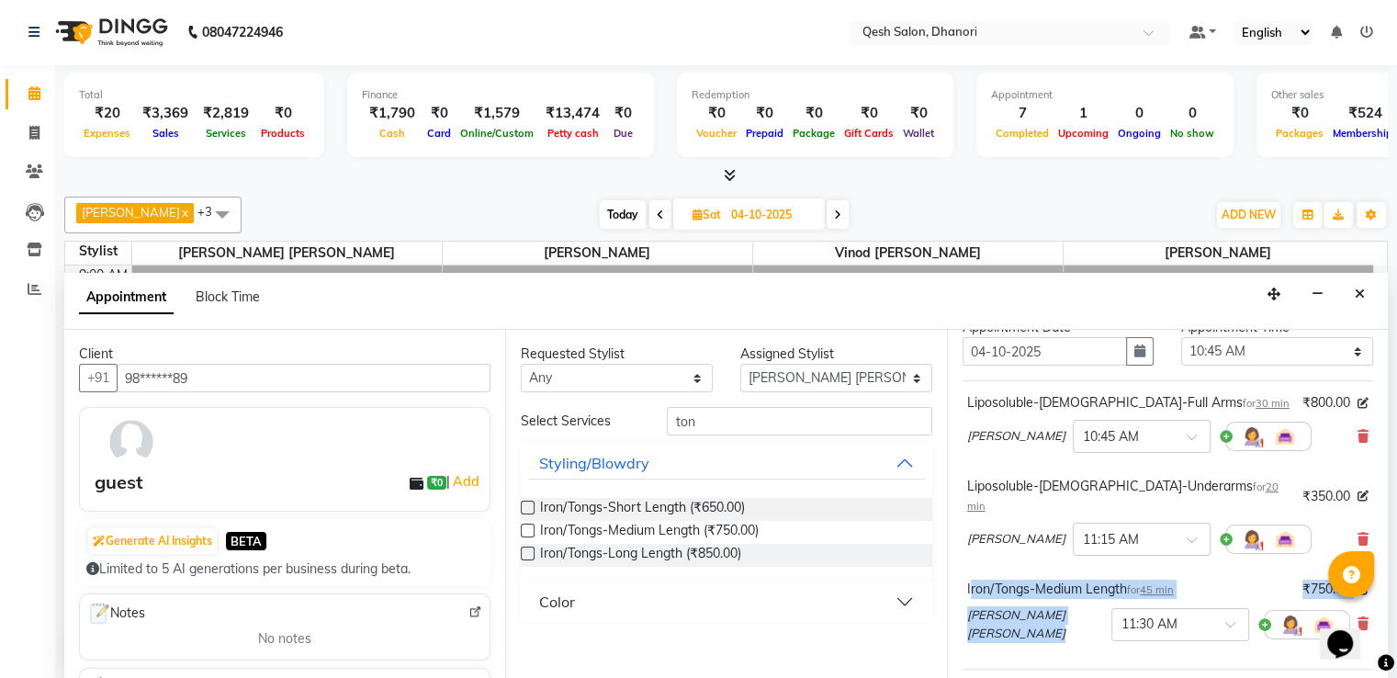
click at [1000, 614] on div "Harry Siril Anthony × 11:30 AM" at bounding box center [1158, 624] width 383 height 51
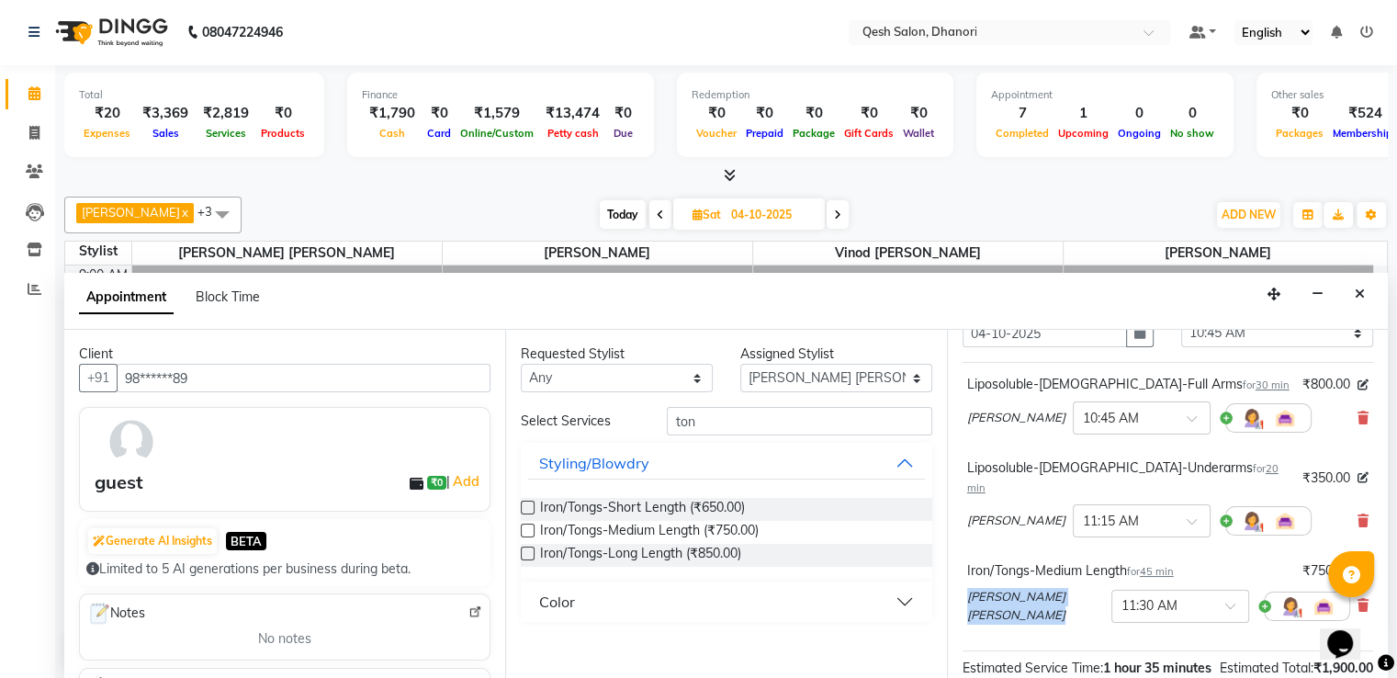
click at [1023, 581] on div "Harry Siril Anthony × 11:30 AM" at bounding box center [1158, 606] width 383 height 51
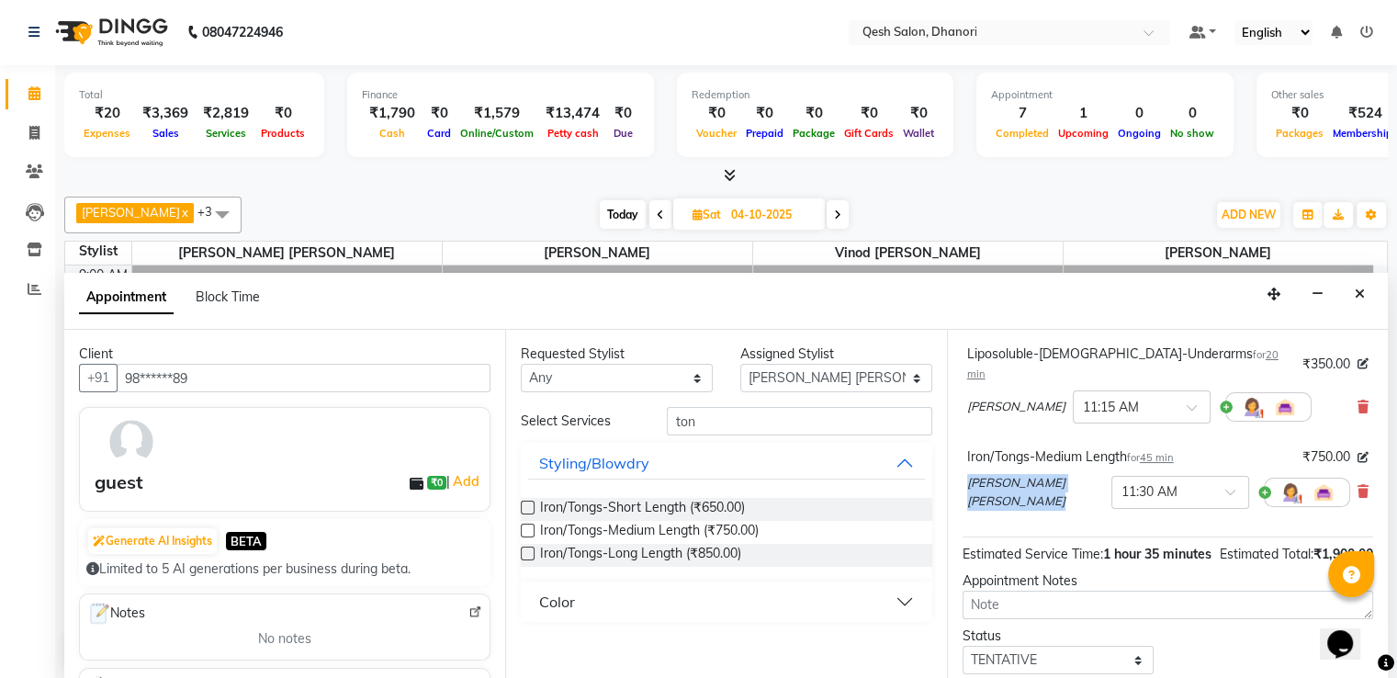
scroll to position [301, 0]
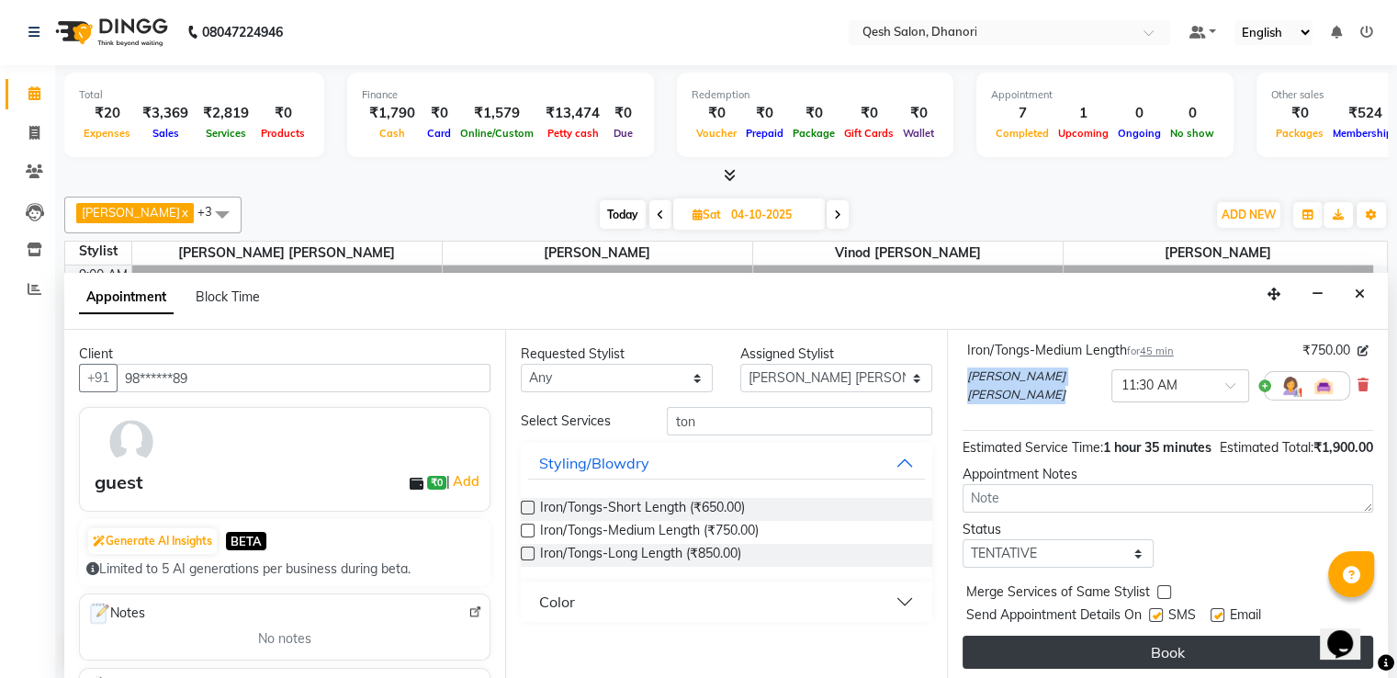
click at [1068, 643] on button "Book" at bounding box center [1168, 652] width 411 height 33
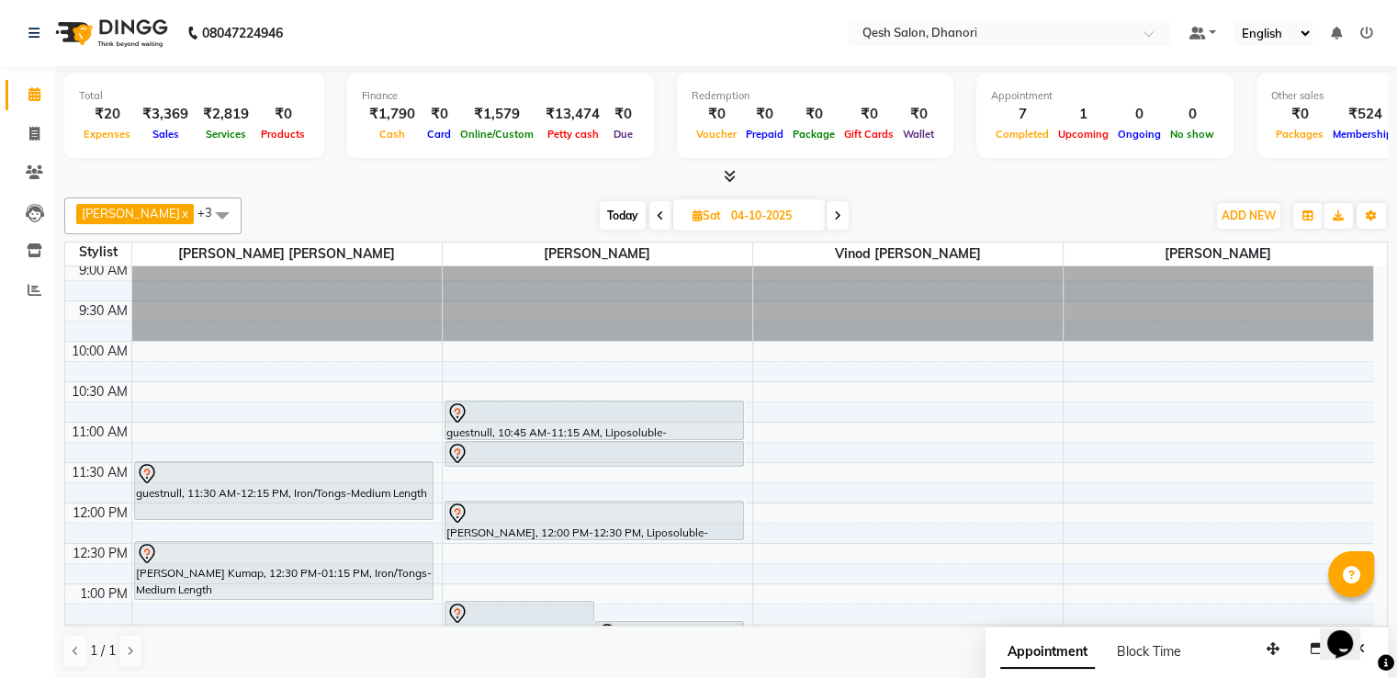
scroll to position [0, 0]
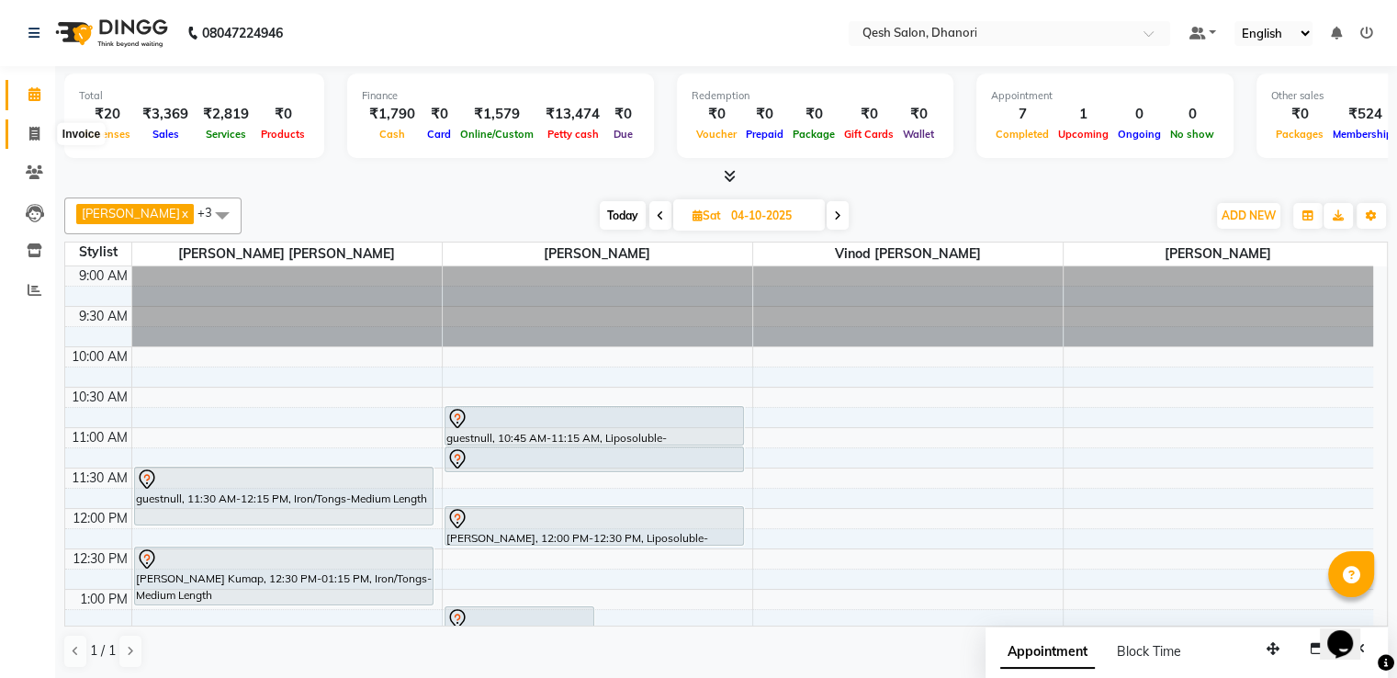
click at [29, 130] on icon at bounding box center [34, 134] width 10 height 14
select select "service"
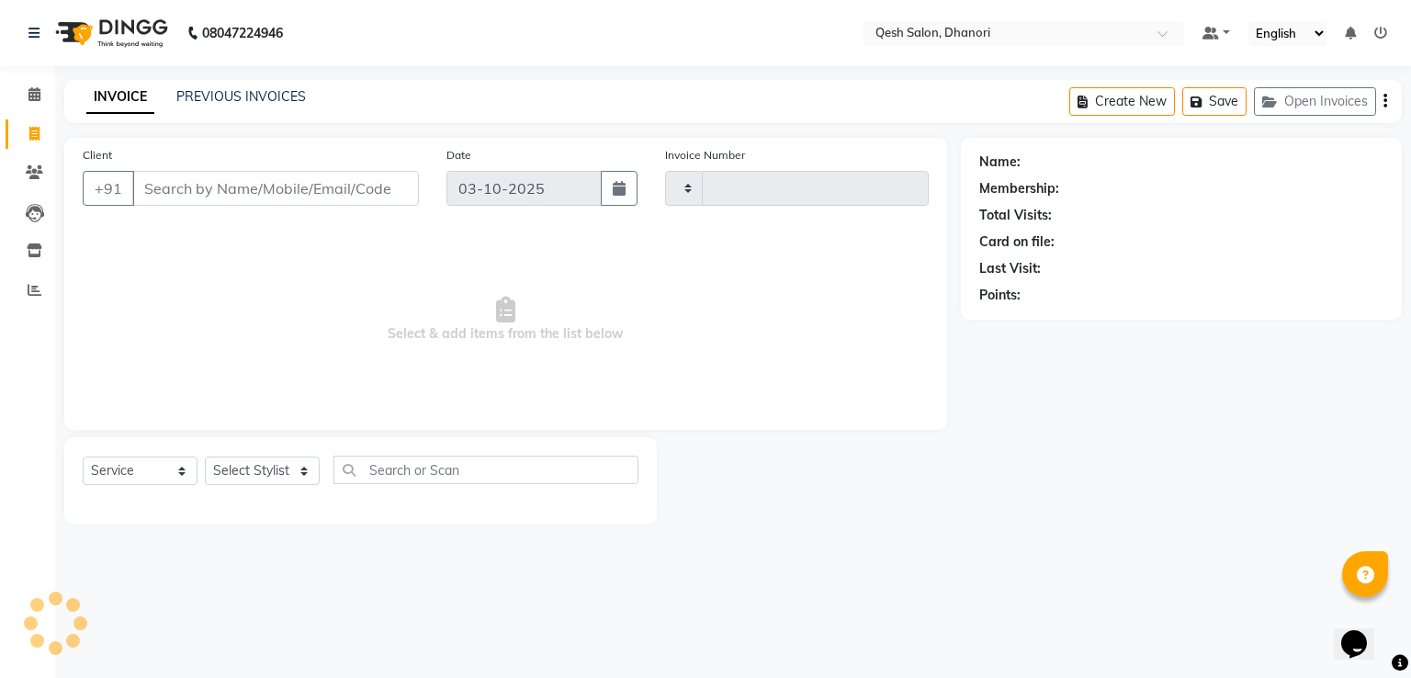
type input "0847"
select select "7641"
drag, startPoint x: 390, startPoint y: 336, endPoint x: 629, endPoint y: 330, distance: 238.9
click at [629, 330] on span "Select & add items from the list below" at bounding box center [506, 320] width 846 height 184
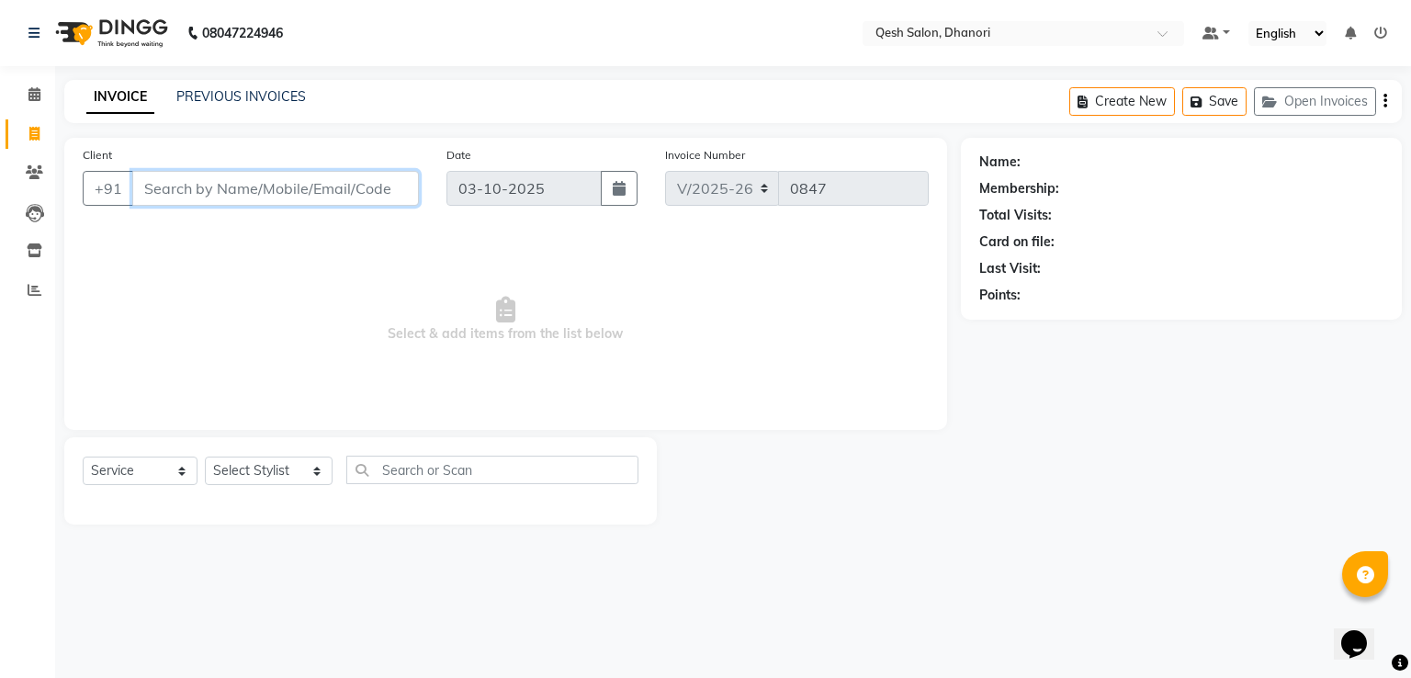
drag, startPoint x: 213, startPoint y: 183, endPoint x: 235, endPoint y: 184, distance: 22.1
click at [235, 184] on input "Client" at bounding box center [275, 188] width 287 height 35
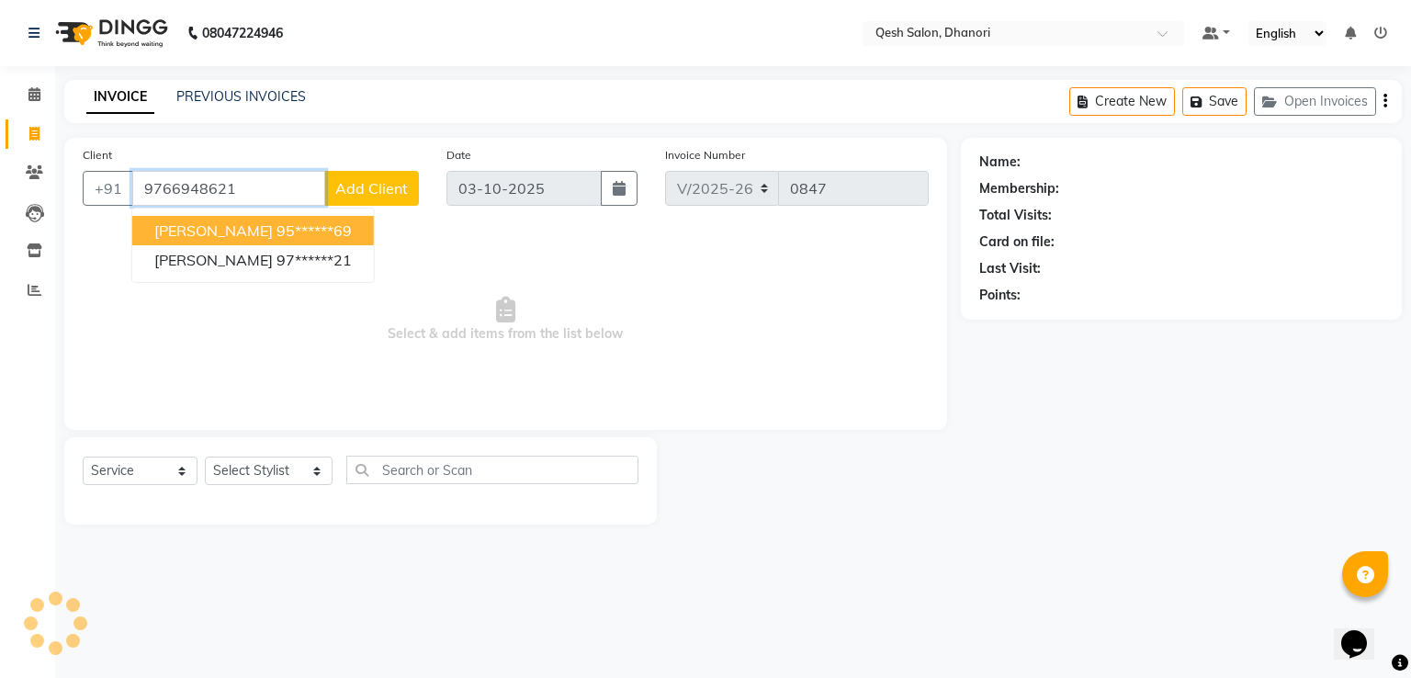
type input "9766948621"
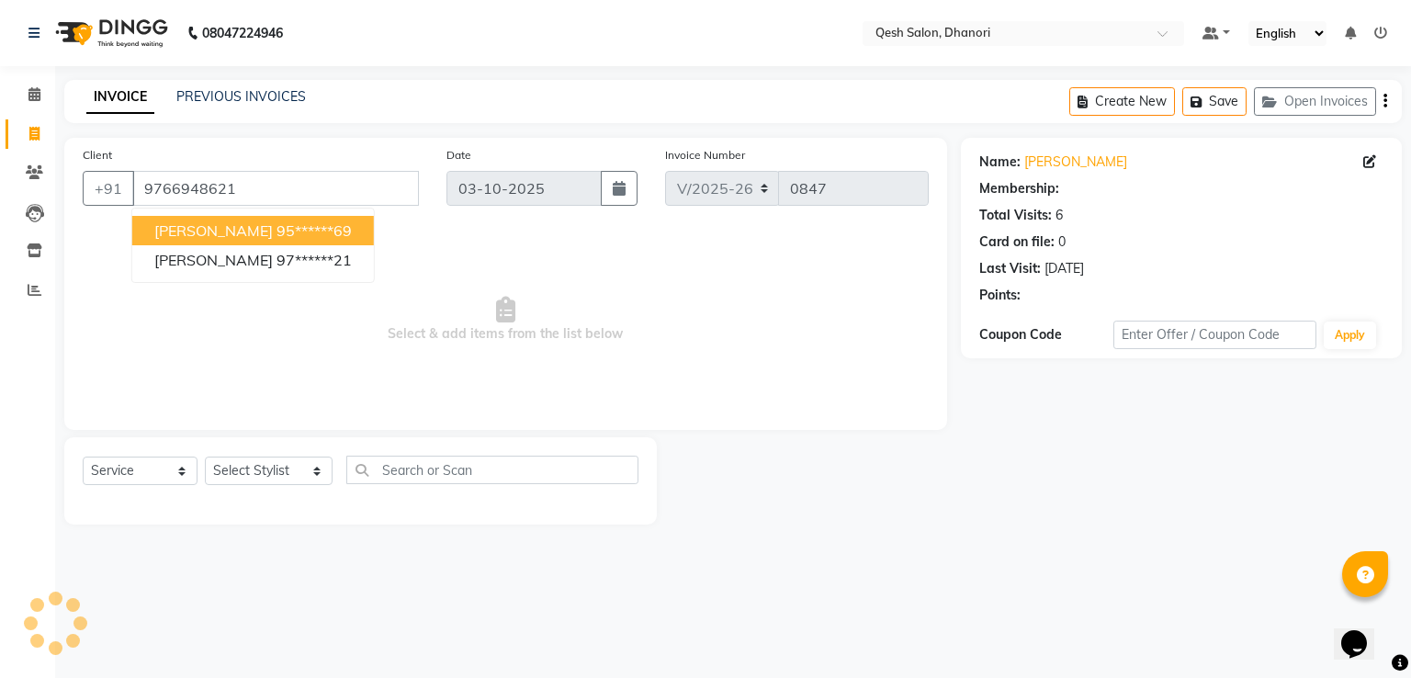
select select "1: Object"
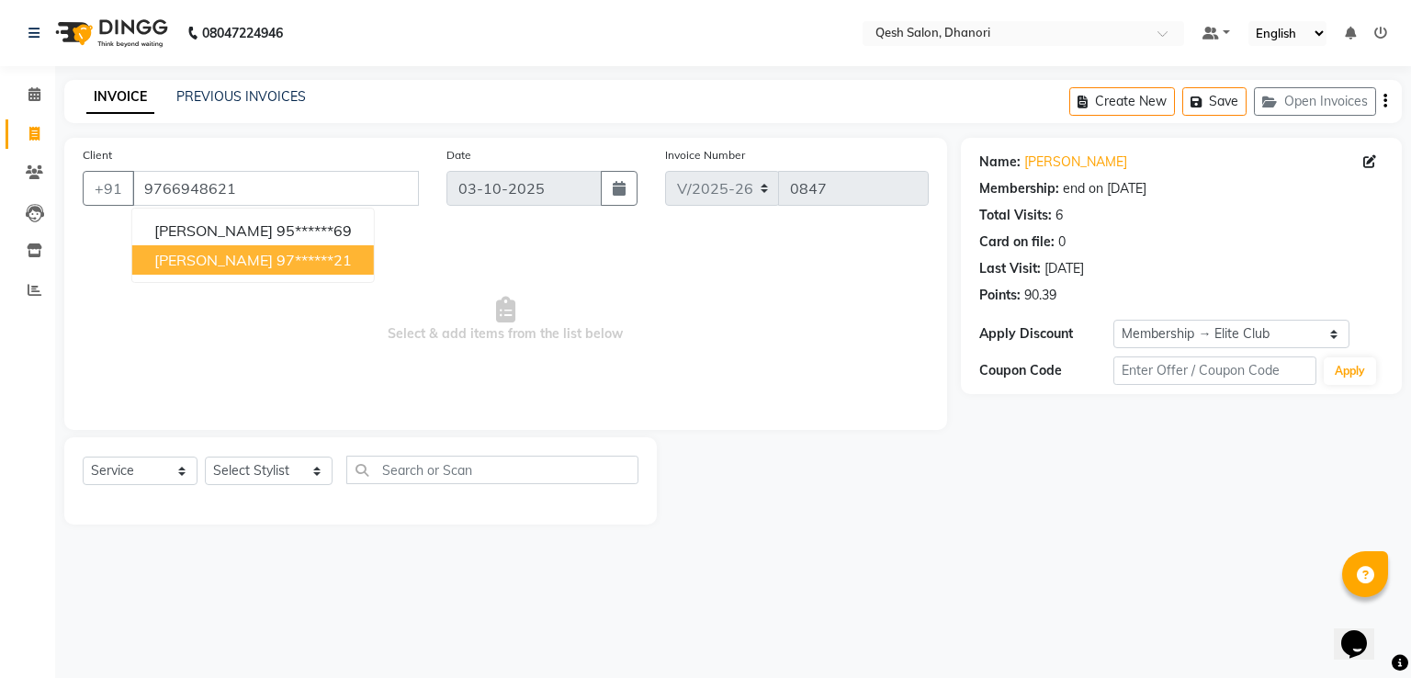
click at [284, 272] on button "Manish Shrivastava 97******21" at bounding box center [253, 259] width 242 height 29
type input "97******21"
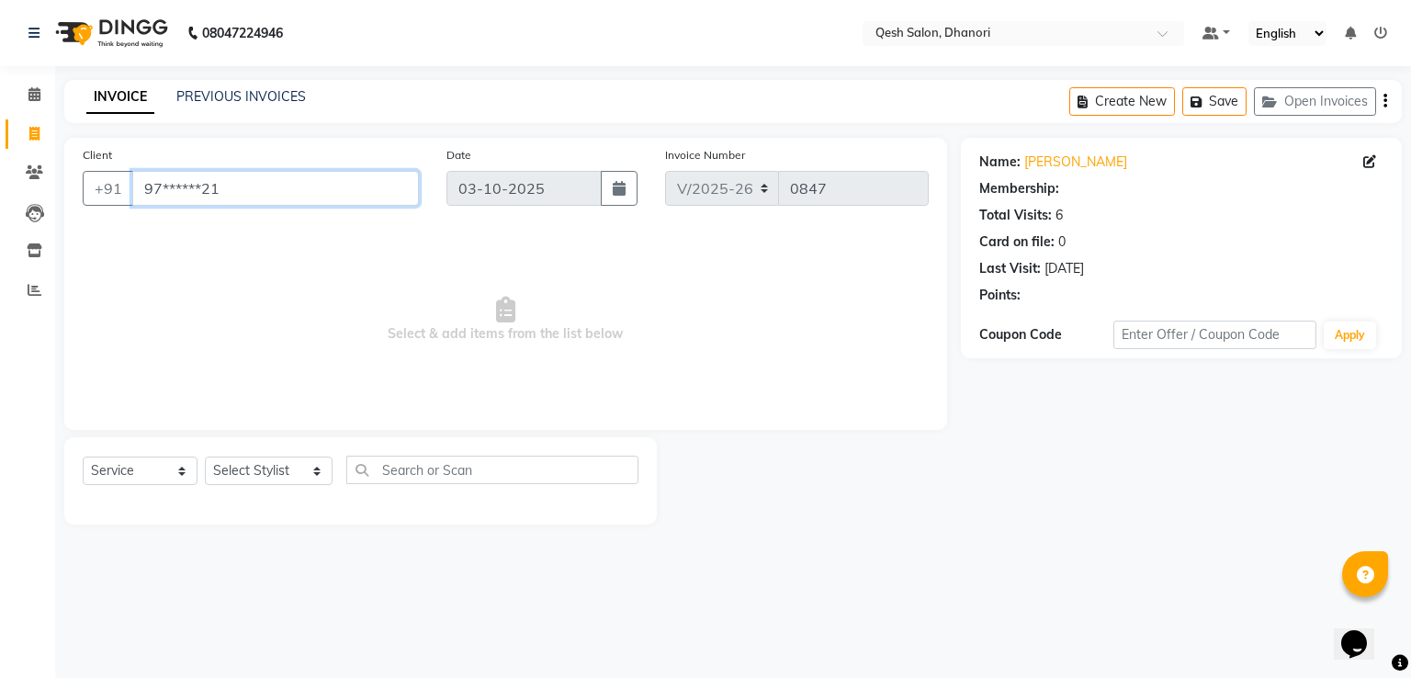
select select "1: Object"
click at [285, 173] on input "97******21" at bounding box center [275, 188] width 287 height 35
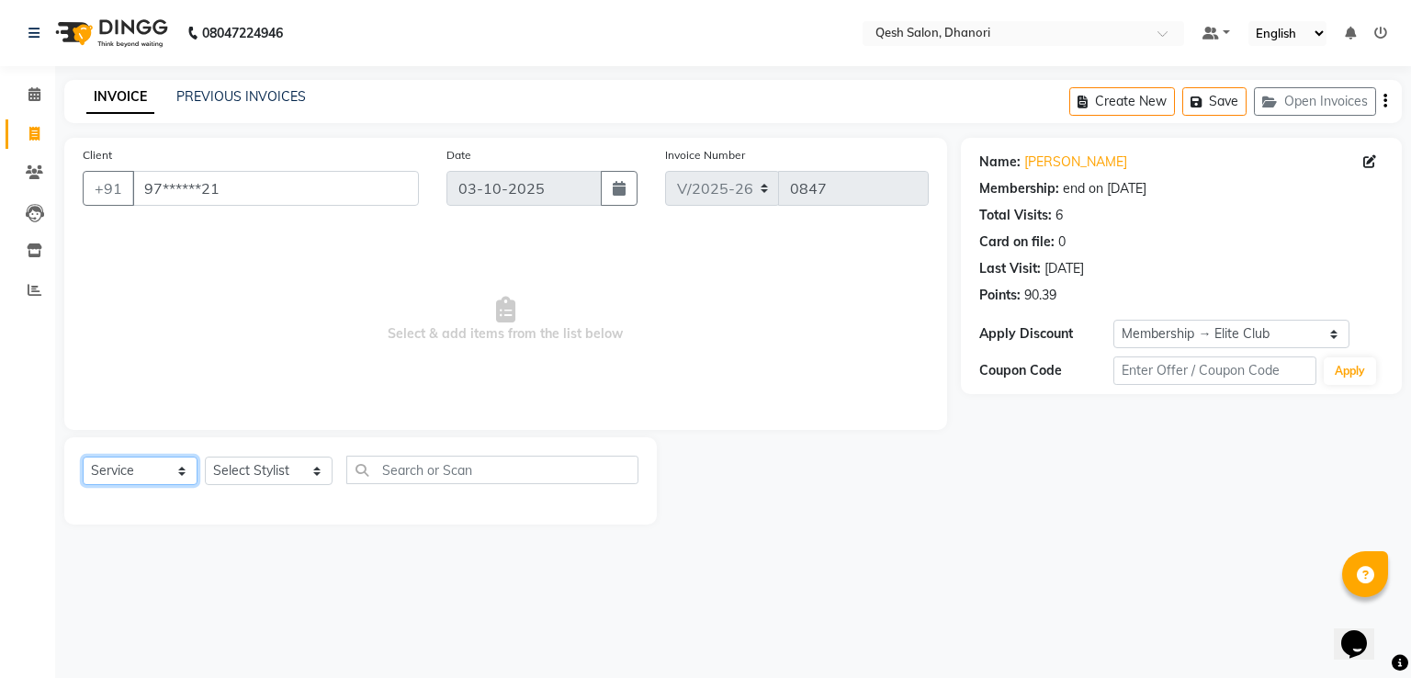
click at [124, 478] on select "Select Service Product Membership Package Voucher Prepaid Gift Card" at bounding box center [140, 471] width 115 height 28
drag, startPoint x: 124, startPoint y: 478, endPoint x: 268, endPoint y: 473, distance: 144.3
click at [127, 476] on select "Select Service Product Membership Package Voucher Prepaid Gift Card" at bounding box center [140, 471] width 115 height 28
click at [271, 474] on select "Select Stylist Gagandeep Arora Harry Siril Anthony Prashansa Kumari Prathamesh …" at bounding box center [269, 471] width 128 height 28
select select "83742"
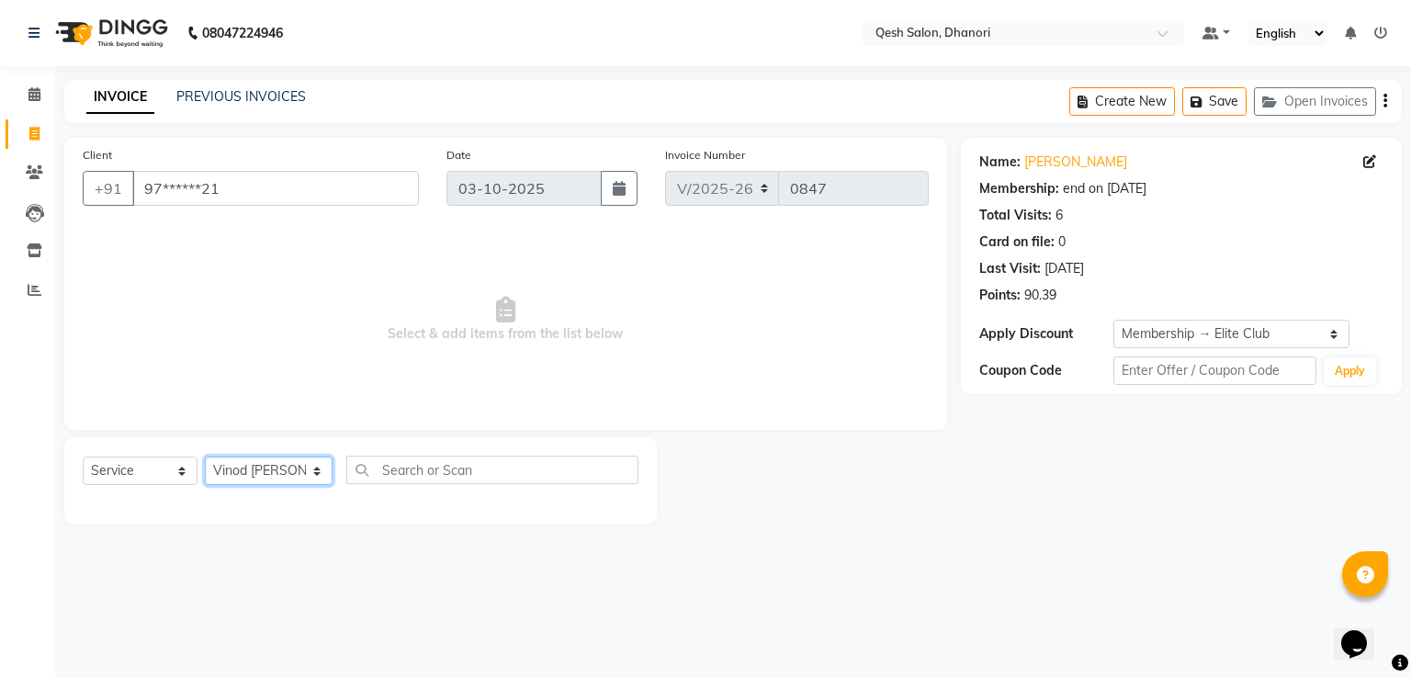
click at [205, 457] on select "Select Stylist Gagandeep Arora Harry Siril Anthony Prashansa Kumari Prathamesh …" at bounding box center [269, 471] width 128 height 28
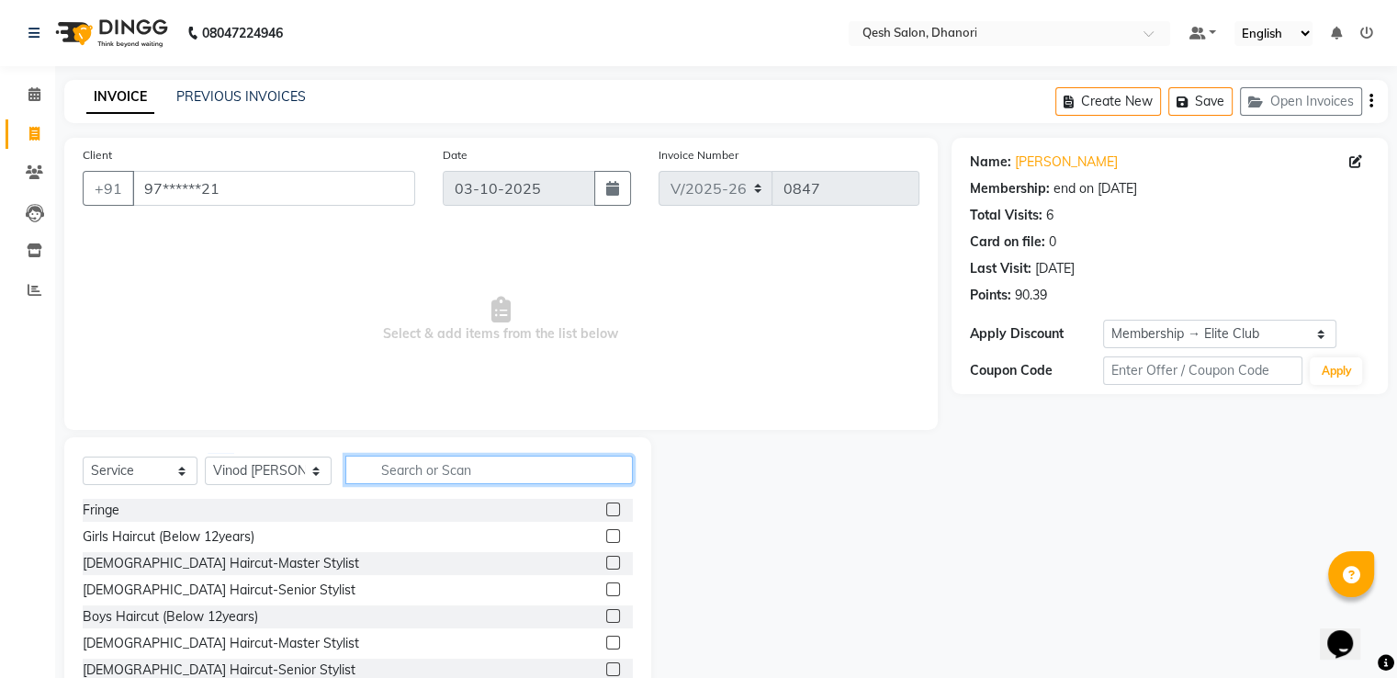
click at [389, 462] on input "text" at bounding box center [488, 470] width 287 height 28
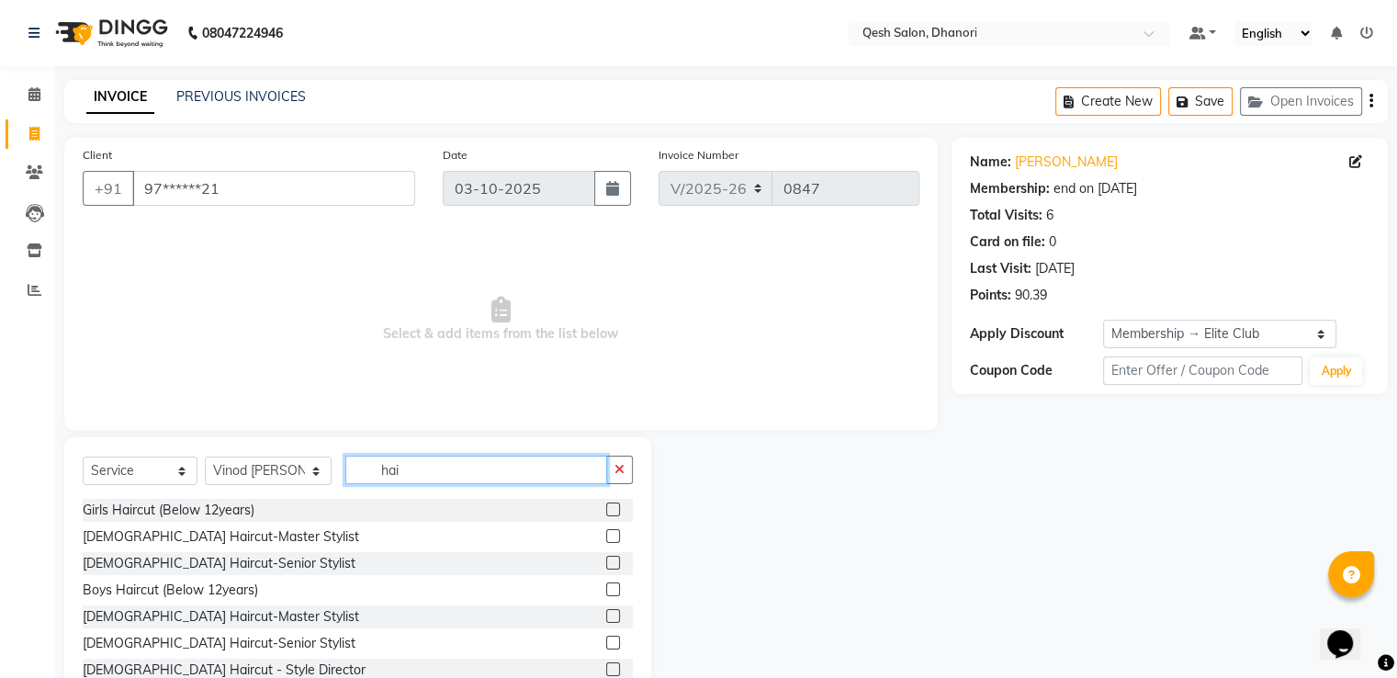
type input "hai"
click at [244, 643] on div "Male Haircut-Senior Stylist" at bounding box center [358, 643] width 550 height 23
click at [606, 645] on label at bounding box center [613, 643] width 14 height 14
click at [606, 645] on input "checkbox" at bounding box center [612, 643] width 12 height 12
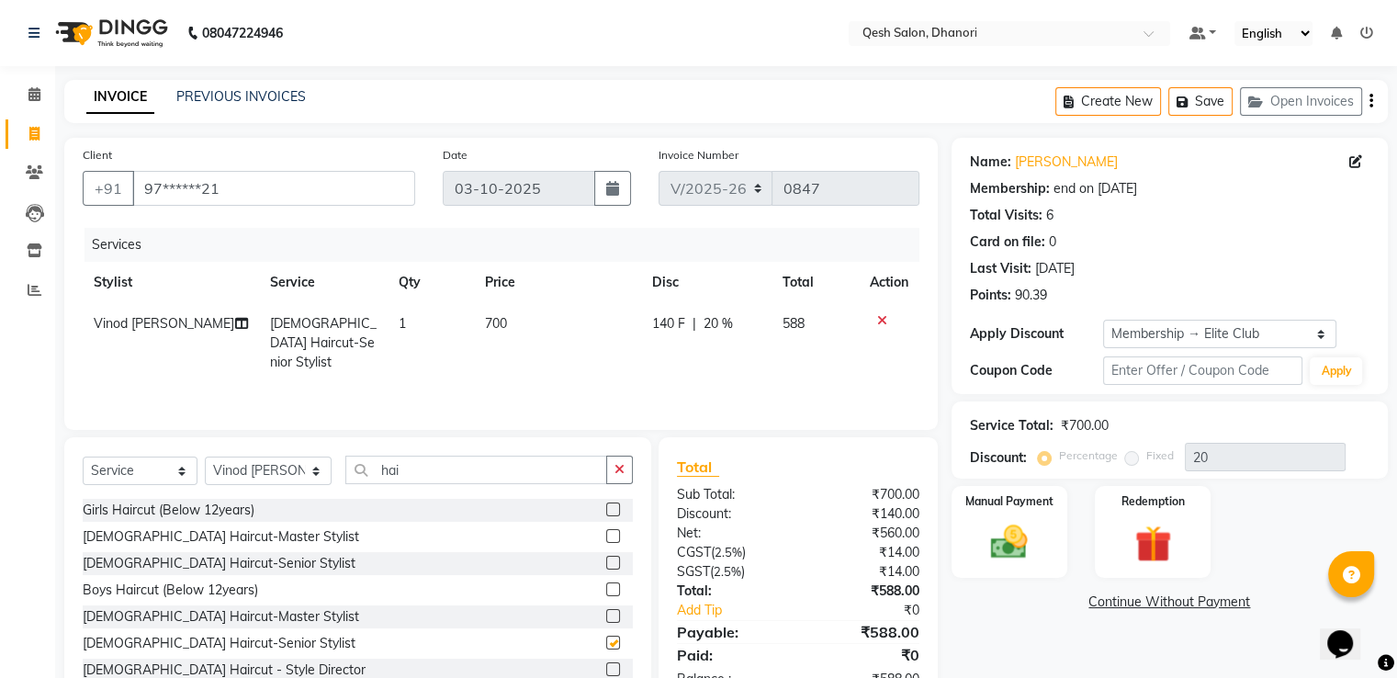
checkbox input "false"
drag, startPoint x: 429, startPoint y: 471, endPoint x: 19, endPoint y: 472, distance: 409.7
click at [19, 472] on app-home "08047224946 Select Location × Qesh Salon, Dhanori Default Panel My Panel Englis…" at bounding box center [698, 368] width 1397 height 736
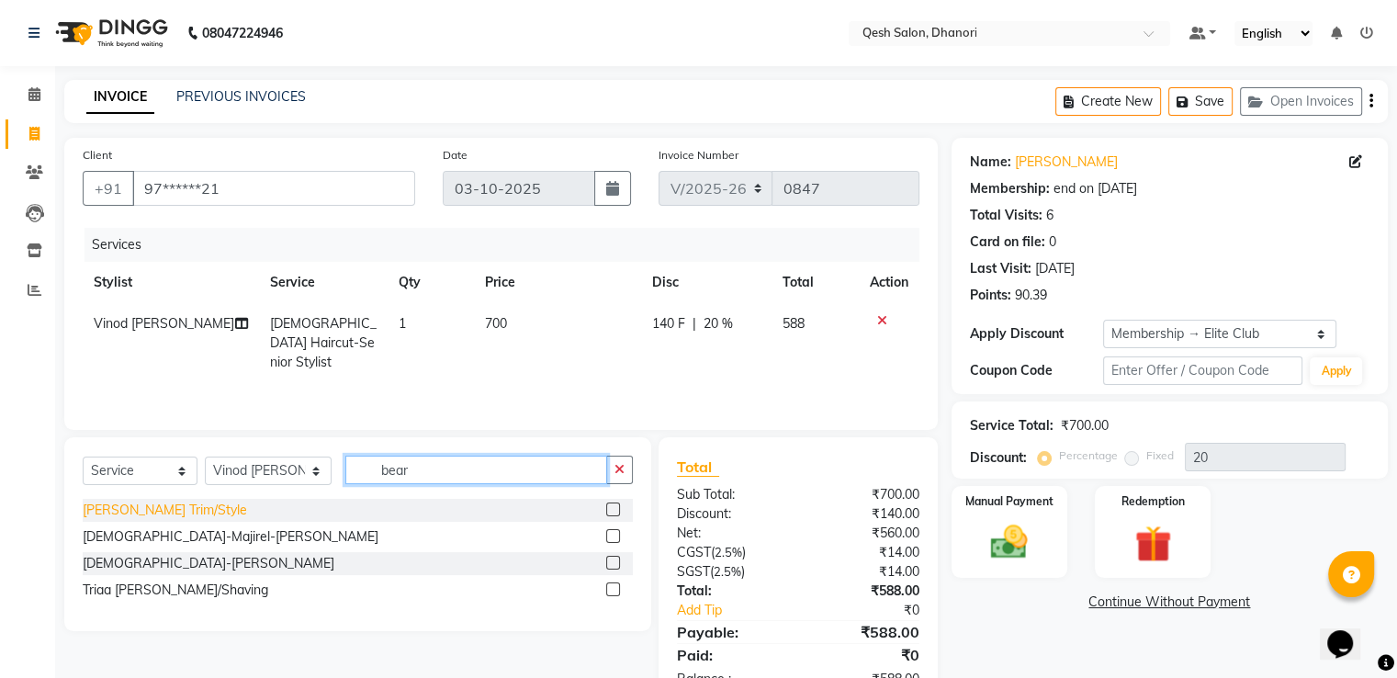
type input "bear"
click at [147, 511] on div "Beard Trim/Style" at bounding box center [165, 510] width 164 height 19
checkbox input "false"
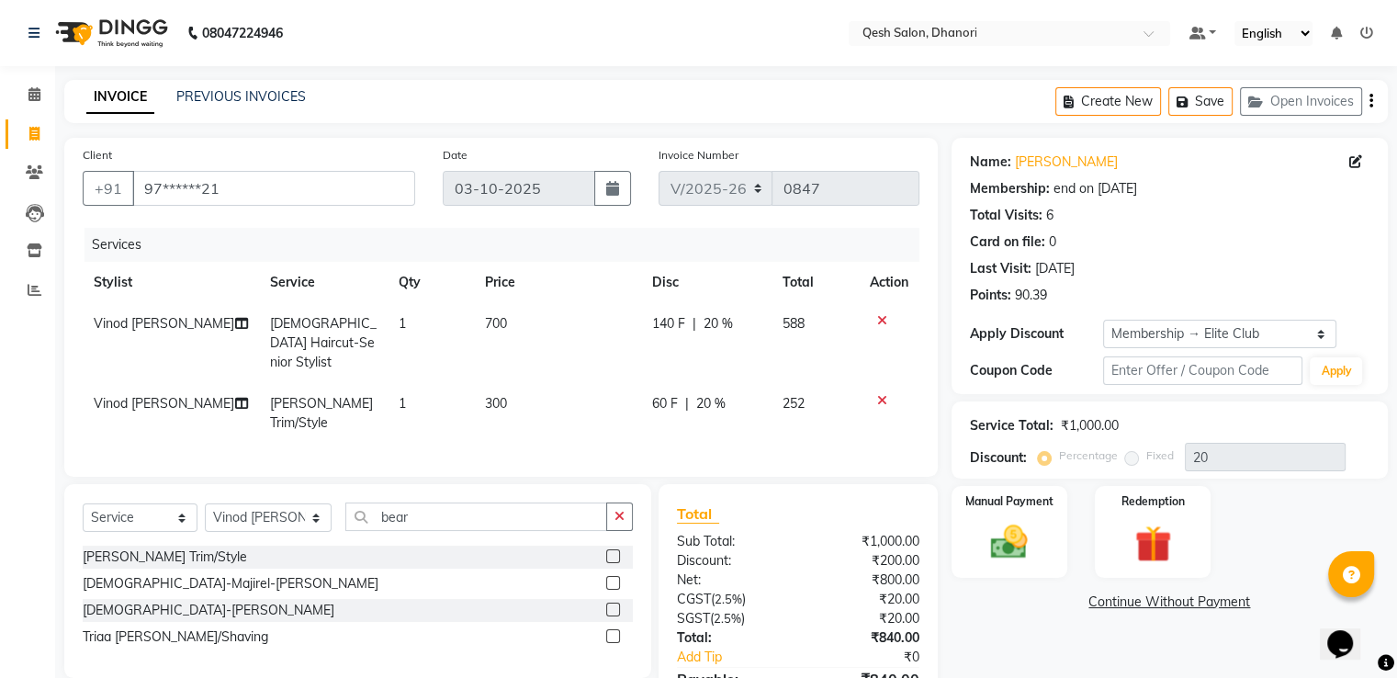
scroll to position [92, 0]
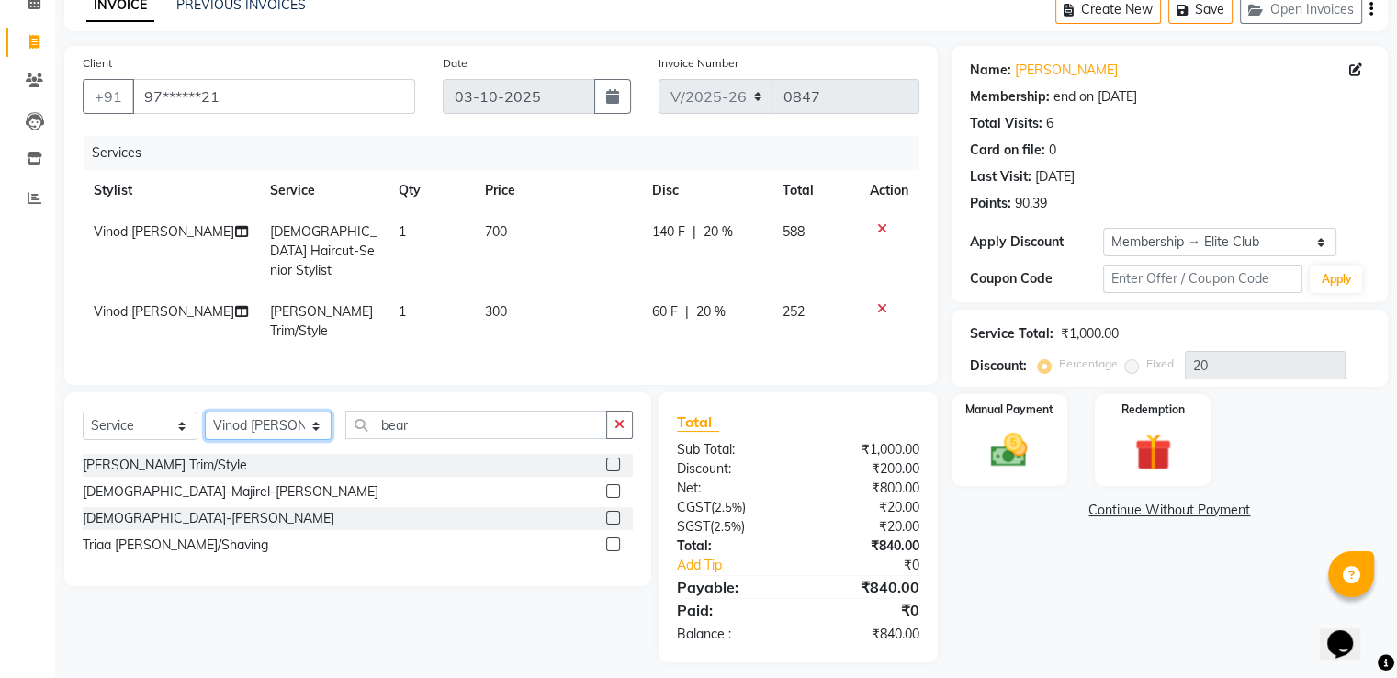
click at [257, 422] on select "Select Stylist Gagandeep Arora Harry Siril Anthony Prashansa Kumari Prathamesh …" at bounding box center [268, 425] width 127 height 28
select select "85050"
click at [205, 411] on select "Select Stylist Gagandeep Arora Harry Siril Anthony Prashansa Kumari Prathamesh …" at bounding box center [268, 425] width 127 height 28
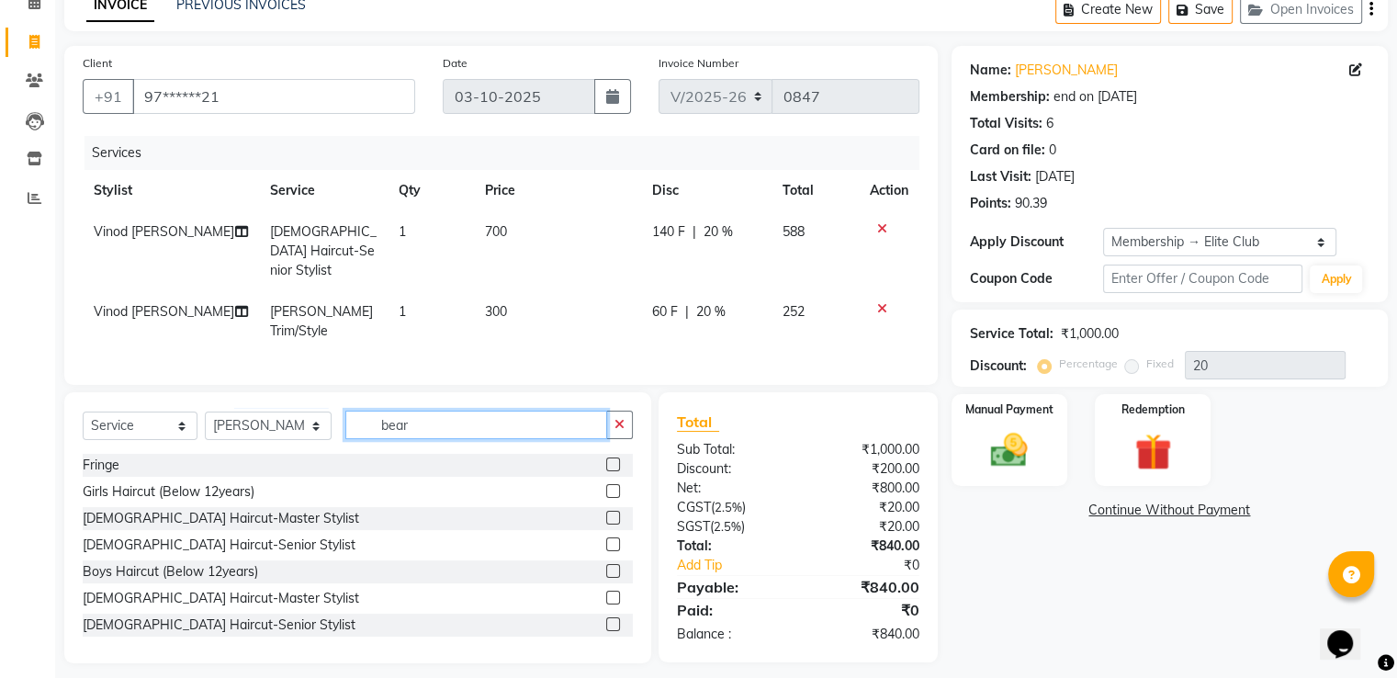
click at [129, 429] on div "Select Service Product Membership Package Voucher Prepaid Gift Card Select Styl…" at bounding box center [358, 432] width 550 height 43
click at [606, 460] on label at bounding box center [613, 464] width 14 height 14
click at [606, 460] on input "checkbox" at bounding box center [612, 465] width 12 height 12
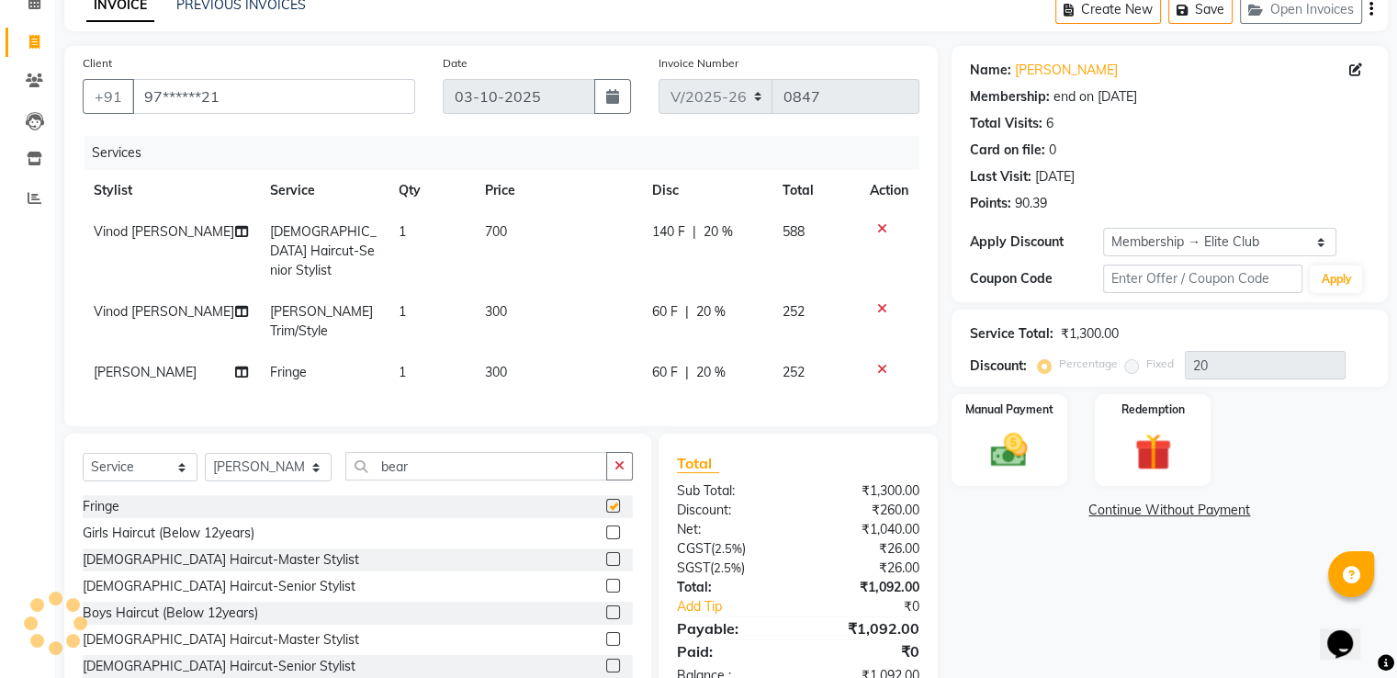
checkbox input "false"
drag, startPoint x: 439, startPoint y: 457, endPoint x: 342, endPoint y: 457, distance: 97.4
click at [345, 457] on input "bear" at bounding box center [475, 466] width 261 height 28
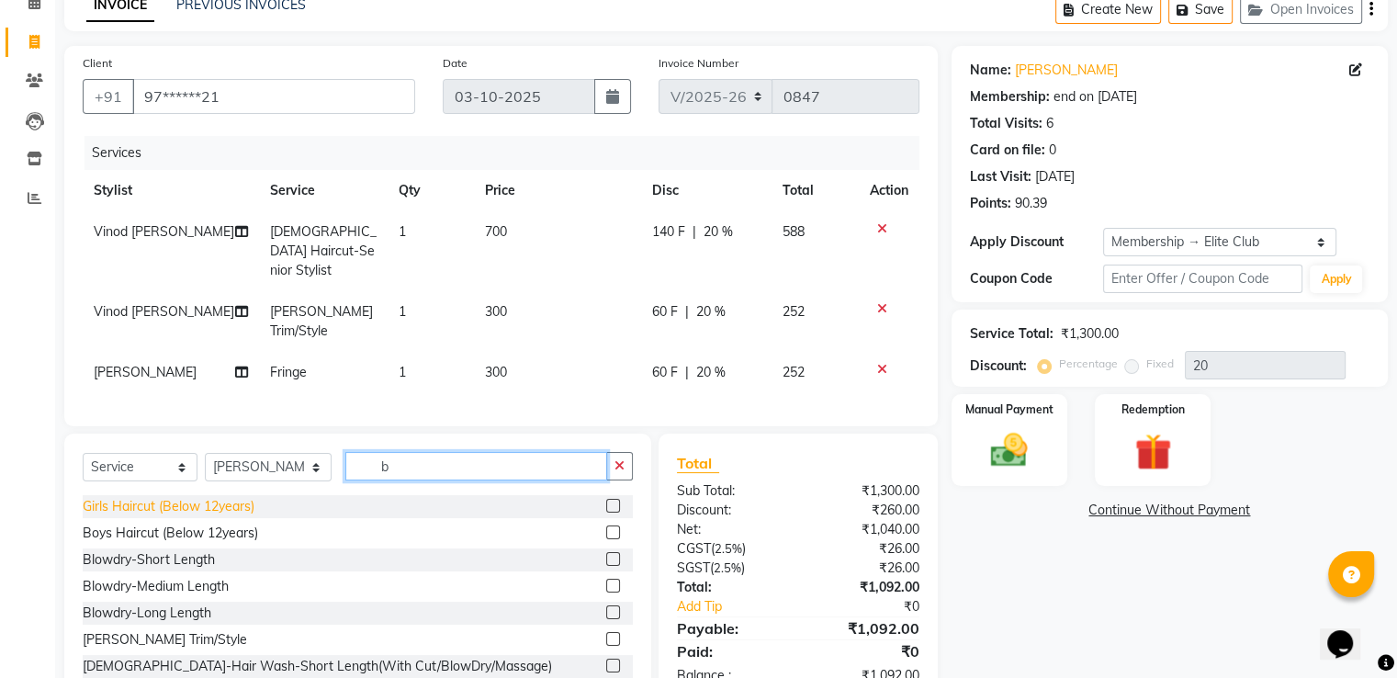
type input "b"
click at [215, 502] on div "Girls Haircut (Below 12years)" at bounding box center [169, 506] width 172 height 19
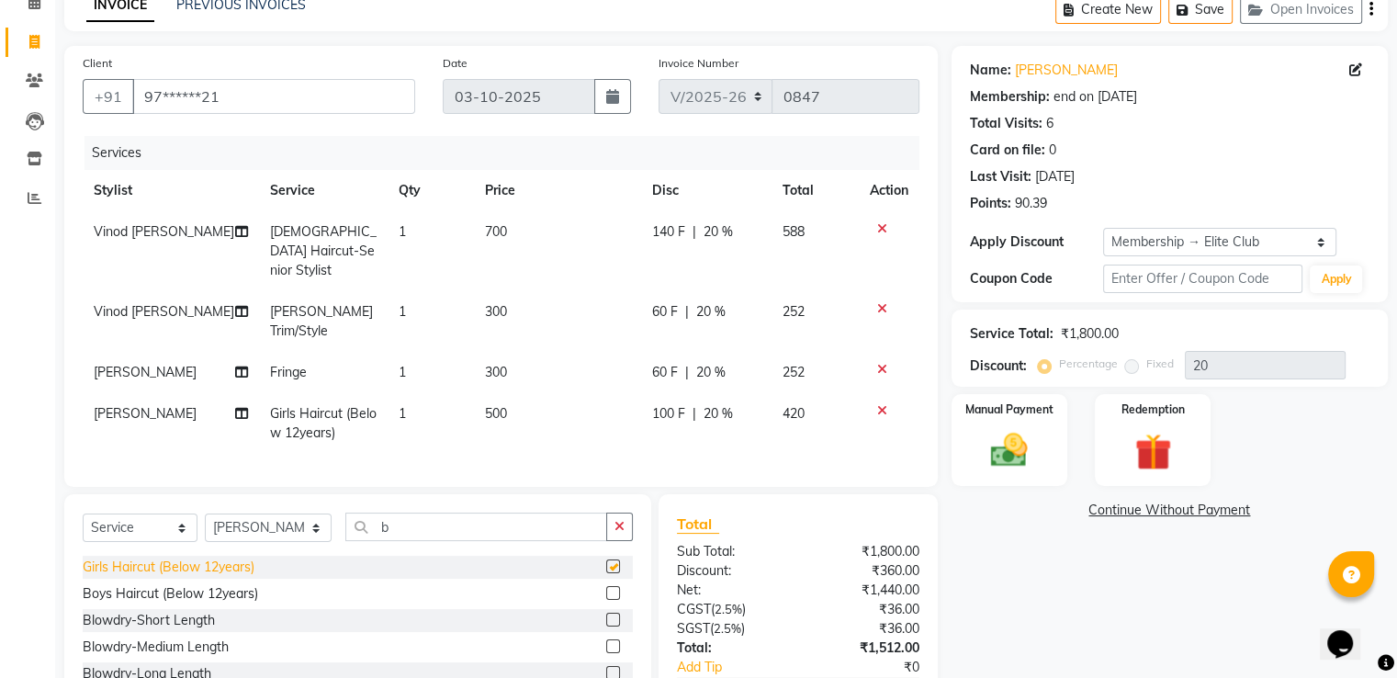
checkbox input "false"
drag, startPoint x: 447, startPoint y: 524, endPoint x: 246, endPoint y: 527, distance: 201.2
click at [246, 527] on div "Select Service Product Membership Package Voucher Prepaid Gift Card Select Styl…" at bounding box center [358, 534] width 550 height 43
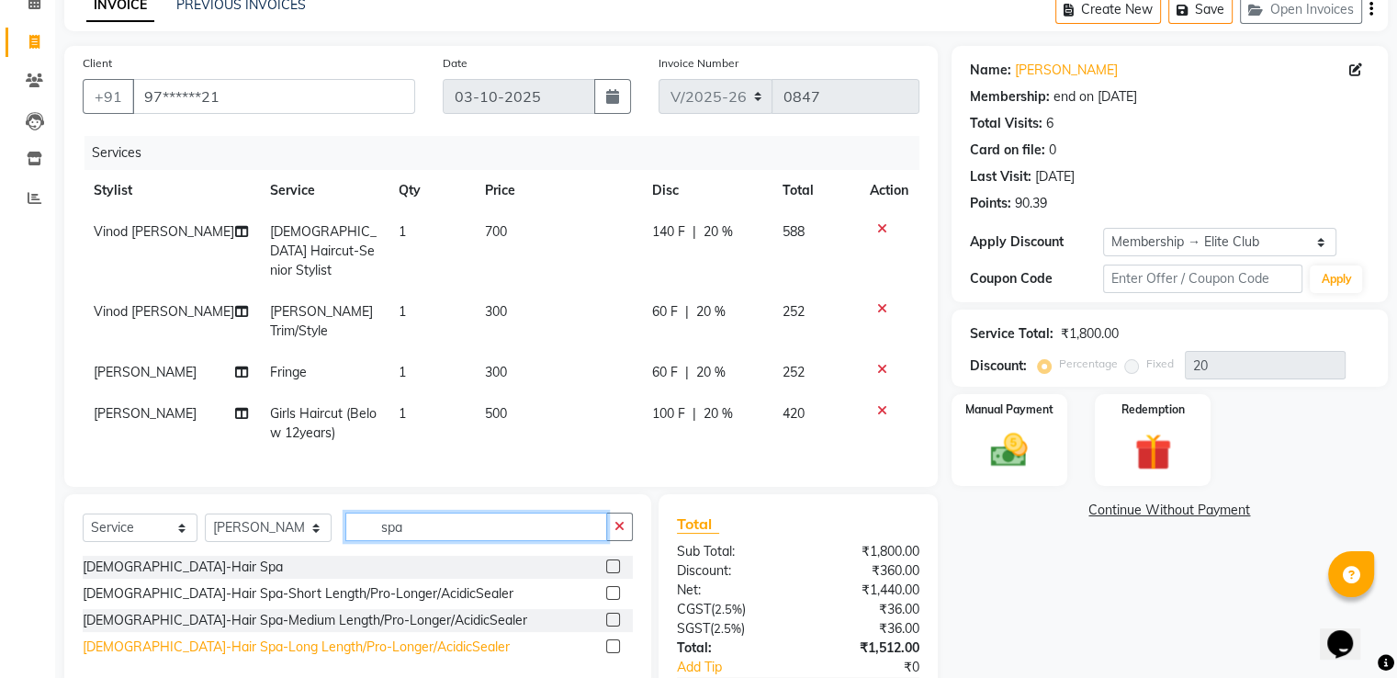
type input "spa"
click at [309, 646] on div "Female-Hair Spa-Long Length/Pro-Longer/AcidicSealer" at bounding box center [296, 646] width 427 height 19
checkbox input "false"
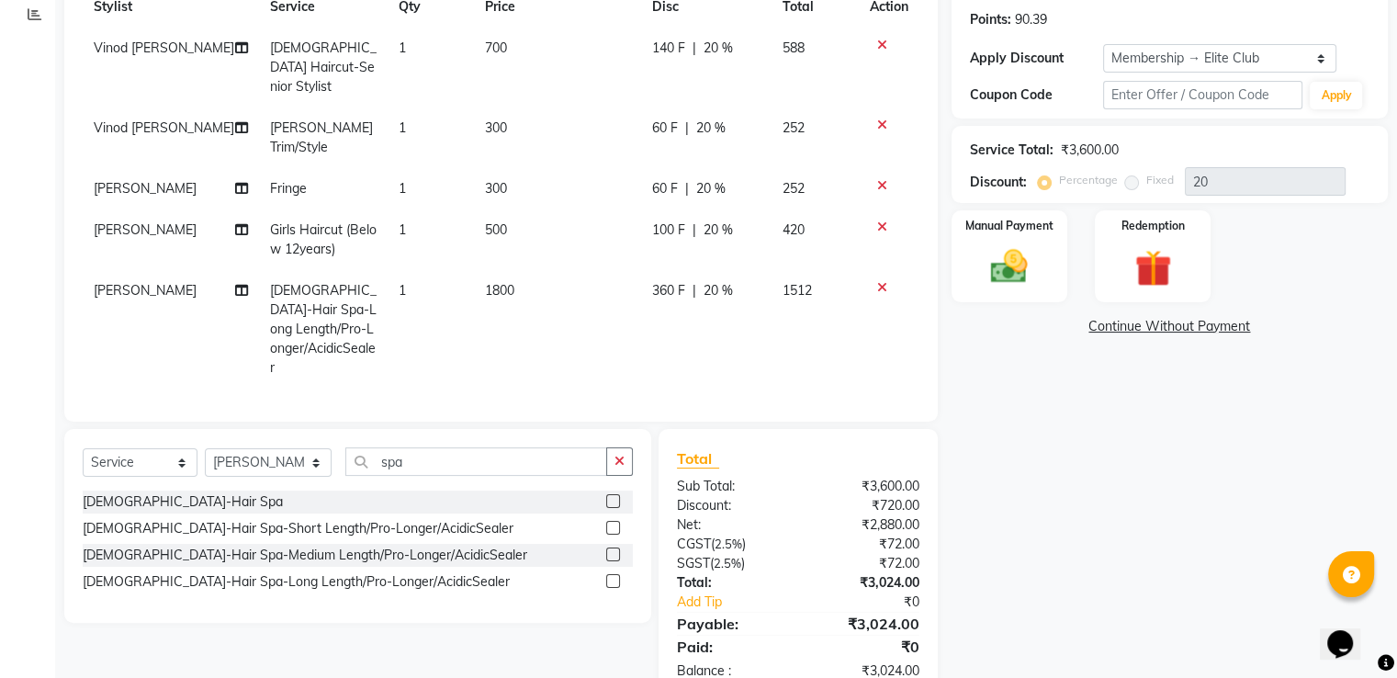
scroll to position [184, 0]
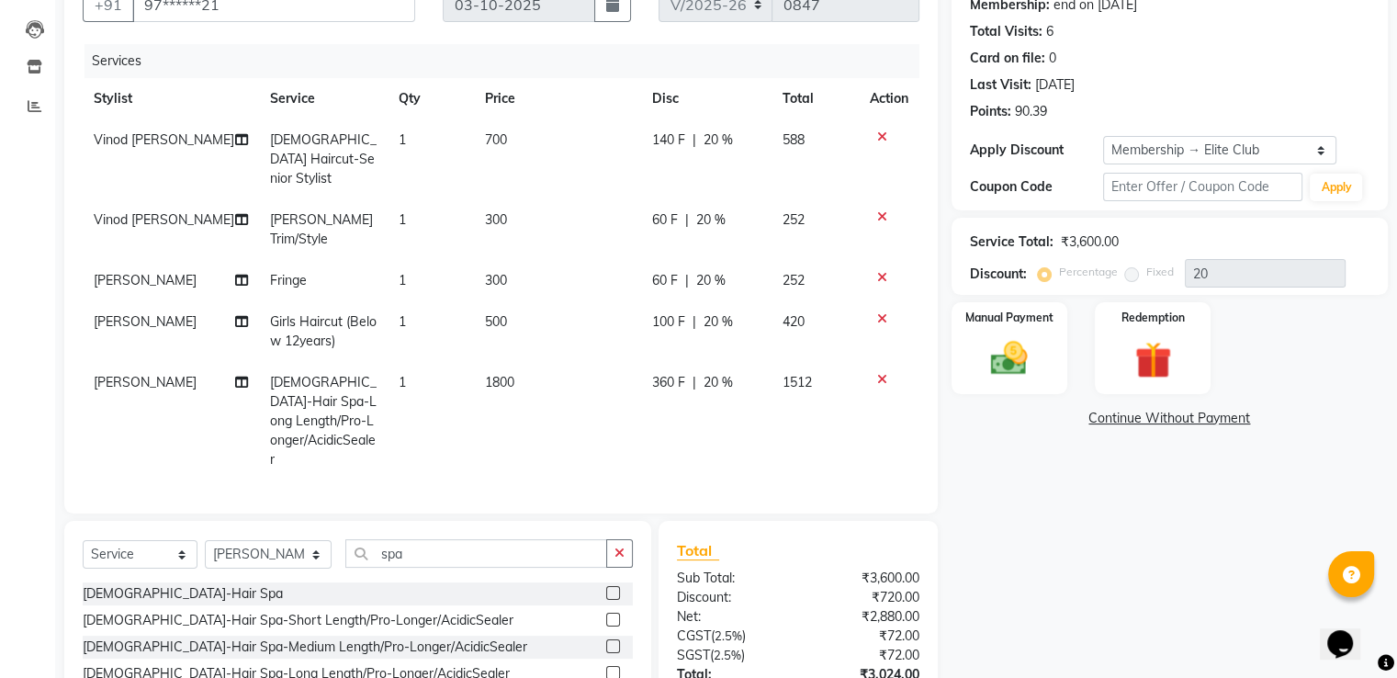
click at [496, 374] on span "1800" at bounding box center [499, 382] width 29 height 17
select select "85050"
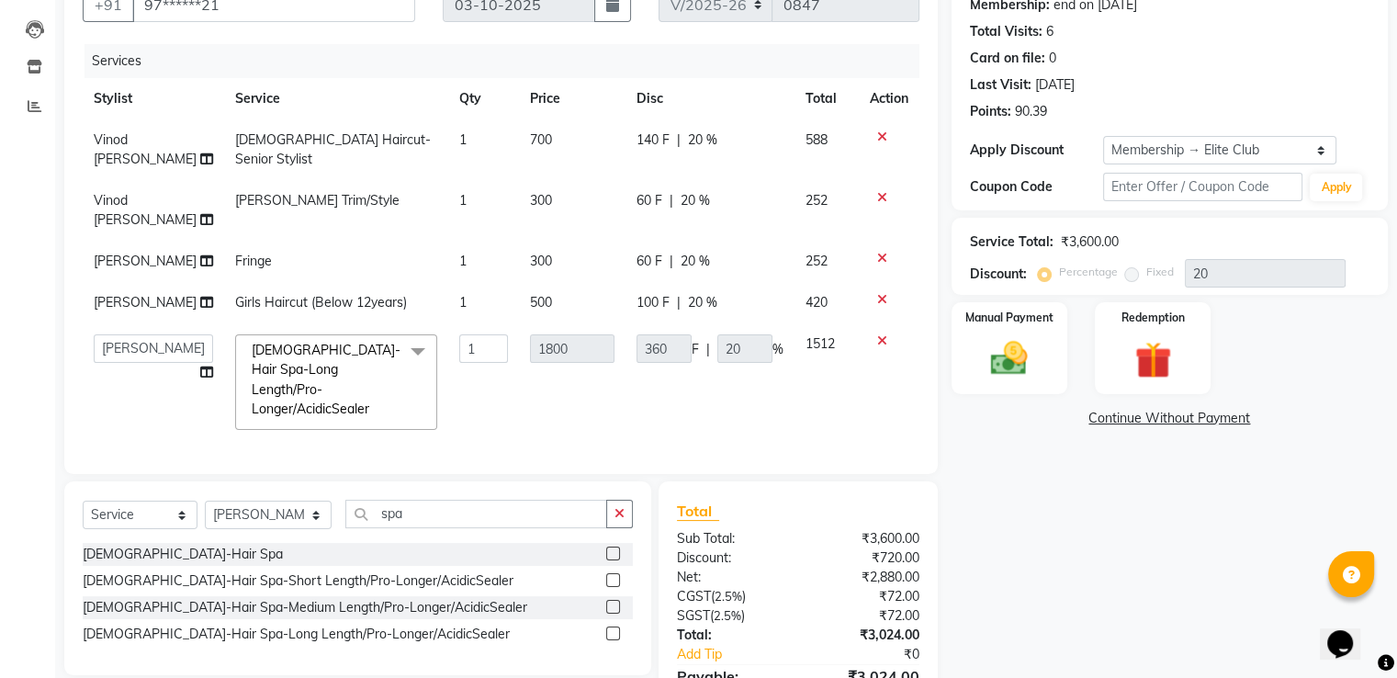
click at [496, 323] on td "1" at bounding box center [484, 302] width 72 height 41
select select "85050"
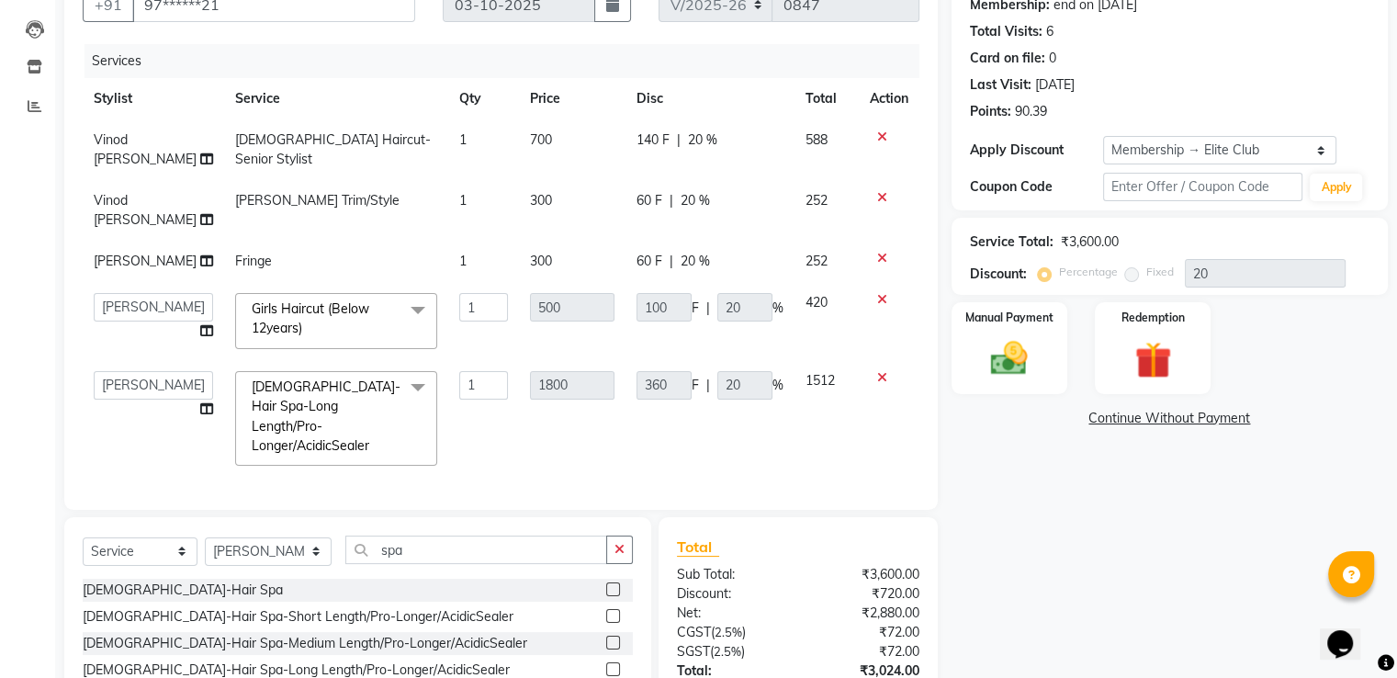
click at [1061, 512] on div "Name: Manish Shrivastava Membership: end on 29-06-2026 Total Visits: 6 Card on …" at bounding box center [1177, 370] width 450 height 833
click at [342, 339] on span "Girls Haircut (Below 12years) x" at bounding box center [328, 318] width 162 height 39
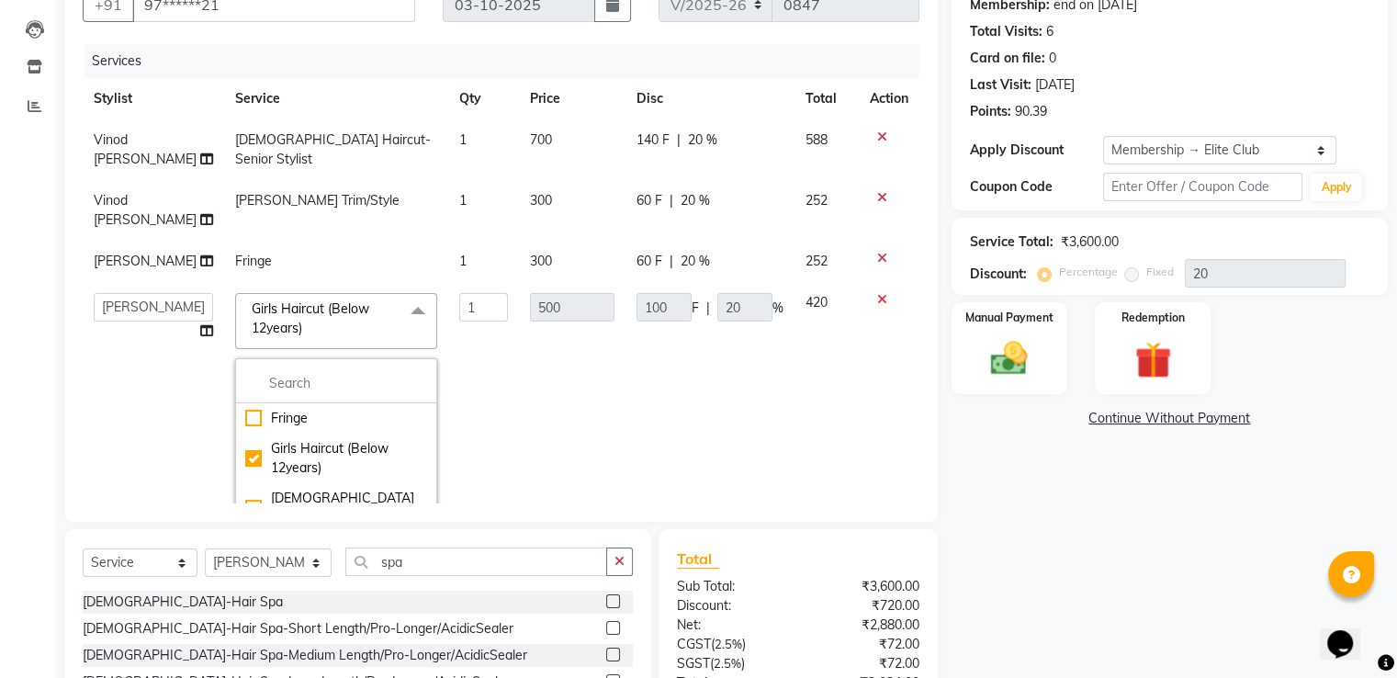
click at [345, 337] on span "Girls Haircut (Below 12years) x" at bounding box center [328, 318] width 162 height 39
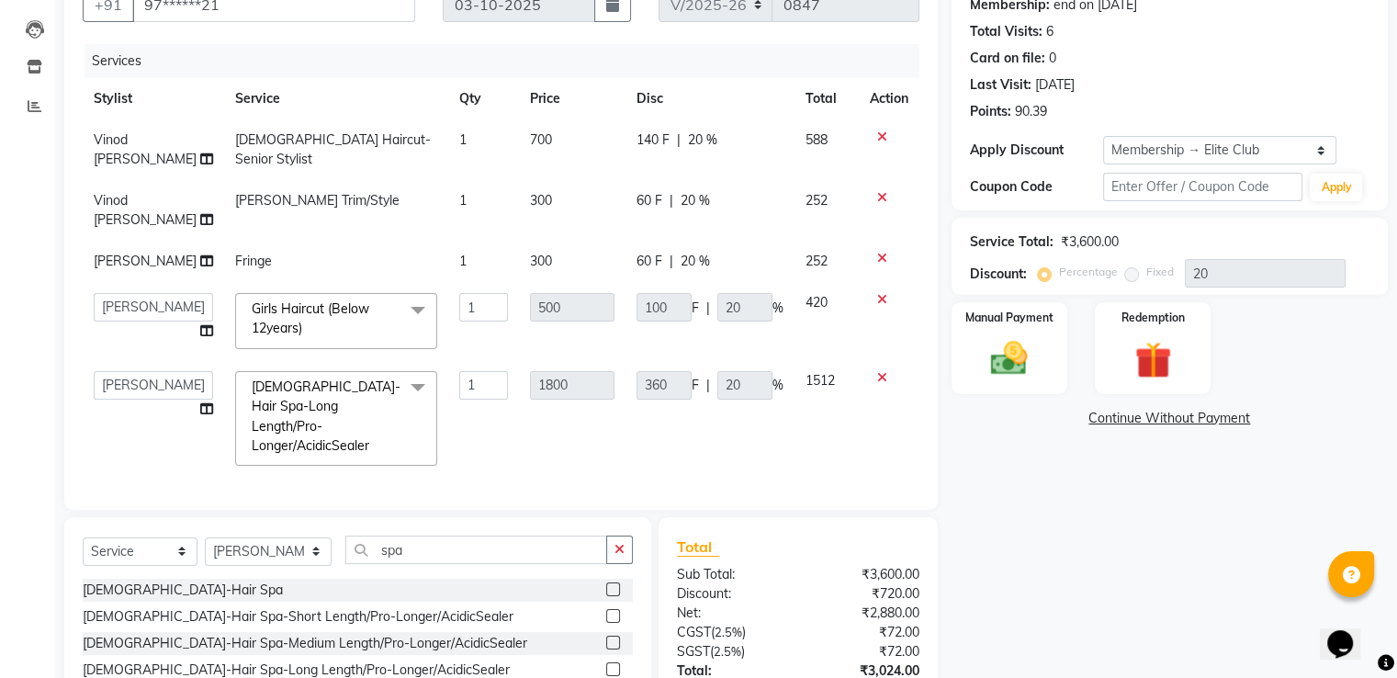
click at [366, 254] on td "Fringe" at bounding box center [336, 261] width 224 height 41
select select "85050"
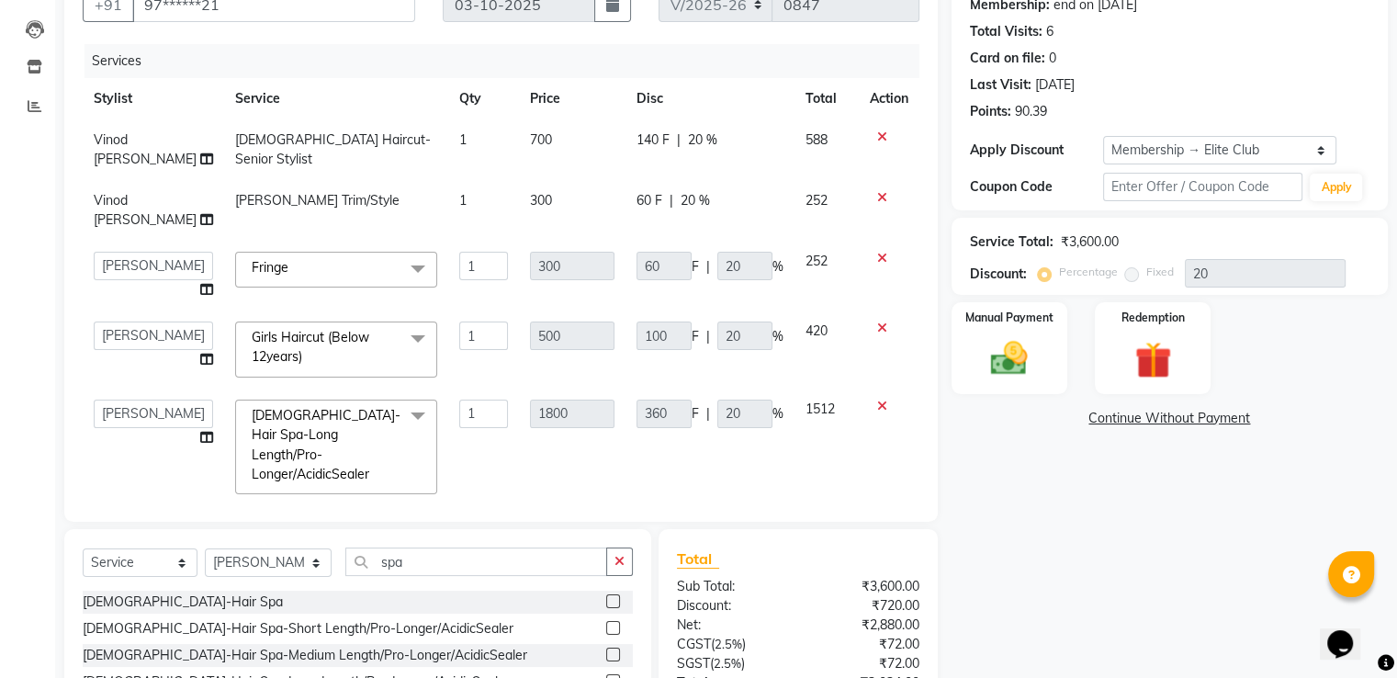
click at [366, 265] on span "Fringe x" at bounding box center [336, 270] width 202 height 36
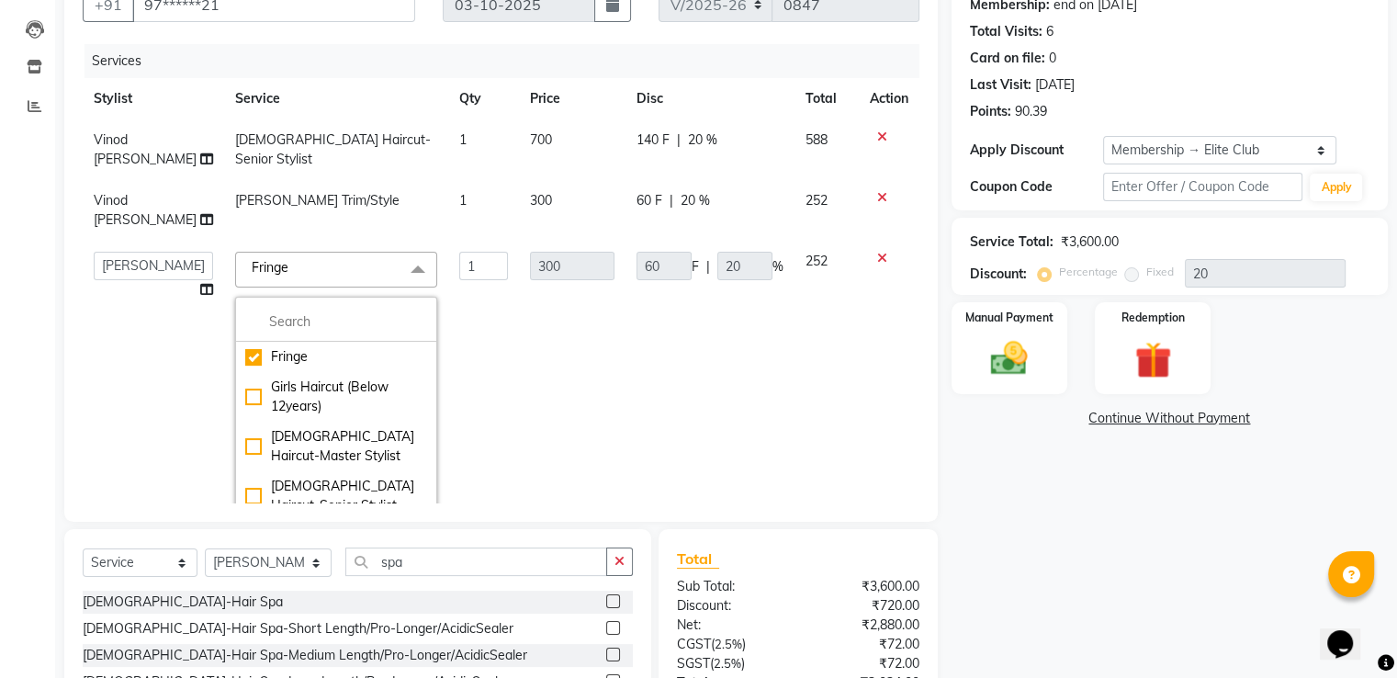
click at [366, 265] on span "Fringe x" at bounding box center [336, 270] width 202 height 36
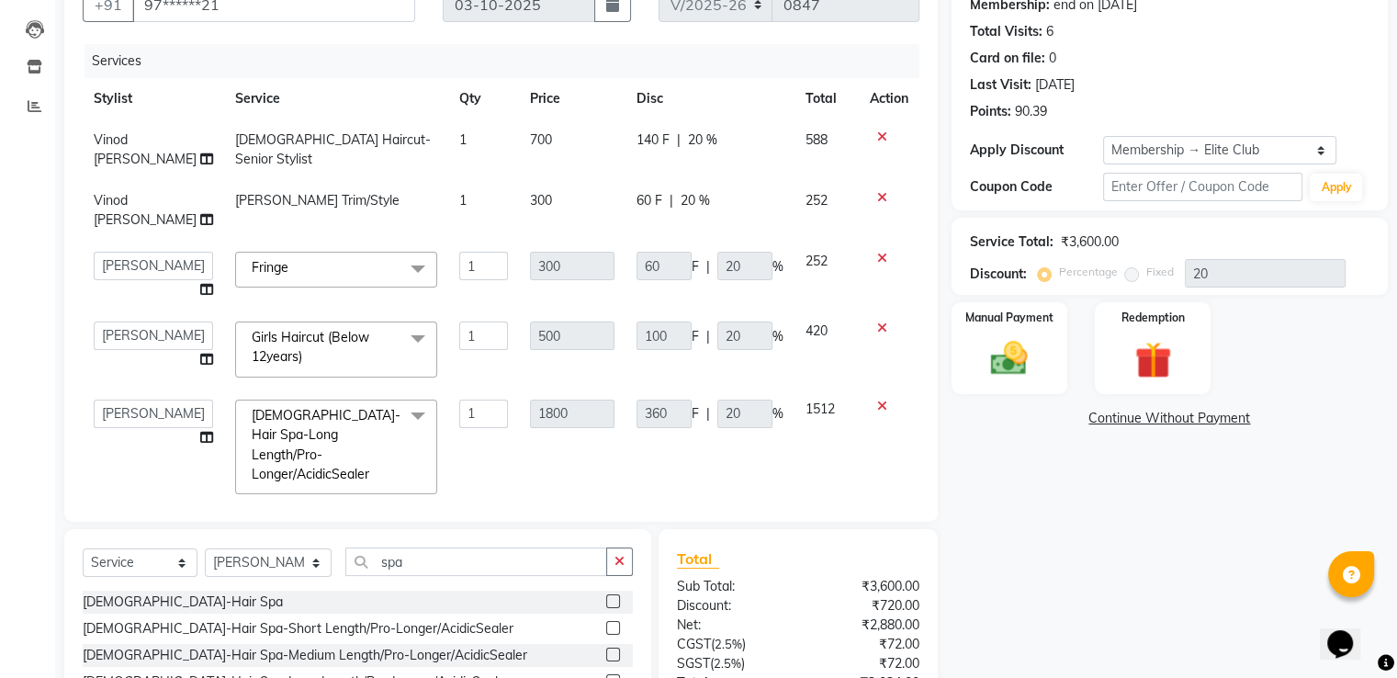
click at [1122, 517] on div "Name: Manish Shrivastava Membership: end on 29-06-2026 Total Visits: 6 Card on …" at bounding box center [1177, 376] width 450 height 845
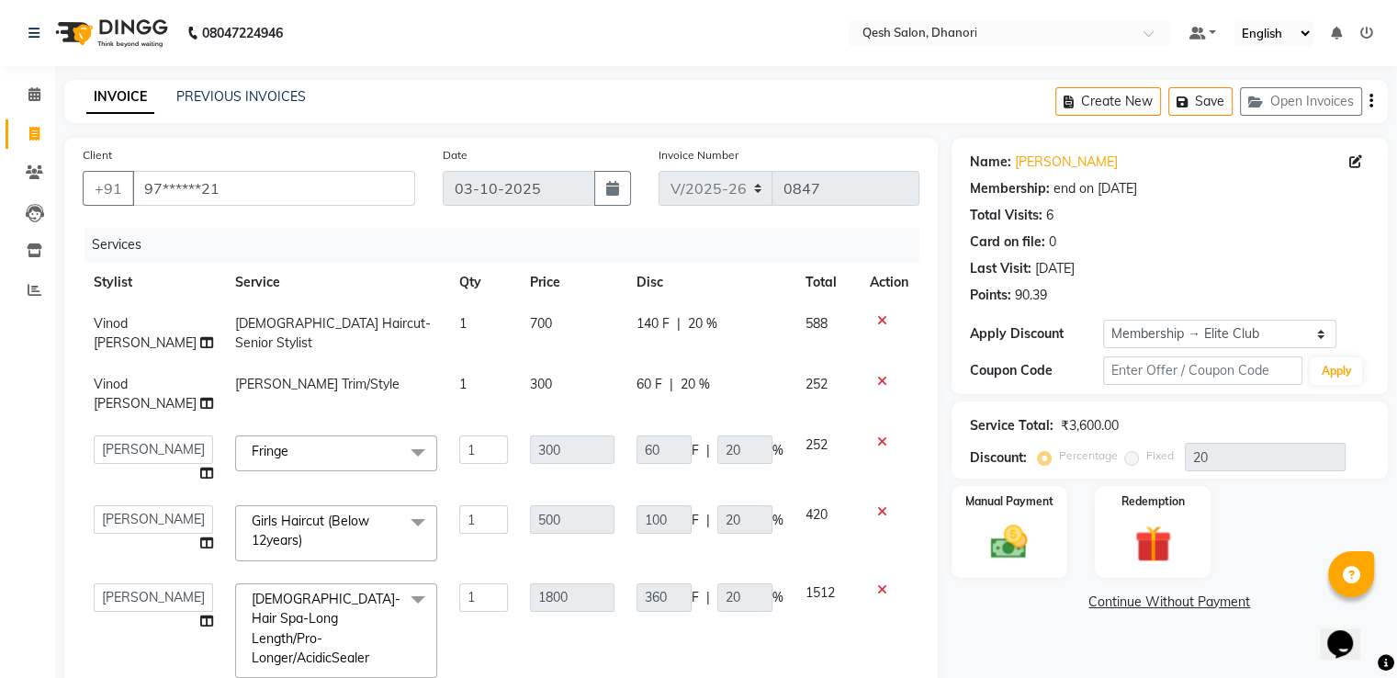
scroll to position [276, 0]
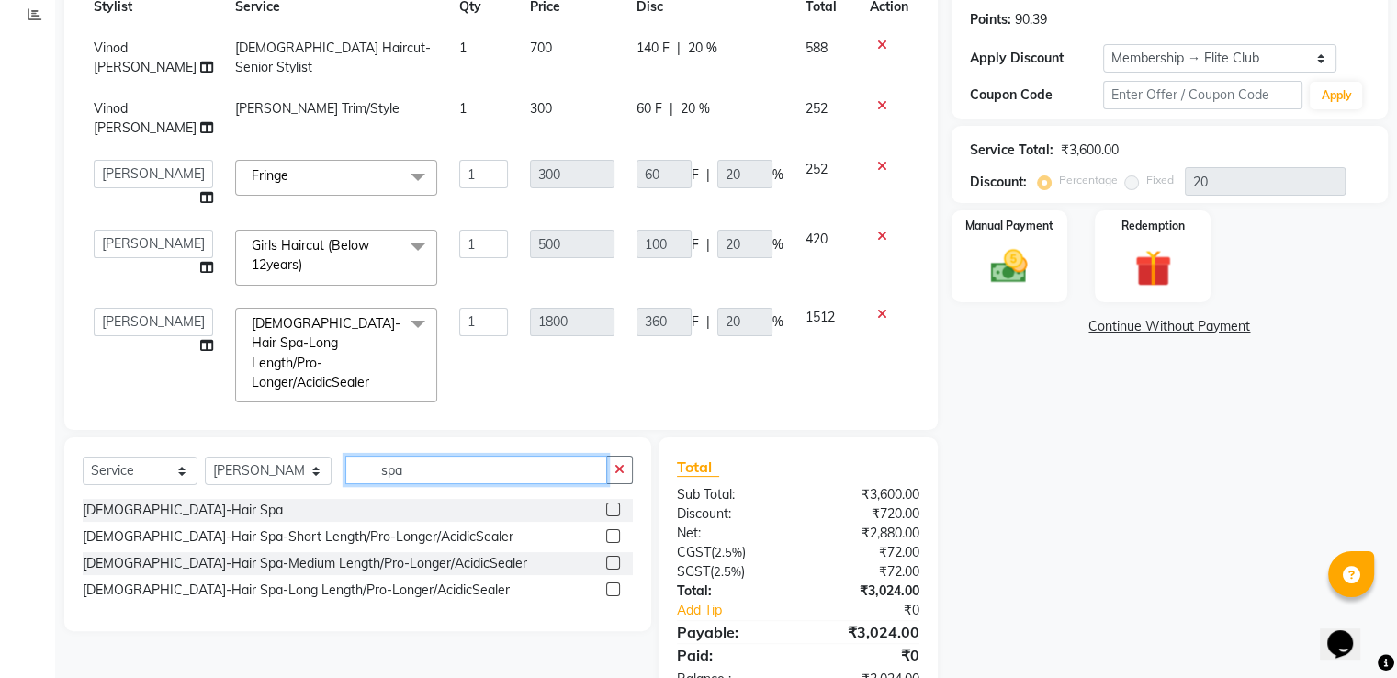
click at [440, 465] on input "spa" at bounding box center [475, 470] width 261 height 28
type input "s"
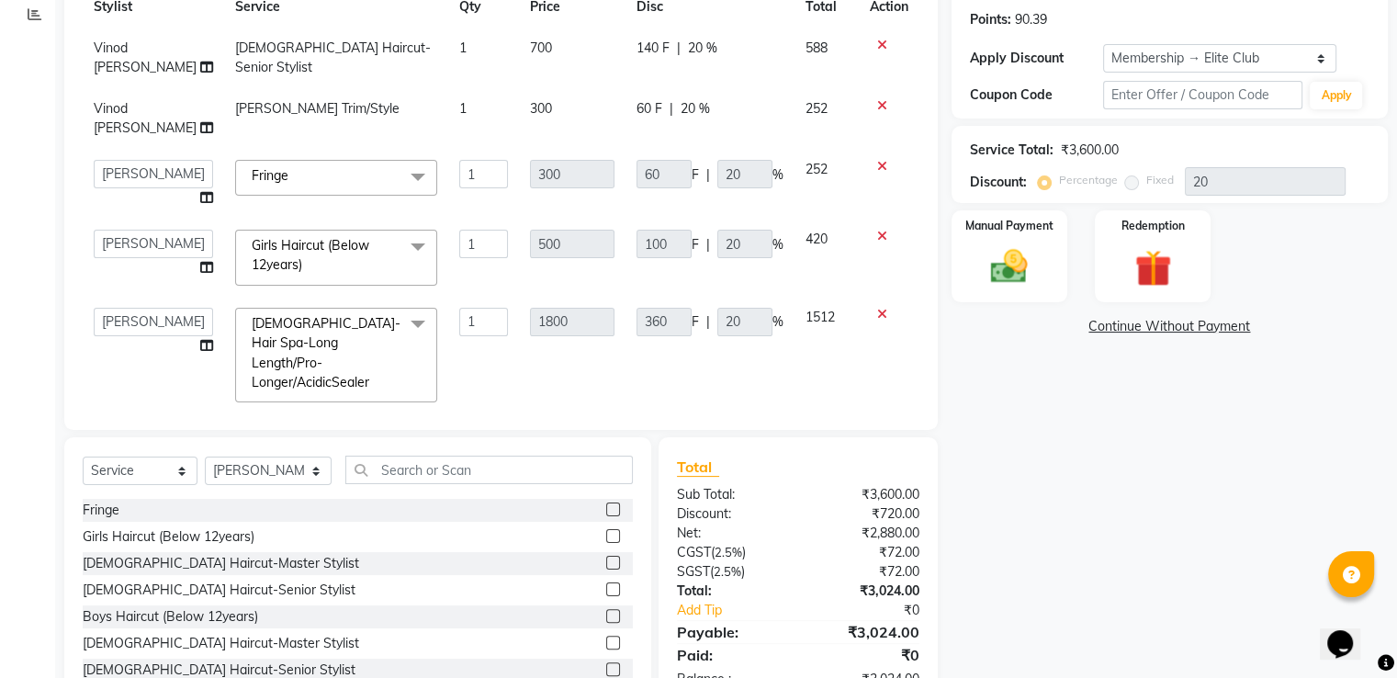
click at [877, 236] on icon at bounding box center [882, 236] width 10 height 13
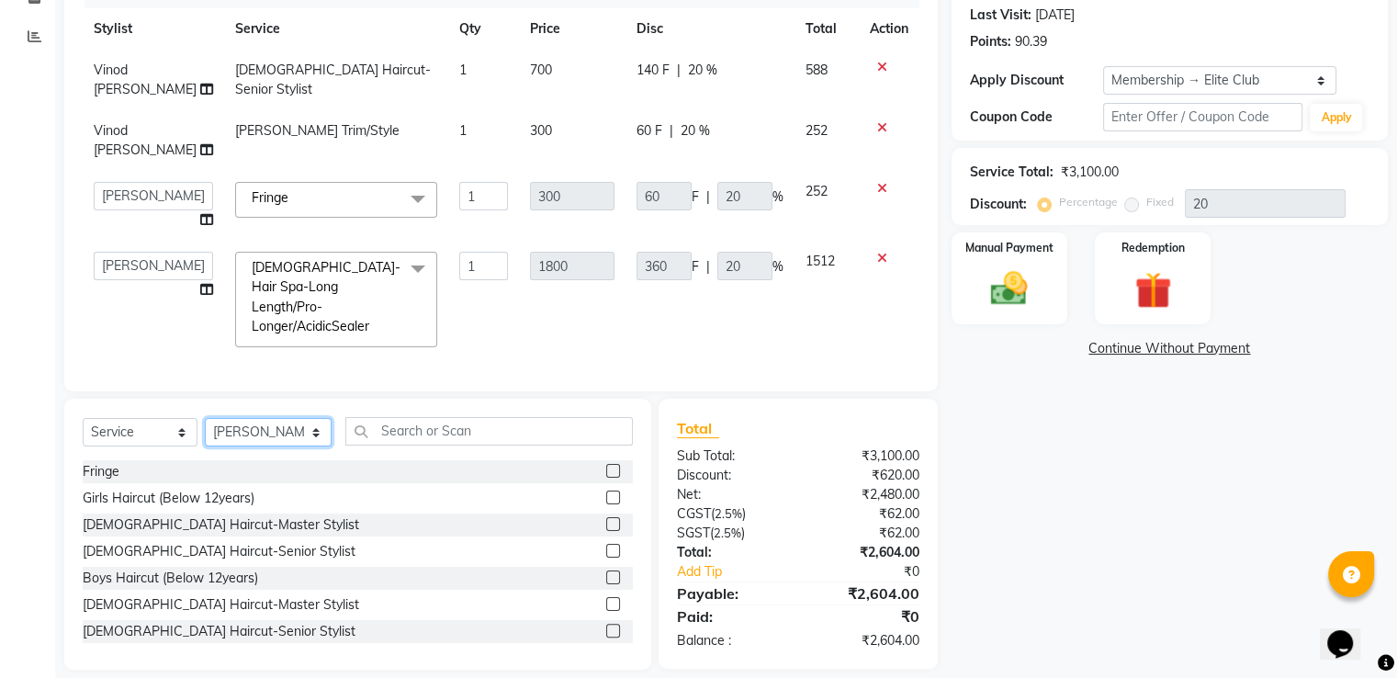
click at [293, 418] on select "Select Stylist Gagandeep Arora Harry Siril Anthony Prashansa Kumari Prathamesh …" at bounding box center [268, 432] width 127 height 28
select select "83742"
click at [205, 418] on select "Select Stylist Gagandeep Arora Harry Siril Anthony Prashansa Kumari Prathamesh …" at bounding box center [268, 432] width 127 height 28
click at [606, 490] on label at bounding box center [613, 497] width 14 height 14
click at [606, 492] on input "checkbox" at bounding box center [612, 498] width 12 height 12
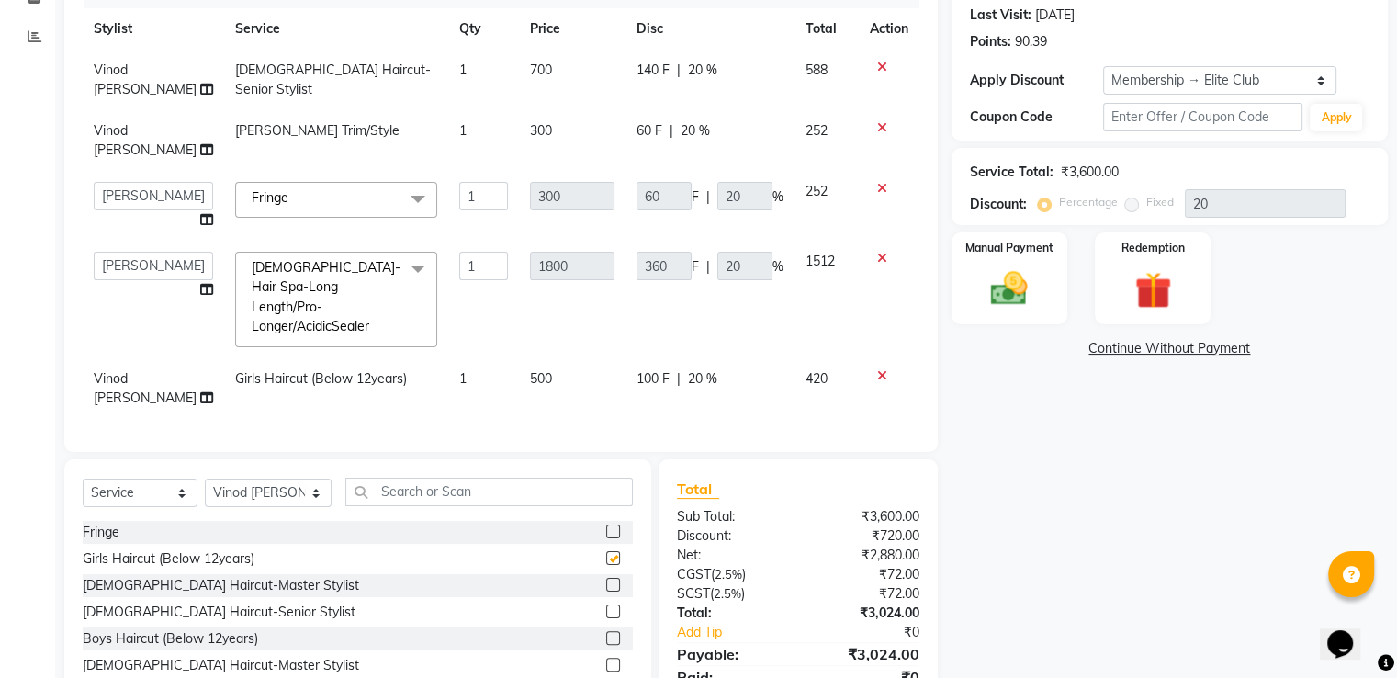
checkbox input "false"
click at [387, 482] on input "text" at bounding box center [488, 492] width 287 height 28
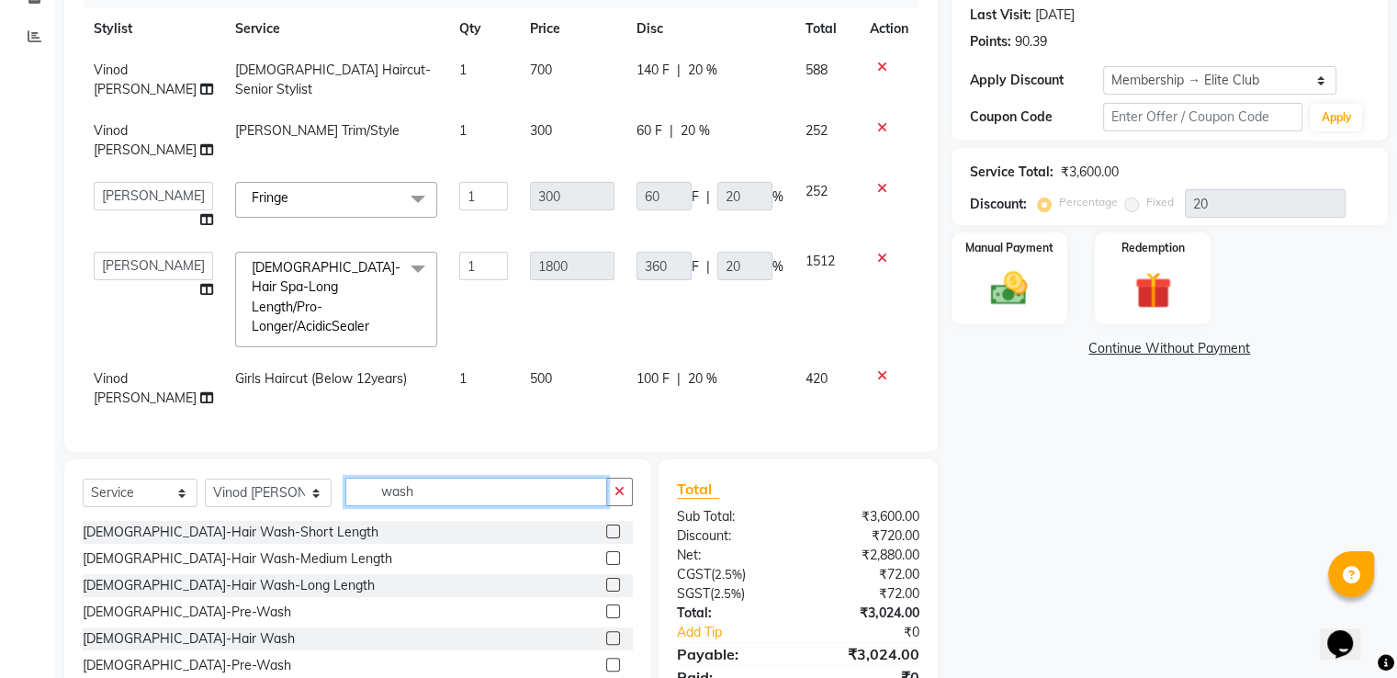
type input "wash"
click at [606, 524] on label at bounding box center [613, 531] width 14 height 14
click at [606, 526] on input "checkbox" at bounding box center [612, 532] width 12 height 12
checkbox input "false"
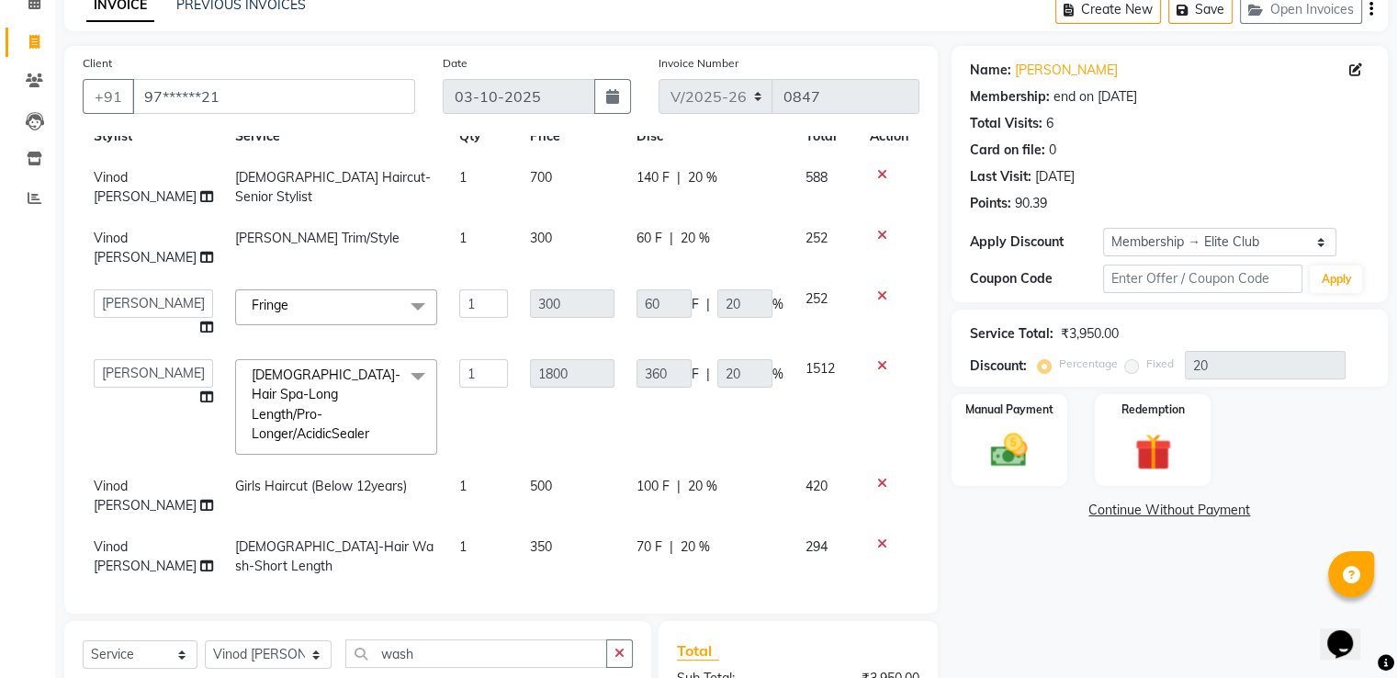
scroll to position [334, 0]
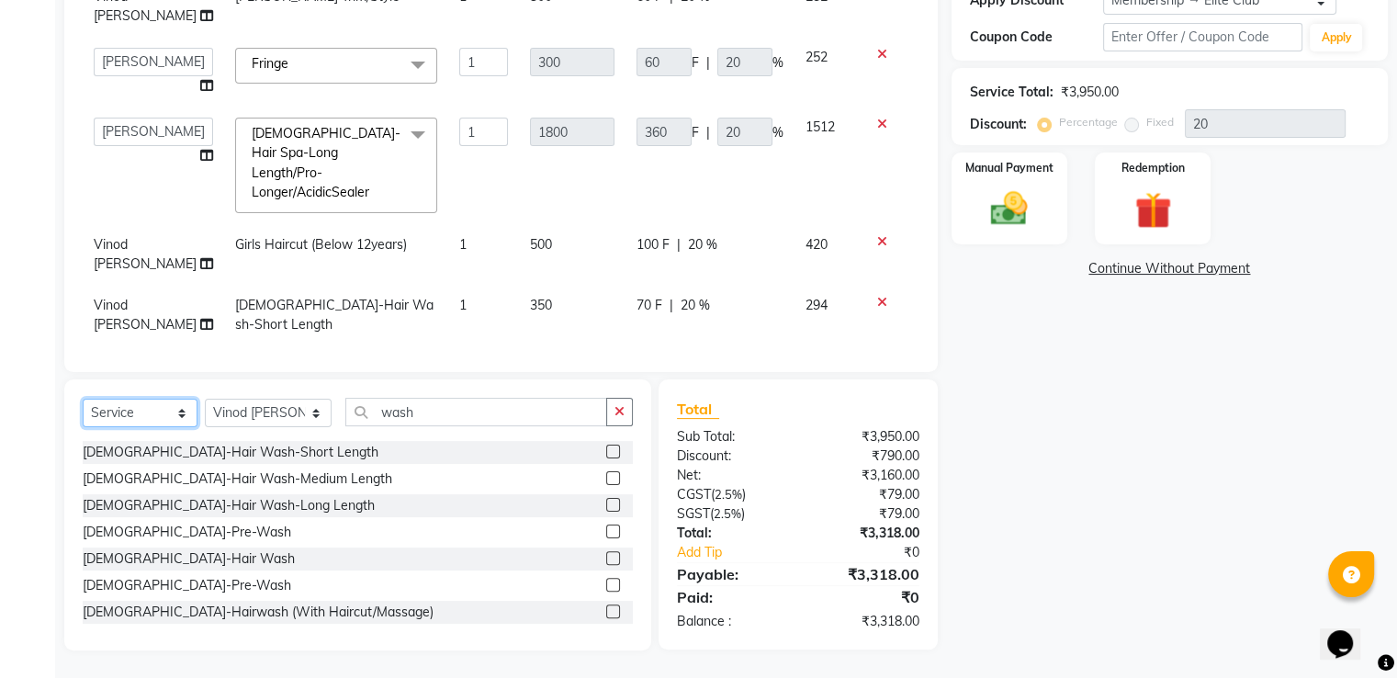
click at [153, 417] on select "Select Service Product Membership Package Voucher Prepaid Gift Card" at bounding box center [140, 413] width 115 height 28
select select "product"
click at [83, 399] on select "Select Service Product Membership Package Voucher Prepaid Gift Card" at bounding box center [140, 413] width 115 height 28
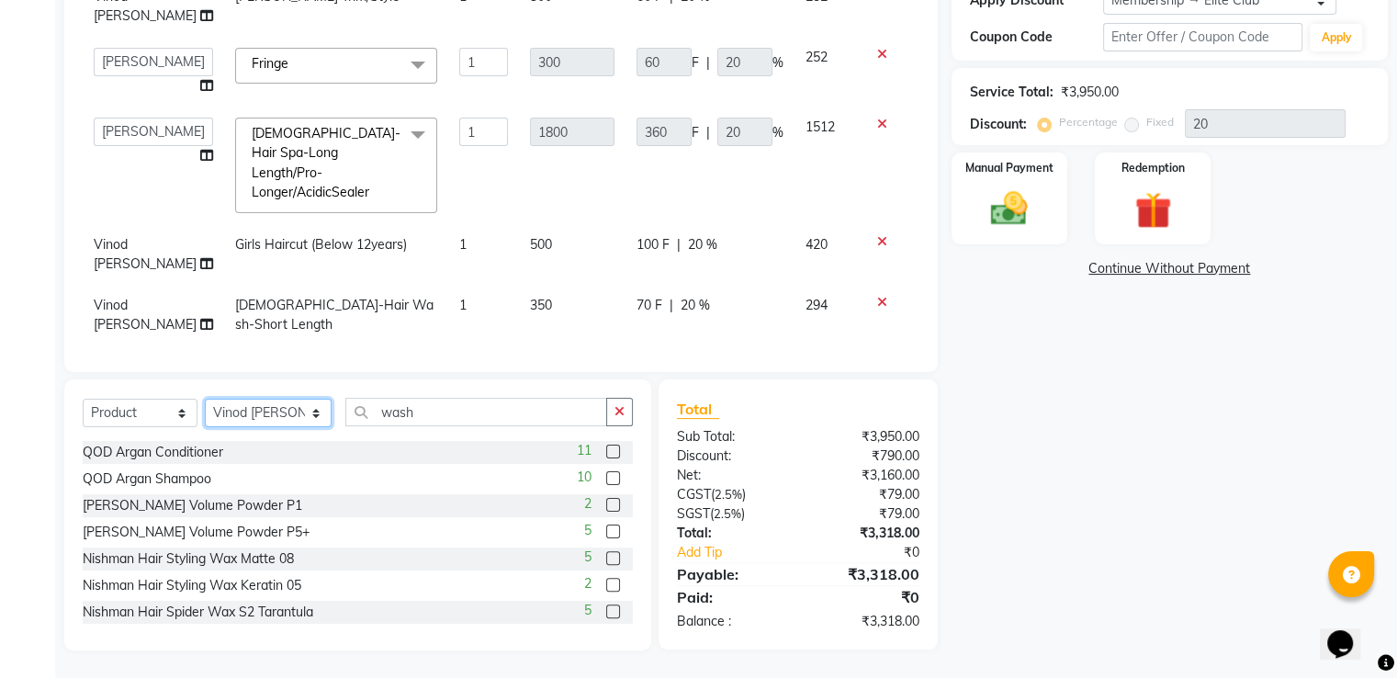
click at [276, 410] on select "Select Stylist Gagandeep Arora Harry Siril Anthony Prashansa Kumari Prathamesh …" at bounding box center [268, 413] width 127 height 28
select select "82426"
click at [205, 399] on select "Select Stylist Gagandeep Arora Harry Siril Anthony Prashansa Kumari Prathamesh …" at bounding box center [268, 413] width 127 height 28
drag, startPoint x: 423, startPoint y: 406, endPoint x: 220, endPoint y: 419, distance: 202.5
click at [220, 419] on div "Select Service Product Membership Package Voucher Prepaid Gift Card Select Styl…" at bounding box center [358, 419] width 550 height 43
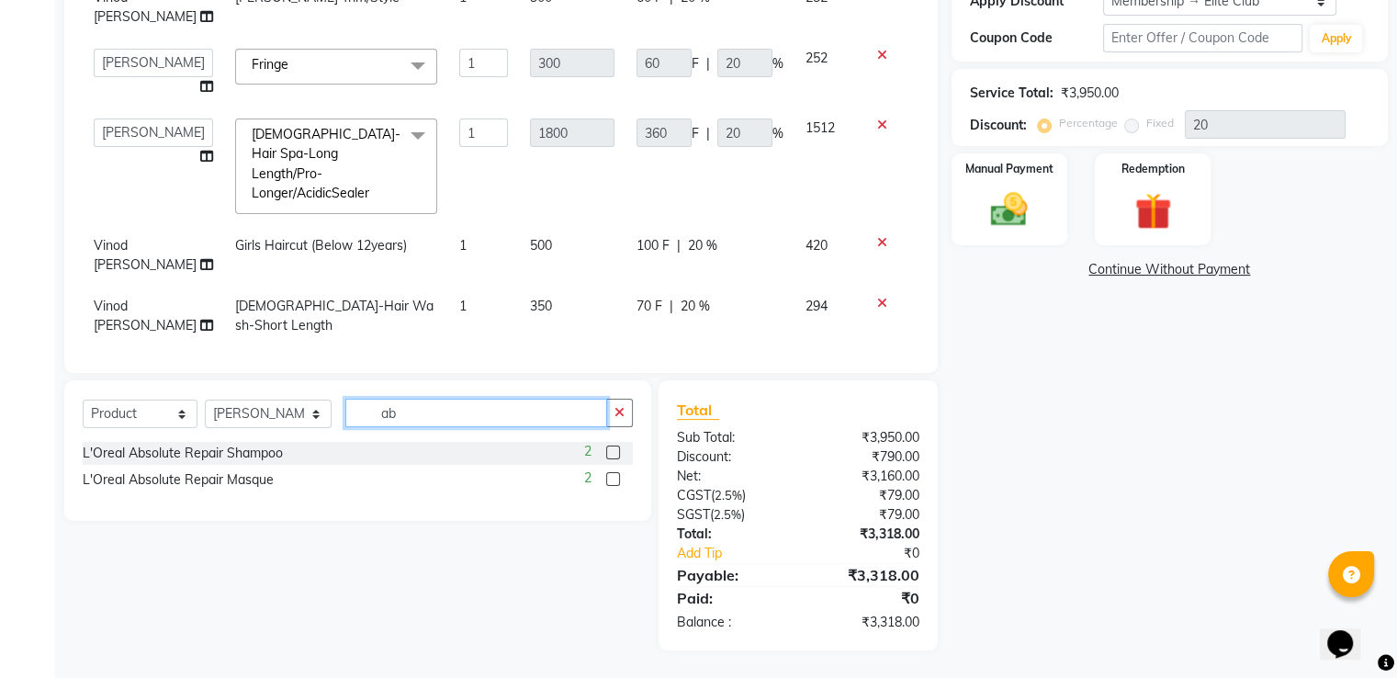
scroll to position [333, 0]
type input "ab"
click at [614, 474] on label at bounding box center [613, 479] width 14 height 14
click at [614, 474] on input "checkbox" at bounding box center [612, 480] width 12 height 12
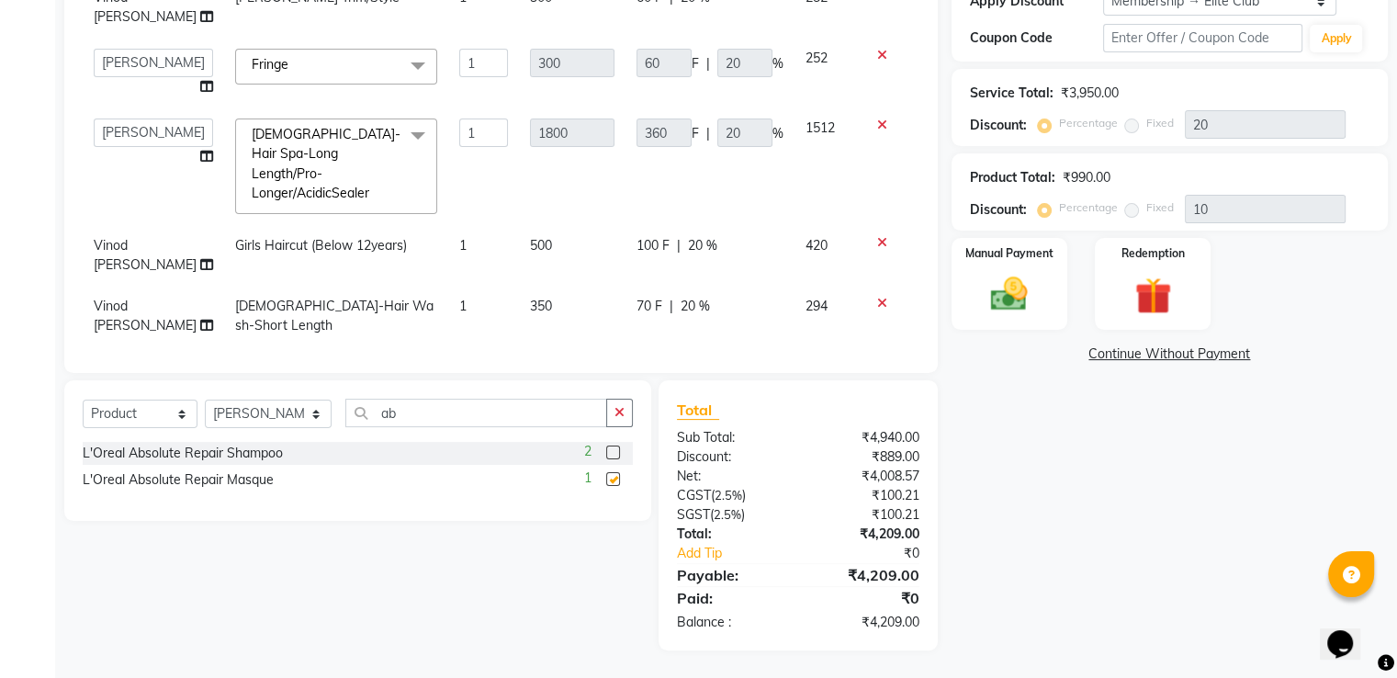
checkbox input "false"
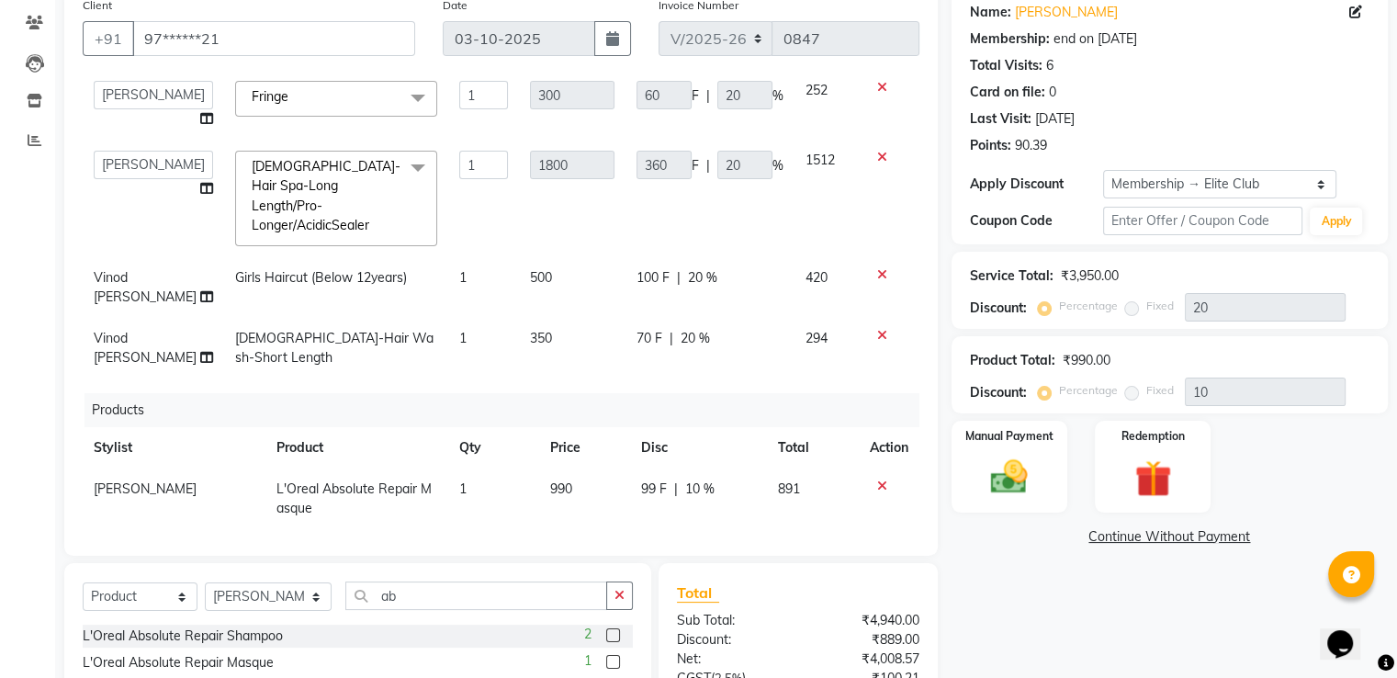
scroll to position [58, 0]
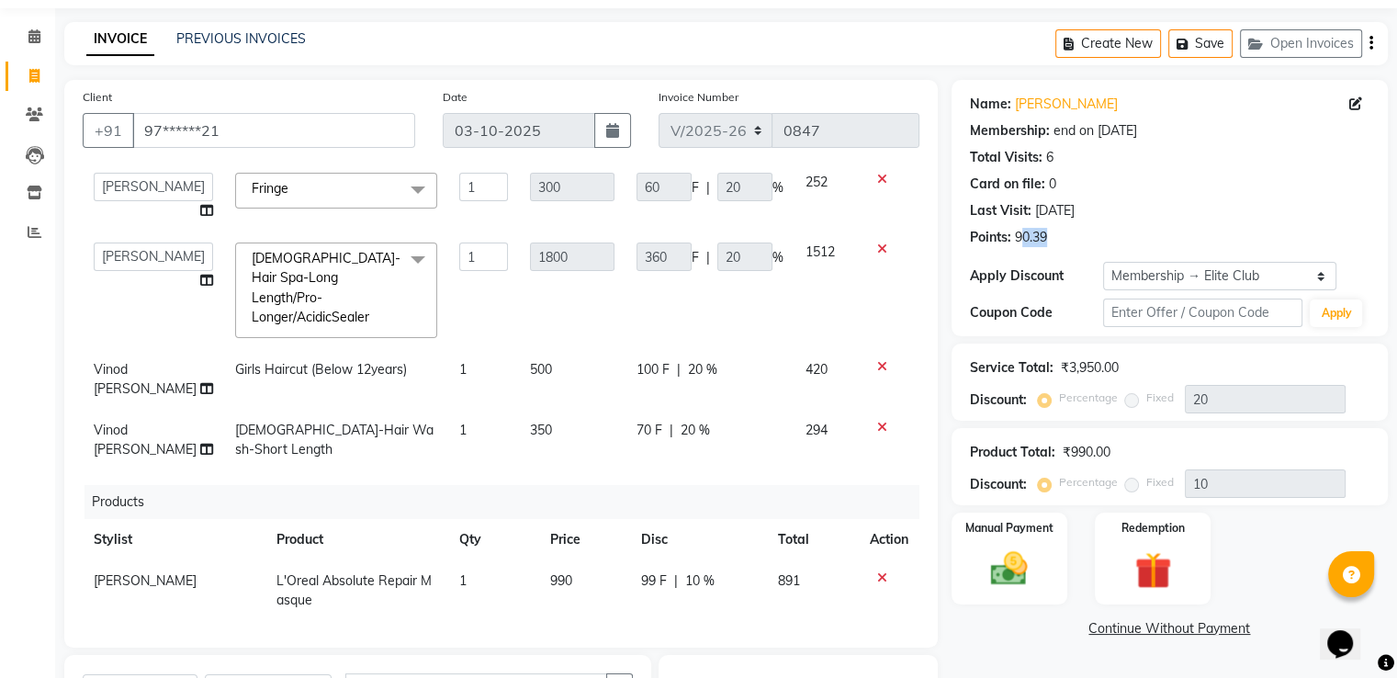
drag, startPoint x: 1014, startPoint y: 242, endPoint x: 1043, endPoint y: 242, distance: 28.5
click at [1043, 242] on div "90.39" at bounding box center [1031, 237] width 32 height 19
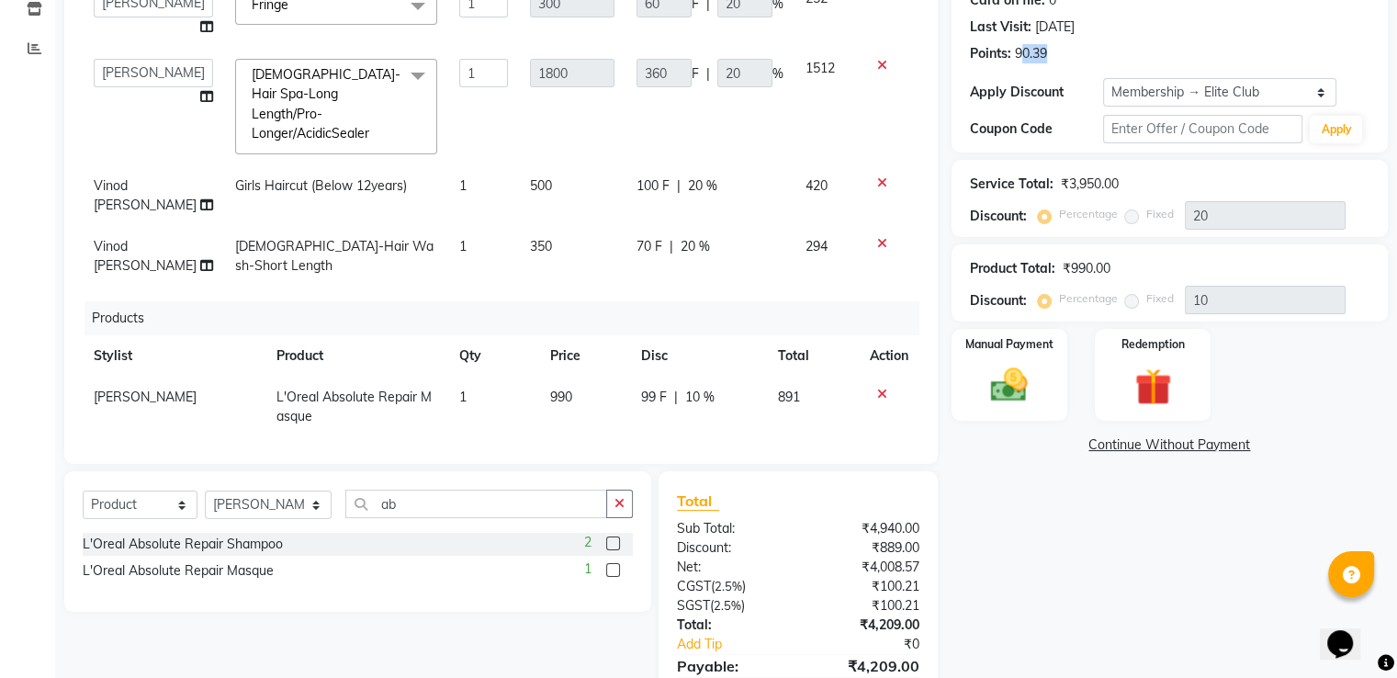
drag, startPoint x: 1055, startPoint y: 53, endPoint x: 1012, endPoint y: 67, distance: 45.3
click at [1012, 67] on div "Name: Manish Shrivastava Membership: end on 29-06-2026 Total Visits: 6 Card on …" at bounding box center [1170, 24] width 436 height 256
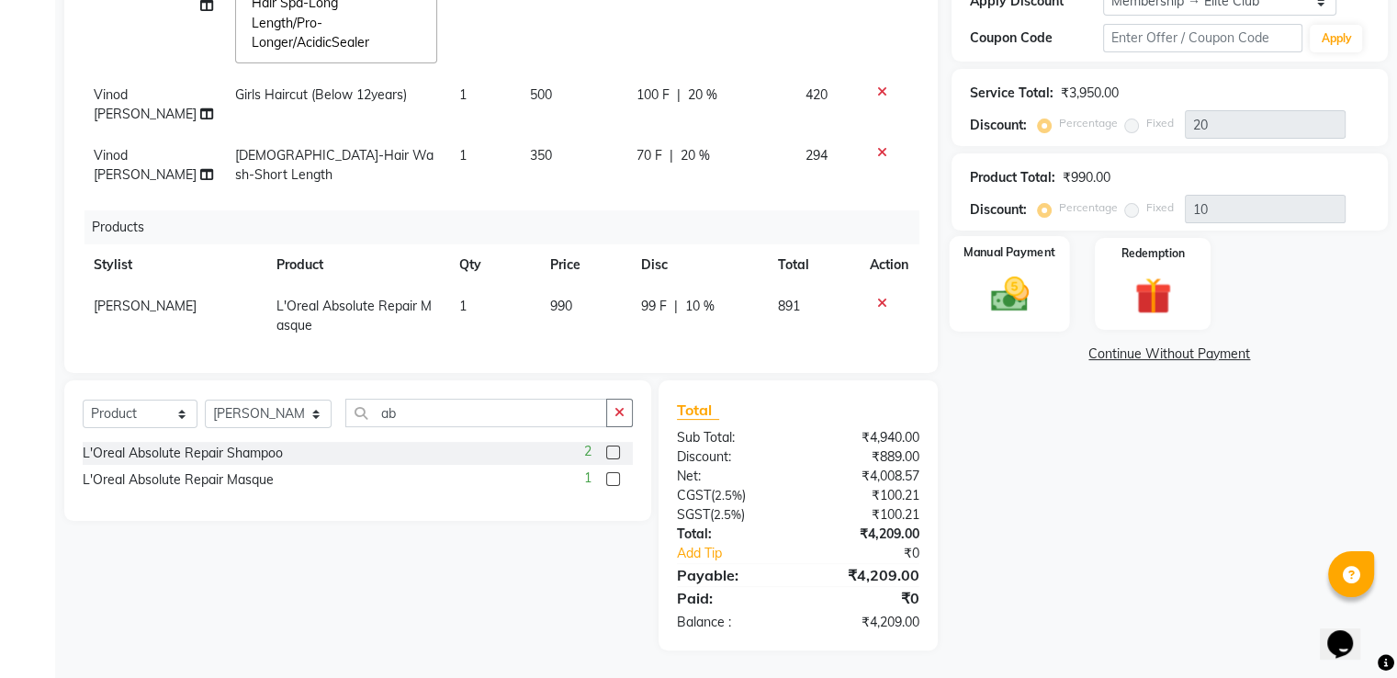
click at [1035, 284] on img at bounding box center [1009, 295] width 62 height 44
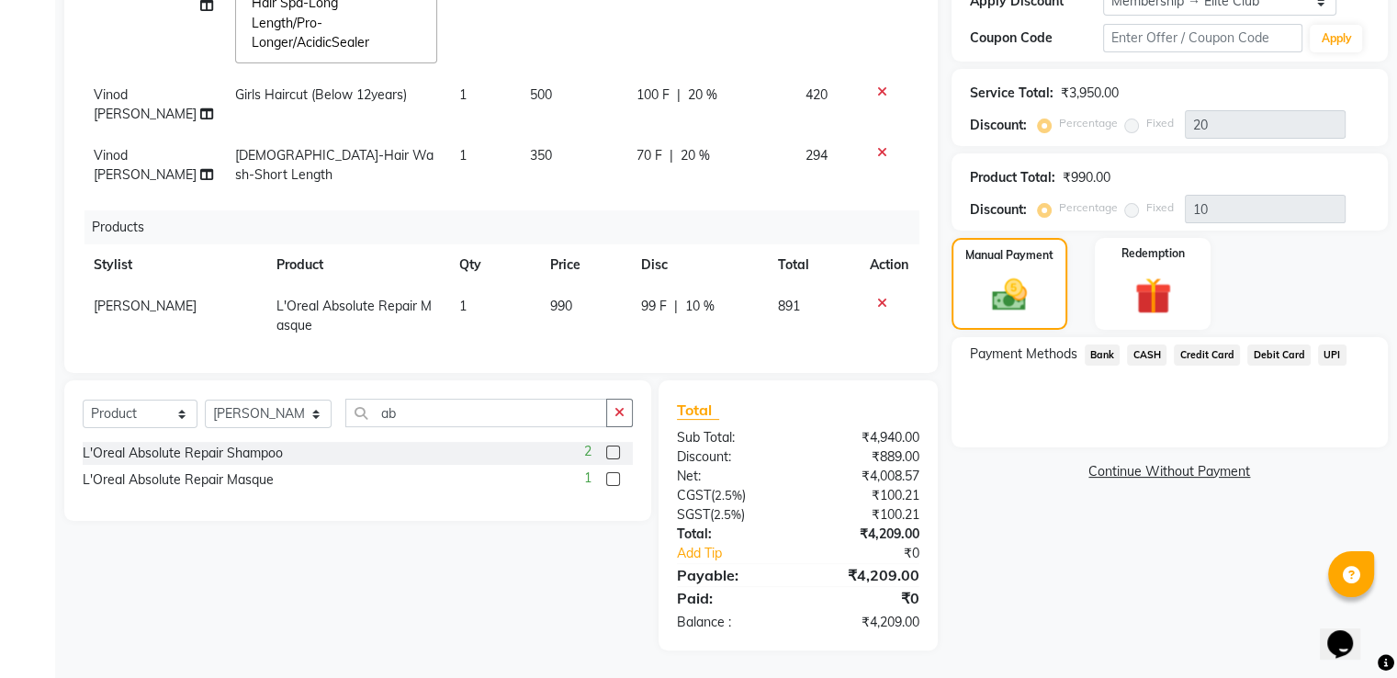
click at [1259, 355] on span "Debit Card" at bounding box center [1278, 354] width 63 height 21
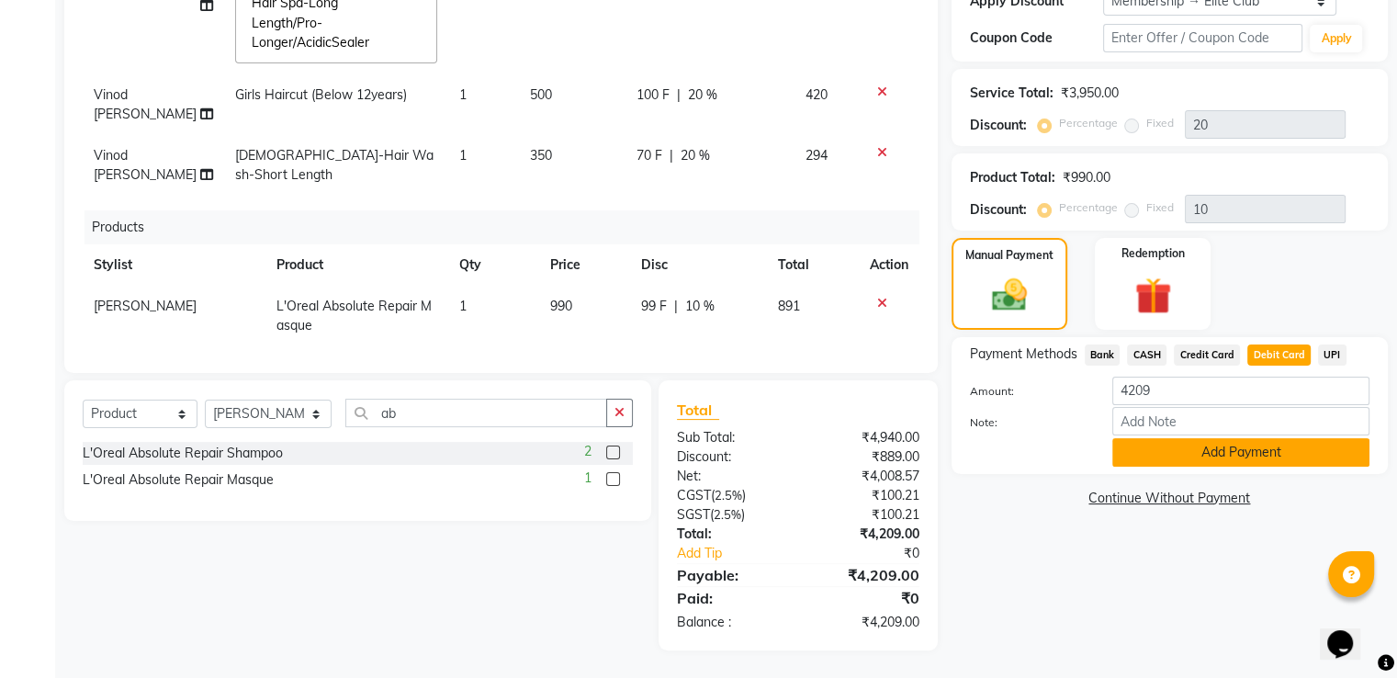
click at [1232, 447] on button "Add Payment" at bounding box center [1240, 452] width 257 height 28
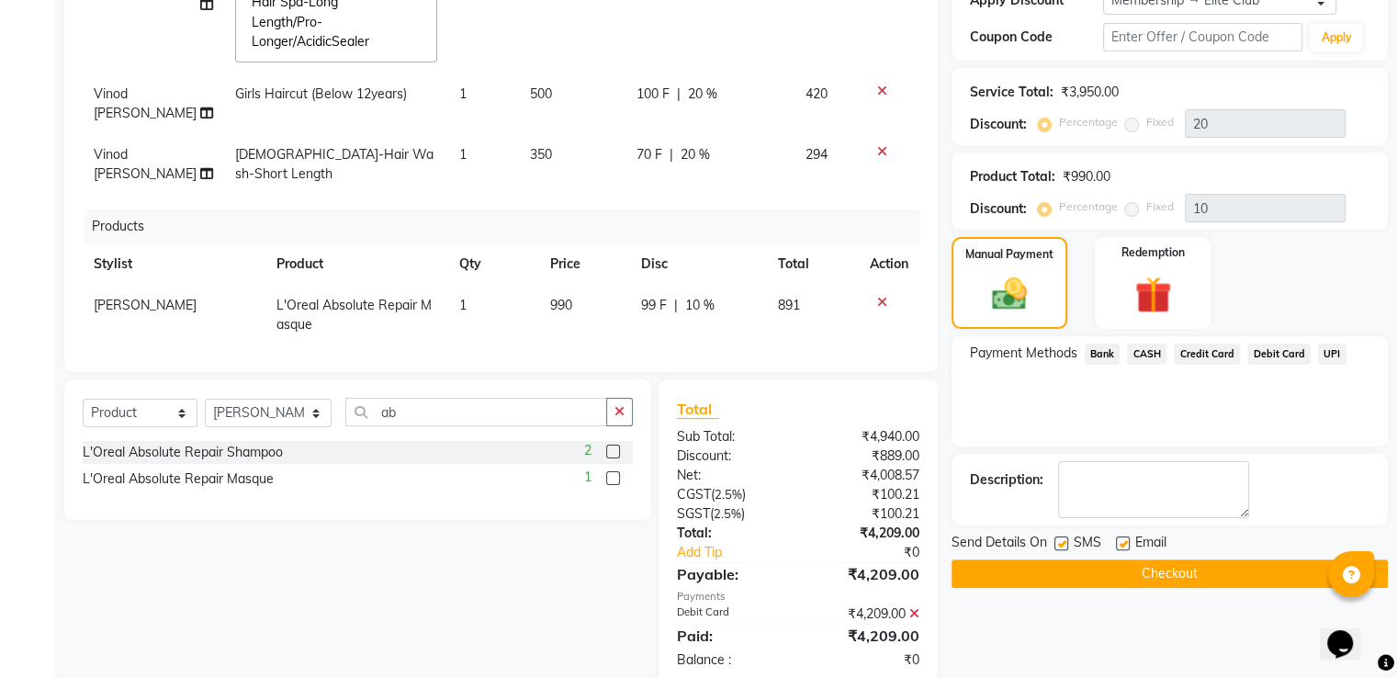
scroll to position [463, 0]
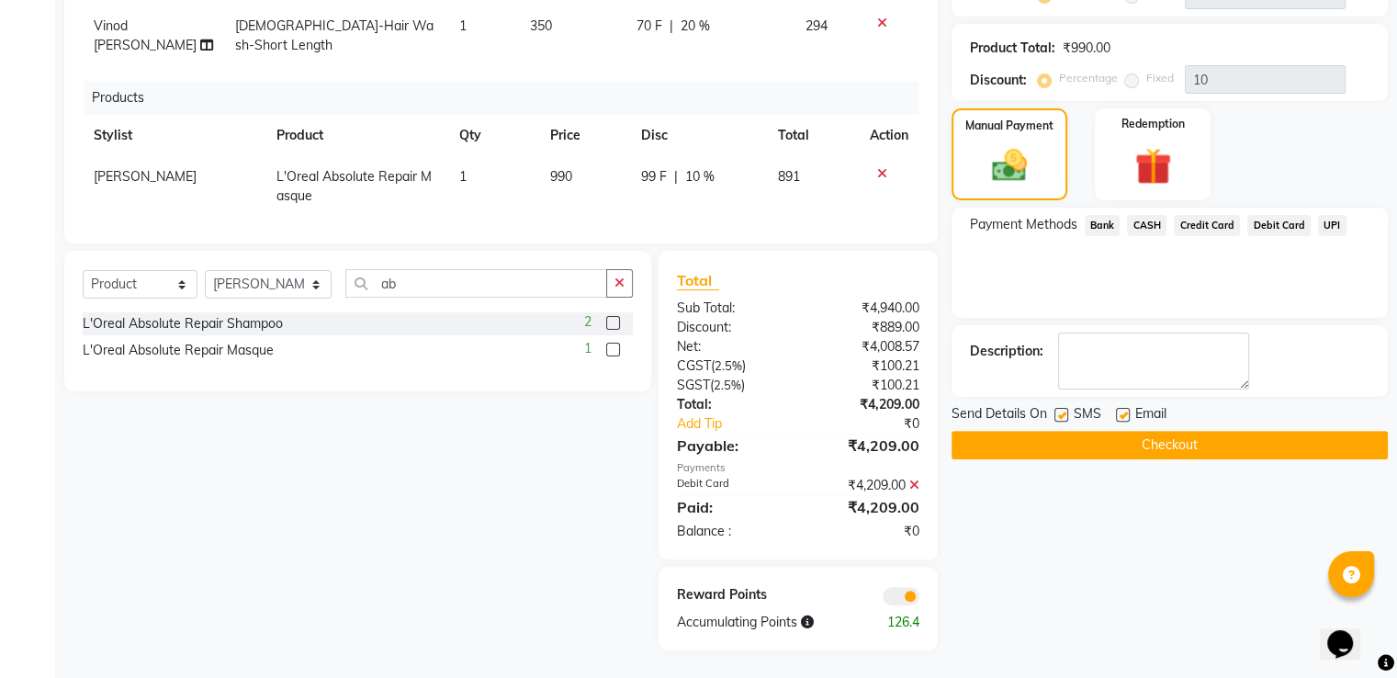
click at [1175, 439] on button "Checkout" at bounding box center [1170, 445] width 436 height 28
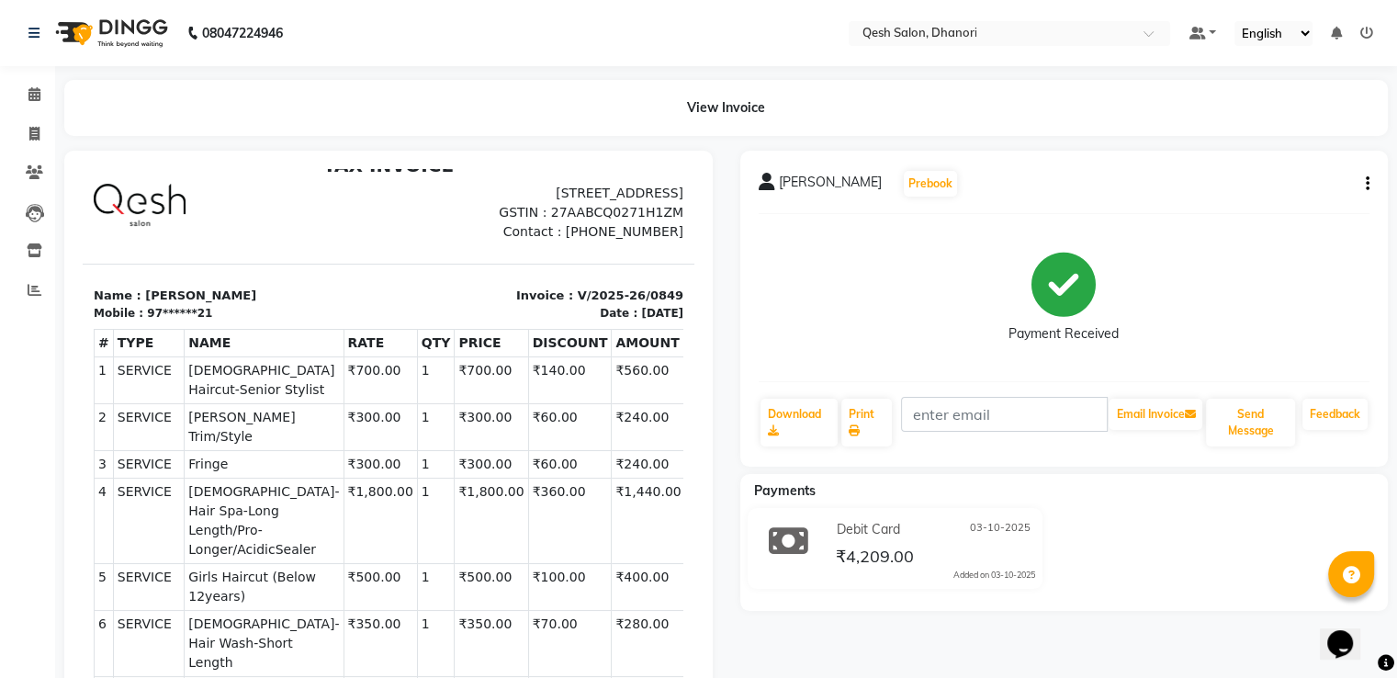
scroll to position [33, 0]
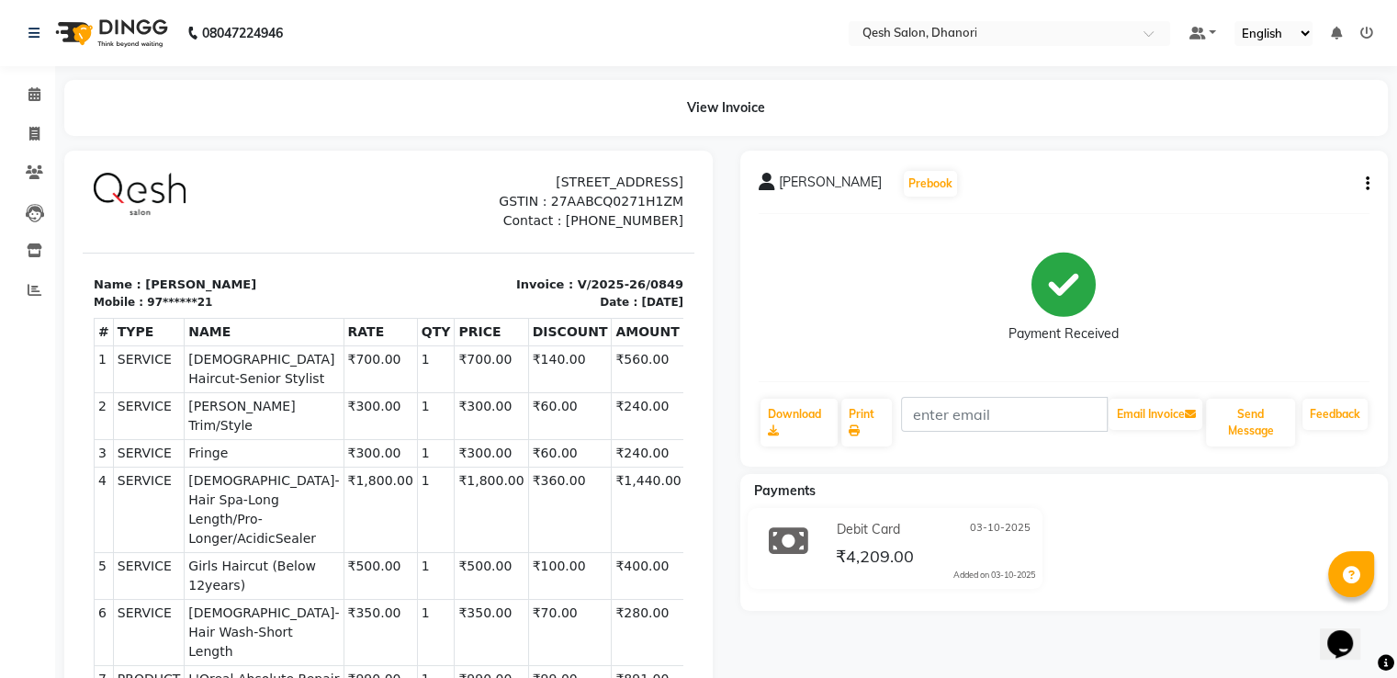
drag, startPoint x: 169, startPoint y: 403, endPoint x: 566, endPoint y: 401, distance: 396.8
click at [566, 392] on tr "1 SERVICE SERVICE Male Haircut-Senior Stylist ₹700.00 1" at bounding box center [391, 368] width 592 height 47
click at [649, 423] on td "₹240.00" at bounding box center [648, 415] width 73 height 47
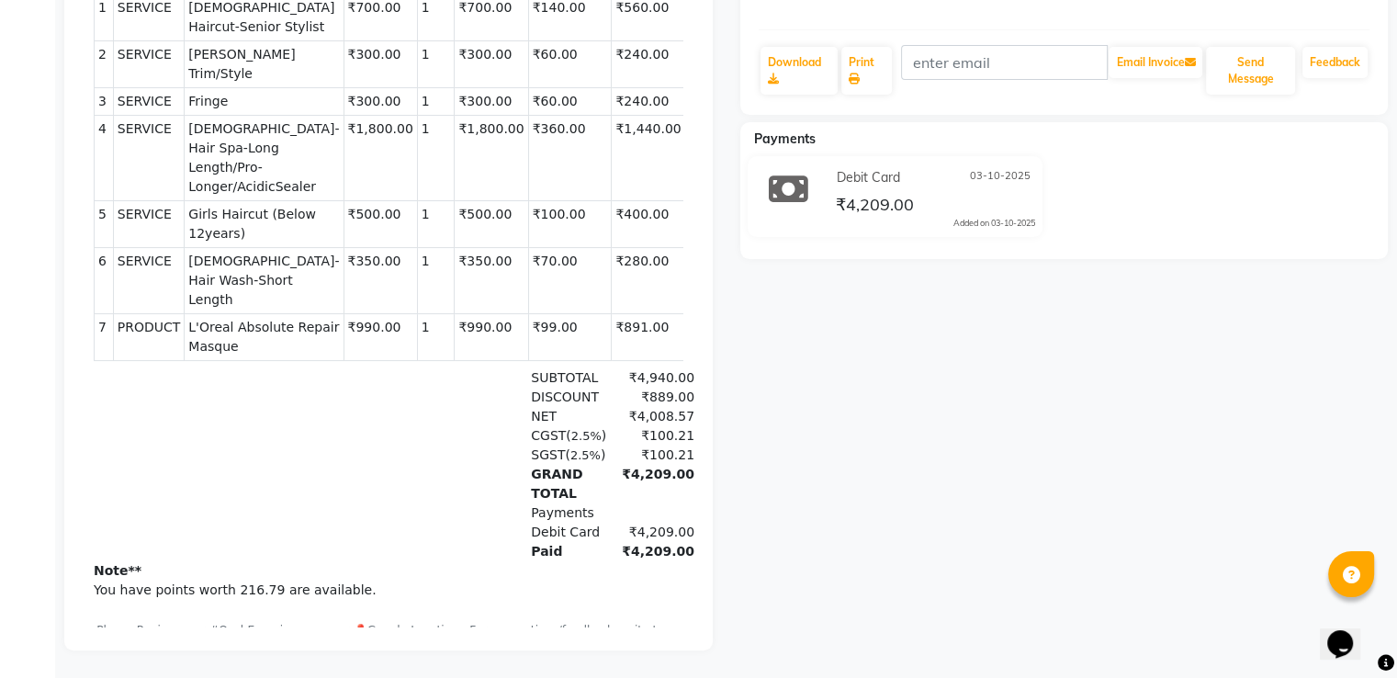
scroll to position [365, 0]
drag, startPoint x: 513, startPoint y: 378, endPoint x: 666, endPoint y: 389, distance: 152.8
click at [666, 389] on html "TAX INVOICE 33-34, Ground Floor, Triaa Vasantam City Centre, Dhanori-Lohegaon R…" at bounding box center [389, 235] width 612 height 903
click at [411, 426] on div "CGST ( 2.5% ) ₹100.21" at bounding box center [486, 435] width 415 height 19
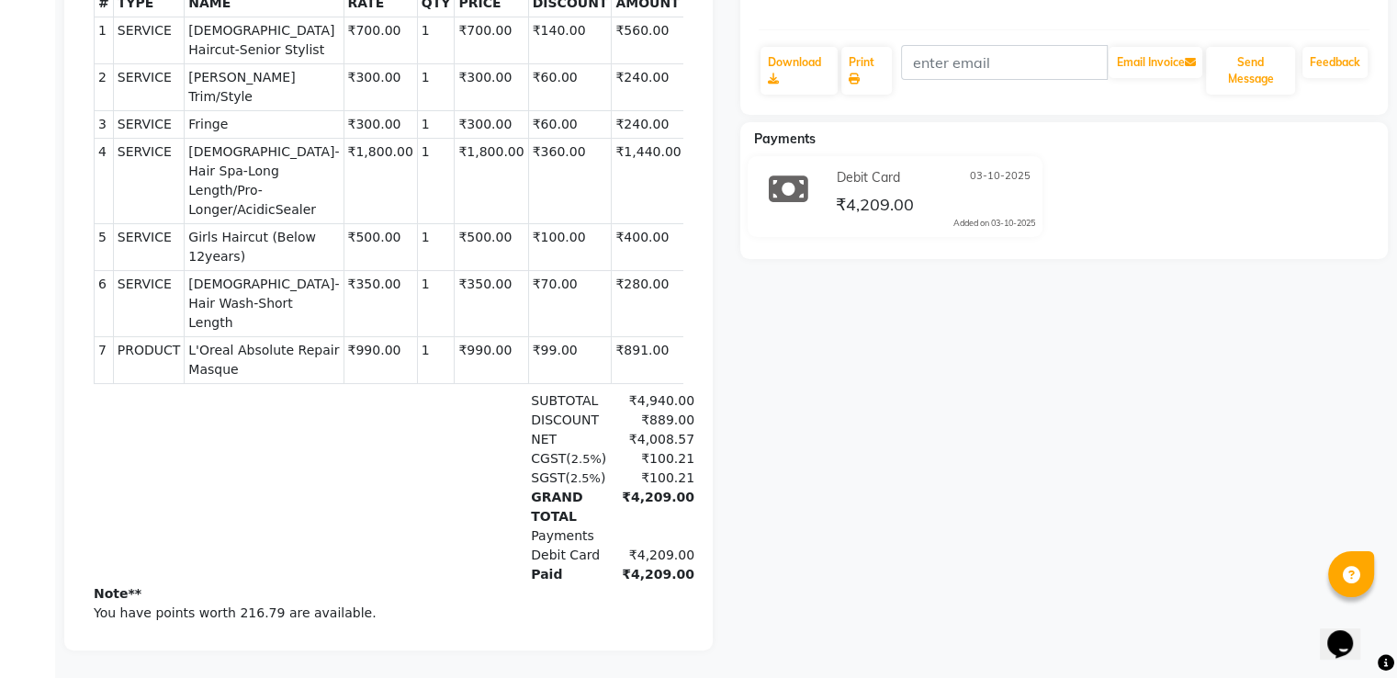
scroll to position [0, 0]
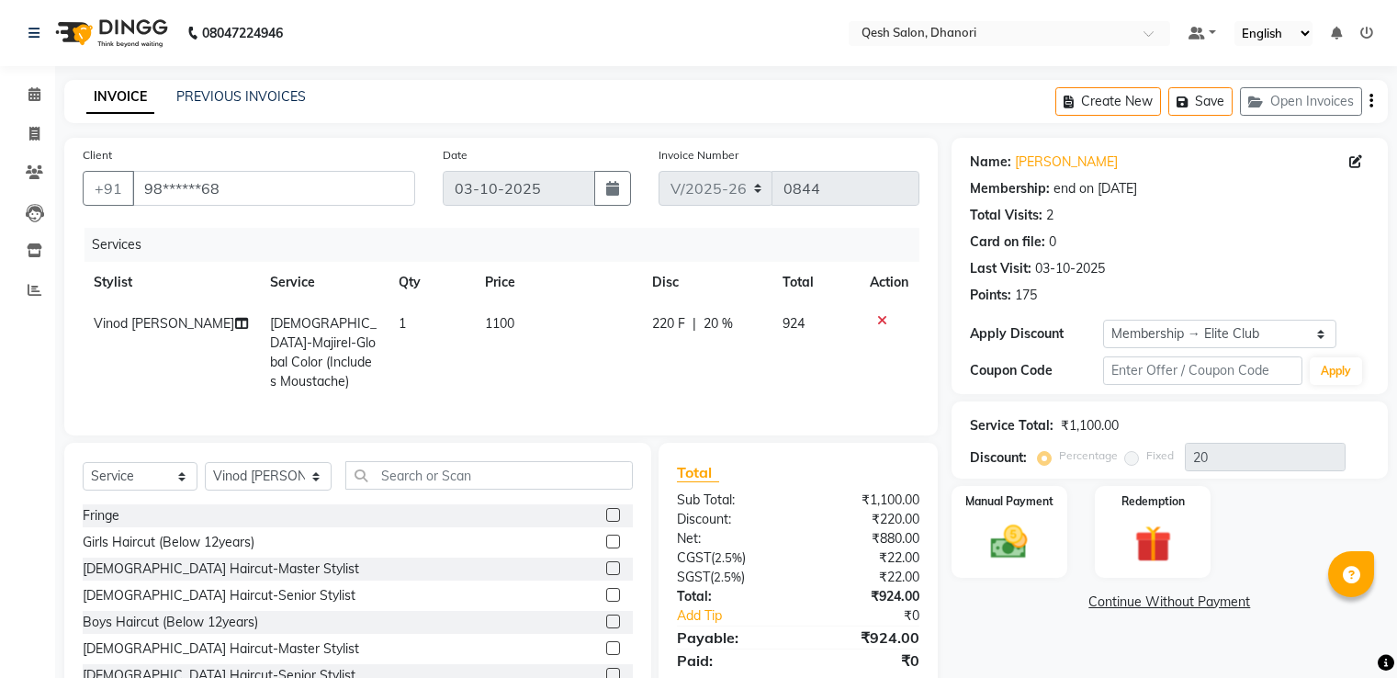
select select "7641"
select select "service"
select select "83742"
select select "2: Object"
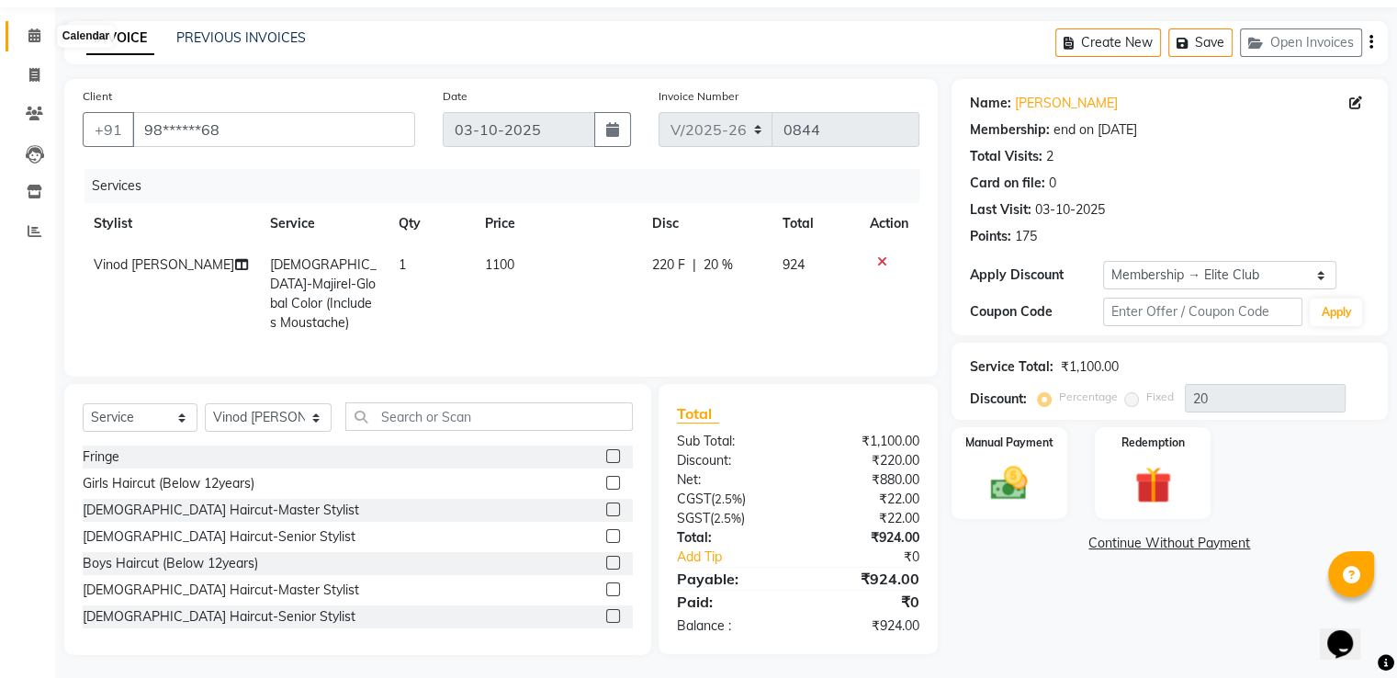
click at [28, 28] on icon at bounding box center [34, 35] width 12 height 14
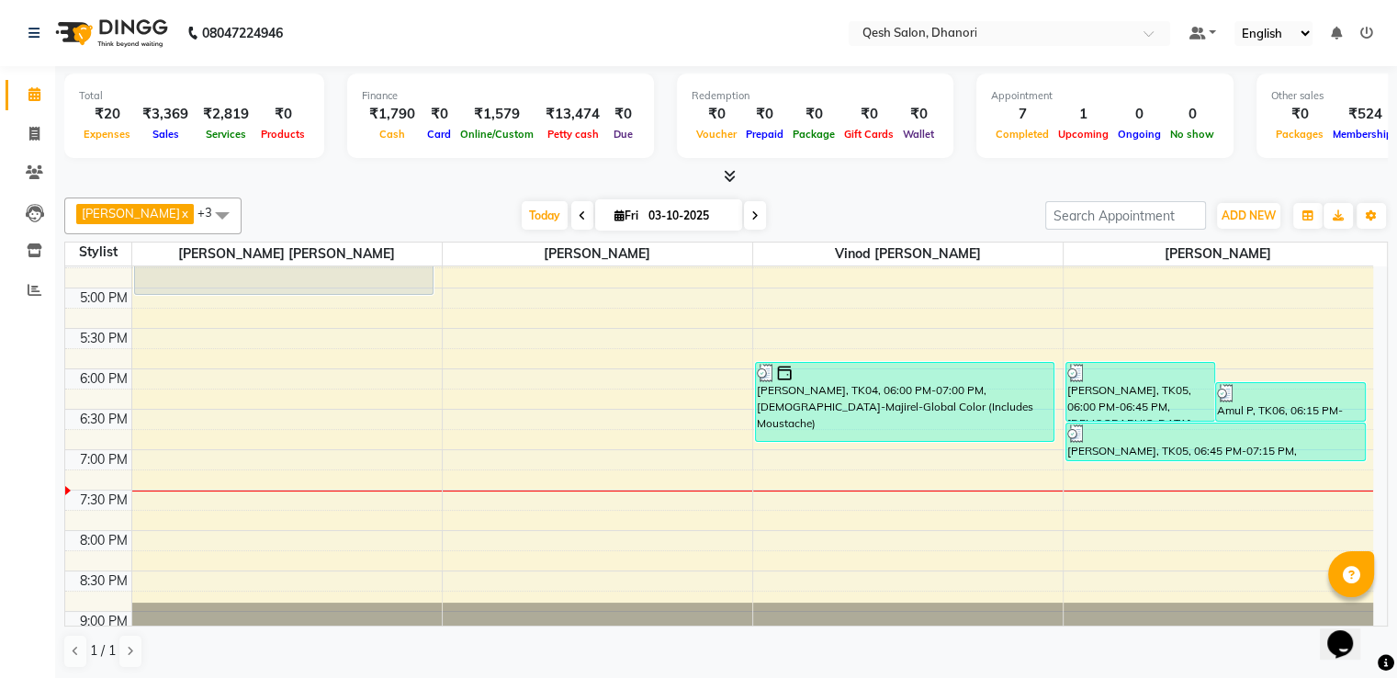
scroll to position [643, 0]
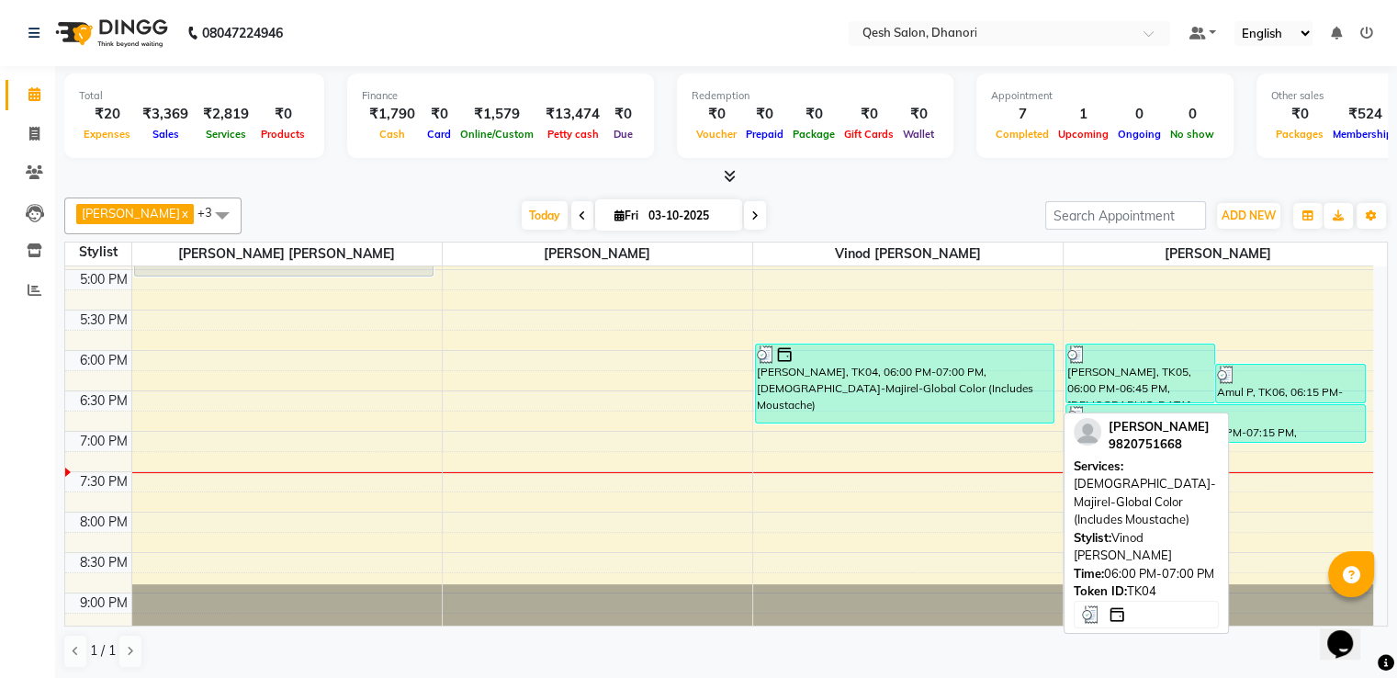
click at [821, 377] on div "Nimish, TK04, 06:00 PM-07:00 PM, Male-Majirel-Global Color (Includes Moustache)" at bounding box center [905, 383] width 299 height 78
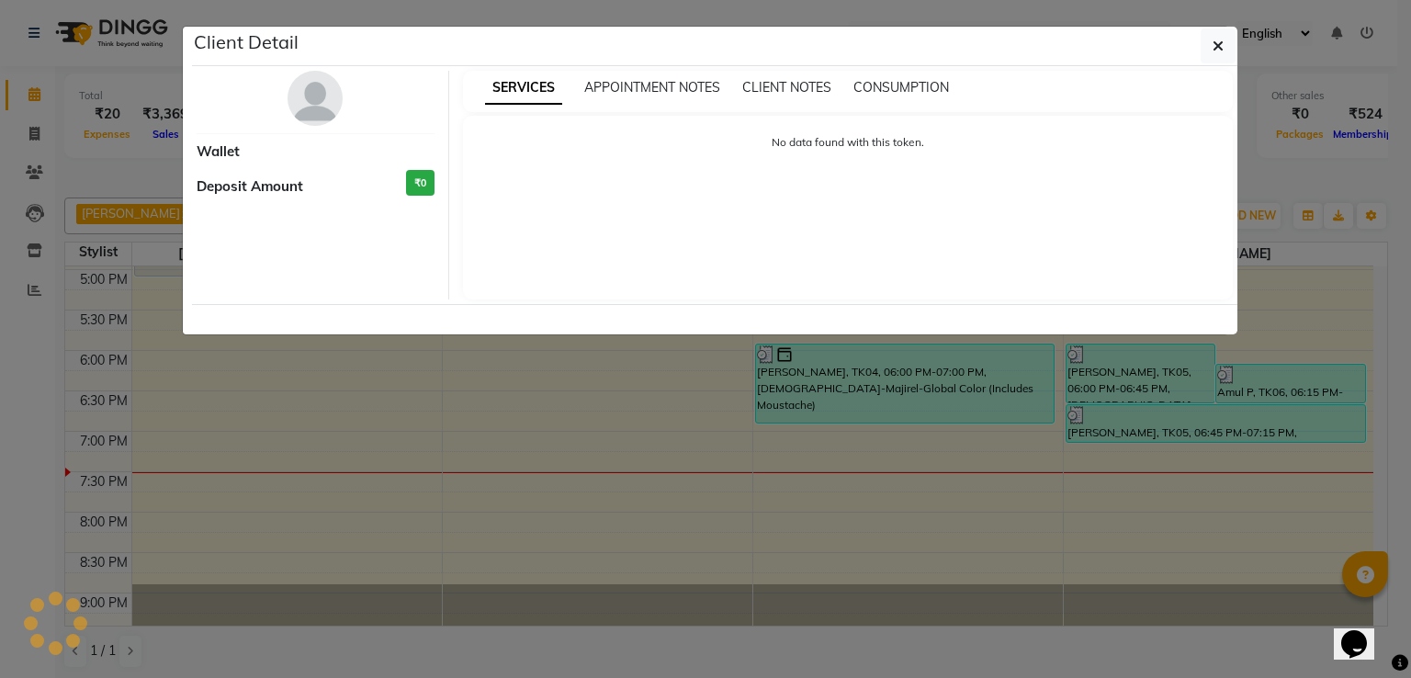
select select "3"
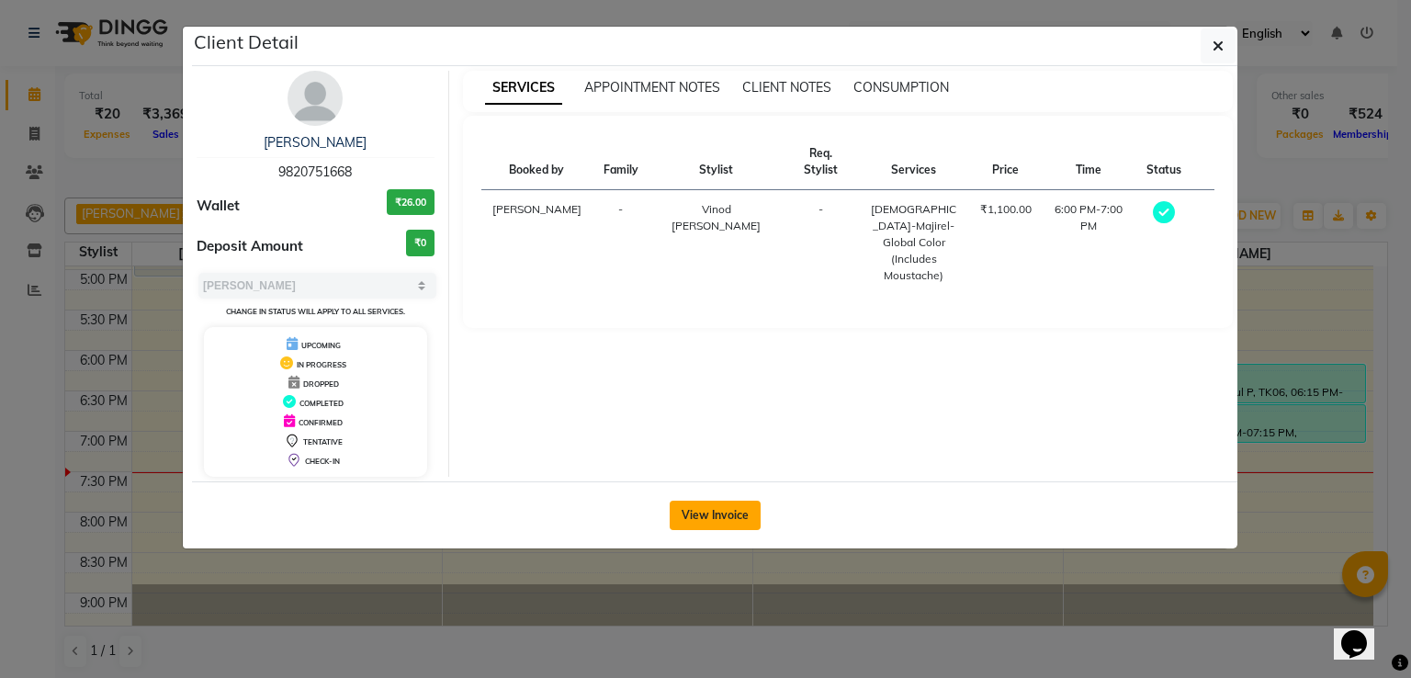
click at [712, 522] on button "View Invoice" at bounding box center [715, 515] width 91 height 29
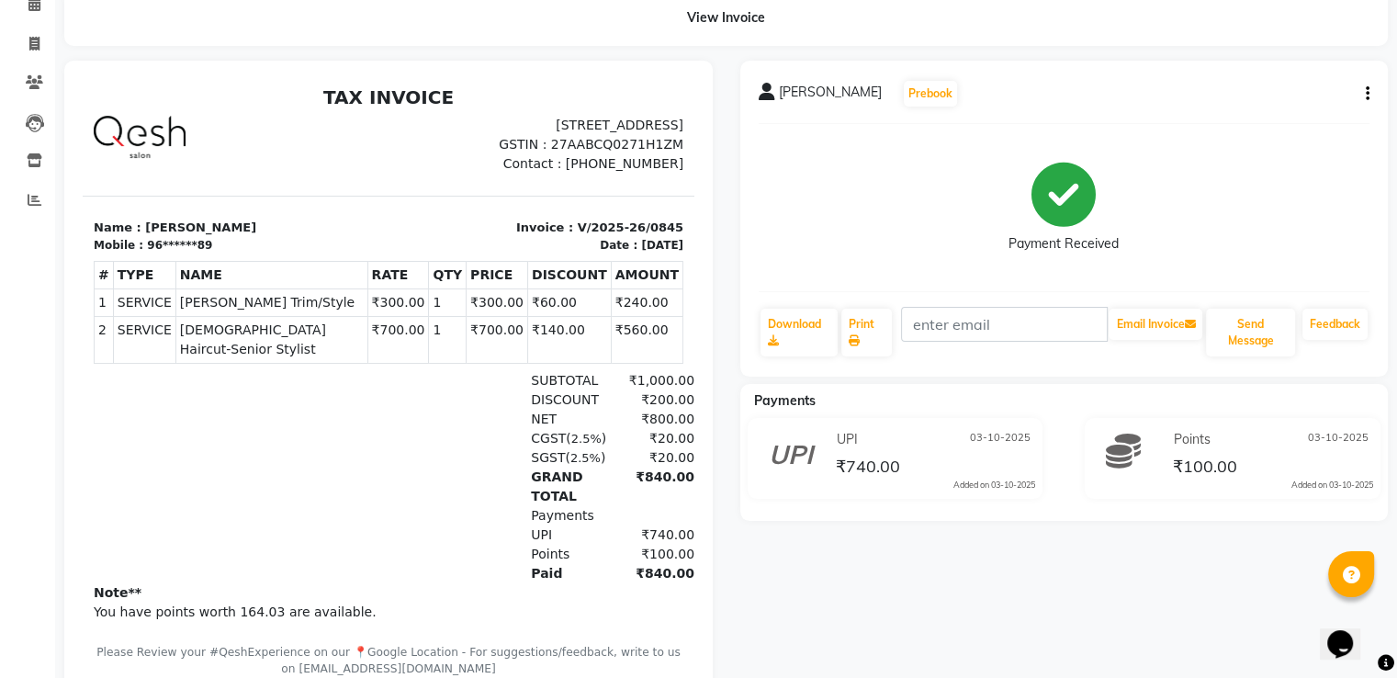
scroll to position [189, 0]
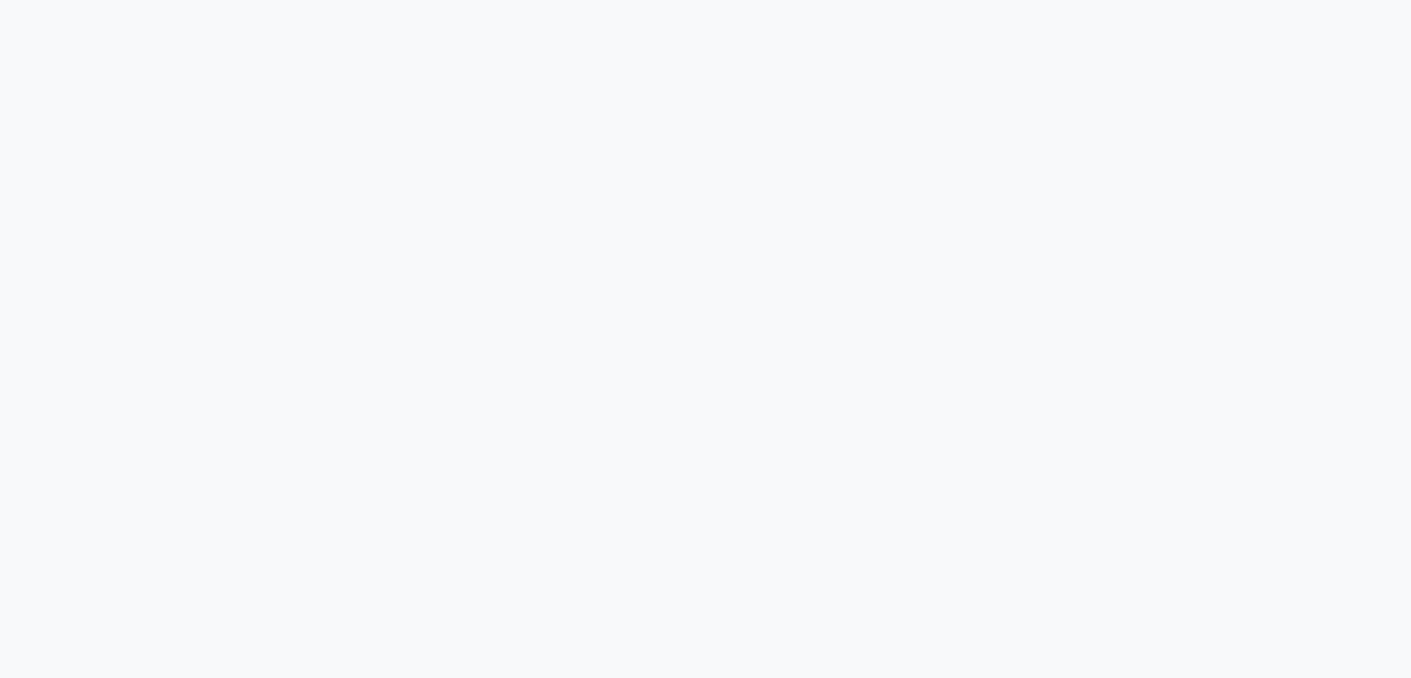
select select "service"
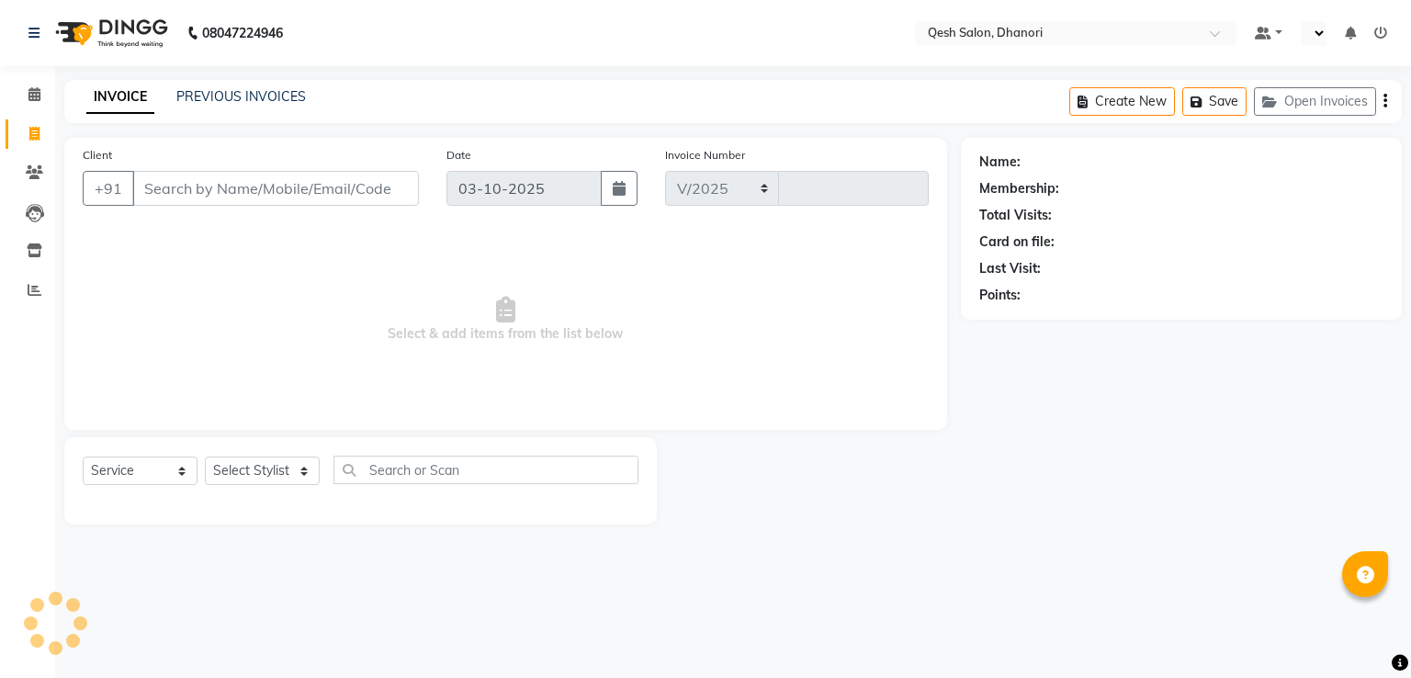
select select "7641"
type input "0847"
select select "en"
click at [40, 94] on span at bounding box center [34, 95] width 32 height 21
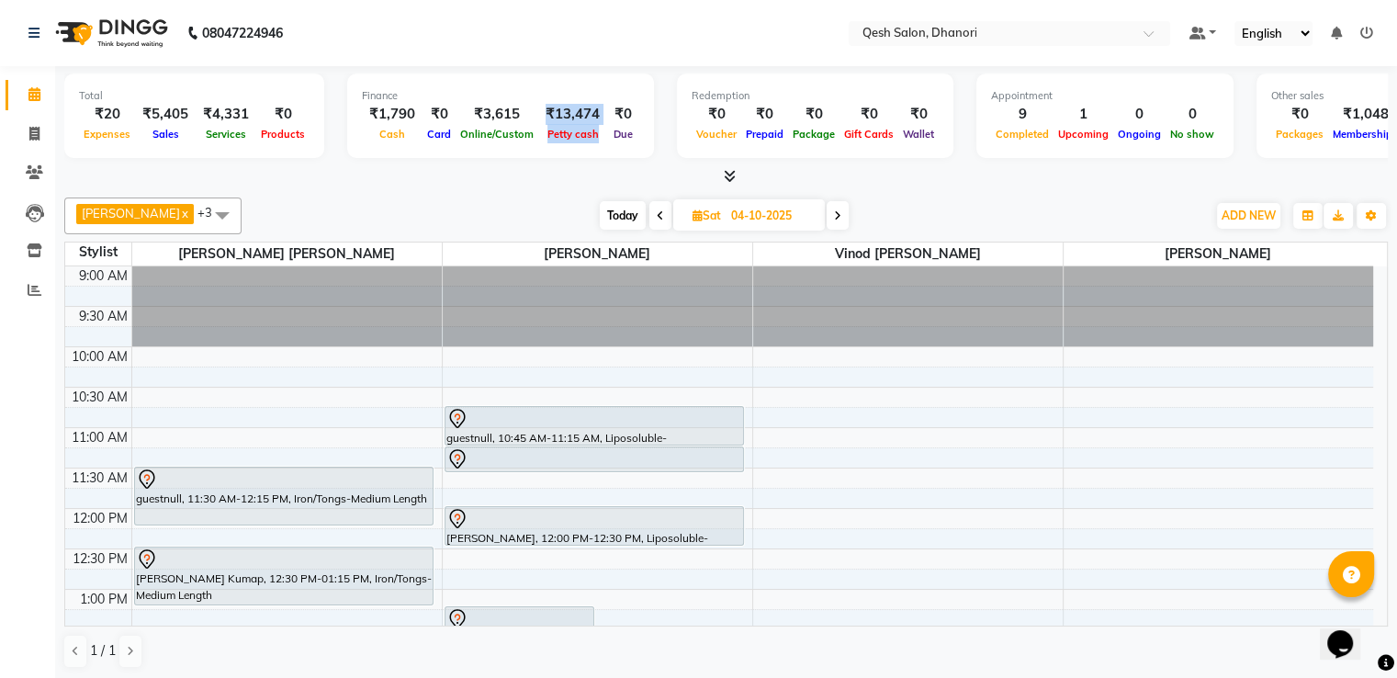
drag, startPoint x: 541, startPoint y: 111, endPoint x: 595, endPoint y: 112, distance: 54.2
click at [595, 112] on div "₹1,790 Cash ₹0 Card ₹3,615 Online/Custom ₹13,474 Petty cash ₹0 Due" at bounding box center [500, 124] width 277 height 40
click at [32, 133] on icon at bounding box center [34, 134] width 10 height 14
select select "service"
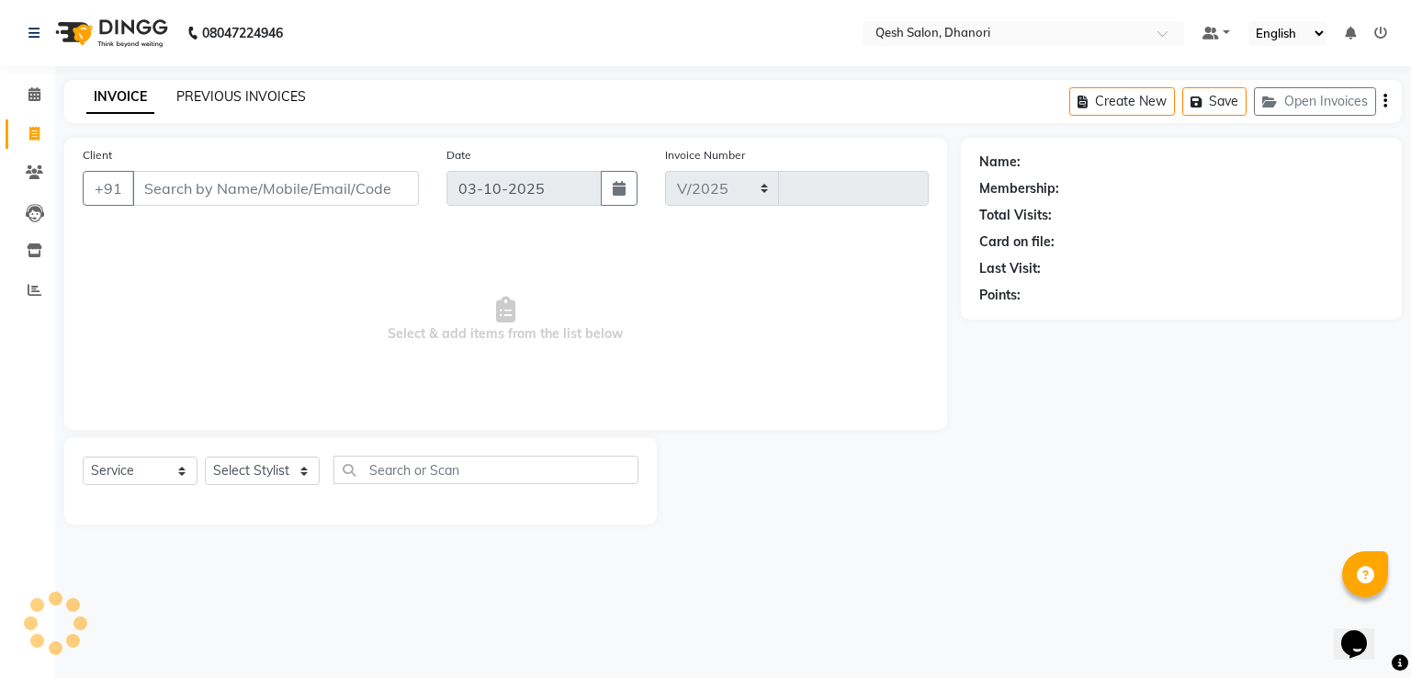
click at [254, 95] on link "PREVIOUS INVOICES" at bounding box center [241, 96] width 130 height 17
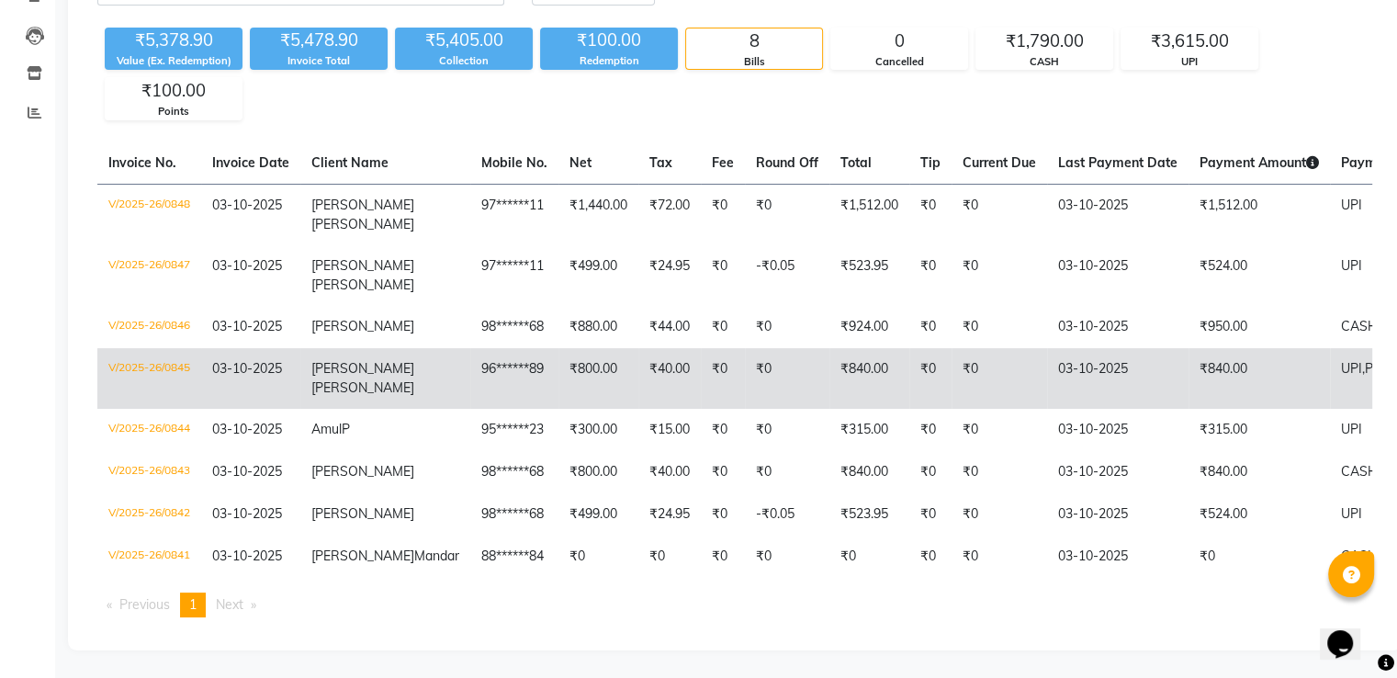
scroll to position [209, 0]
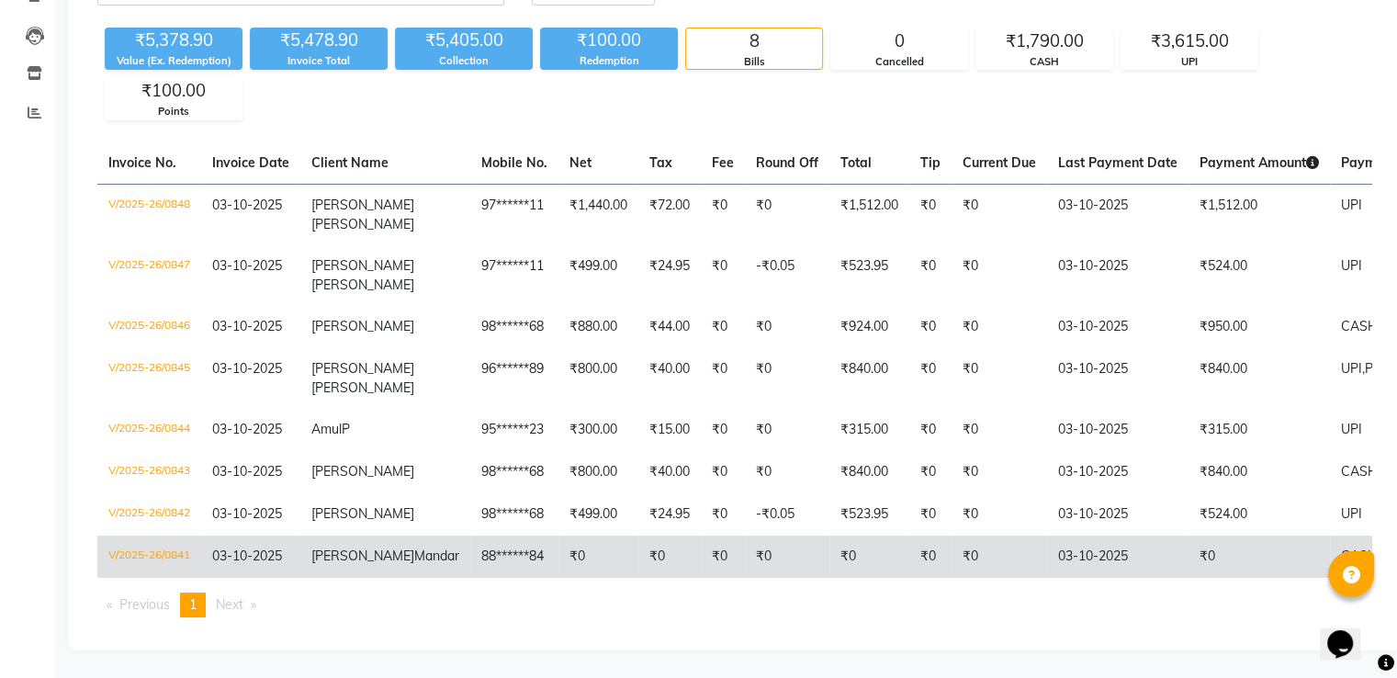
click at [952, 535] on td "₹0" at bounding box center [1000, 556] width 96 height 42
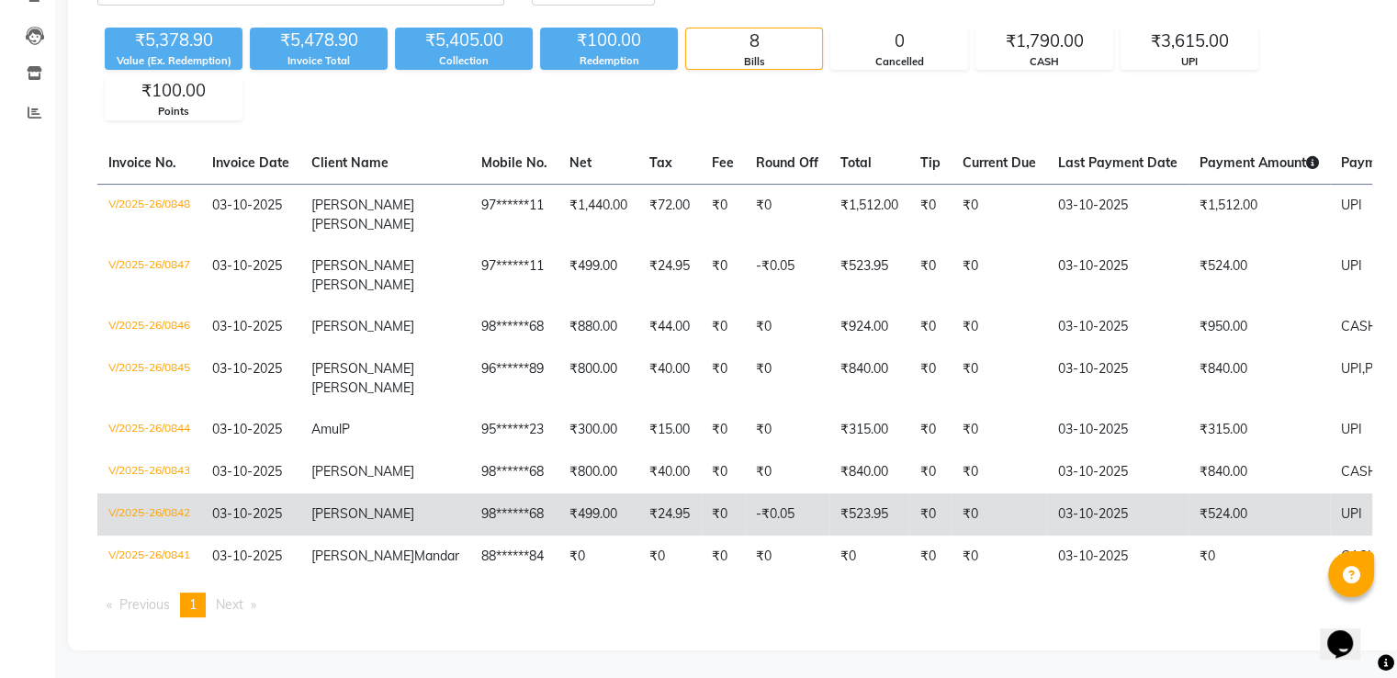
click at [470, 493] on td "98******68" at bounding box center [514, 514] width 88 height 42
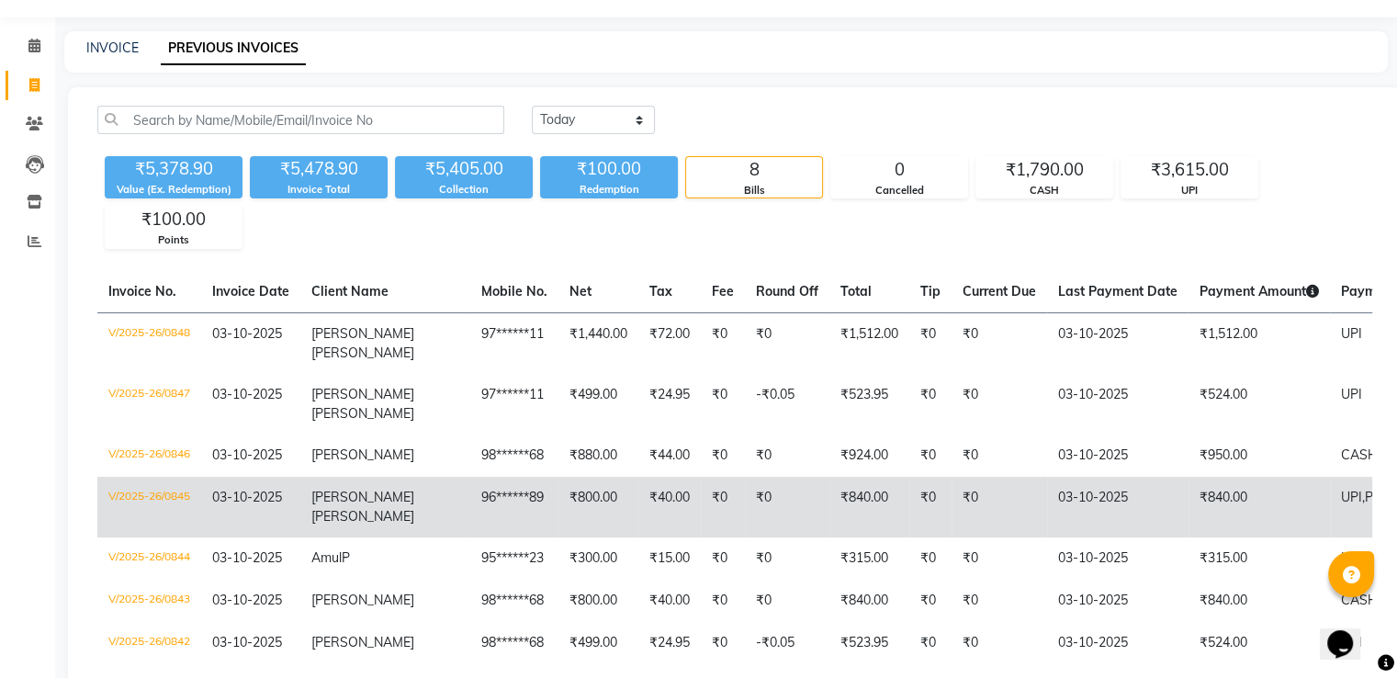
scroll to position [92, 0]
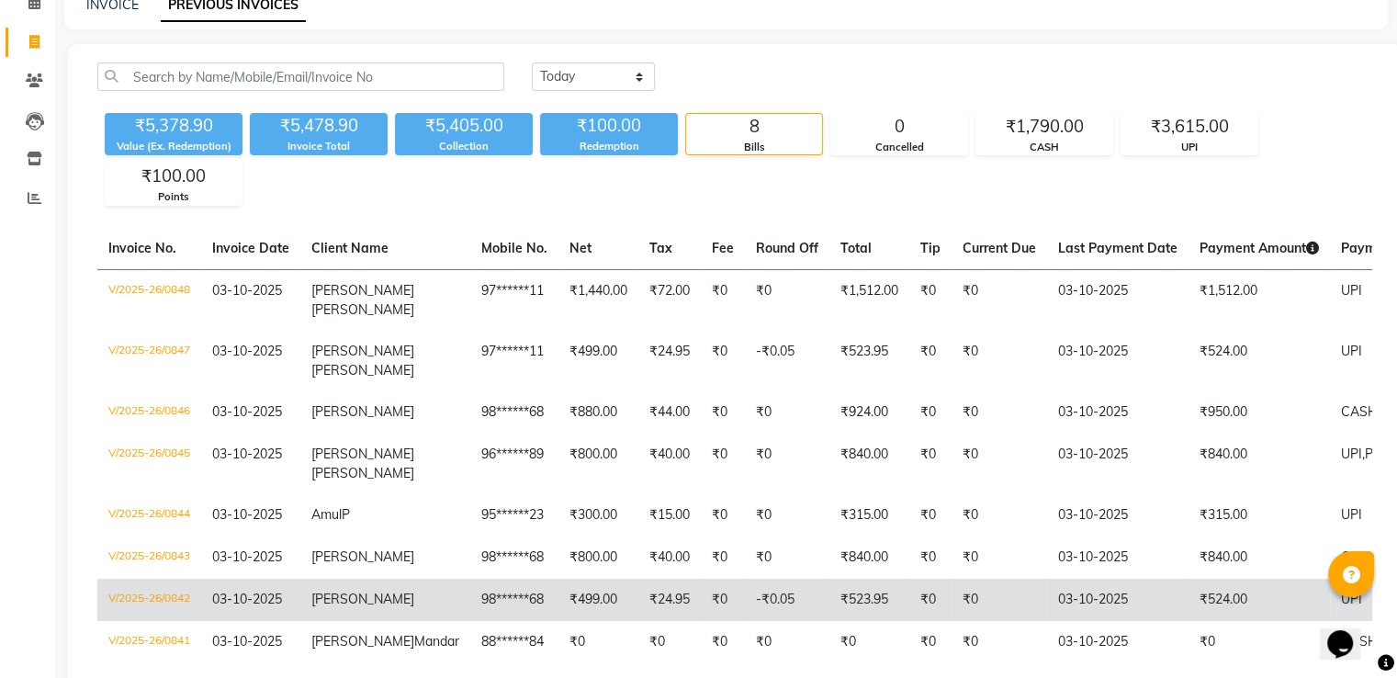
click at [470, 595] on td "98******68" at bounding box center [514, 600] width 88 height 42
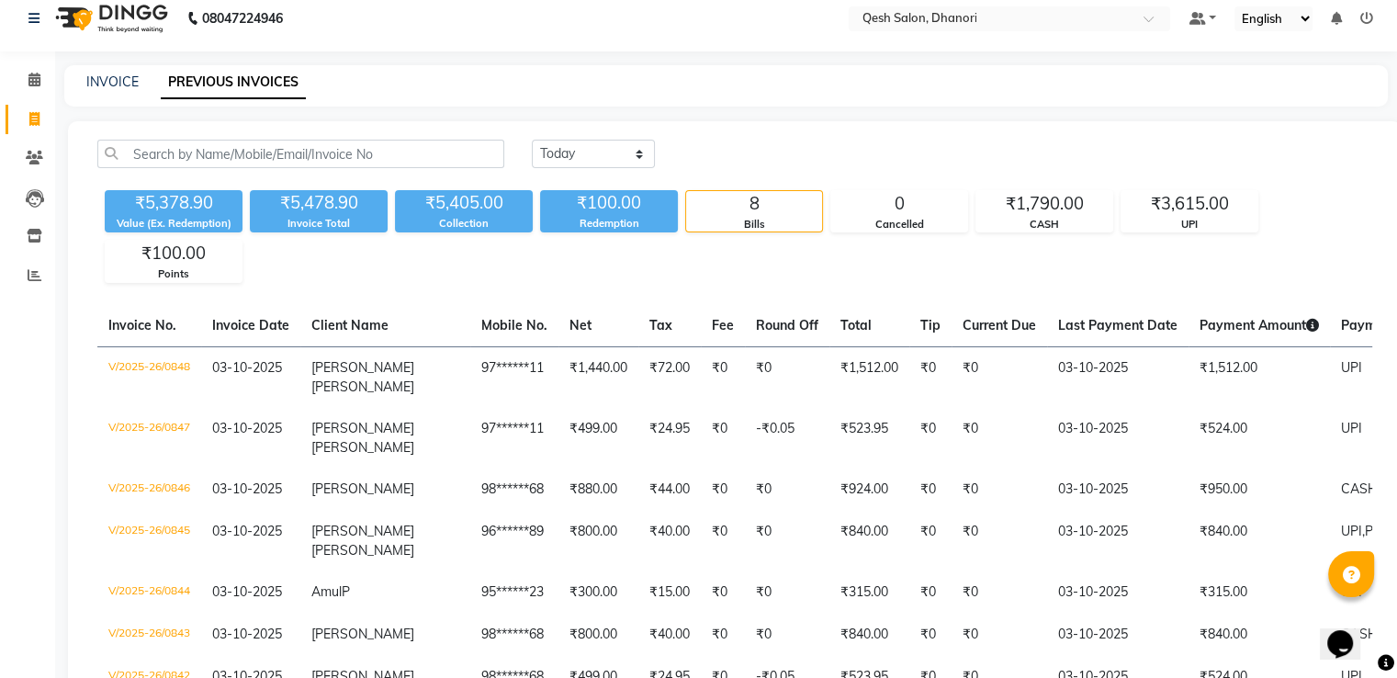
scroll to position [0, 0]
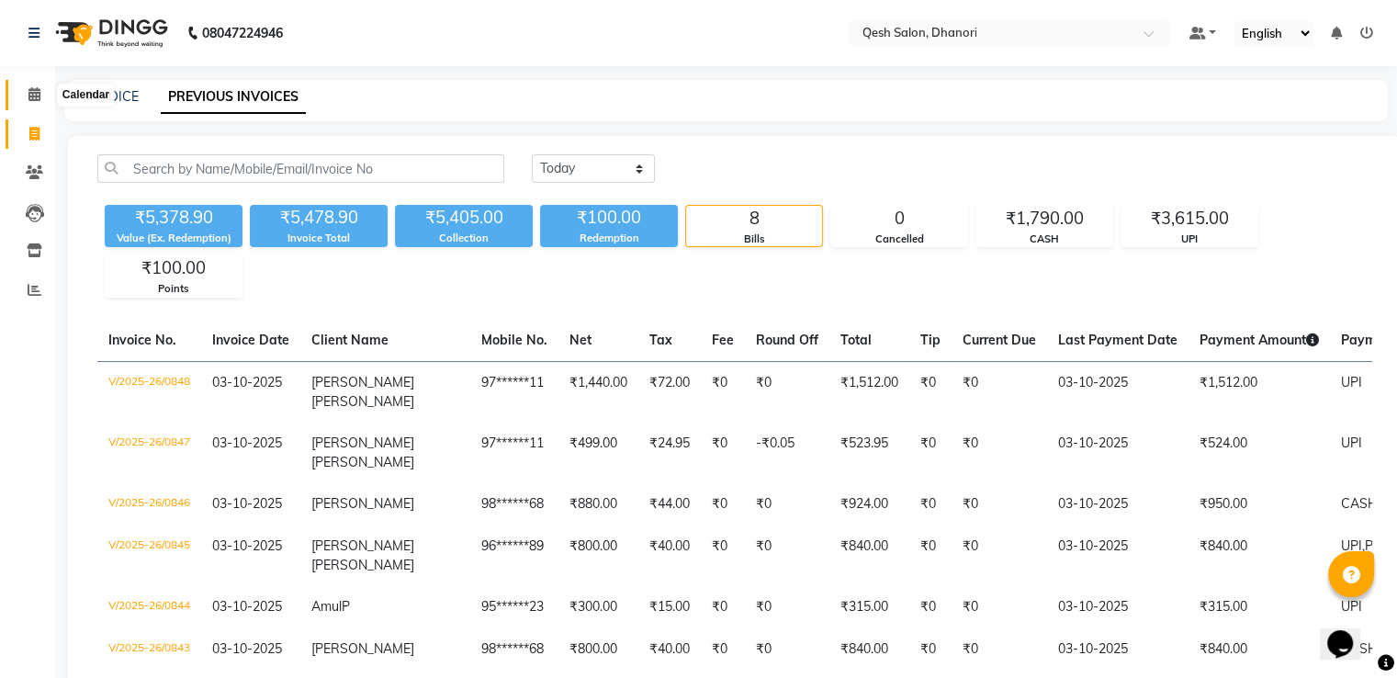
click at [29, 102] on span at bounding box center [34, 95] width 32 height 21
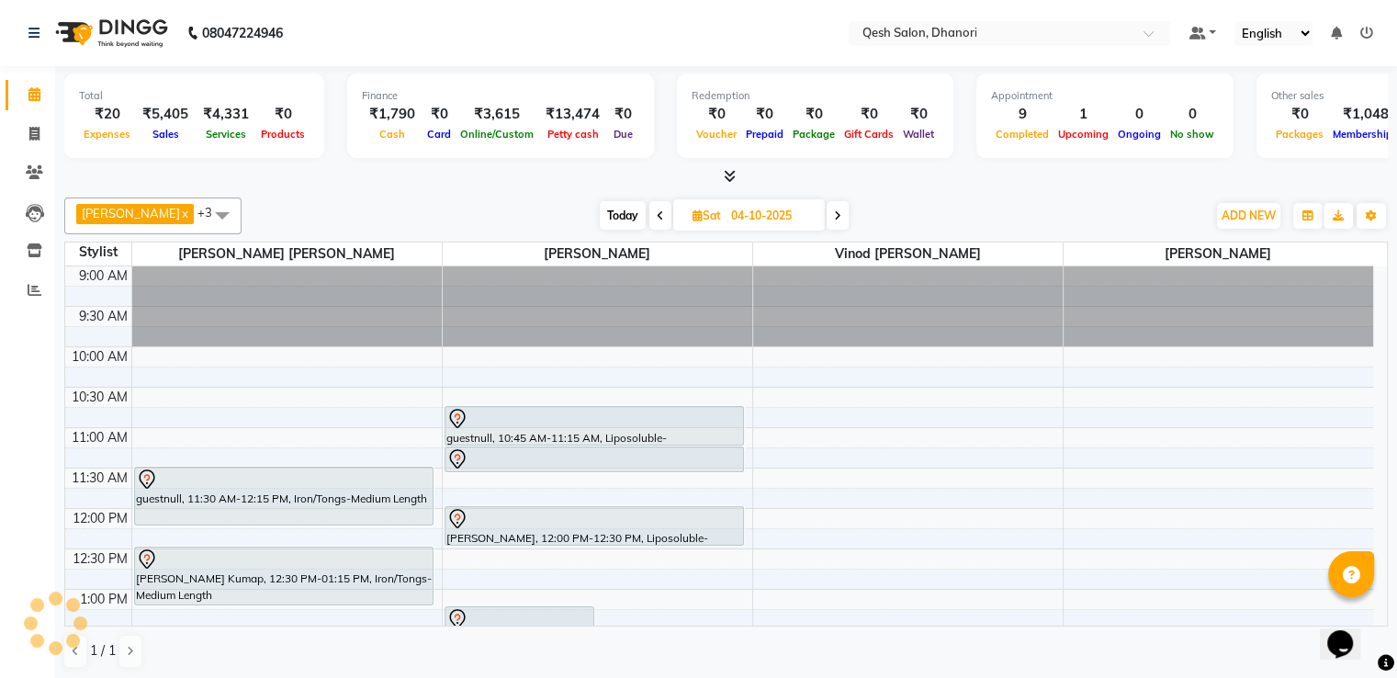
click at [33, 115] on li "Invoice" at bounding box center [27, 134] width 55 height 39
click at [32, 137] on icon at bounding box center [34, 134] width 10 height 14
select select "service"
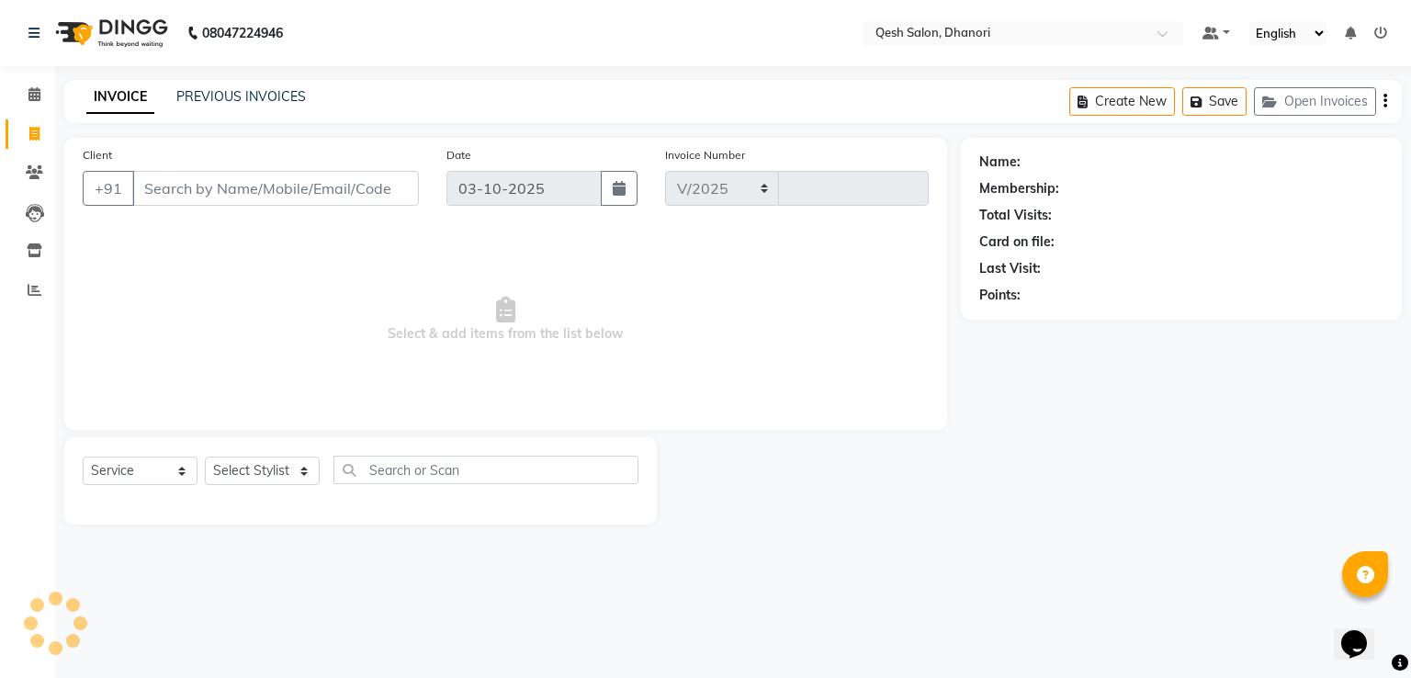
select select "7641"
type input "0849"
click at [164, 196] on input "Client" at bounding box center [275, 188] width 287 height 35
click at [166, 473] on select "Select Service Product Membership Package Voucher Prepaid Gift Card" at bounding box center [140, 471] width 115 height 28
select select "product"
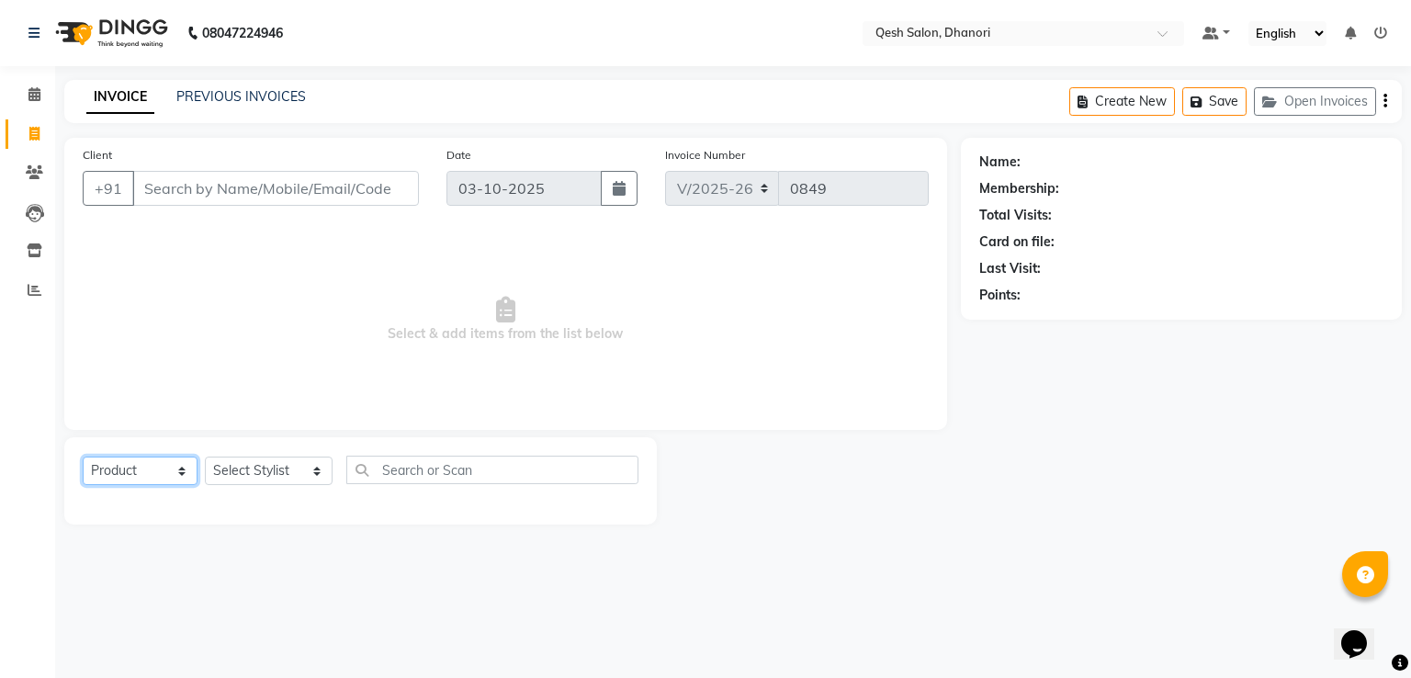
click at [83, 457] on select "Select Service Product Membership Package Voucher Prepaid Gift Card" at bounding box center [140, 471] width 115 height 28
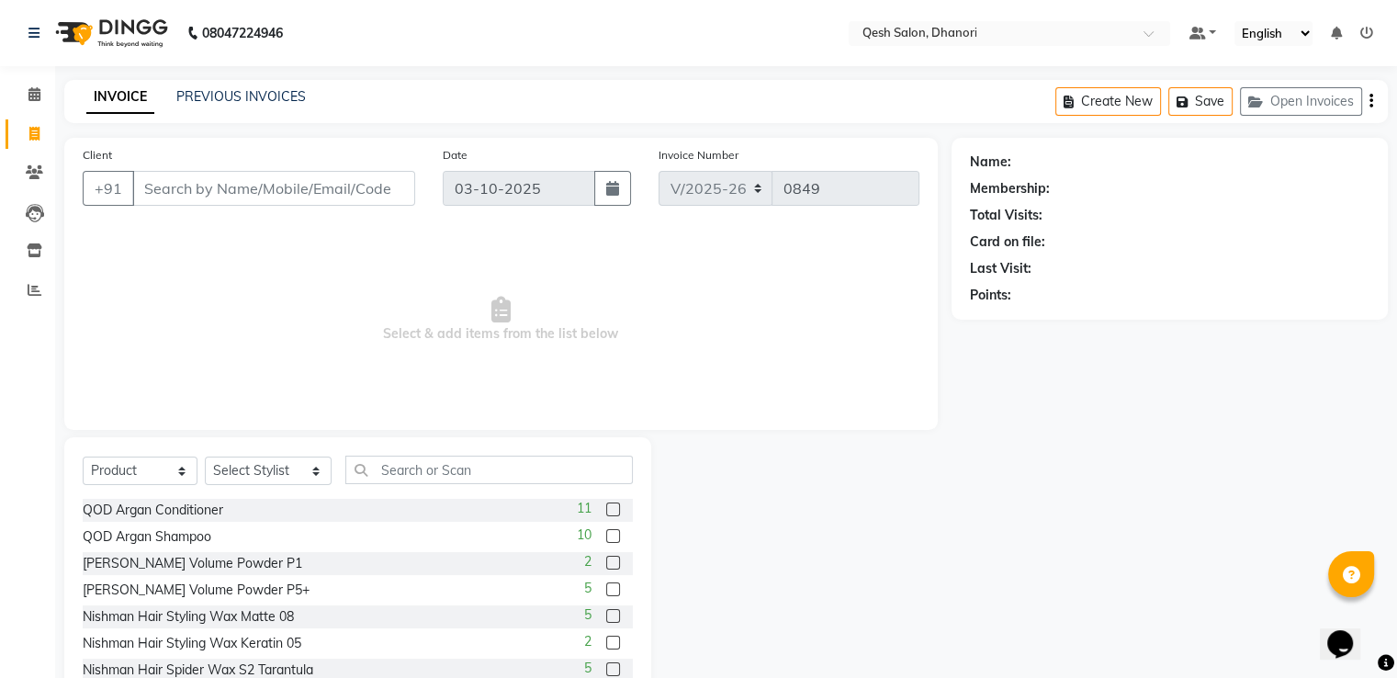
click at [254, 519] on div "QOD Argan Conditioner 11" at bounding box center [358, 510] width 550 height 23
click at [265, 508] on div "QOD Argan Conditioner 11" at bounding box center [358, 510] width 550 height 23
click at [606, 504] on label at bounding box center [613, 509] width 14 height 14
click at [606, 504] on input "checkbox" at bounding box center [612, 510] width 12 height 12
checkbox input "false"
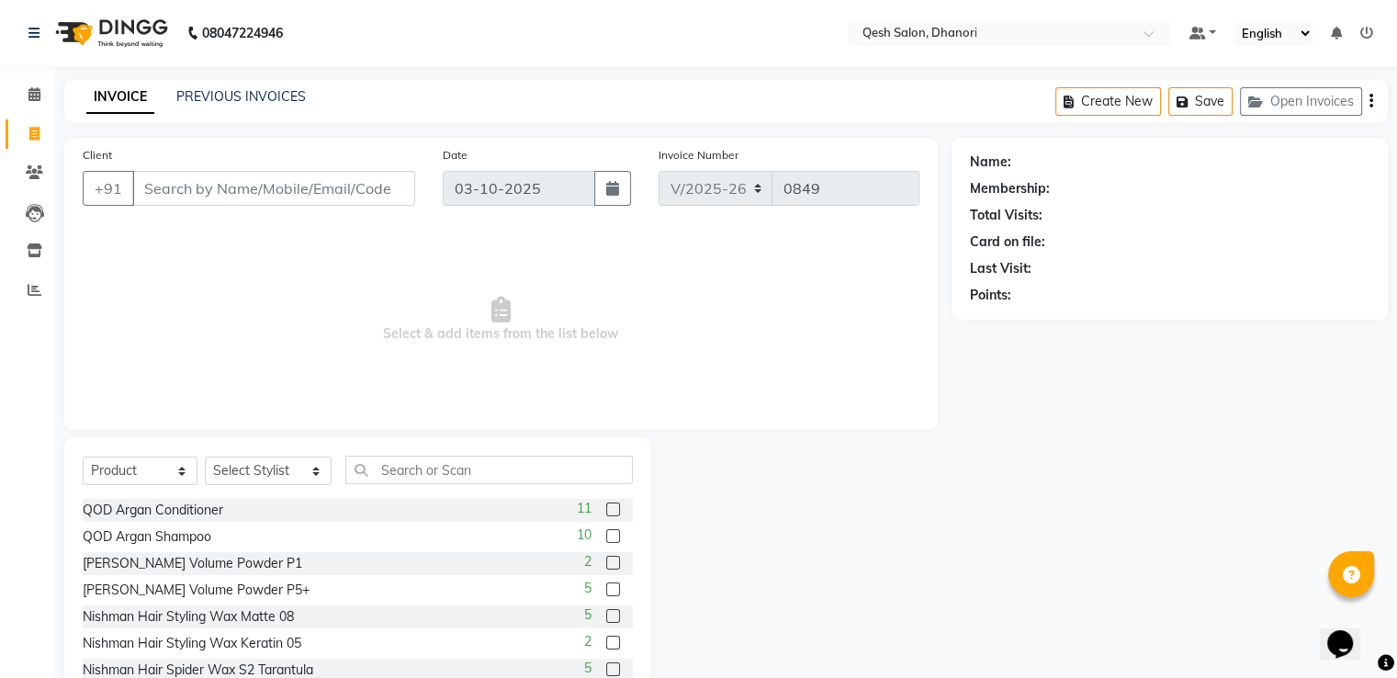
click at [606, 534] on label at bounding box center [613, 536] width 14 height 14
click at [606, 534] on input "checkbox" at bounding box center [612, 537] width 12 height 12
checkbox input "false"
click at [224, 478] on select "Select Stylist Gagandeep Arora Harry Siril Anthony Prashansa Kumari Prathamesh …" at bounding box center [268, 471] width 127 height 28
select select "82426"
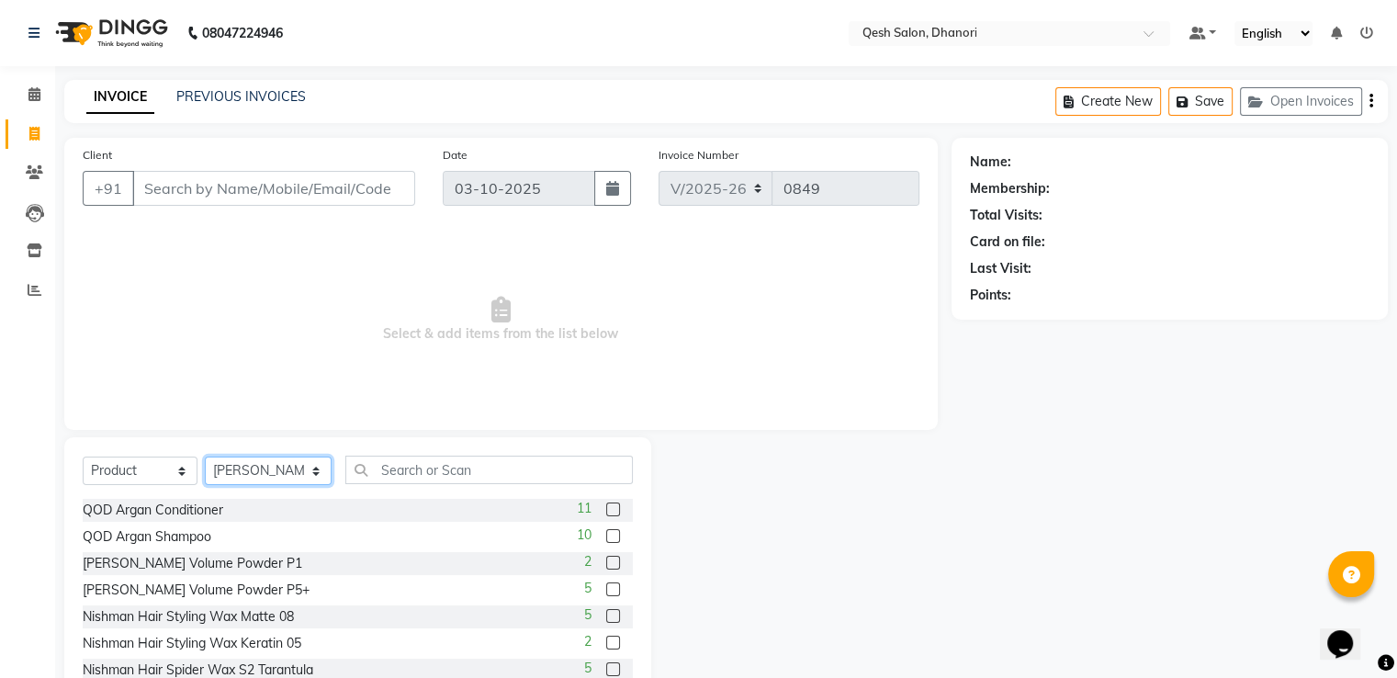
click at [205, 457] on select "Select Stylist Gagandeep Arora Harry Siril Anthony Prashansa Kumari Prathamesh …" at bounding box center [268, 471] width 127 height 28
click at [584, 513] on div "11" at bounding box center [605, 510] width 56 height 23
click at [606, 510] on label at bounding box center [613, 509] width 14 height 14
click at [606, 510] on input "checkbox" at bounding box center [612, 510] width 12 height 12
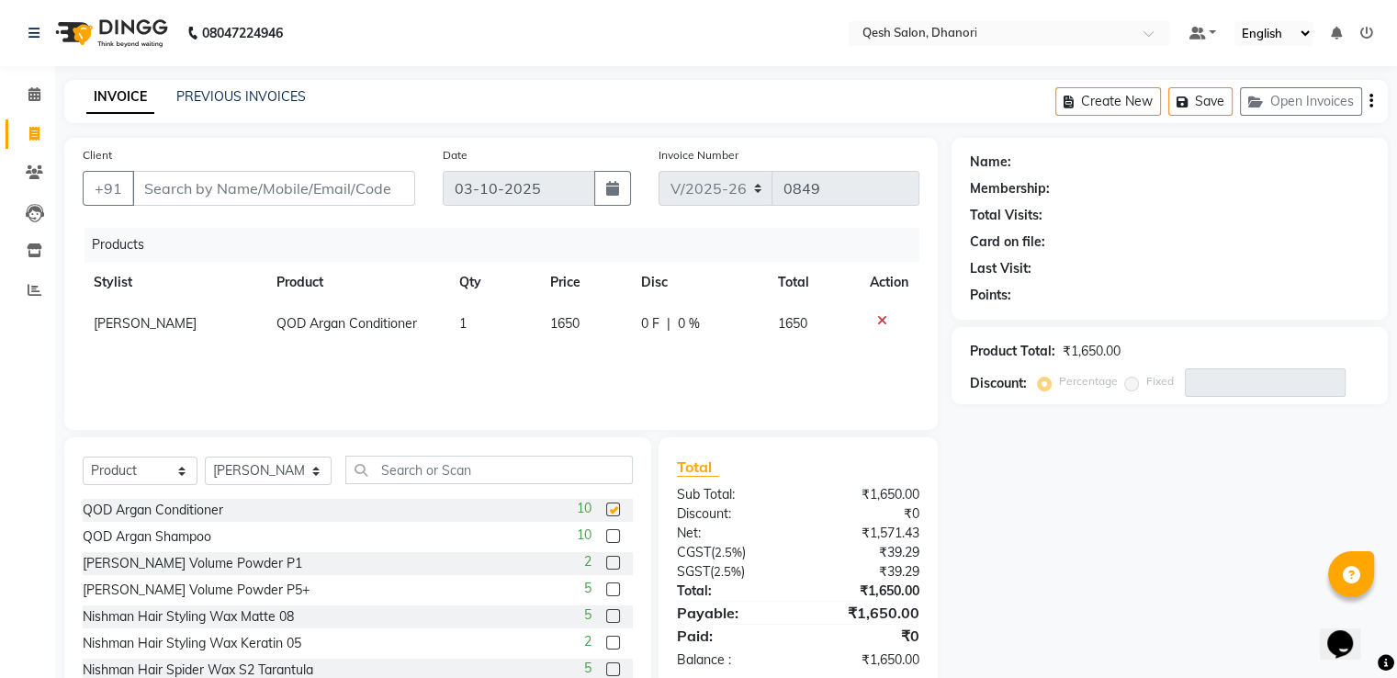
checkbox input "false"
click at [606, 539] on label at bounding box center [613, 536] width 14 height 14
click at [606, 539] on input "checkbox" at bounding box center [612, 537] width 12 height 12
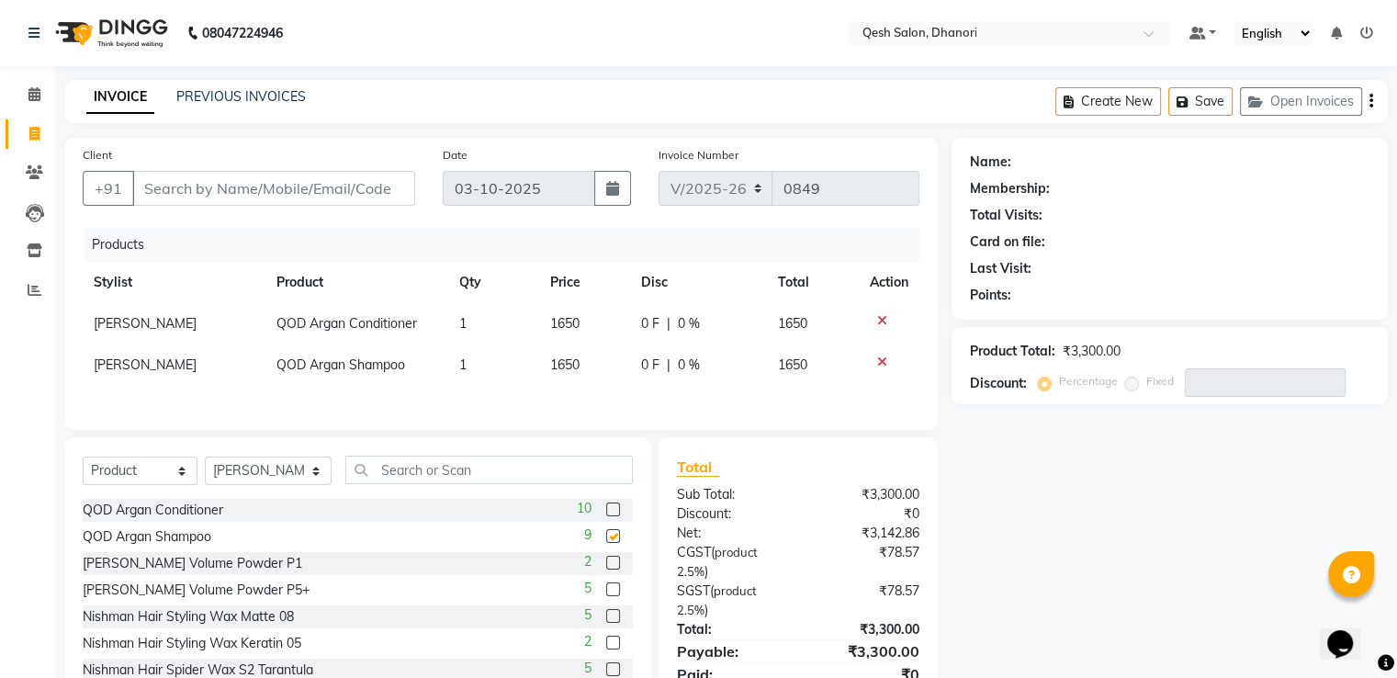
checkbox input "false"
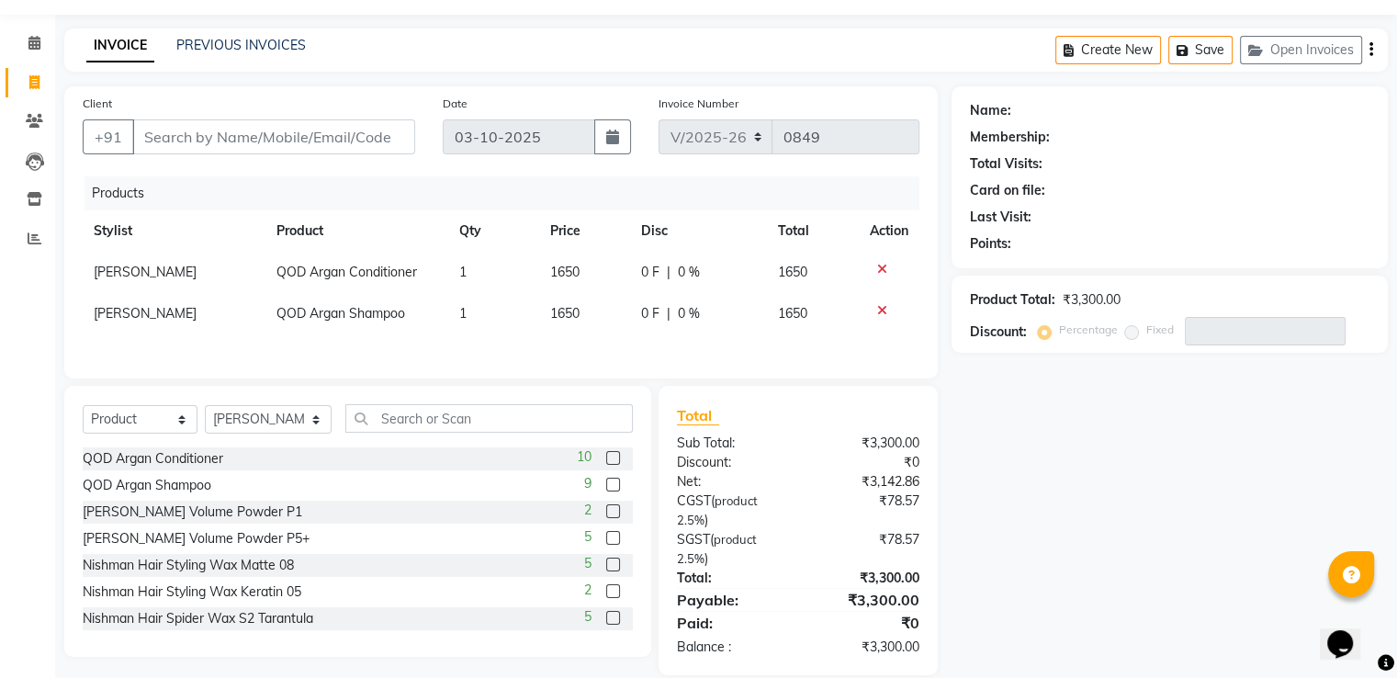
scroll to position [80, 0]
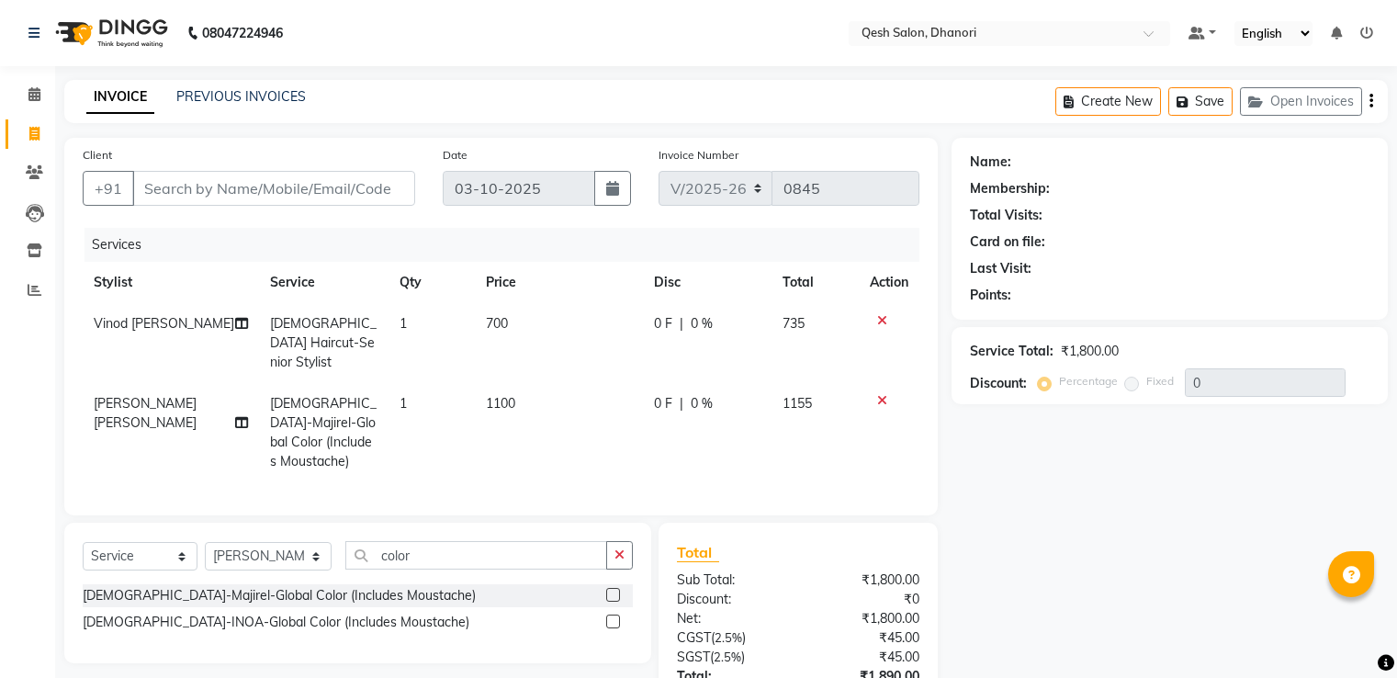
select select "7641"
select select "service"
select select "79251"
click at [174, 184] on input "Client" at bounding box center [273, 188] width 283 height 35
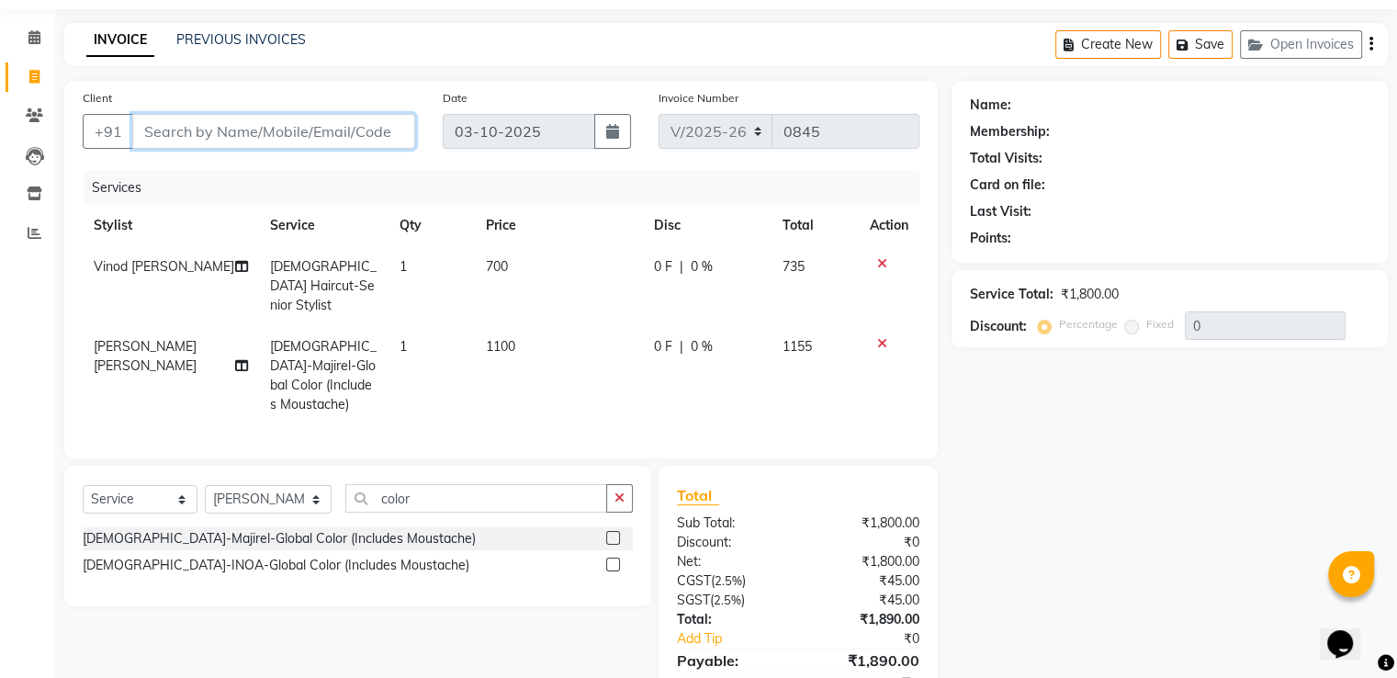
scroll to position [118, 0]
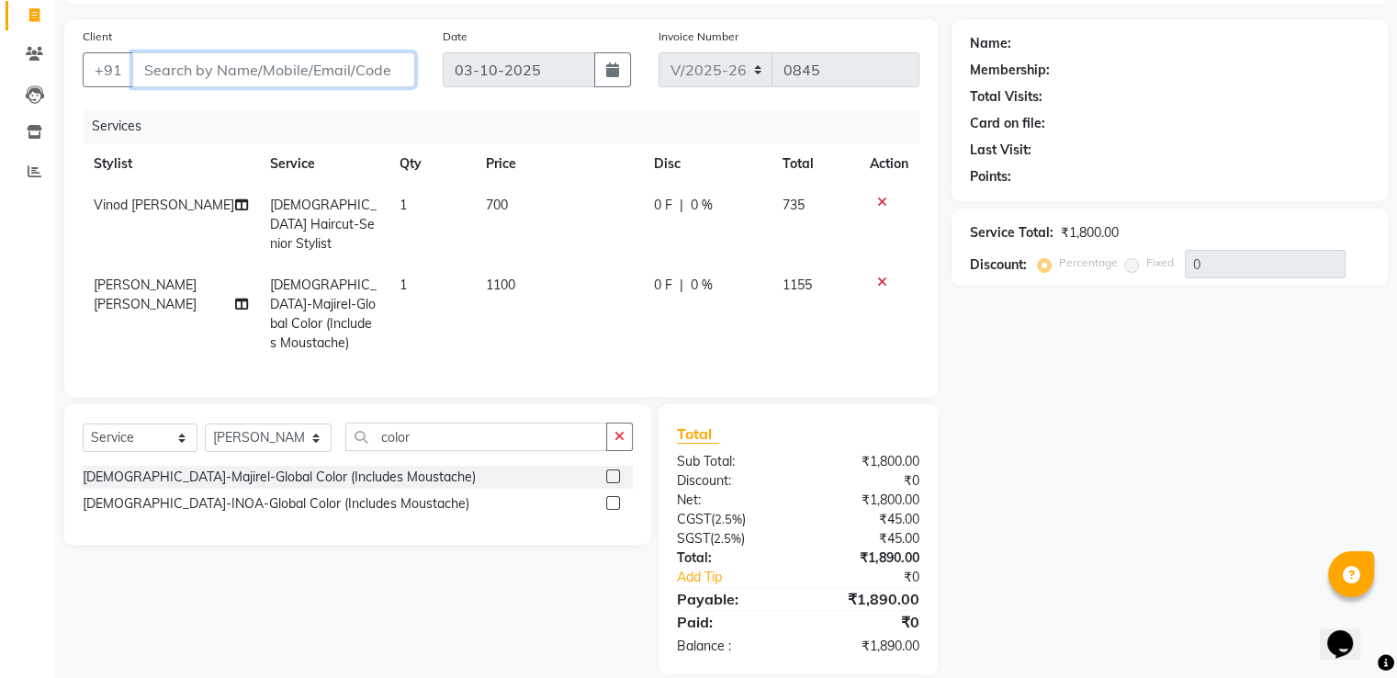
click at [180, 67] on input "Client" at bounding box center [273, 69] width 283 height 35
click at [274, 78] on input "Client" at bounding box center [273, 69] width 283 height 35
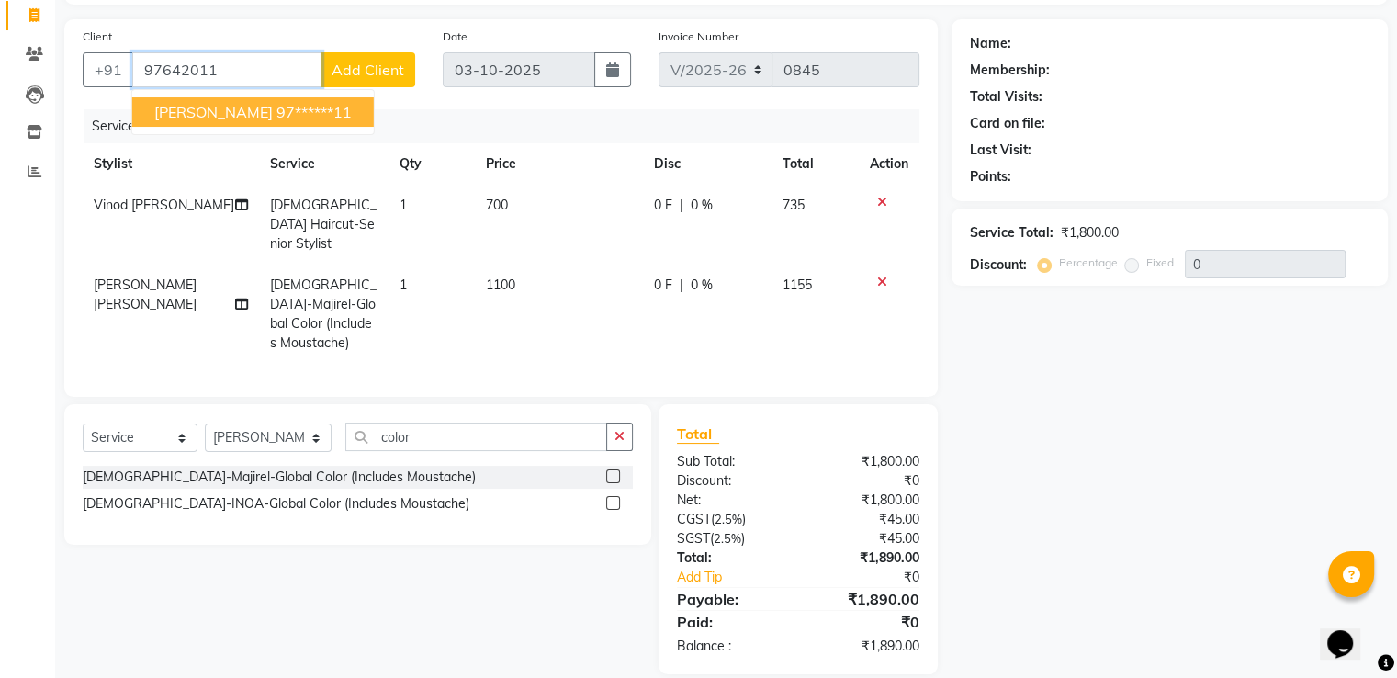
click at [255, 112] on span "[PERSON_NAME]" at bounding box center [213, 112] width 118 height 18
type input "97******11"
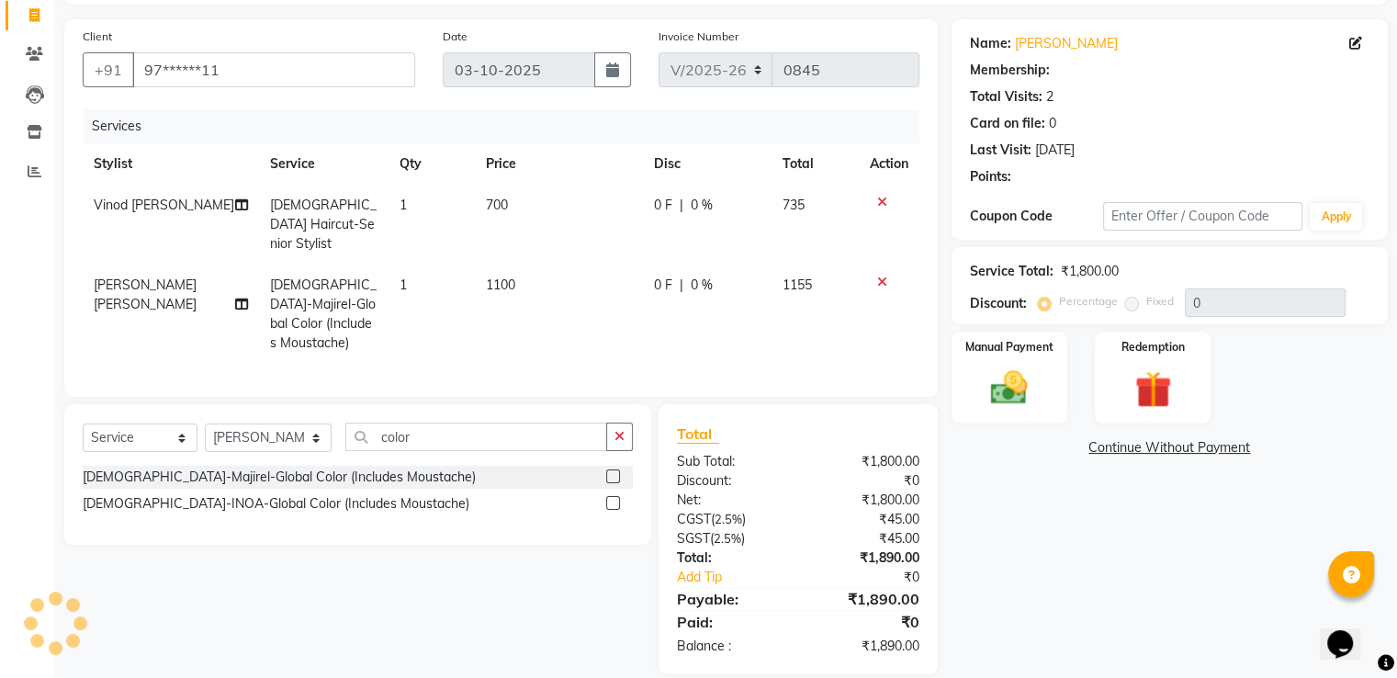
select select "1: Object"
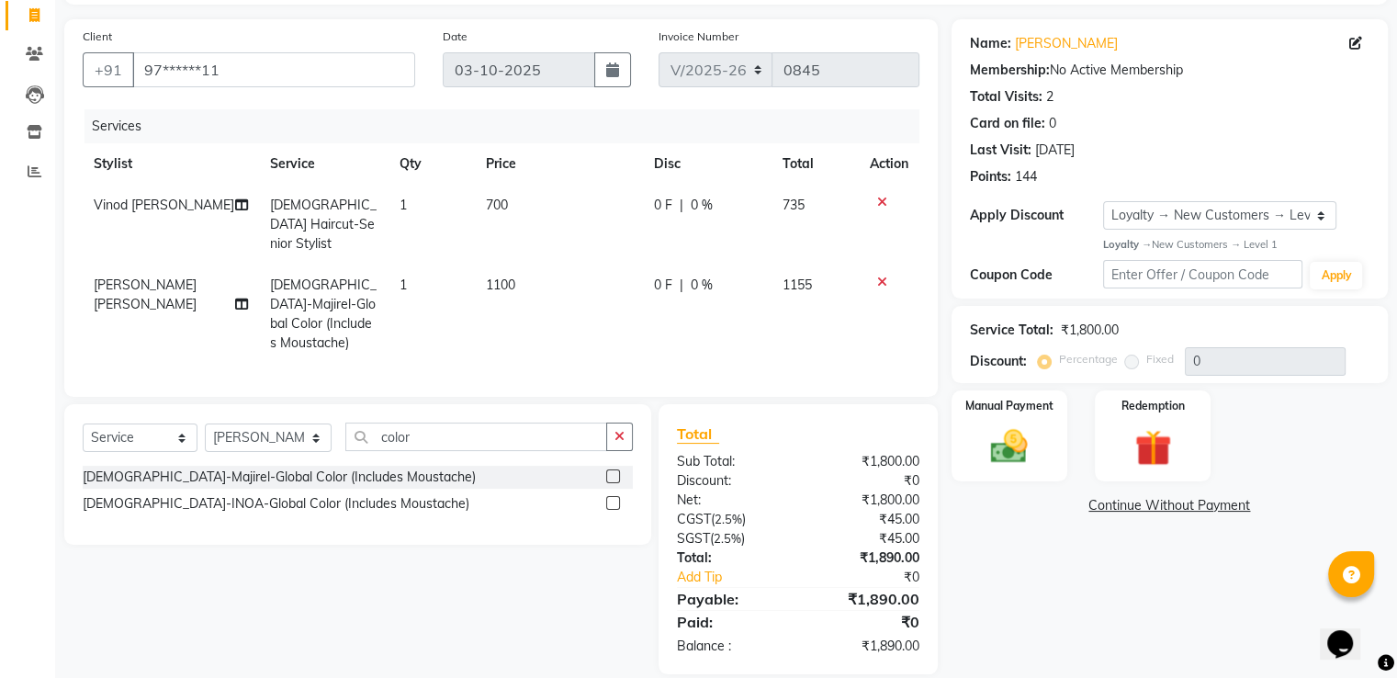
click at [879, 196] on icon at bounding box center [882, 202] width 10 height 13
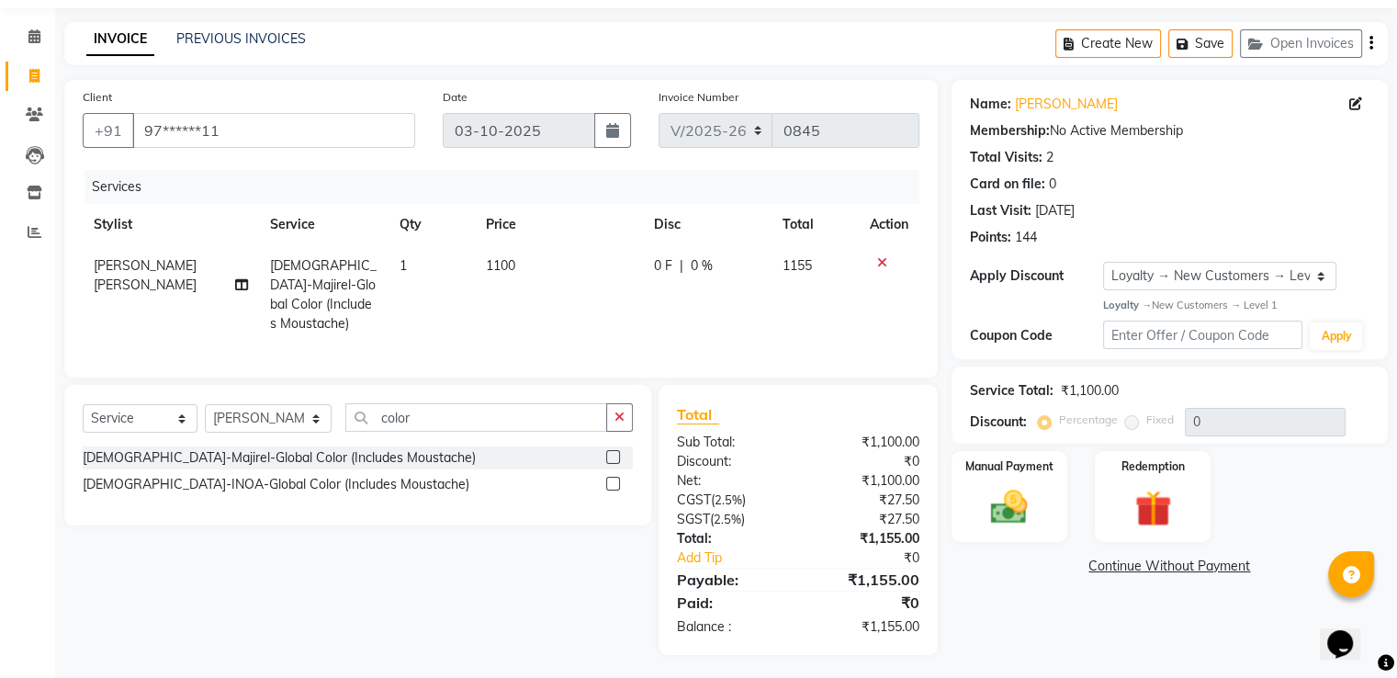
click at [882, 259] on icon at bounding box center [882, 262] width 10 height 13
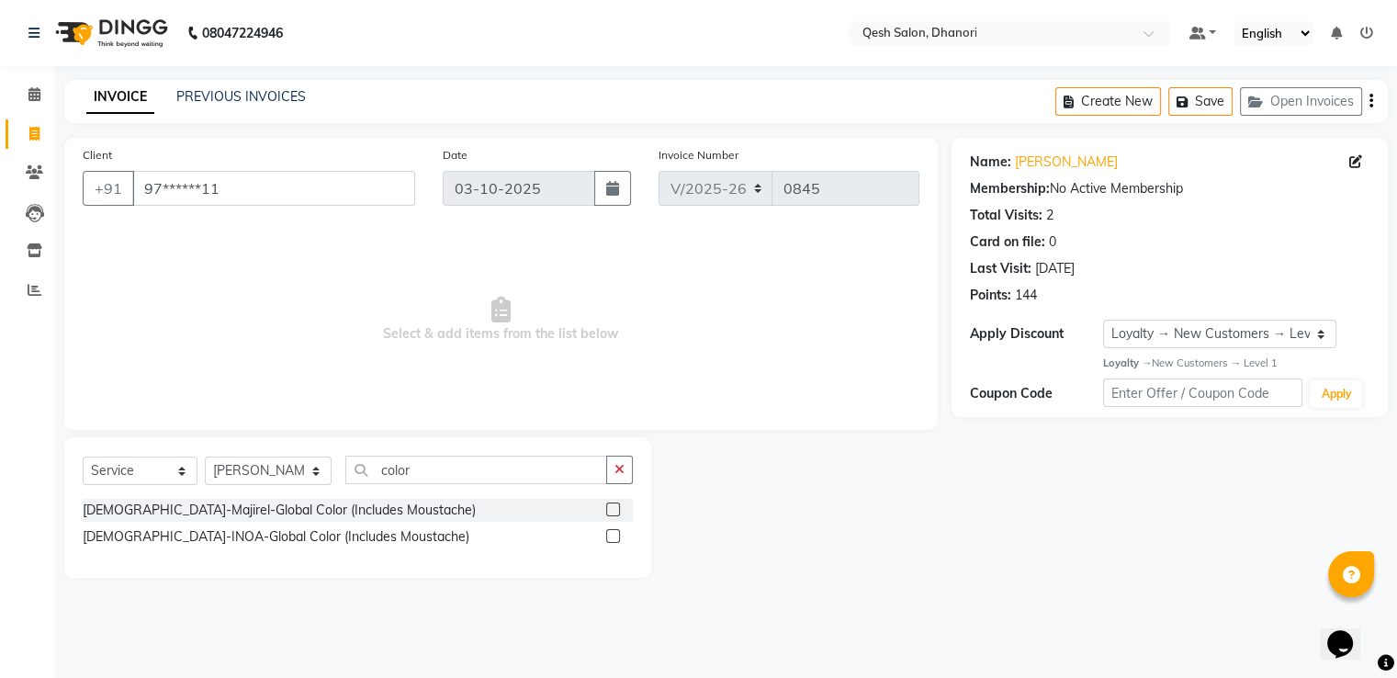
scroll to position [0, 0]
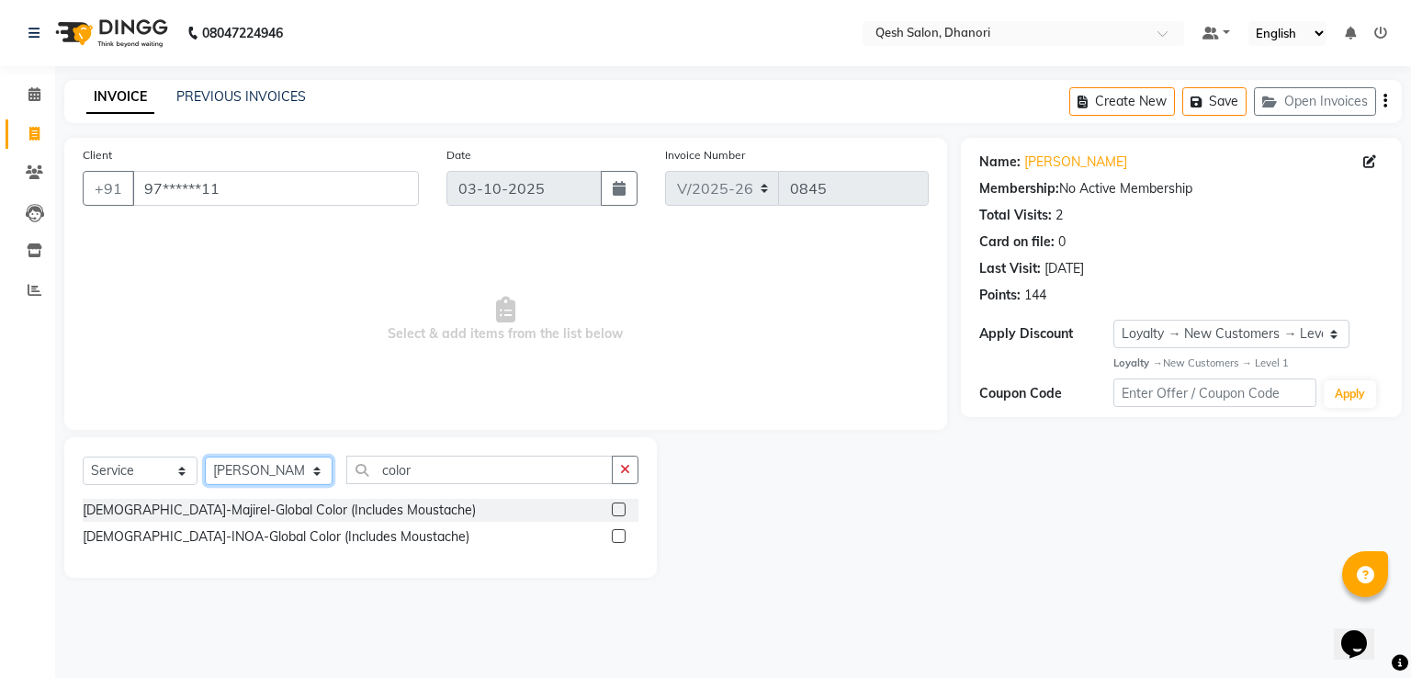
drag, startPoint x: 251, startPoint y: 470, endPoint x: 253, endPoint y: 460, distance: 10.3
click at [251, 470] on select "Select Stylist Gagandeep Arora Harry Siril Anthony Prashansa Kumari Prathamesh …" at bounding box center [269, 471] width 128 height 28
select select "82426"
click at [205, 457] on select "Select Stylist Gagandeep Arora Harry Siril Anthony Prashansa Kumari Prathamesh …" at bounding box center [269, 471] width 128 height 28
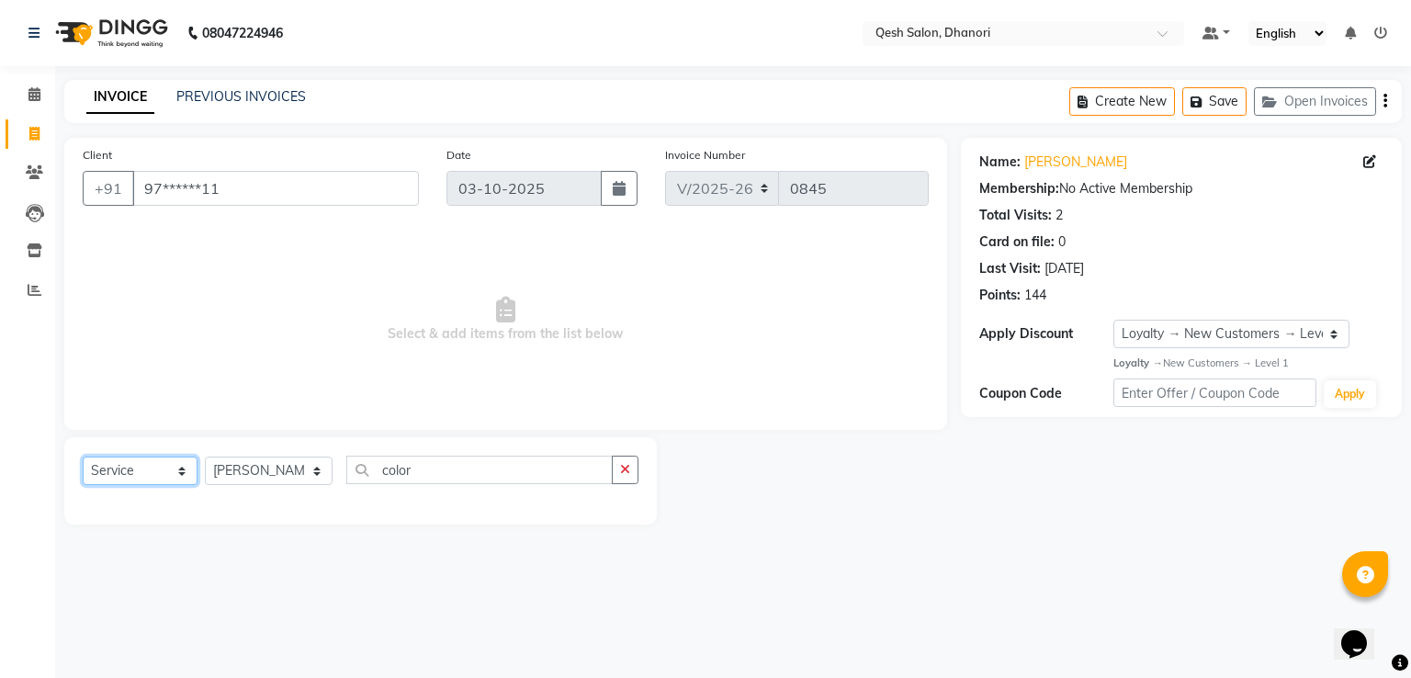
click at [161, 476] on select "Select Service Product Membership Package Voucher Prepaid Gift Card" at bounding box center [140, 471] width 115 height 28
click at [83, 457] on select "Select Service Product Membership Package Voucher Prepaid Gift Card" at bounding box center [140, 471] width 115 height 28
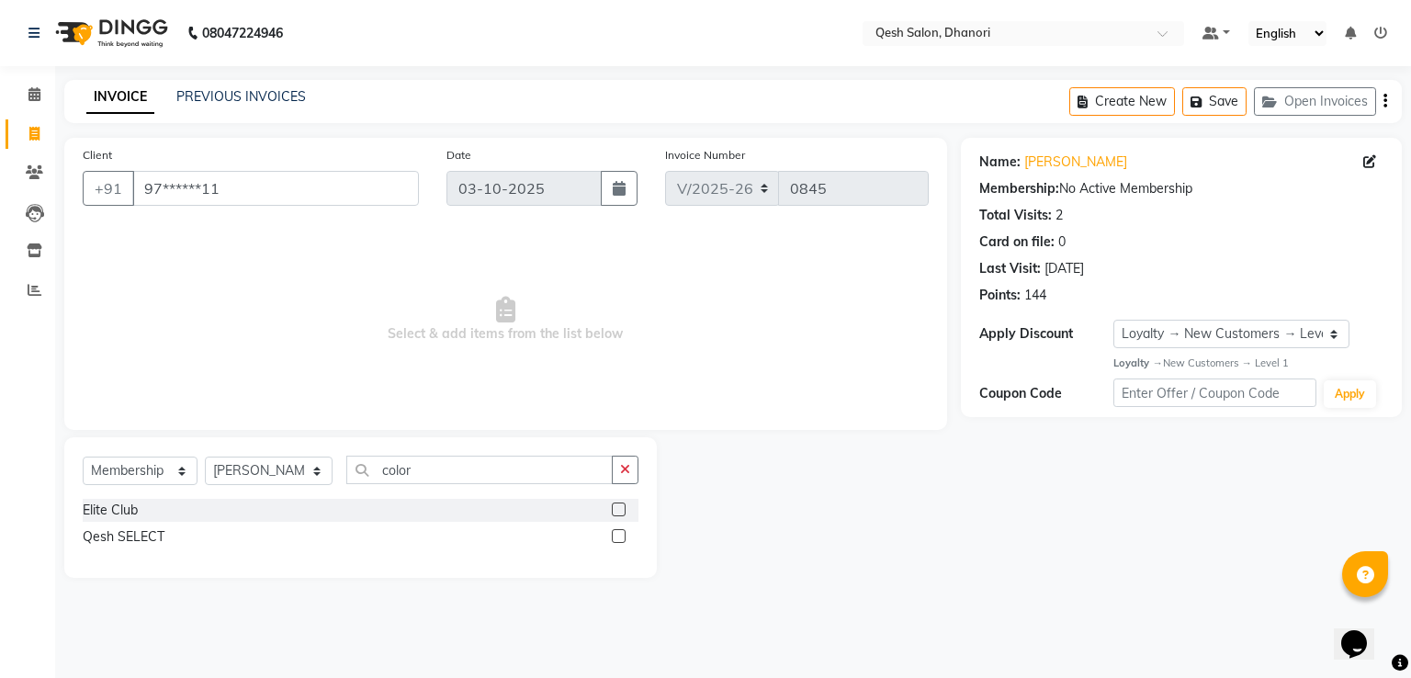
click at [612, 508] on label at bounding box center [619, 509] width 14 height 14
click at [612, 508] on input "checkbox" at bounding box center [618, 510] width 12 height 12
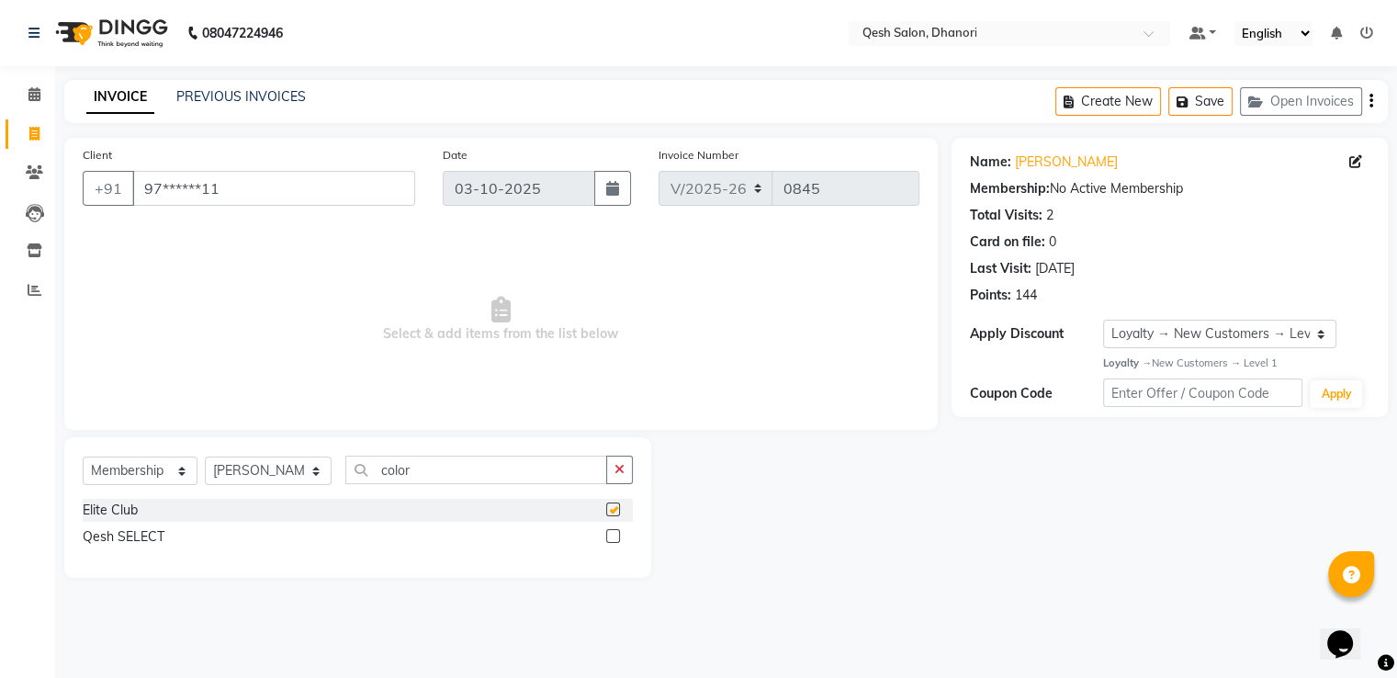
select select "select"
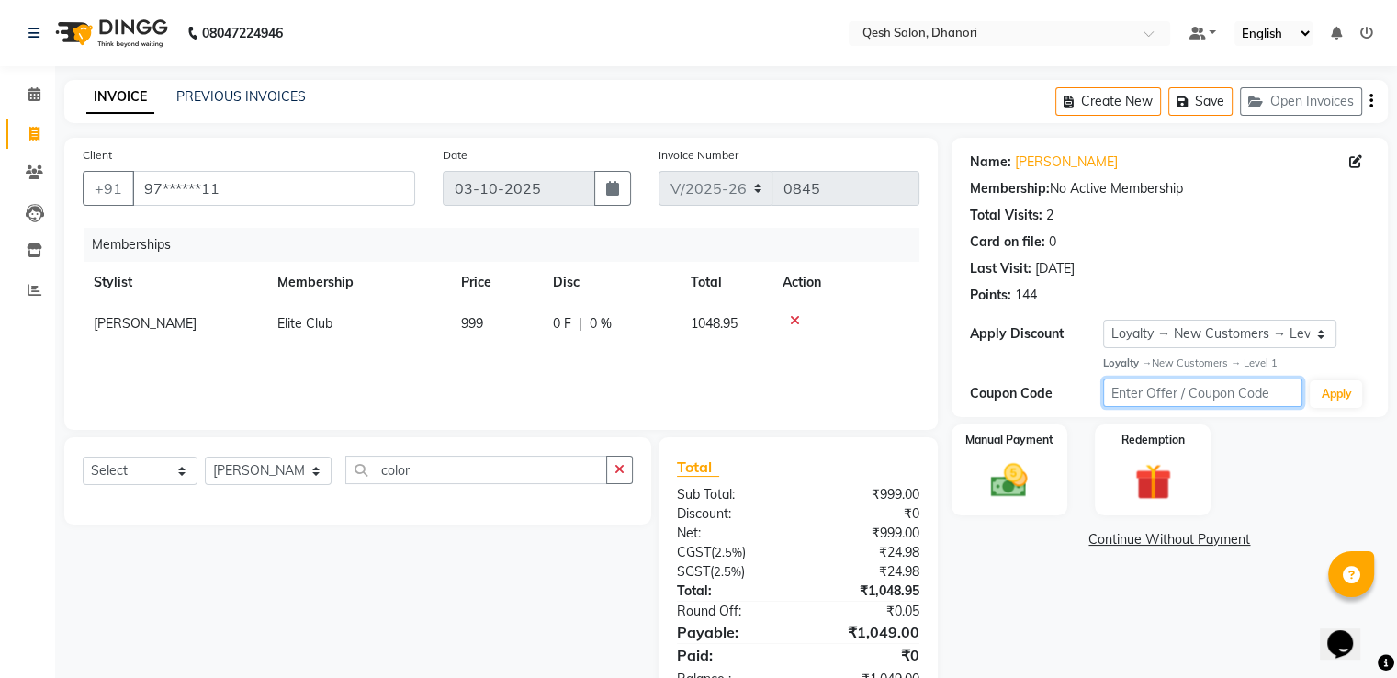
click at [1145, 397] on input "text" at bounding box center [1203, 392] width 200 height 28
type input "ec50"
click at [1332, 392] on button "Apply" at bounding box center [1336, 394] width 52 height 28
select select "0:"
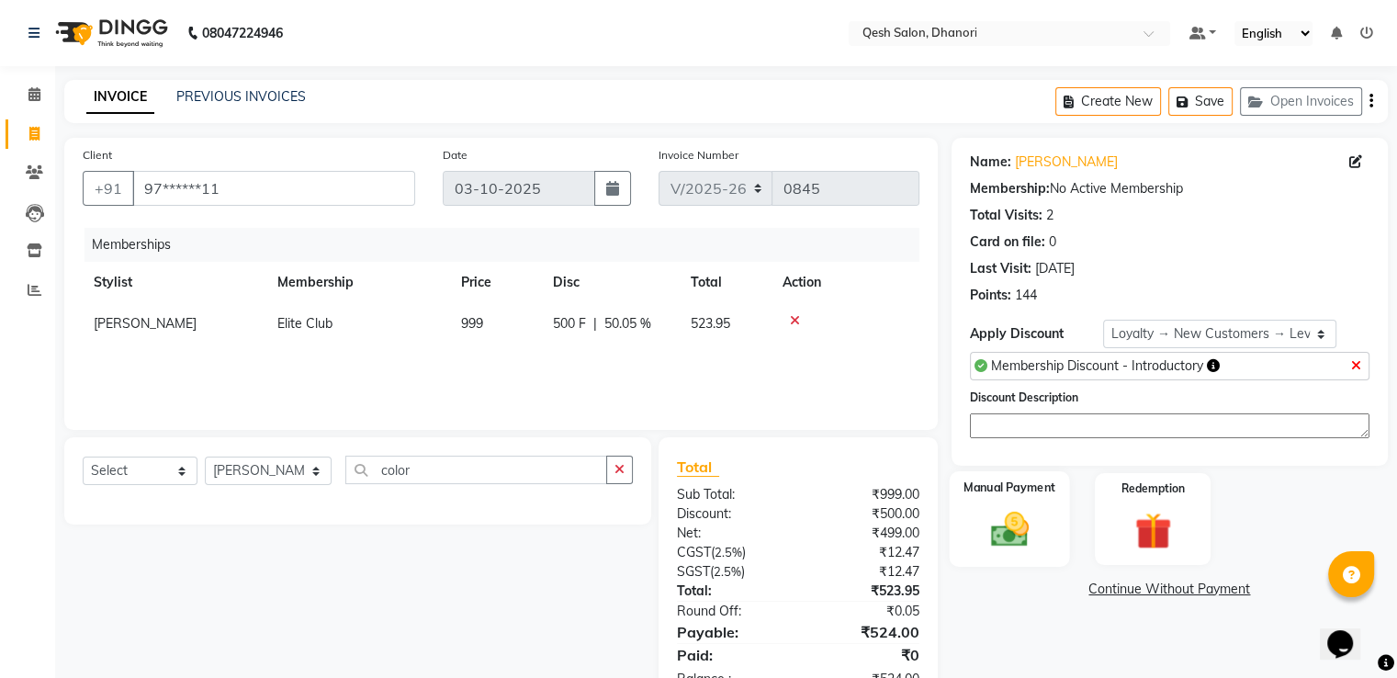
click at [1022, 527] on img at bounding box center [1009, 530] width 62 height 44
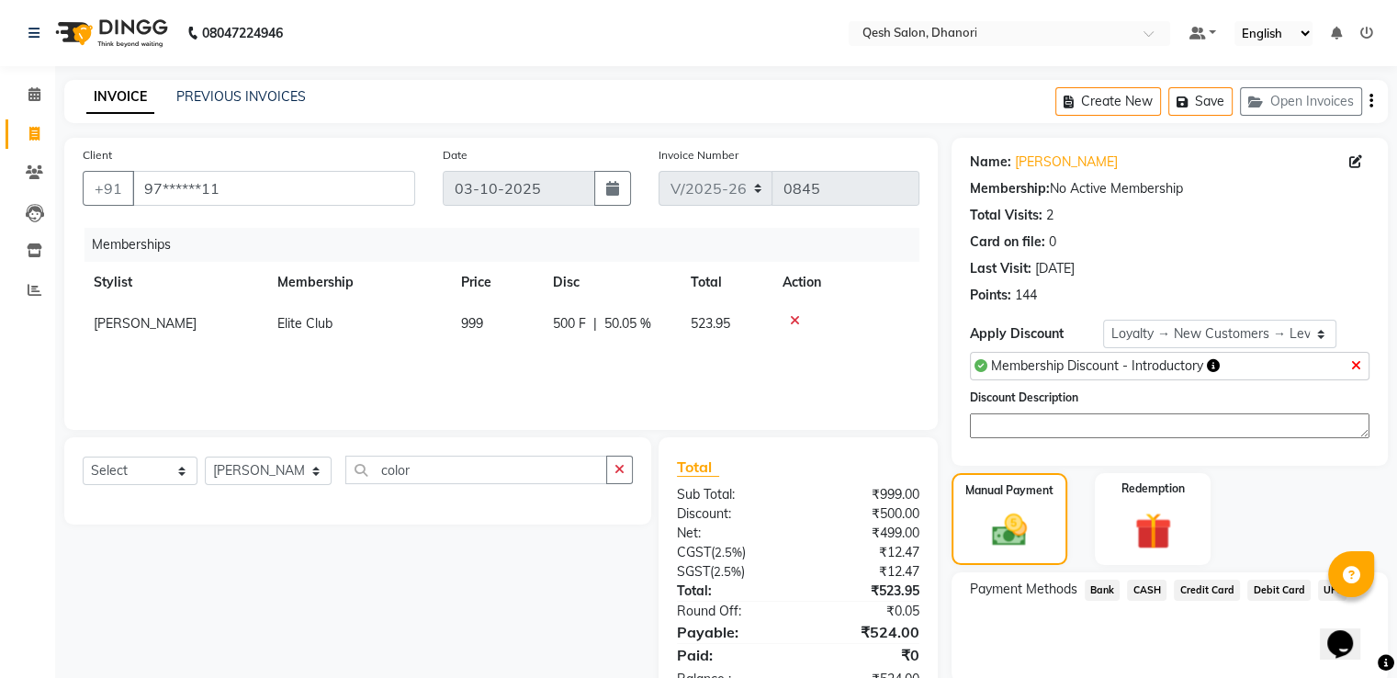
click at [1325, 586] on span "UPI" at bounding box center [1332, 590] width 28 height 21
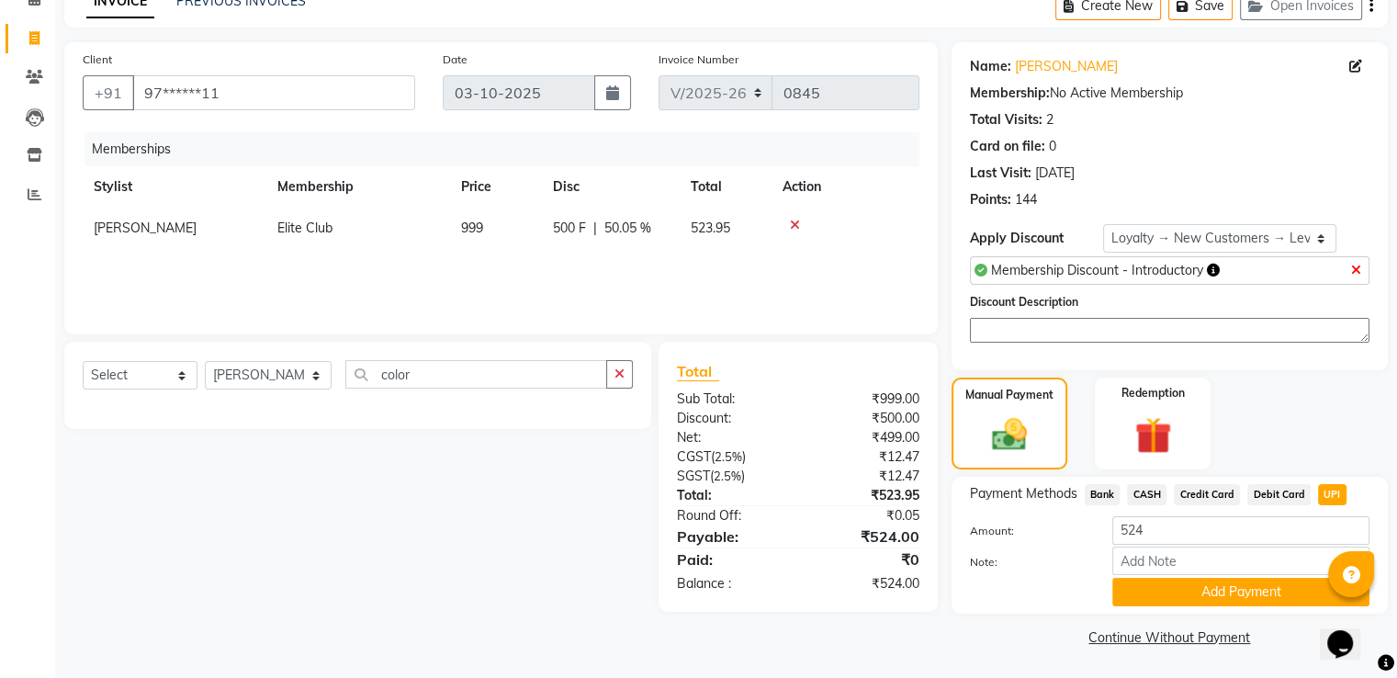
scroll to position [96, 0]
drag, startPoint x: 1242, startPoint y: 569, endPoint x: 1243, endPoint y: 581, distance: 12.0
click at [1243, 581] on div "Amount: 524 Note: Add Payment" at bounding box center [1170, 560] width 400 height 90
click at [1138, 596] on button "Add Payment" at bounding box center [1240, 591] width 257 height 28
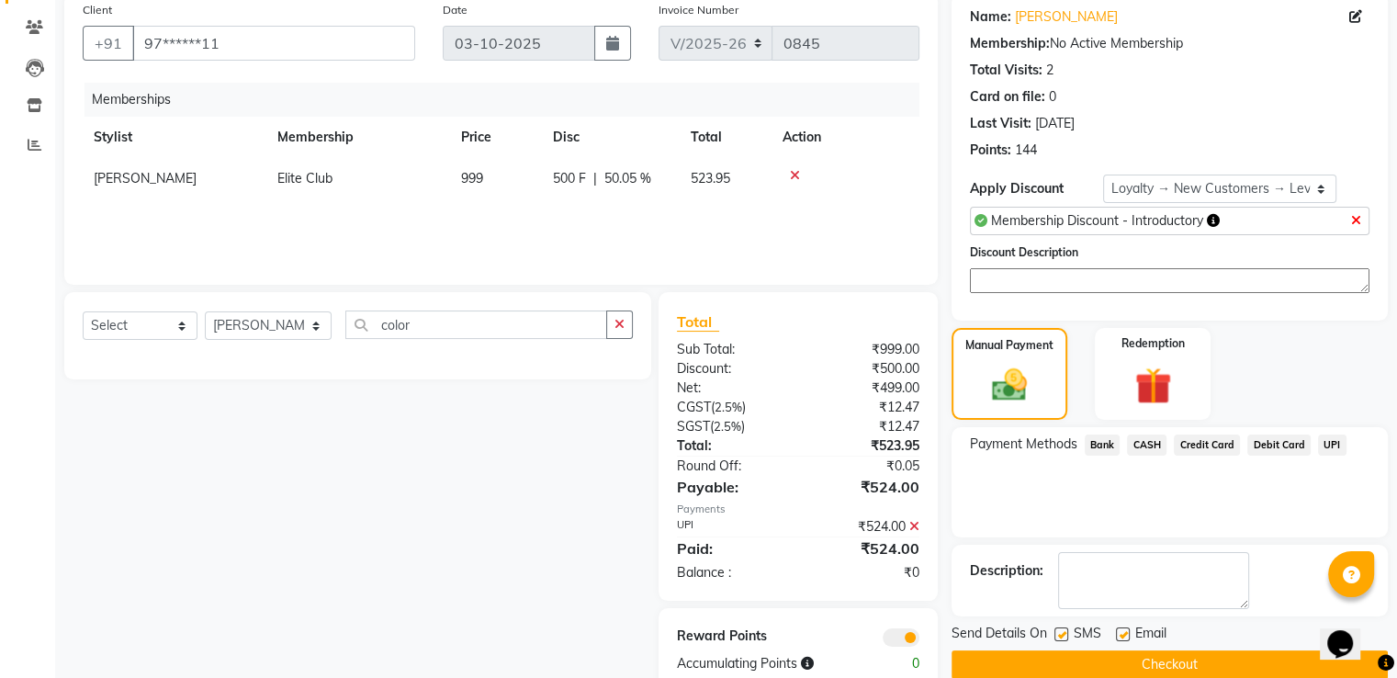
scroll to position [187, 0]
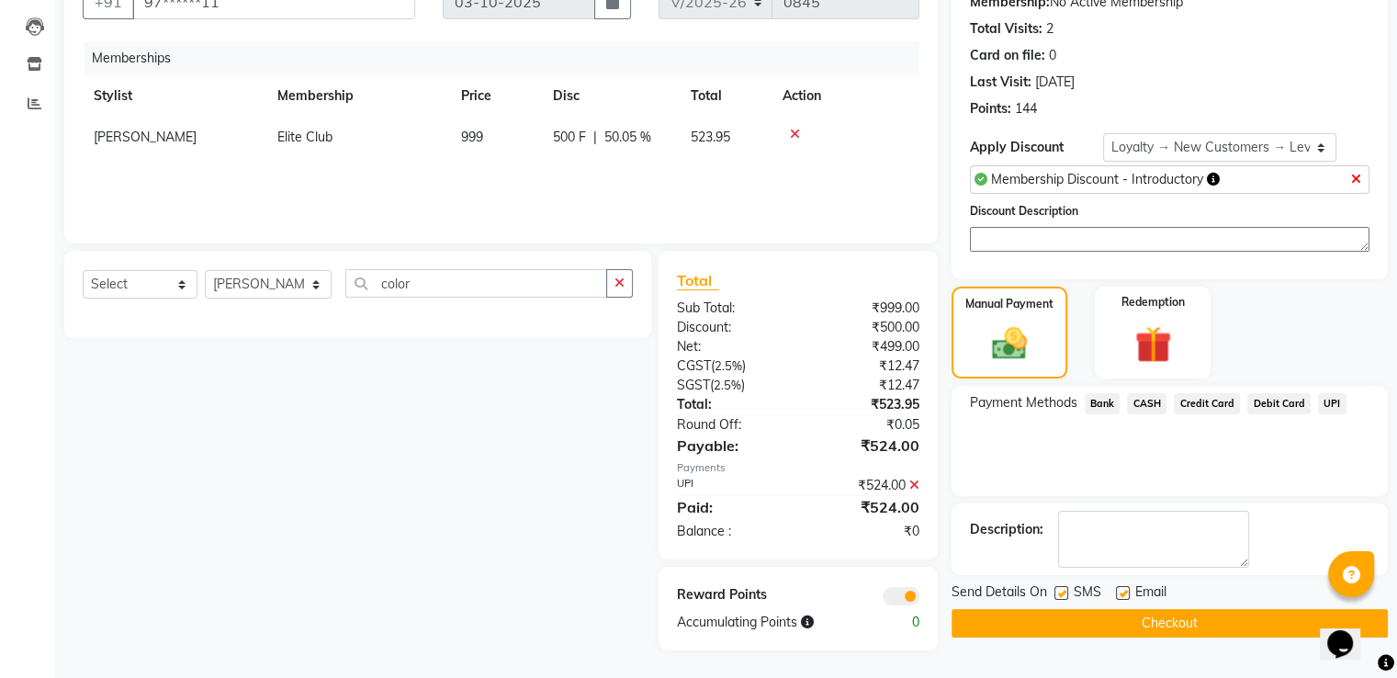
click at [1143, 615] on button "Checkout" at bounding box center [1170, 623] width 436 height 28
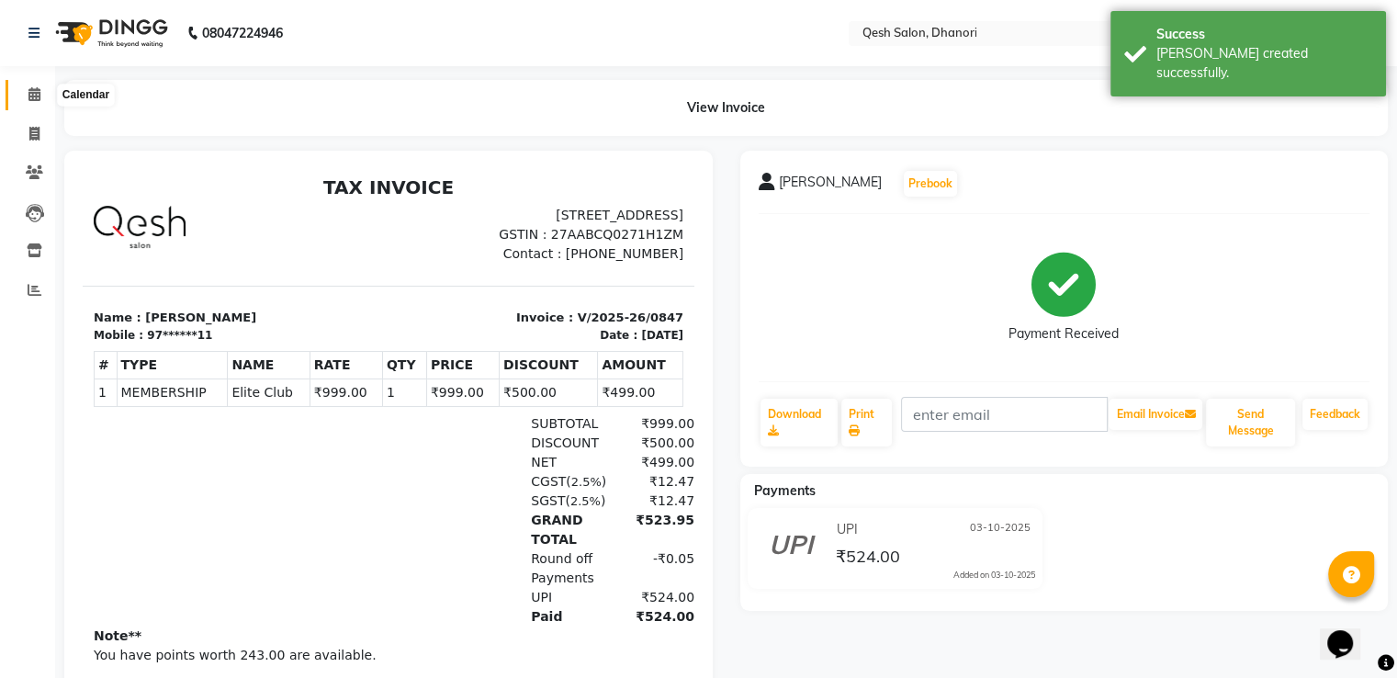
click at [31, 97] on icon at bounding box center [34, 94] width 12 height 14
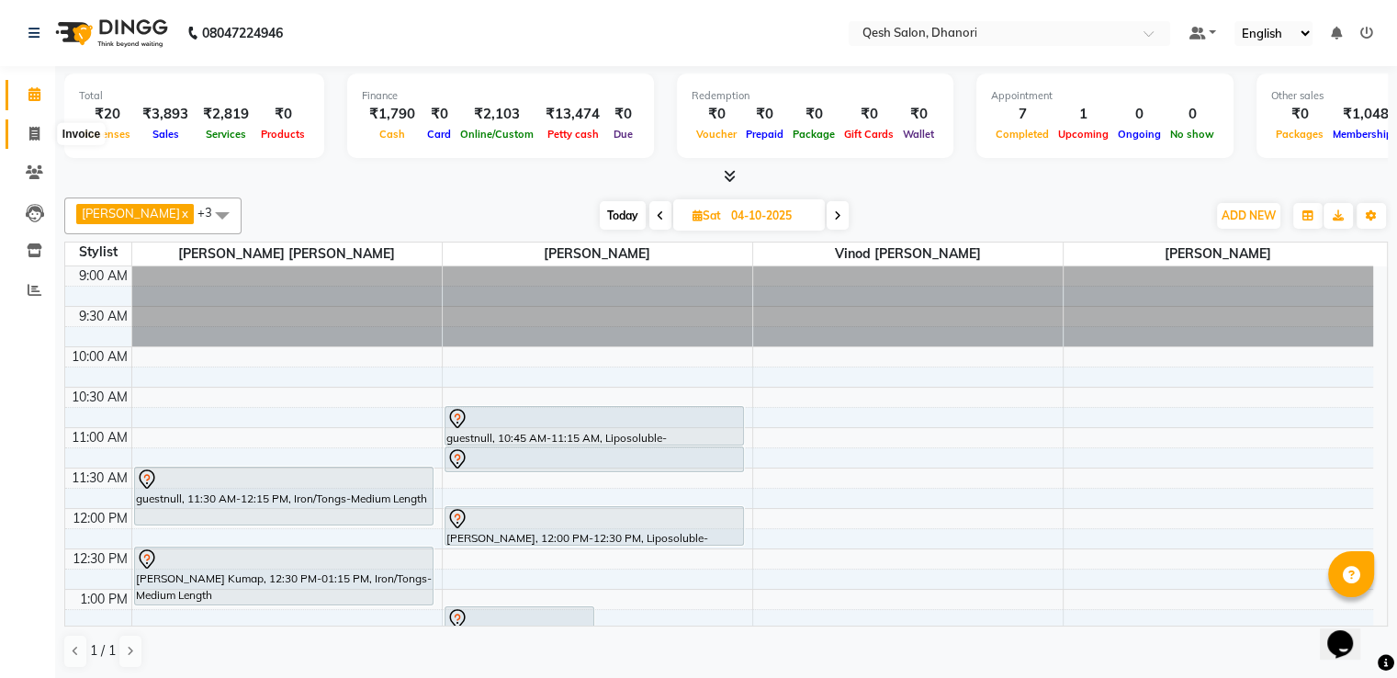
click at [36, 134] on icon at bounding box center [34, 134] width 10 height 14
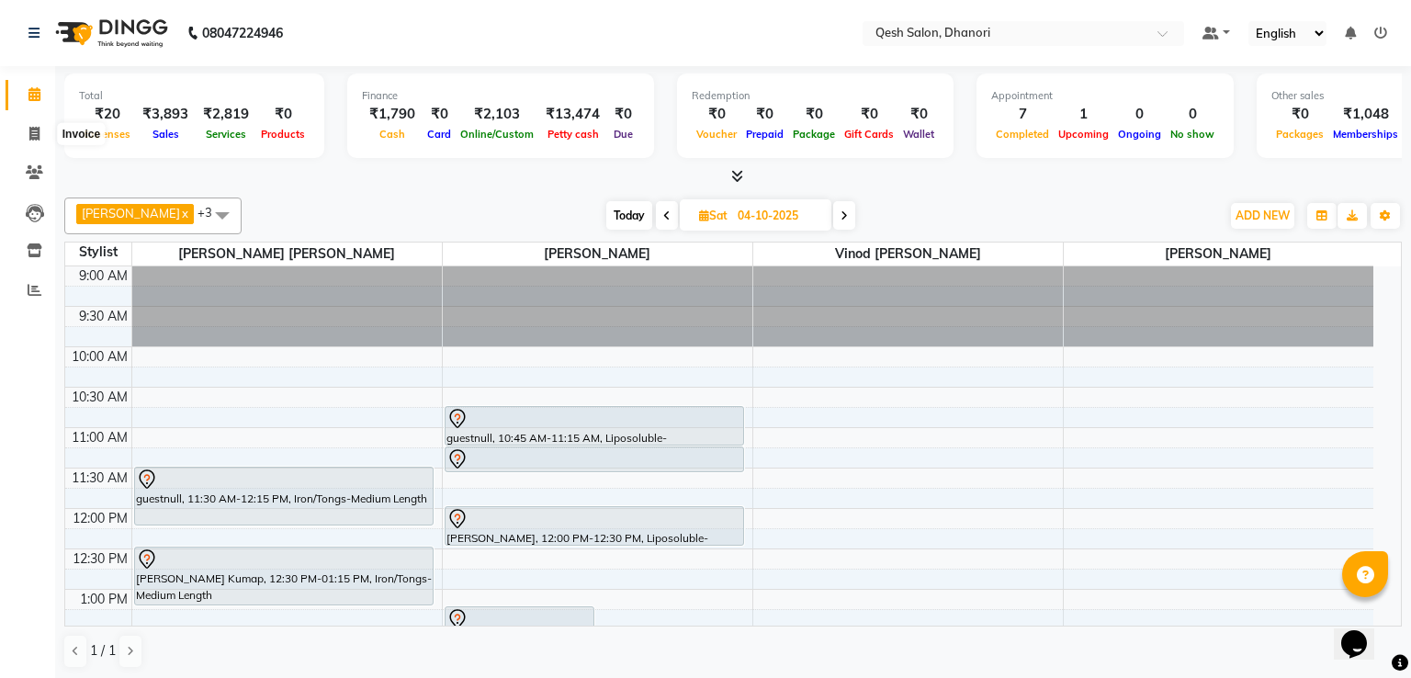
select select "service"
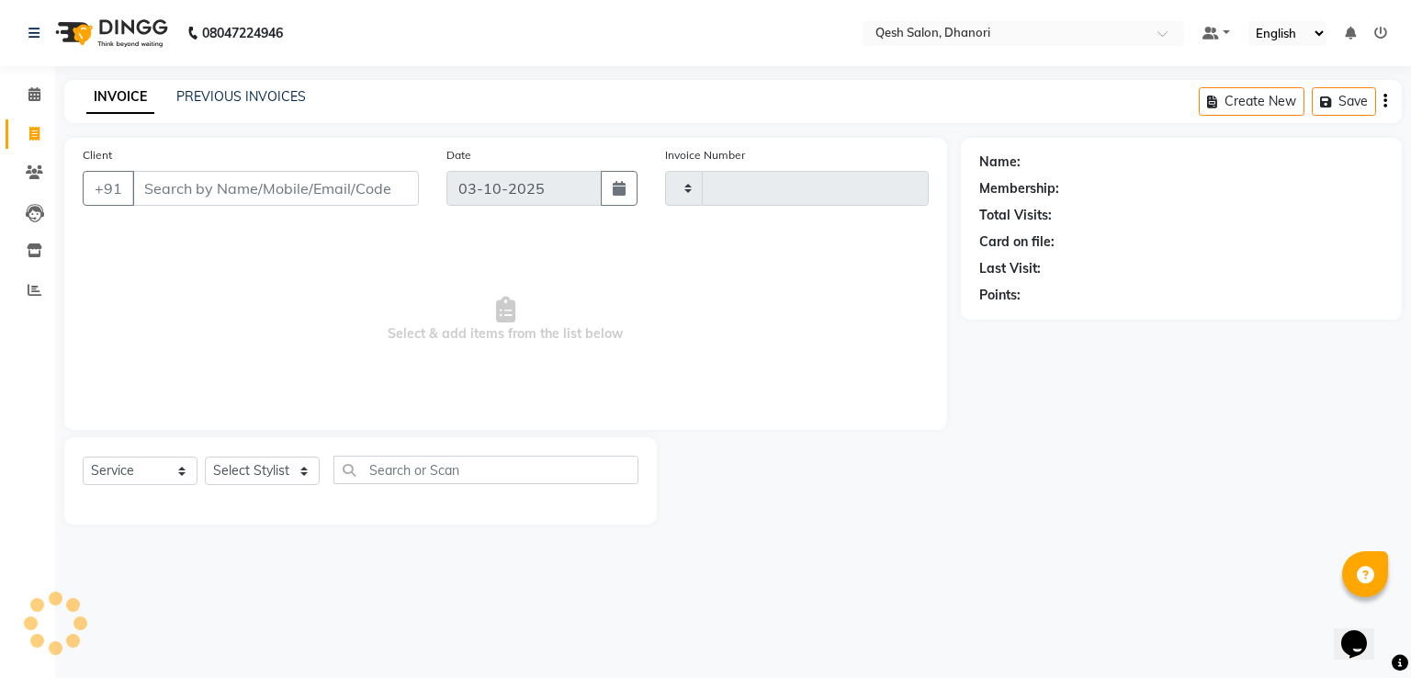
type input "0848"
select select "7641"
click at [160, 199] on input "Client" at bounding box center [275, 188] width 287 height 35
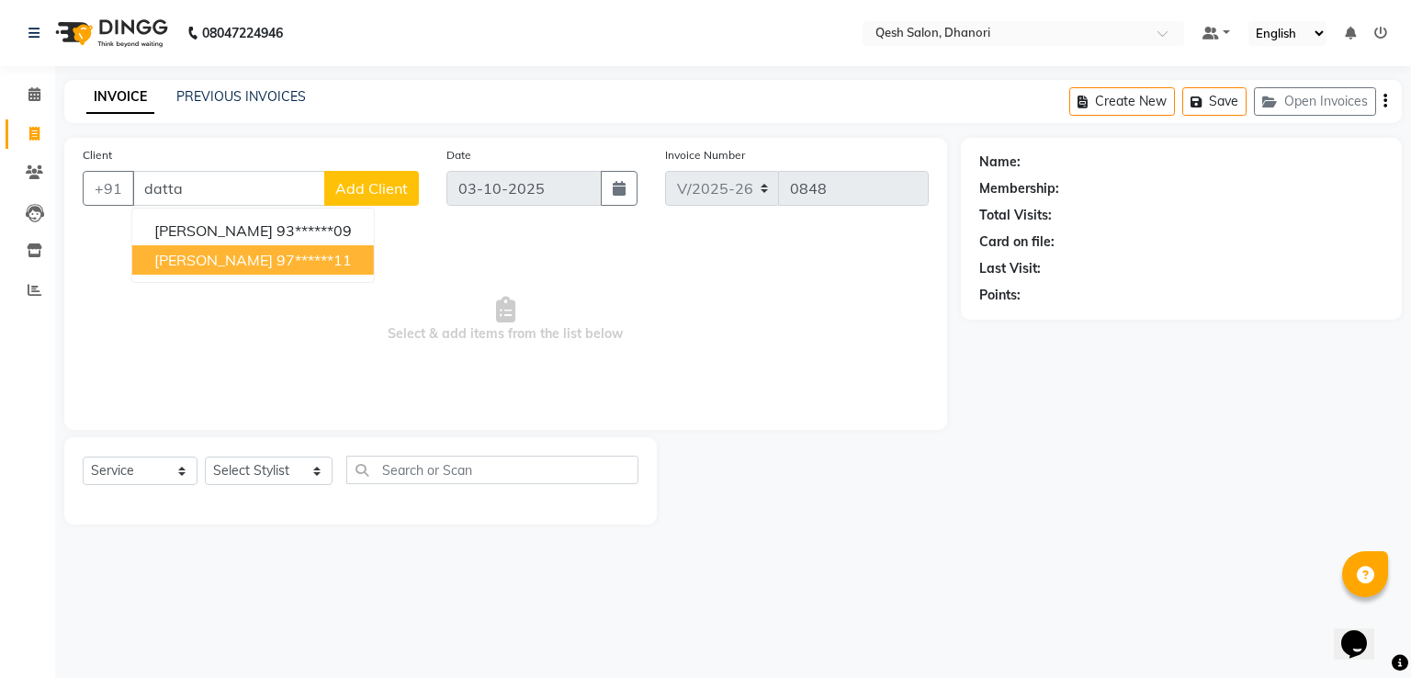
click at [198, 258] on span "Dattatray Parshuram" at bounding box center [213, 260] width 118 height 18
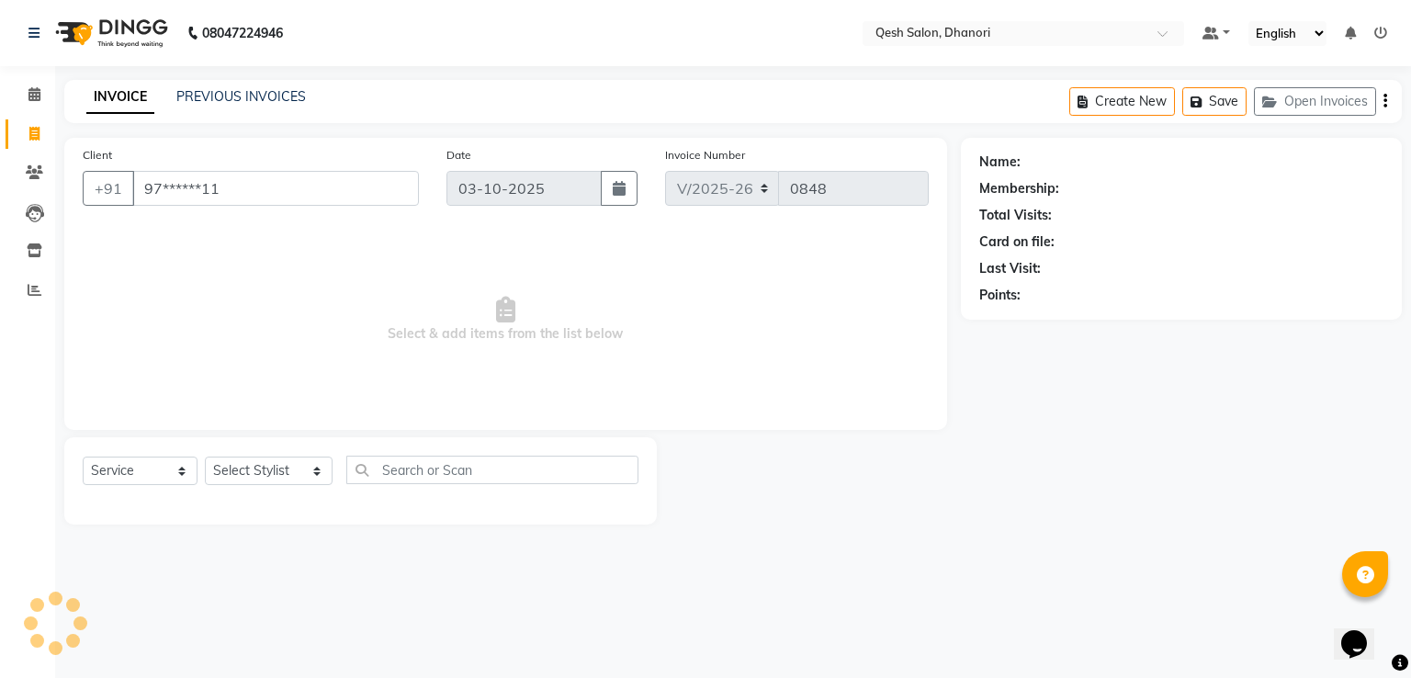
type input "97******11"
select select "2: Object"
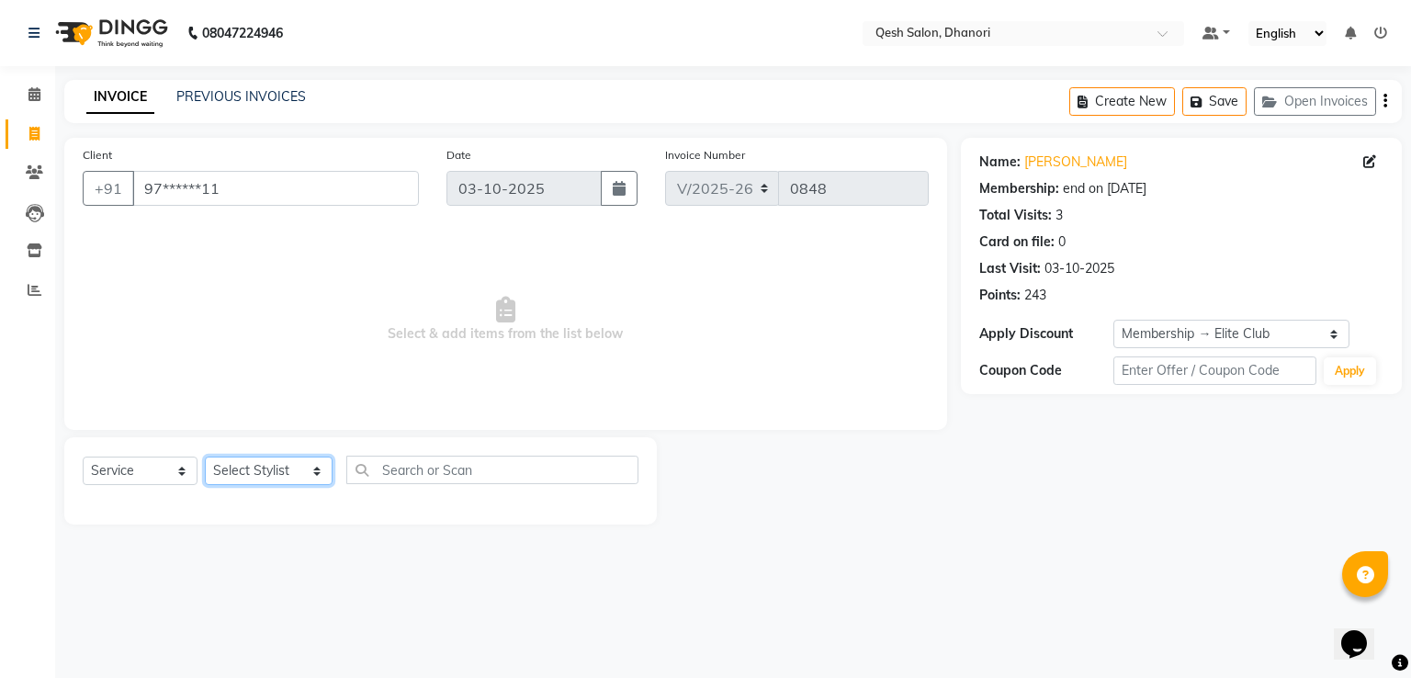
click at [272, 473] on select "Select Stylist Gagandeep Arora Harry Siril Anthony Prashansa Kumari Prathamesh …" at bounding box center [269, 471] width 128 height 28
select select "83742"
click at [205, 457] on select "Select Stylist Gagandeep Arora Harry Siril Anthony Prashansa Kumari Prathamesh …" at bounding box center [269, 471] width 128 height 28
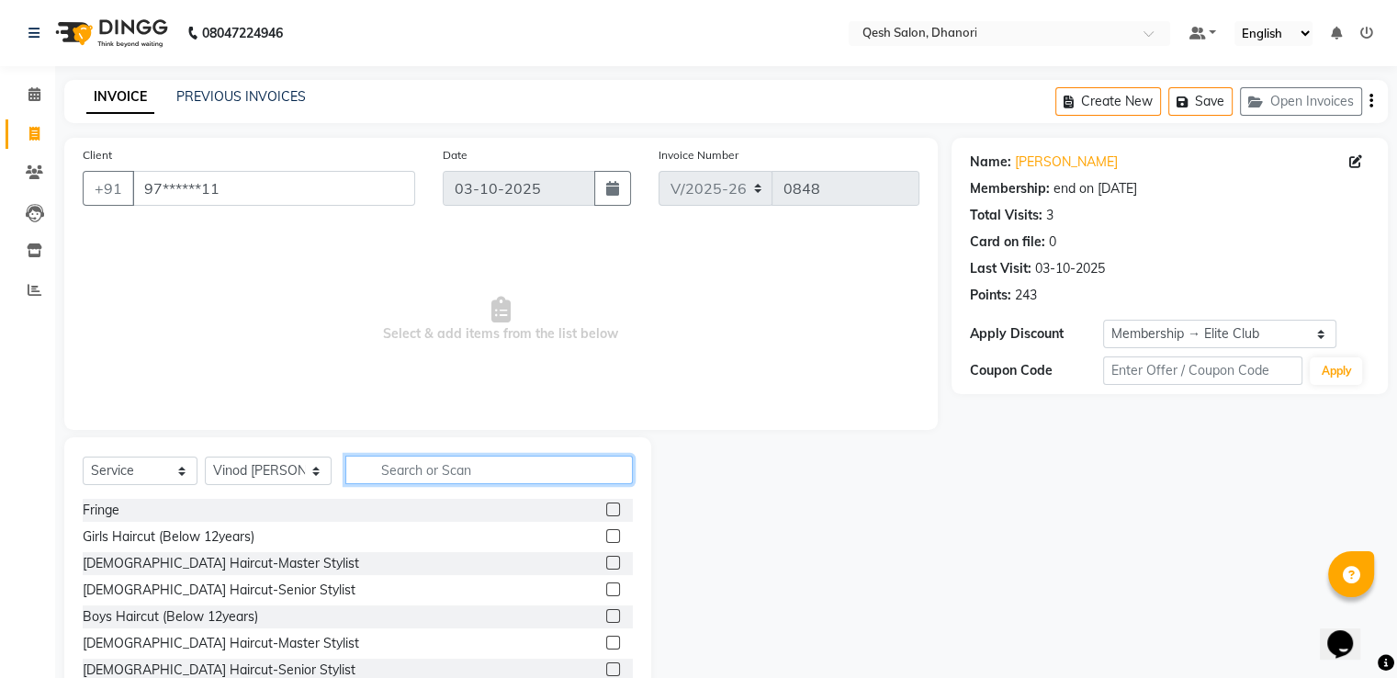
click at [384, 472] on input "text" at bounding box center [488, 470] width 287 height 28
click at [168, 671] on div "Male Haircut-Senior Stylist" at bounding box center [219, 669] width 273 height 19
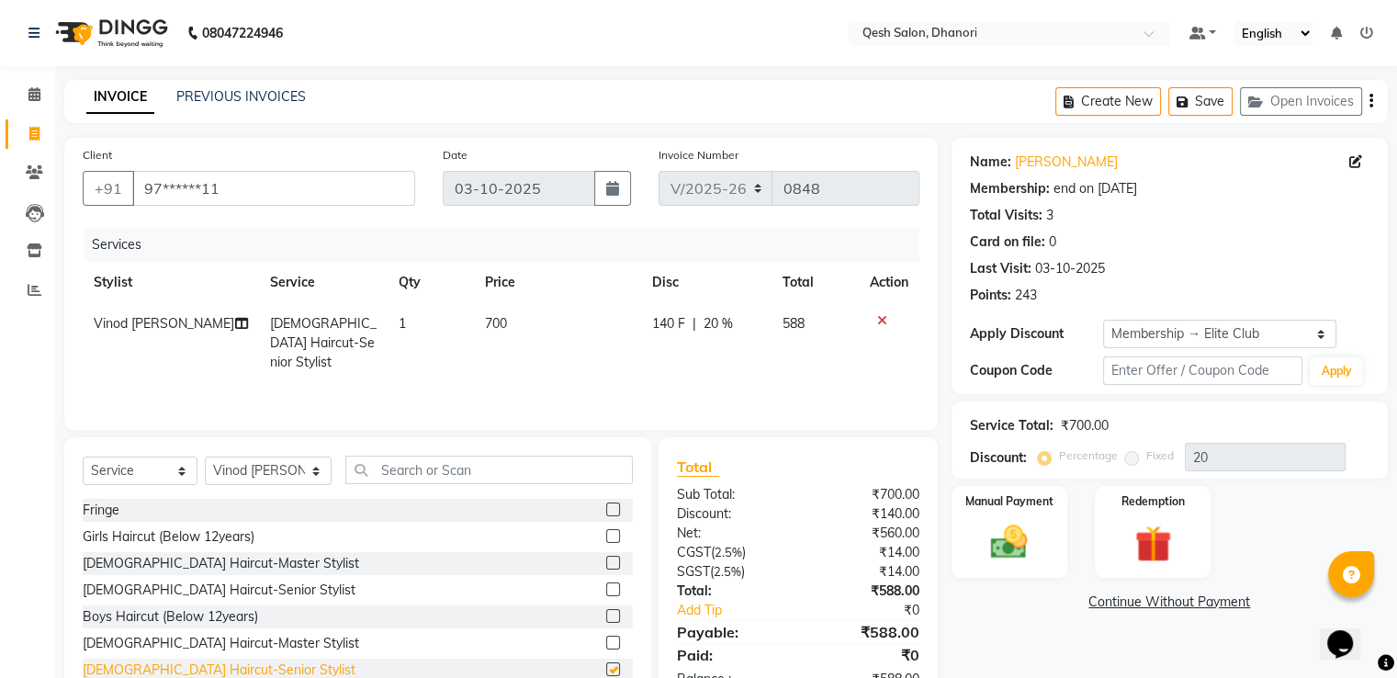
checkbox input "false"
click at [283, 471] on select "Select Stylist Gagandeep Arora Harry Siril Anthony Prashansa Kumari Prathamesh …" at bounding box center [268, 471] width 127 height 28
select select "79251"
click at [205, 457] on select "Select Stylist Gagandeep Arora Harry Siril Anthony Prashansa Kumari Prathamesh …" at bounding box center [268, 471] width 127 height 28
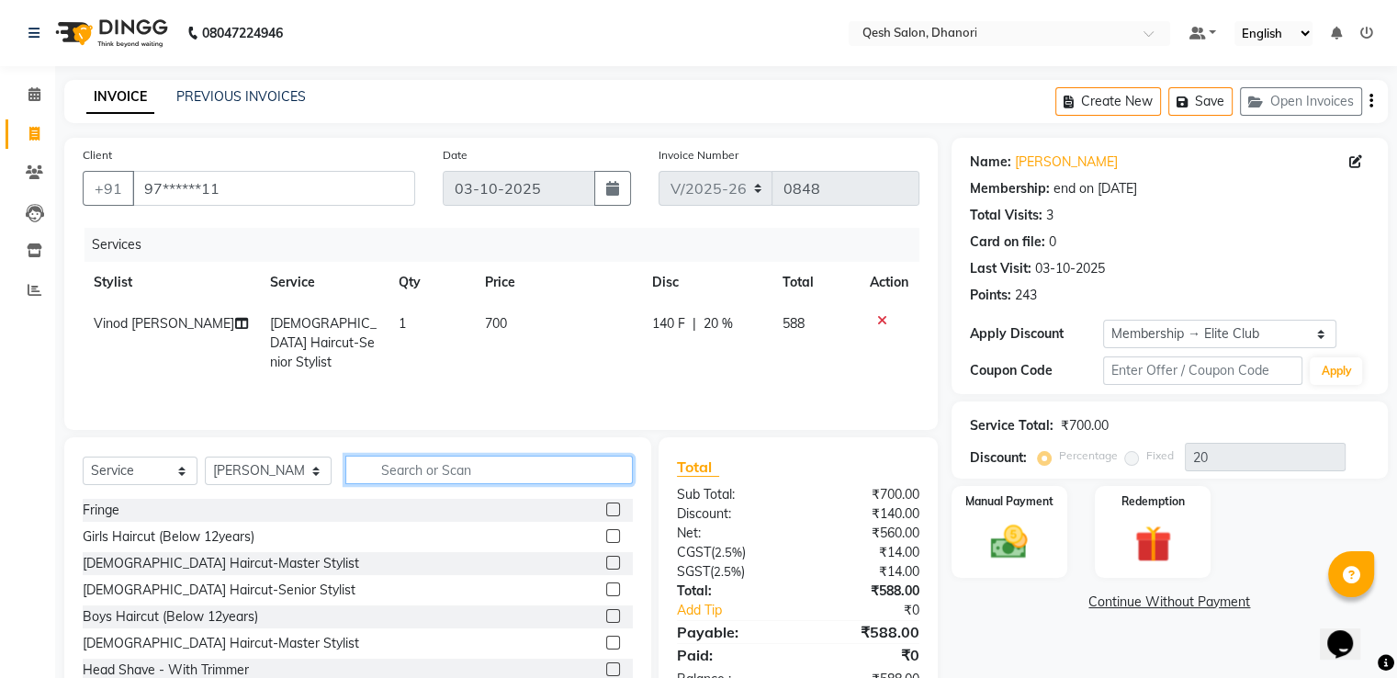
click at [373, 470] on input "text" at bounding box center [488, 470] width 287 height 28
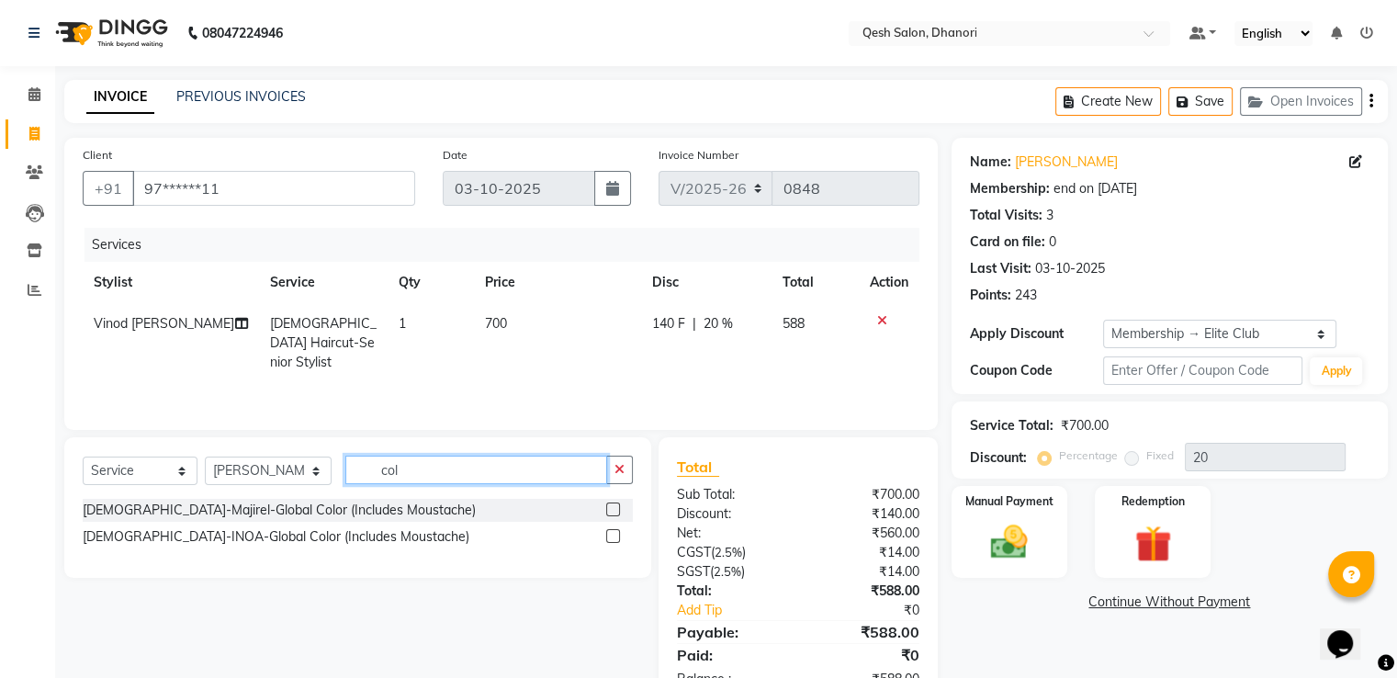
type input "col"
click at [606, 510] on label at bounding box center [613, 509] width 14 height 14
click at [606, 510] on input "checkbox" at bounding box center [612, 510] width 12 height 12
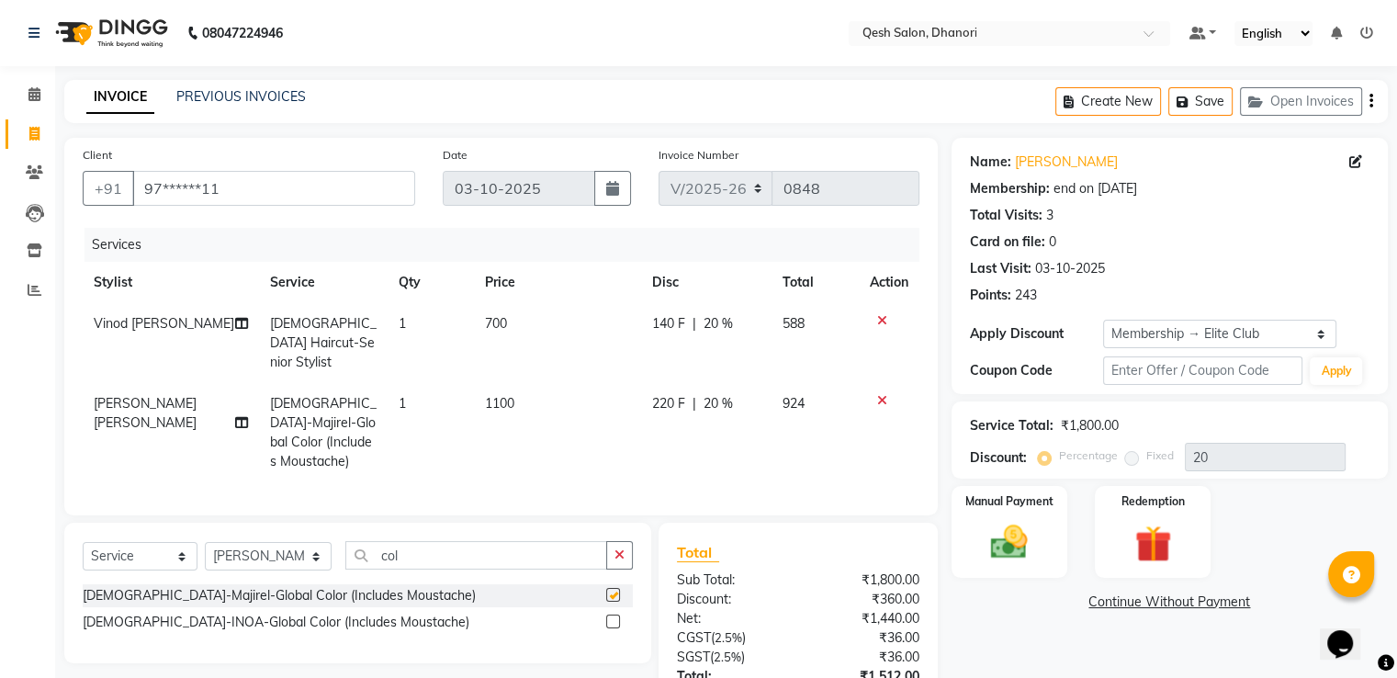
checkbox input "false"
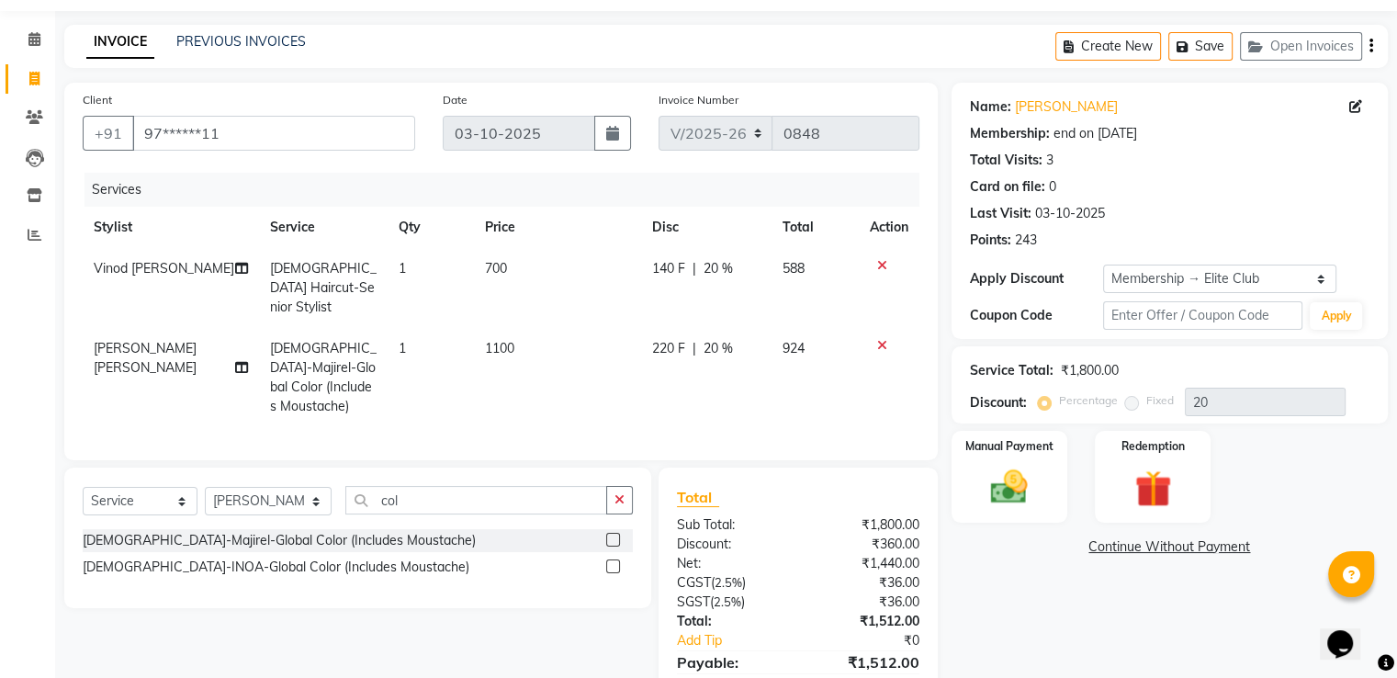
scroll to position [118, 0]
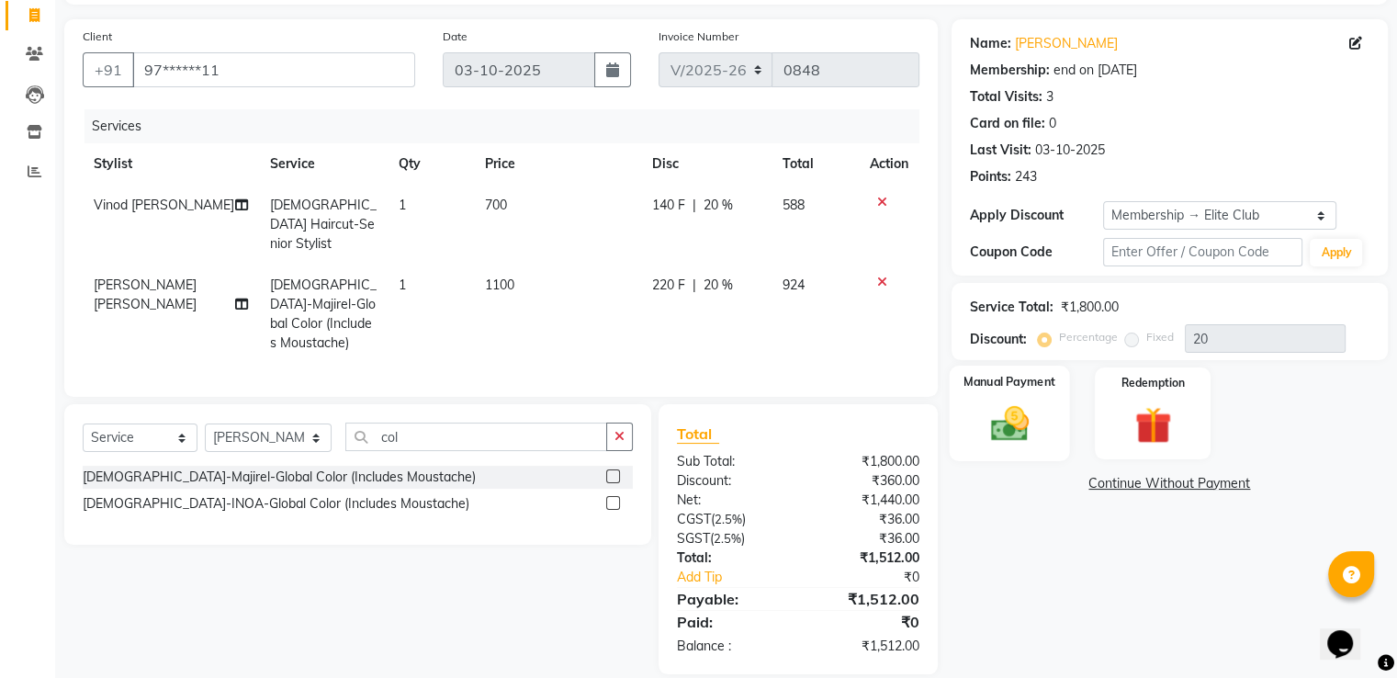
click at [1017, 412] on img at bounding box center [1009, 424] width 62 height 44
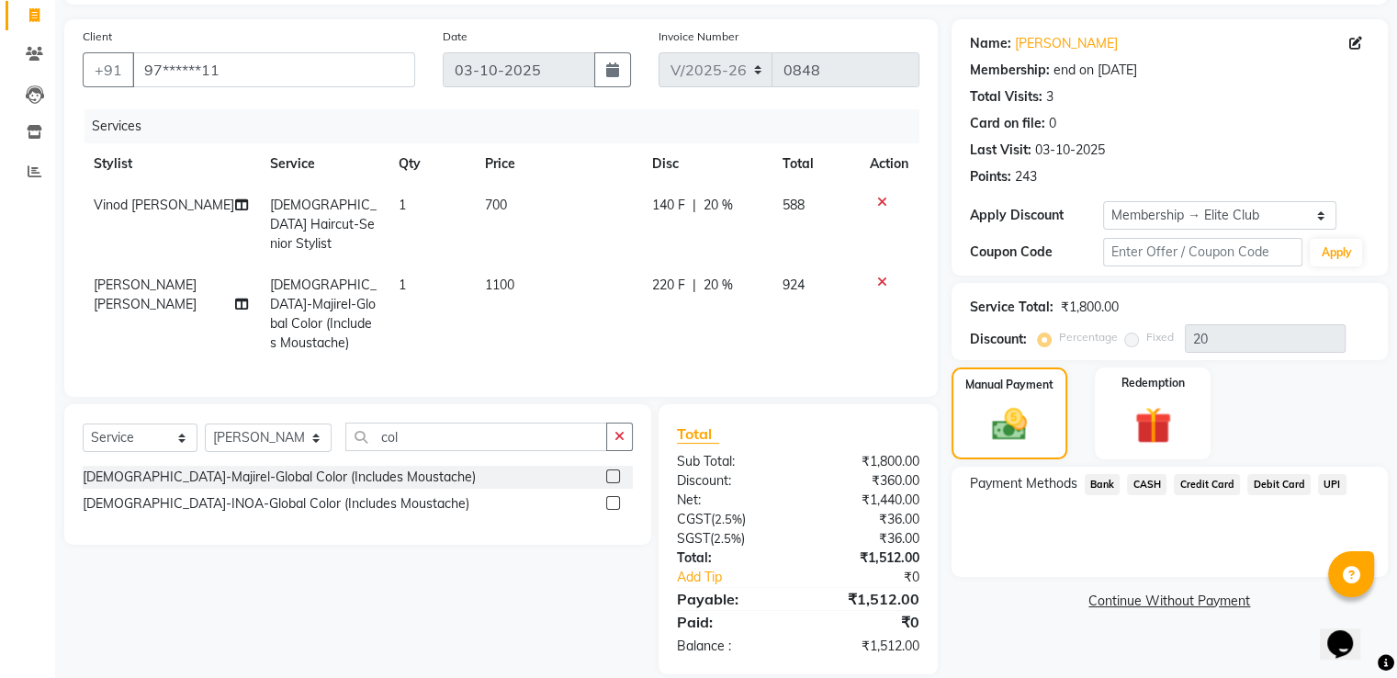
click at [1332, 475] on span "UPI" at bounding box center [1332, 484] width 28 height 21
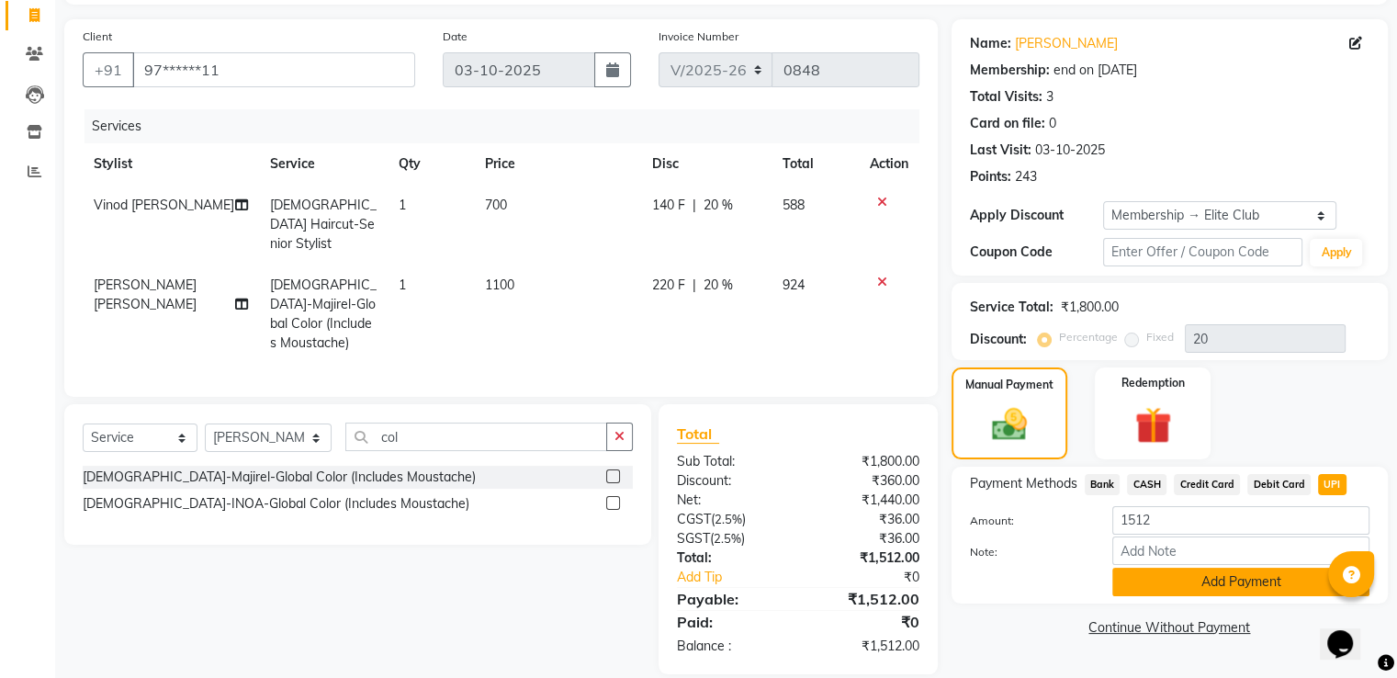
click at [1210, 580] on button "Add Payment" at bounding box center [1240, 582] width 257 height 28
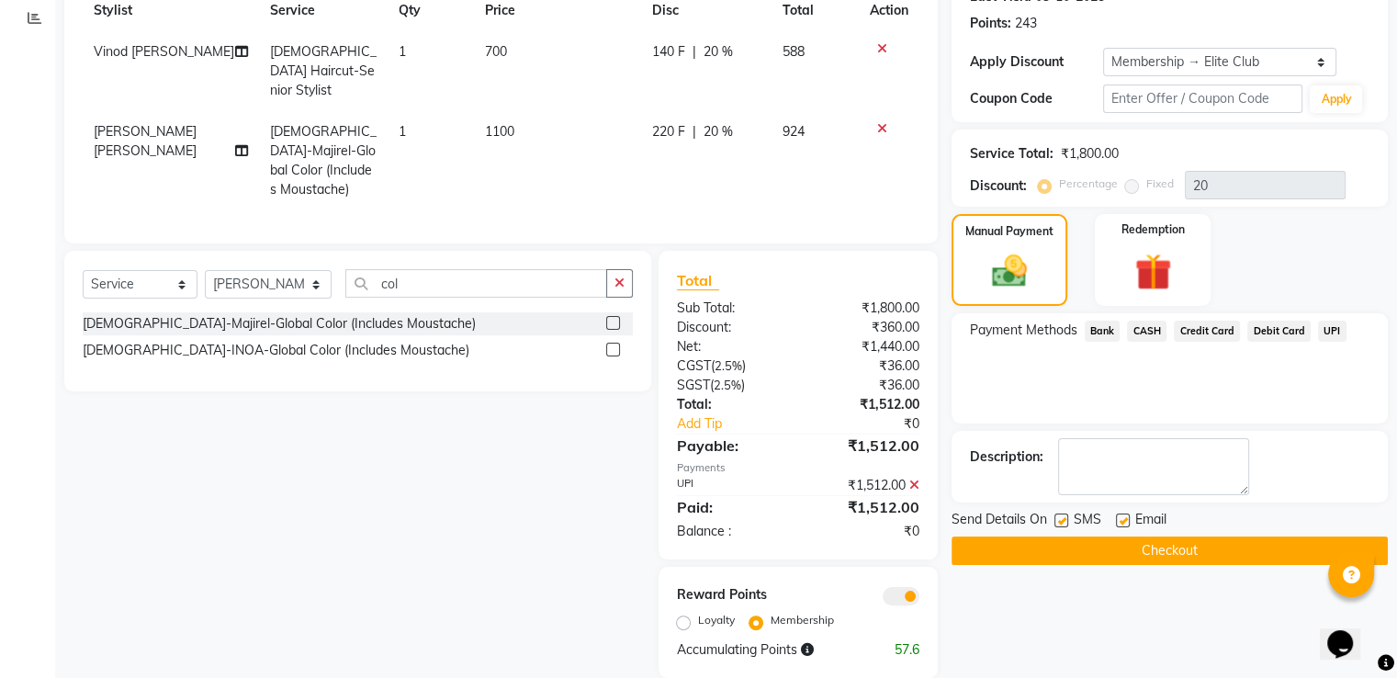
scroll to position [276, 0]
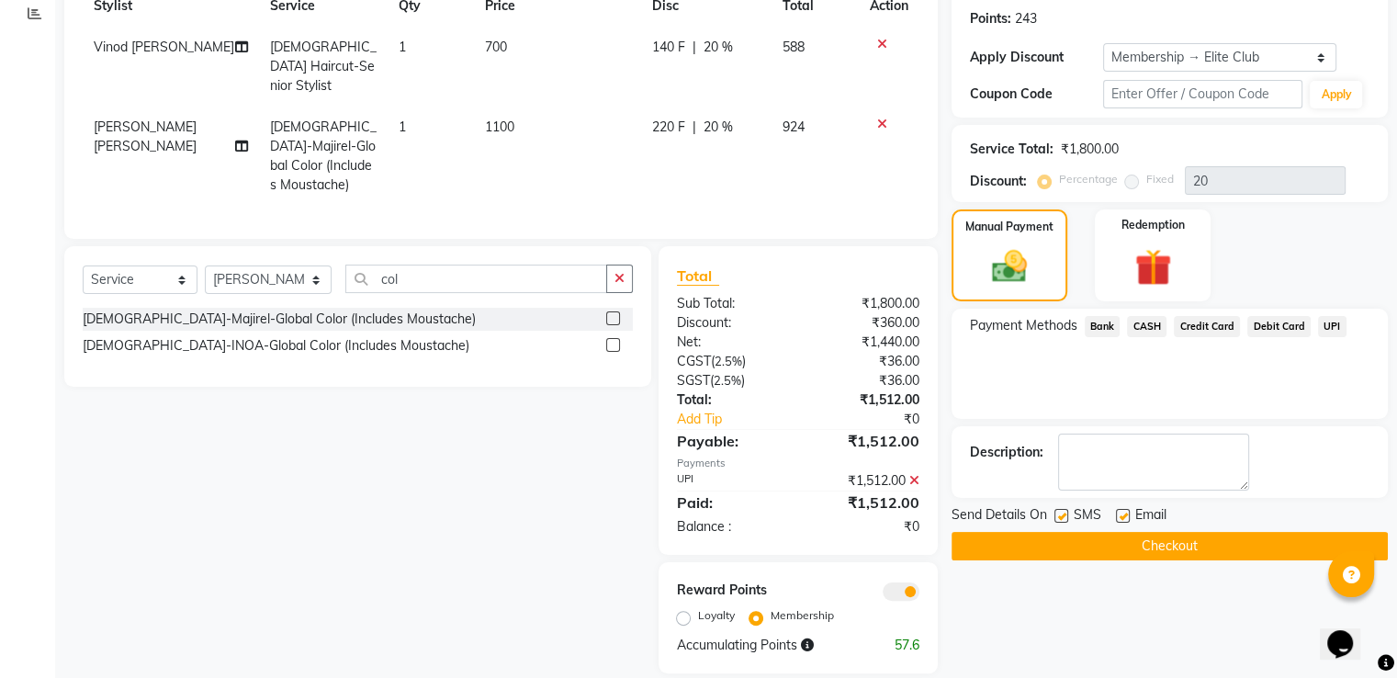
click at [1178, 543] on button "Checkout" at bounding box center [1170, 546] width 436 height 28
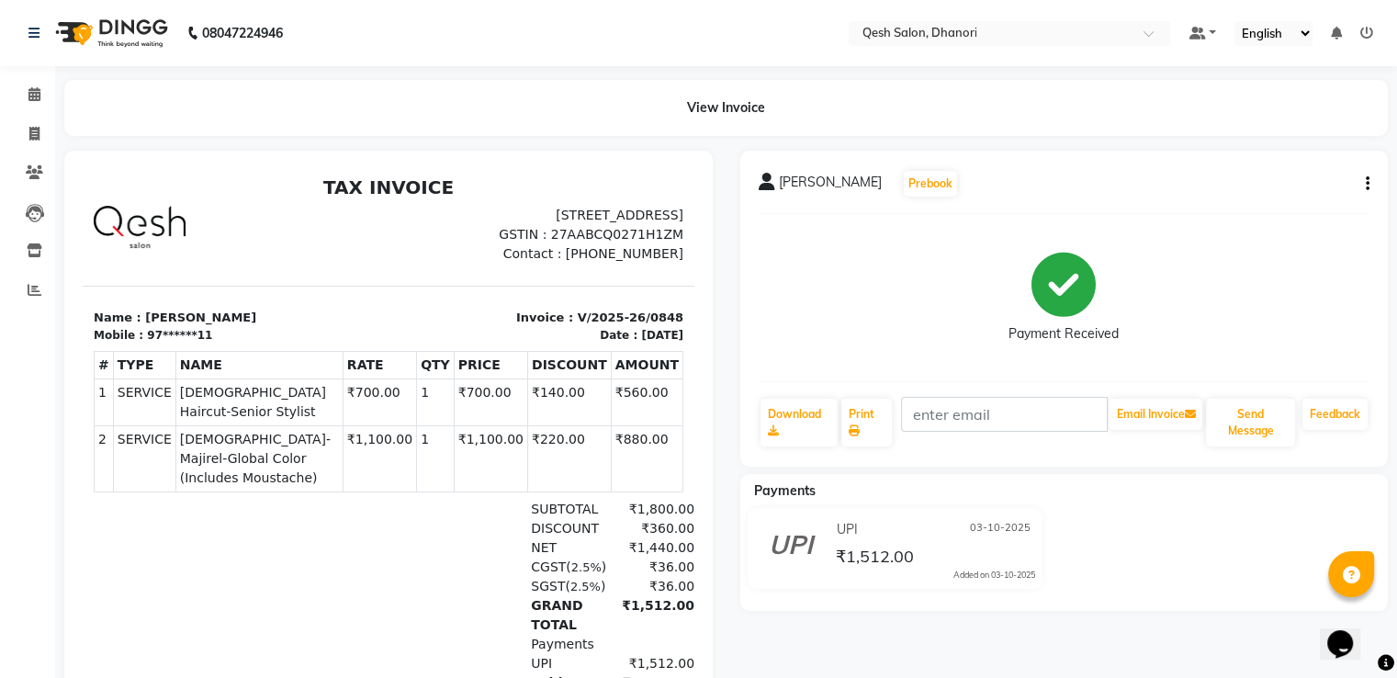
click at [639, 510] on div "₹1,800.00" at bounding box center [650, 509] width 87 height 19
click at [639, 509] on div "₹1,800.00" at bounding box center [650, 509] width 87 height 19
drag, startPoint x: 612, startPoint y: 544, endPoint x: 670, endPoint y: 545, distance: 57.9
click at [670, 545] on html "TAX INVOICE 33-34, Ground Floor, Triaa Vasantam City Centre, Dhanori-Lohegaon R…" at bounding box center [389, 493] width 612 height 649
drag, startPoint x: 614, startPoint y: 609, endPoint x: 666, endPoint y: 610, distance: 52.4
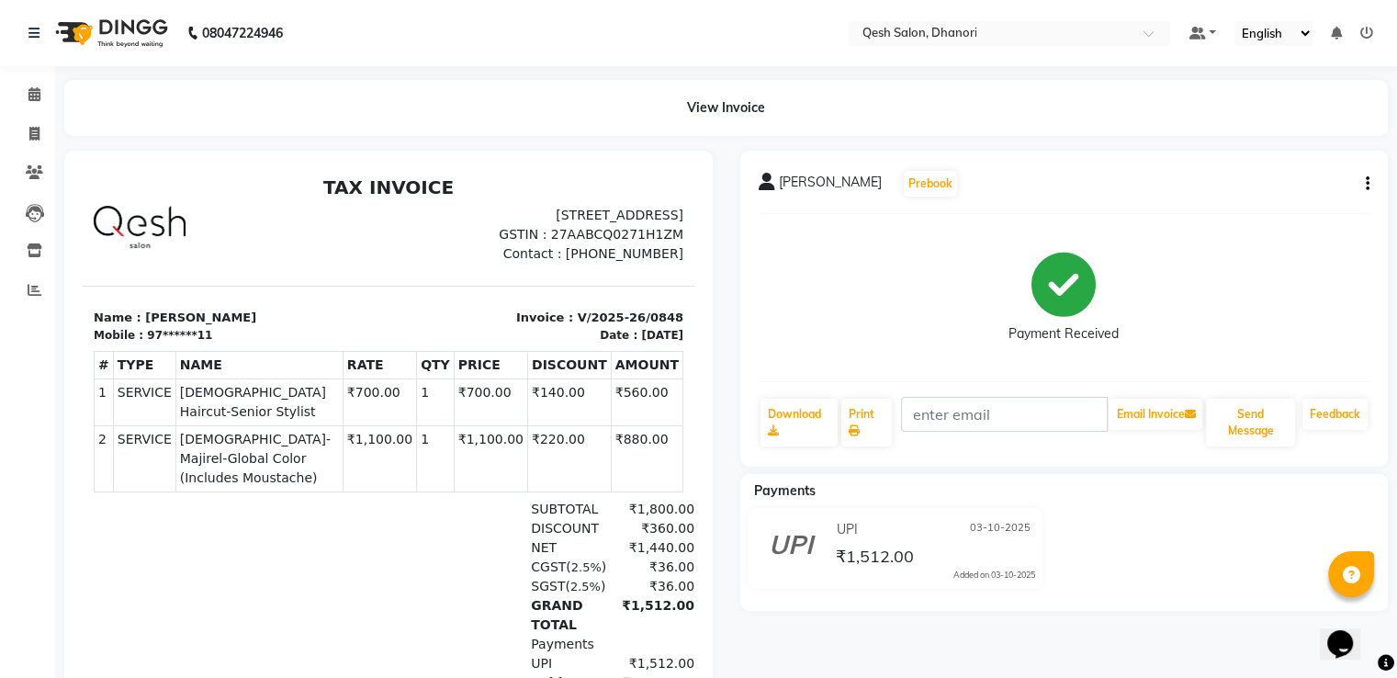
click at [666, 610] on html "TAX INVOICE 33-34, Ground Floor, Triaa Vasantam City Centre, Dhanori-Lohegaon R…" at bounding box center [389, 493] width 612 height 649
drag, startPoint x: 619, startPoint y: 547, endPoint x: 669, endPoint y: 543, distance: 49.7
click at [669, 543] on html "TAX INVOICE 33-34, Ground Floor, Triaa Vasantam City Centre, Dhanori-Lohegaon R…" at bounding box center [389, 493] width 612 height 649
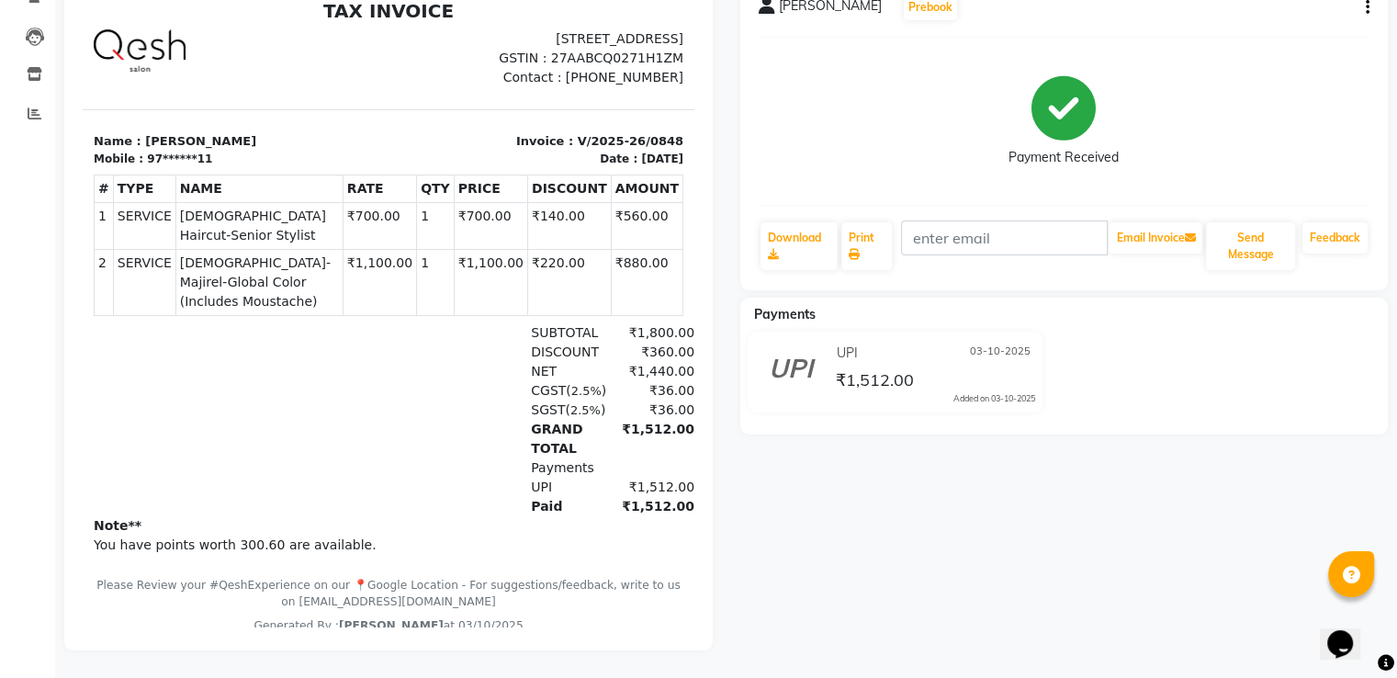
scroll to position [97, 0]
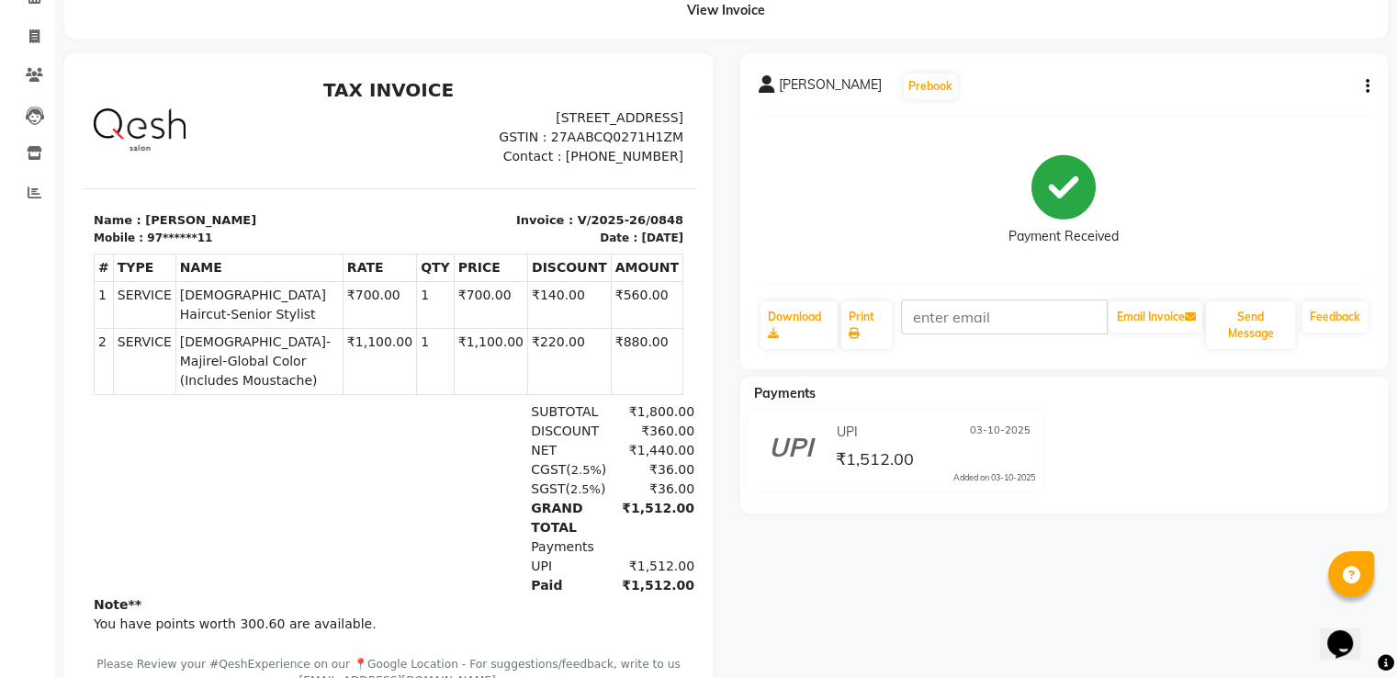
drag, startPoint x: 507, startPoint y: 469, endPoint x: 664, endPoint y: 490, distance: 158.5
click at [664, 490] on div "SUBTOTAL ₹1,800.00 DISCOUNT ₹360.00 NET ₹1,440.00 CGST ( 2.5% (" at bounding box center [486, 498] width 393 height 193
drag, startPoint x: 621, startPoint y: 452, endPoint x: 689, endPoint y: 447, distance: 68.1
click at [689, 447] on html "TAX INVOICE 33-34, Ground Floor, Triaa Vasantam City Centre, Dhanori-Lohegaon R…" at bounding box center [389, 396] width 612 height 649
drag, startPoint x: 603, startPoint y: 513, endPoint x: 662, endPoint y: 502, distance: 60.6
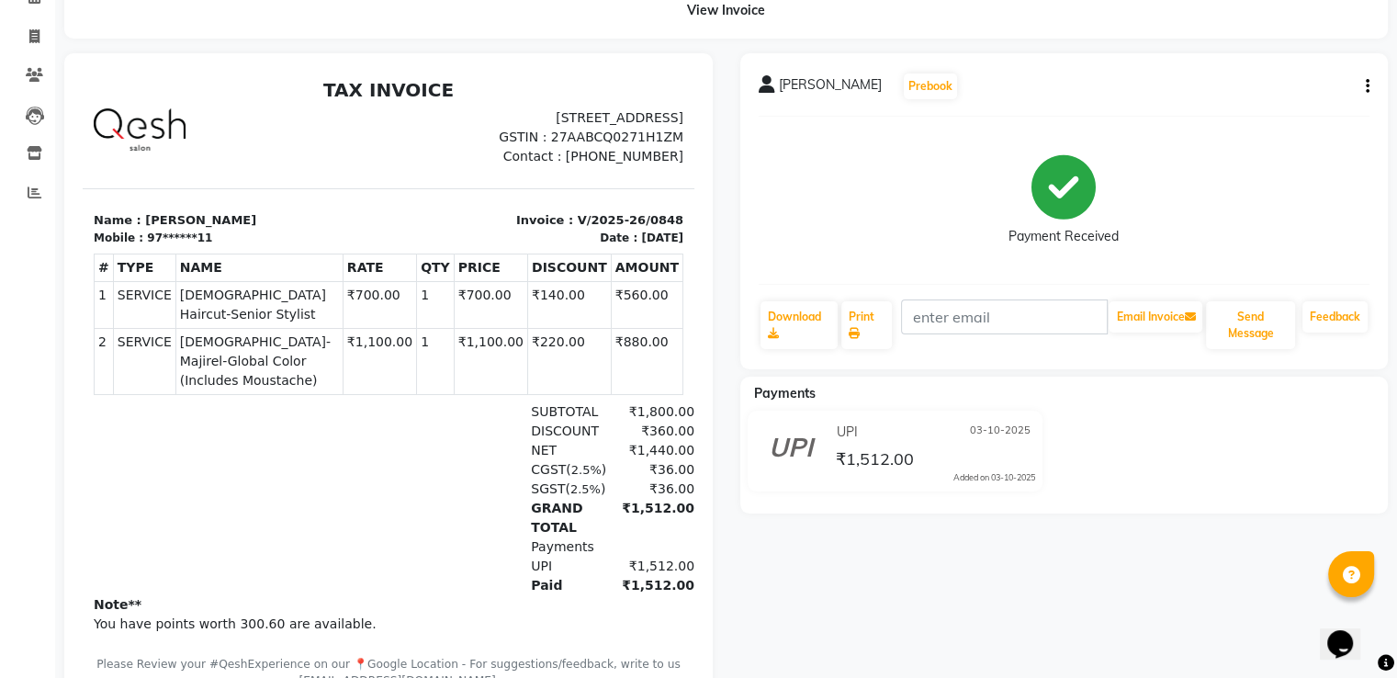
click at [662, 502] on div "₹1,512.00" at bounding box center [650, 518] width 87 height 39
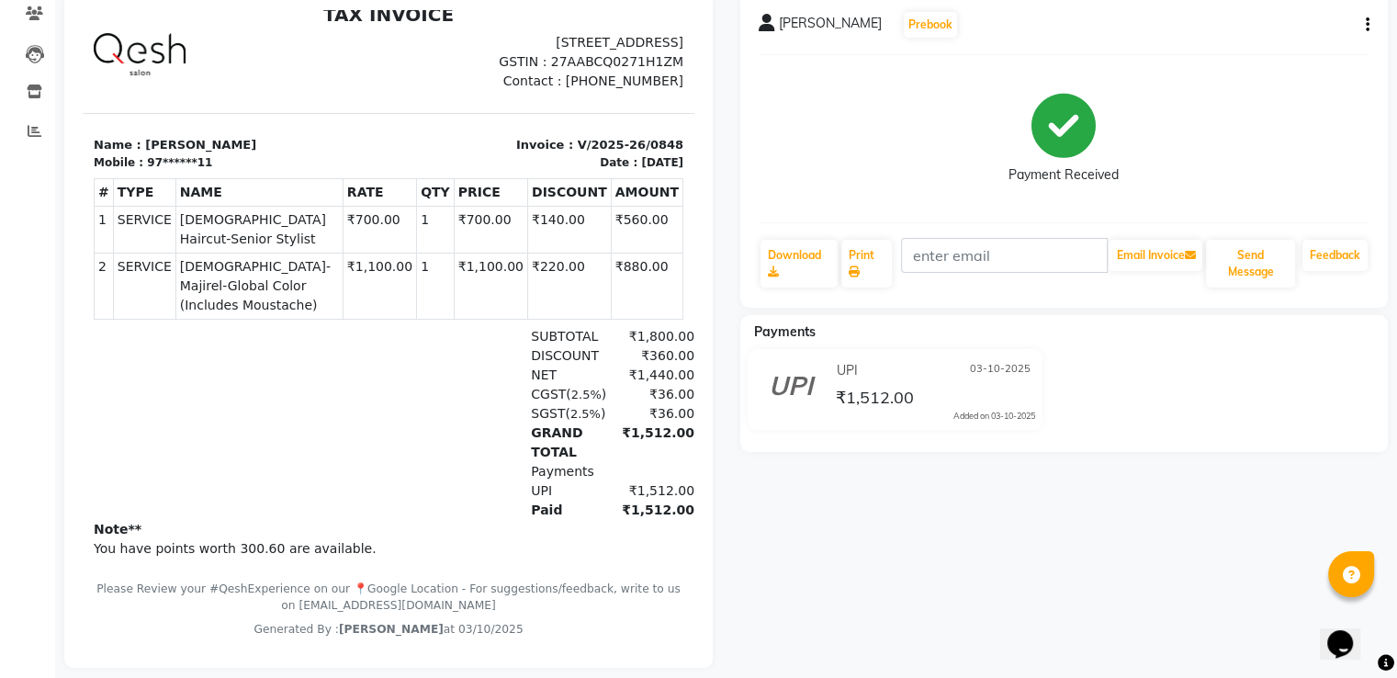
scroll to position [189, 0]
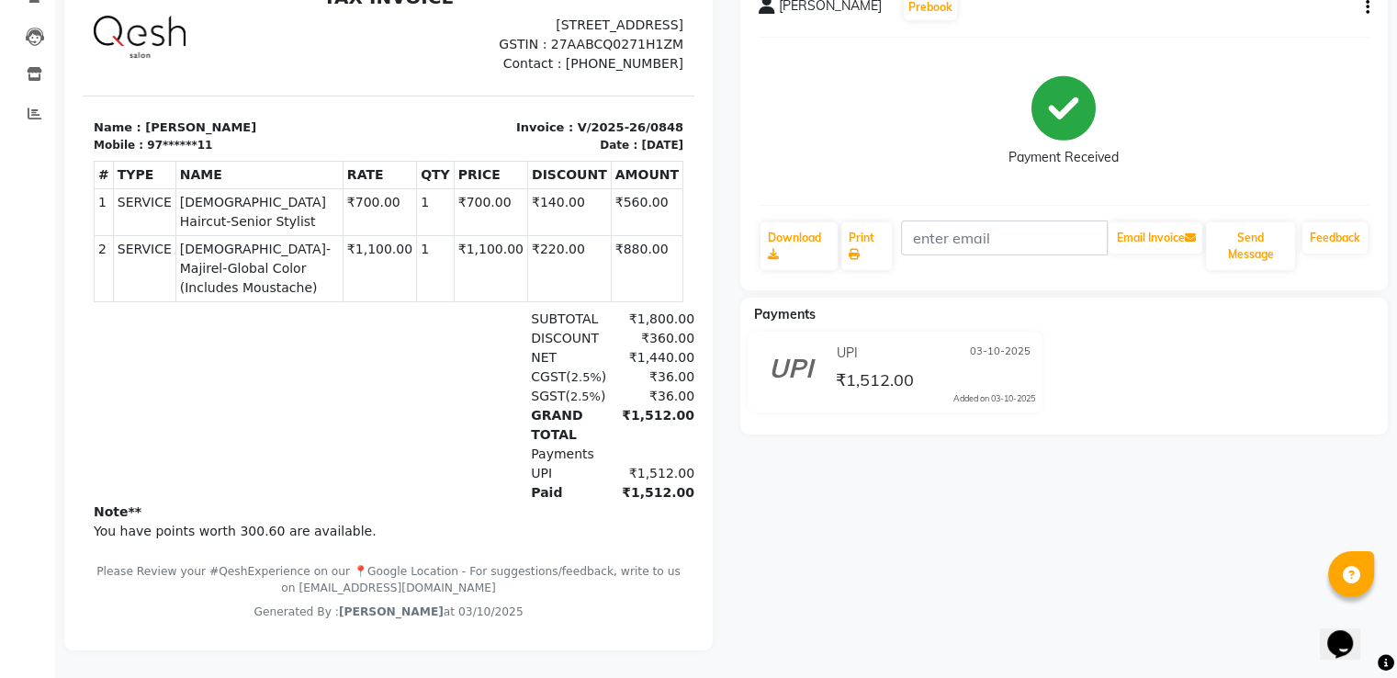
drag, startPoint x: 616, startPoint y: 493, endPoint x: 666, endPoint y: 492, distance: 49.6
click at [666, 492] on html "TAX INVOICE 33-34, Ground Floor, Triaa Vasantam City Centre, Dhanori-Lohegaon R…" at bounding box center [389, 303] width 612 height 649
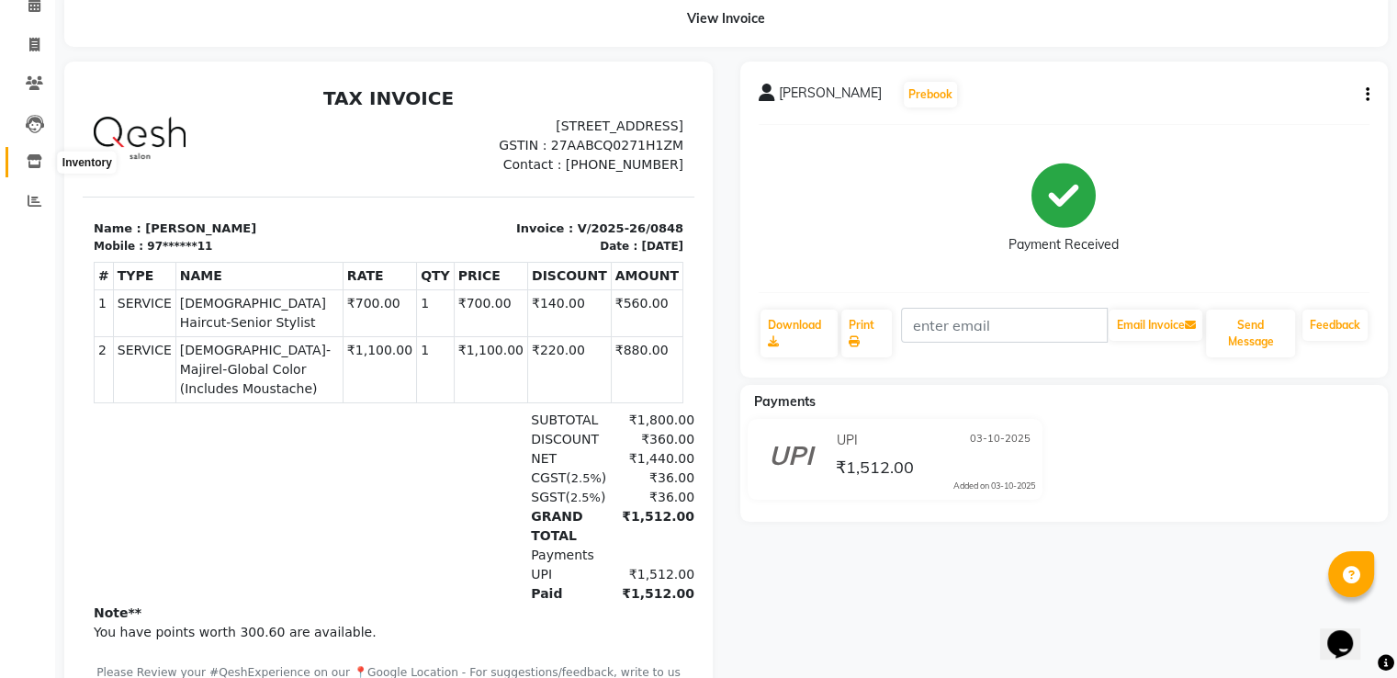
scroll to position [0, 0]
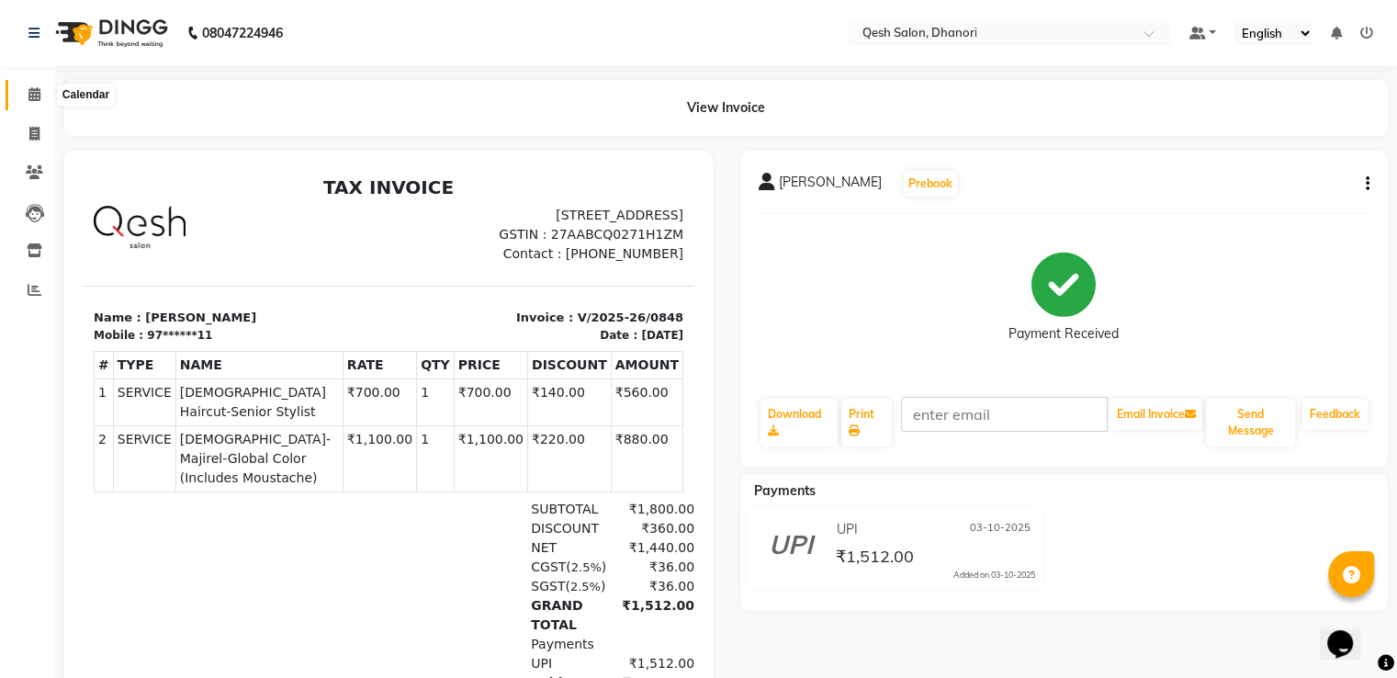
click at [24, 93] on span at bounding box center [34, 95] width 32 height 21
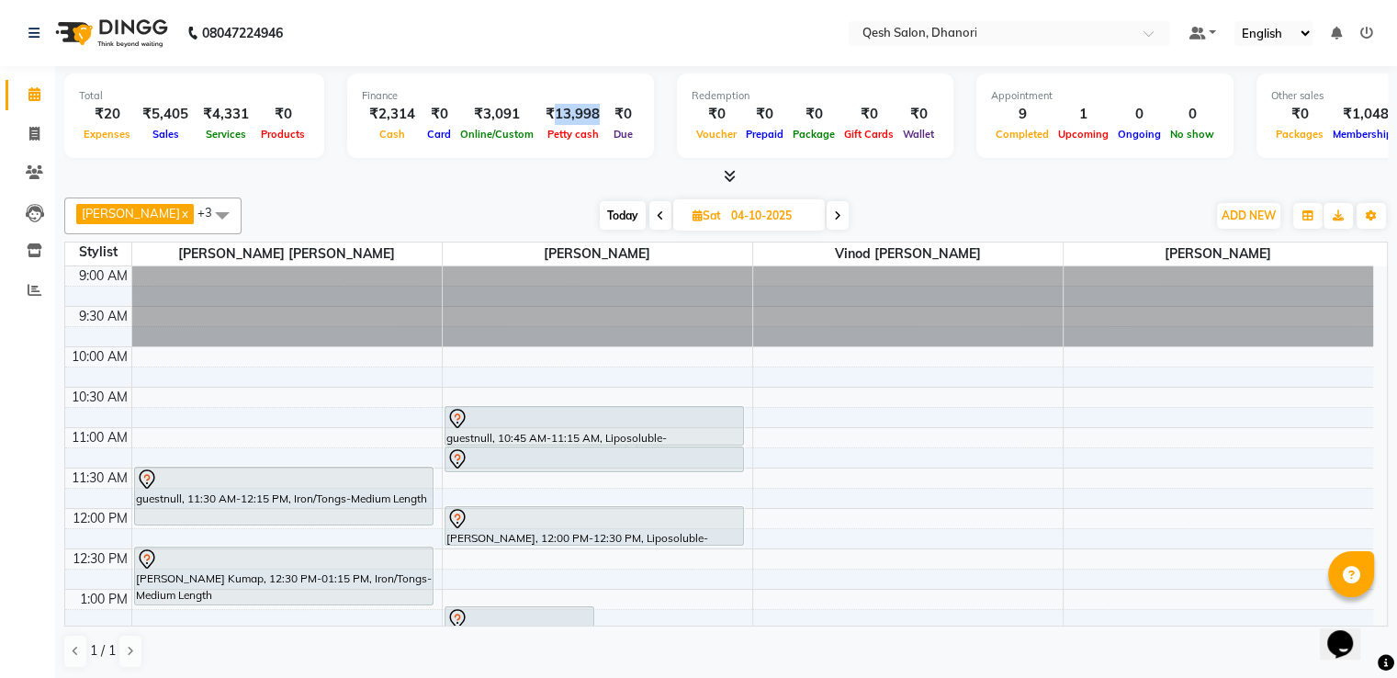
drag, startPoint x: 547, startPoint y: 118, endPoint x: 594, endPoint y: 116, distance: 47.8
click at [594, 116] on div "₹13,998" at bounding box center [572, 114] width 69 height 21
drag, startPoint x: 547, startPoint y: 118, endPoint x: 590, endPoint y: 118, distance: 42.3
click at [590, 118] on div "₹13,474" at bounding box center [572, 114] width 69 height 21
copy div "13,474"
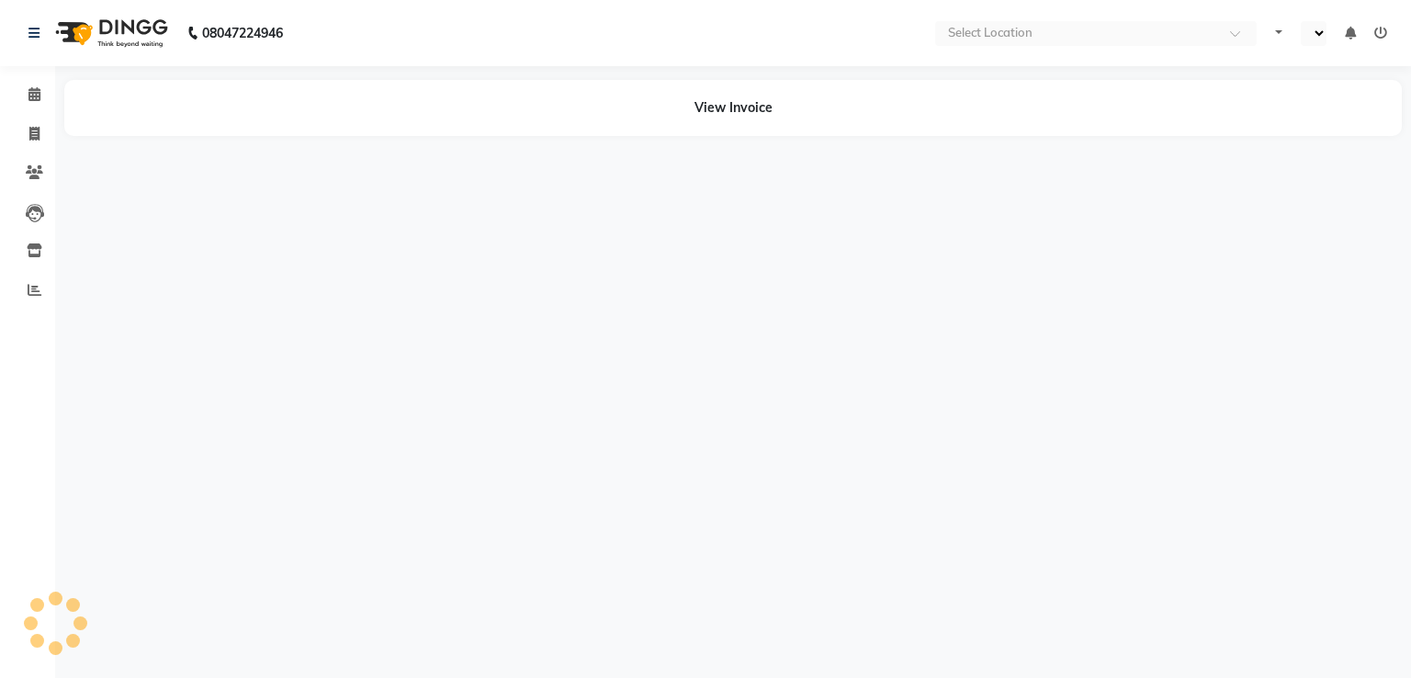
select select "en"
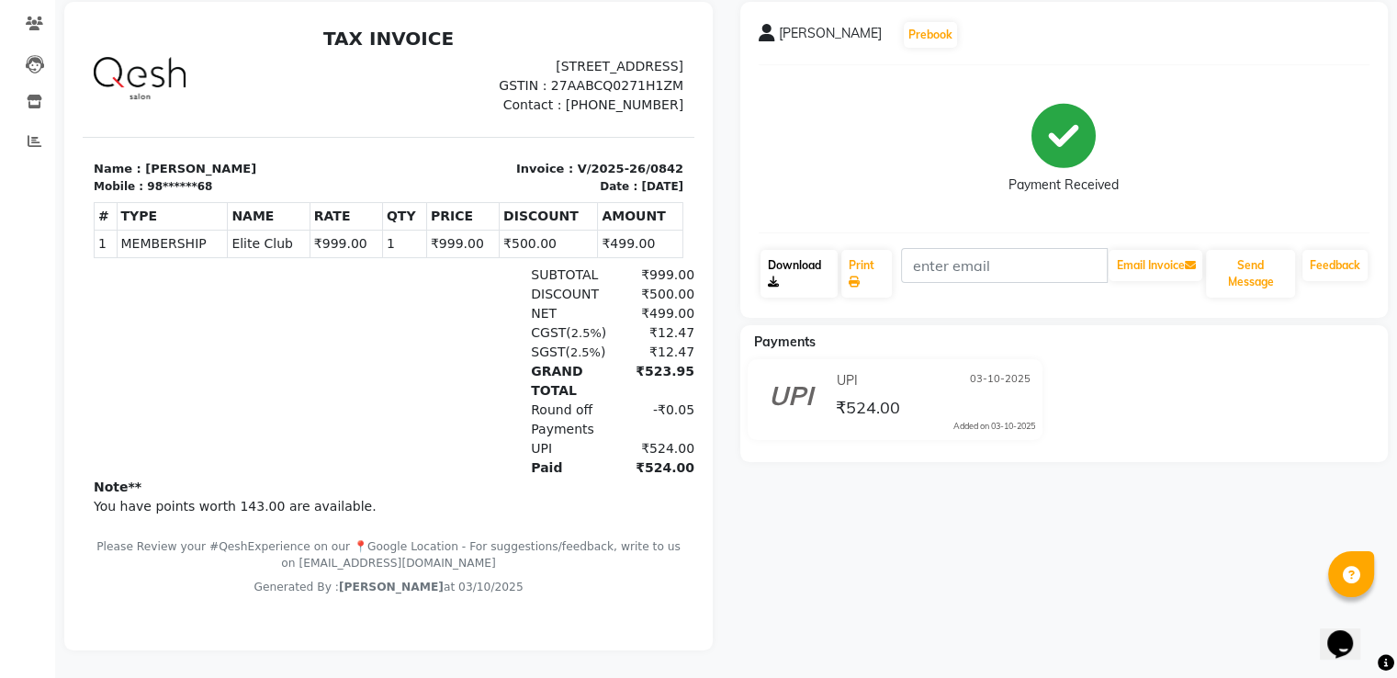
click at [801, 265] on link "Download" at bounding box center [800, 274] width 78 height 48
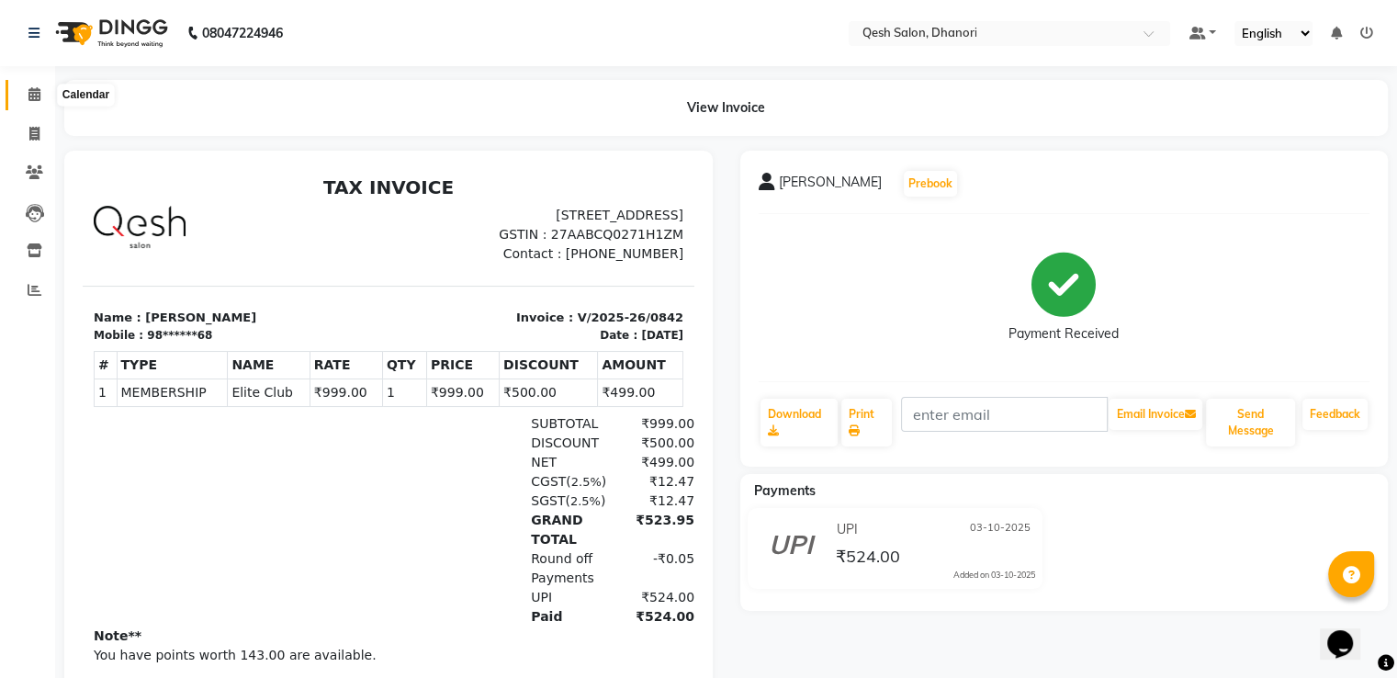
click at [33, 88] on icon at bounding box center [34, 94] width 12 height 14
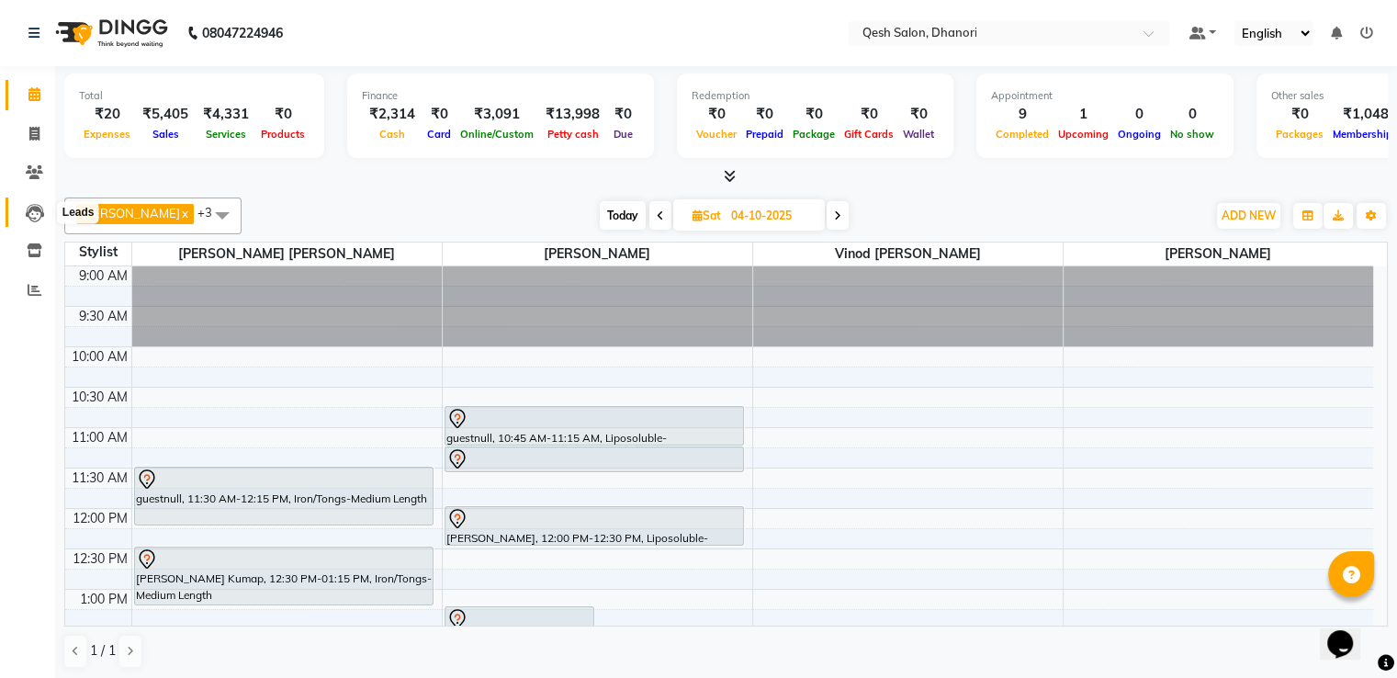
click at [38, 210] on icon at bounding box center [35, 213] width 18 height 18
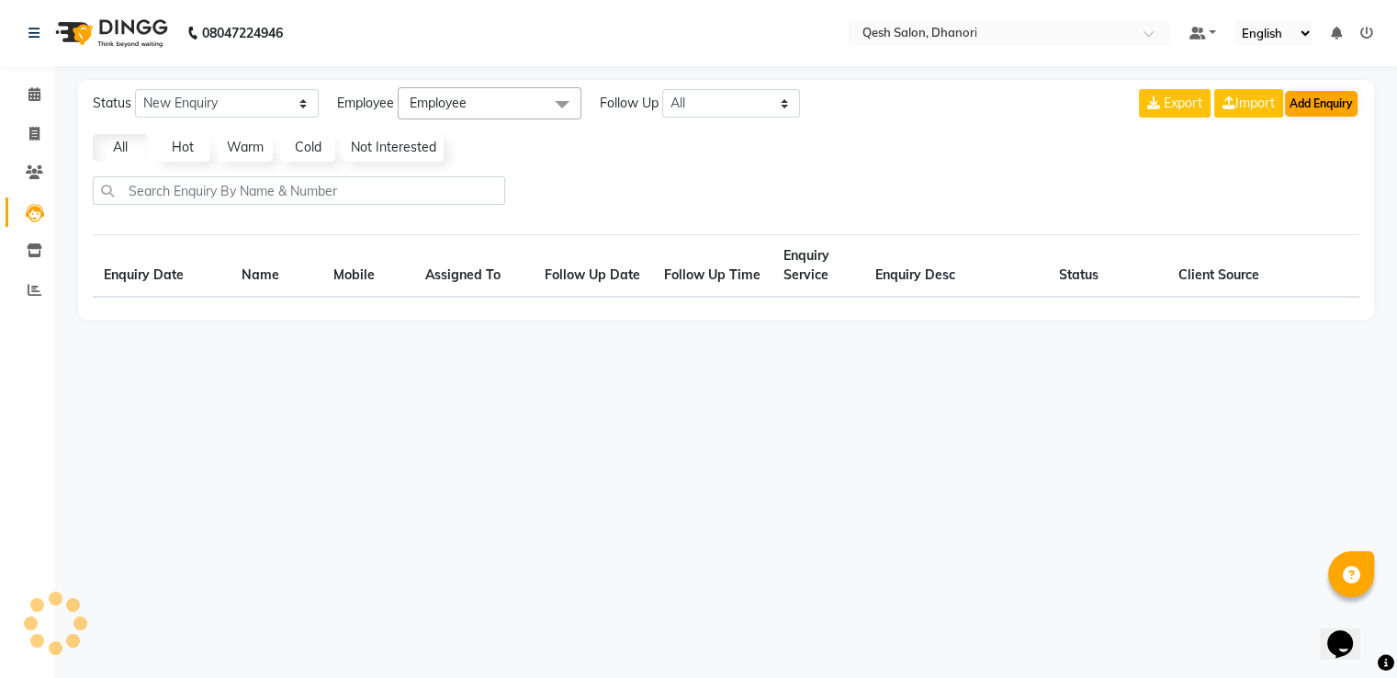
select select "10"
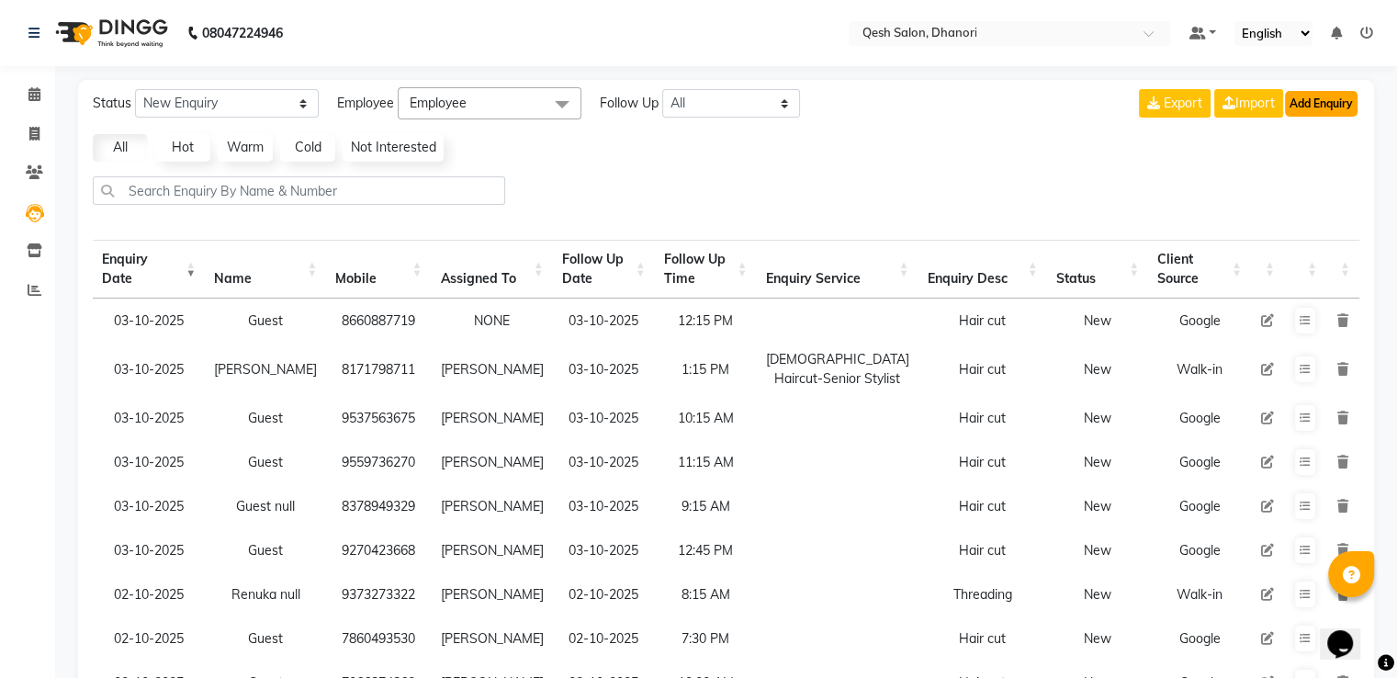
click at [1302, 97] on button "Add Enquiry" at bounding box center [1321, 104] width 73 height 26
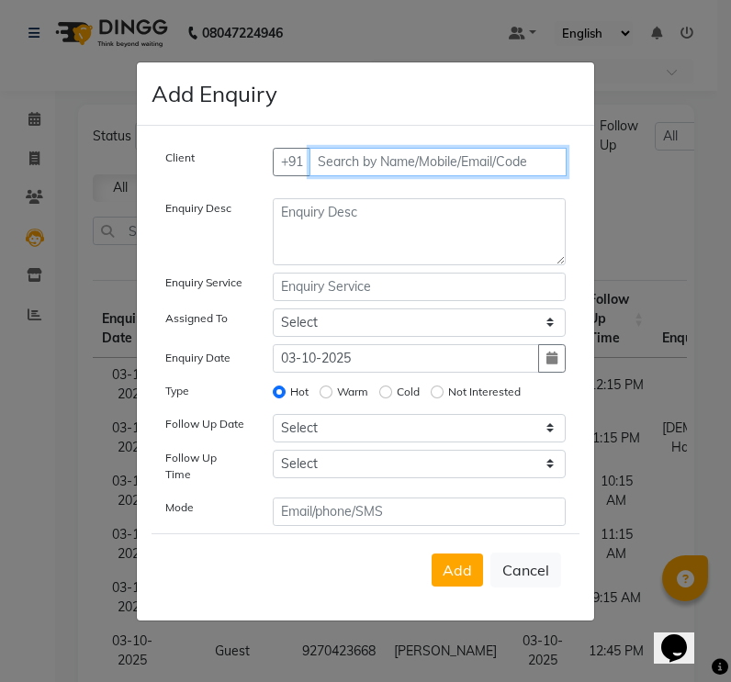
click at [386, 169] on input "text" at bounding box center [439, 162] width 258 height 28
drag, startPoint x: 364, startPoint y: 169, endPoint x: 507, endPoint y: 159, distance: 143.6
click at [367, 169] on input "text" at bounding box center [439, 162] width 258 height 28
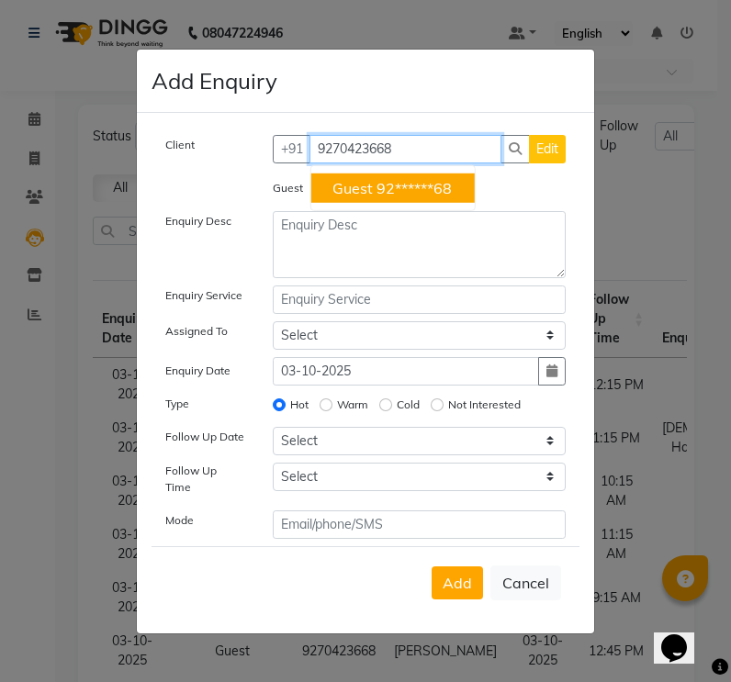
drag, startPoint x: 349, startPoint y: 153, endPoint x: 111, endPoint y: 155, distance: 237.9
click at [111, 155] on ngb-modal-window "Add Enquiry Client +91 9270423668 Guest 92******68 Edit Guest Enquiry Desc Enqu…" at bounding box center [365, 341] width 731 height 682
drag, startPoint x: 410, startPoint y: 148, endPoint x: 179, endPoint y: 155, distance: 230.7
click at [180, 155] on div "Client +91 9867059289 guest 98******89 Edit" at bounding box center [366, 156] width 428 height 43
type input "6"
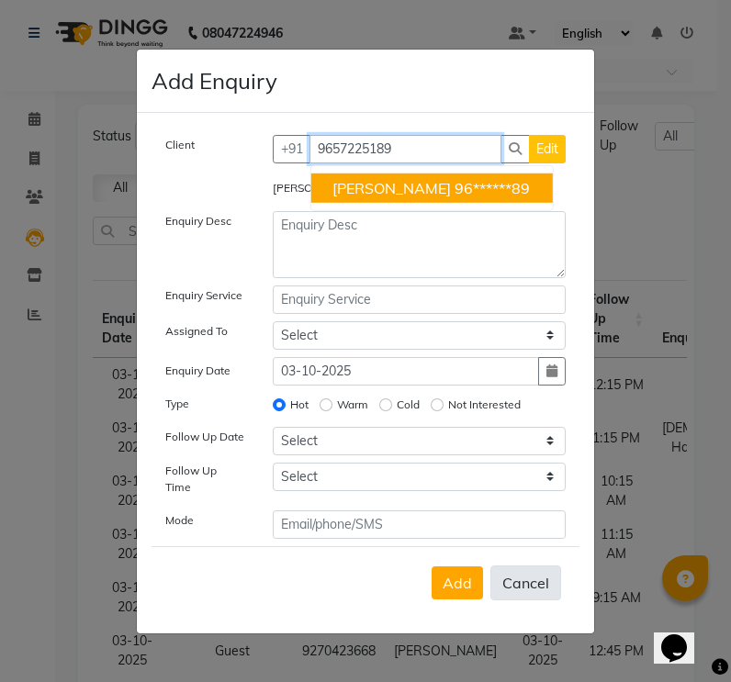
type input "9657225189"
click at [515, 571] on button "Cancel" at bounding box center [525, 583] width 71 height 35
select select
radio input "false"
select select
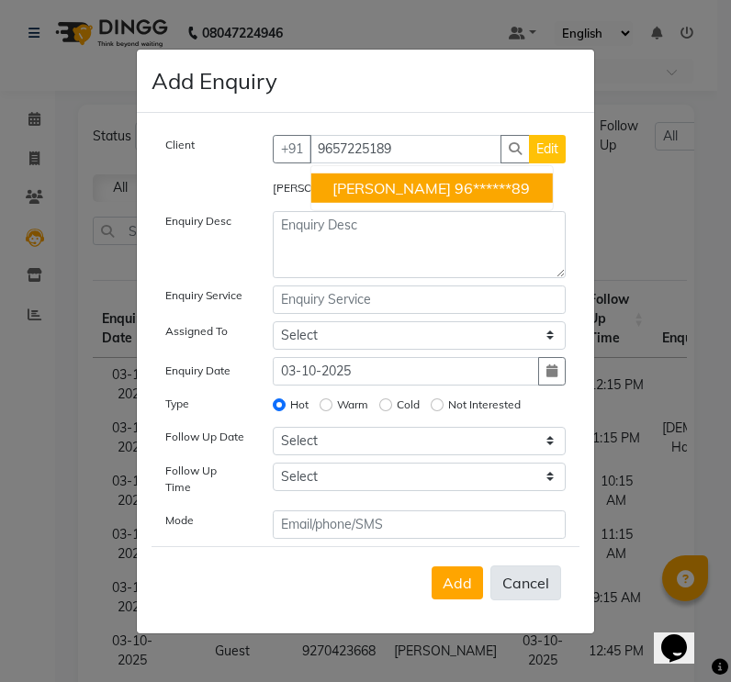
select select
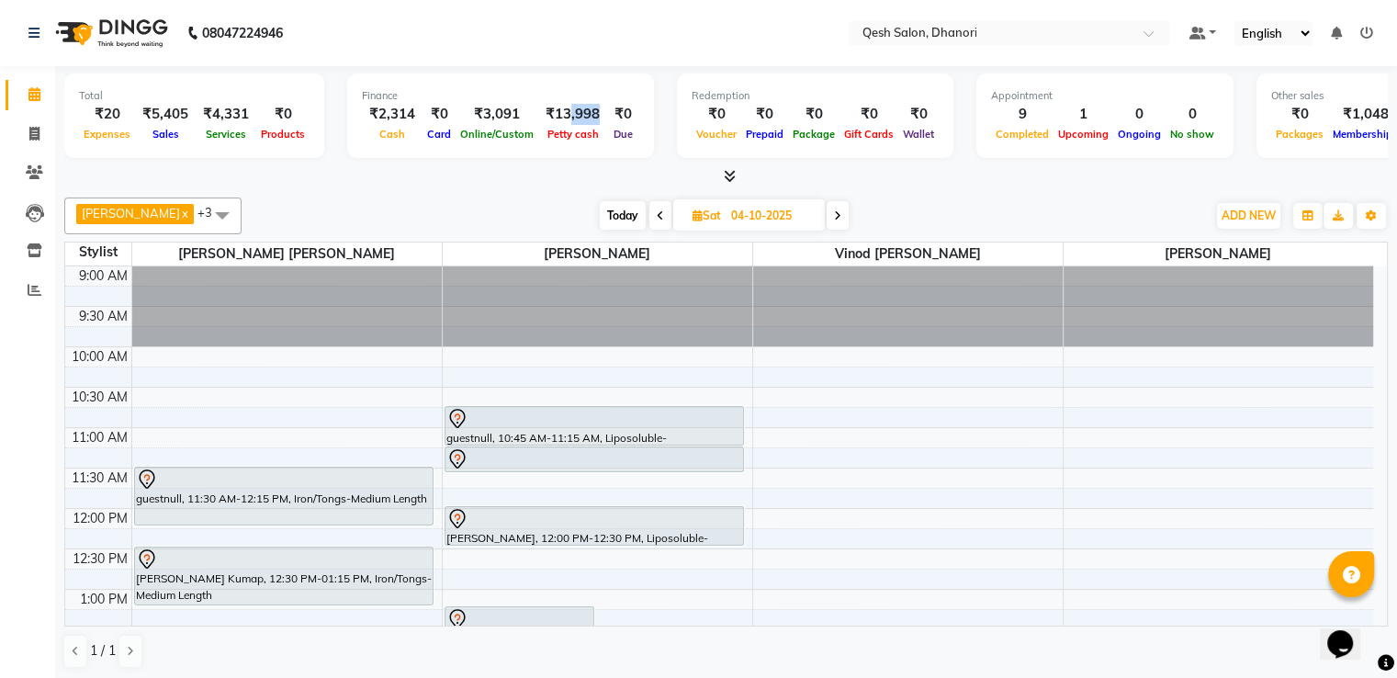
drag, startPoint x: 562, startPoint y: 115, endPoint x: 588, endPoint y: 118, distance: 25.9
click at [588, 118] on div "₹13,998" at bounding box center [572, 114] width 69 height 21
click at [1246, 209] on span "ADD NEW" at bounding box center [1249, 216] width 54 height 14
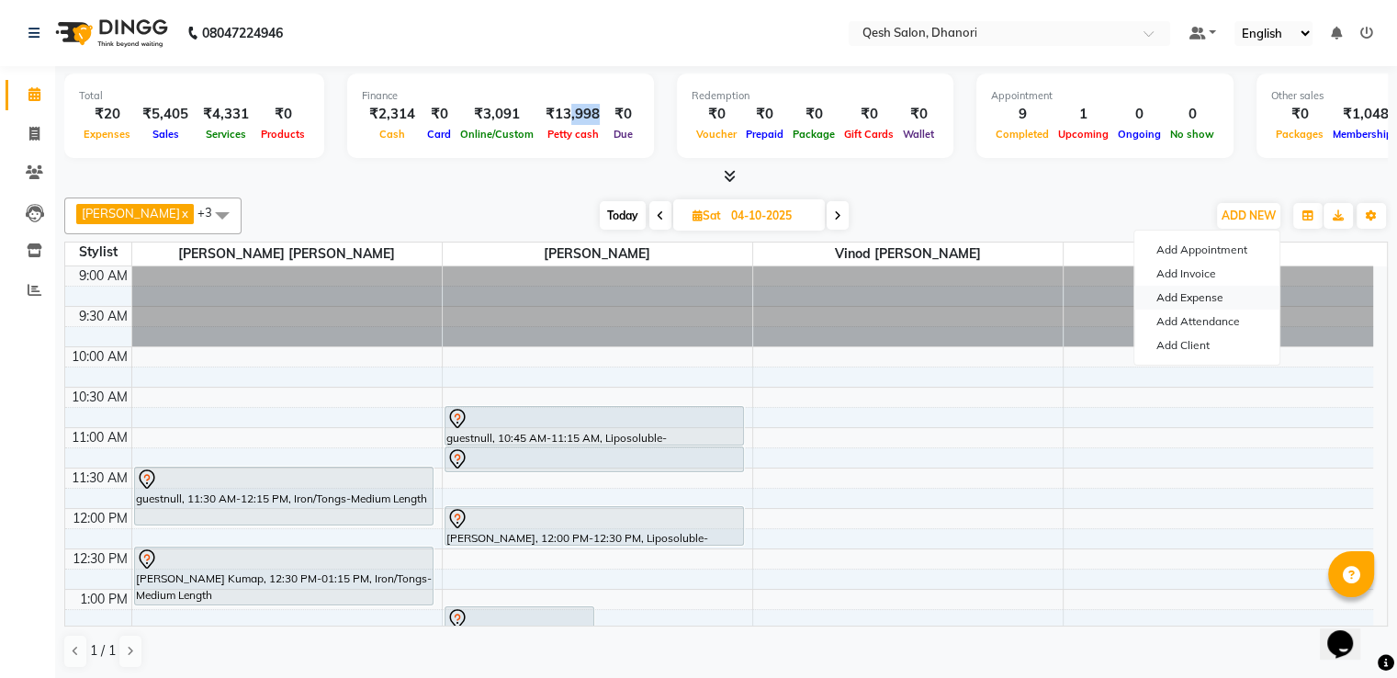
click at [1210, 293] on link "Add Expense" at bounding box center [1206, 298] width 145 height 24
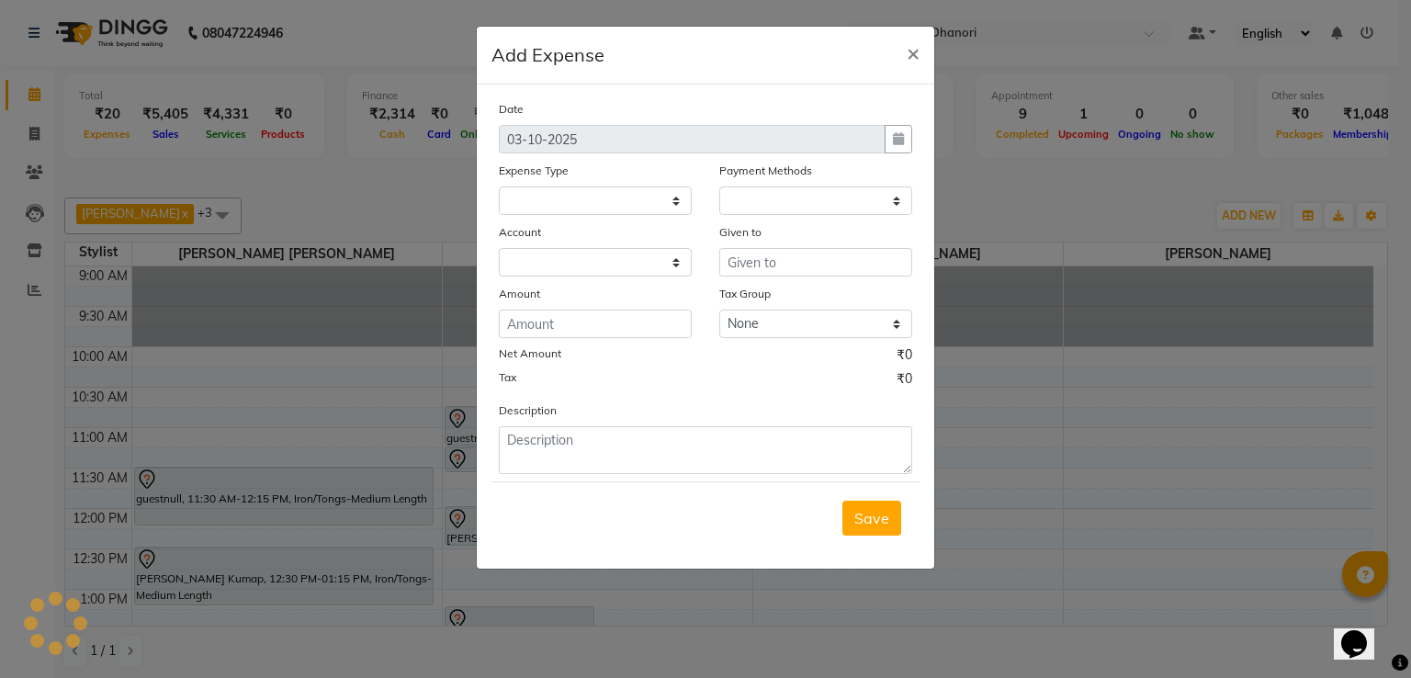
select select
select select "1"
select select "6771"
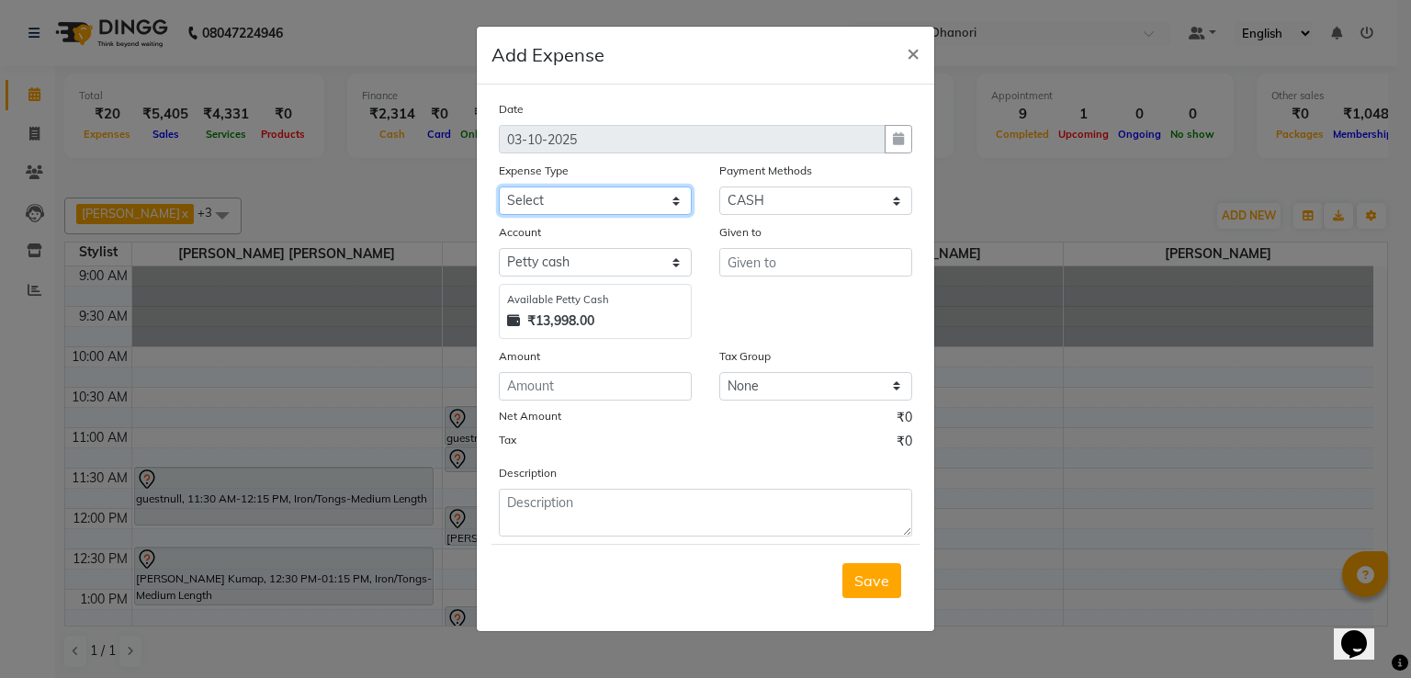
click at [572, 195] on select "Select Bank Payment charges Cash transfer to bank Client Snacks Consumable Prod…" at bounding box center [595, 200] width 193 height 28
select select "23657"
click at [499, 188] on select "Select Bank Payment charges Cash transfer to bank Client Snacks Consumable Prod…" at bounding box center [595, 200] width 193 height 28
click at [558, 386] on input "number" at bounding box center [595, 386] width 193 height 28
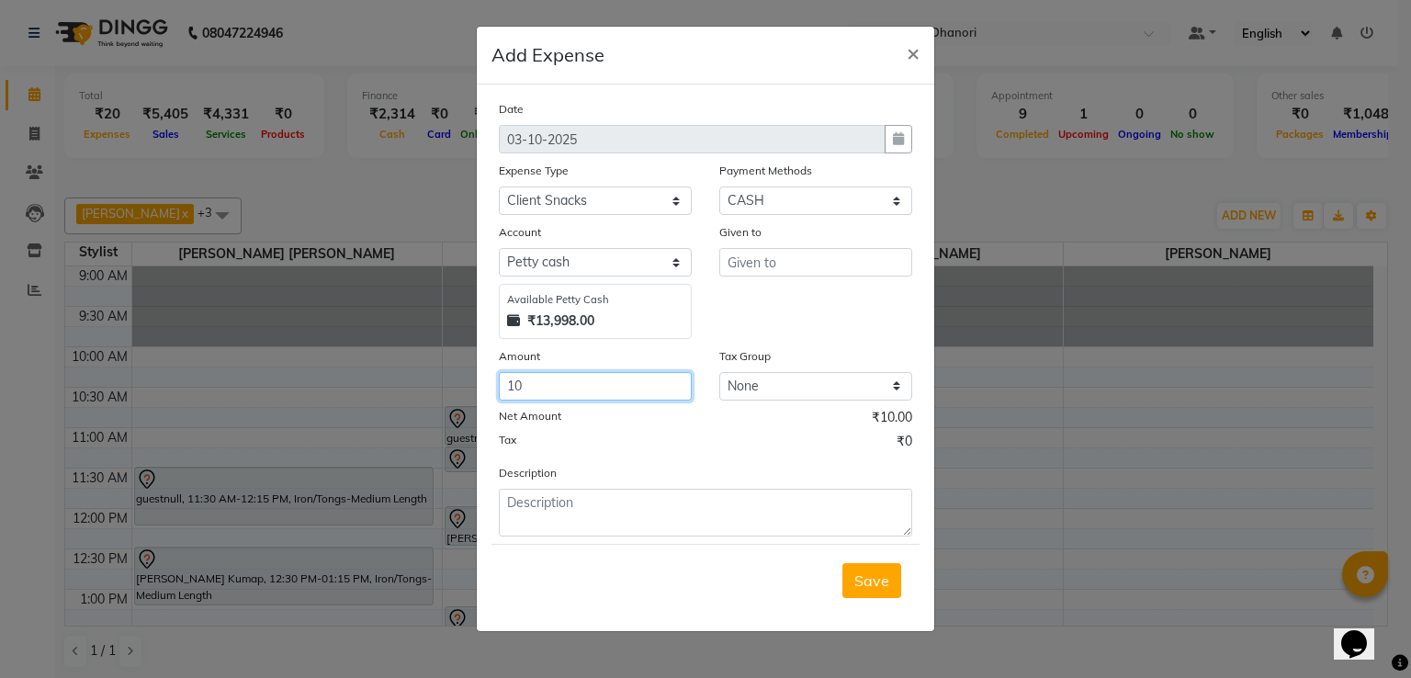
type input "10"
click at [865, 267] on input "text" at bounding box center [815, 262] width 193 height 28
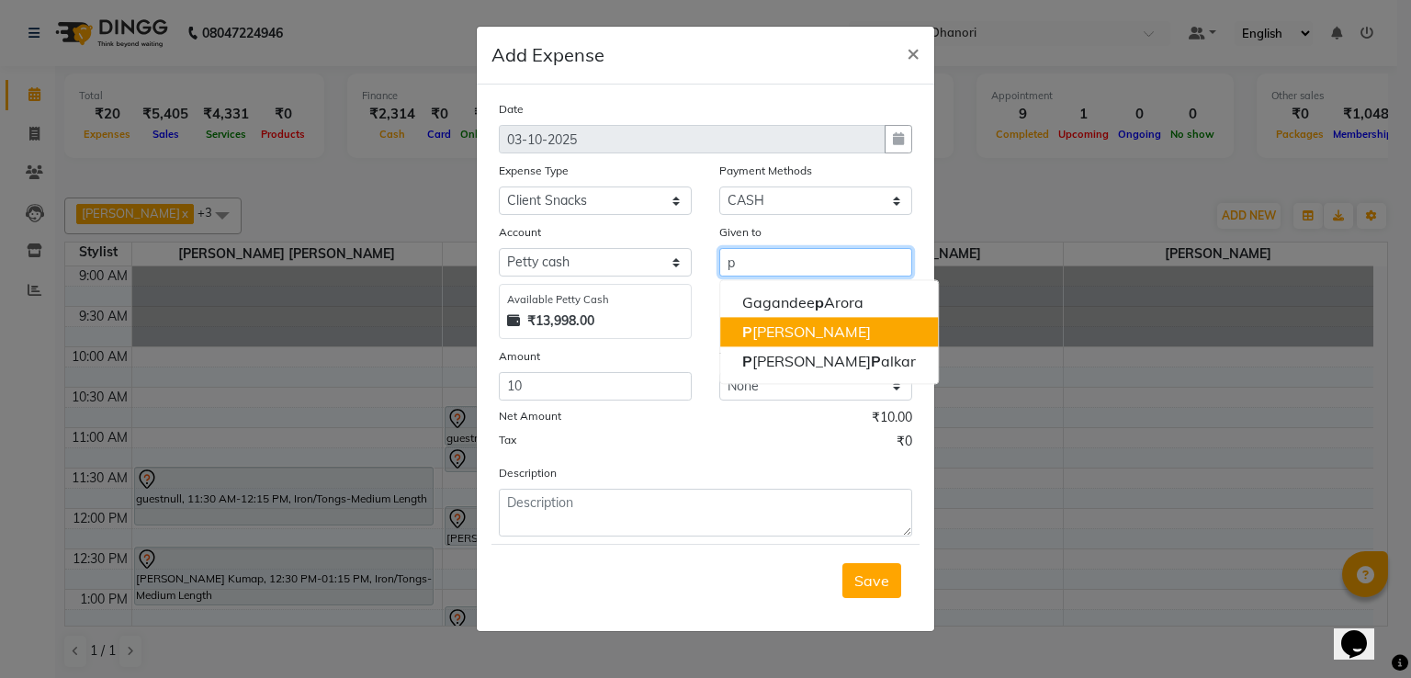
click at [863, 339] on ngb-highlight "P [PERSON_NAME]" at bounding box center [806, 331] width 129 height 18
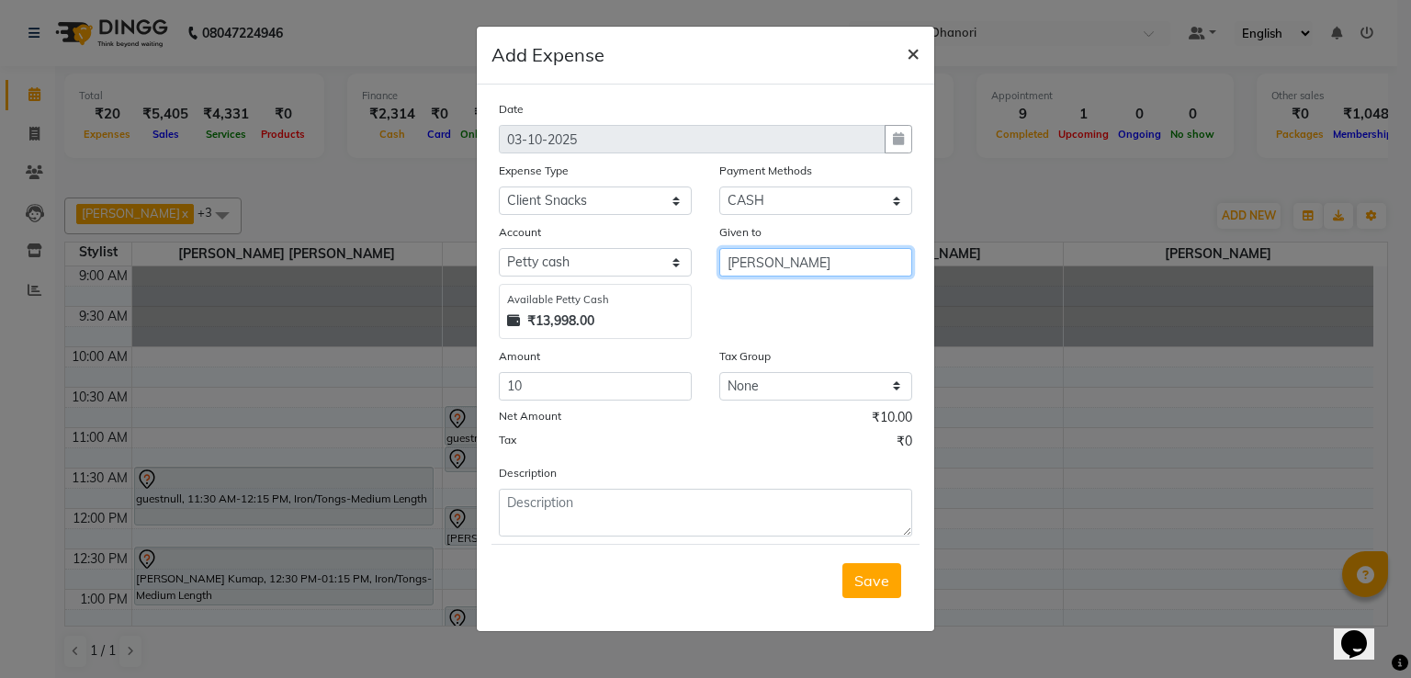
type input "[PERSON_NAME]"
click at [915, 46] on span "×" at bounding box center [913, 53] width 13 height 28
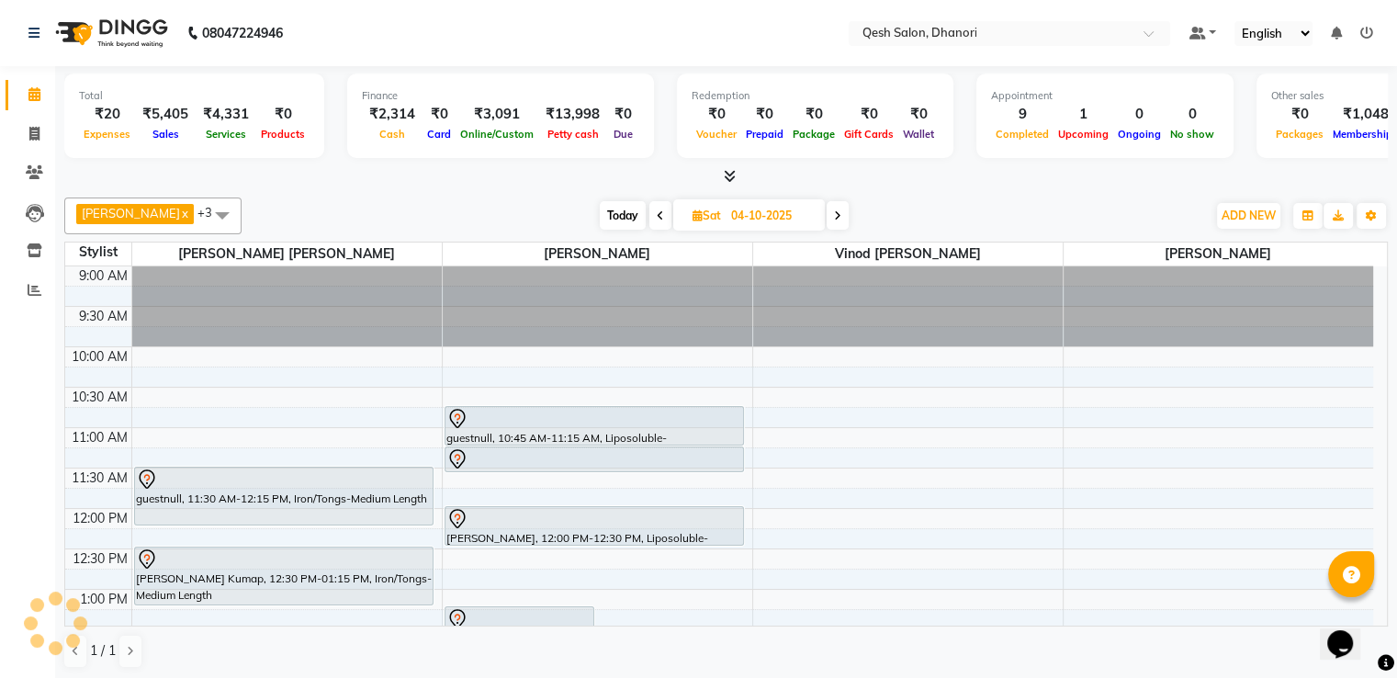
click at [628, 219] on span "Today" at bounding box center [623, 215] width 46 height 28
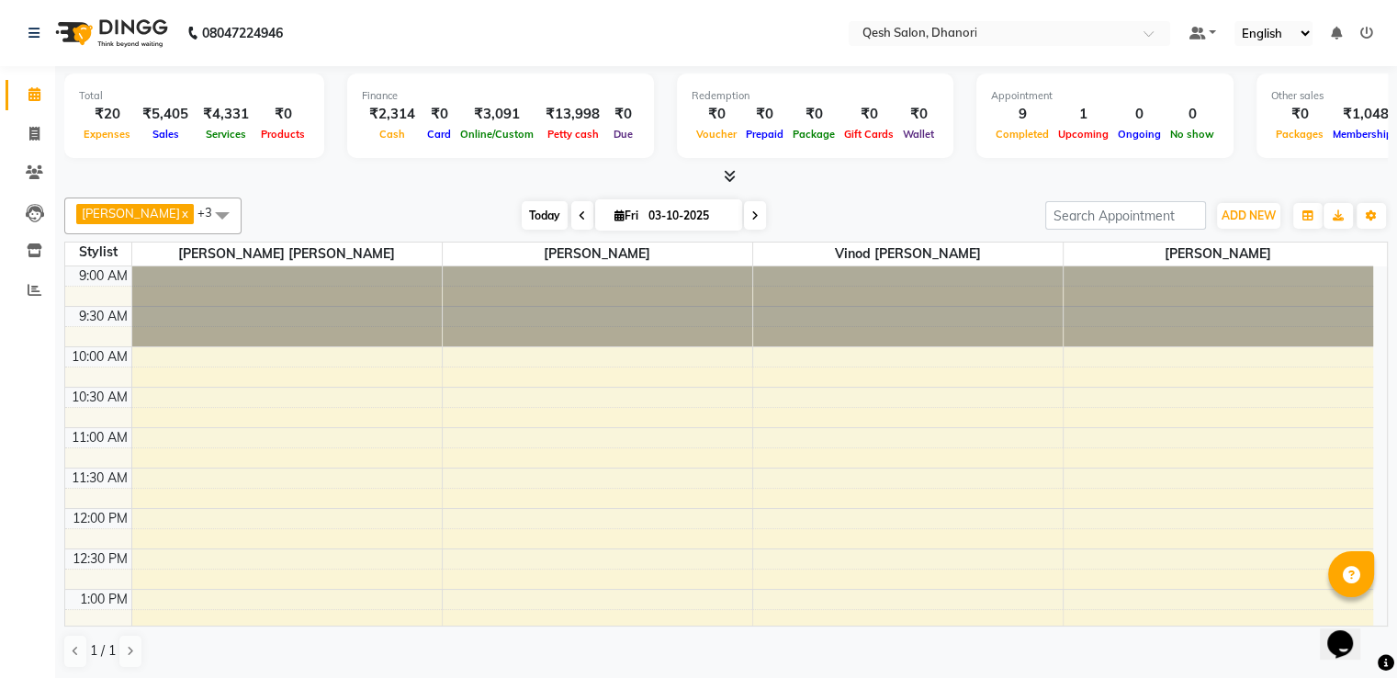
scroll to position [761, 0]
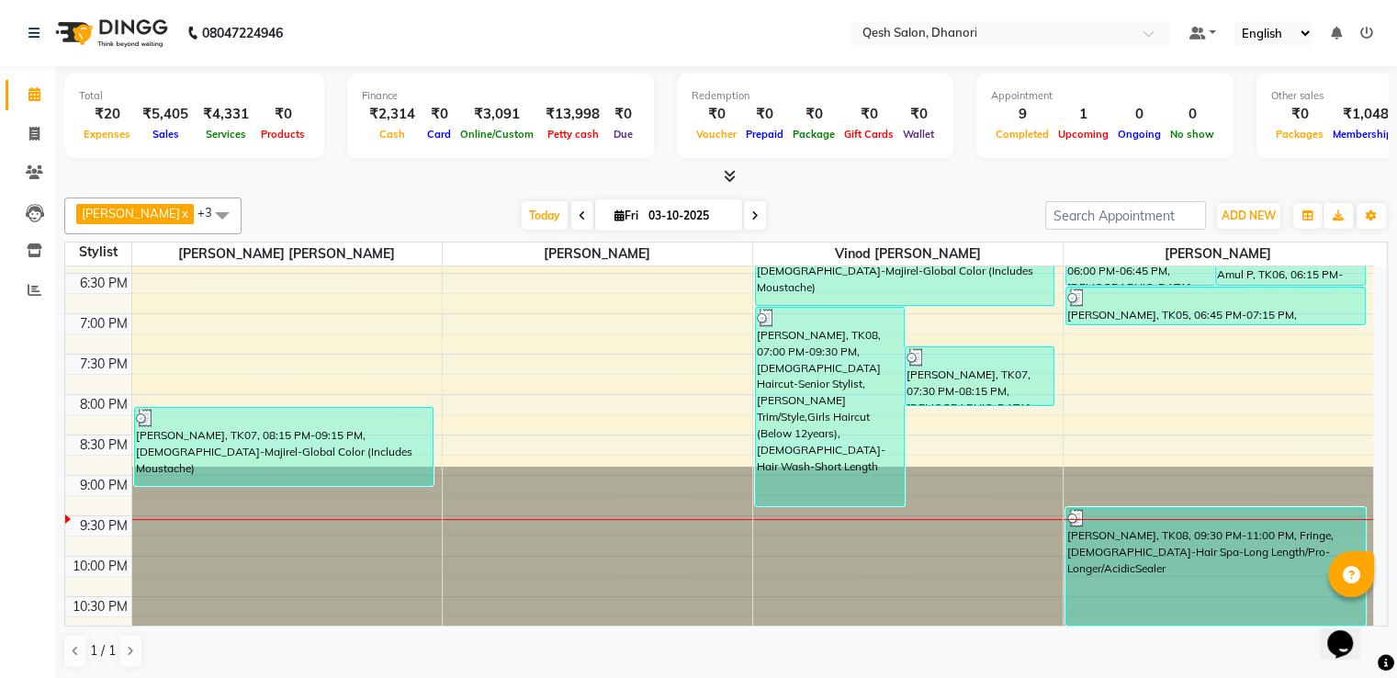
click at [757, 218] on span at bounding box center [755, 215] width 22 height 28
type input "04-10-2025"
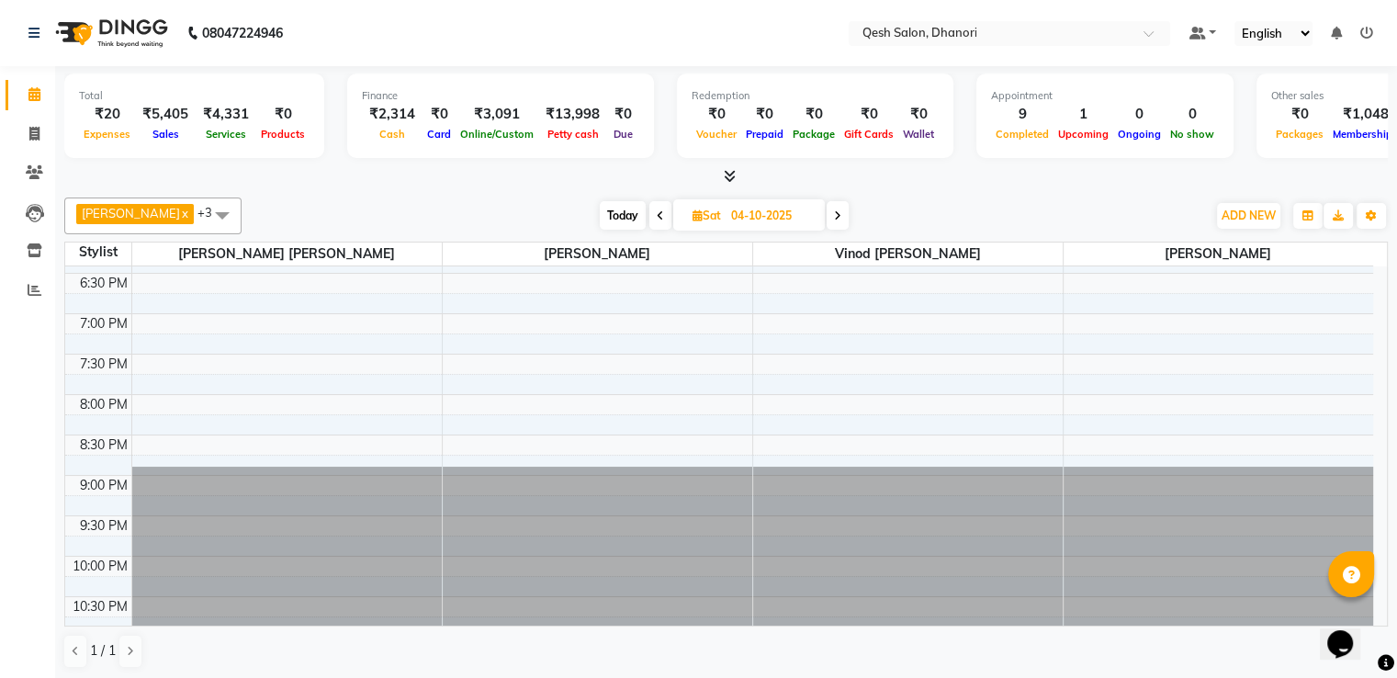
scroll to position [1, 0]
click at [1126, 562] on div at bounding box center [1219, 546] width 310 height 160
click at [1131, 553] on div at bounding box center [1219, 546] width 310 height 160
click at [163, 103] on div "₹5,405" at bounding box center [165, 113] width 61 height 21
click at [163, 111] on div "₹5,405" at bounding box center [165, 113] width 61 height 21
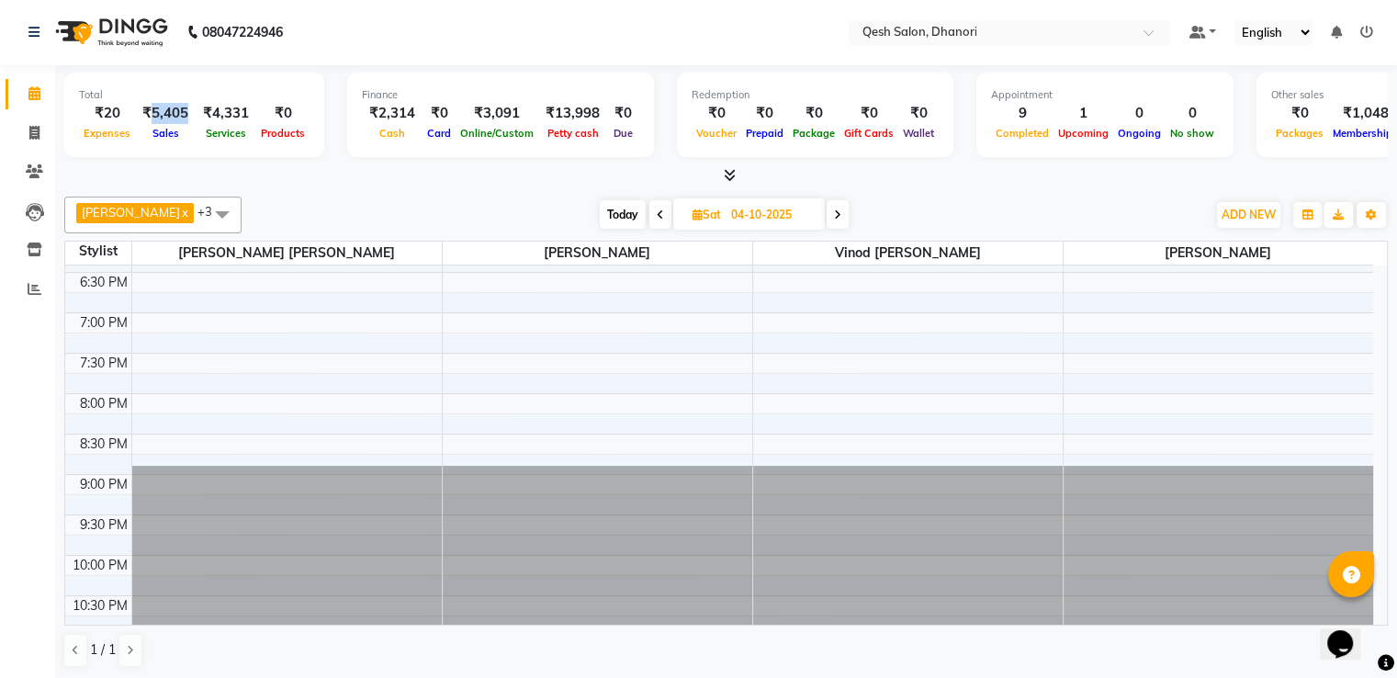
click at [163, 111] on div "₹5,405" at bounding box center [165, 113] width 61 height 21
copy div "5,405"
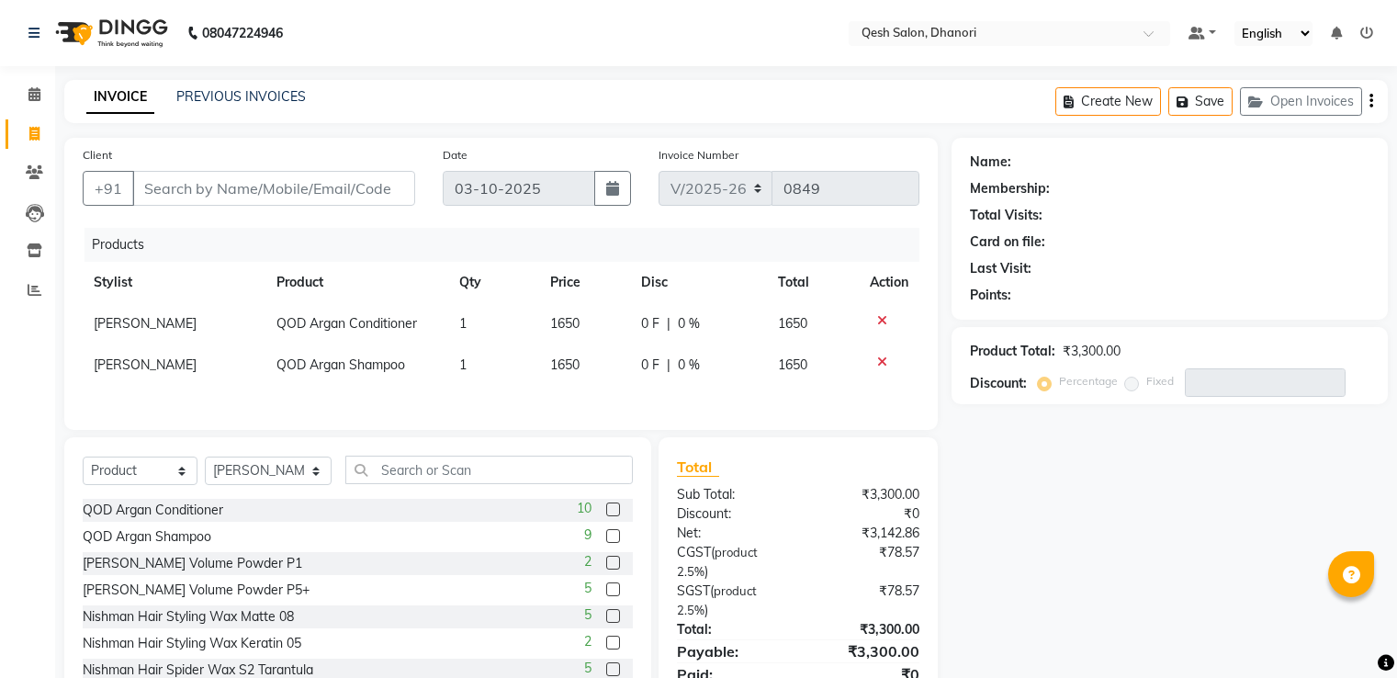
select select "7641"
select select "product"
select select "82426"
